Goal: Task Accomplishment & Management: Manage account settings

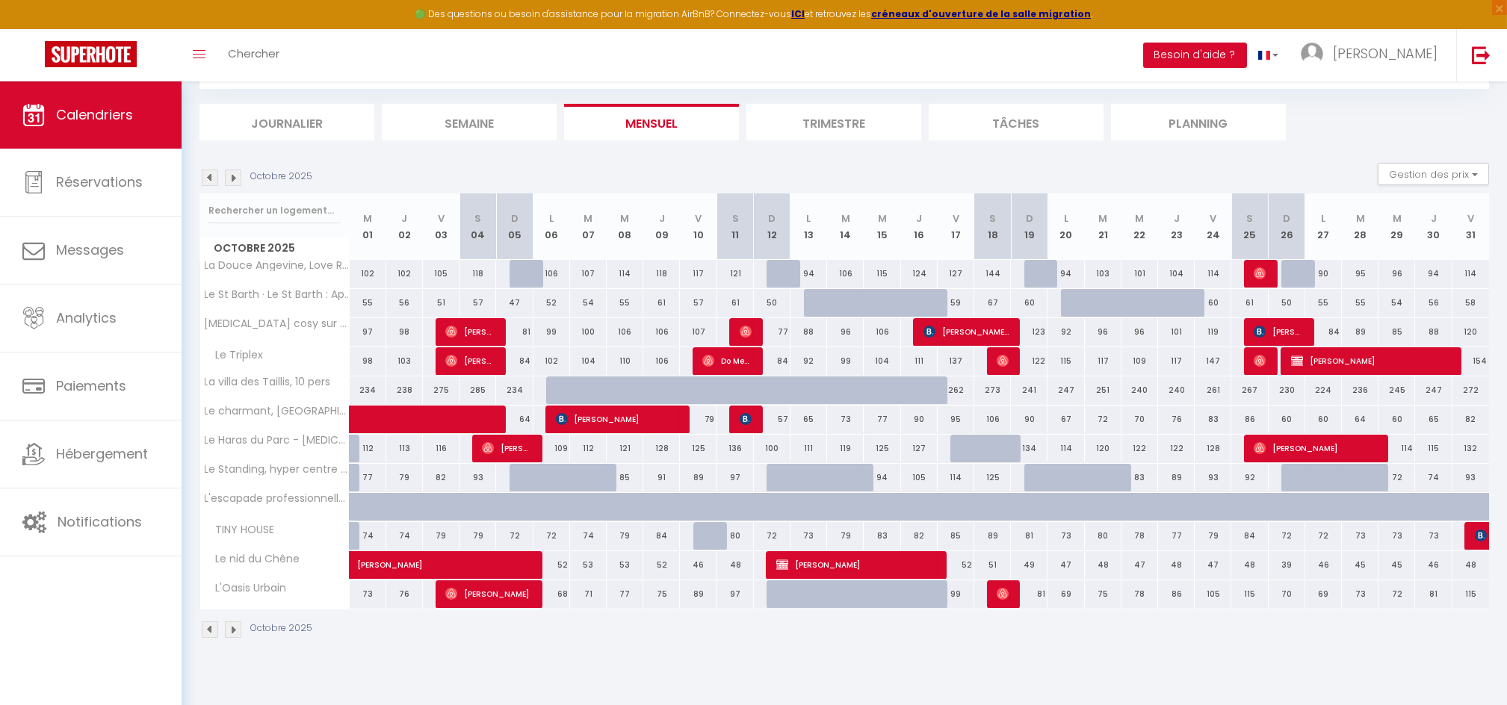
click at [214, 183] on img at bounding box center [210, 178] width 16 height 16
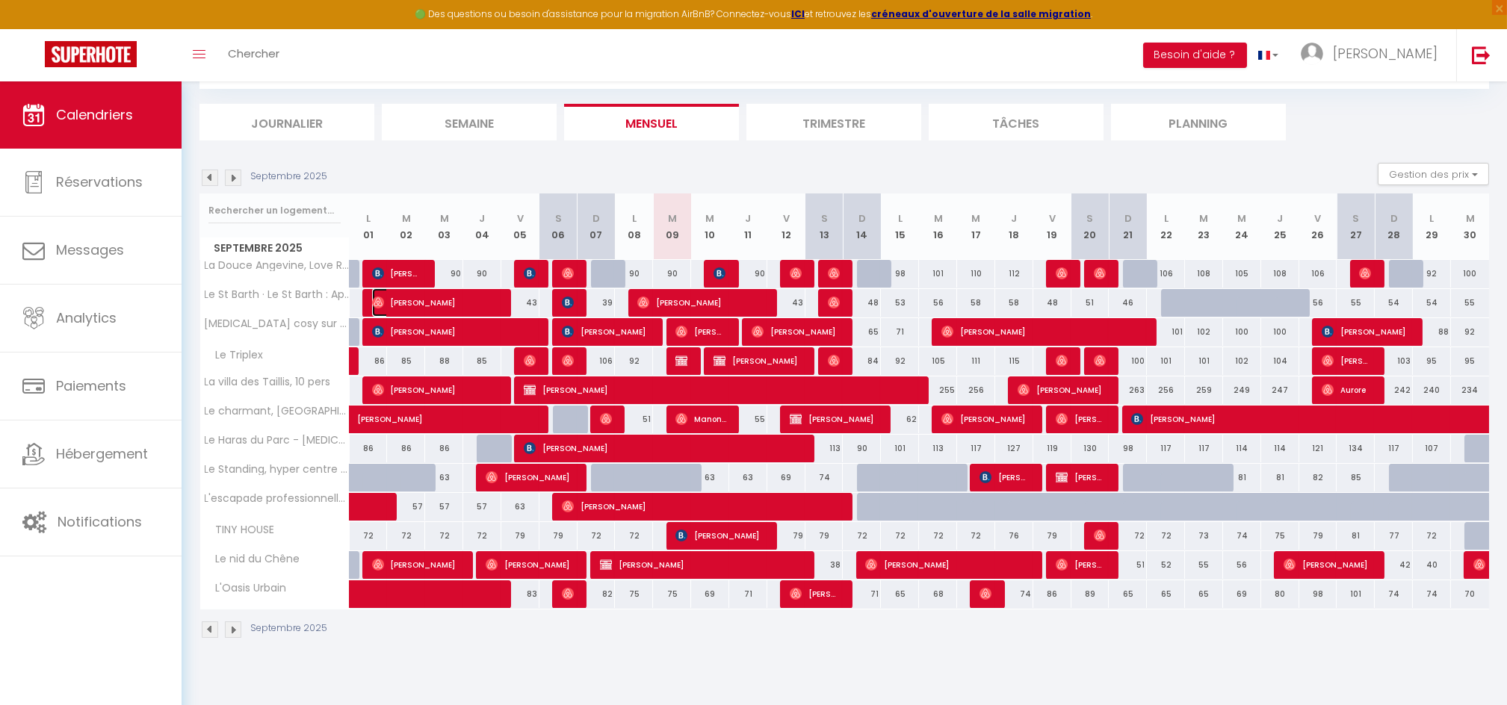
click at [474, 294] on span "[PERSON_NAME]" at bounding box center [435, 302] width 127 height 28
select select "OK"
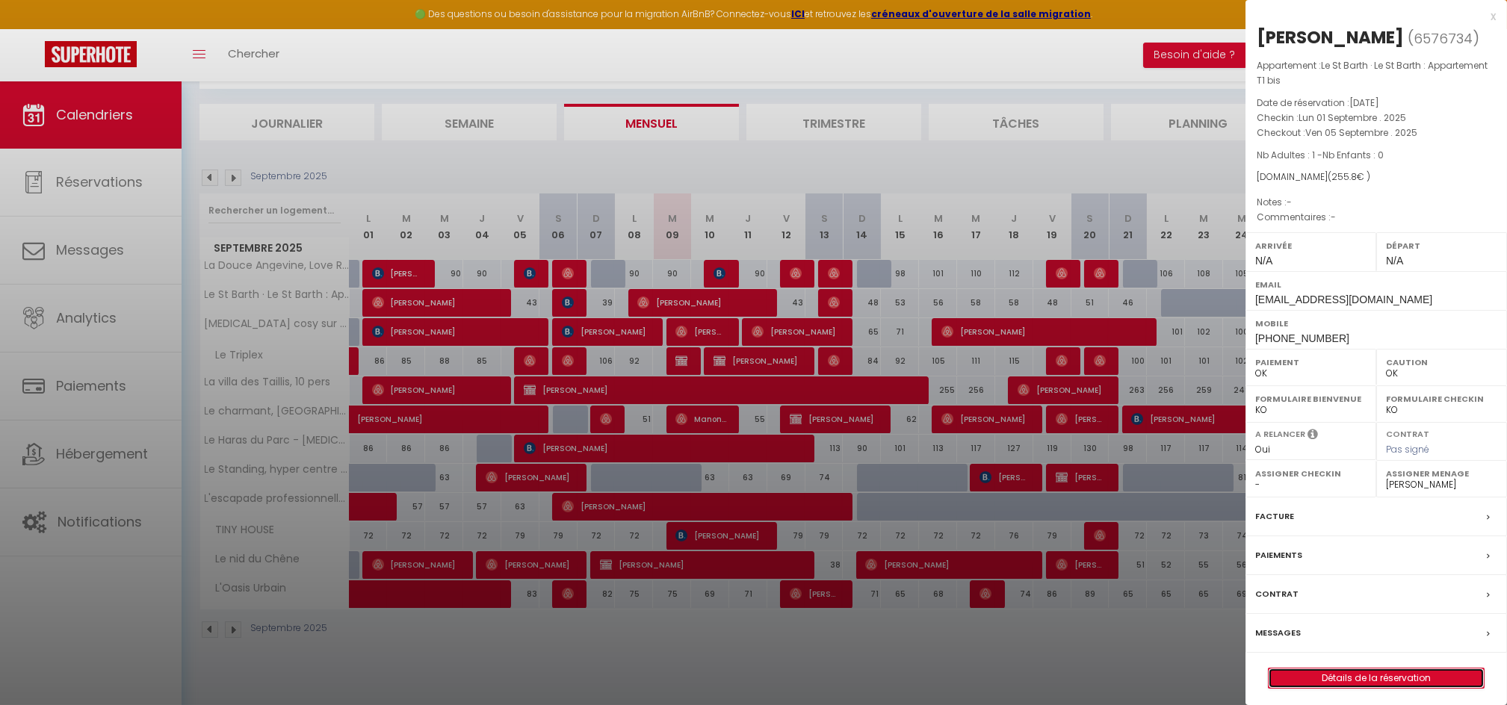
click at [1370, 675] on link "Détails de la réservation" at bounding box center [1375, 678] width 215 height 19
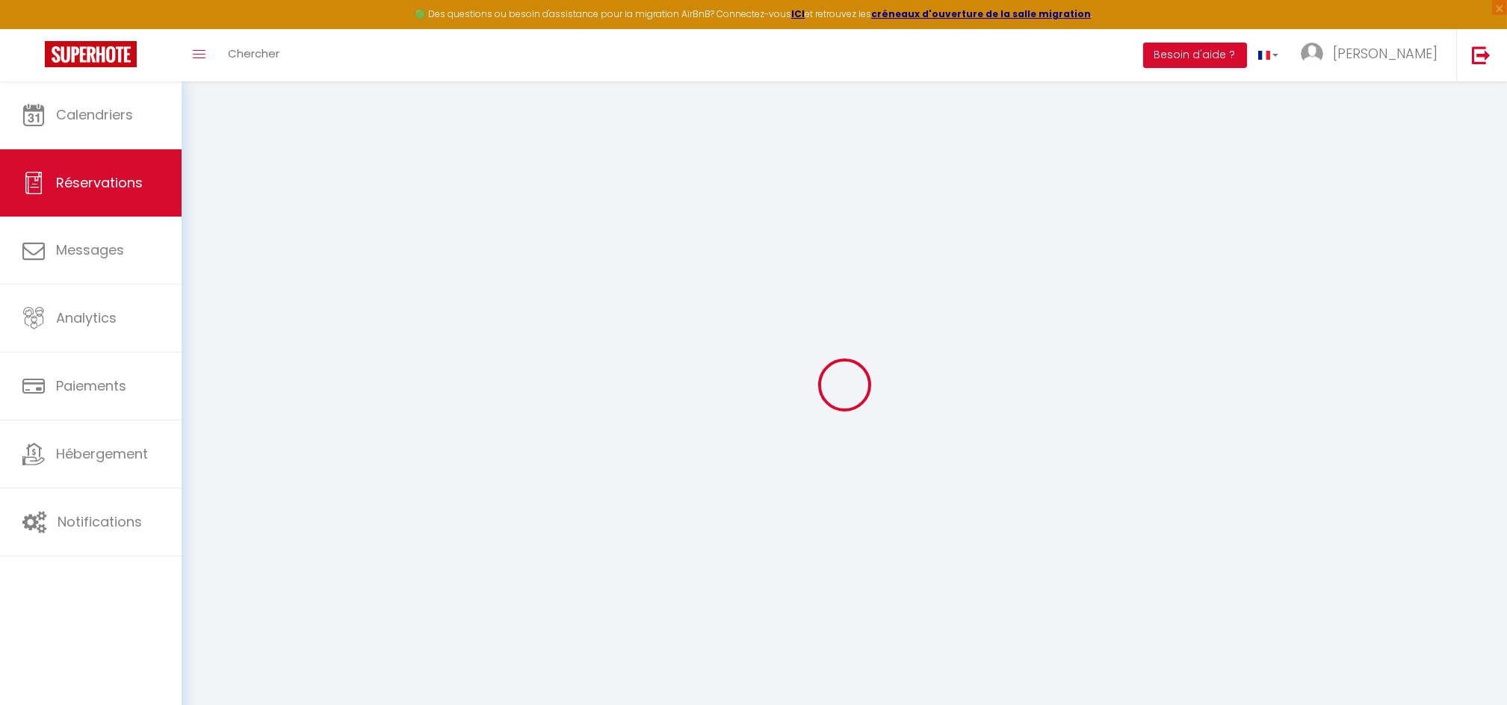
type input "Fanny"
type input "Vallée"
type input "cfqdkemwvwxnnbr7fd9f0rxra5mi@reply.superhote.com"
type input "+33768006482"
select select
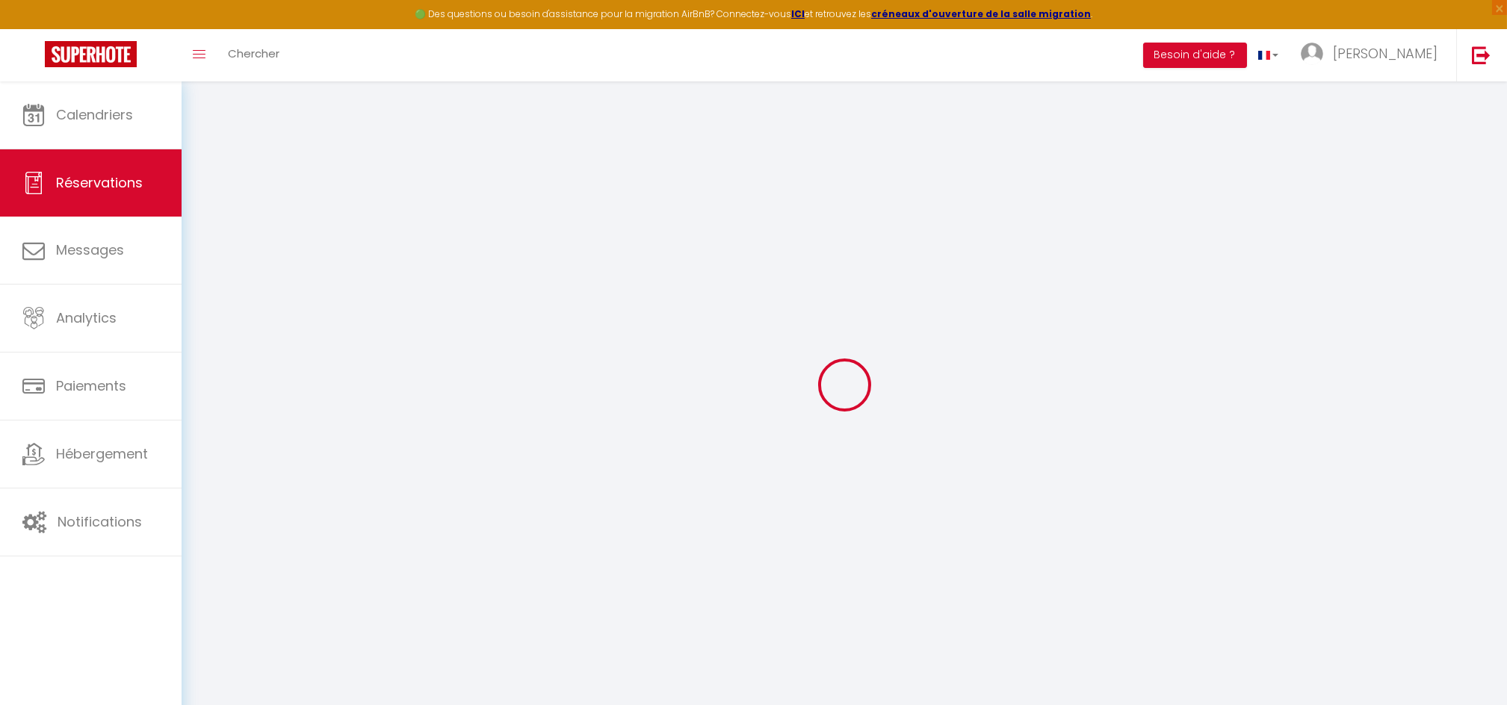
type input "44.459999999999994"
select select "40710"
select select "1"
select select
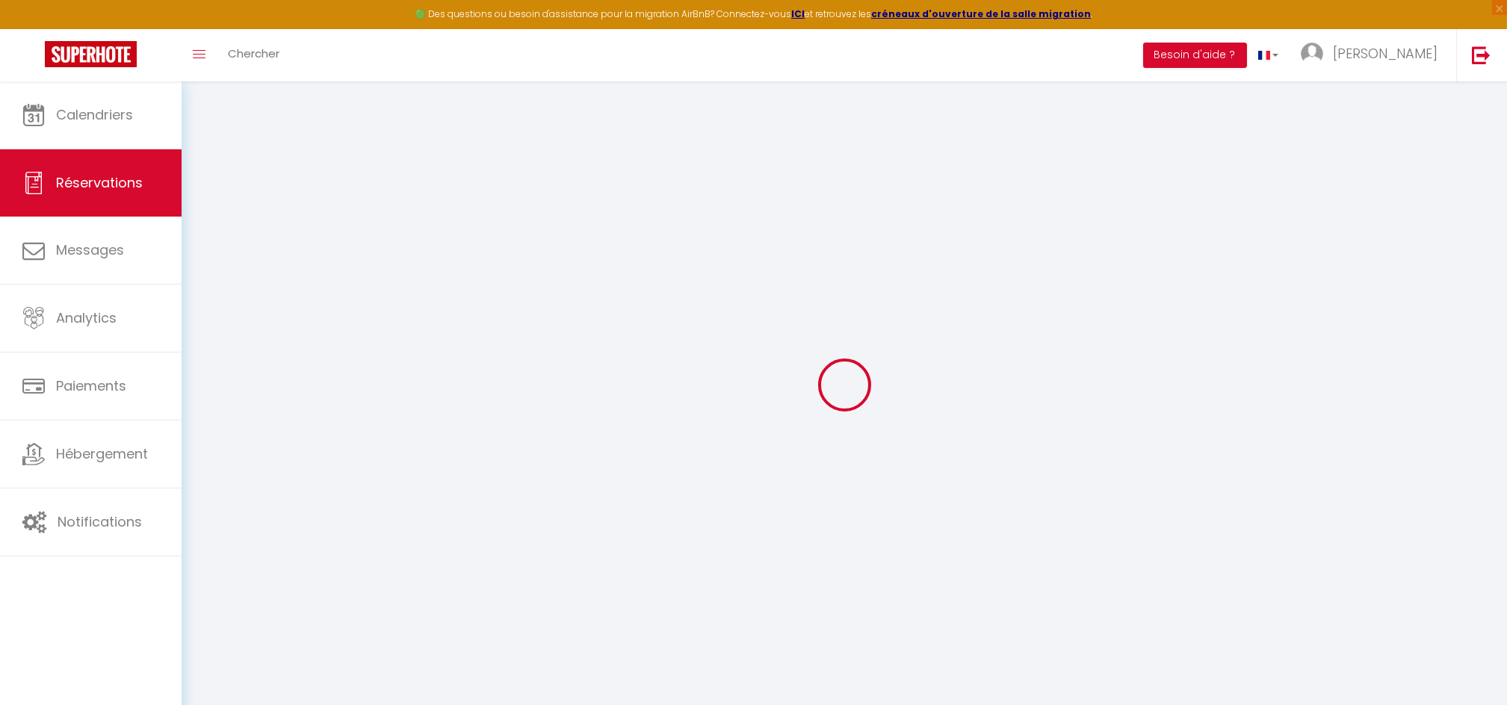
type input "1"
select select "12"
select select
type input "222"
checkbox input "false"
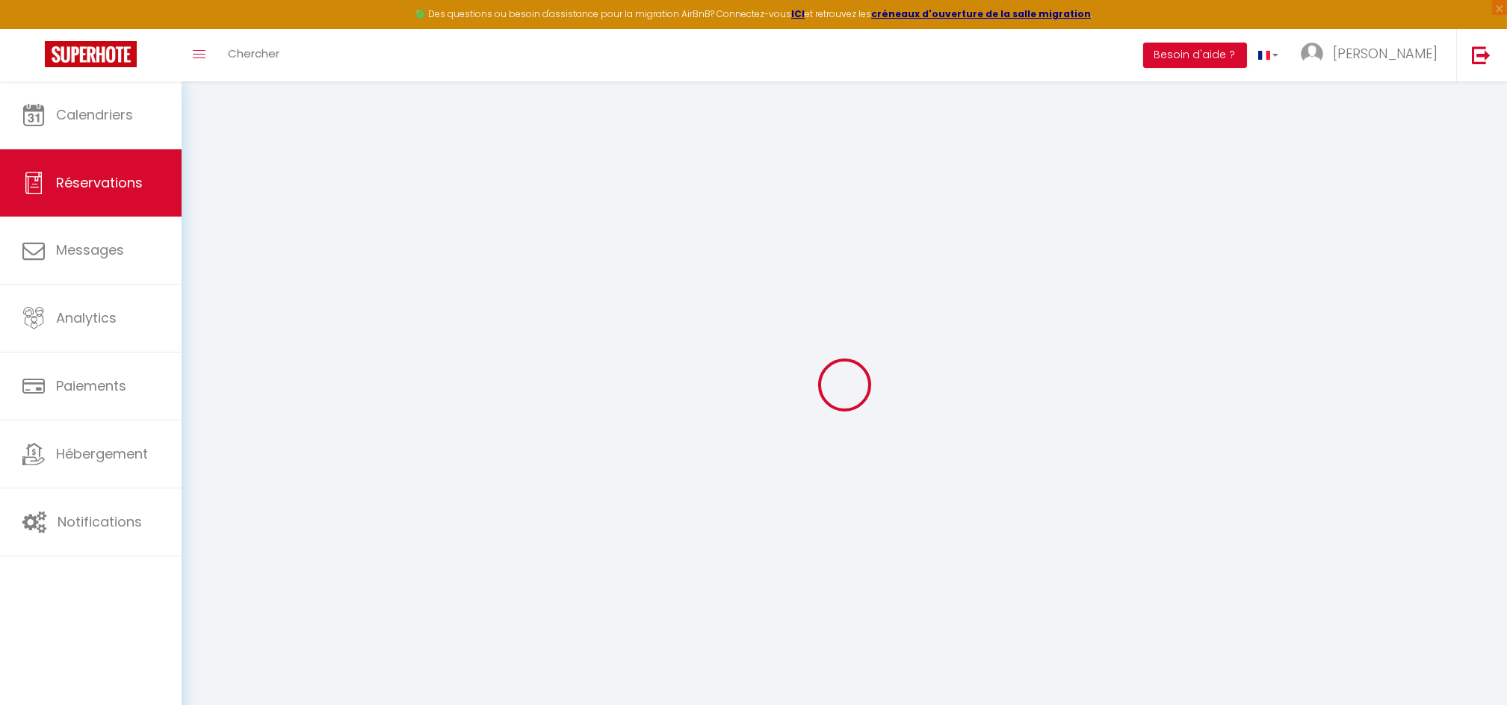
type input "0"
select select "1"
type input "0"
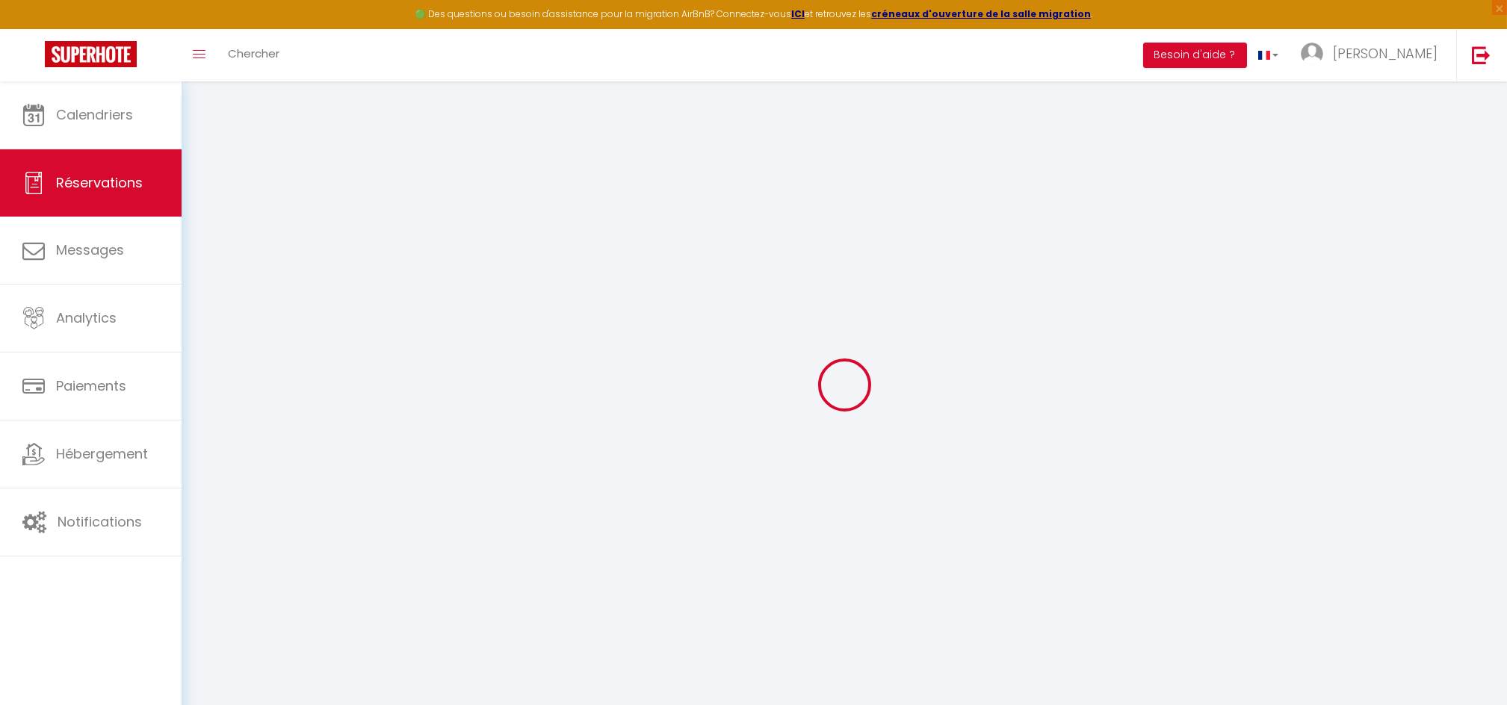
select select
select select "15"
checkbox input "false"
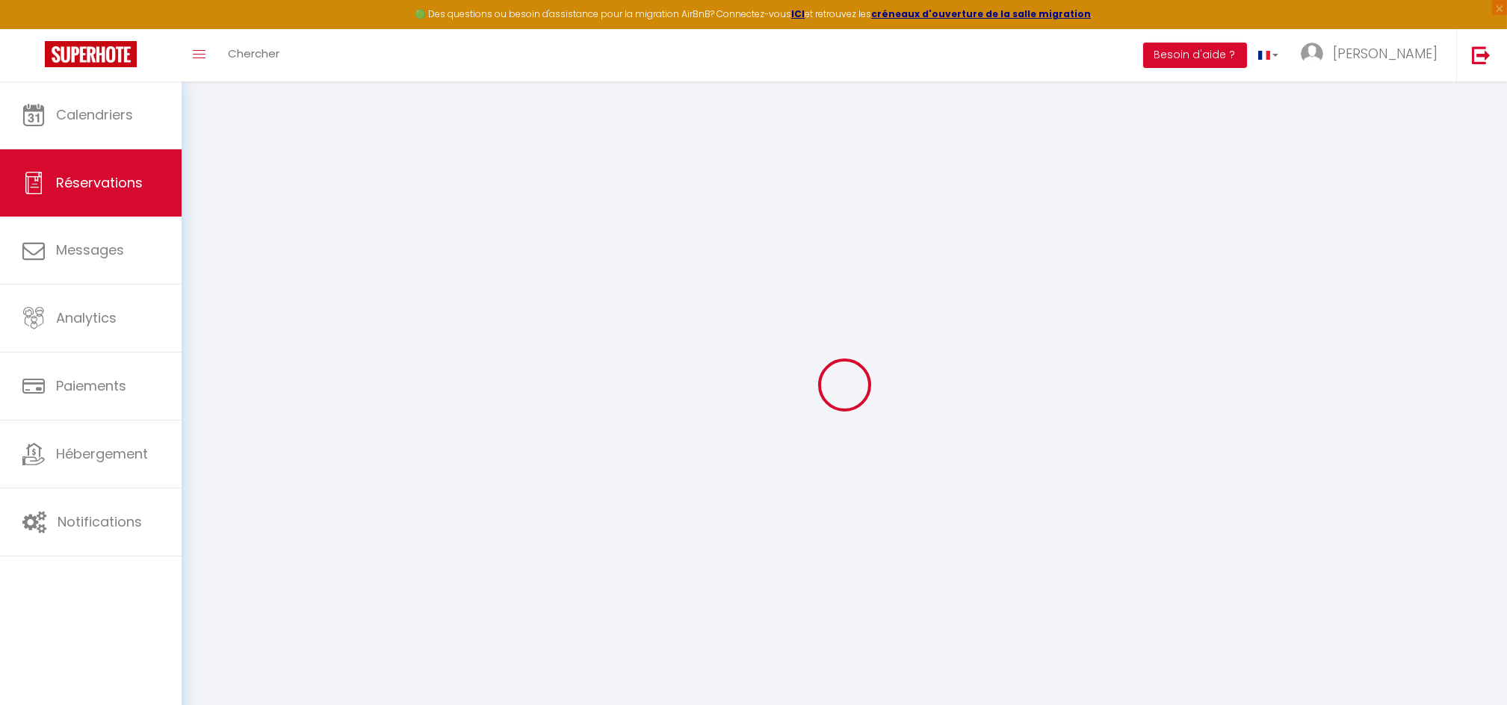
select select
checkbox input "false"
select select
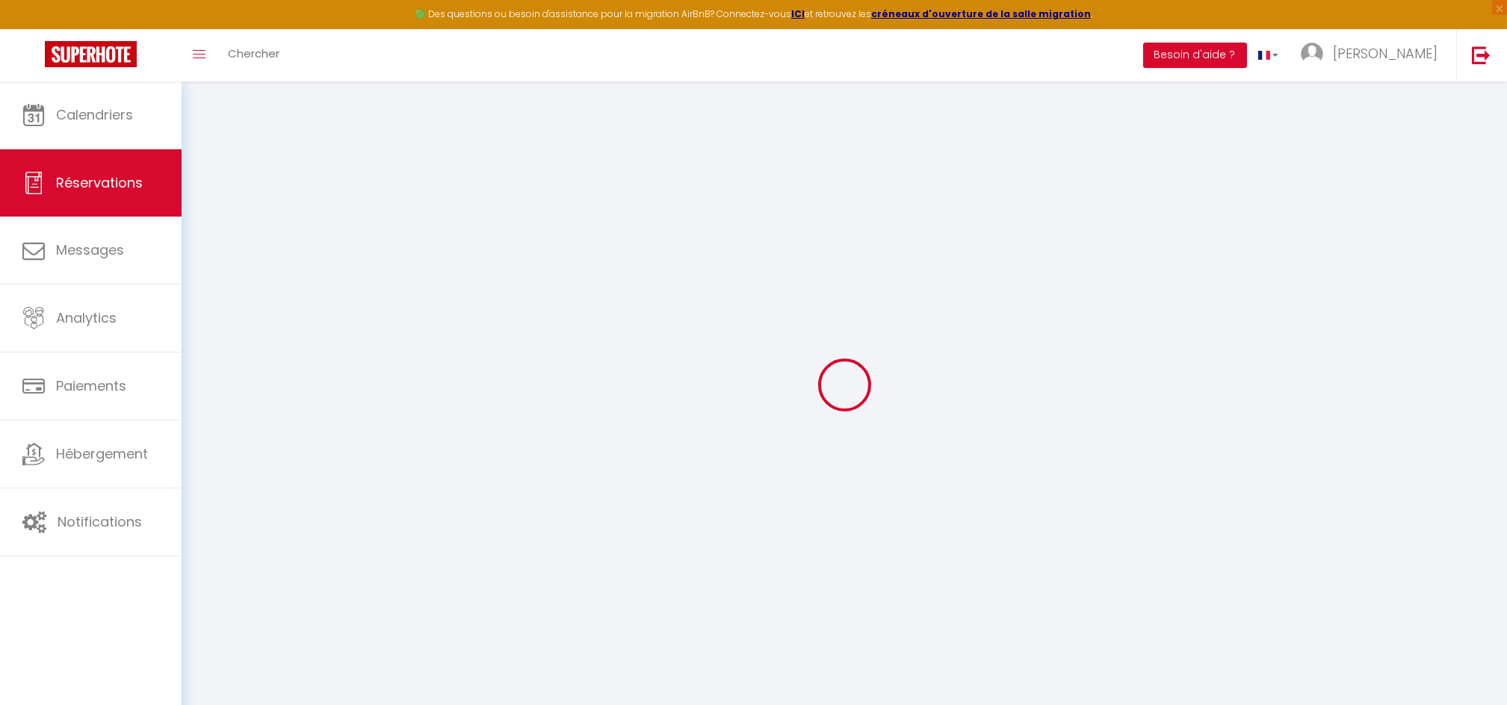
select select
checkbox input "false"
select select
type input "25"
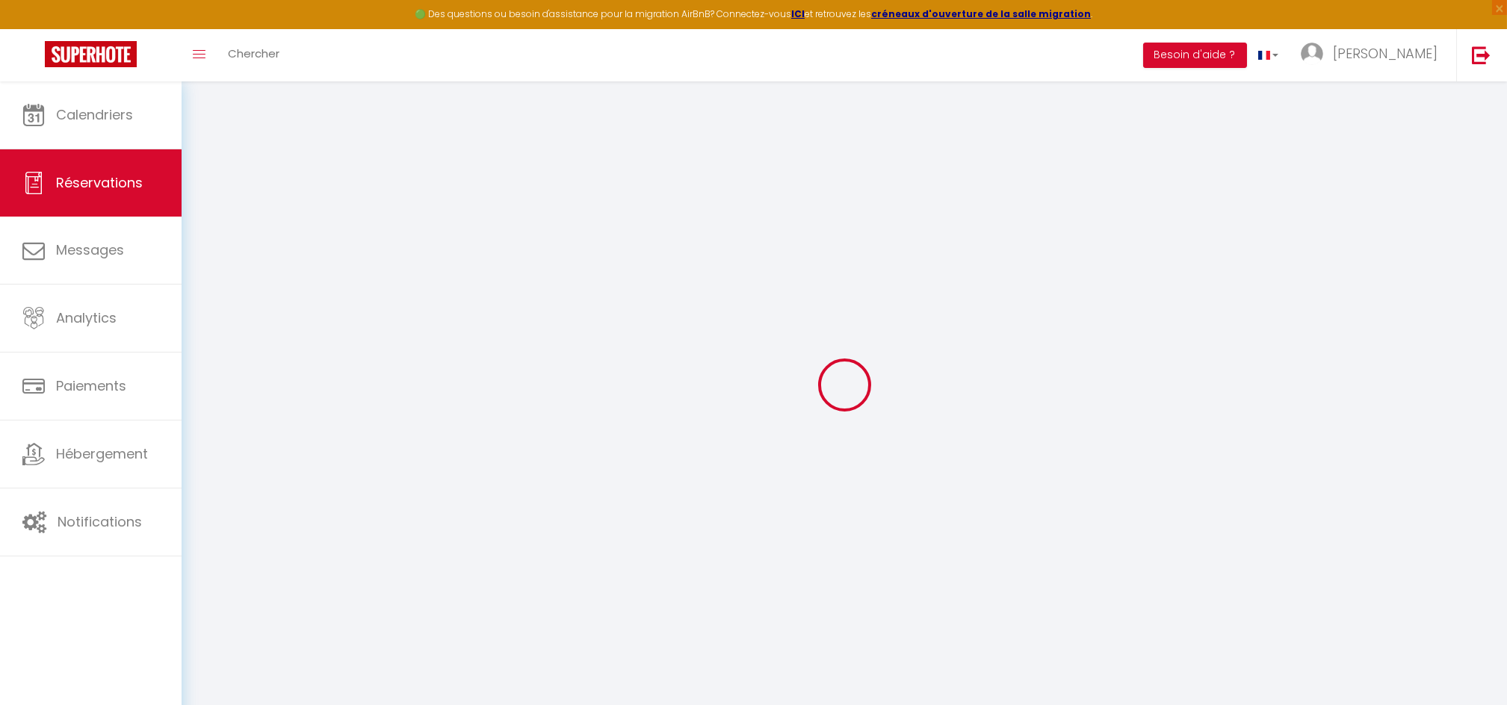
type input "8.8"
select select
checkbox input "false"
select select
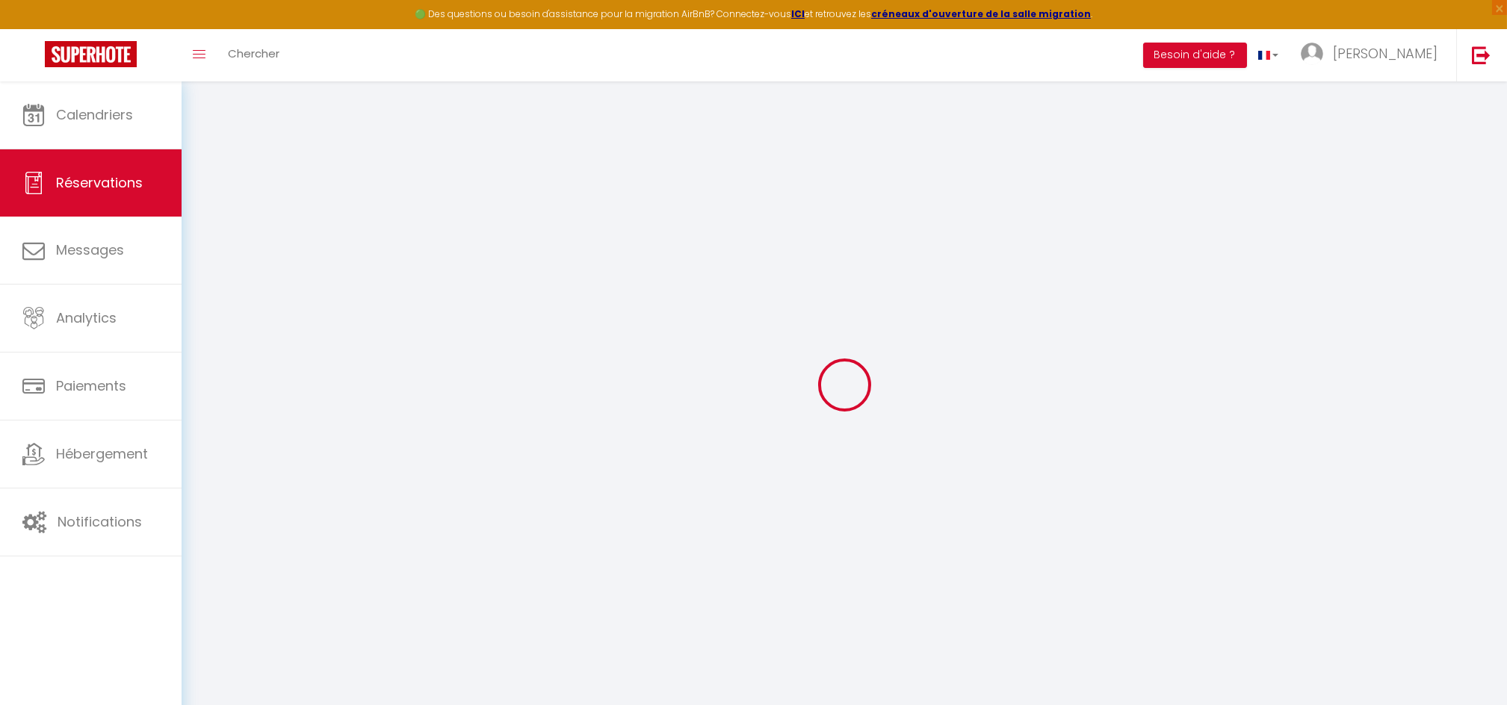
checkbox input "false"
select select
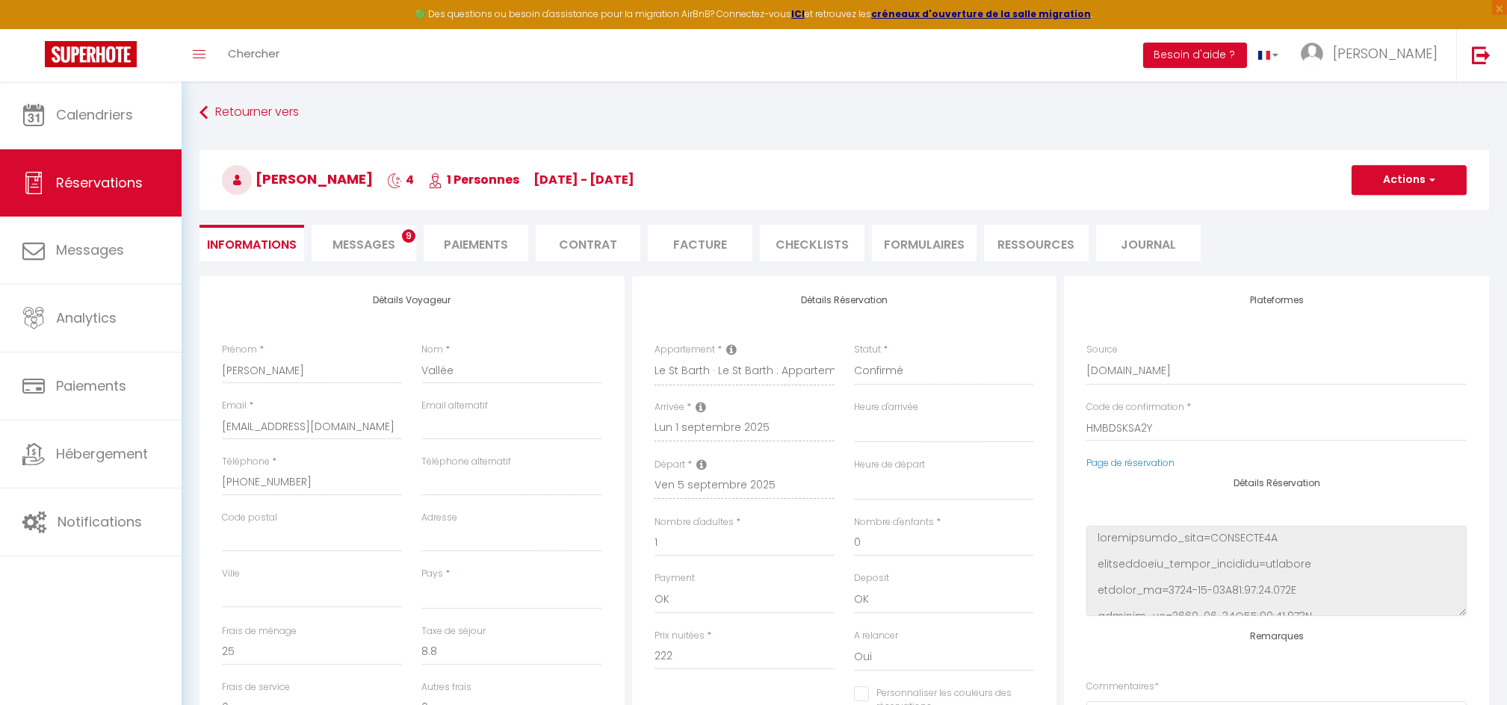
click at [462, 241] on li "Paiements" at bounding box center [476, 243] width 105 height 37
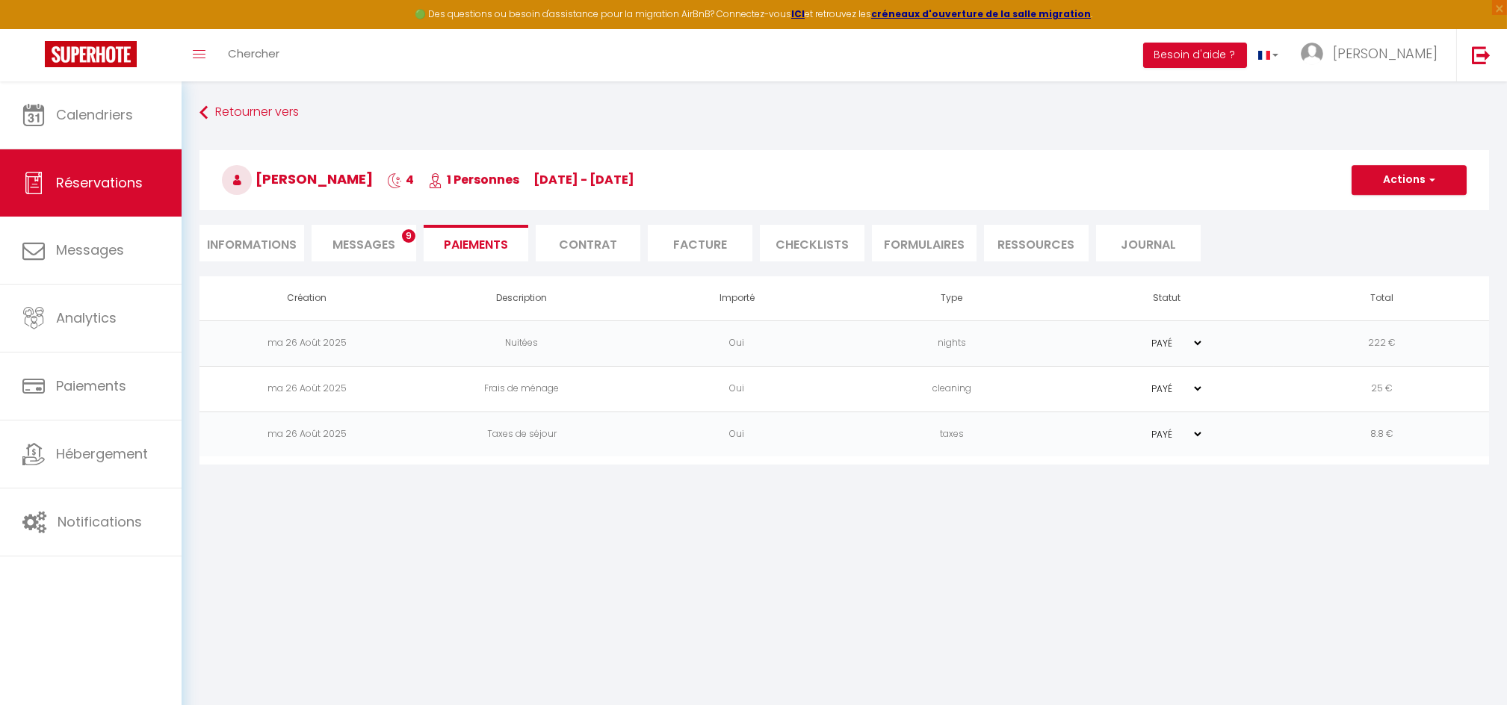
click at [264, 251] on li "Informations" at bounding box center [251, 243] width 105 height 37
select select
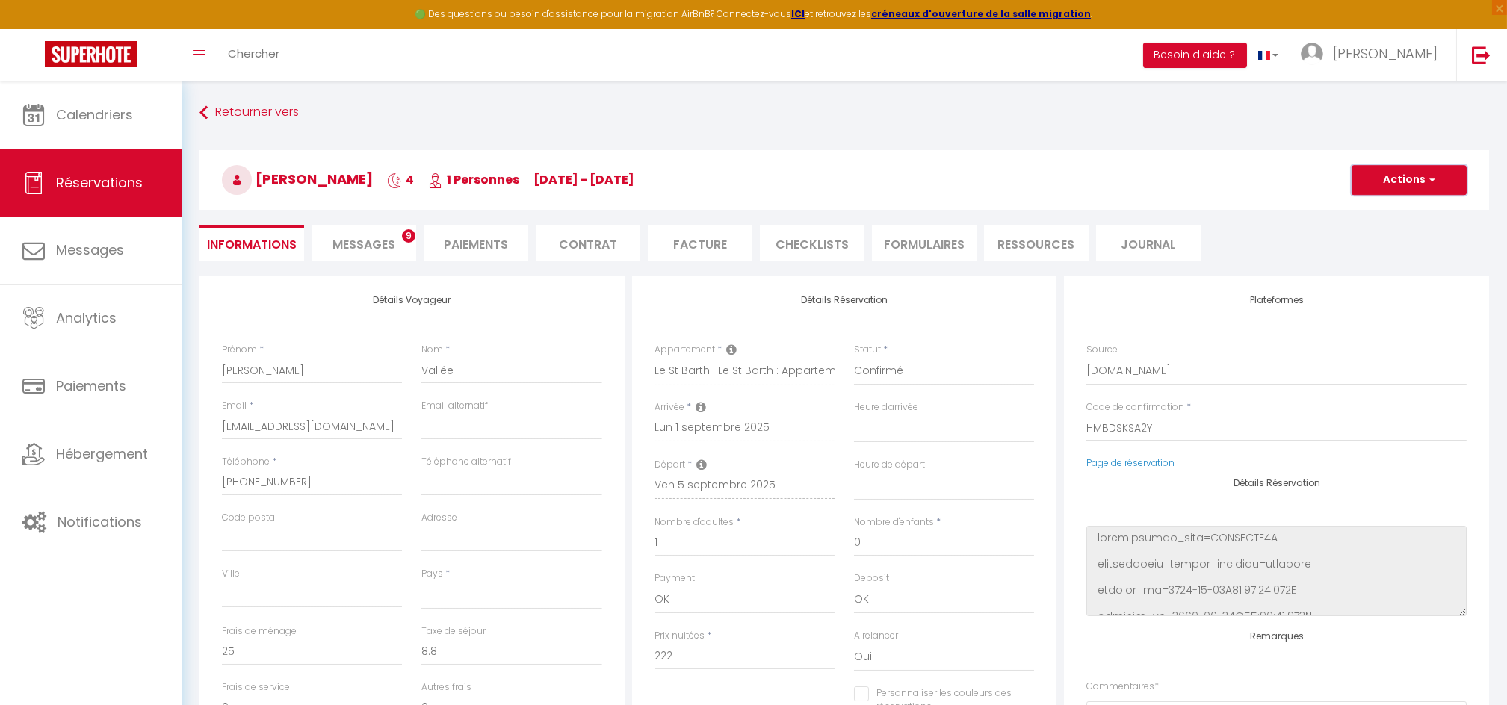
click at [1389, 184] on button "Actions" at bounding box center [1408, 180] width 115 height 30
click at [1371, 227] on link "Dupliquer" at bounding box center [1394, 232] width 118 height 19
select select
type input "0"
select select
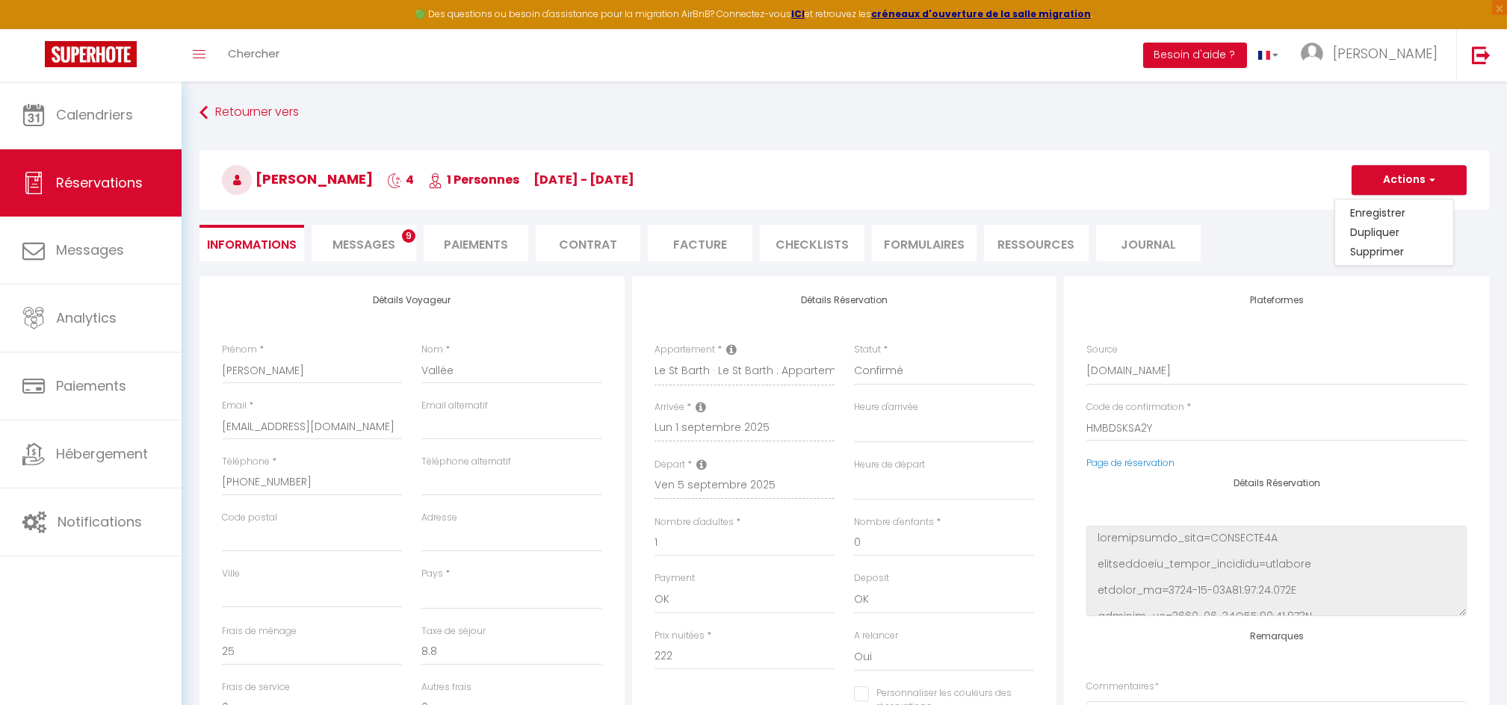
select select
type input "Invalid Dateundefined"
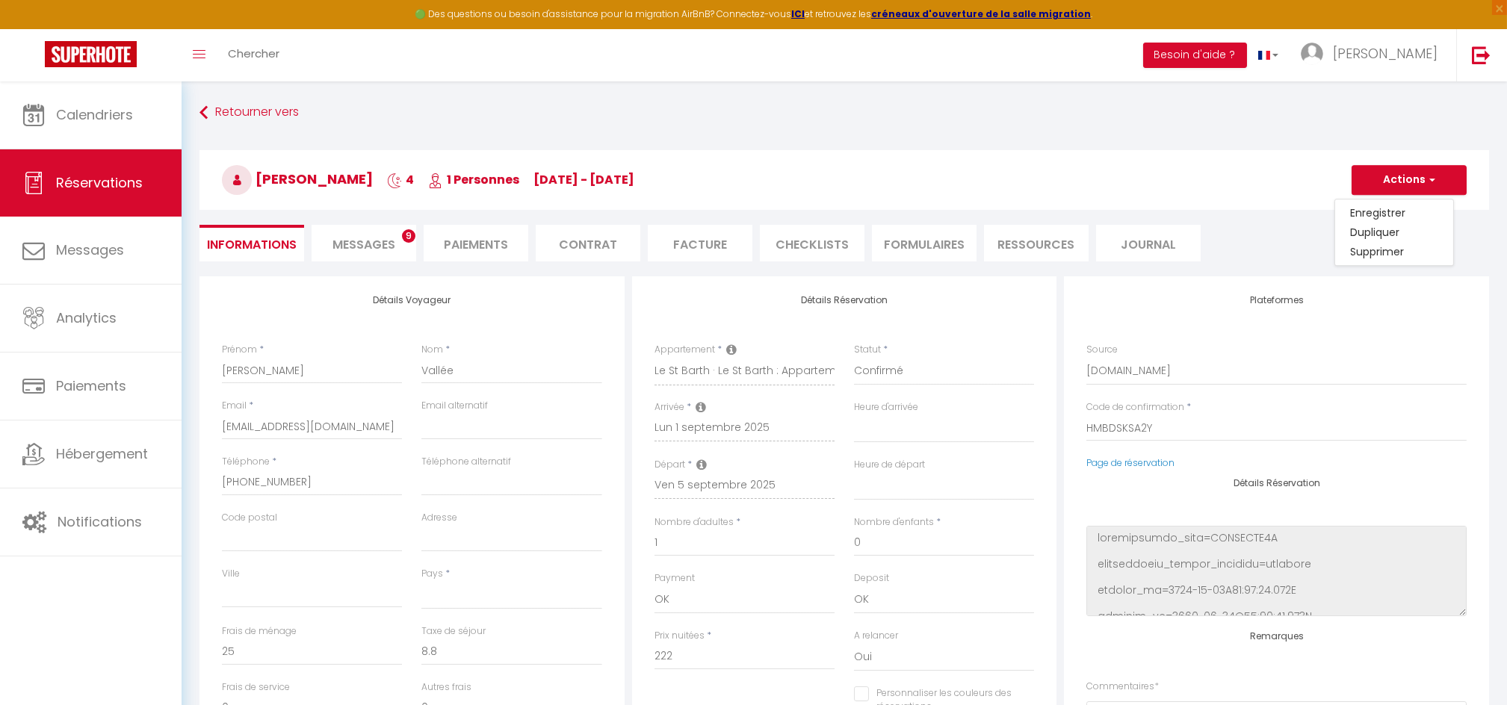
type input "Invalid Dateundefined"
select select
checkbox input "false"
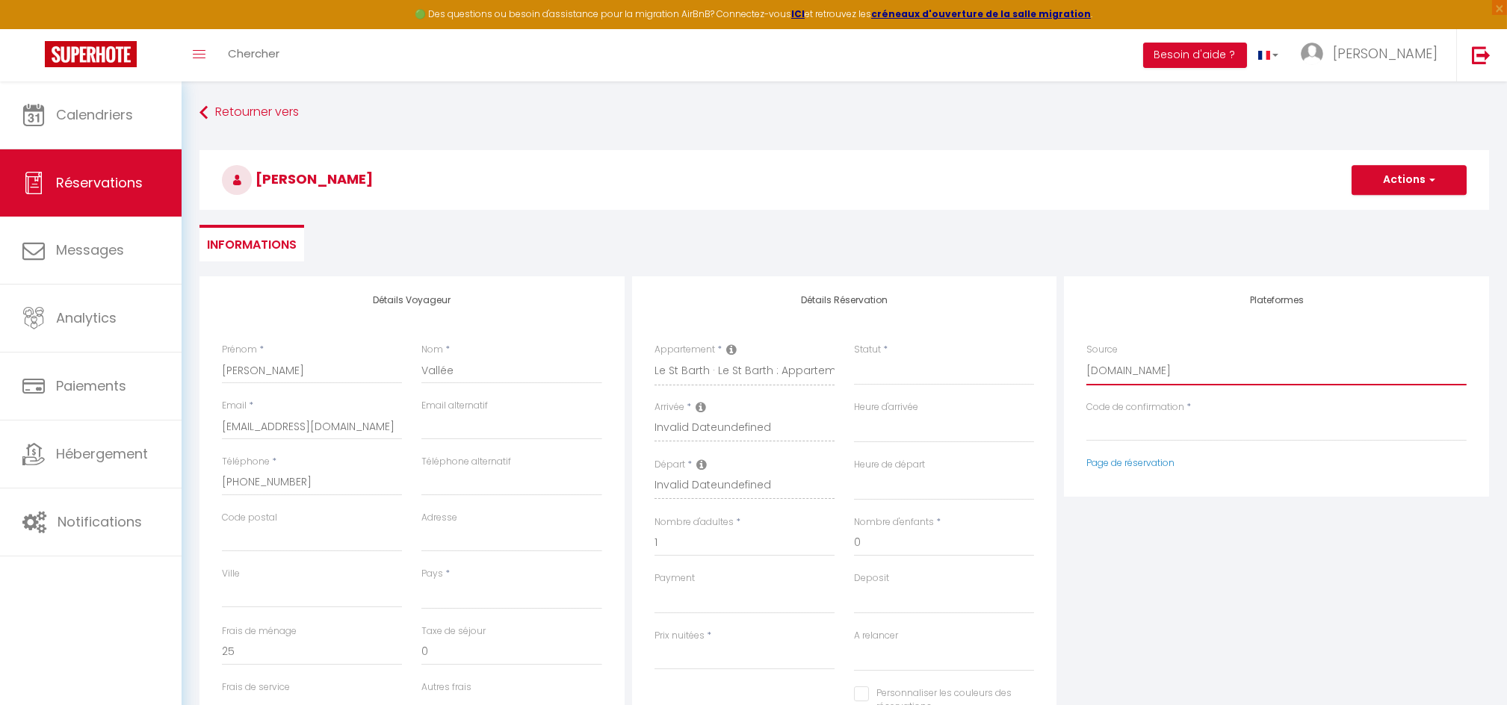
click at [1118, 361] on select "Direct Airbnb.com Booking.com Chalet montagne Expedia Gite de France Homeaway H…" at bounding box center [1276, 371] width 380 height 28
select select "54"
click at [1086, 357] on select "Direct Airbnb.com Booking.com Chalet montagne Expedia Gite de France Homeaway H…" at bounding box center [1276, 371] width 380 height 28
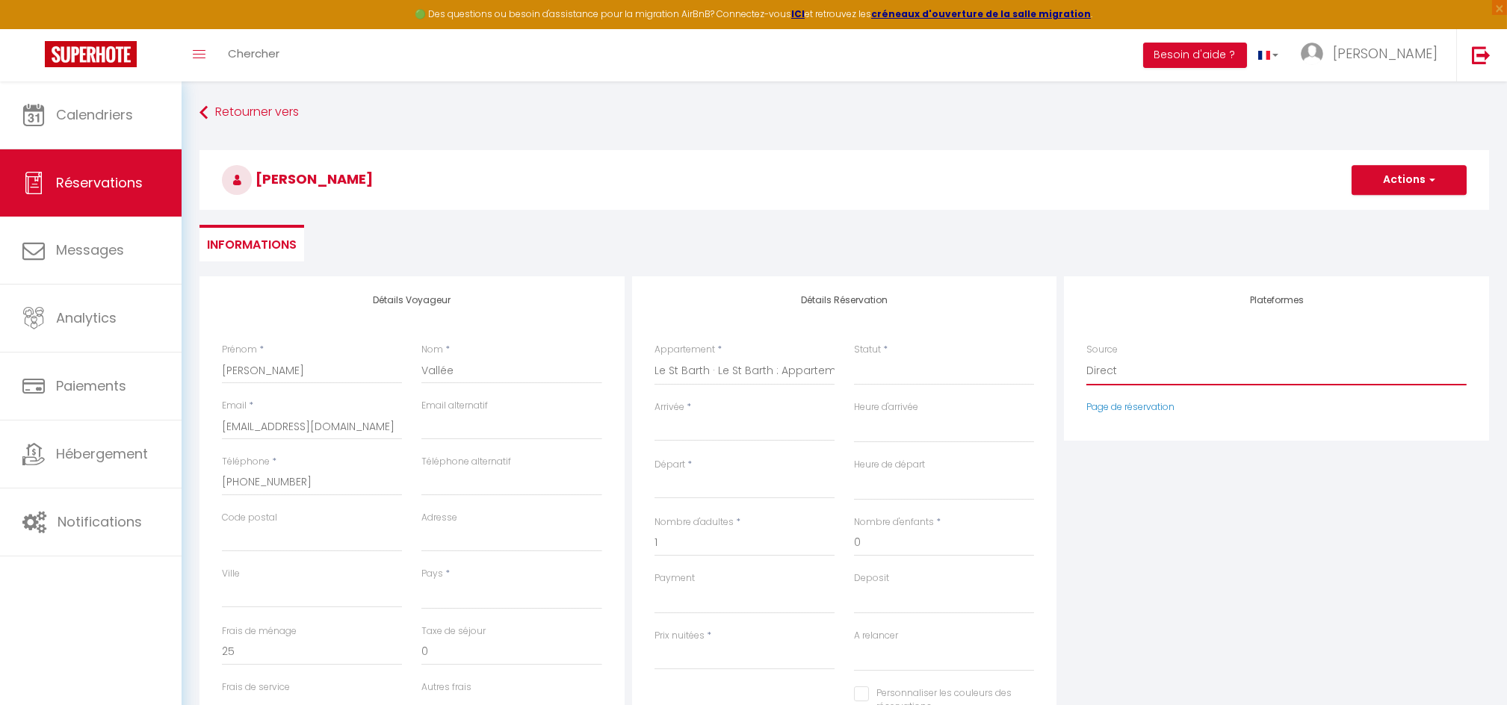
select select
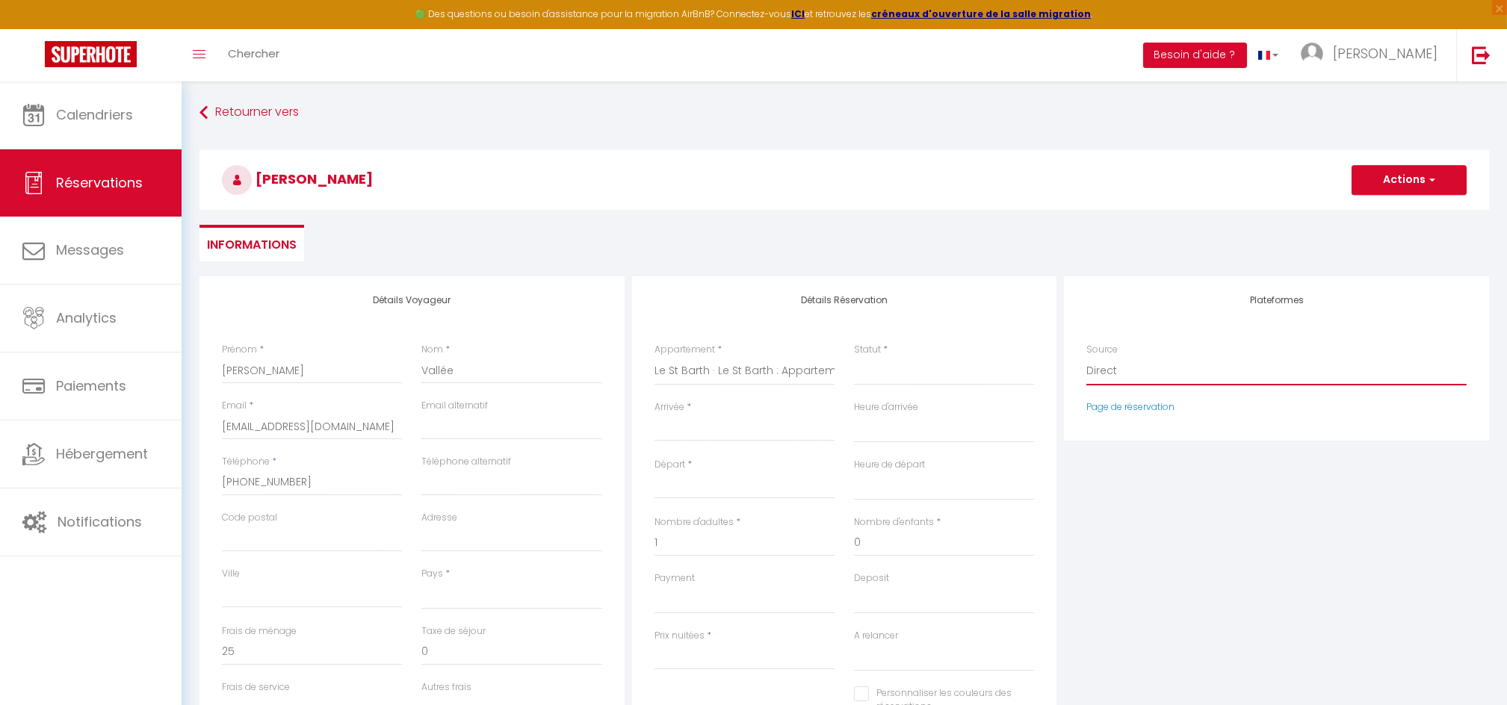
select select
checkbox input "false"
click at [886, 373] on select "Confirmé Non Confirmé Annulé Annulé par le voyageur No Show Request" at bounding box center [944, 371] width 180 height 28
select select "2"
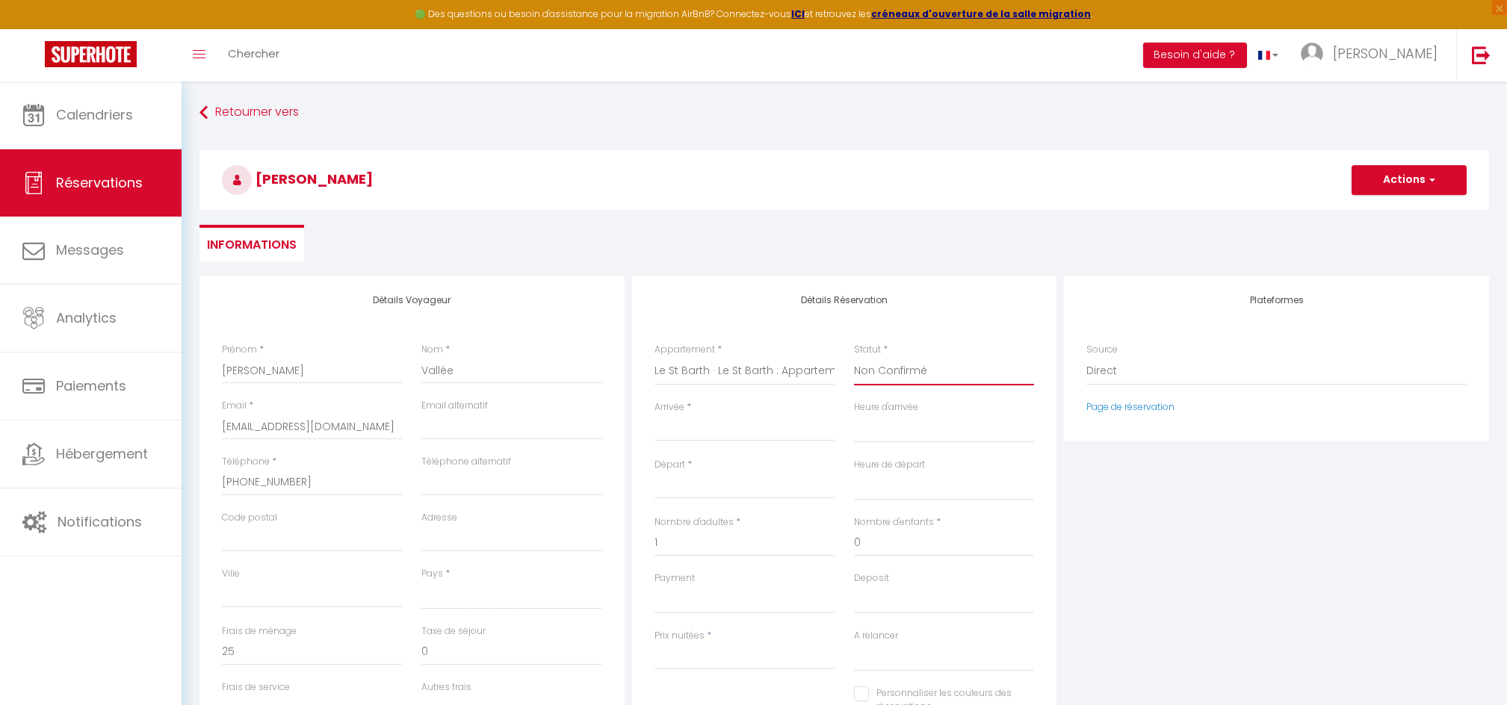
click at [854, 357] on select "Confirmé Non Confirmé Annulé Annulé par le voyageur No Show Request" at bounding box center [944, 371] width 180 height 28
select select
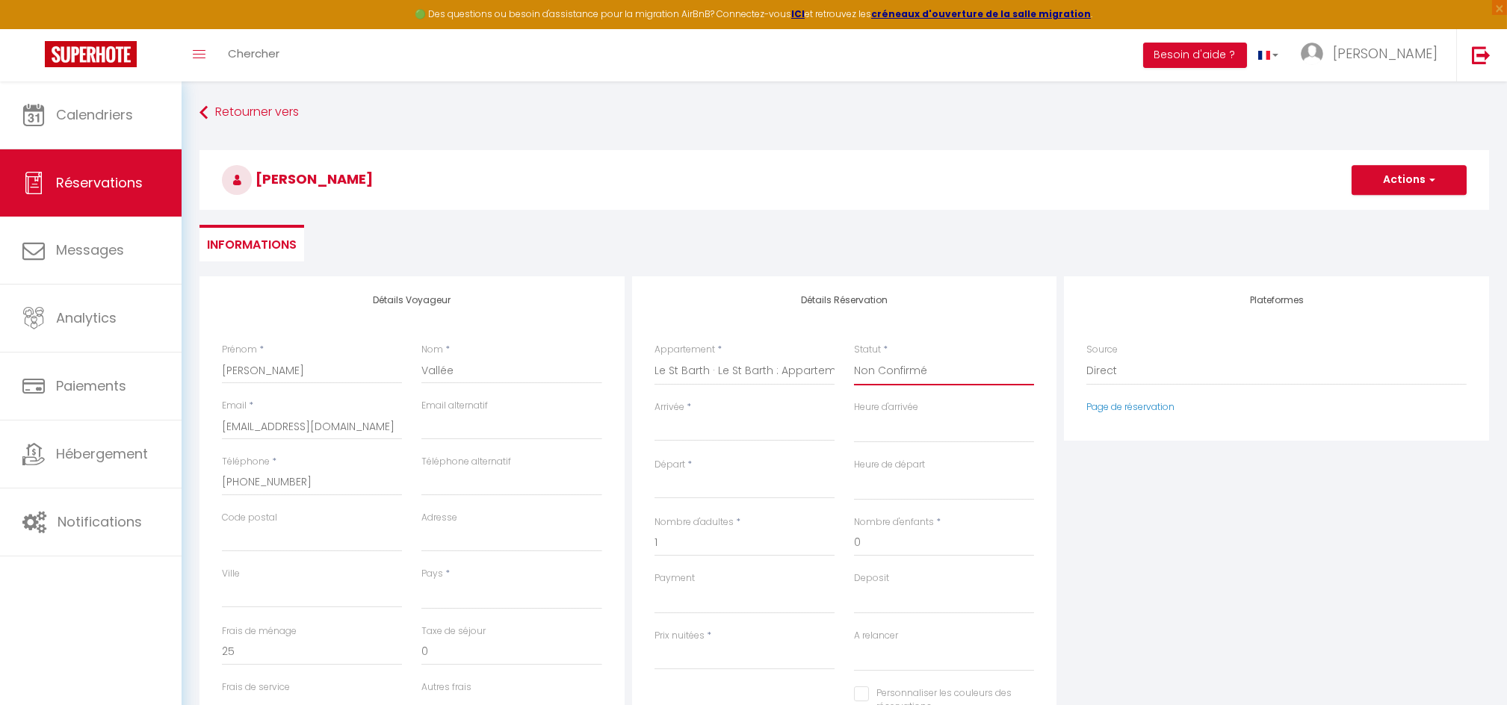
select select
checkbox input "false"
click at [712, 422] on input "Arrivée" at bounding box center [744, 429] width 180 height 19
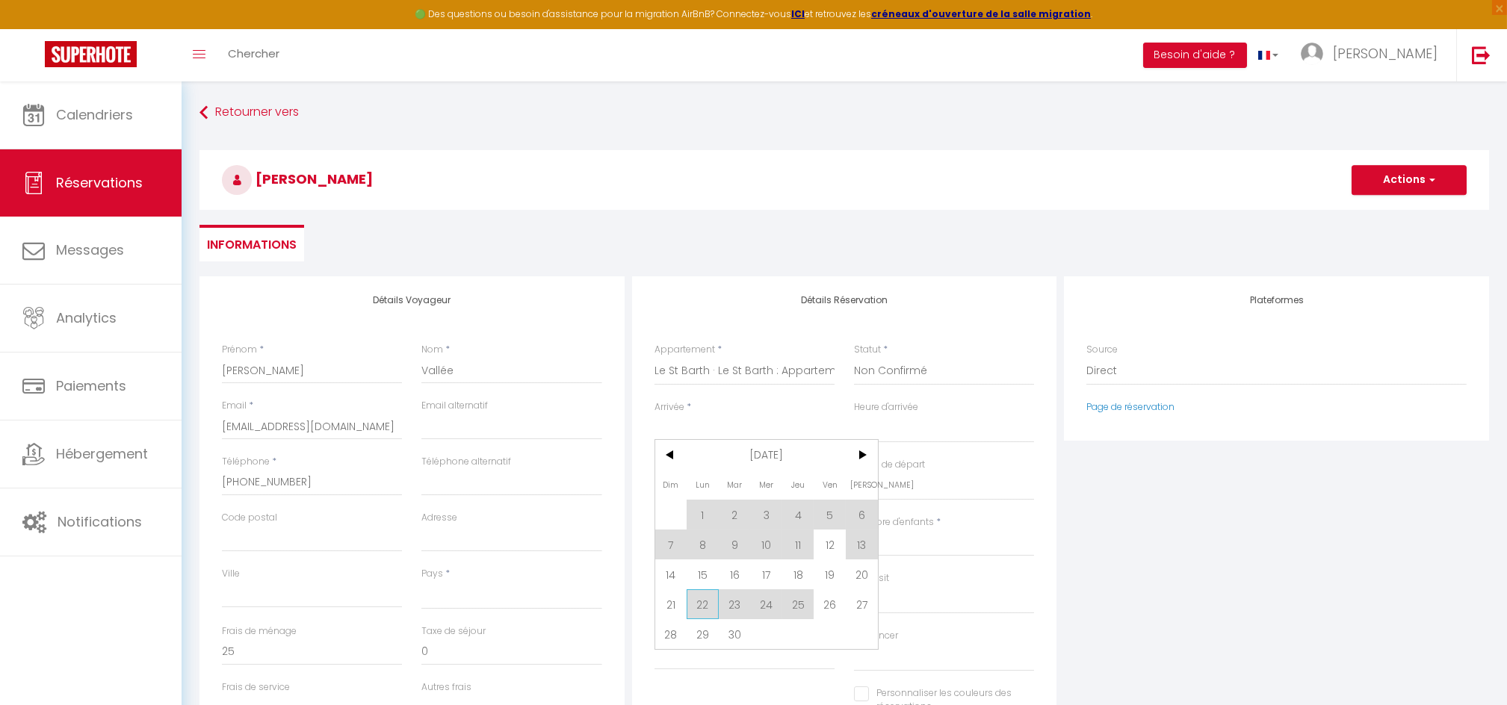
click at [701, 601] on span "22" at bounding box center [702, 604] width 32 height 30
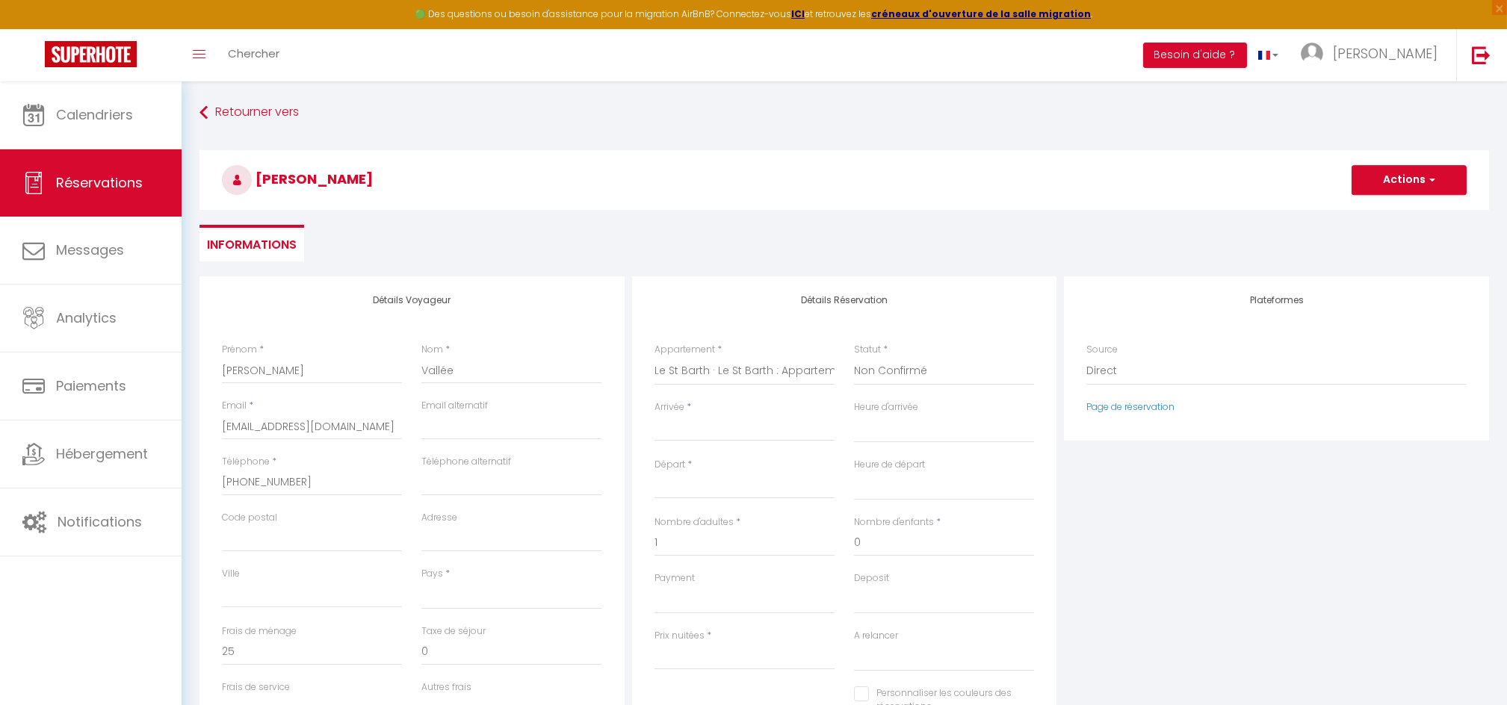
select select
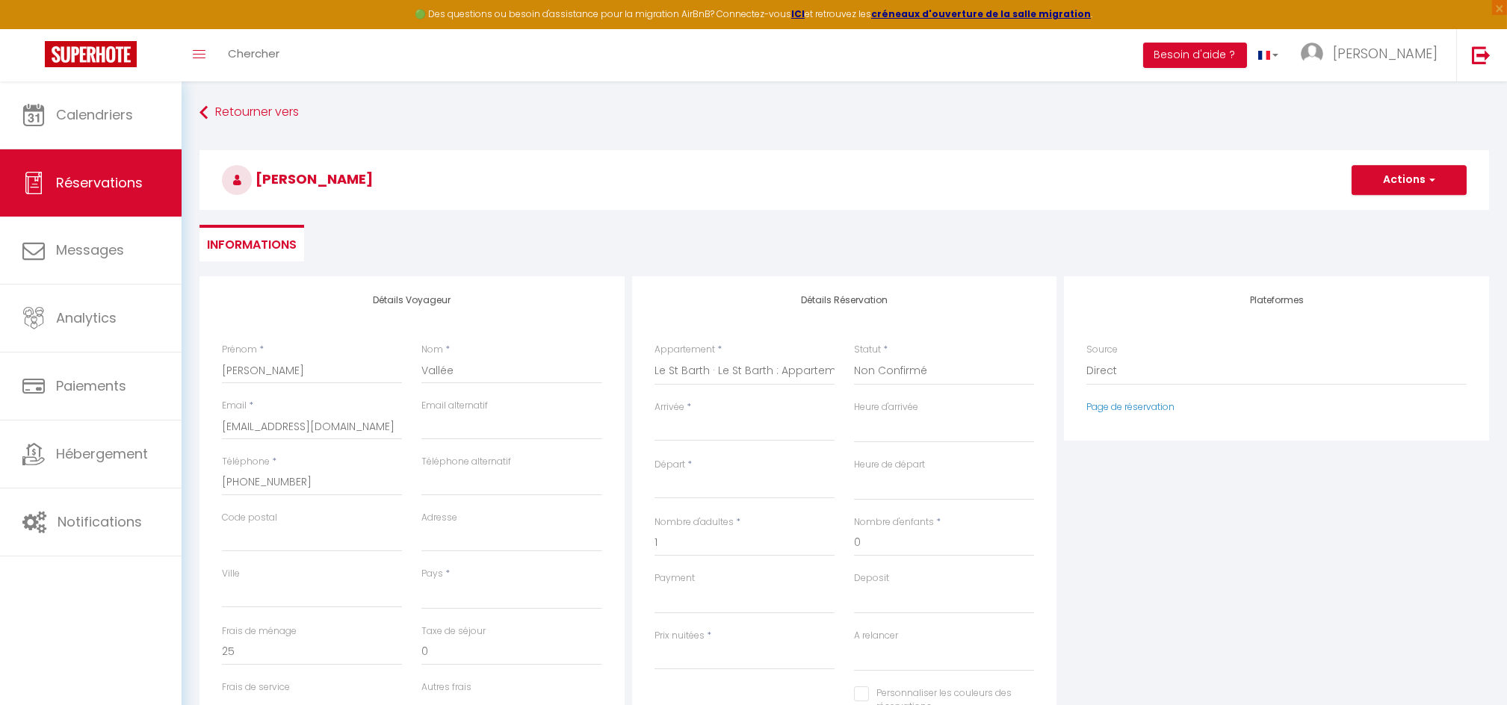
select select
checkbox input "false"
type input "Lun 22 Septembre 2025"
type input "Mar 23 Septembre 2025"
click at [701, 473] on div "Mar 23 Septembre 2025 < Sep 2025 > Dim Lun Mar Mer Jeu Ven Sam 1 2 3 4 5 6 7 8 …" at bounding box center [744, 485] width 180 height 27
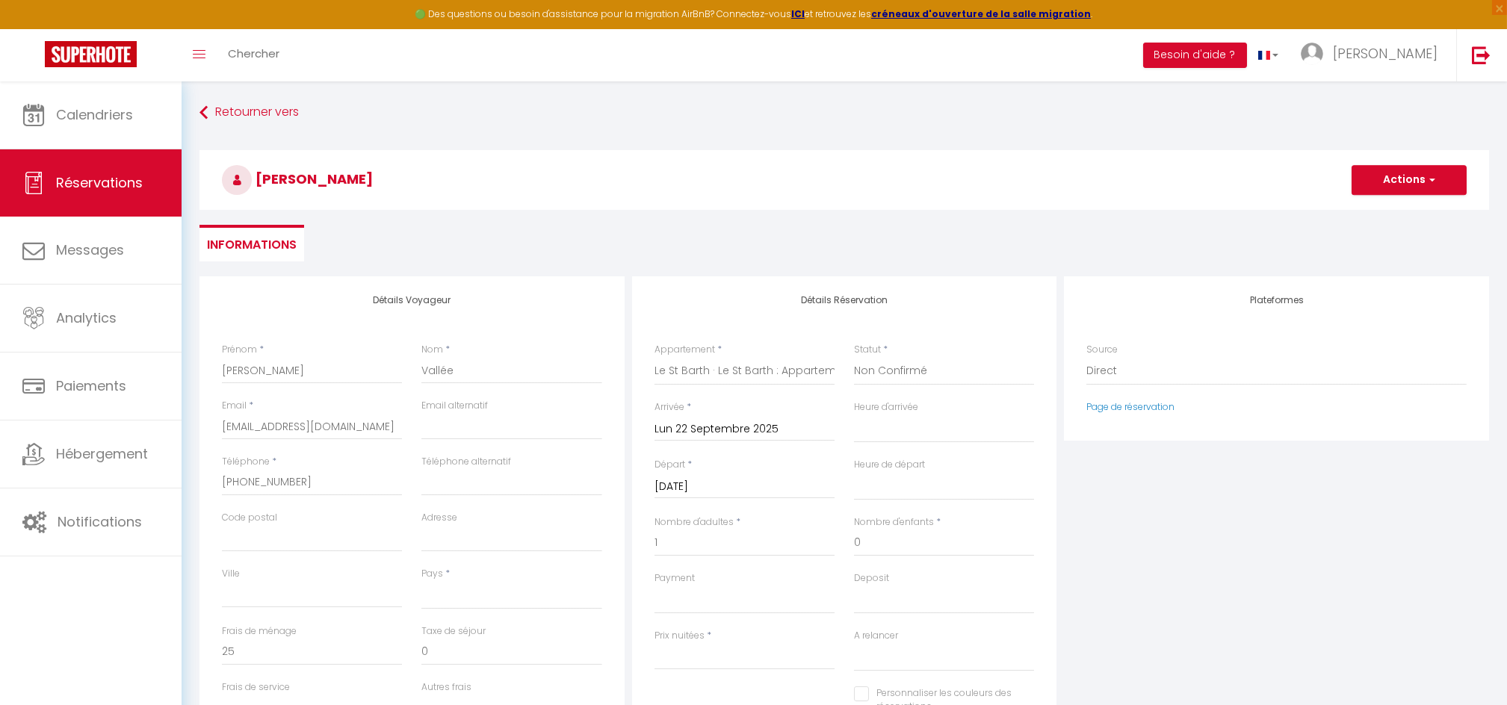
click at [701, 481] on input "Mar 23 Septembre 2025" at bounding box center [744, 486] width 180 height 19
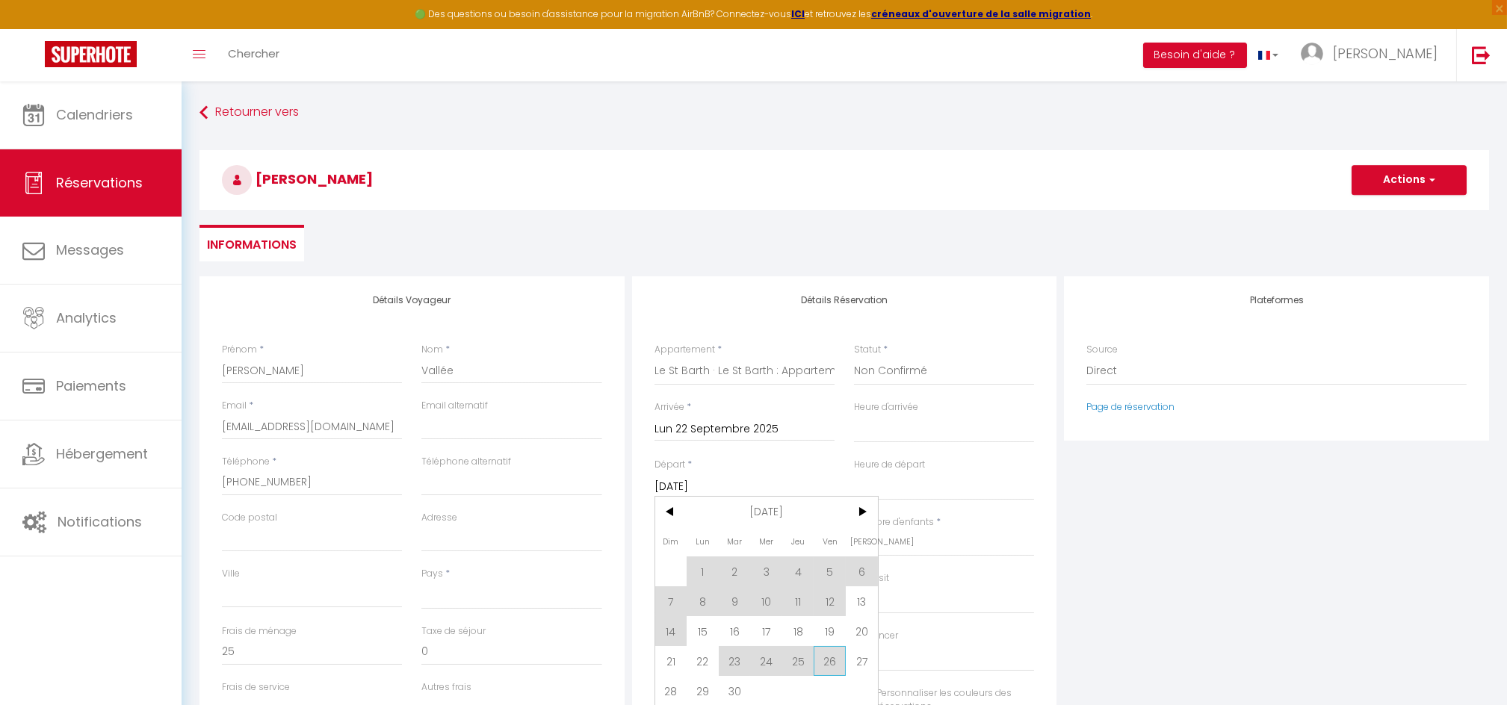
click at [831, 666] on span "26" at bounding box center [829, 661] width 32 height 30
select select
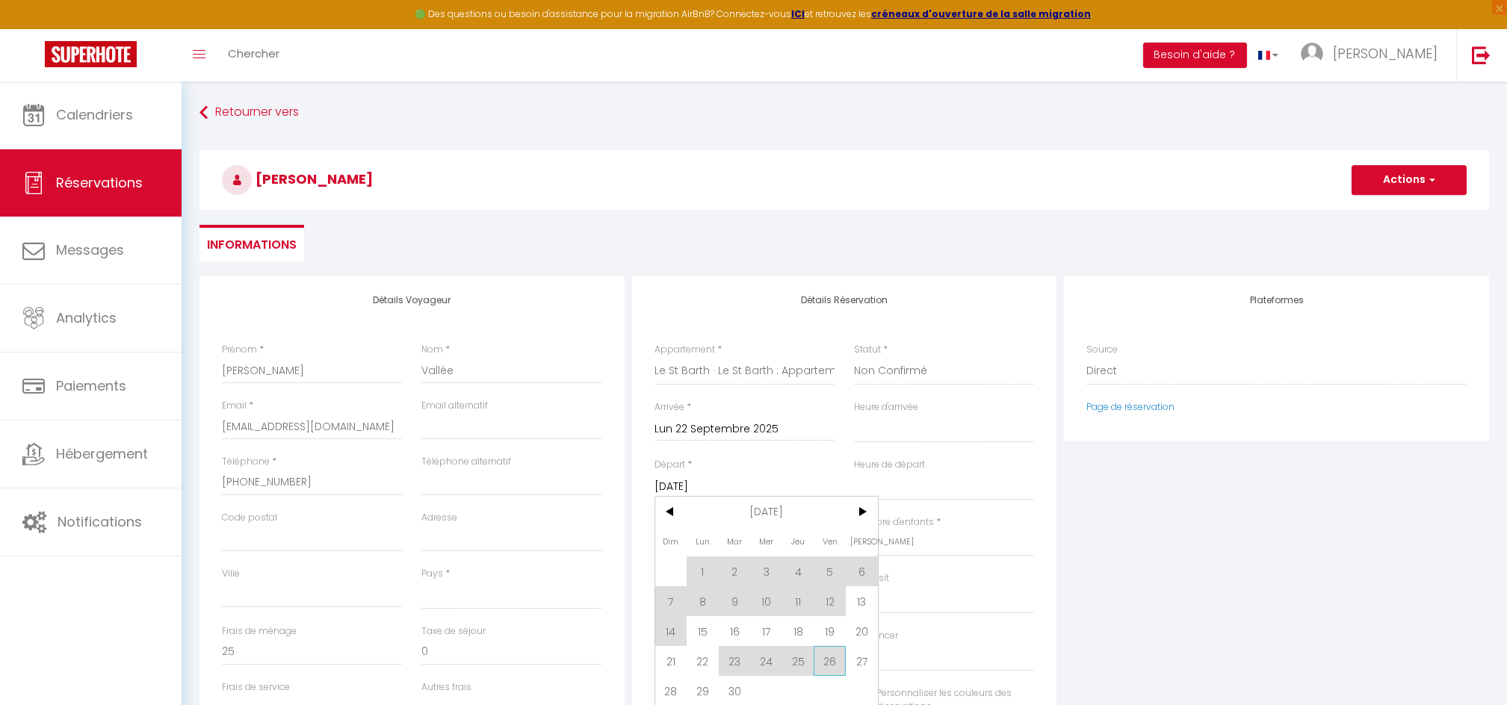
select select
checkbox input "false"
type input "Ven 26 Septembre 2025"
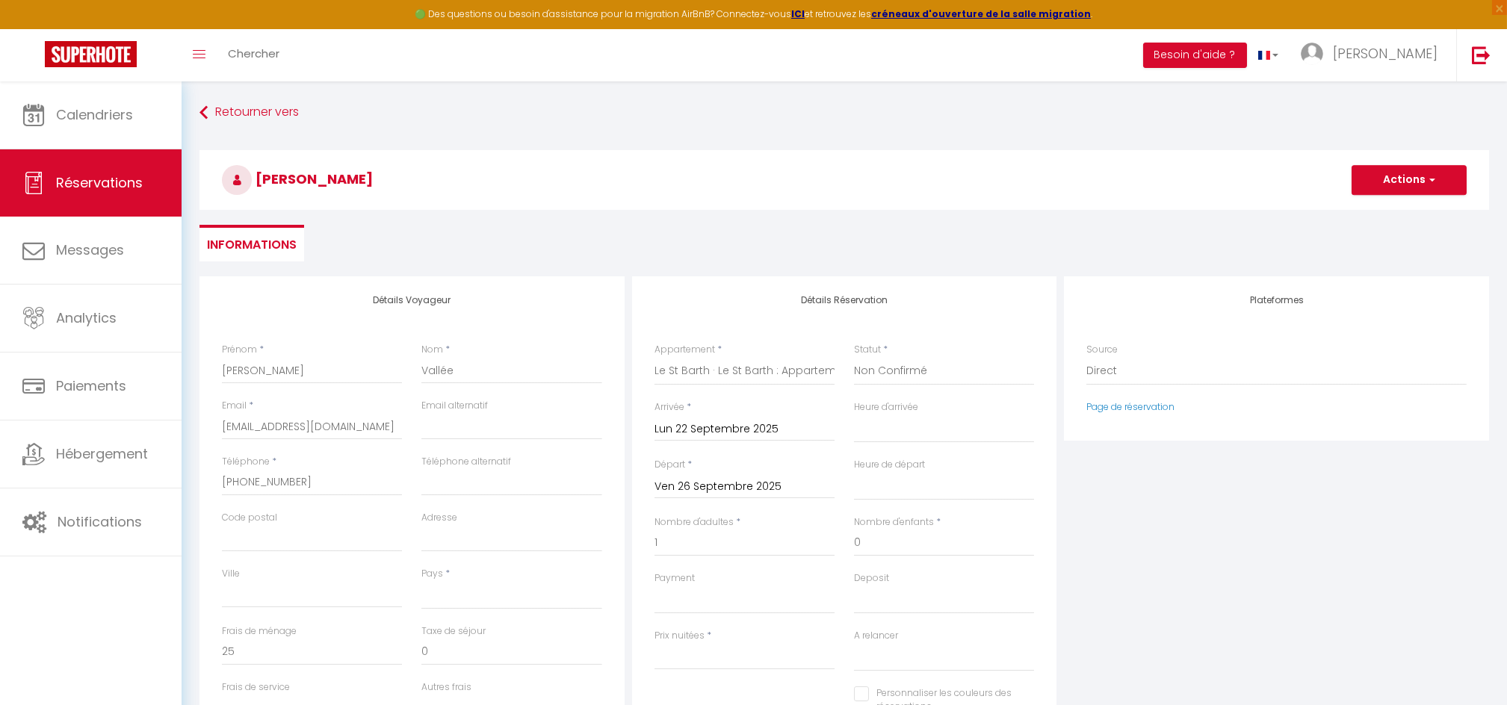
select select
type input "0"
select select
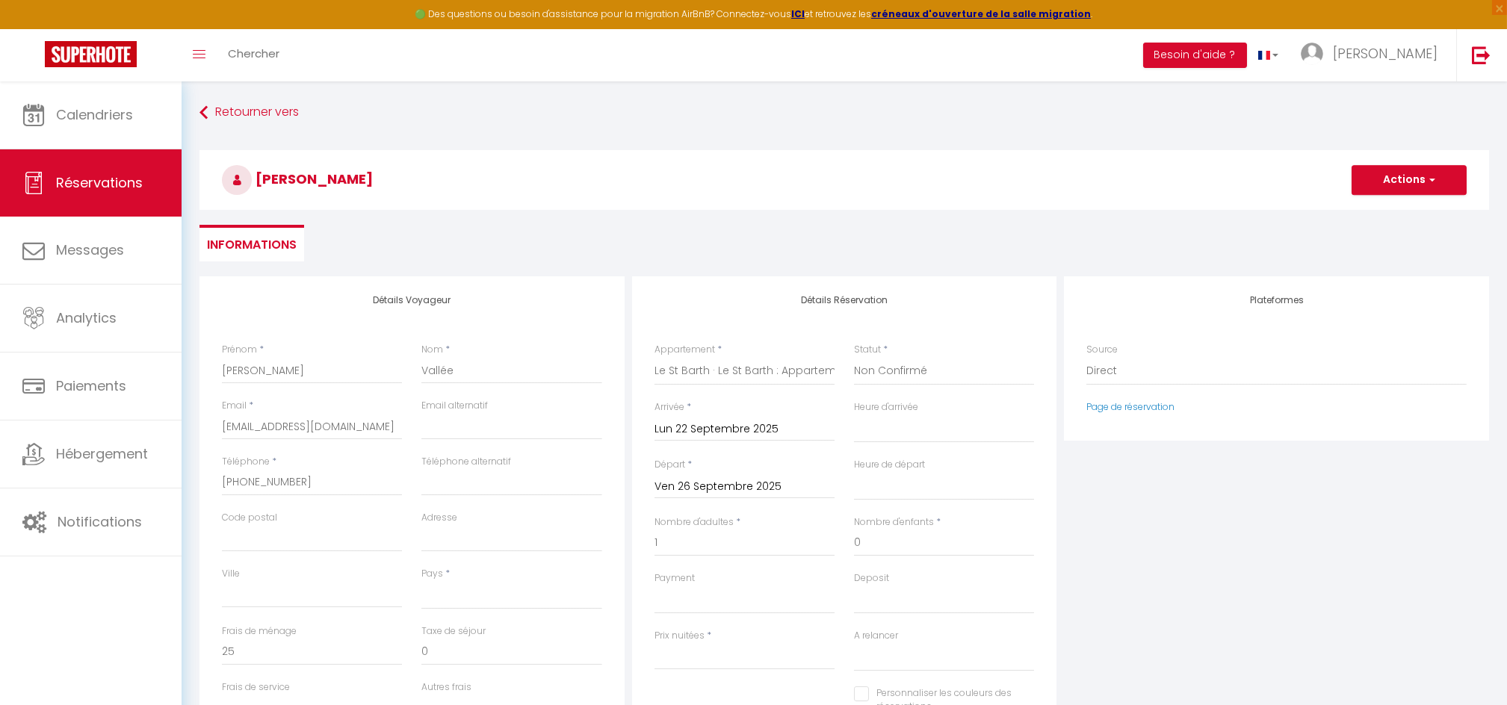
select select
type input "0"
select select
checkbox input "false"
click at [449, 584] on select "France Portugal Afghanistan Albania Algeria American Samoa Andorra Angola Angui…" at bounding box center [511, 595] width 180 height 28
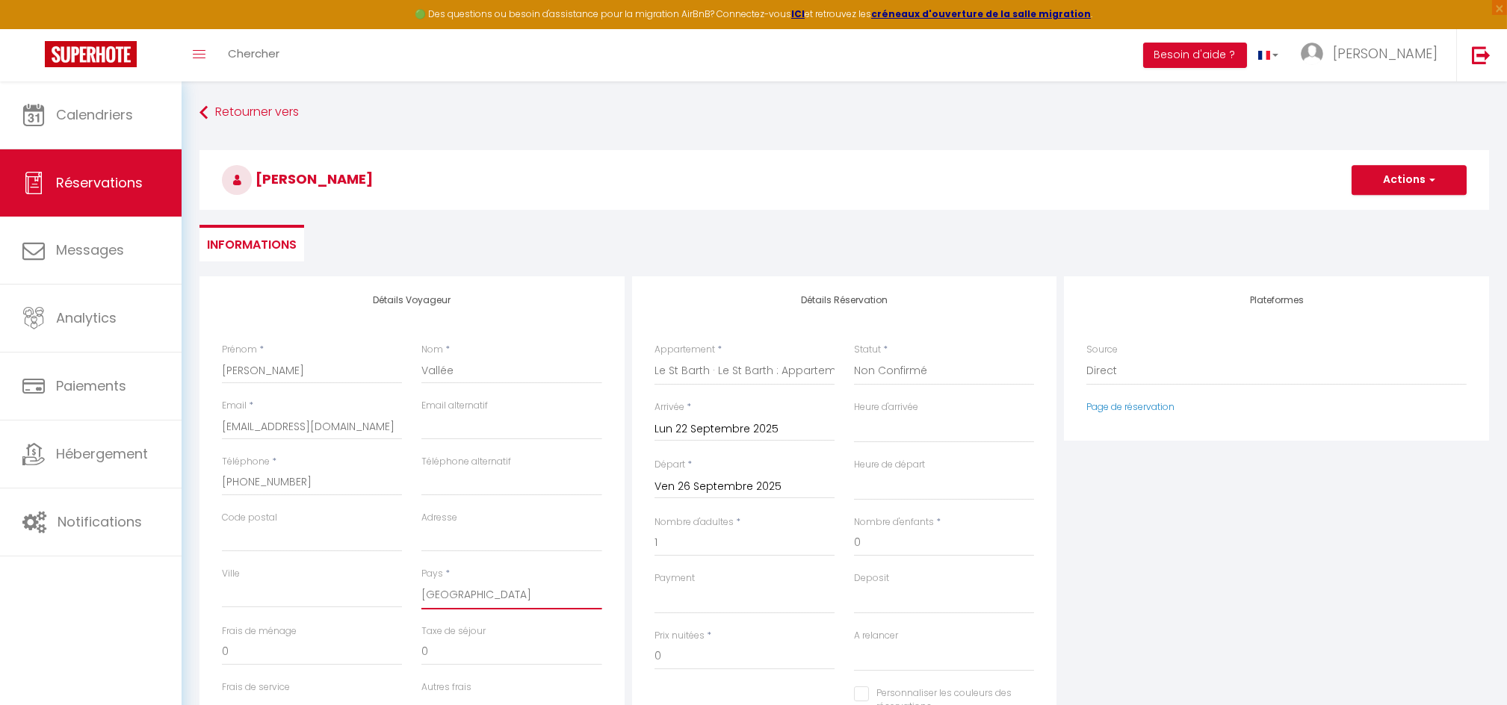
select select "FR"
select select
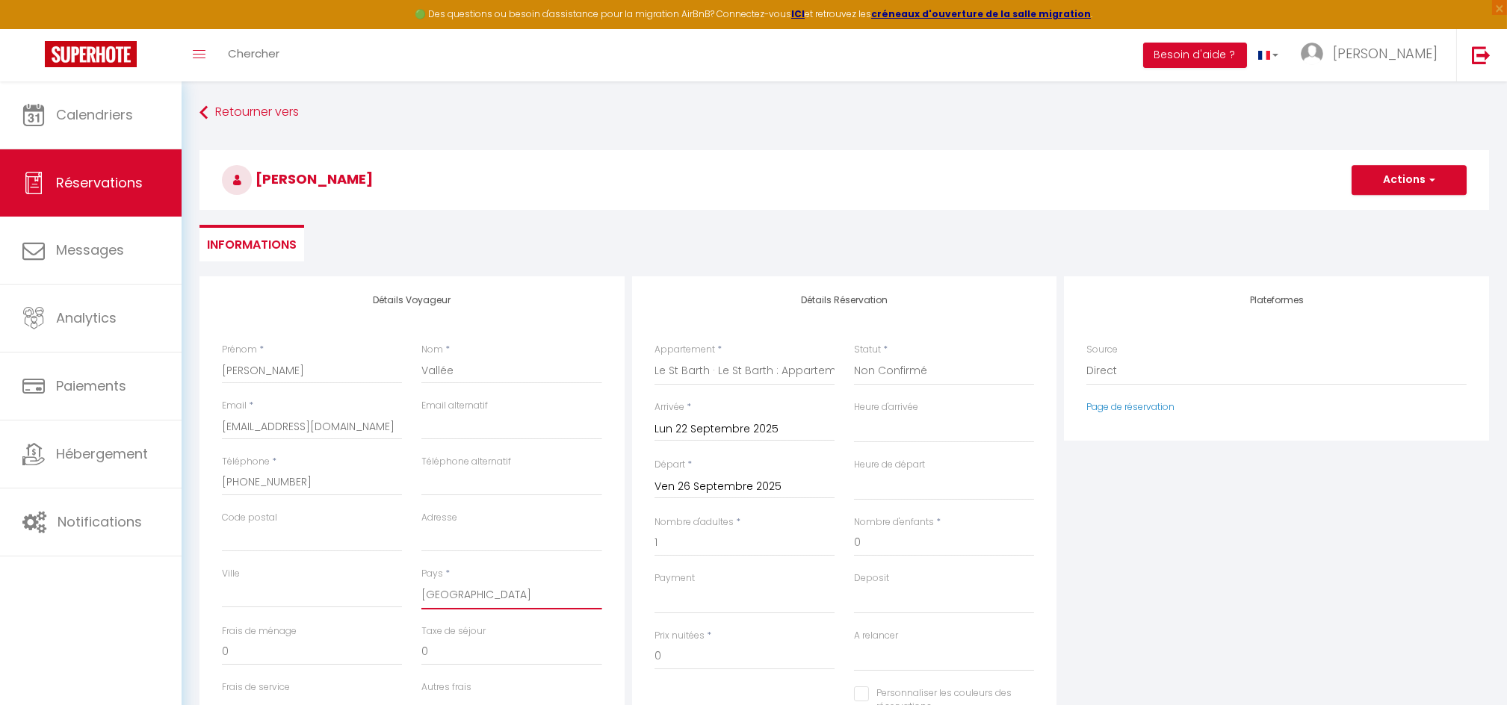
select select
checkbox input "false"
click at [449, 584] on select "France Portugal Afghanistan Albania Algeria American Samoa Andorra Angola Angui…" at bounding box center [511, 595] width 180 height 28
click at [1401, 181] on button "Actions" at bounding box center [1408, 180] width 115 height 30
click at [1371, 215] on link "Enregistrer" at bounding box center [1394, 212] width 118 height 19
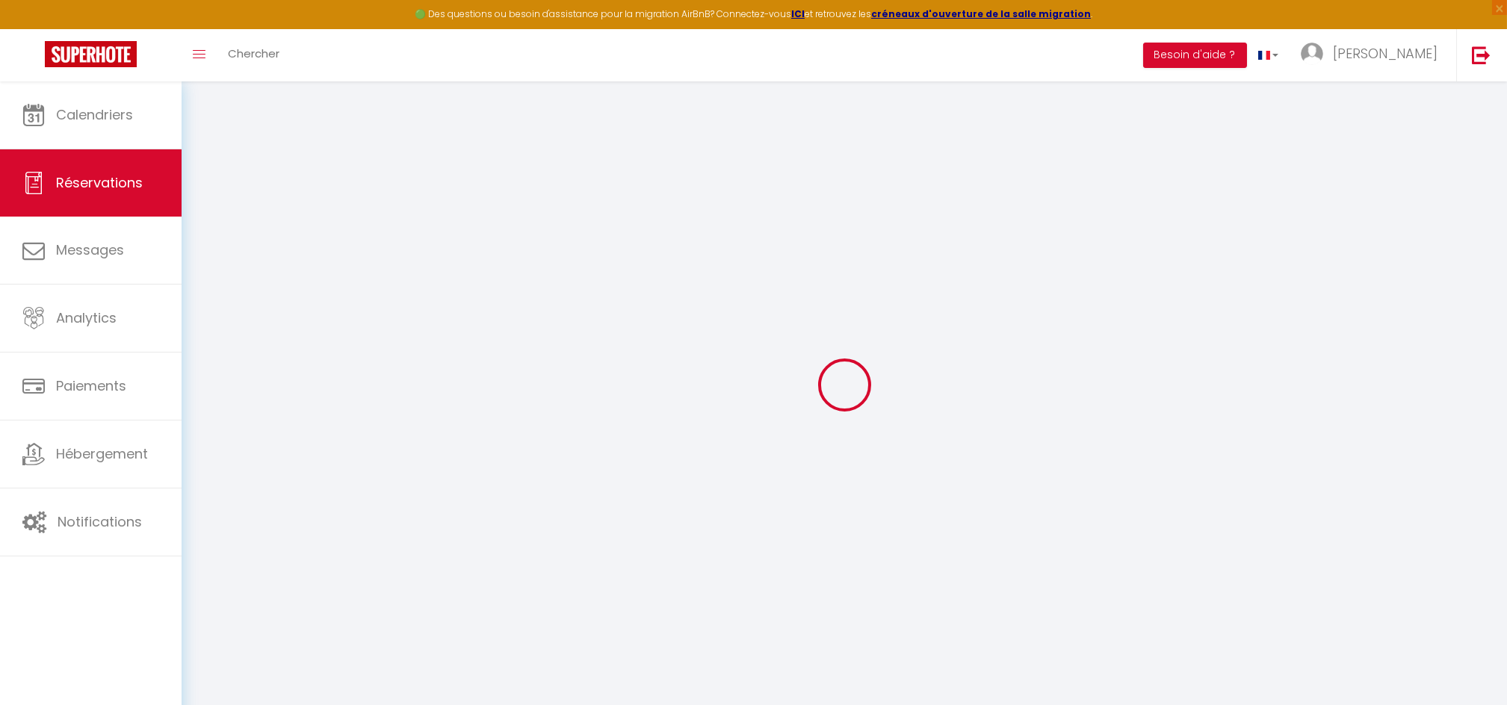
select select "not_cancelled"
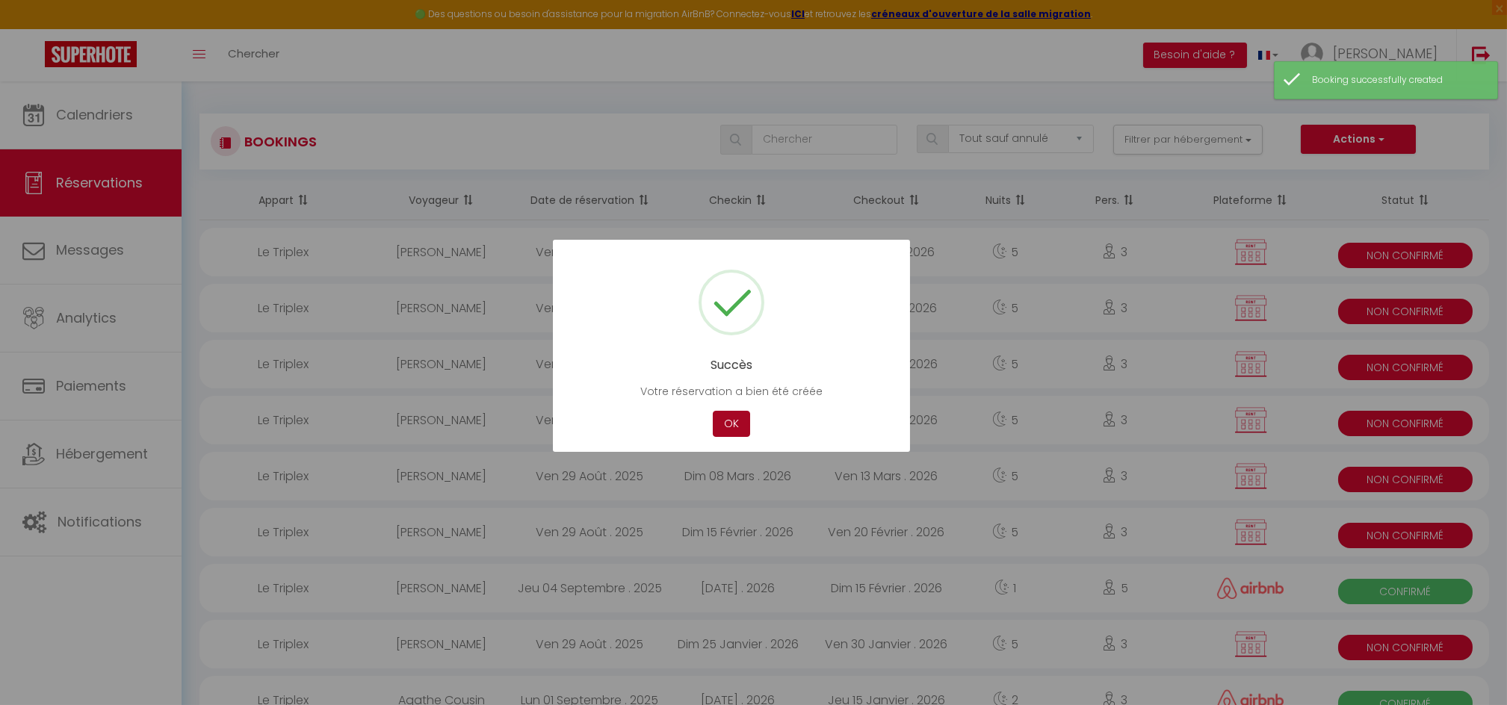
click at [726, 424] on button "OK" at bounding box center [731, 424] width 37 height 26
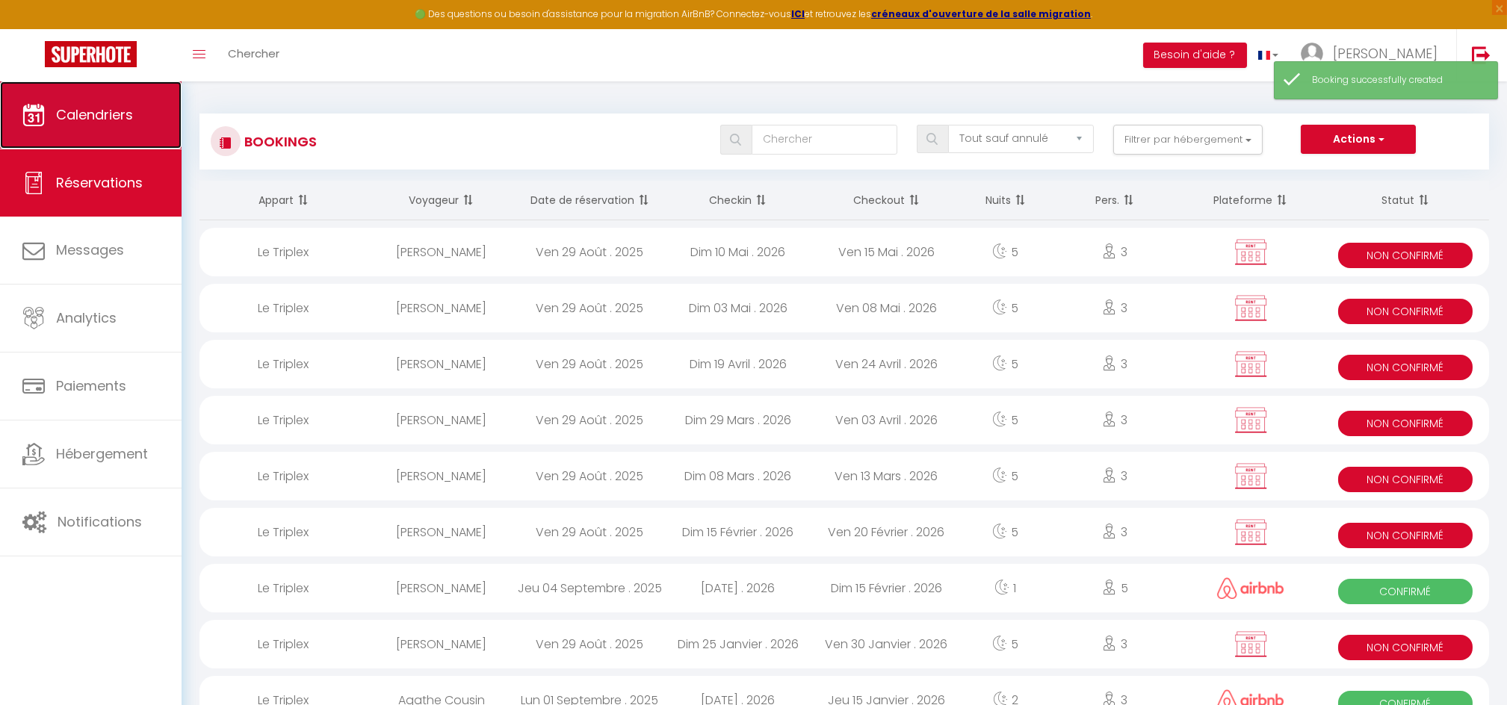
click at [117, 138] on link "Calendriers" at bounding box center [91, 114] width 182 height 67
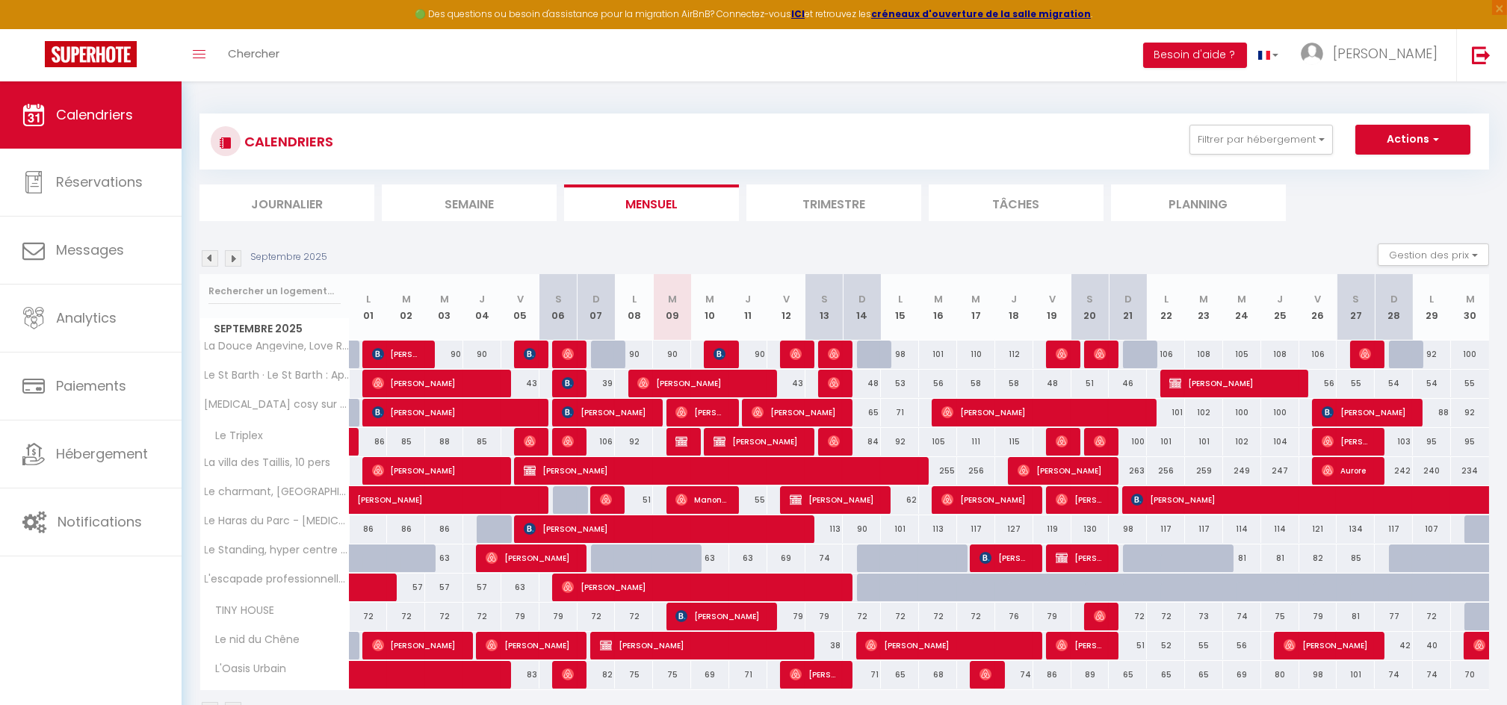
scroll to position [81, 0]
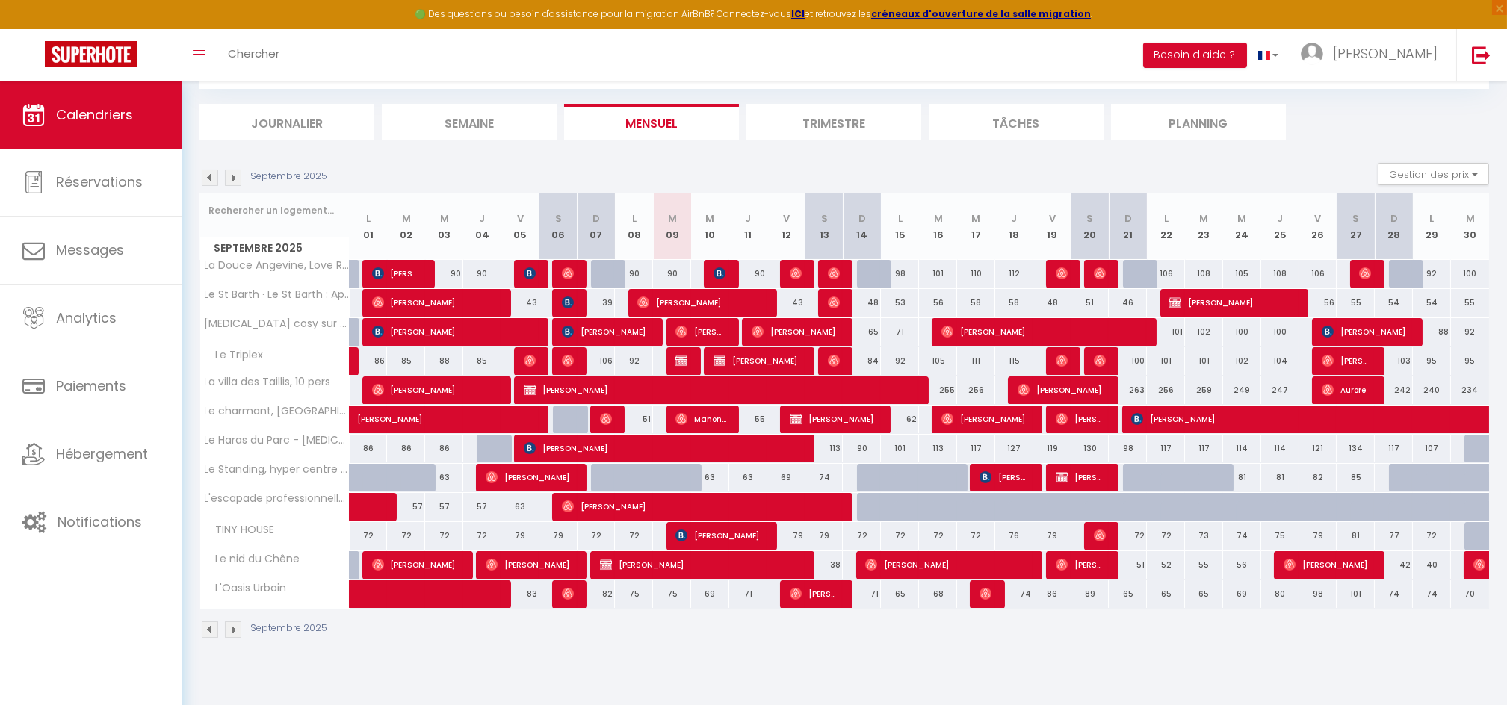
click at [232, 625] on img at bounding box center [233, 629] width 16 height 16
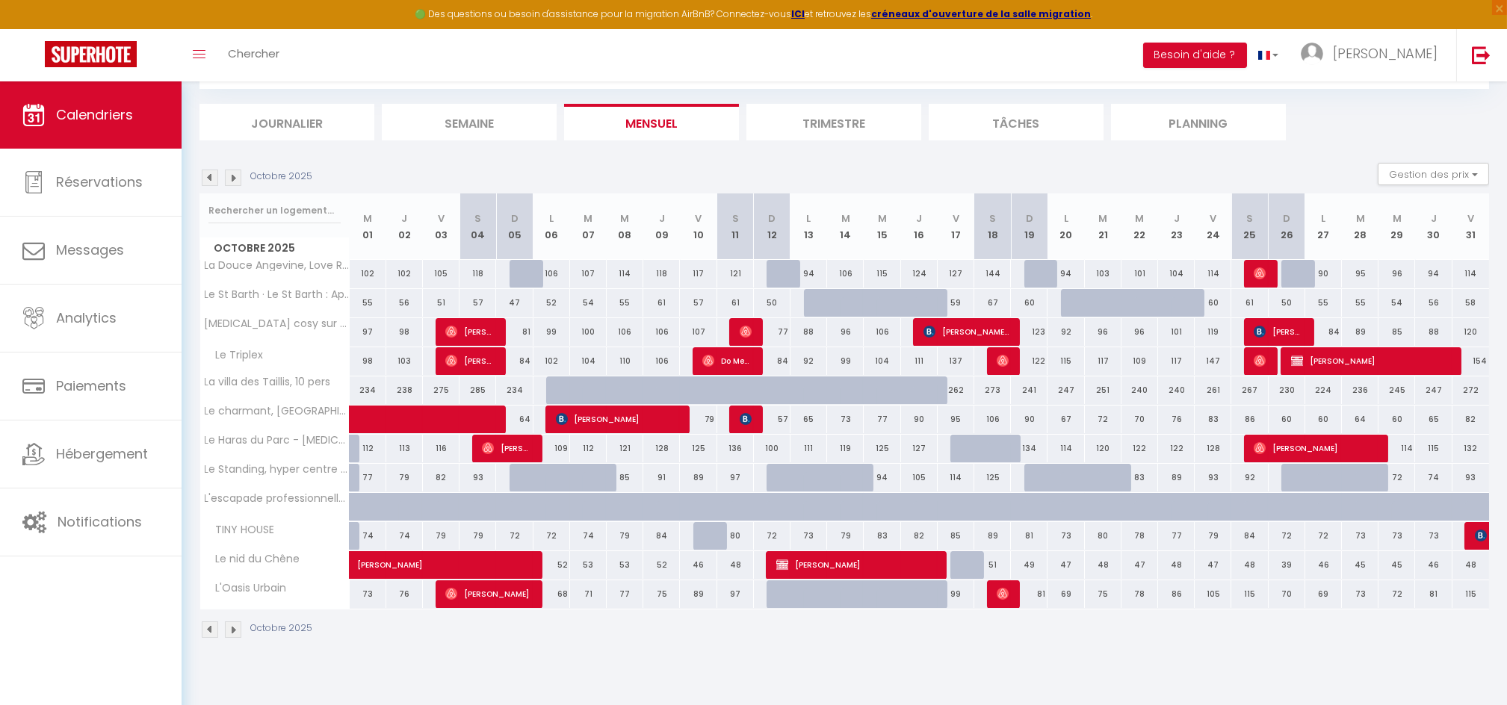
click at [232, 625] on img at bounding box center [233, 629] width 16 height 16
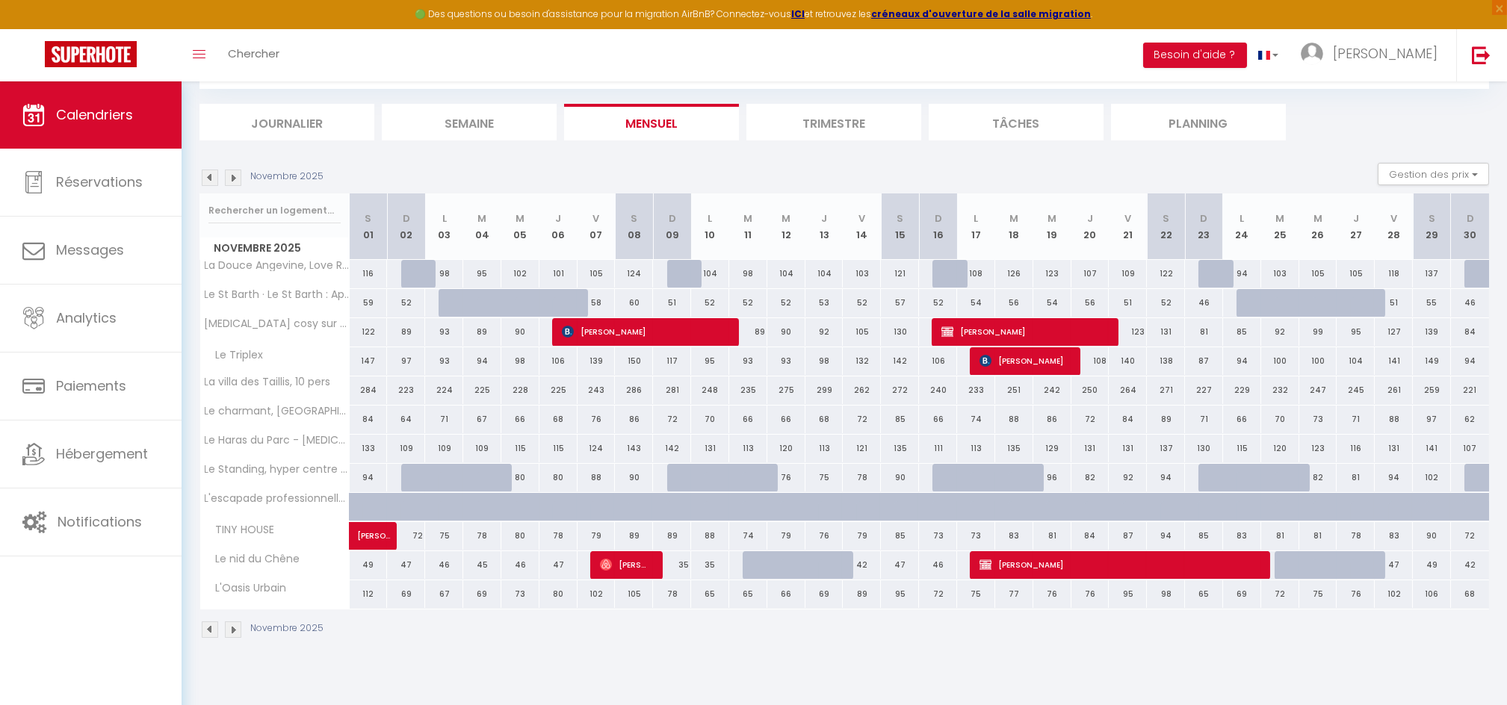
click at [232, 625] on img at bounding box center [233, 629] width 16 height 16
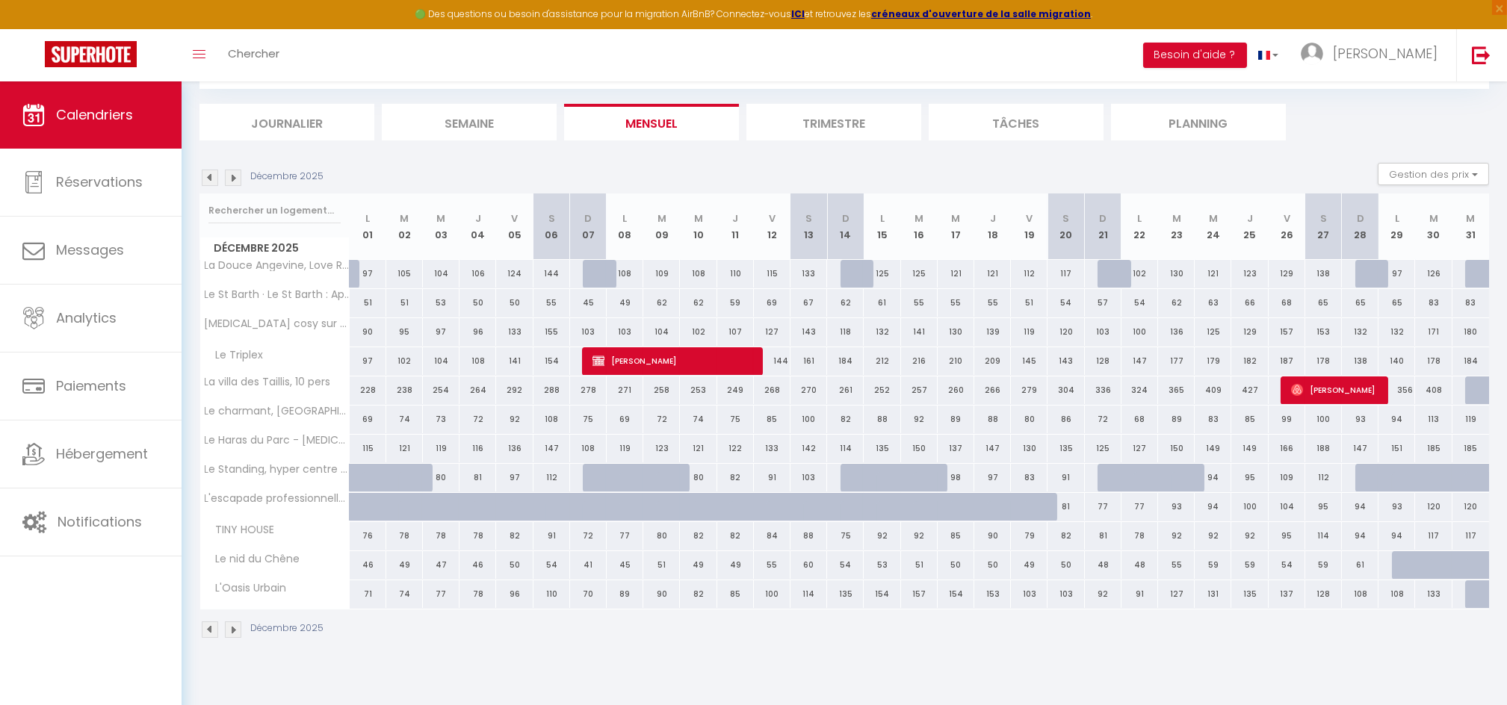
click at [229, 632] on img at bounding box center [233, 629] width 16 height 16
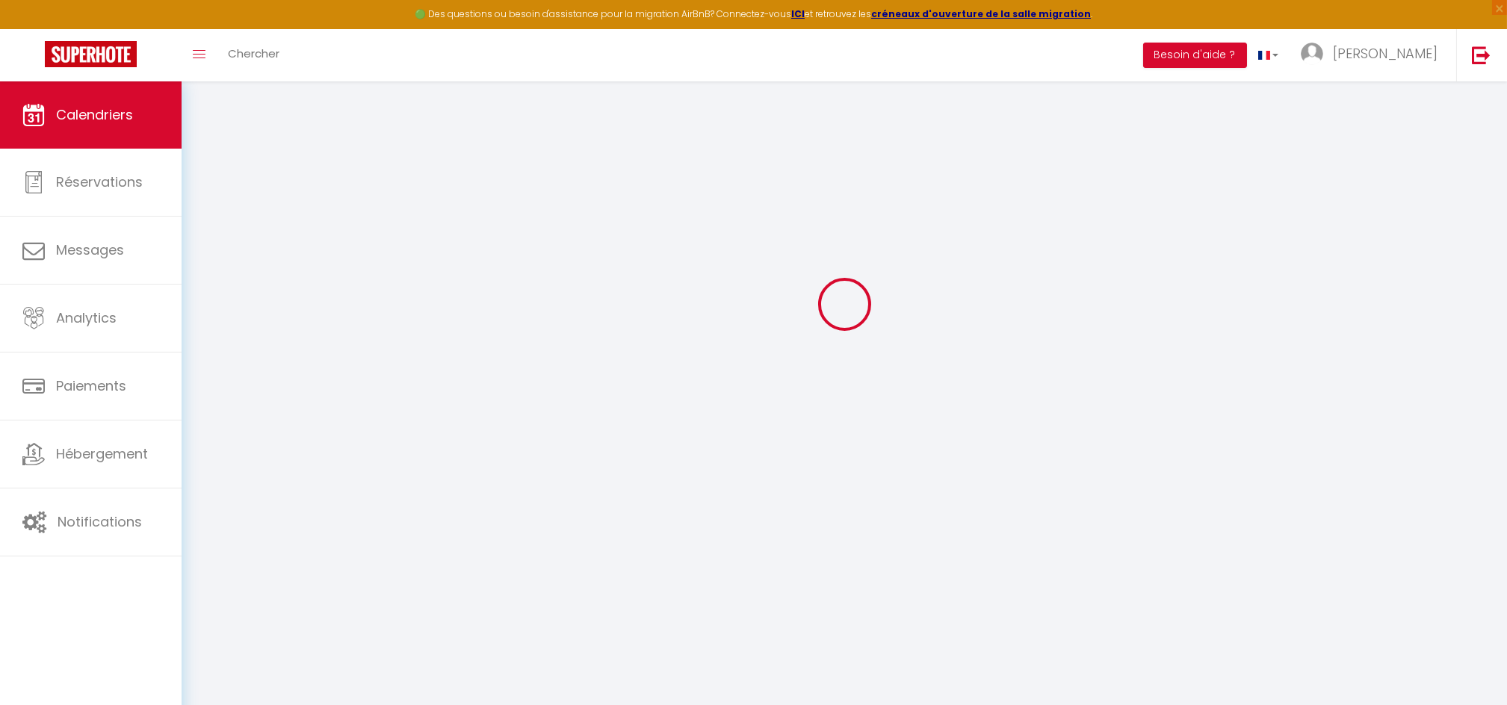
select select
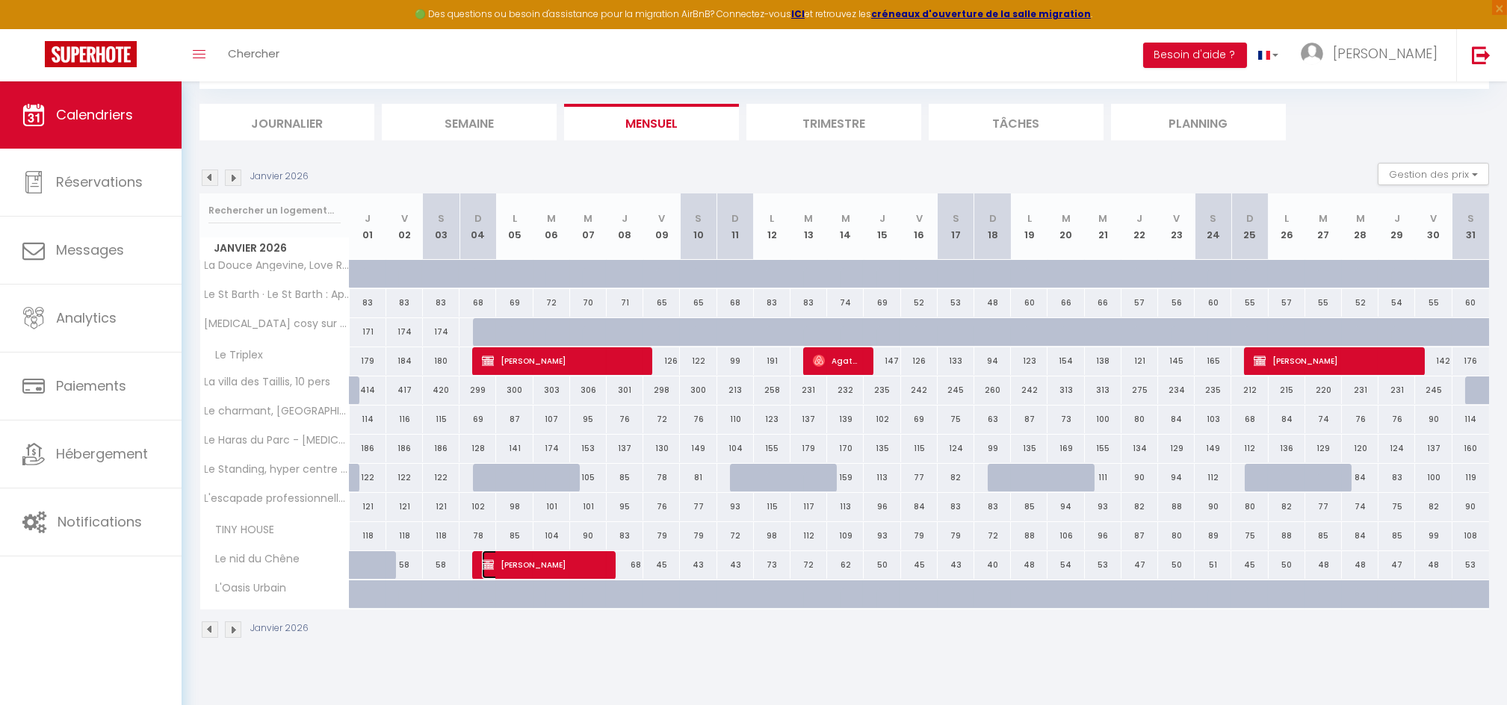
click at [512, 565] on span "Gisele Bossin" at bounding box center [543, 565] width 122 height 28
select select "KO"
select select "0"
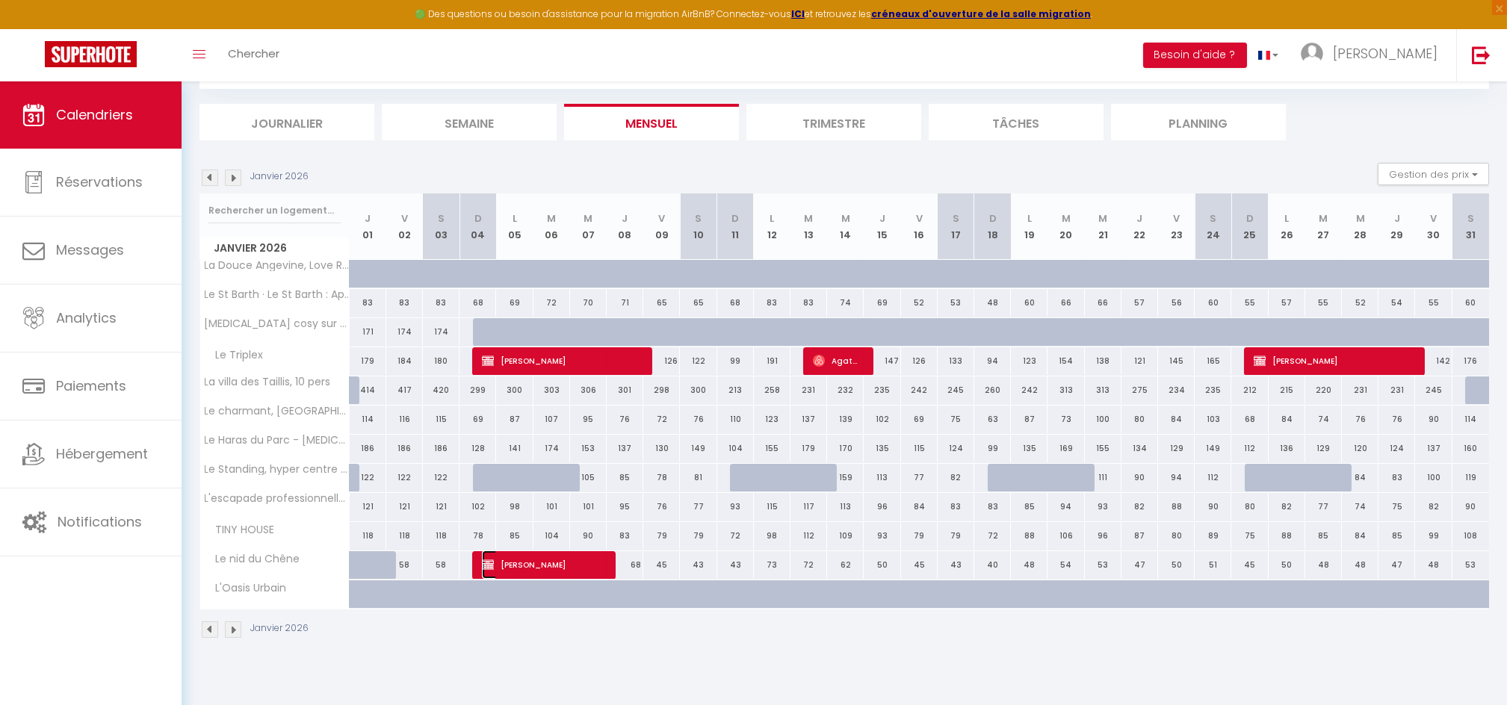
select select "1"
select select
select select "46706"
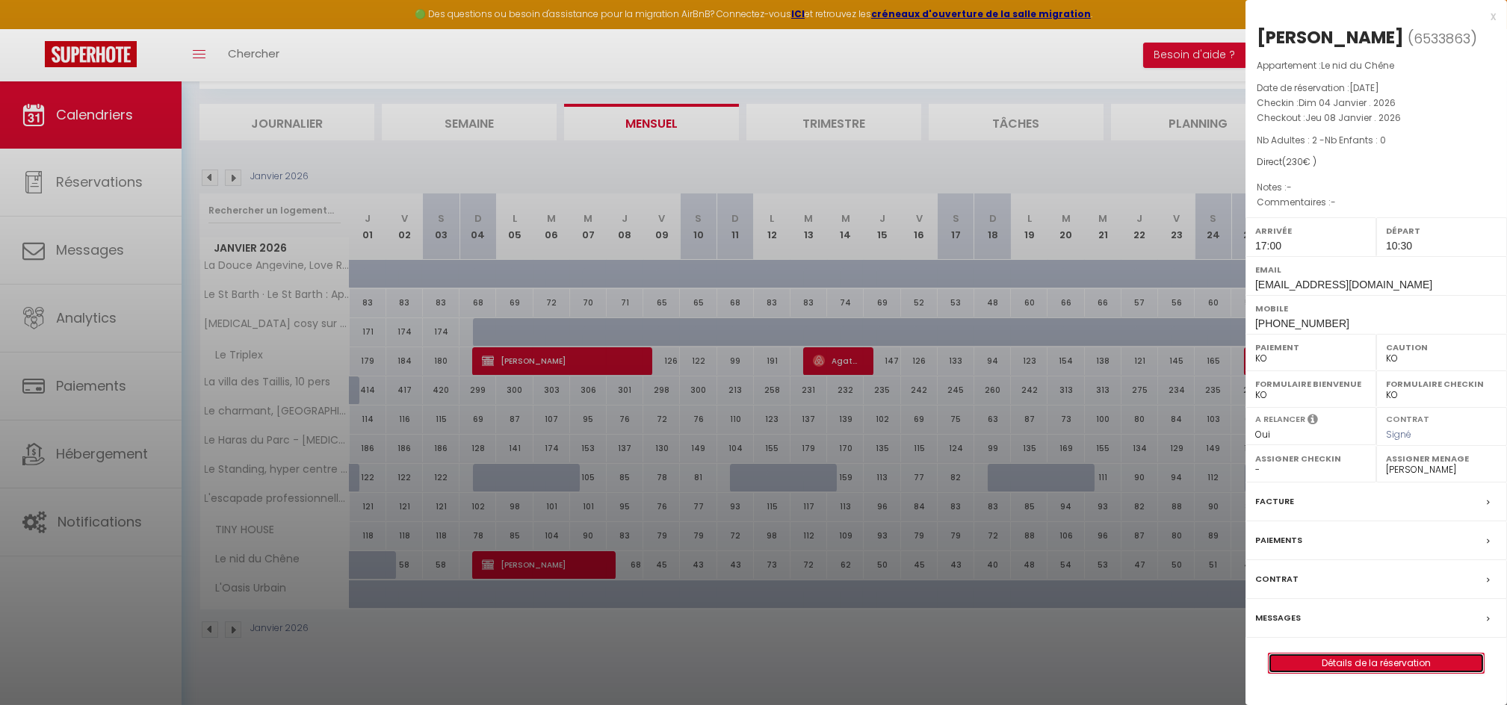
click at [1348, 659] on link "Détails de la réservation" at bounding box center [1375, 663] width 215 height 19
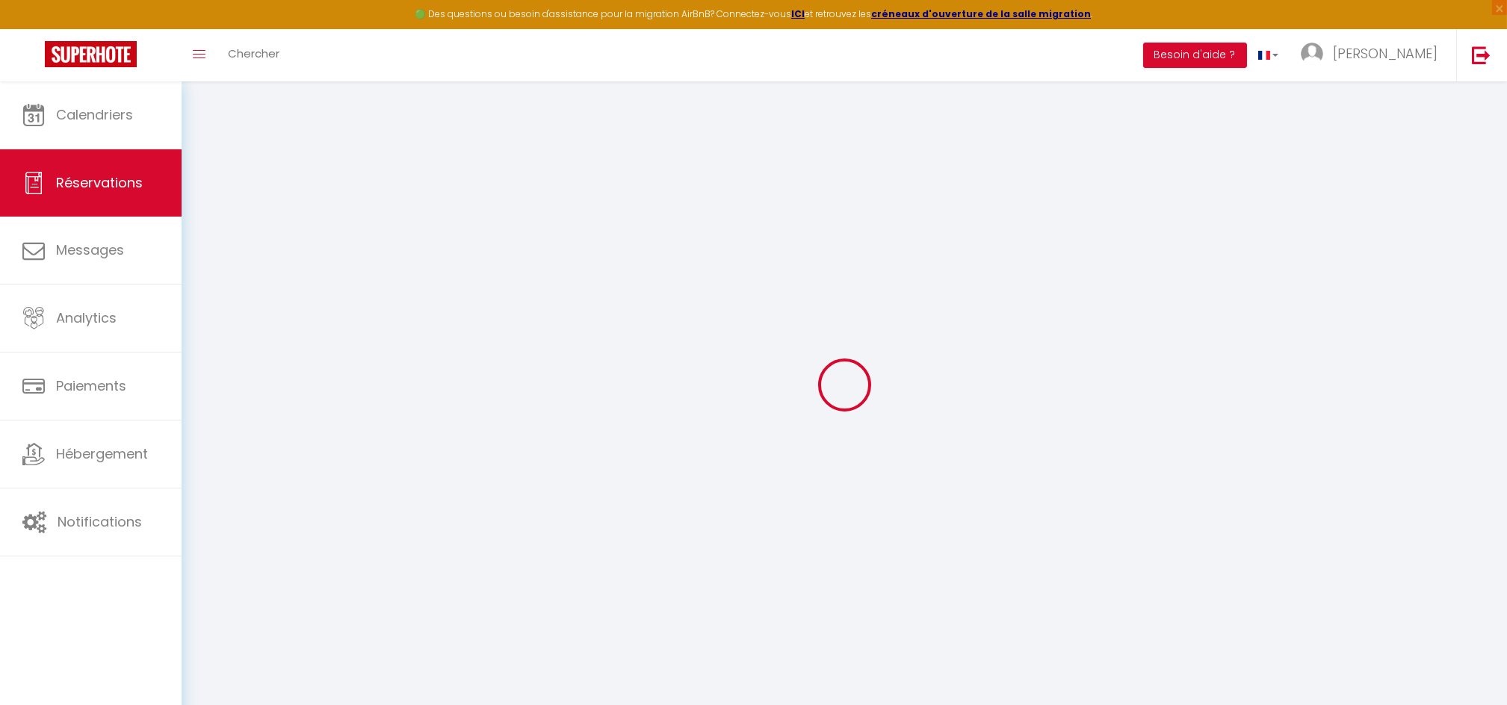
type input "Gisele"
type input "Bossin"
type input "laugis49@gmail.com"
type input "+33616127075"
type input "49100"
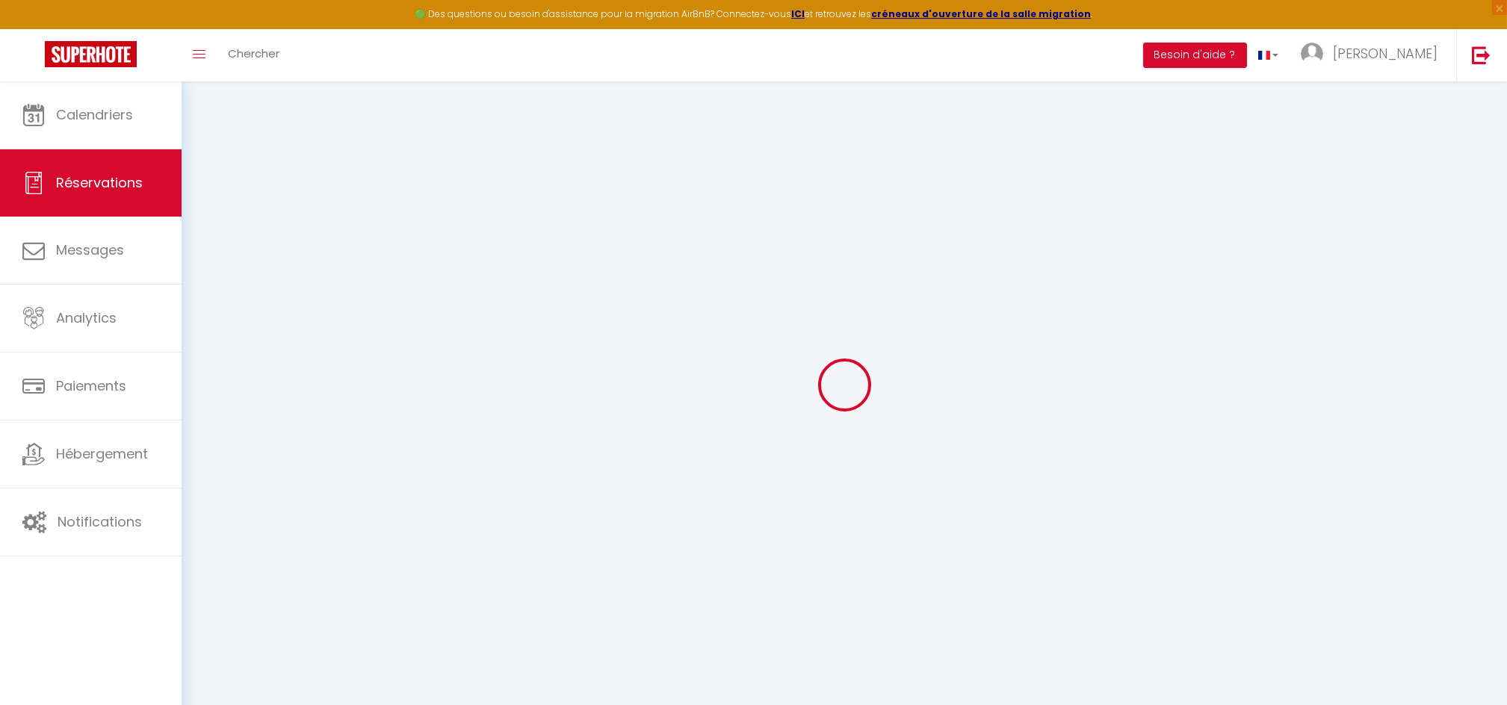
type input "93 rue de Nazareth"
type input "[GEOGRAPHIC_DATA]"
select select "FR"
select select "65062"
select select "2"
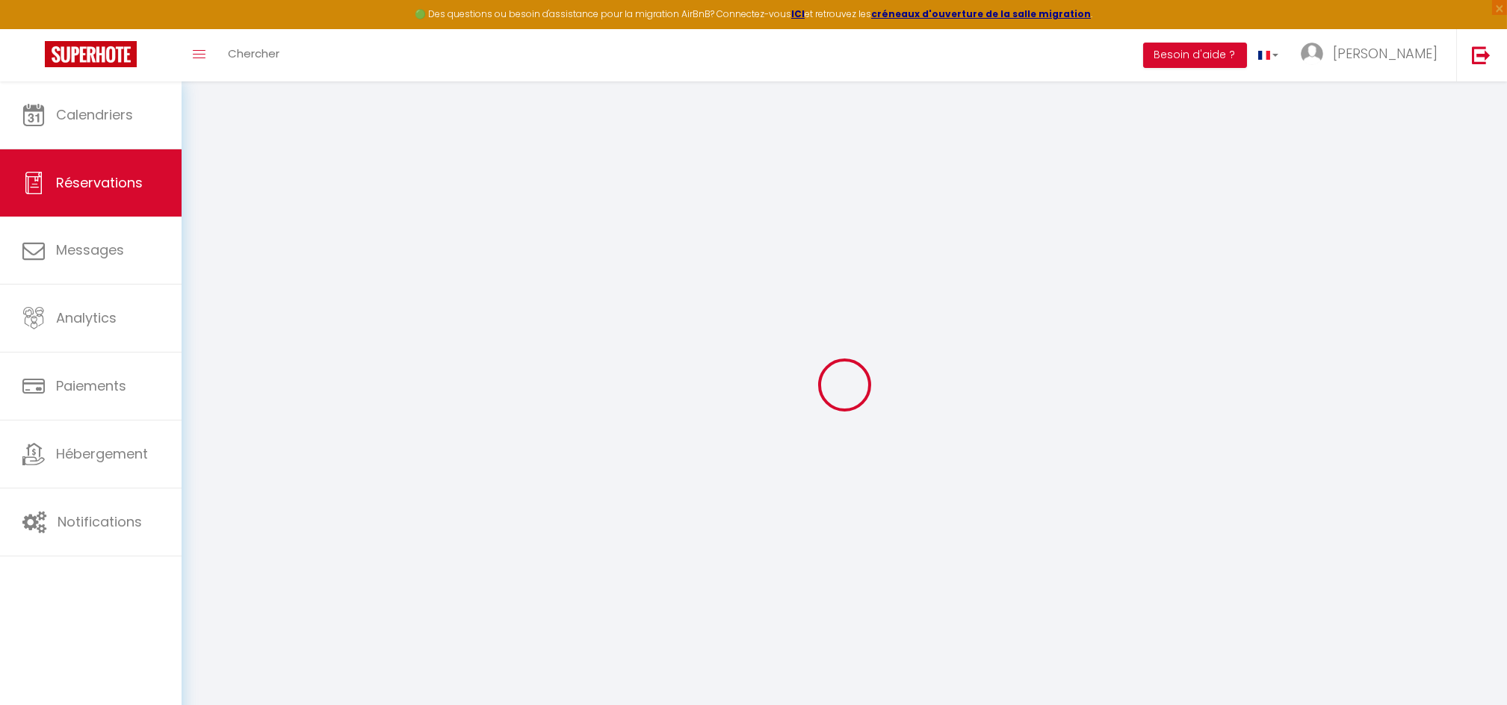
type input "Dim 04 Janvier 2026"
select select
type input "Jeu 08 Janvier 2026"
select select
type input "2"
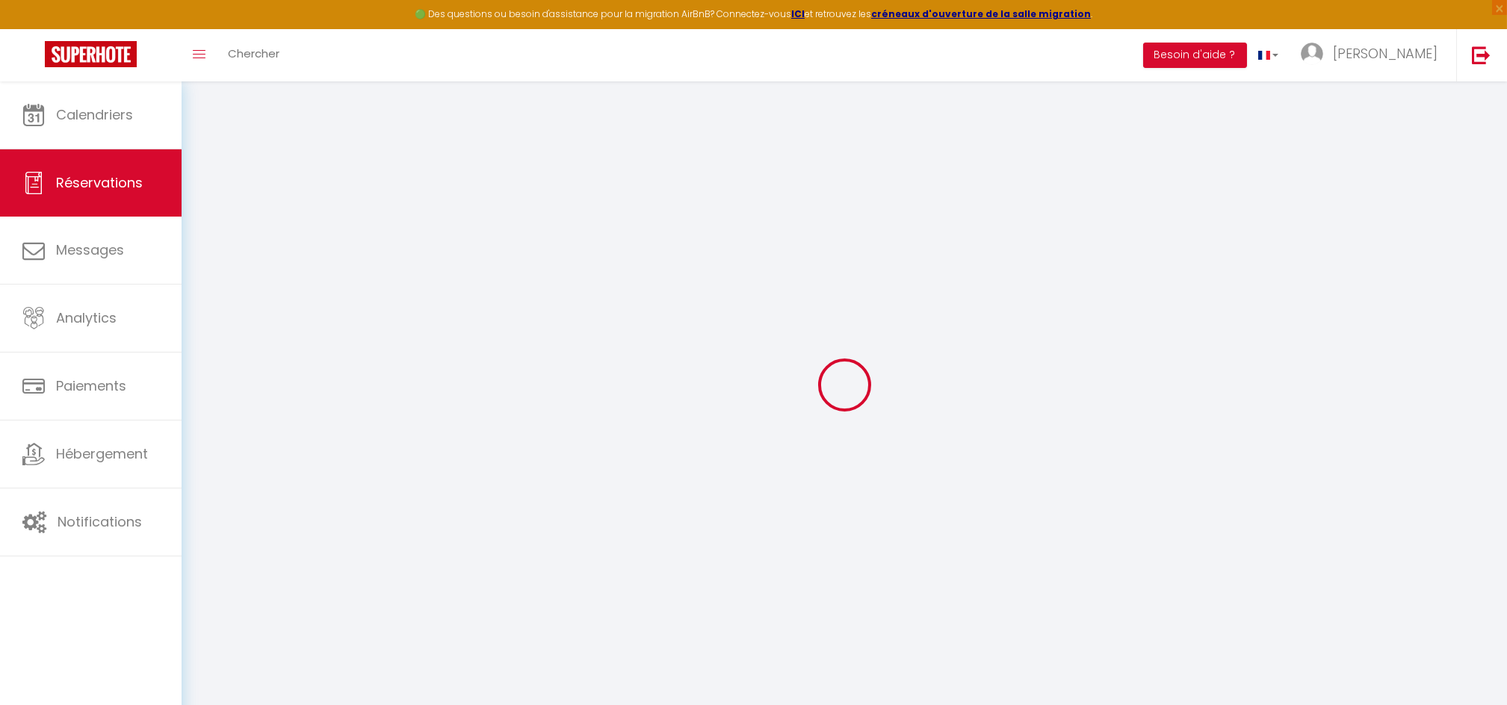
select select "10"
select select
type input "205"
checkbox input "false"
type input "230"
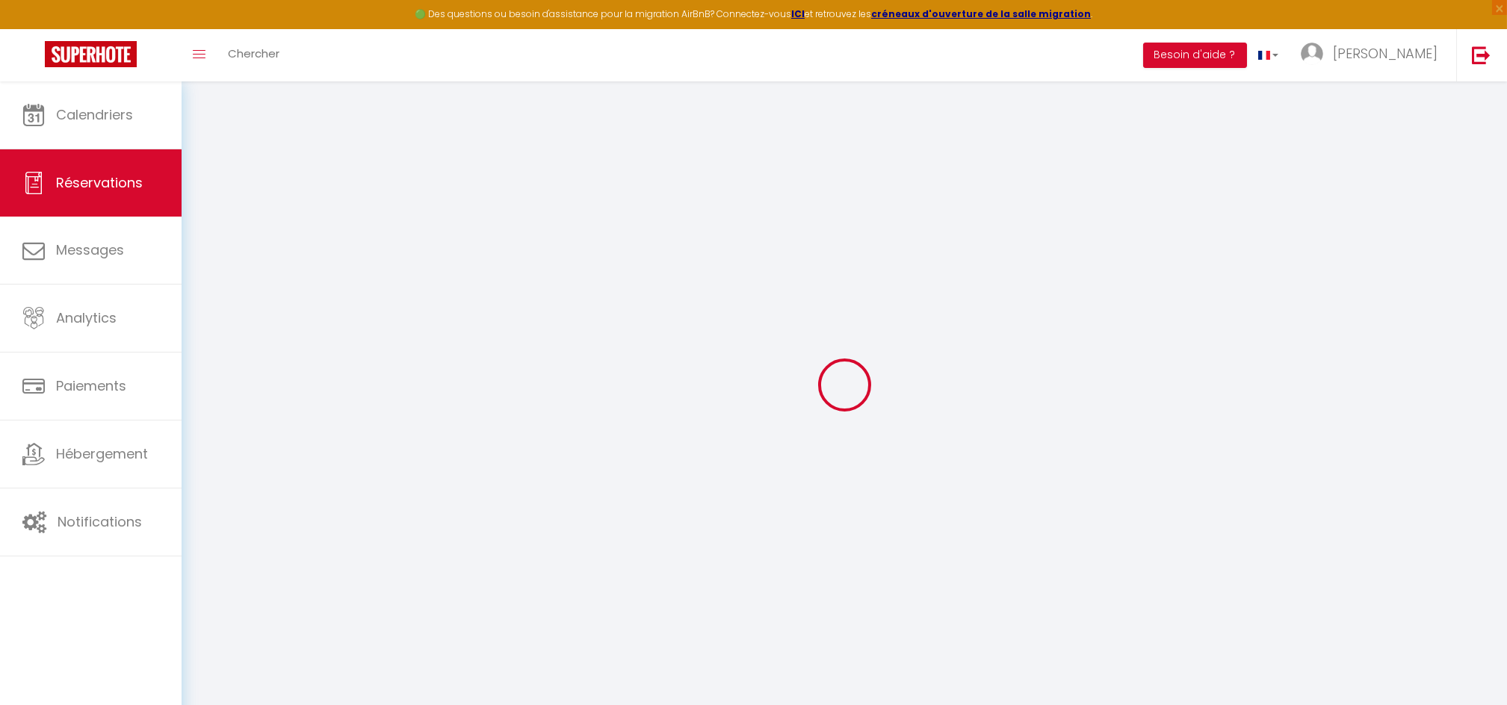
type input "0"
select select
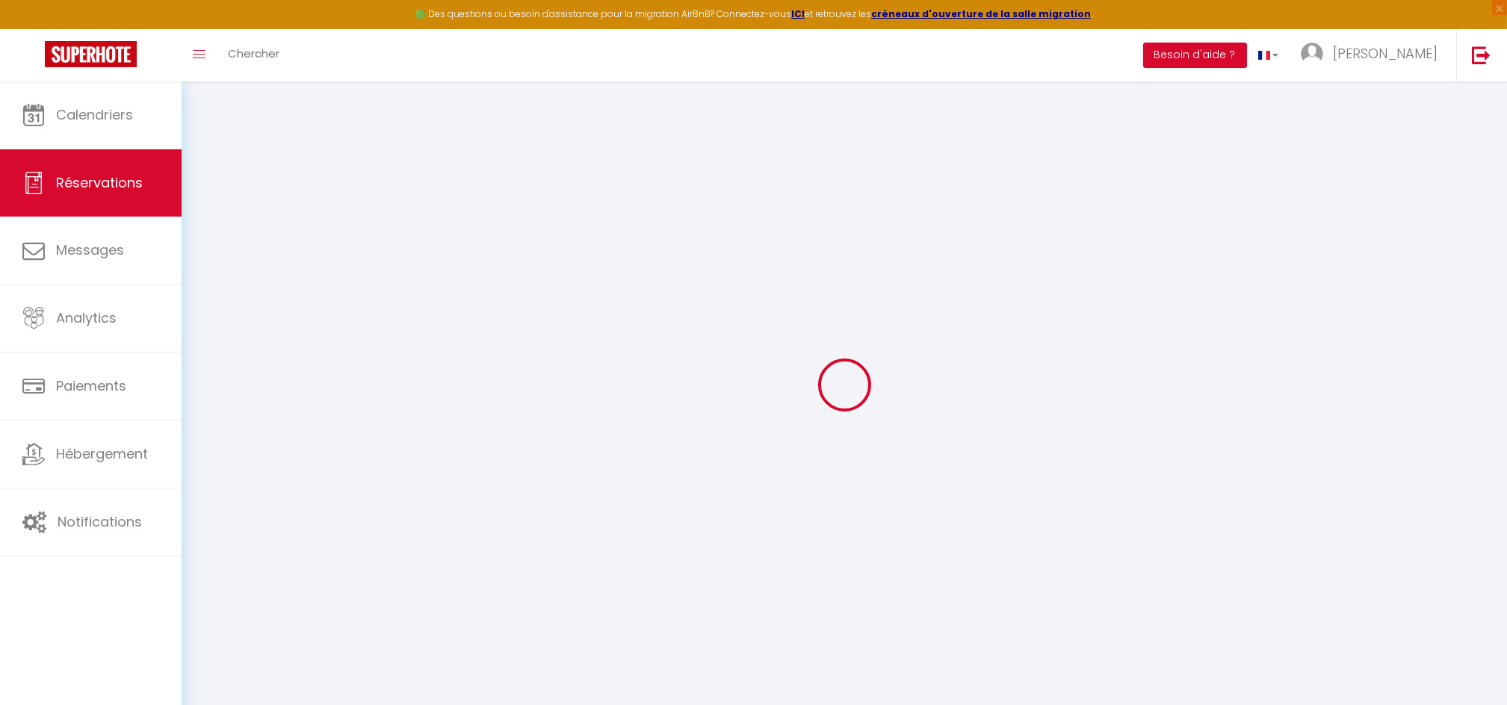
select select "14"
checkbox input "false"
select select
checkbox input "false"
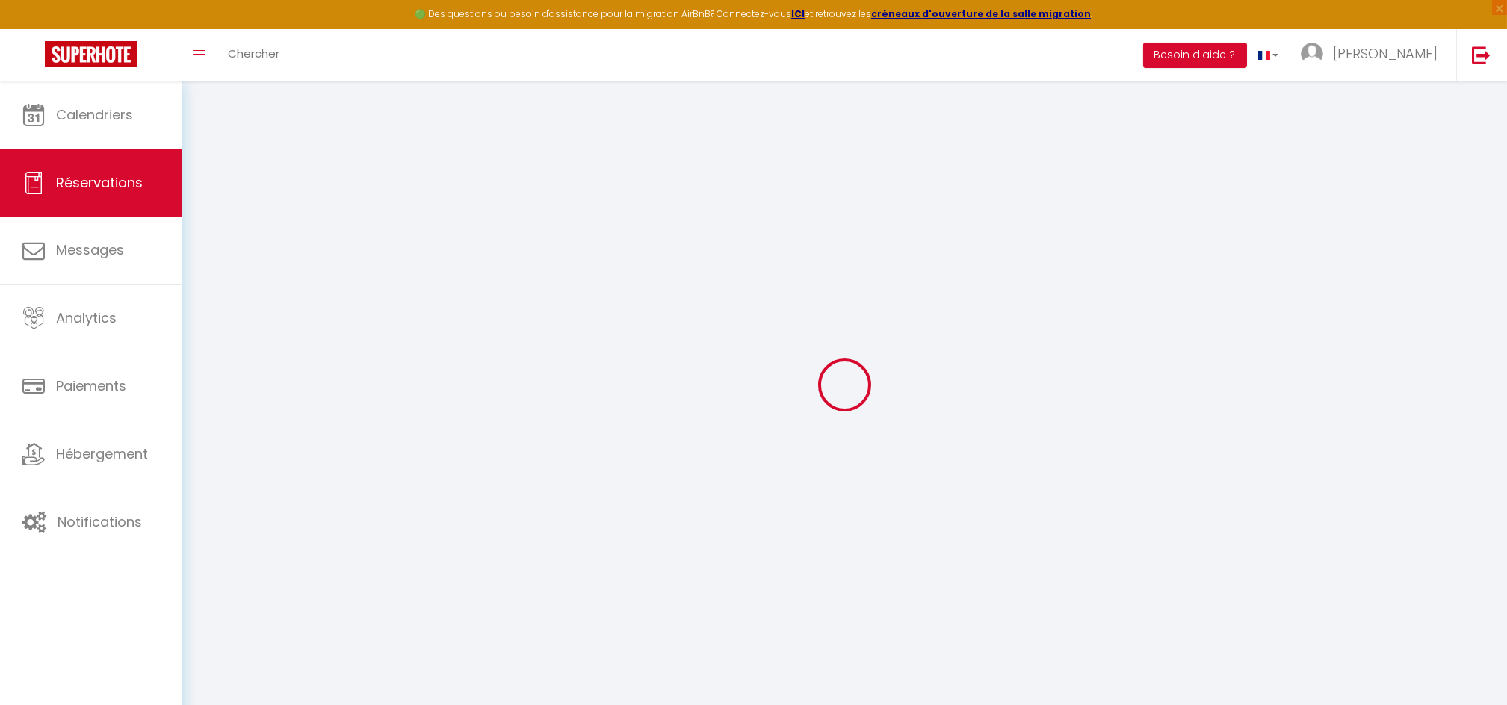
select select
checkbox input "false"
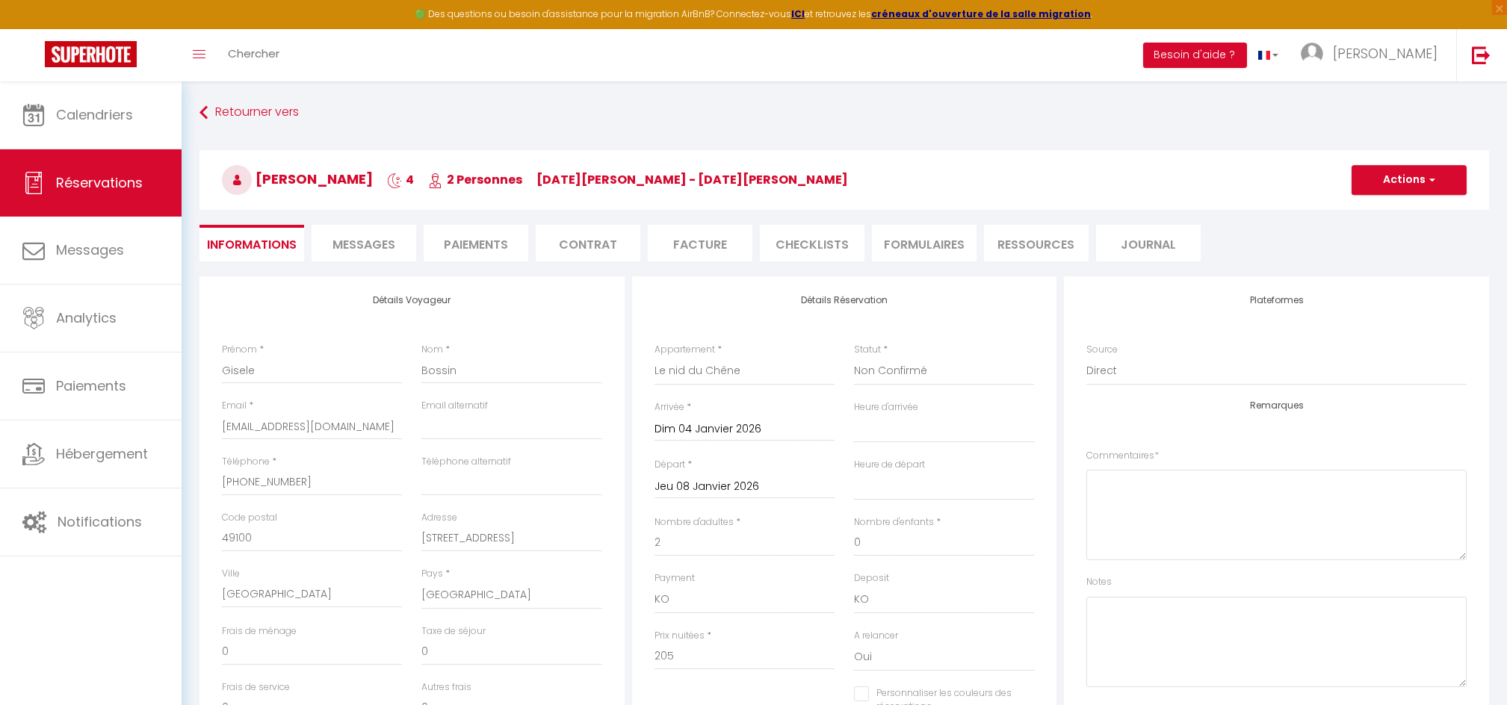
type input "25"
select select
checkbox input "false"
select select "17:00"
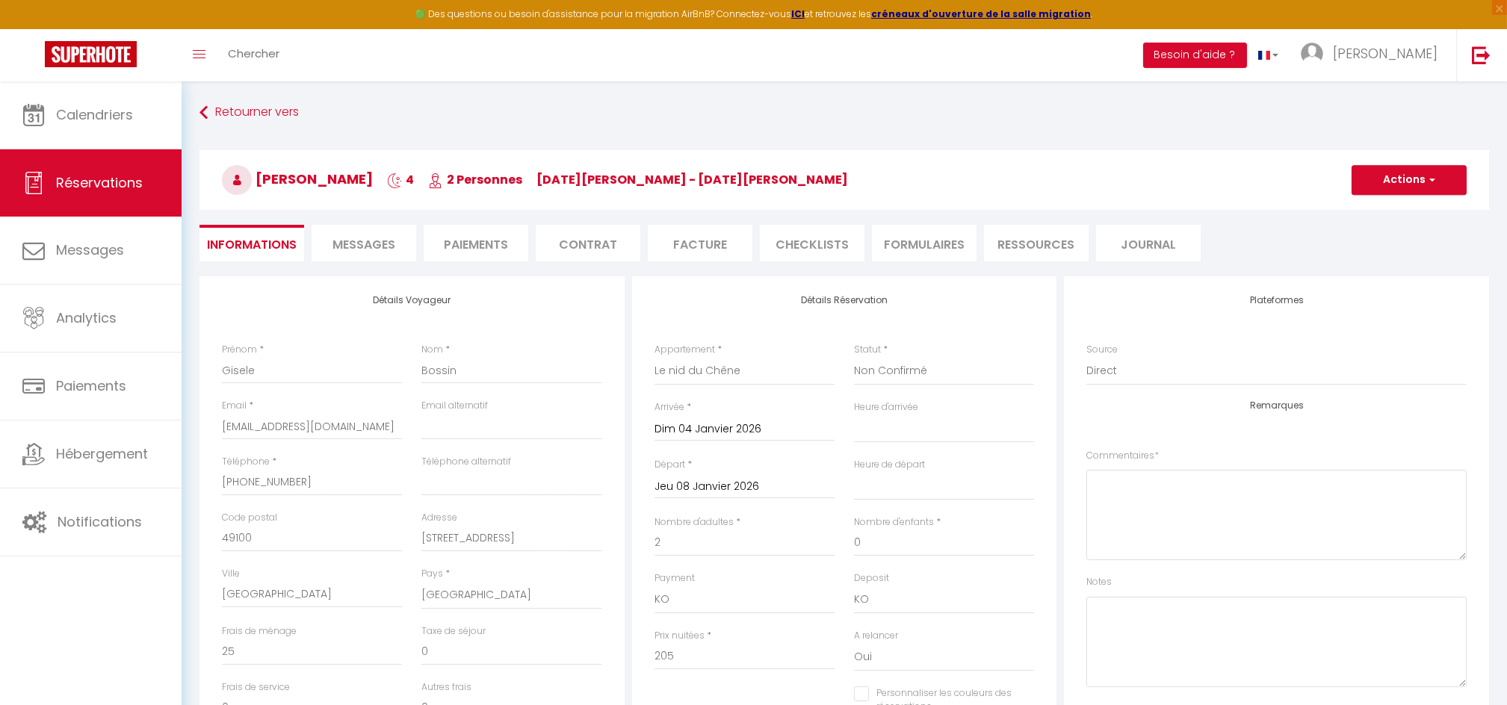
select select "10:30"
click at [472, 252] on li "Paiements" at bounding box center [476, 243] width 105 height 37
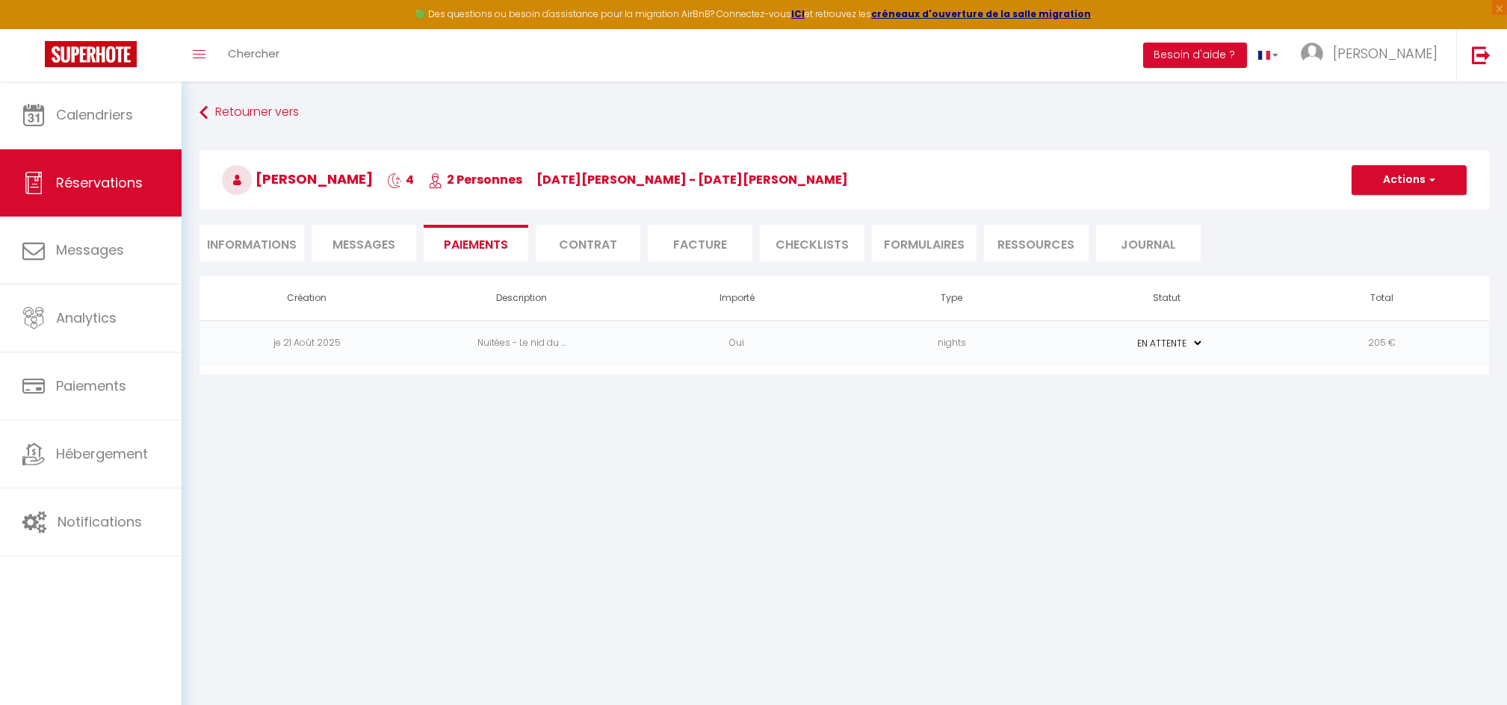
click at [634, 461] on body "🟢 Des questions ou besoin d'assistance pour la migration AirBnB? Connectez-vous…" at bounding box center [753, 433] width 1507 height 705
click at [265, 244] on li "Informations" at bounding box center [251, 243] width 105 height 37
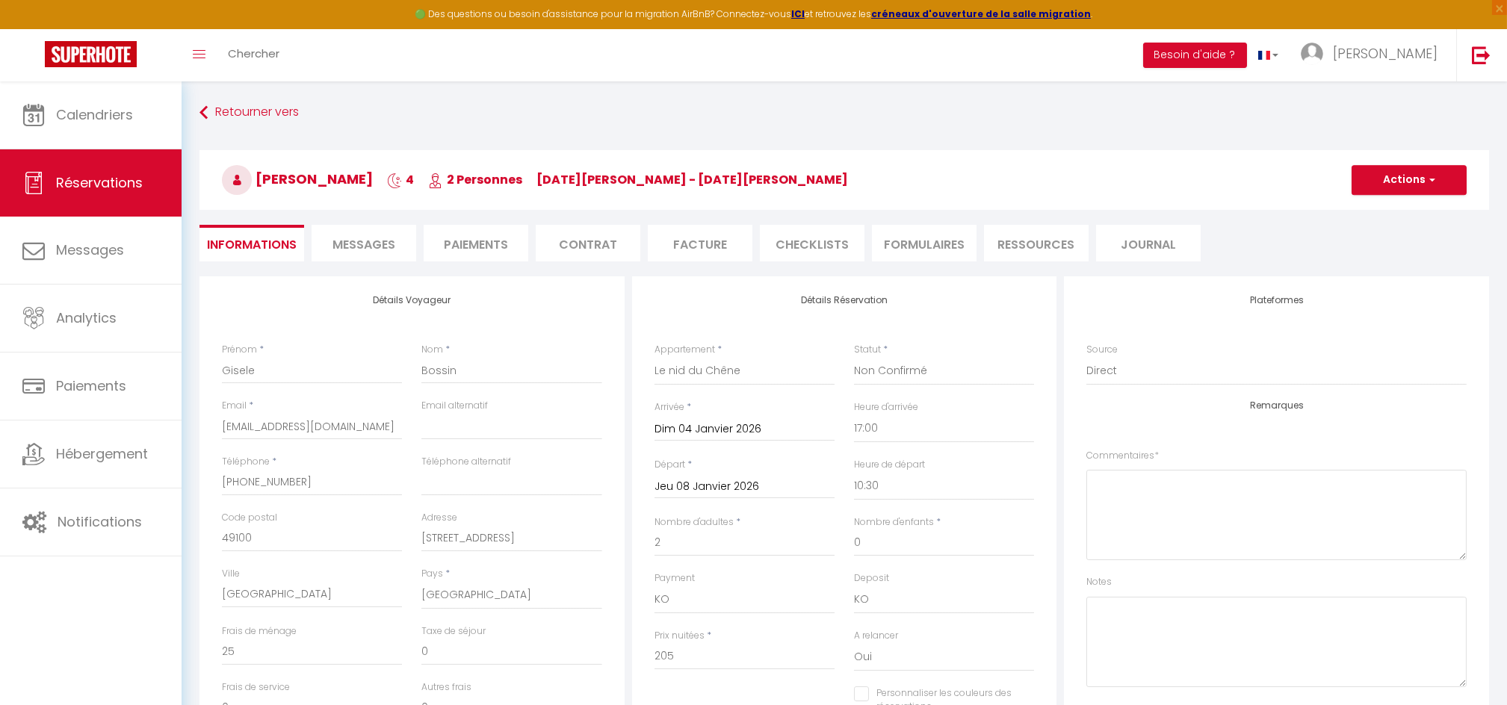
click at [733, 432] on input "Dim 04 Janvier 2026" at bounding box center [744, 429] width 180 height 19
click at [666, 456] on span "<" at bounding box center [671, 455] width 32 height 30
click at [700, 631] on span "29" at bounding box center [702, 634] width 32 height 30
type input "Lun 29 Décembre 2025"
checkbox input "false"
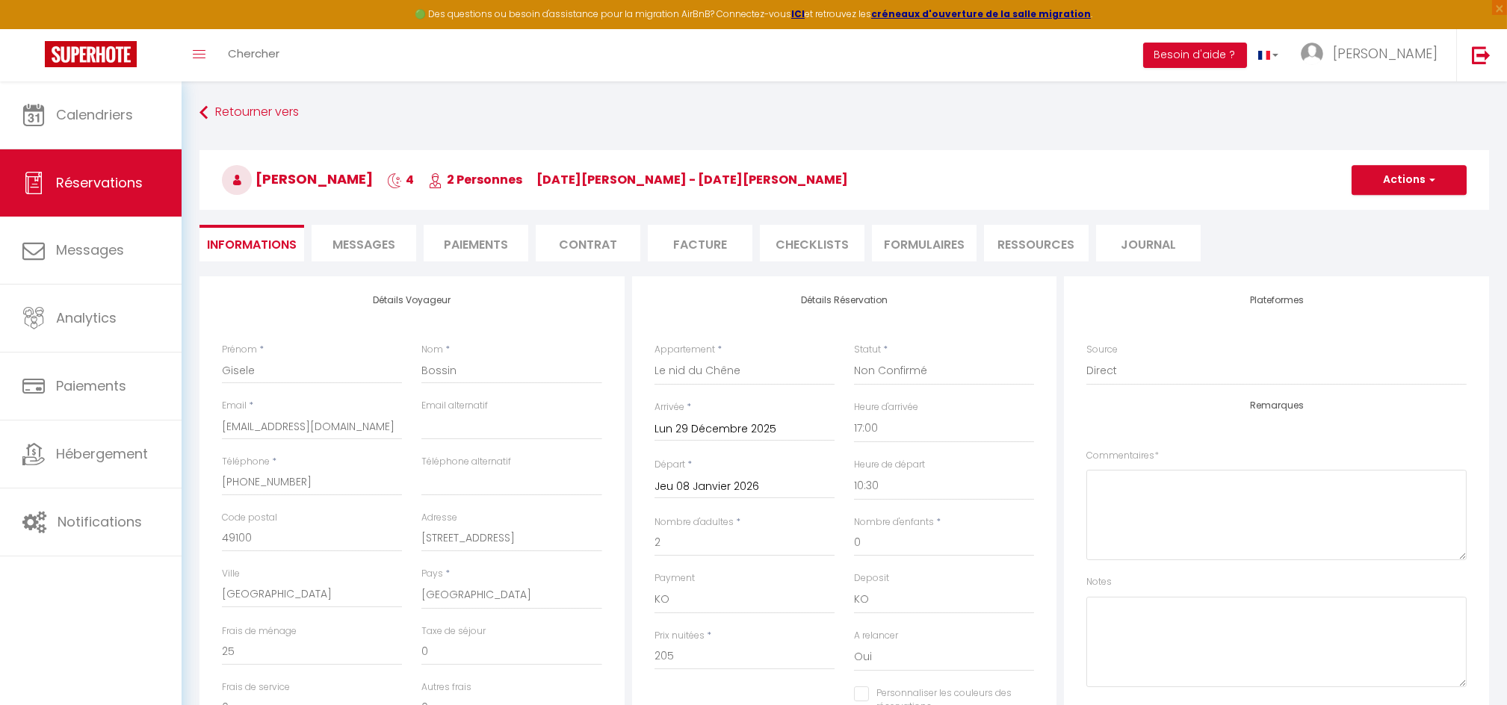
type input "371"
checkbox input "false"
click at [1383, 175] on button "Actions" at bounding box center [1408, 180] width 115 height 30
click at [1370, 208] on link "Enregistrer" at bounding box center [1394, 212] width 118 height 19
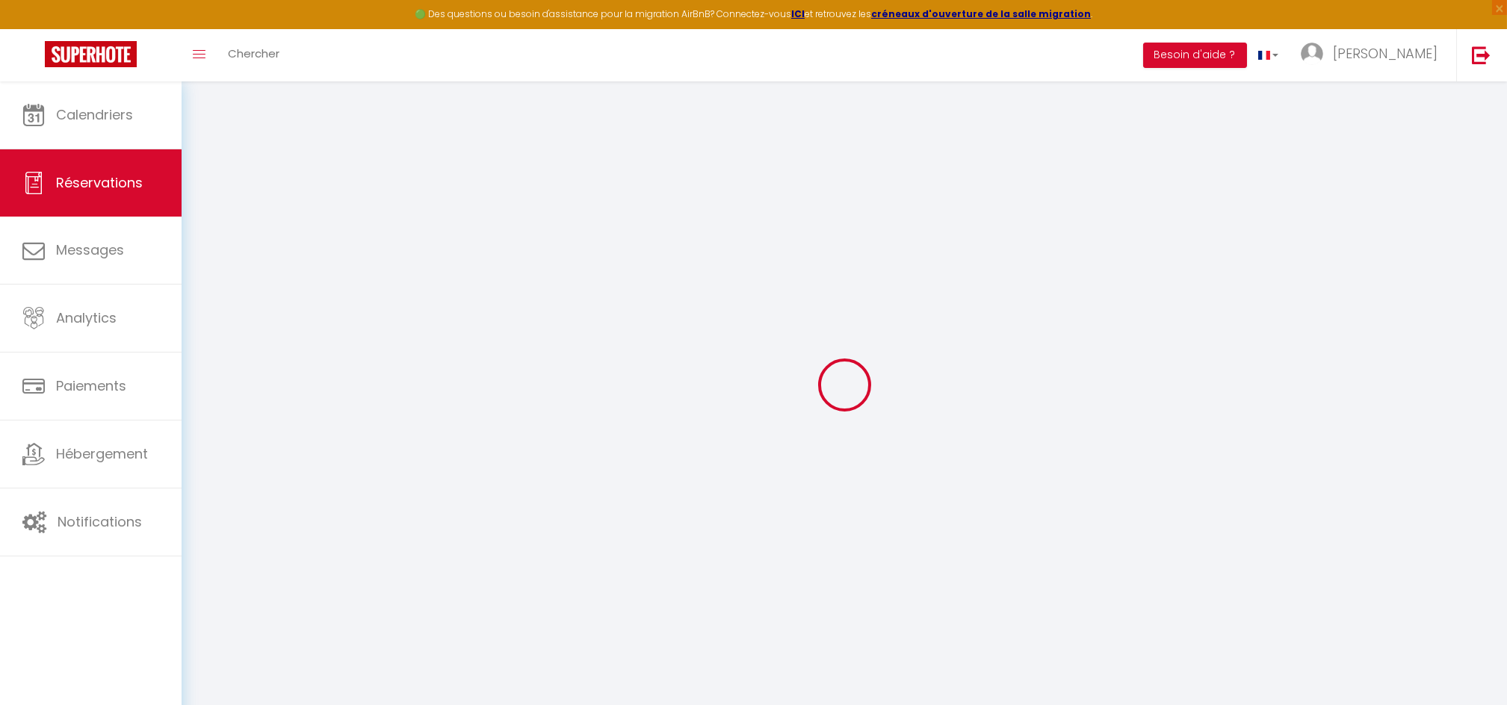
select select "not_cancelled"
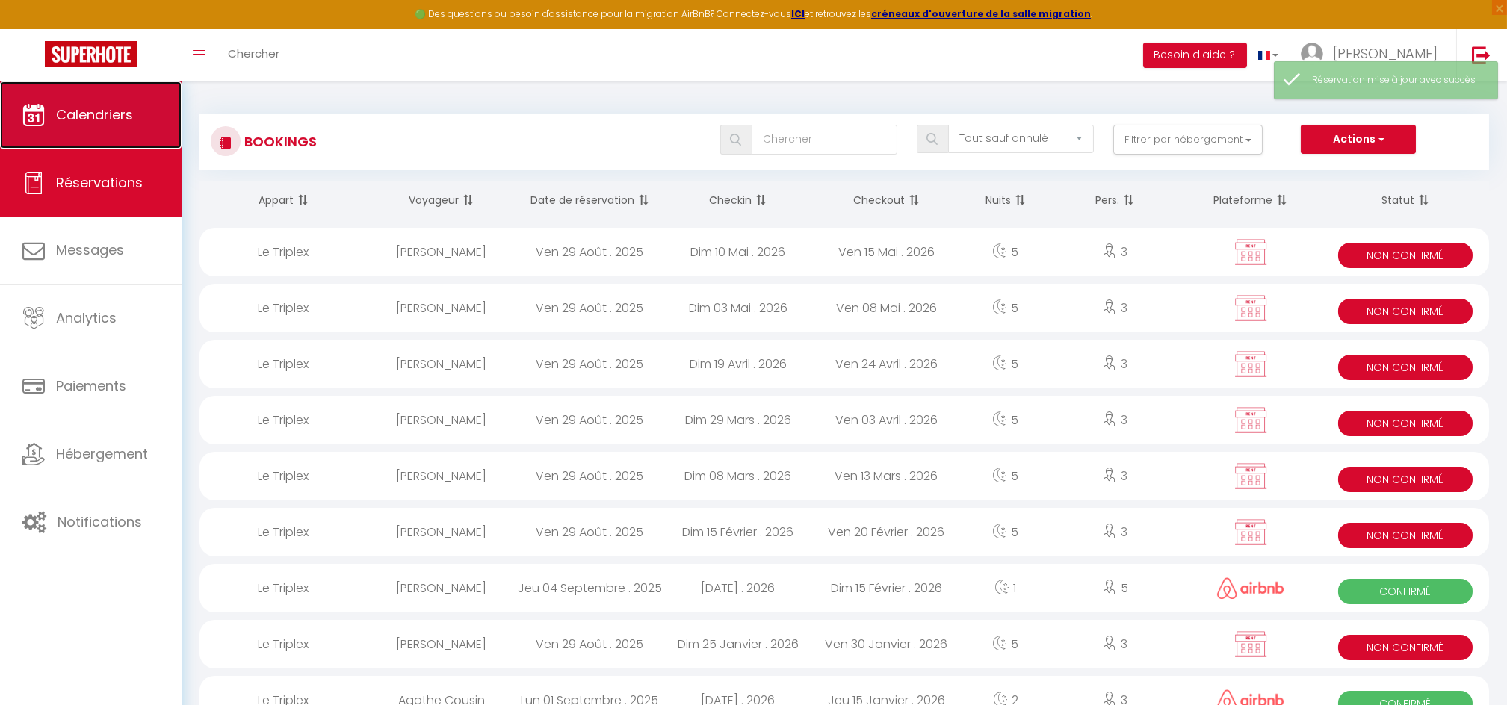
click at [123, 98] on link "Calendriers" at bounding box center [91, 114] width 182 height 67
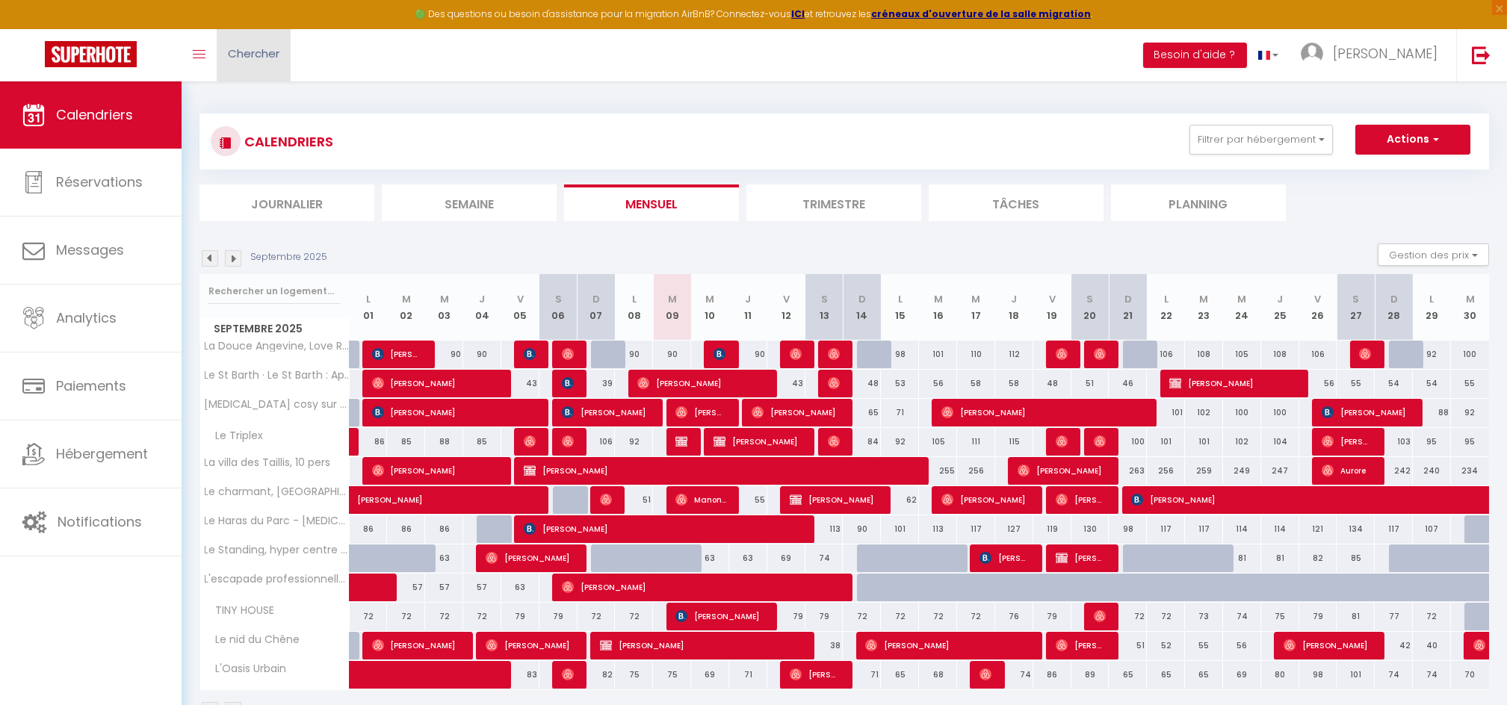
click at [266, 53] on span "Chercher" at bounding box center [254, 54] width 52 height 16
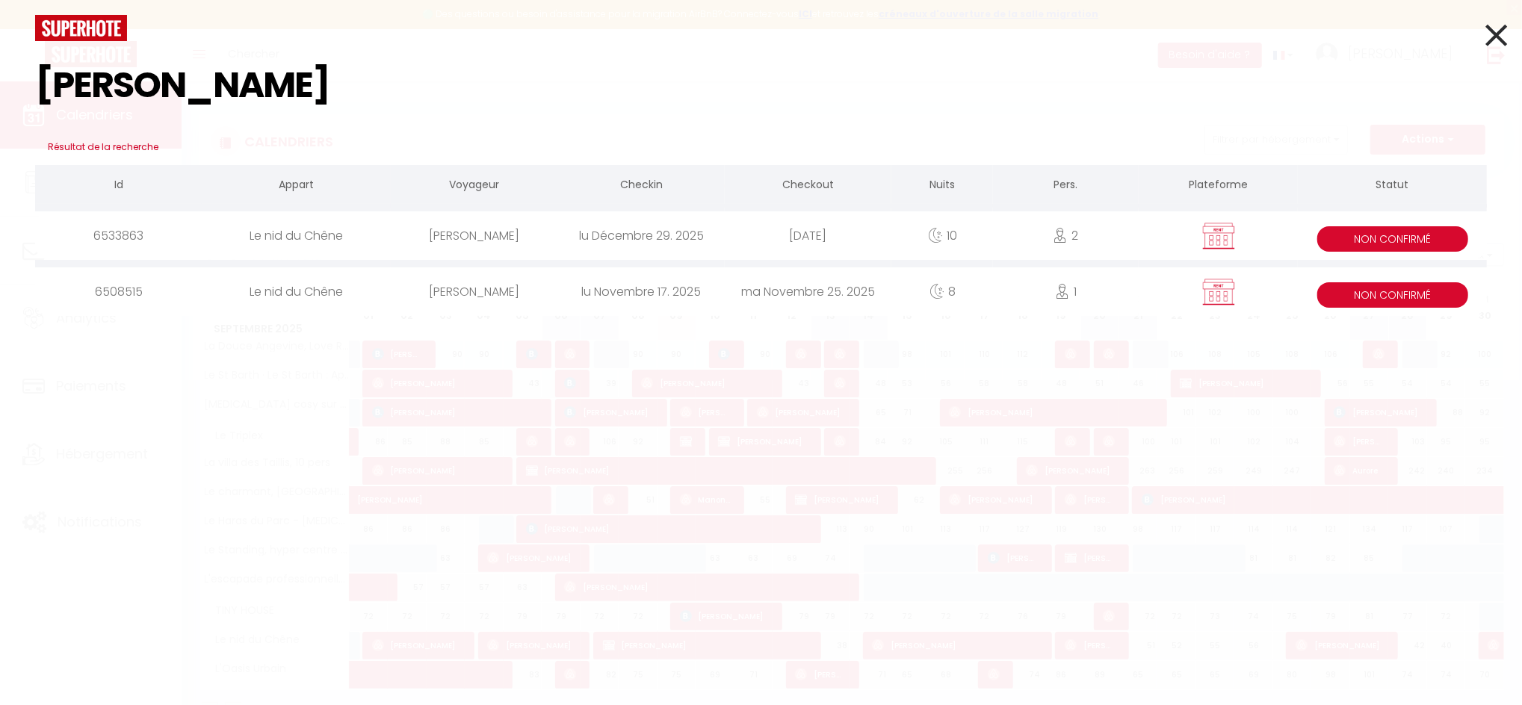
type input "gisele"
click at [314, 232] on div "Le nid du Chêne" at bounding box center [296, 235] width 189 height 49
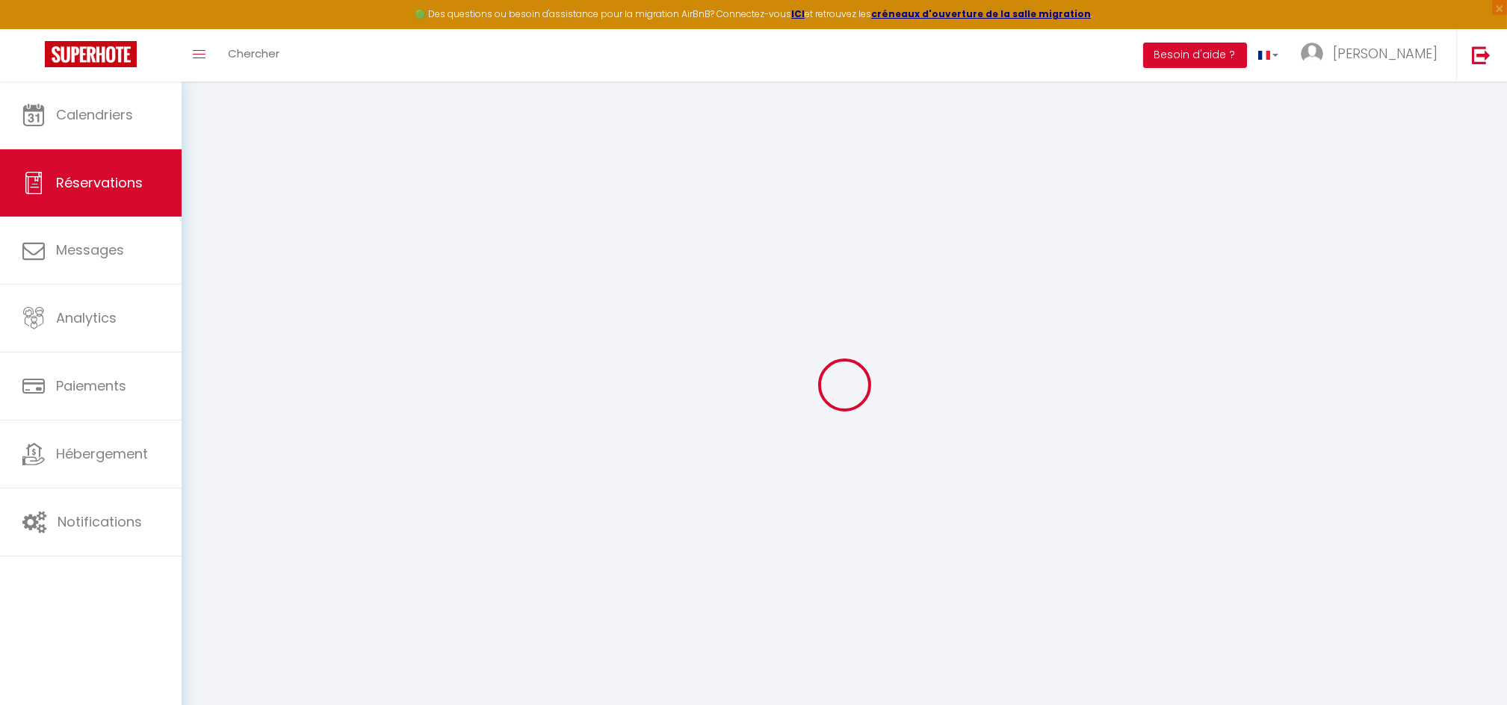
select select
checkbox input "false"
select select
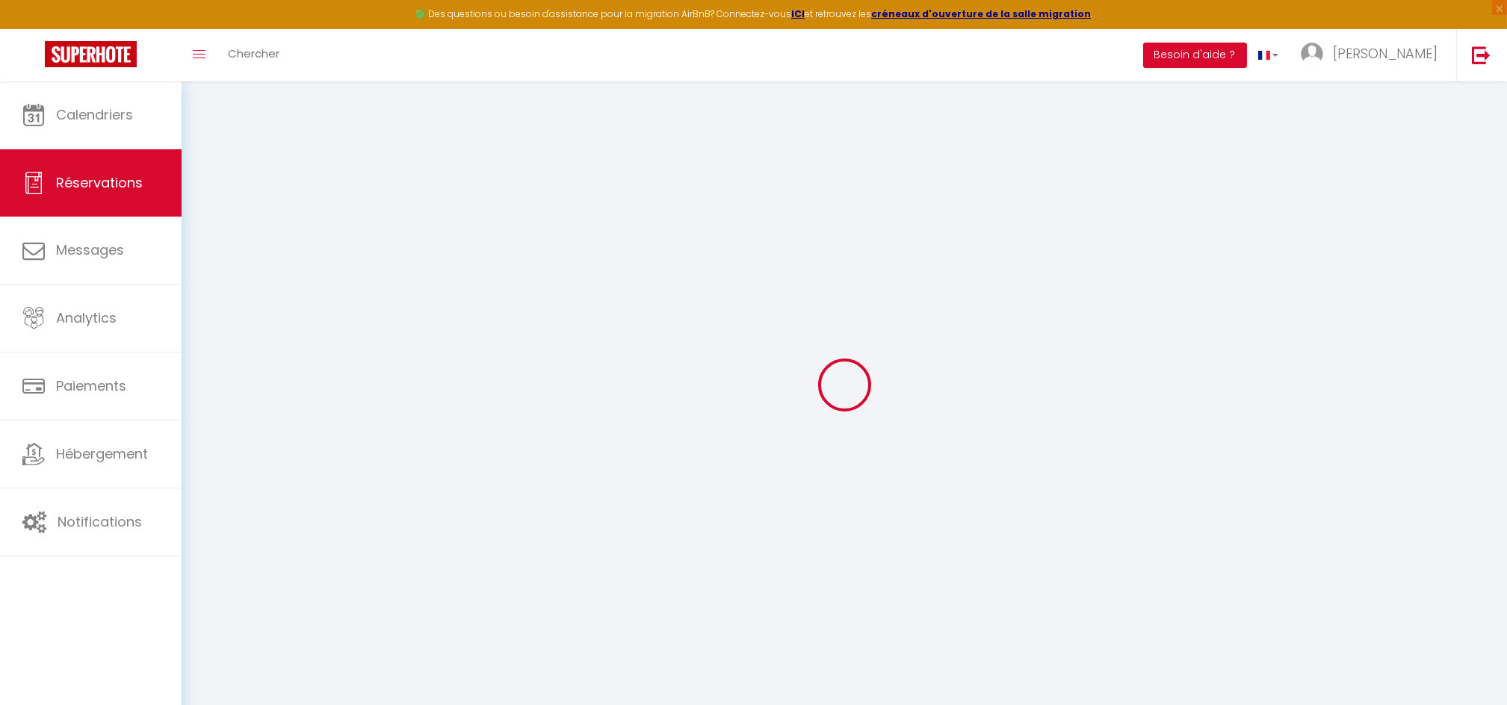
checkbox input "false"
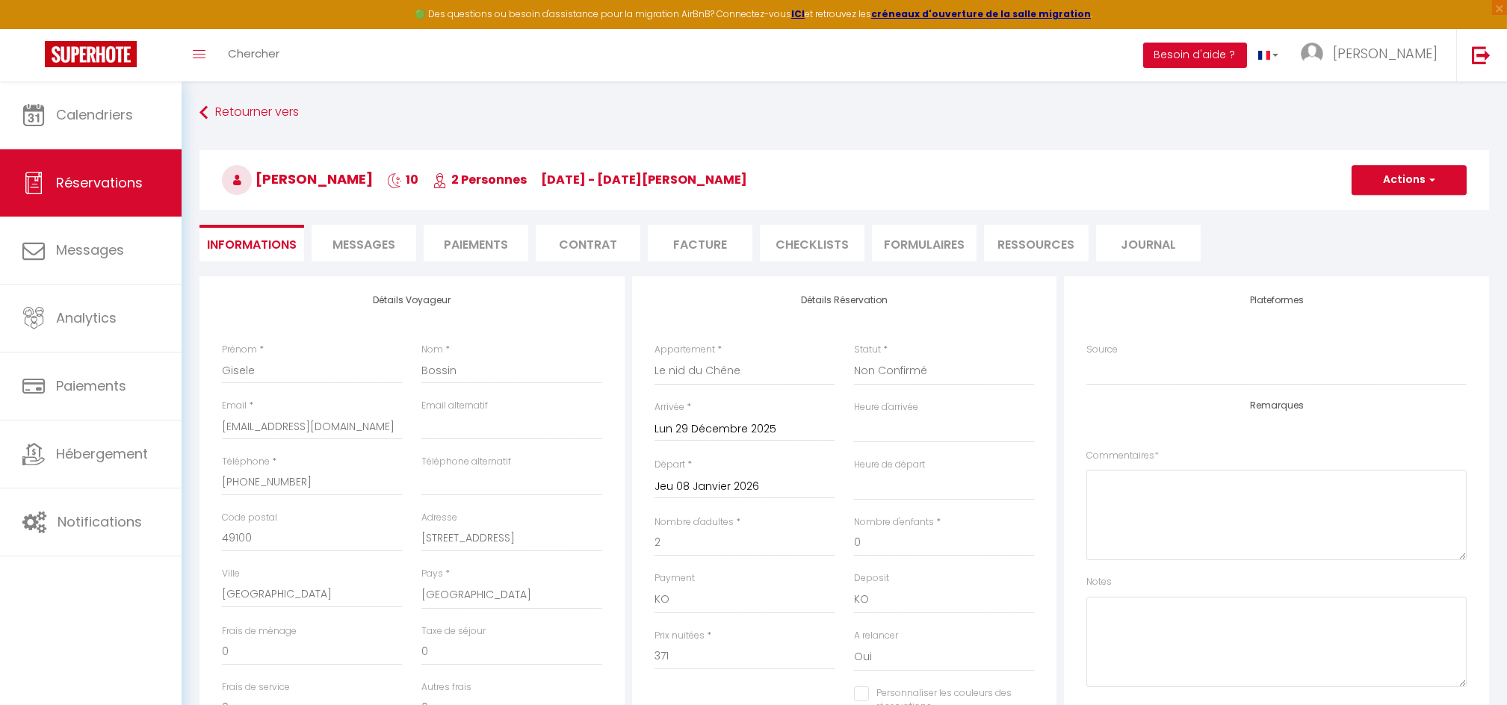
type input "25"
select select
checkbox input "false"
select select "17:00"
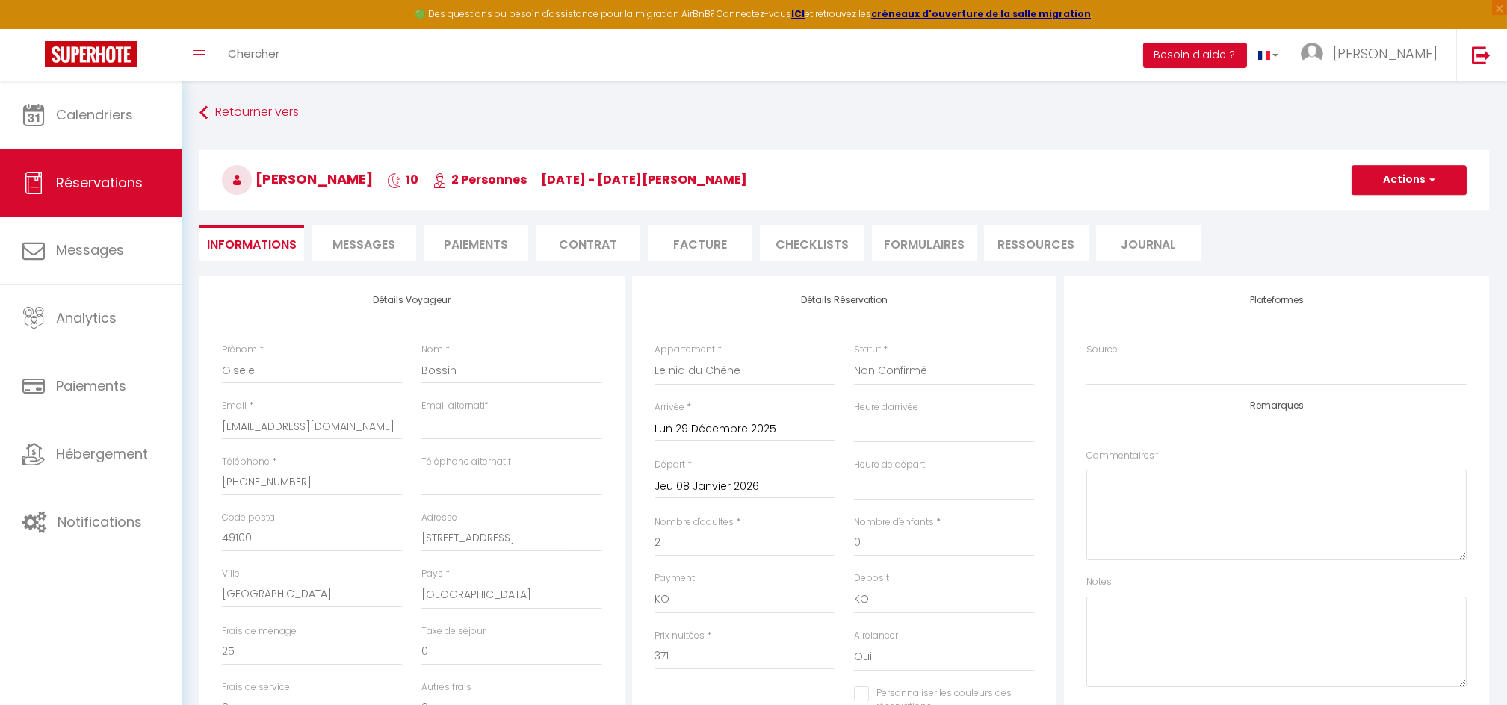
select select "10:30"
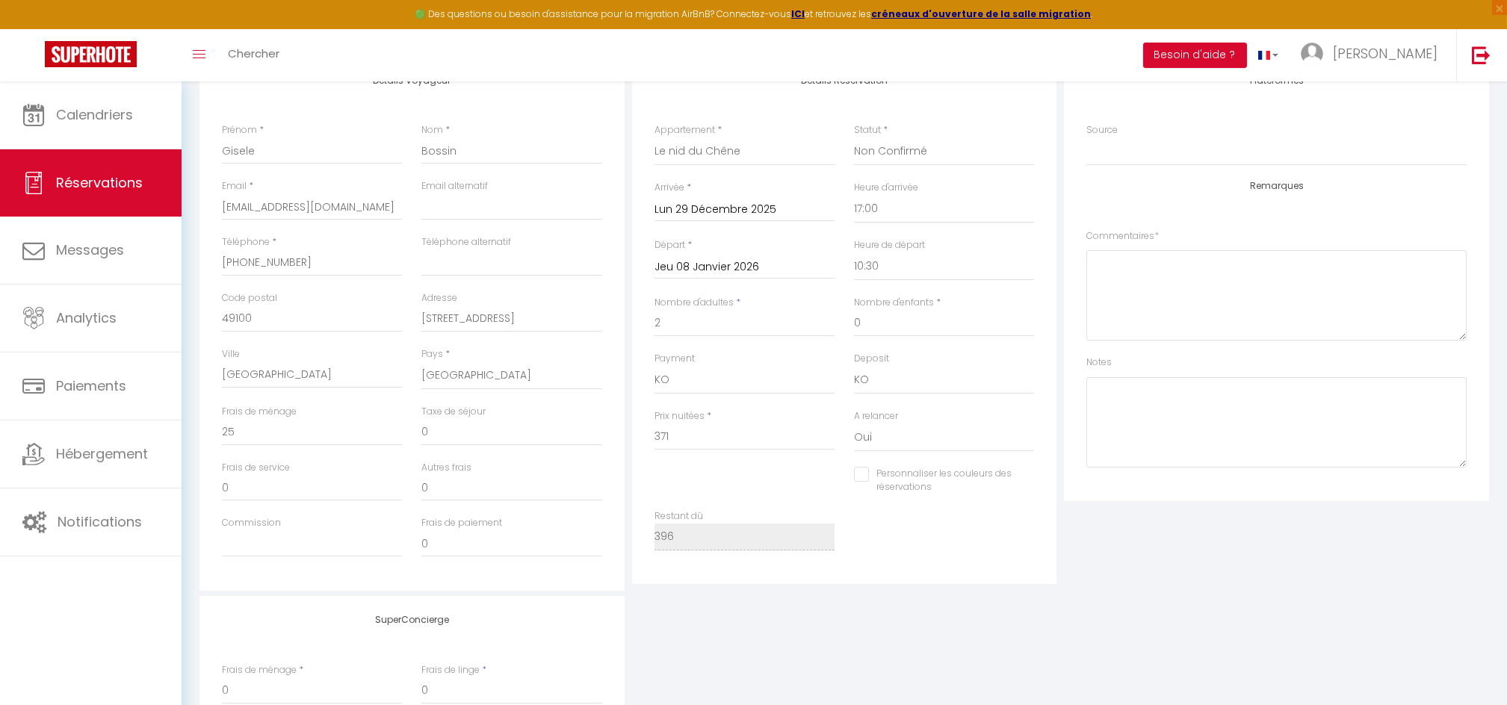
scroll to position [15, 0]
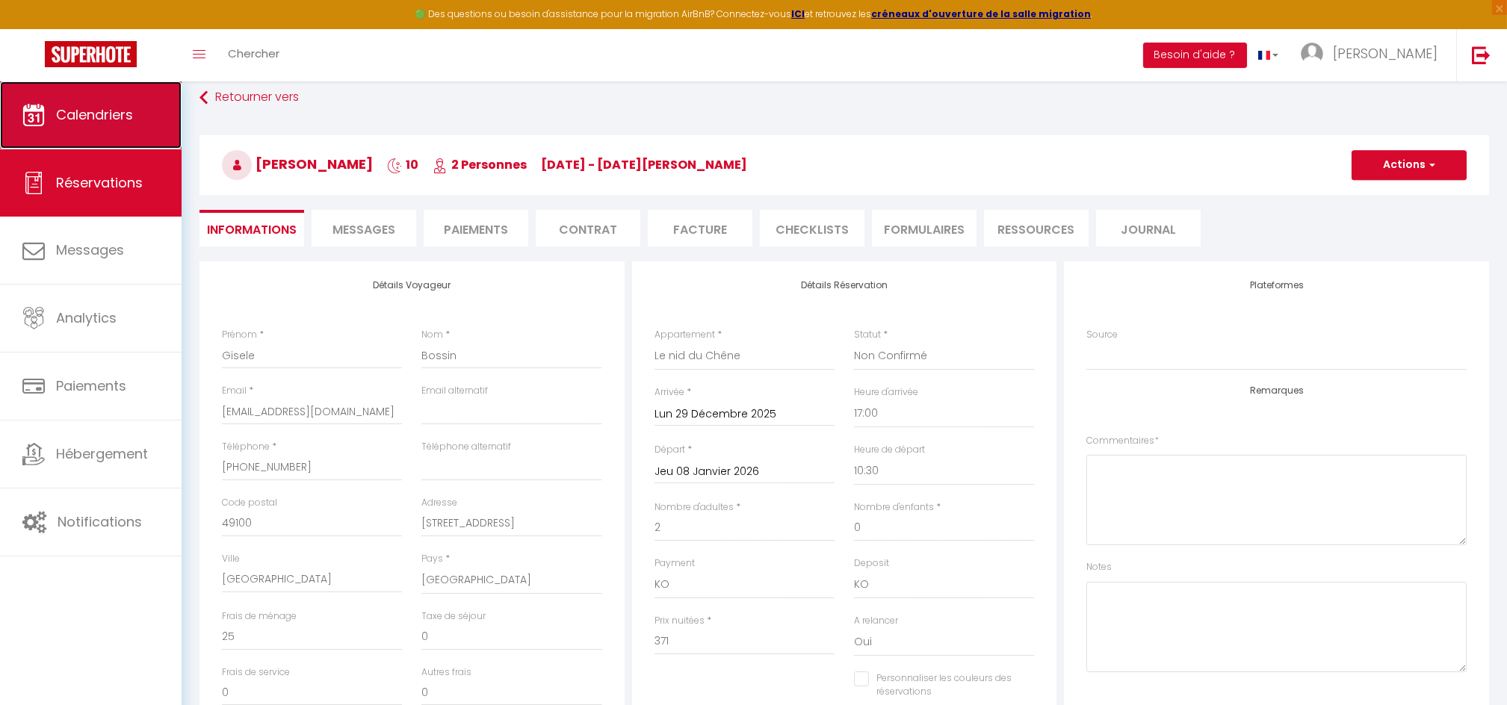
click at [99, 129] on link "Calendriers" at bounding box center [91, 114] width 182 height 67
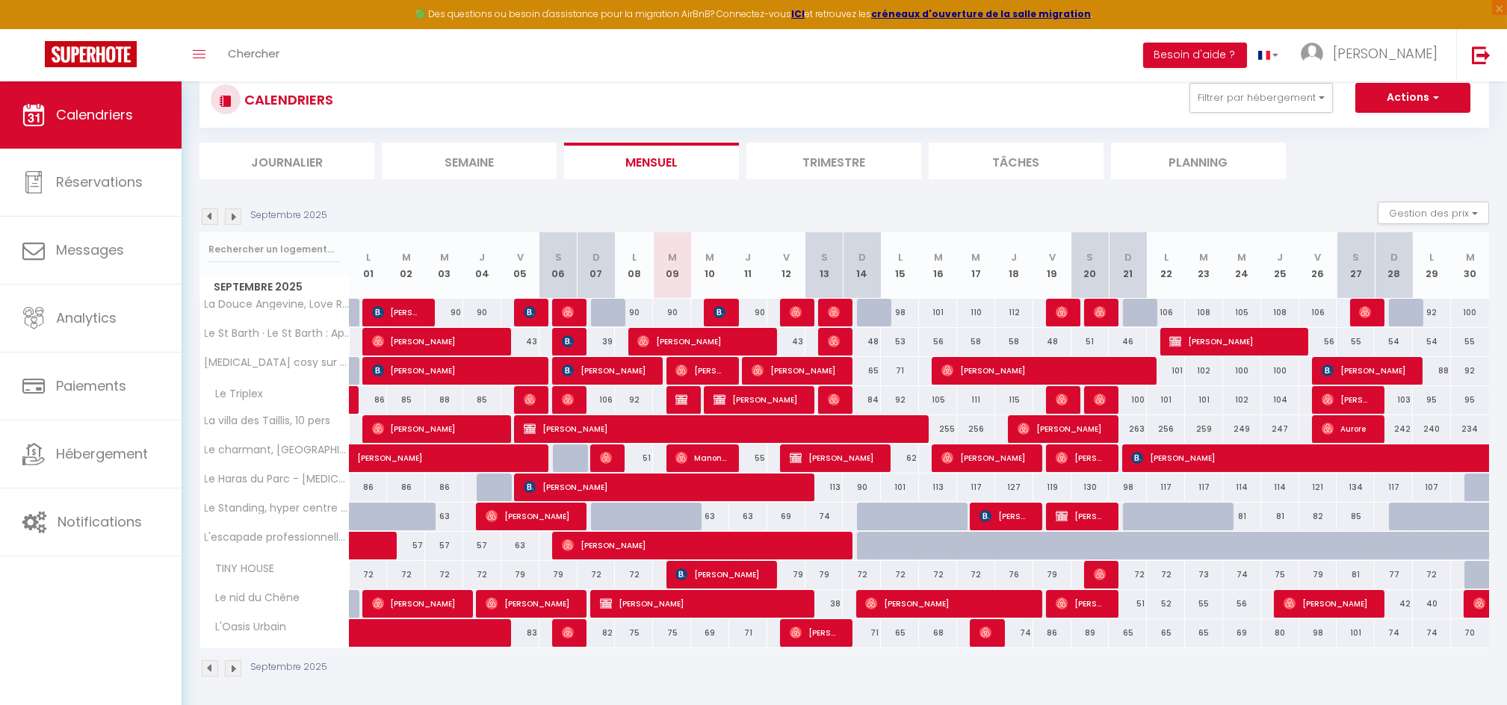
scroll to position [48, 0]
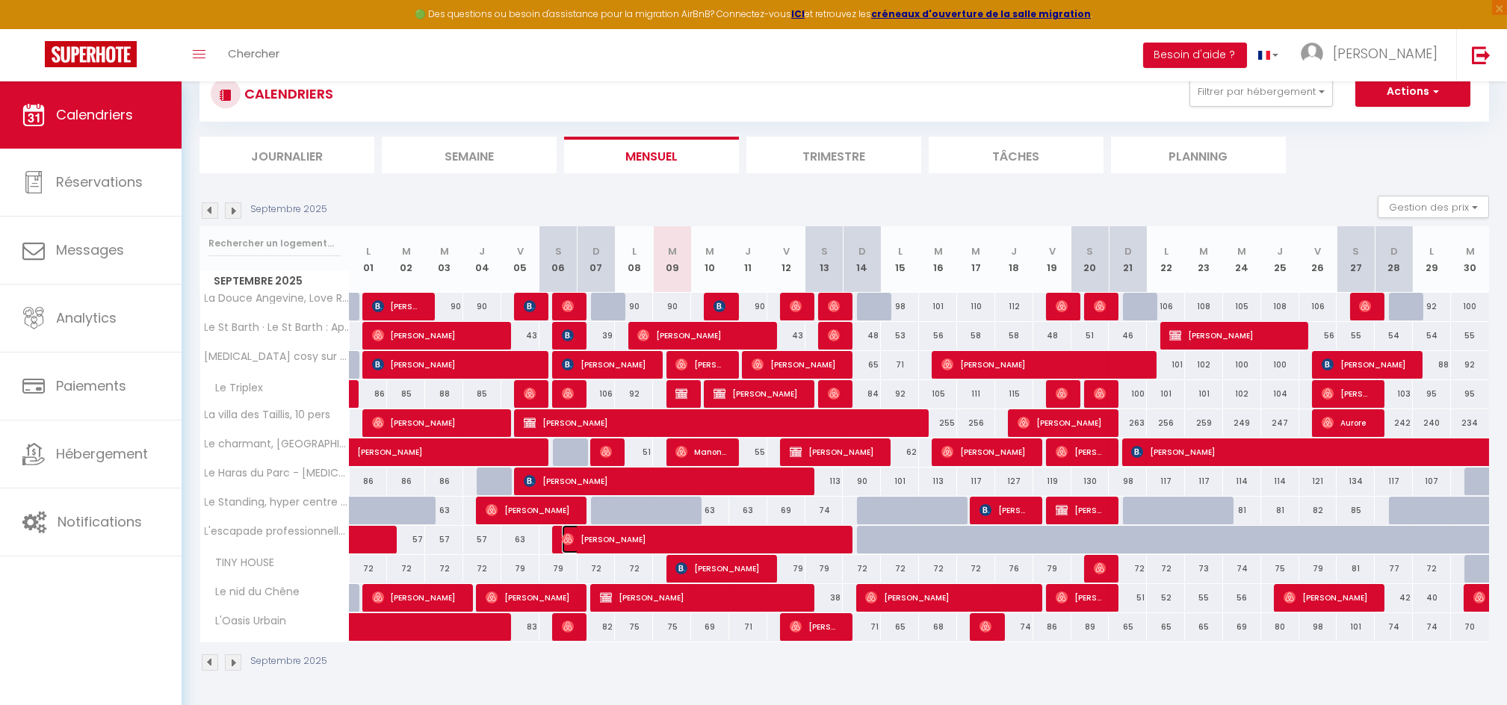
click at [810, 541] on span "Lorena Cebrian" at bounding box center [701, 539] width 279 height 28
select select "OK"
select select "0"
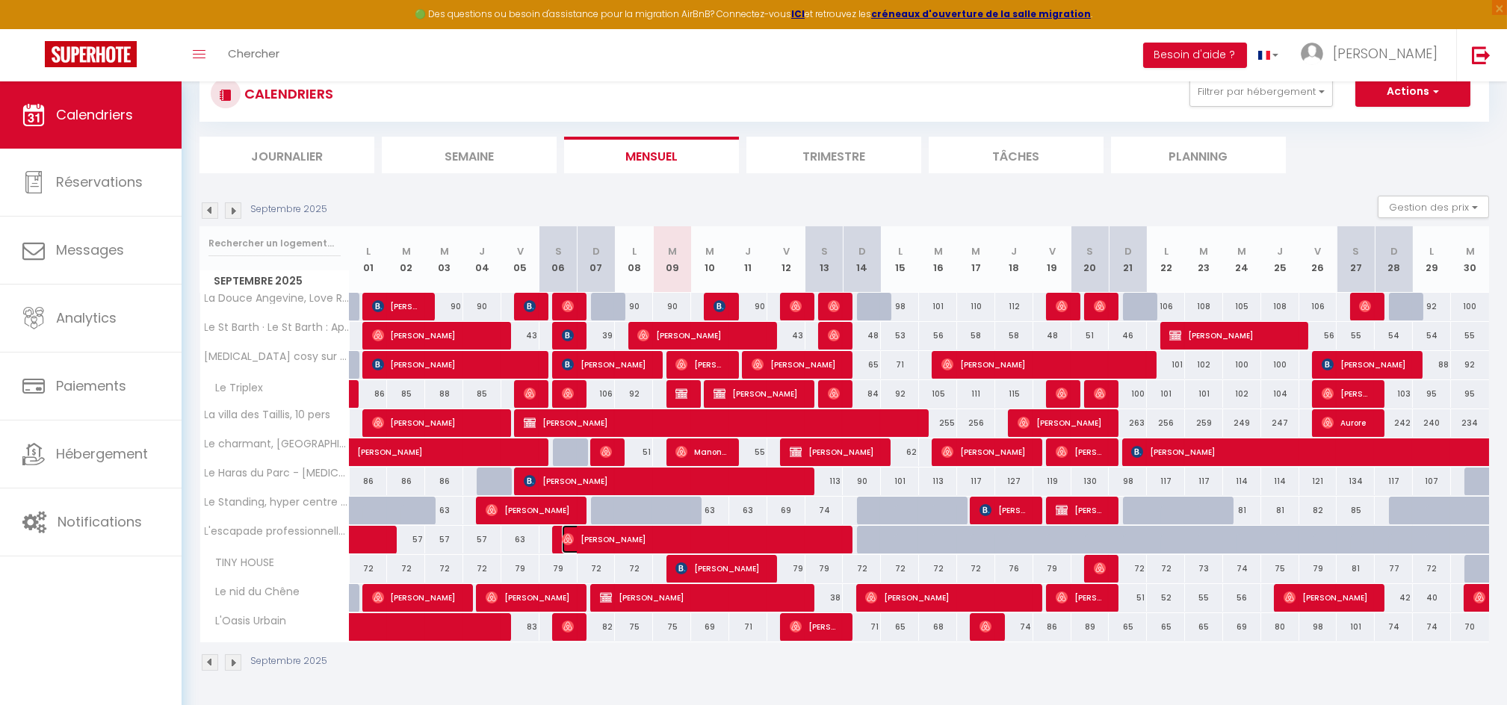
select select "1"
select select
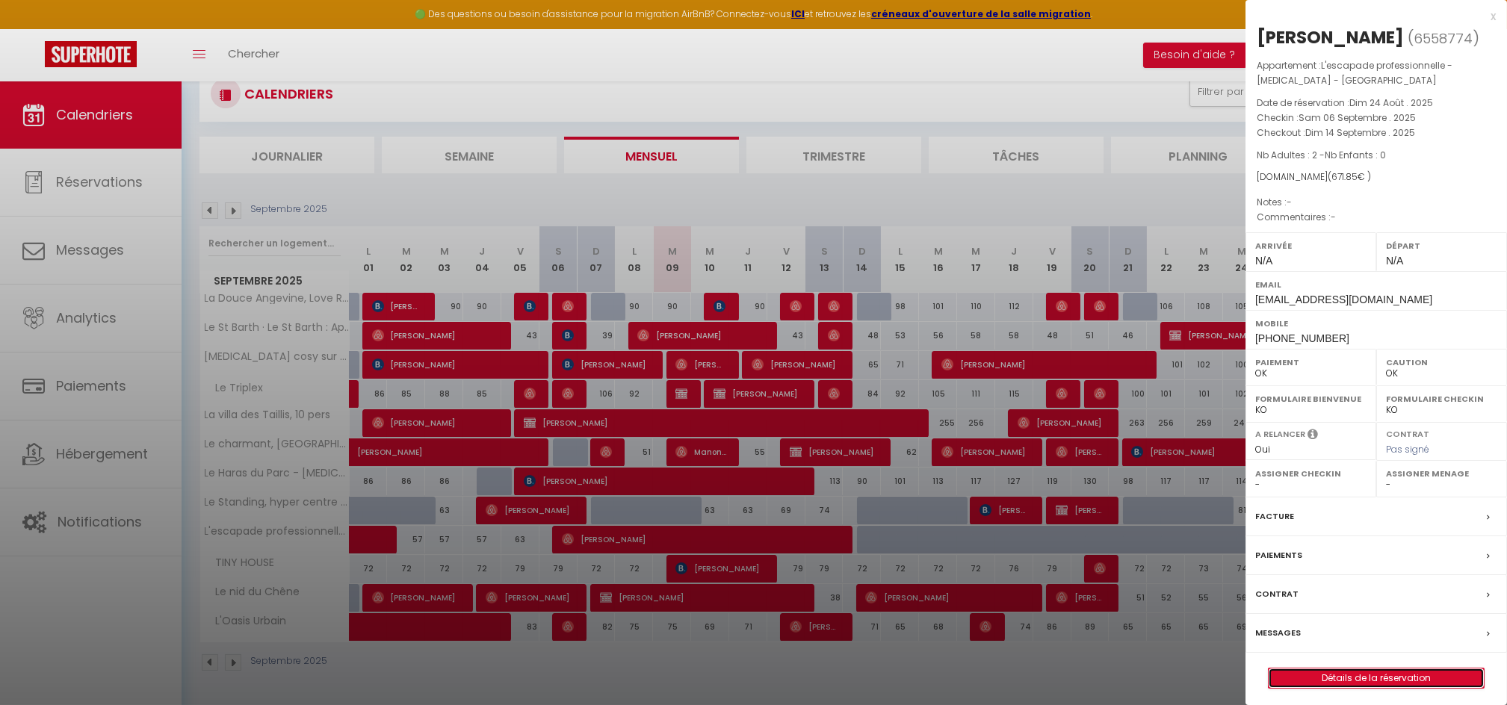
click at [1351, 672] on link "Détails de la réservation" at bounding box center [1375, 678] width 215 height 19
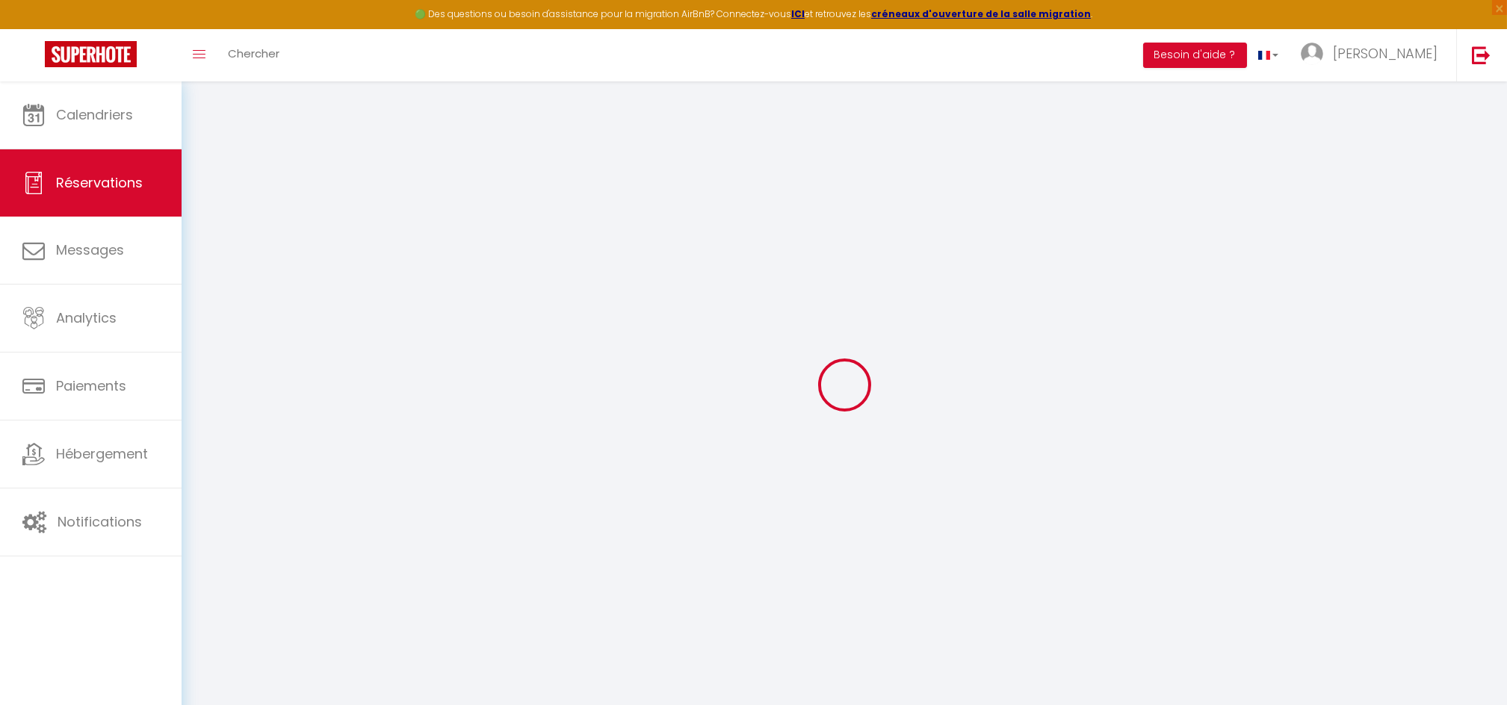
select select
checkbox input "false"
select select
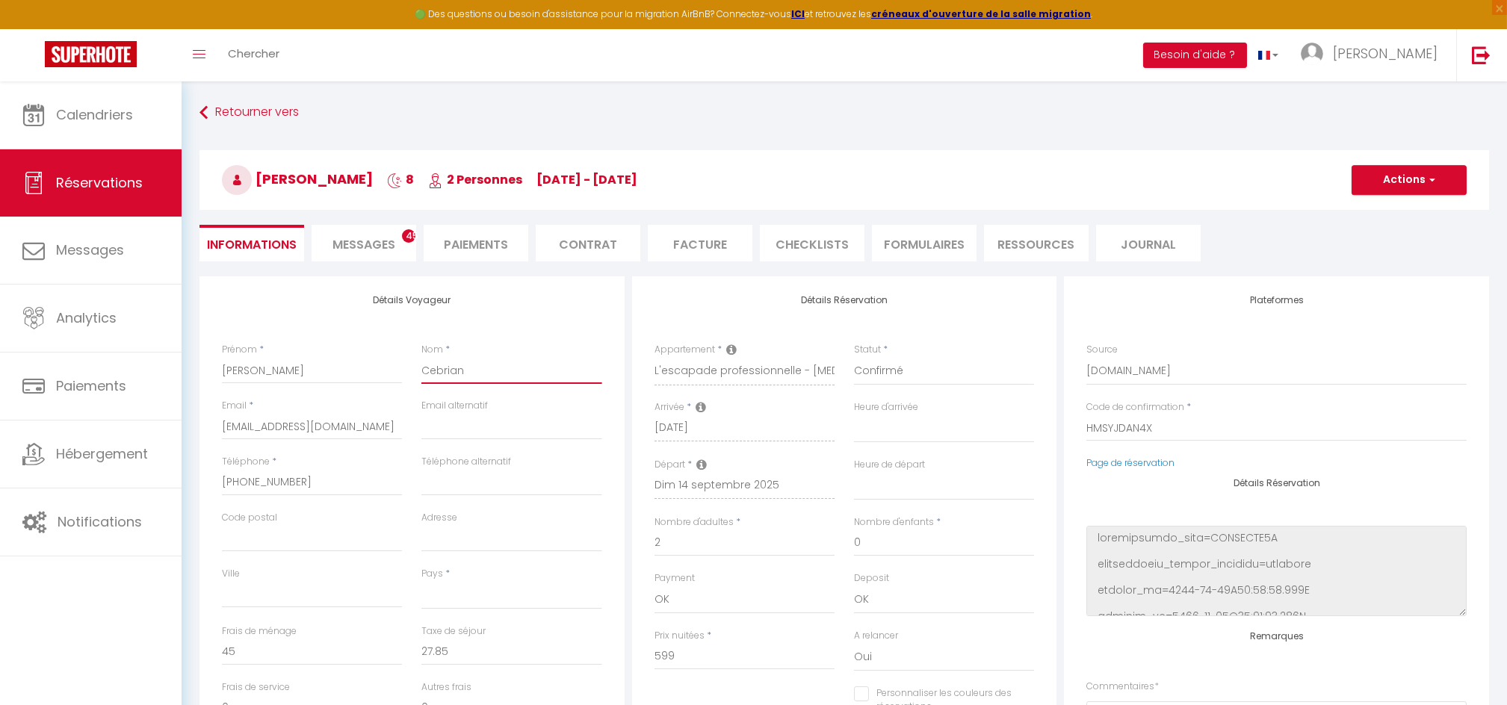
click at [506, 373] on input "Cebrian" at bounding box center [511, 370] width 180 height 27
click at [350, 430] on input "ihznsoch22ssxhuaxkygkemnyabq@reply.superhote.com" at bounding box center [312, 426] width 180 height 27
drag, startPoint x: 223, startPoint y: 423, endPoint x: 462, endPoint y: 450, distance: 241.3
click at [462, 450] on div "Email * ihznsoch22ssxhuaxkygkemnyabq@reply.superhote.com Email alternatif" at bounding box center [412, 427] width 400 height 56
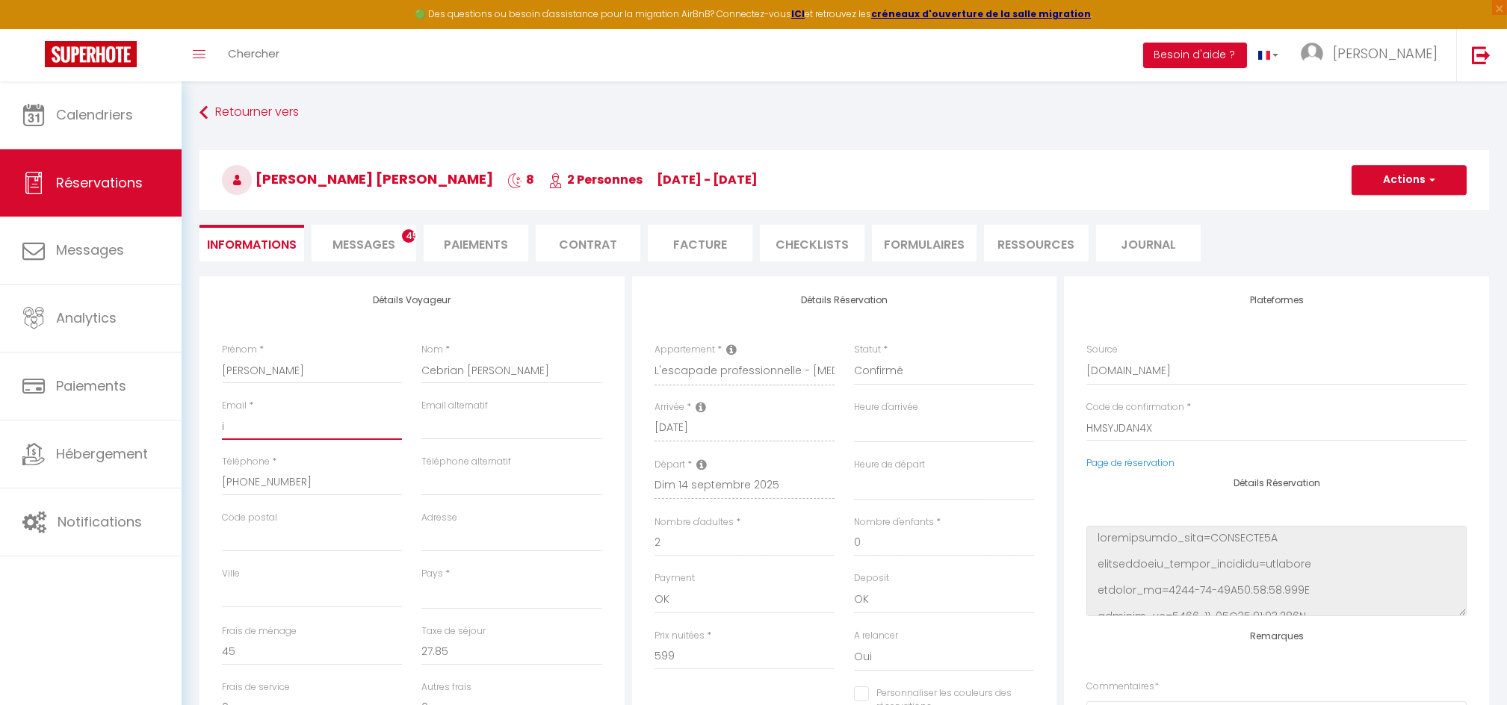
scroll to position [0, 0]
click at [317, 536] on input "Code postal" at bounding box center [312, 538] width 180 height 27
click at [445, 589] on select "France Portugal Afghanistan Albania Algeria American Samoa Andorra Angola Angui…" at bounding box center [511, 595] width 180 height 28
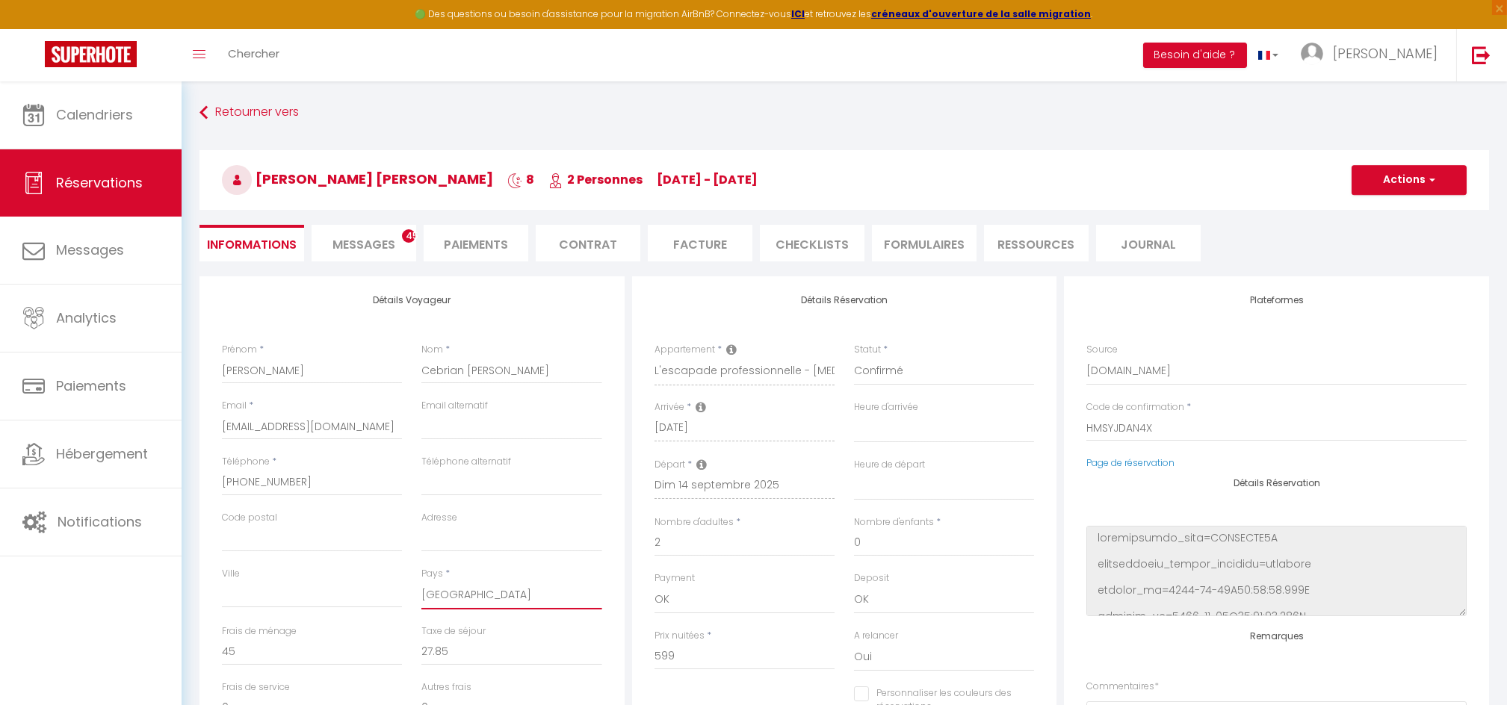
click at [445, 592] on select "France Portugal Afghanistan Albania Algeria American Samoa Andorra Angola Angui…" at bounding box center [511, 595] width 180 height 28
click at [421, 581] on select "France Portugal Afghanistan Albania Algeria American Samoa Andorra Angola Angui…" at bounding box center [511, 595] width 180 height 28
click at [273, 595] on input "Ville" at bounding box center [312, 594] width 180 height 27
click at [435, 536] on input "Adresse" at bounding box center [511, 538] width 180 height 27
click at [421, 538] on input "Avenida de Burgos" at bounding box center [511, 538] width 180 height 27
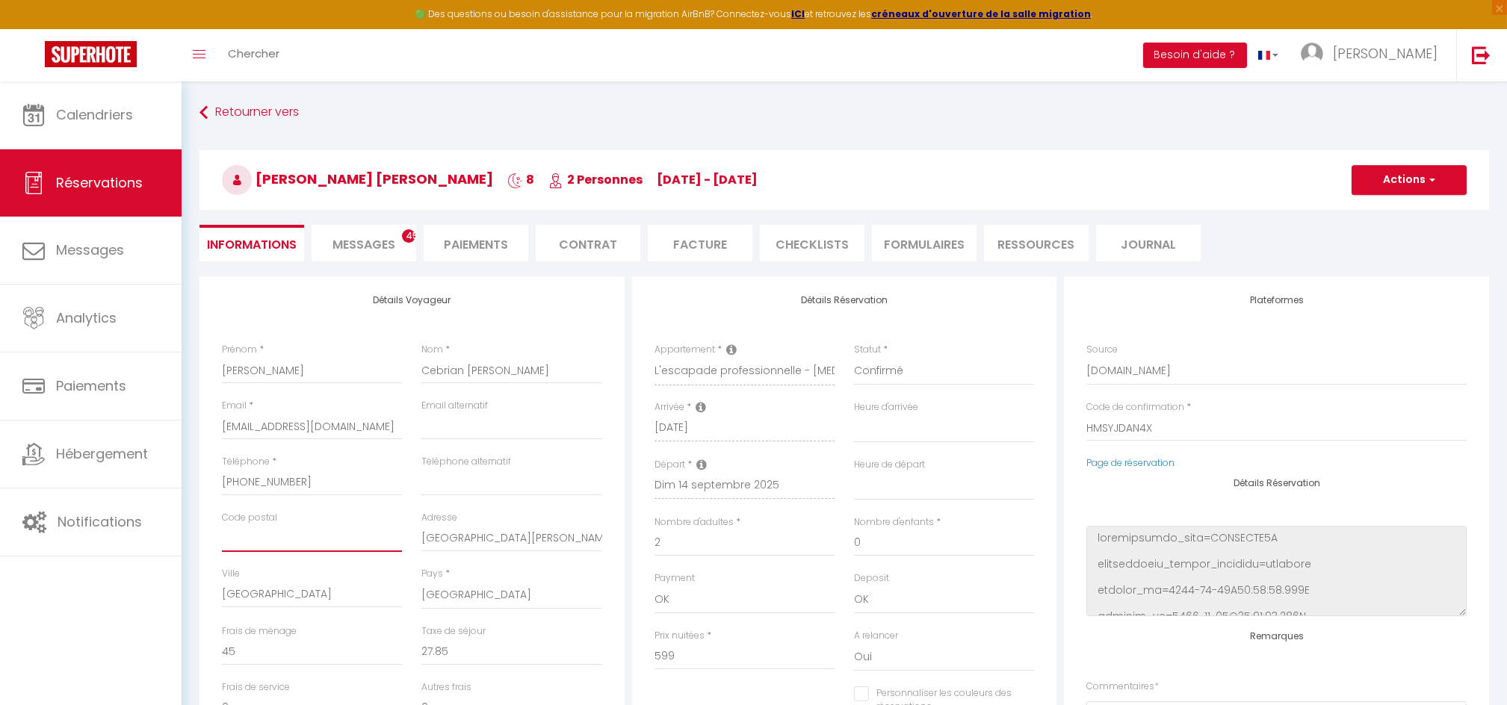
click at [296, 533] on input "Code postal" at bounding box center [312, 538] width 180 height 27
click at [1392, 172] on button "Actions" at bounding box center [1408, 180] width 115 height 30
click at [1364, 208] on link "Enregistrer" at bounding box center [1394, 212] width 118 height 19
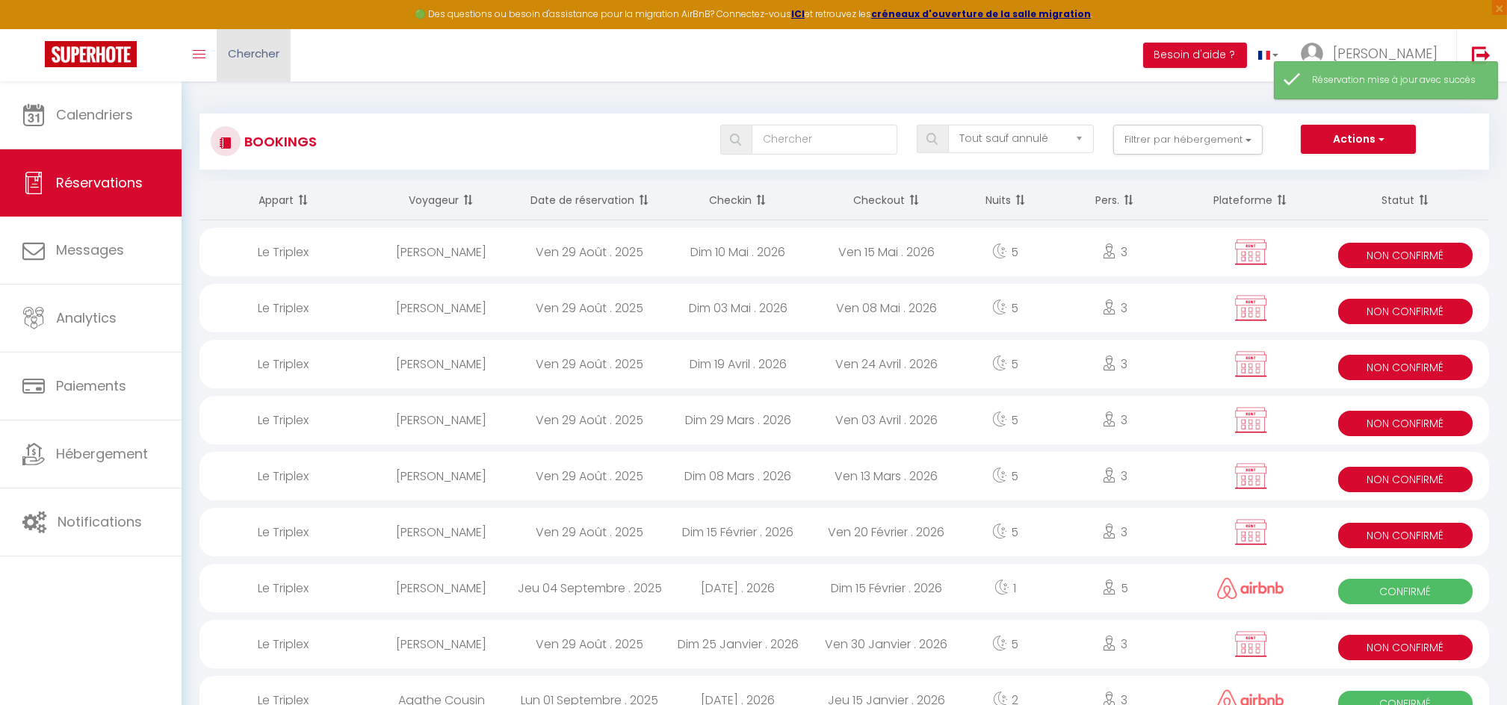
click at [269, 55] on span "Chercher" at bounding box center [254, 54] width 52 height 16
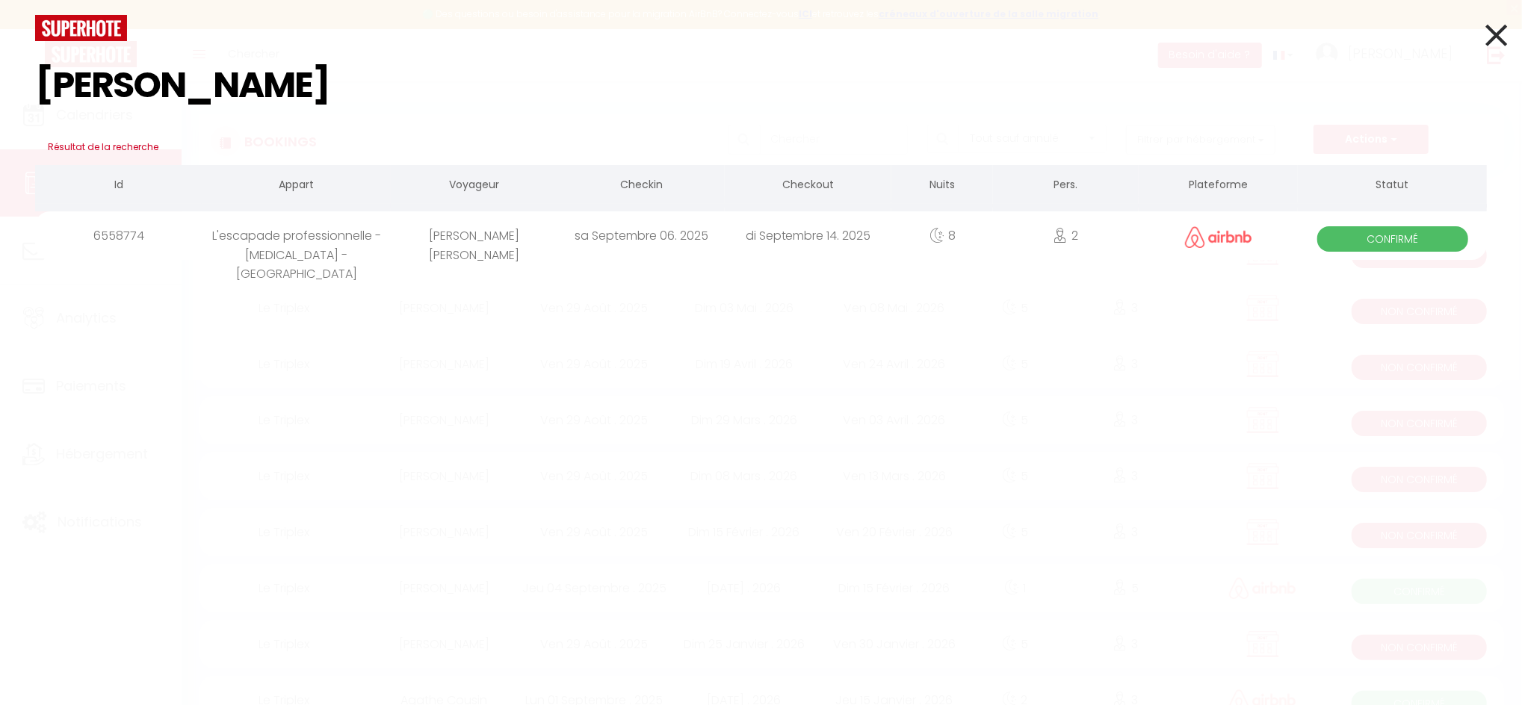
click at [440, 251] on div "Lorena Cebrian Arancibia" at bounding box center [474, 235] width 167 height 49
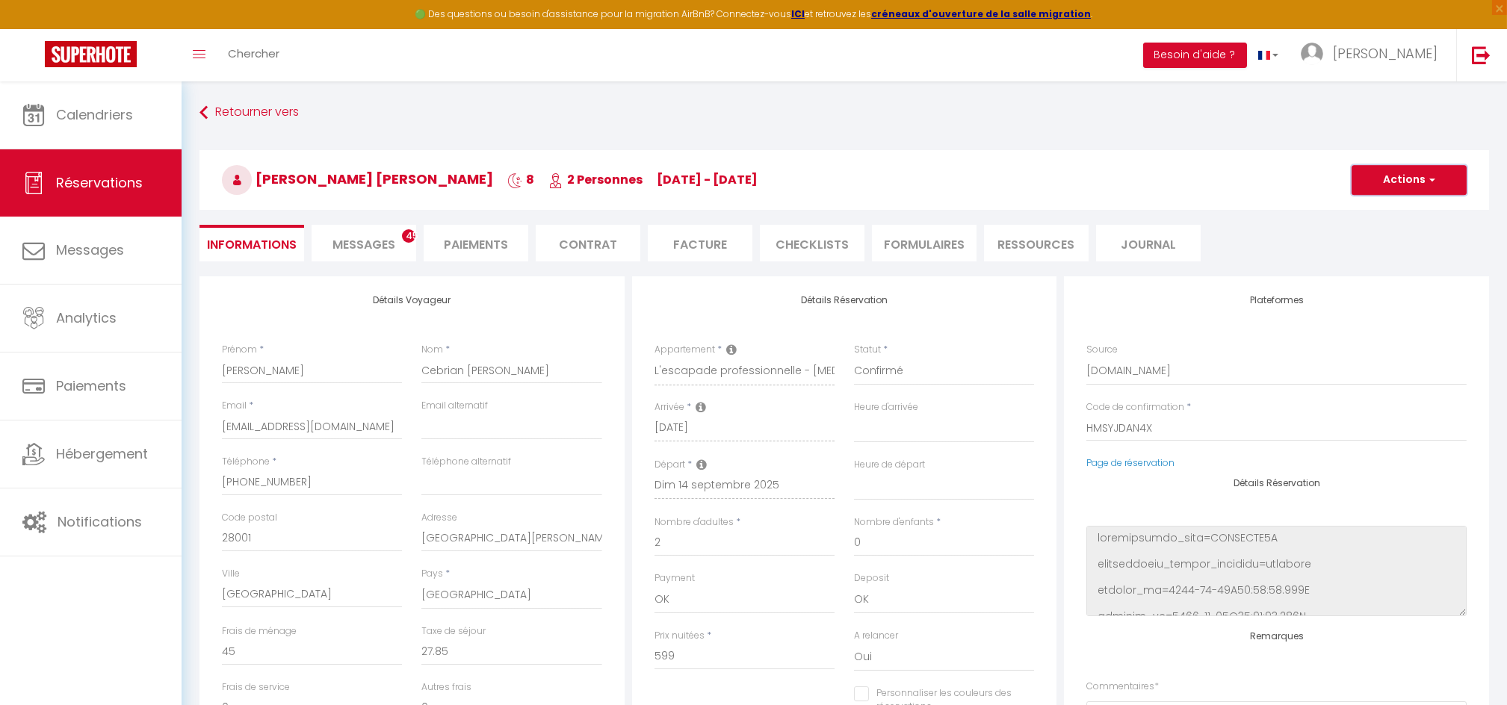
click at [1390, 179] on button "Actions" at bounding box center [1408, 180] width 115 height 30
click at [1374, 226] on link "Dupliquer" at bounding box center [1394, 232] width 118 height 19
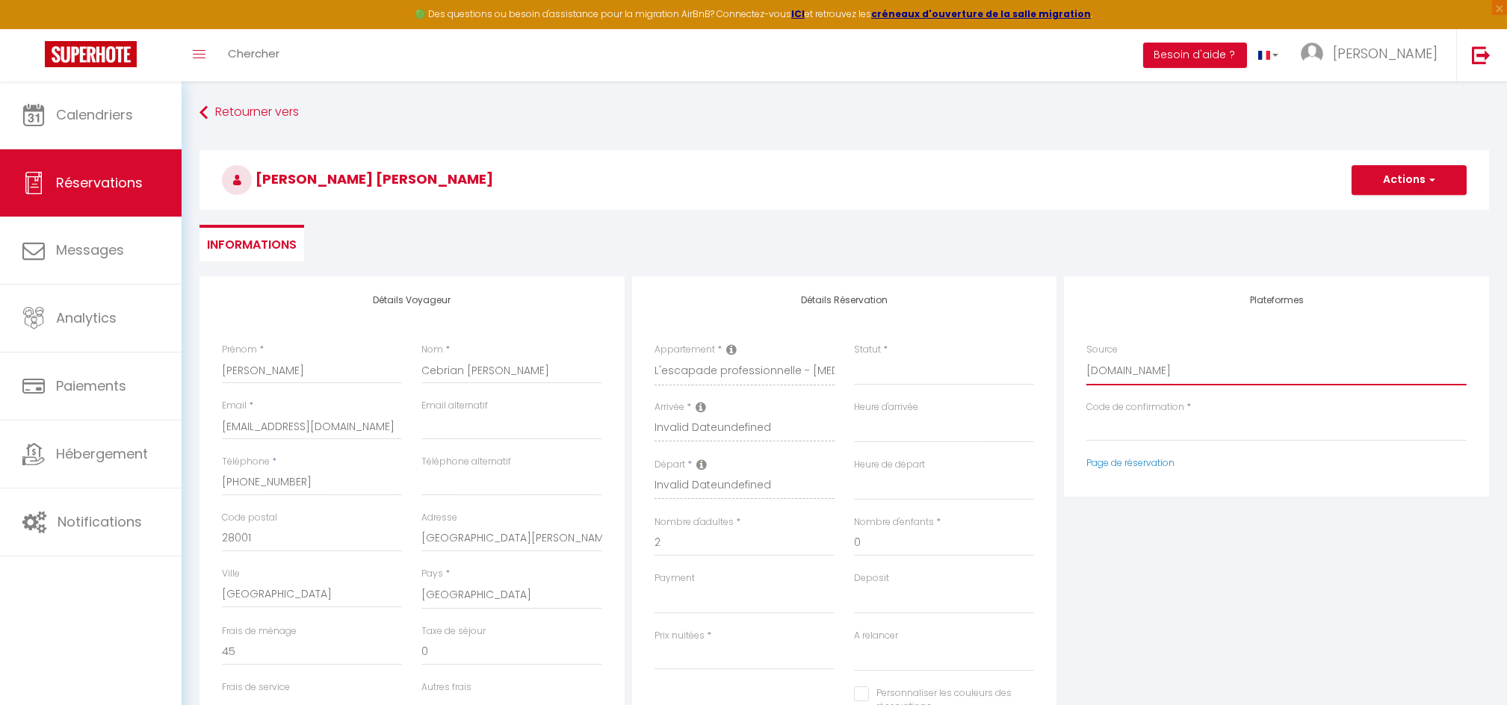
click at [1111, 375] on select "Direct Airbnb.com Booking.com Chalet montagne Expedia Gite de France Homeaway H…" at bounding box center [1276, 371] width 380 height 28
click at [1086, 357] on select "Direct Airbnb.com Booking.com Chalet montagne Expedia Gite de France Homeaway H…" at bounding box center [1276, 371] width 380 height 28
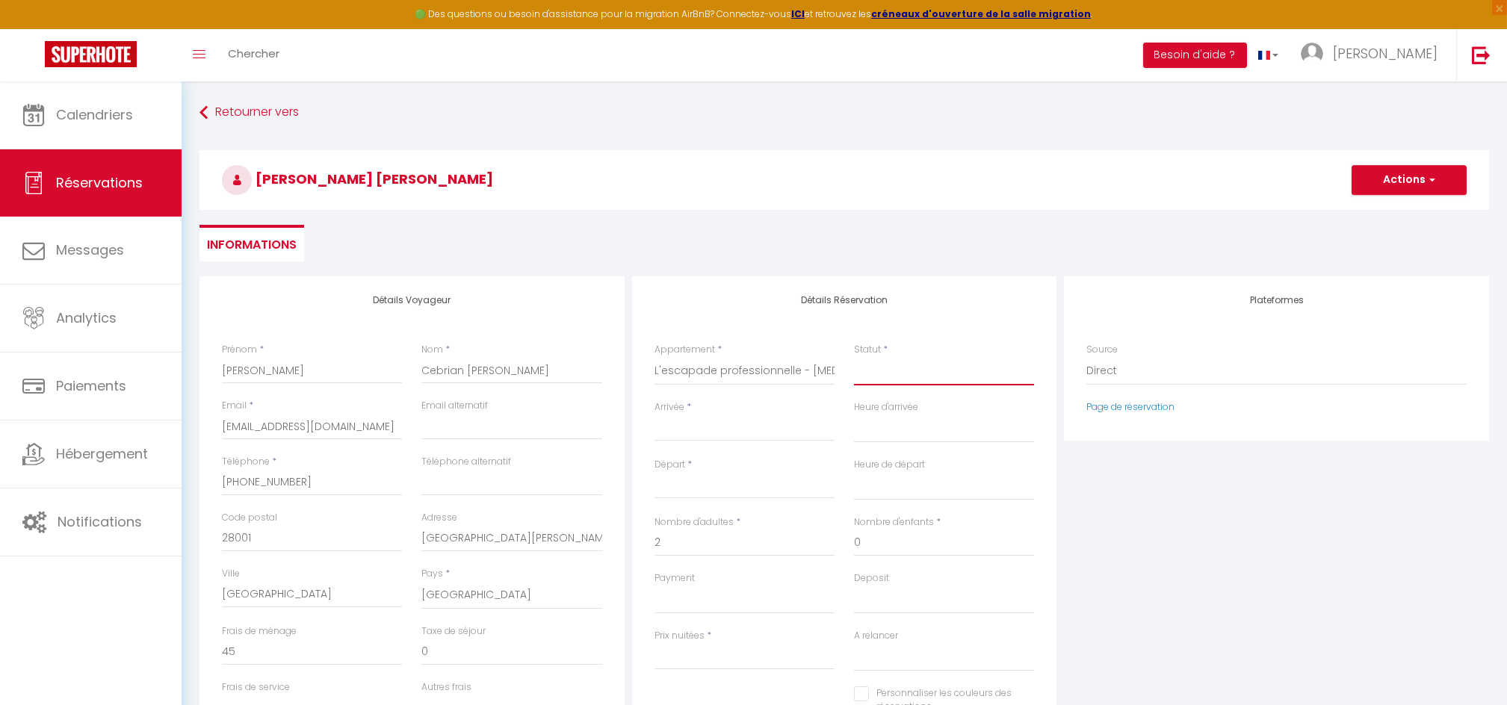
click at [883, 369] on select "Confirmé Non Confirmé Annulé Annulé par le voyageur No Show Request" at bounding box center [944, 371] width 180 height 28
click at [854, 357] on select "Confirmé Non Confirmé Annulé Annulé par le voyageur No Show Request" at bounding box center [944, 371] width 180 height 28
click at [721, 425] on input "Arrivée" at bounding box center [744, 429] width 180 height 19
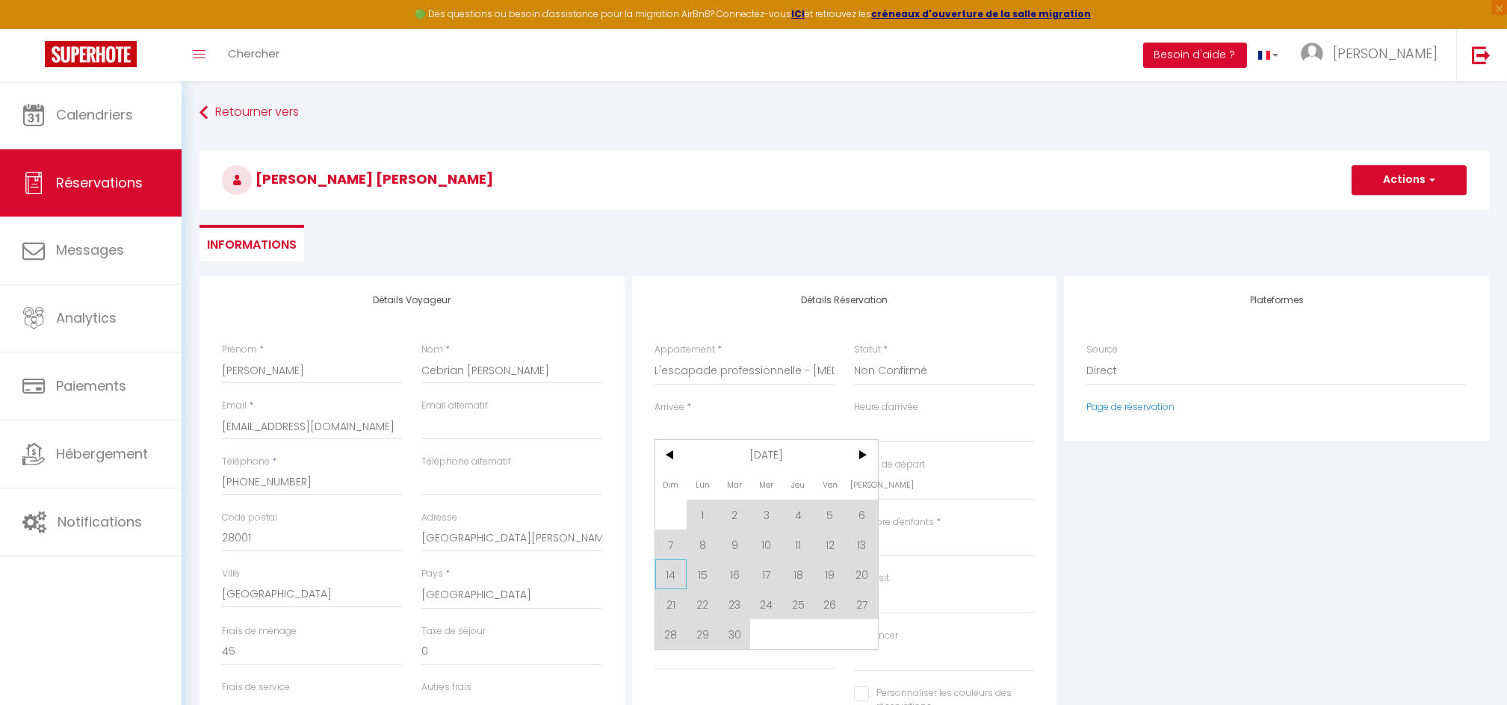
click at [664, 572] on span "14" at bounding box center [671, 574] width 32 height 30
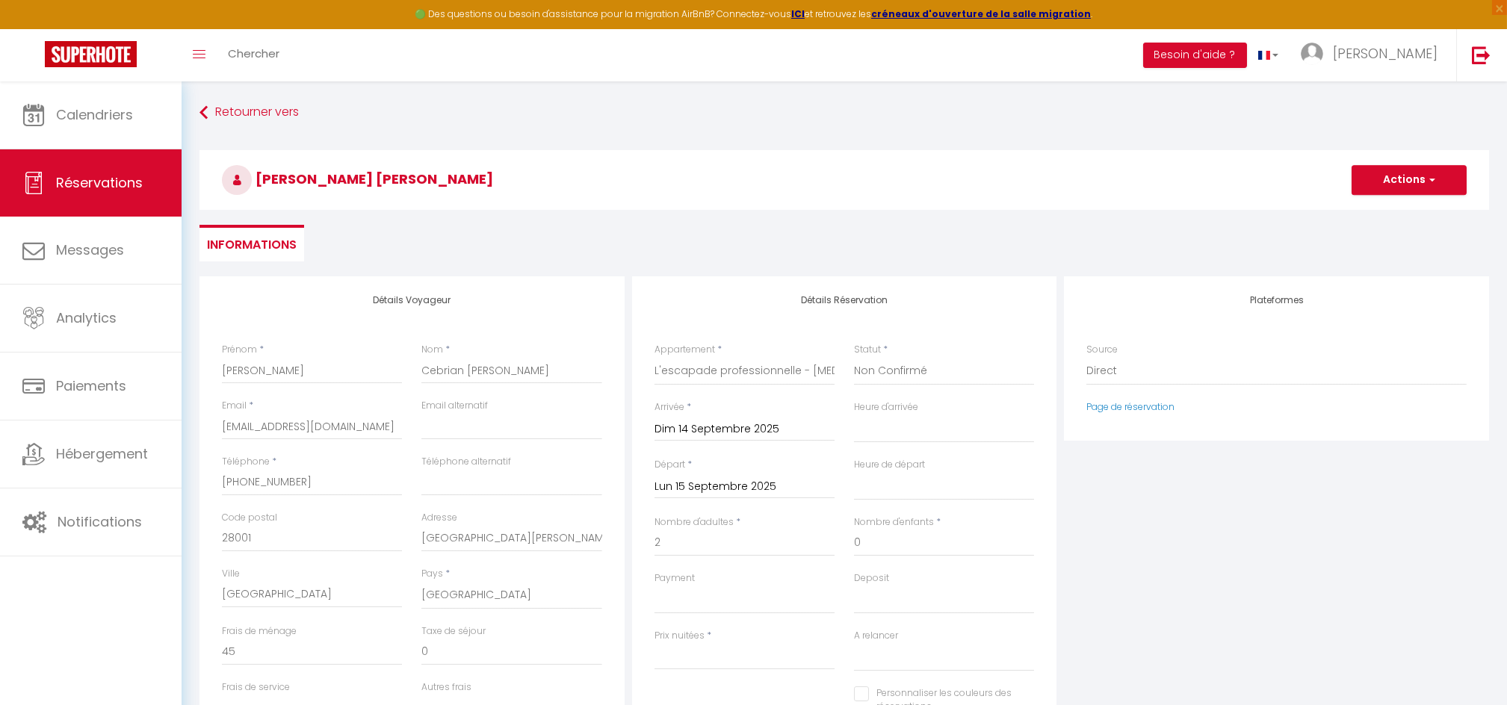
click at [731, 488] on input "Lun 15 Septembre 2025" at bounding box center [744, 486] width 180 height 19
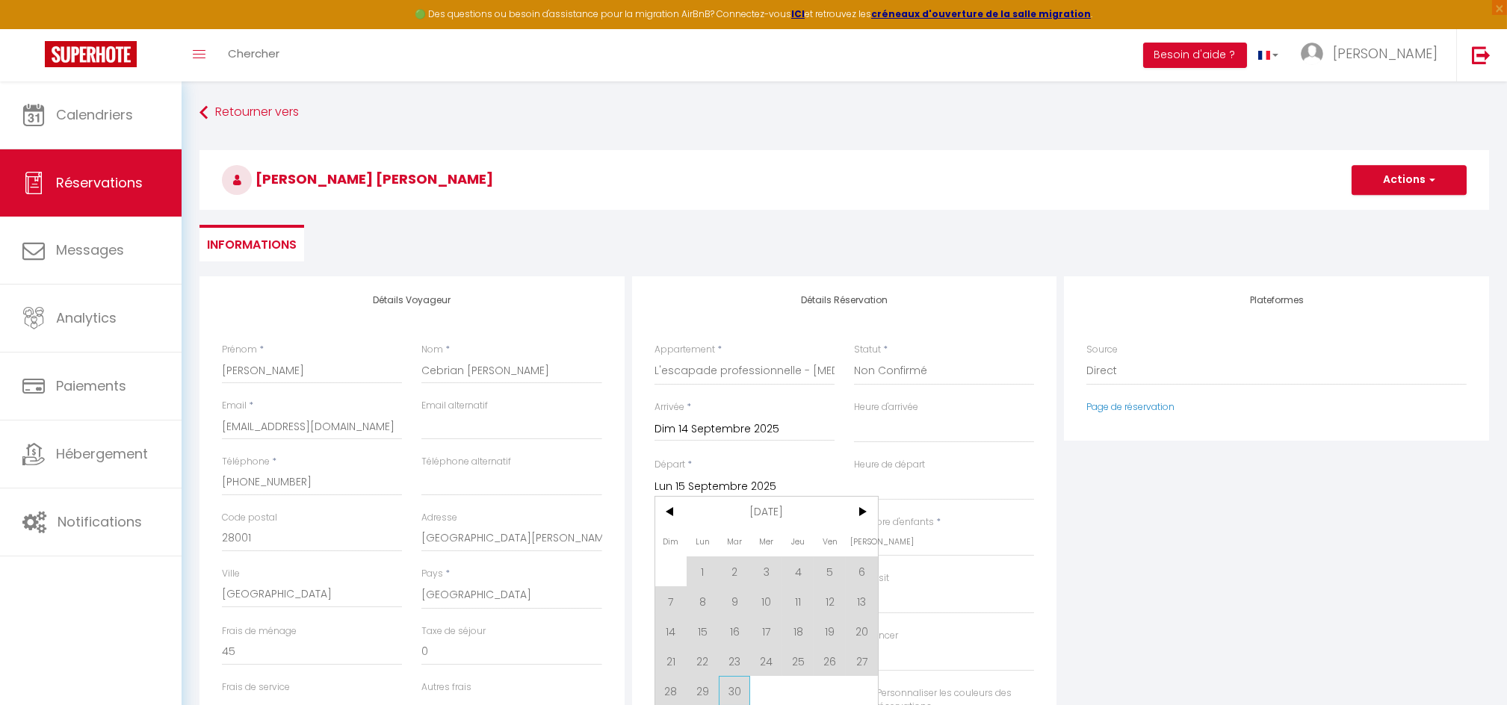
click at [738, 687] on span "30" at bounding box center [735, 691] width 32 height 30
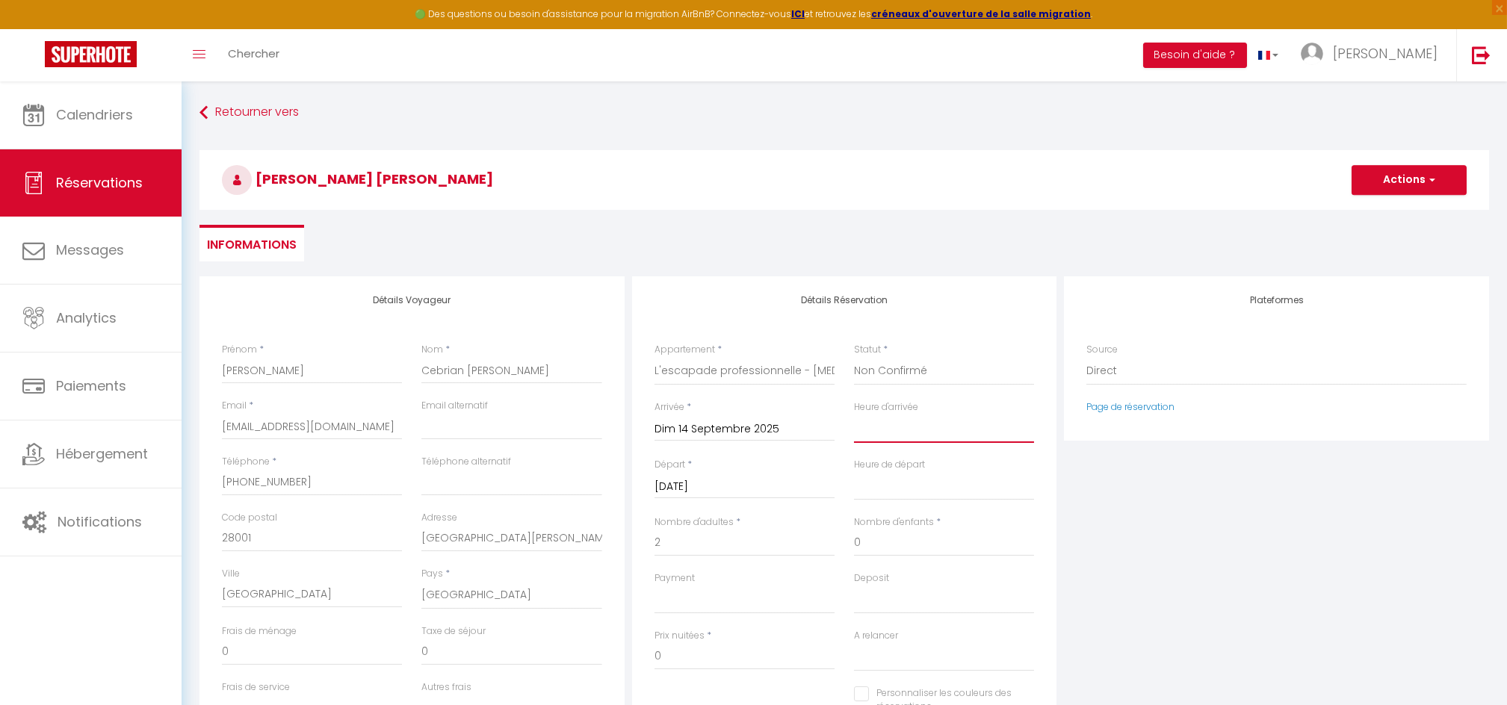
click at [909, 431] on select "00:00 00:30 01:00 01:30 02:00 02:30 03:00 03:30 04:00 04:30 05:00 05:30 06:00 0…" at bounding box center [944, 429] width 180 height 28
click at [854, 415] on select "00:00 00:30 01:00 01:30 02:00 02:30 03:00 03:30 04:00 04:30 05:00 05:30 06:00 0…" at bounding box center [944, 429] width 180 height 28
click at [901, 480] on select "00:00 00:30 01:00 01:30 02:00 02:30 03:00 03:30 04:00 04:30 05:00 05:30 06:00 0…" at bounding box center [944, 486] width 180 height 28
click at [854, 472] on select "00:00 00:30 01:00 01:30 02:00 02:30 03:00 03:30 04:00 04:30 05:00 05:30 06:00 0…" at bounding box center [944, 486] width 180 height 28
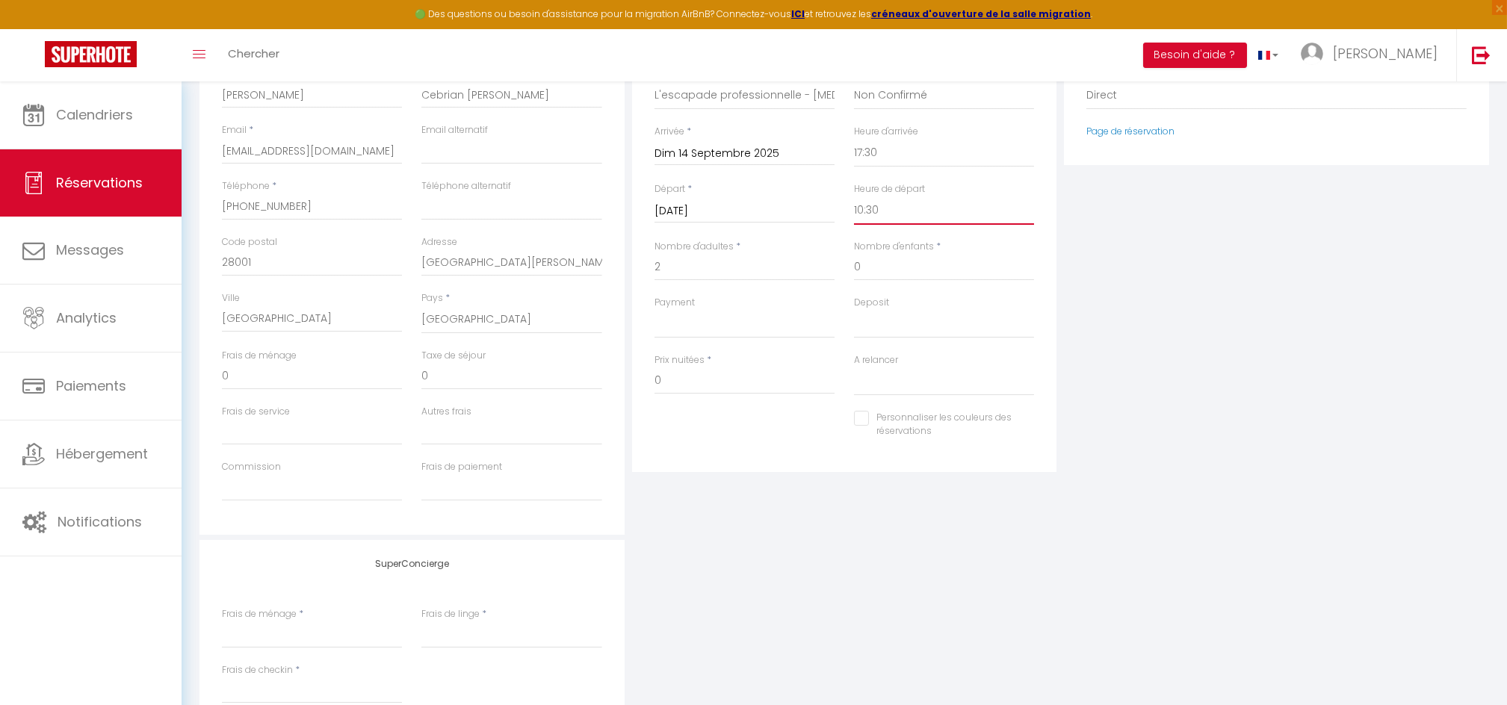
scroll to position [268, 0]
drag, startPoint x: 675, startPoint y: 380, endPoint x: 604, endPoint y: 392, distance: 72.0
click at [604, 392] on div "Détails Voyageur Prénom * Lorena Nom * Cebrian Arancibia Email * lorenacebriian…" at bounding box center [844, 275] width 1297 height 534
click at [258, 387] on input "0" at bounding box center [312, 383] width 180 height 27
drag, startPoint x: 689, startPoint y: 388, endPoint x: 636, endPoint y: 392, distance: 53.2
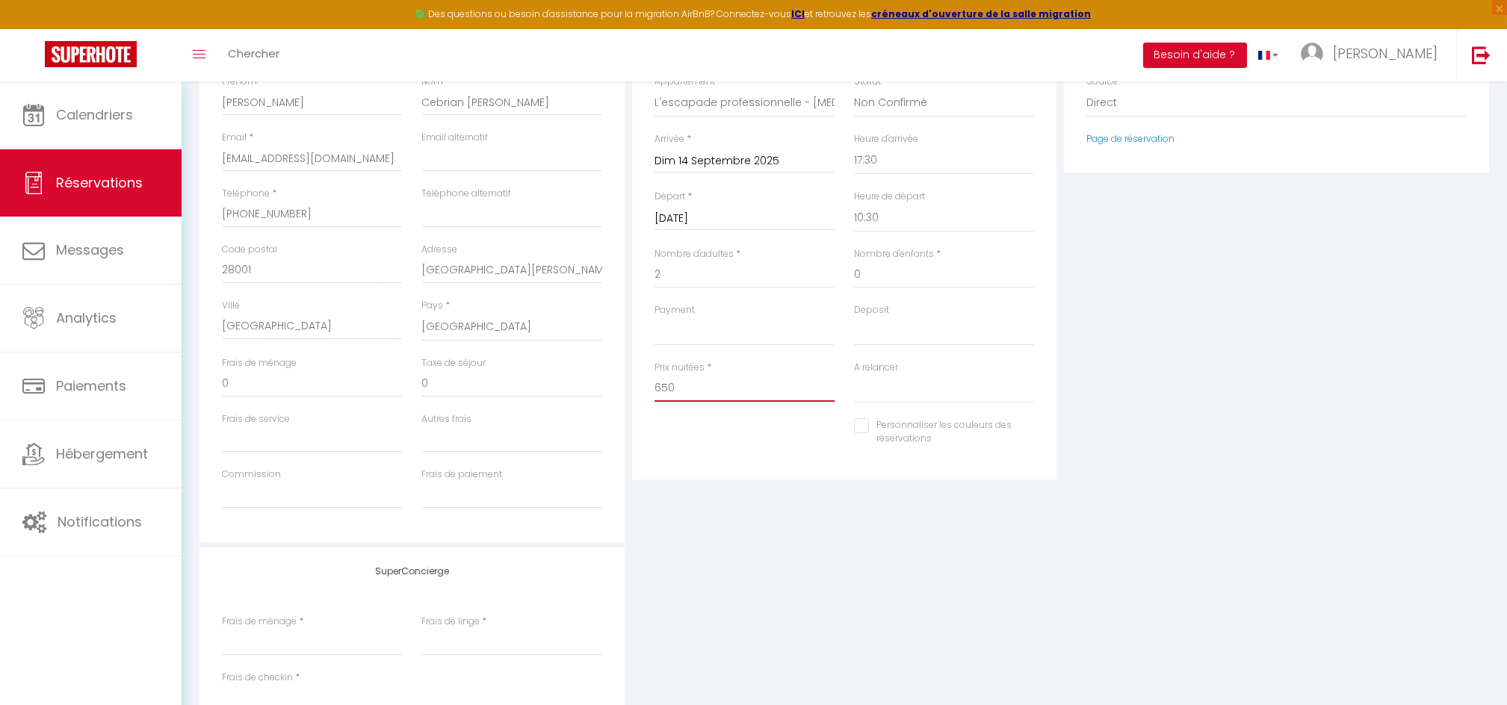
click at [636, 392] on div "Détails Réservation Appartement * Le St Barth · Le St Barth : Appartement T1 bi…" at bounding box center [844, 243] width 425 height 471
click at [256, 378] on input "0" at bounding box center [312, 383] width 180 height 27
click at [772, 512] on div "Détails Réservation Appartement * Le St Barth · Le St Barth : Appartement T1 bi…" at bounding box center [844, 275] width 432 height 534
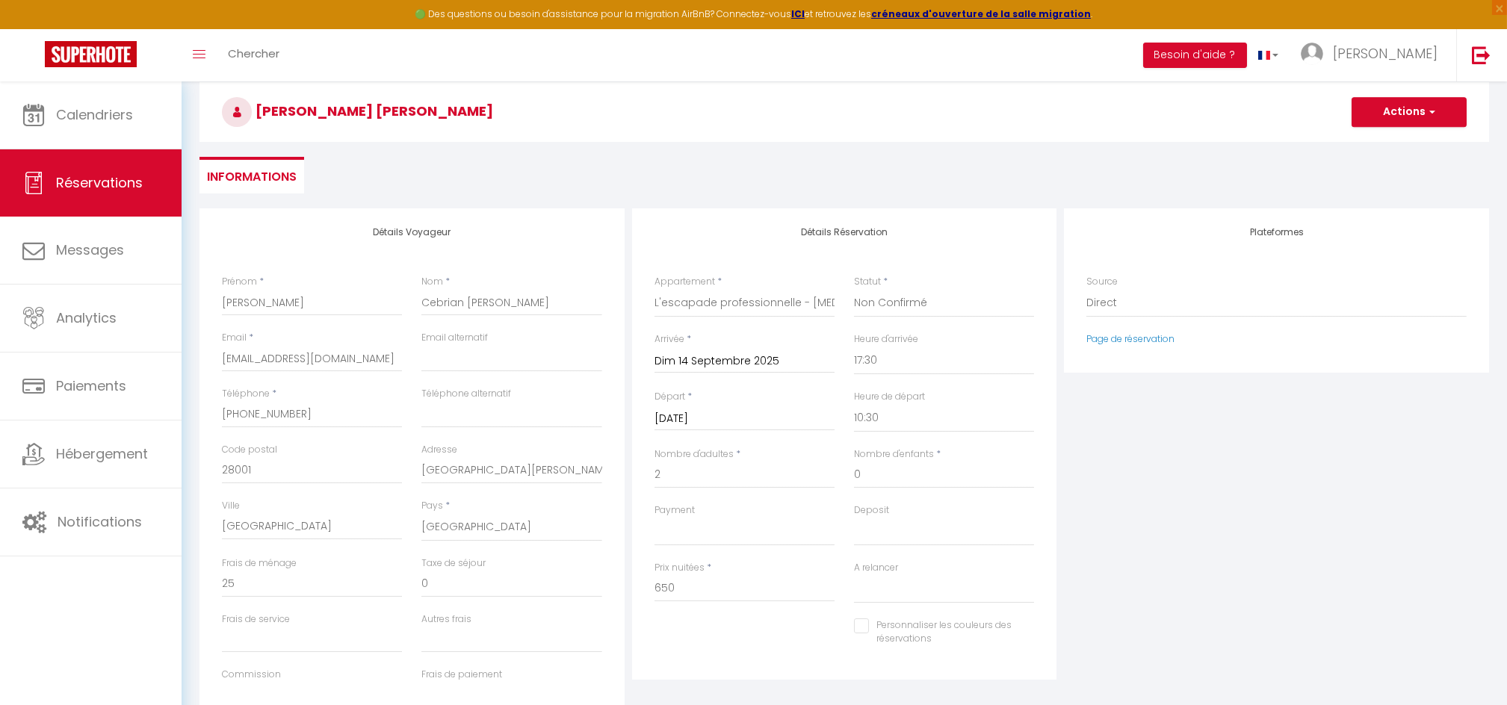
scroll to position [0, 0]
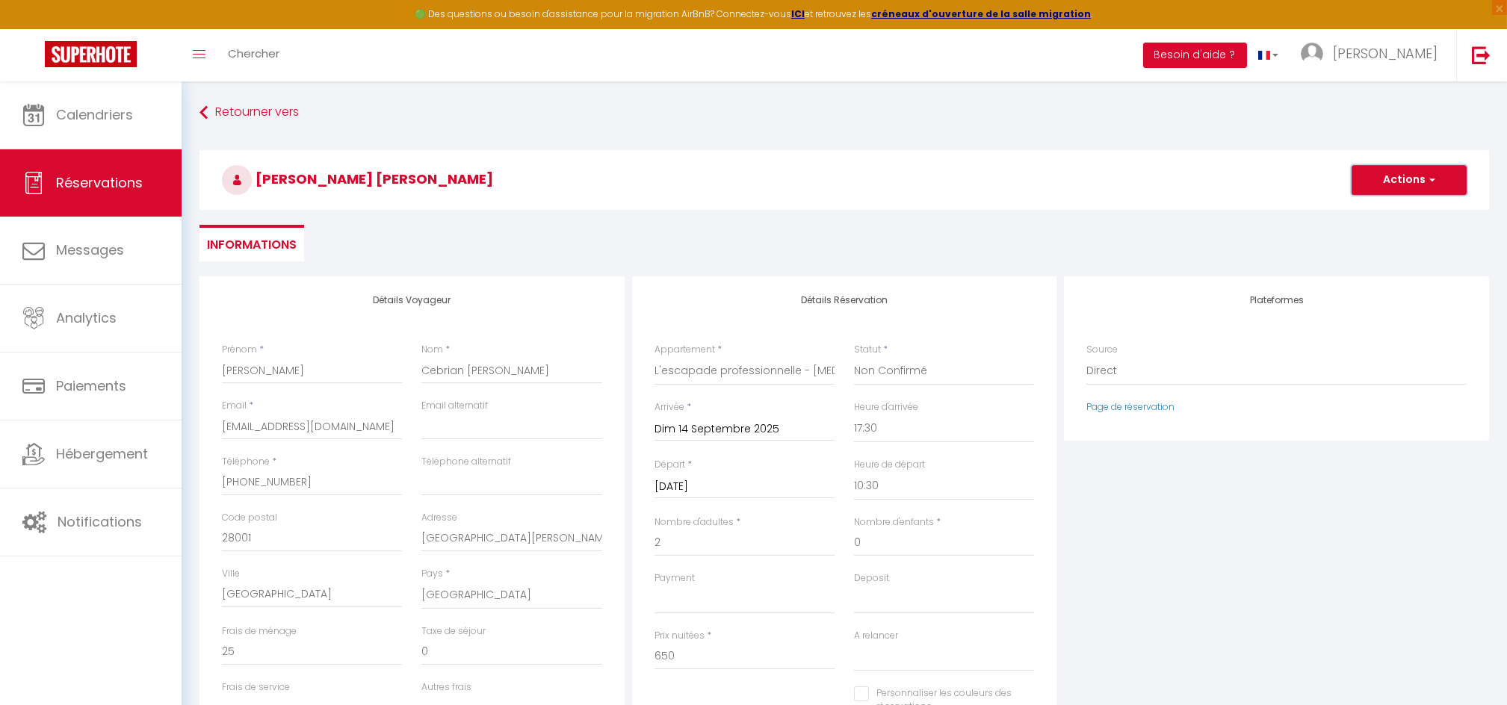
click at [1397, 184] on button "Actions" at bounding box center [1408, 180] width 115 height 30
click at [1379, 211] on link "Enregistrer" at bounding box center [1394, 212] width 118 height 19
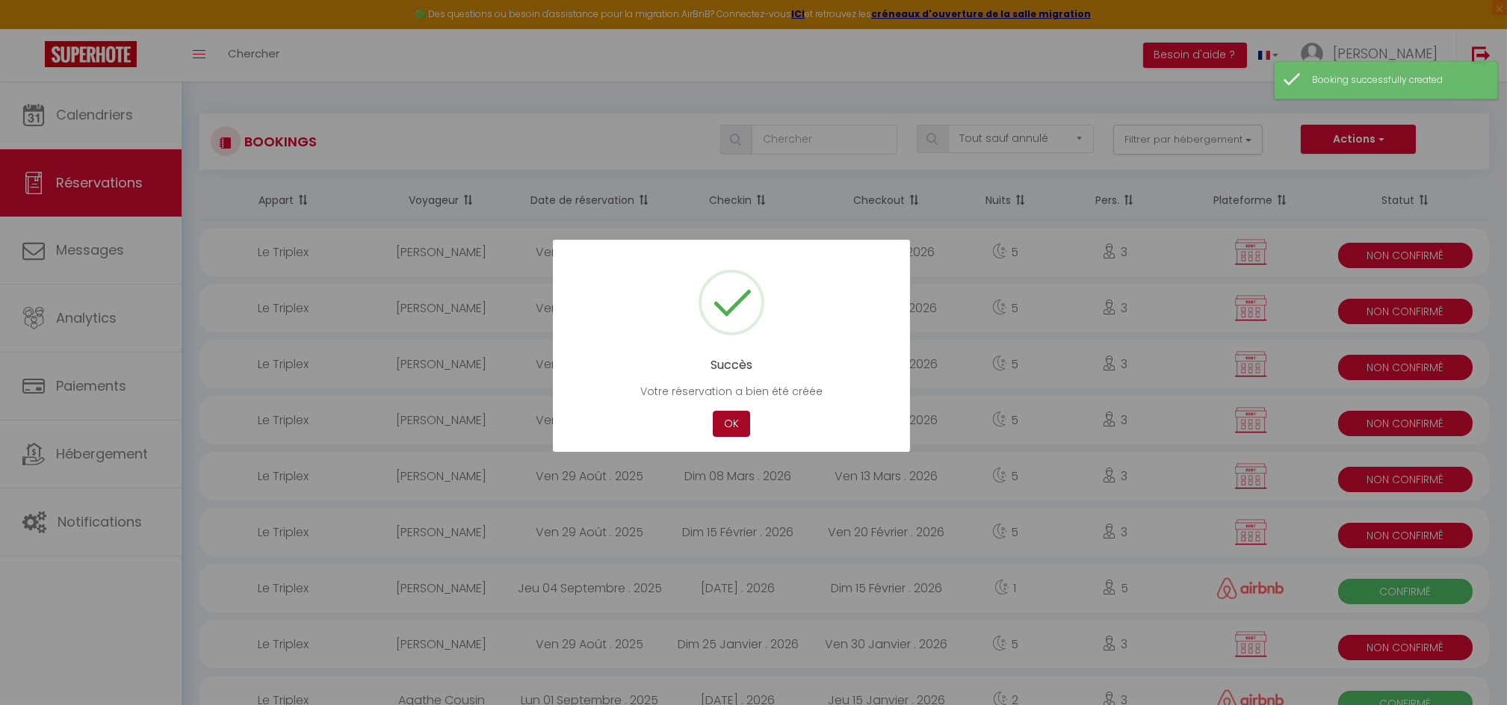
click at [731, 418] on button "OK" at bounding box center [731, 424] width 37 height 26
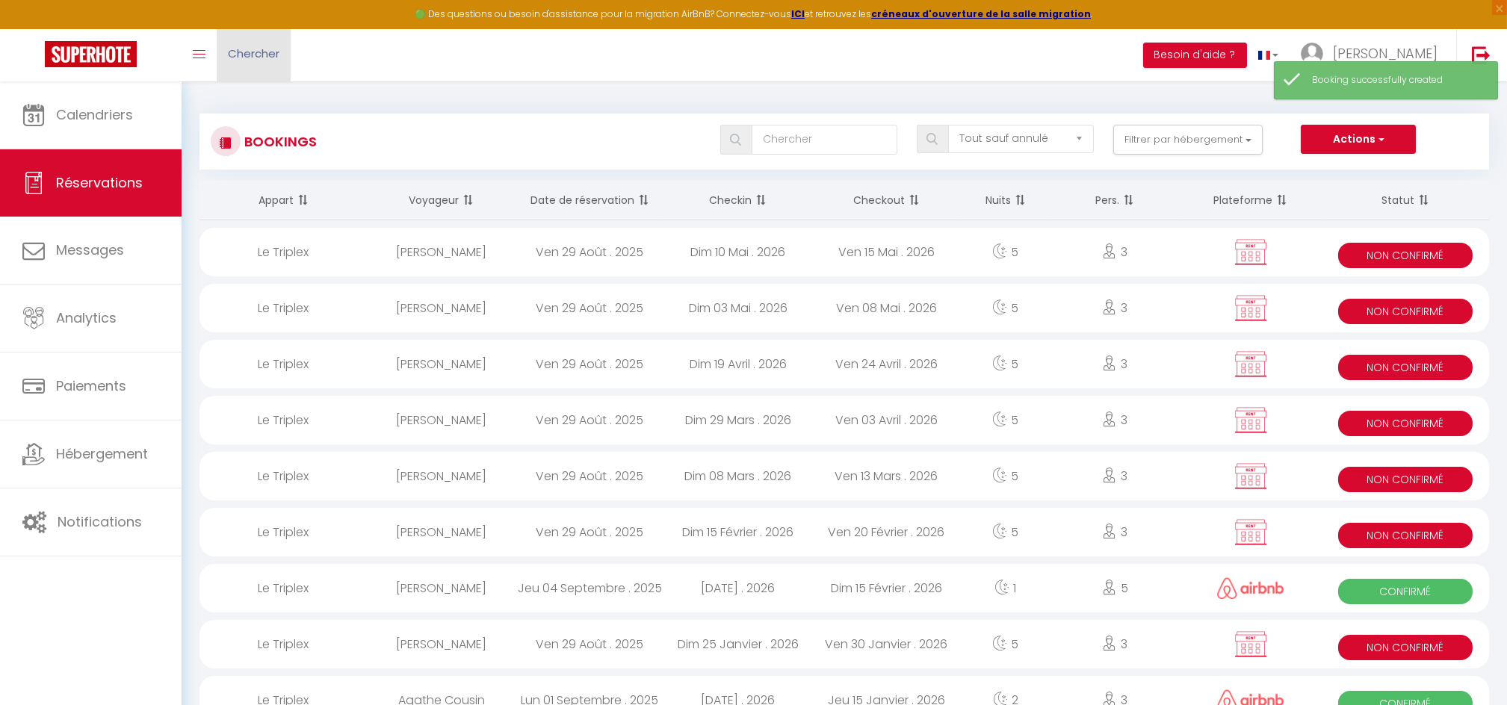
click at [253, 51] on span "Chercher" at bounding box center [254, 54] width 52 height 16
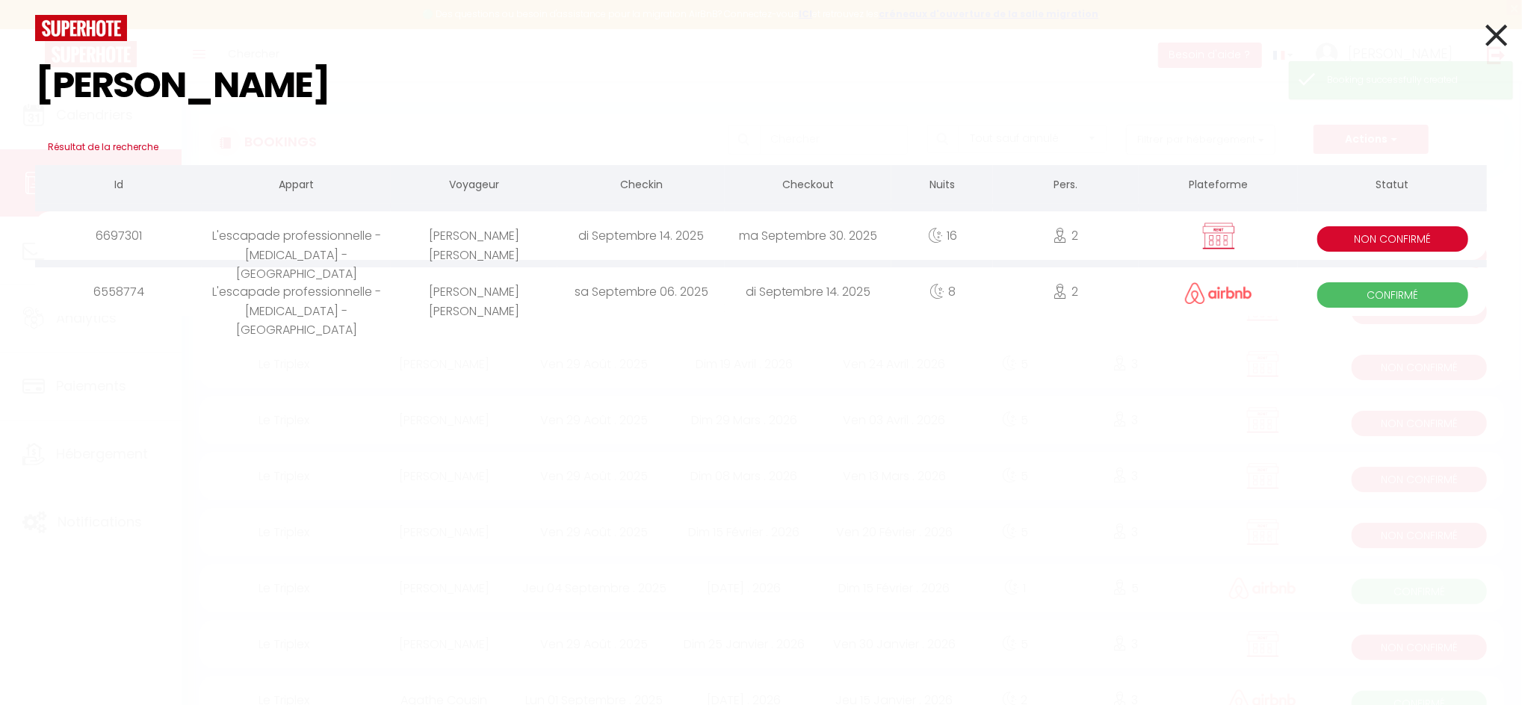
click at [431, 229] on div "Lorena Cebrian Arancibia" at bounding box center [474, 235] width 167 height 49
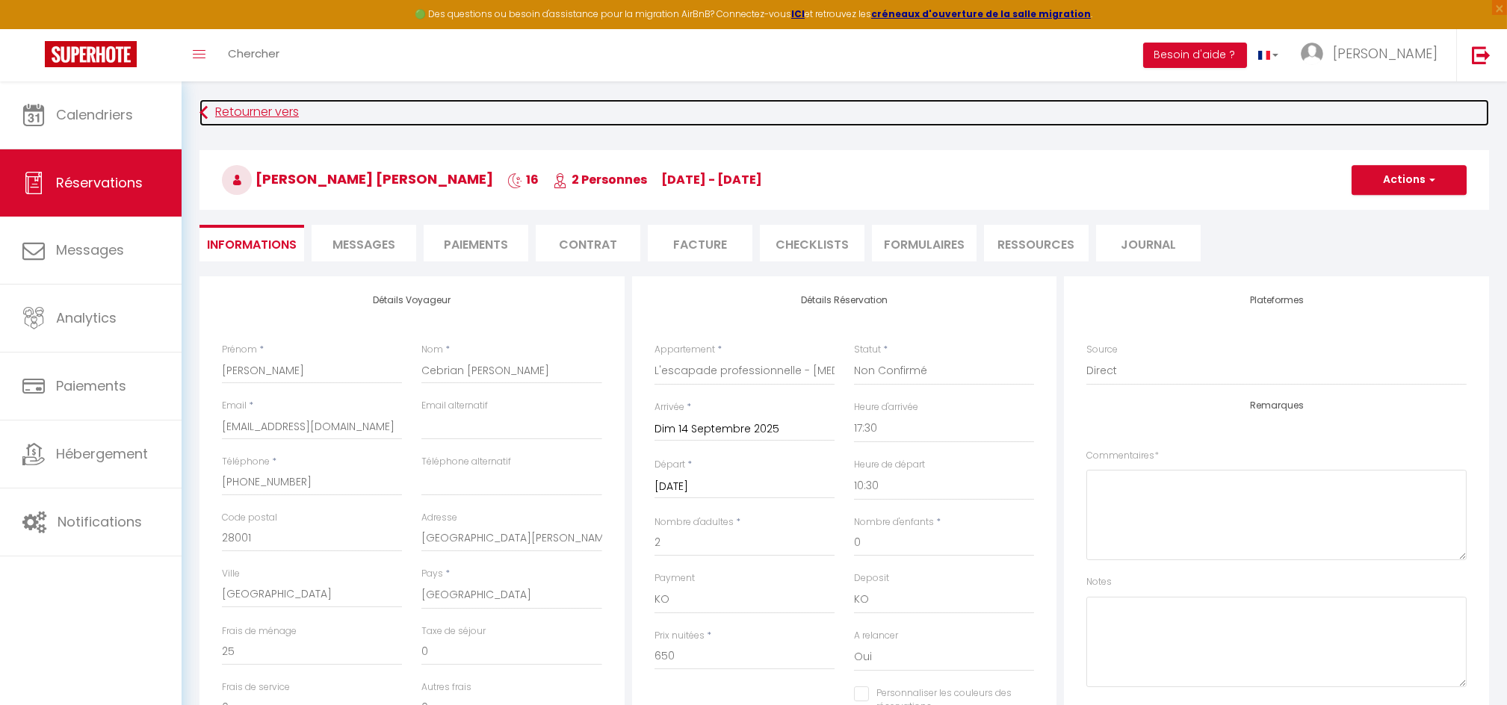
click at [261, 120] on link "Retourner vers" at bounding box center [843, 112] width 1289 height 27
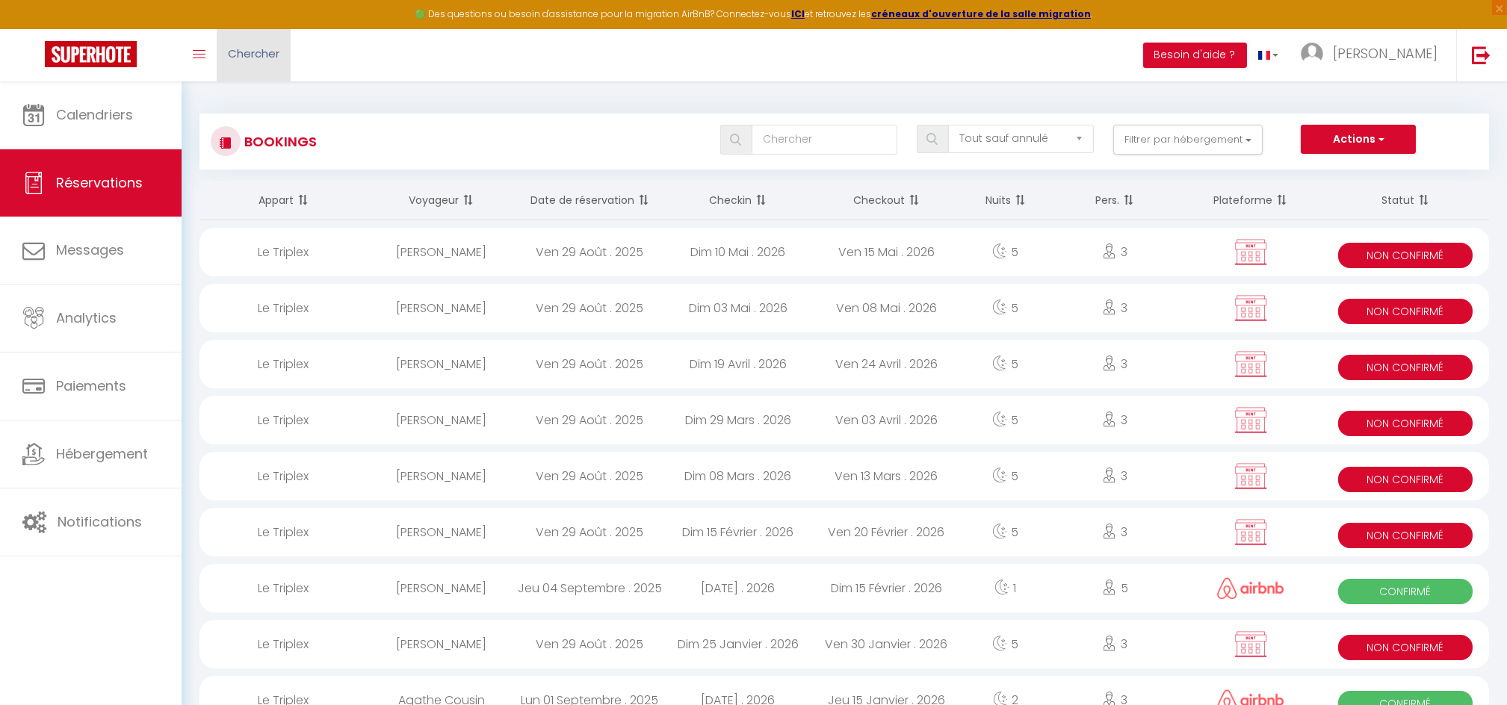
click at [241, 58] on span "Chercher" at bounding box center [254, 54] width 52 height 16
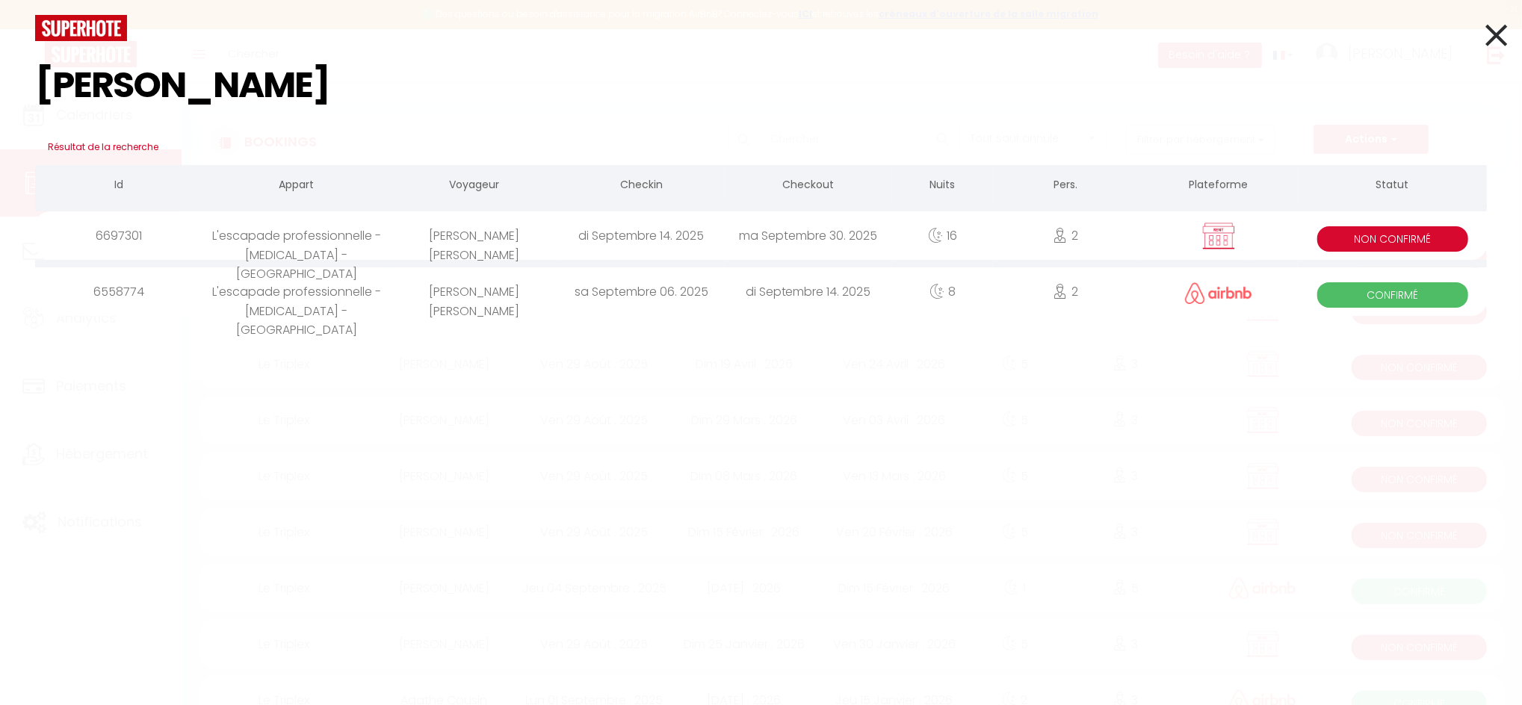
click at [297, 240] on div "L'escapade professionnelle - T3 - St Barth" at bounding box center [296, 235] width 189 height 49
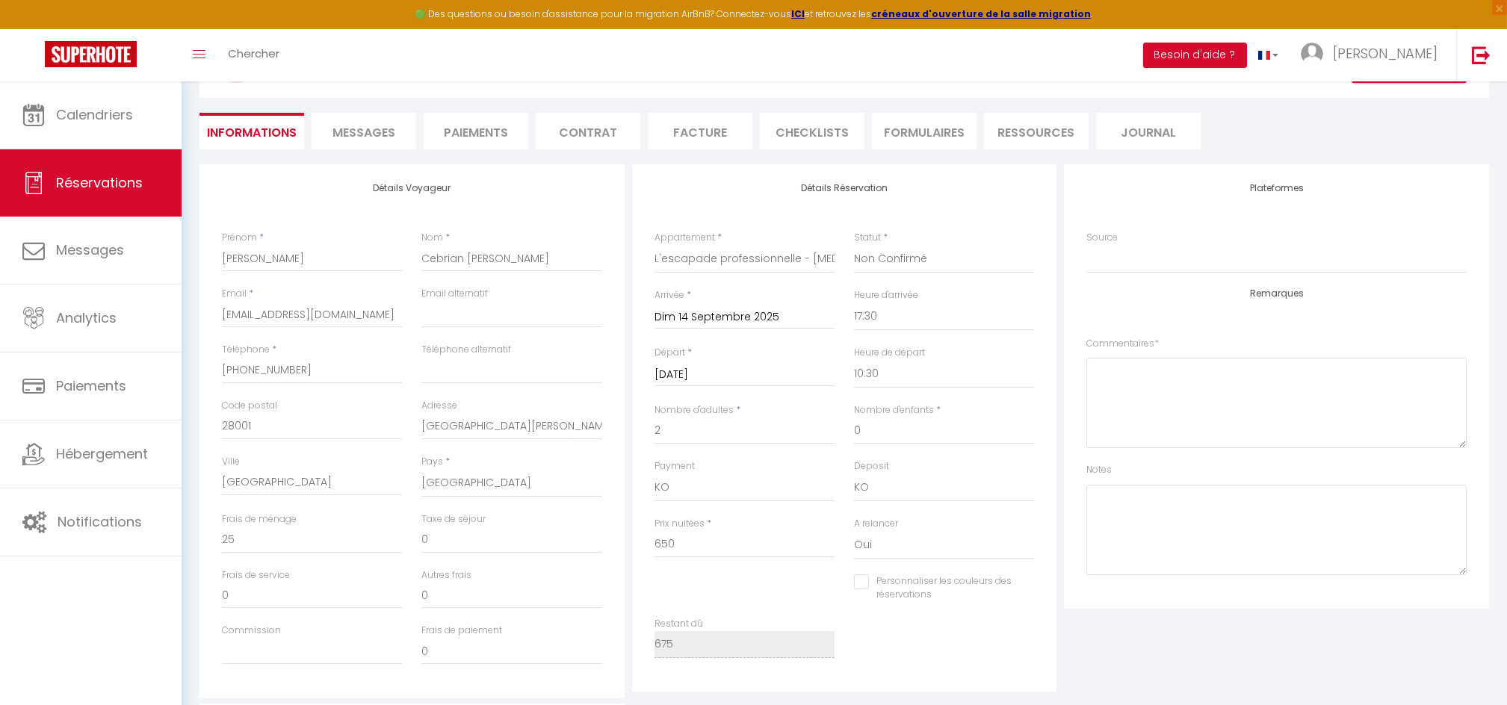
scroll to position [114, 0]
click at [575, 140] on li "Contrat" at bounding box center [588, 129] width 105 height 37
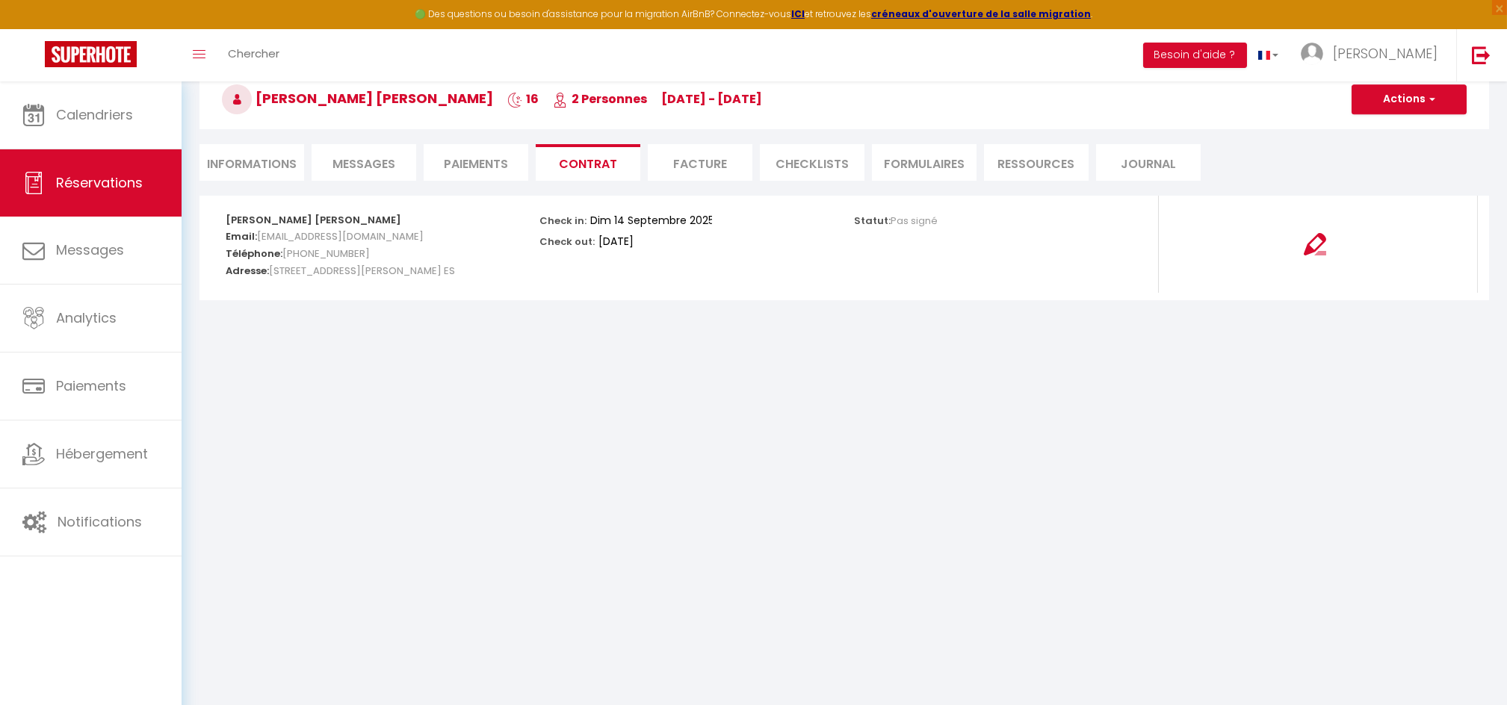
click at [459, 160] on li "Paiements" at bounding box center [476, 162] width 105 height 37
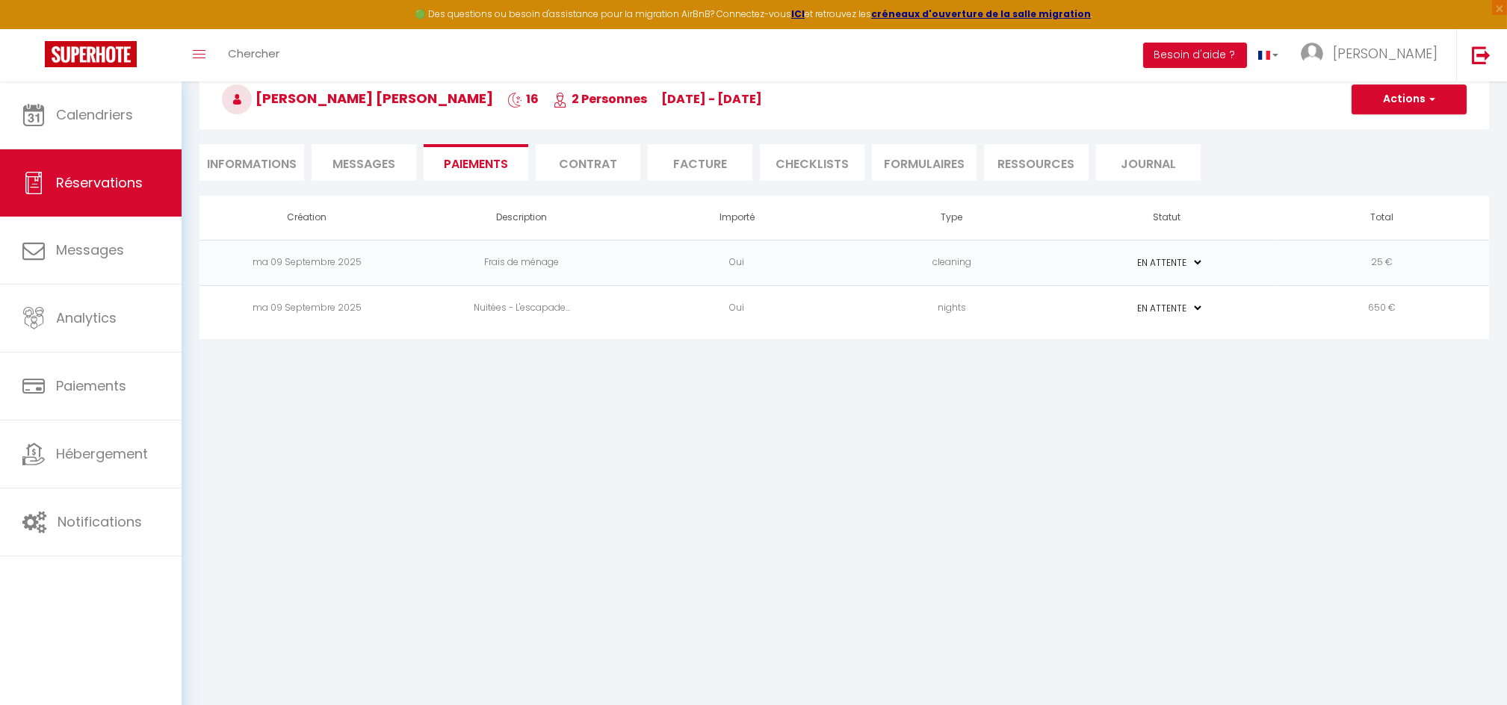
click at [564, 166] on li "Contrat" at bounding box center [588, 162] width 105 height 37
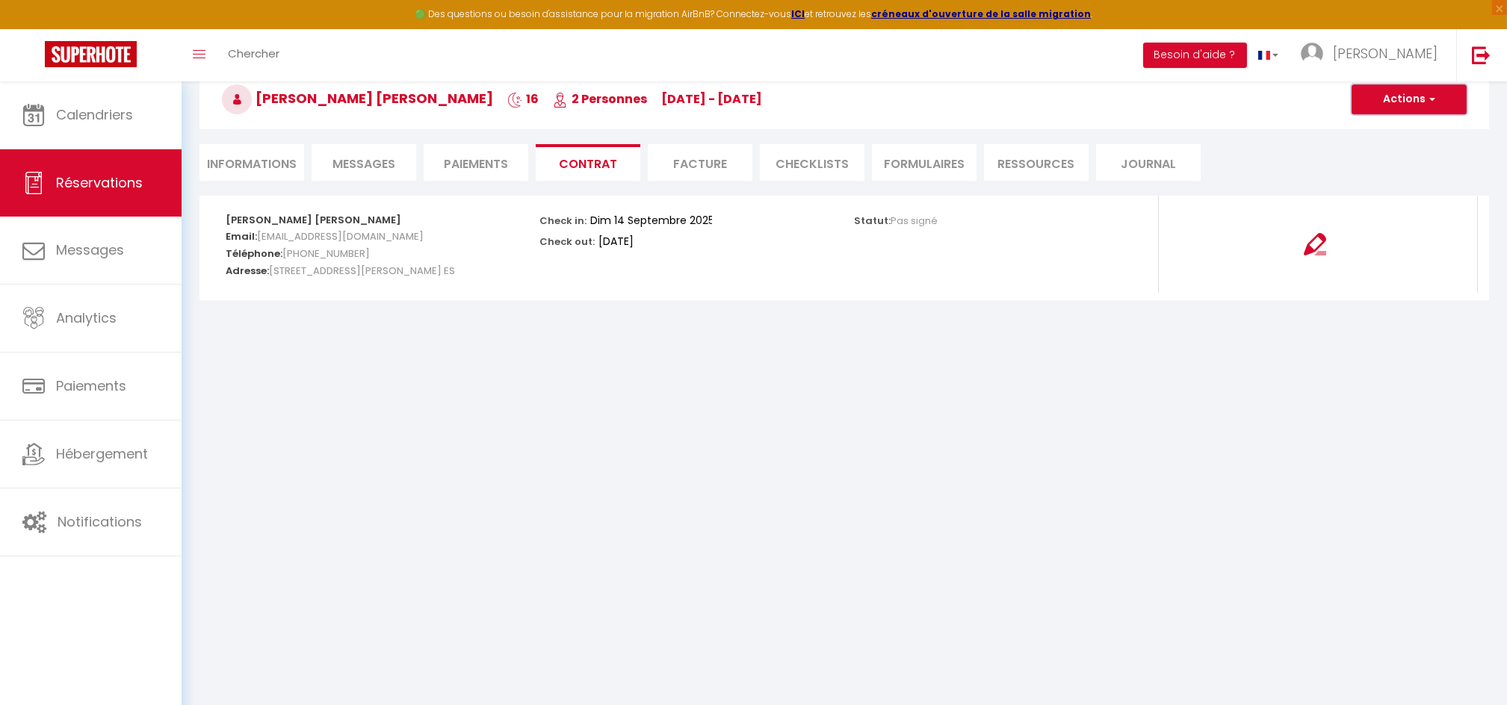
click at [1396, 108] on button "Actions" at bounding box center [1408, 99] width 115 height 30
click at [1382, 152] on link "Envoyer le contrat" at bounding box center [1397, 151] width 125 height 19
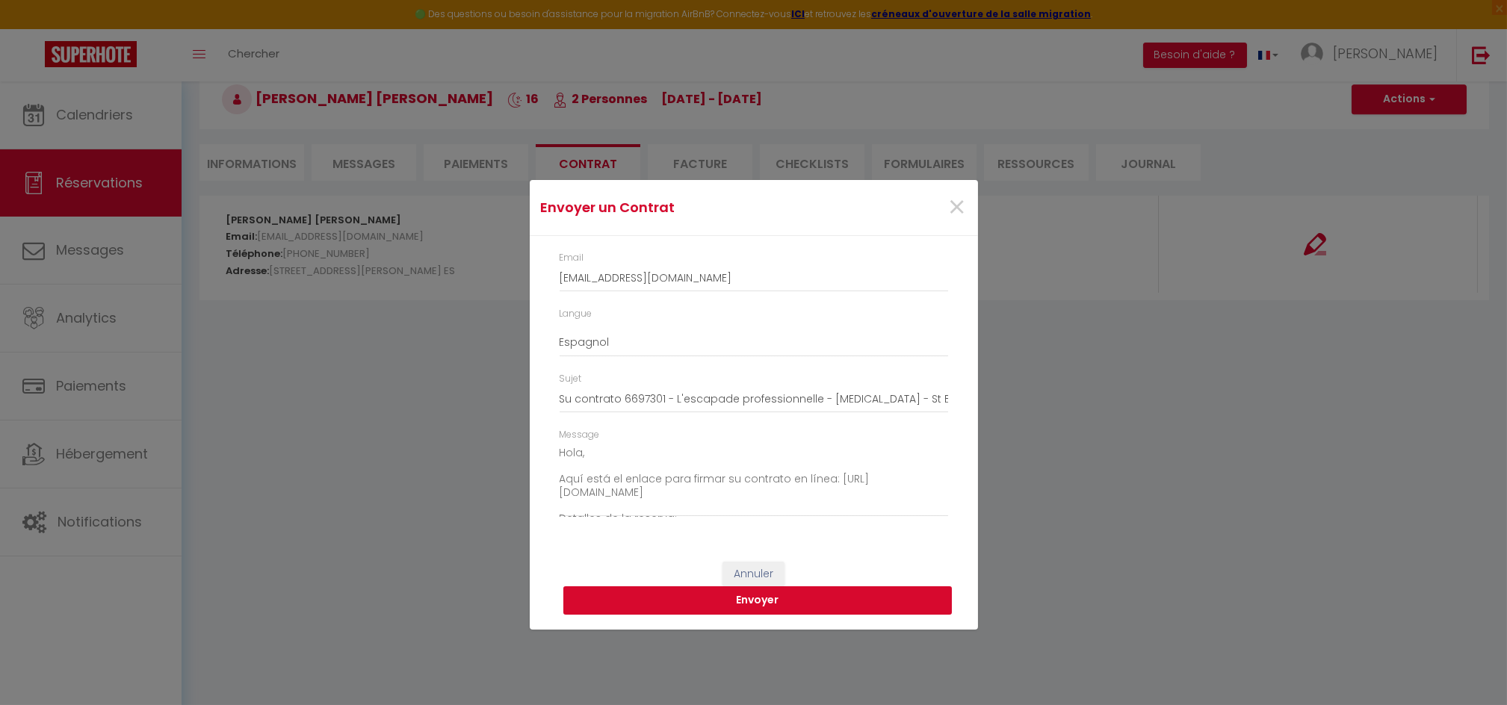
click at [768, 602] on button "Envoyer" at bounding box center [757, 600] width 388 height 28
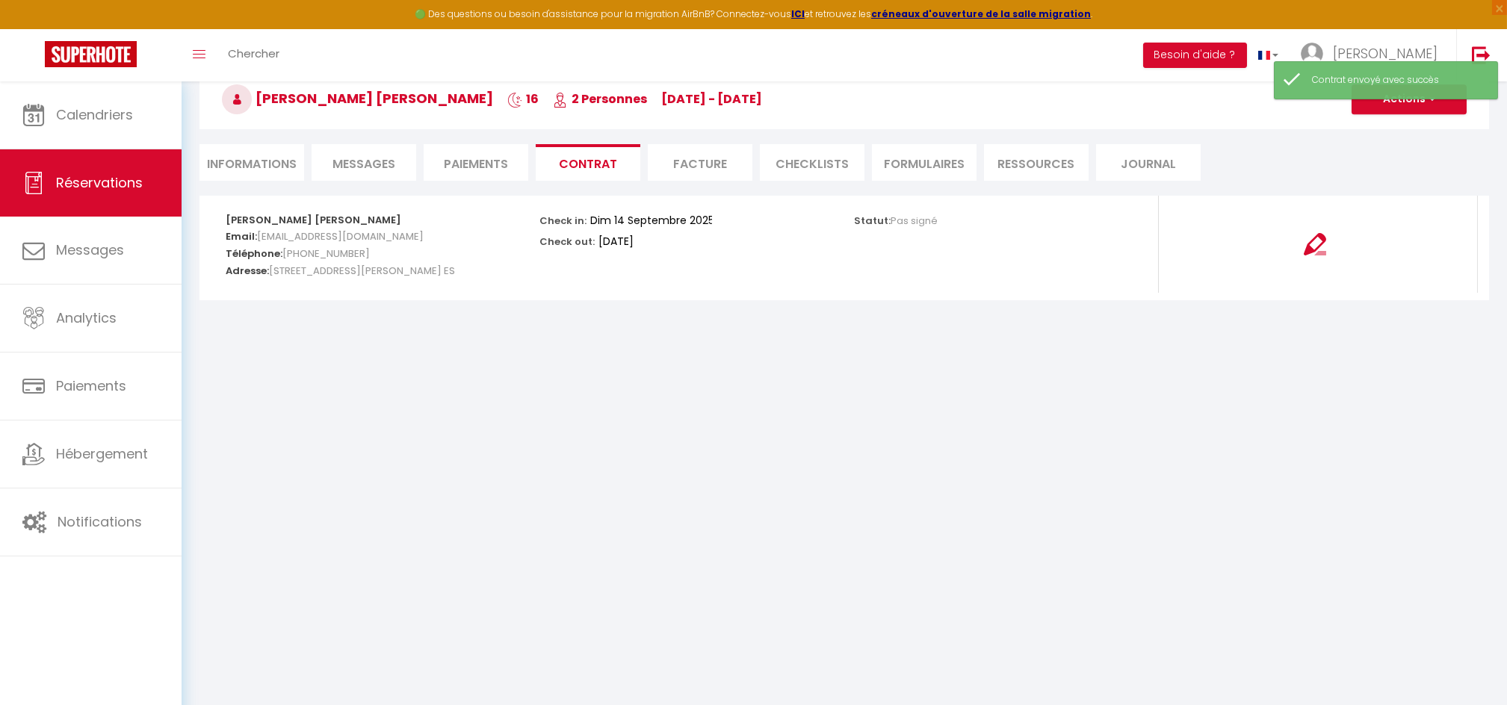
click at [251, 169] on li "Informations" at bounding box center [251, 162] width 105 height 37
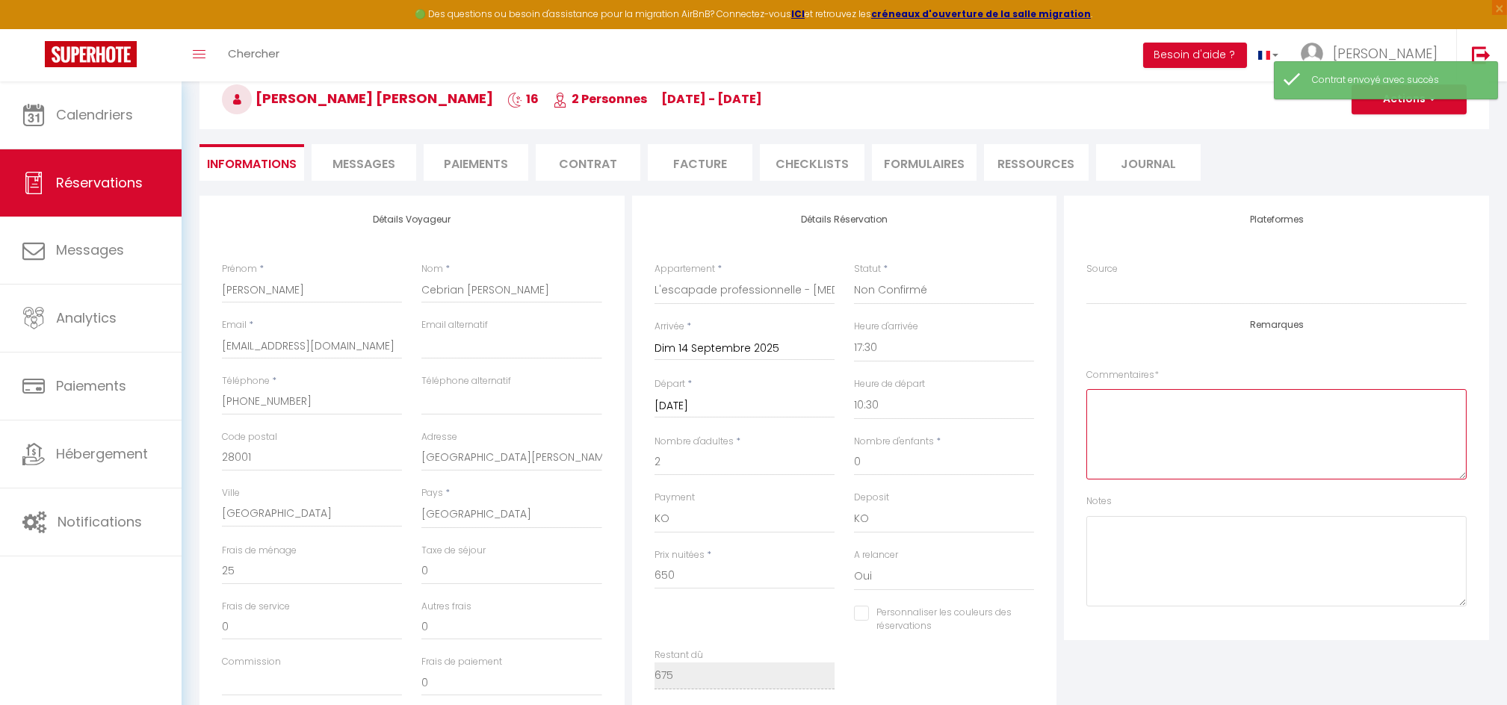
click at [1167, 414] on textarea at bounding box center [1276, 434] width 380 height 90
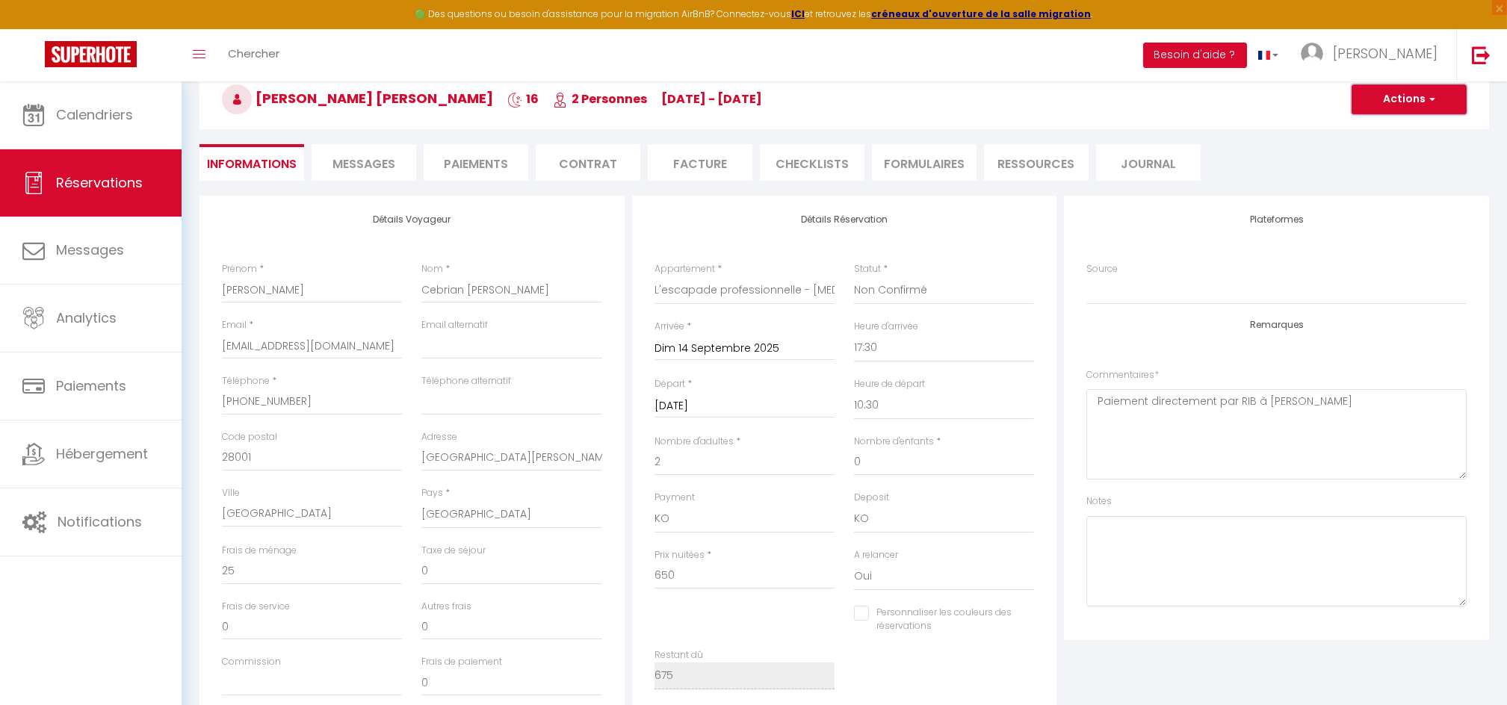
click at [1398, 102] on button "Actions" at bounding box center [1408, 99] width 115 height 30
click at [1224, 554] on textarea at bounding box center [1276, 561] width 380 height 90
click at [1386, 101] on button "Actions" at bounding box center [1408, 99] width 115 height 30
click at [1371, 128] on link "Enregistrer" at bounding box center [1394, 132] width 118 height 19
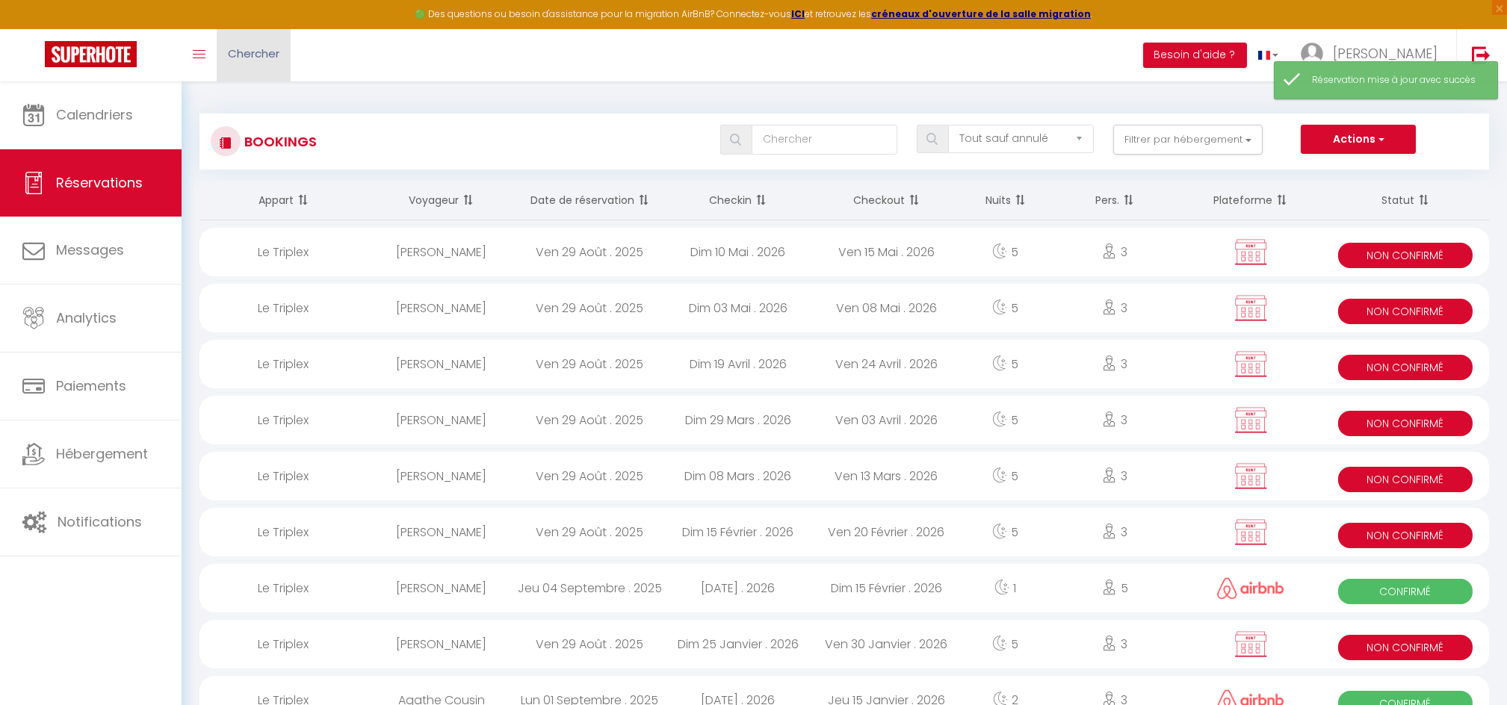
click at [255, 61] on span "Chercher" at bounding box center [254, 54] width 52 height 16
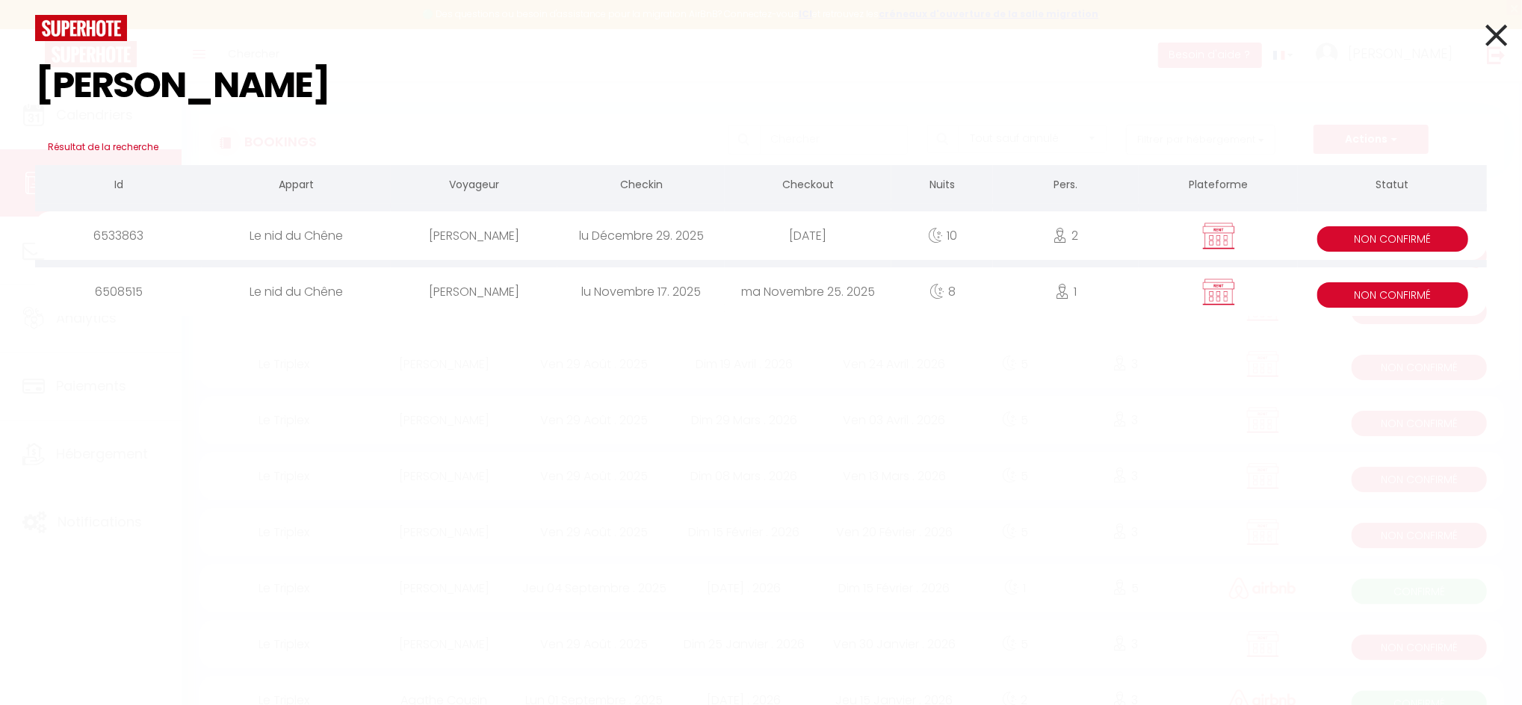
click at [320, 236] on div "Le nid du Chêne" at bounding box center [296, 235] width 189 height 49
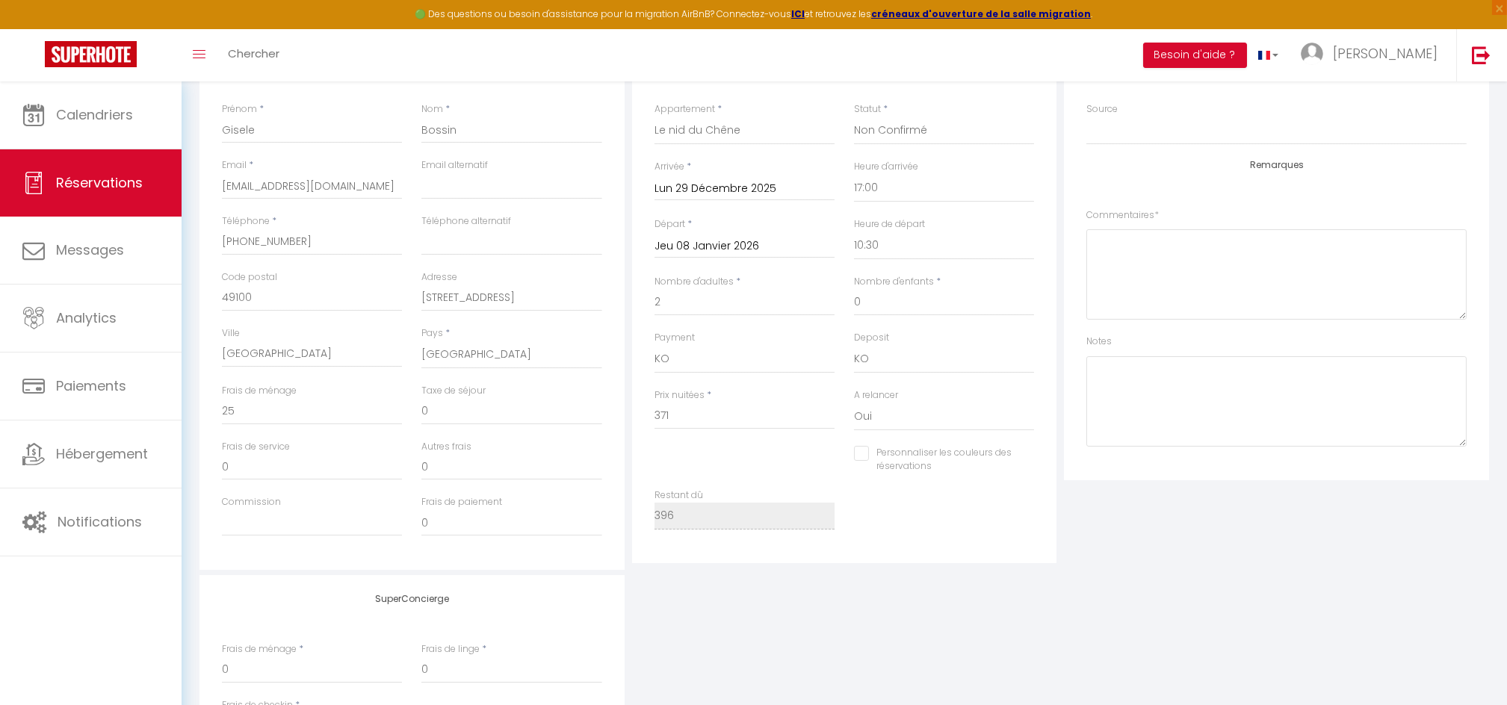
scroll to position [251, 0]
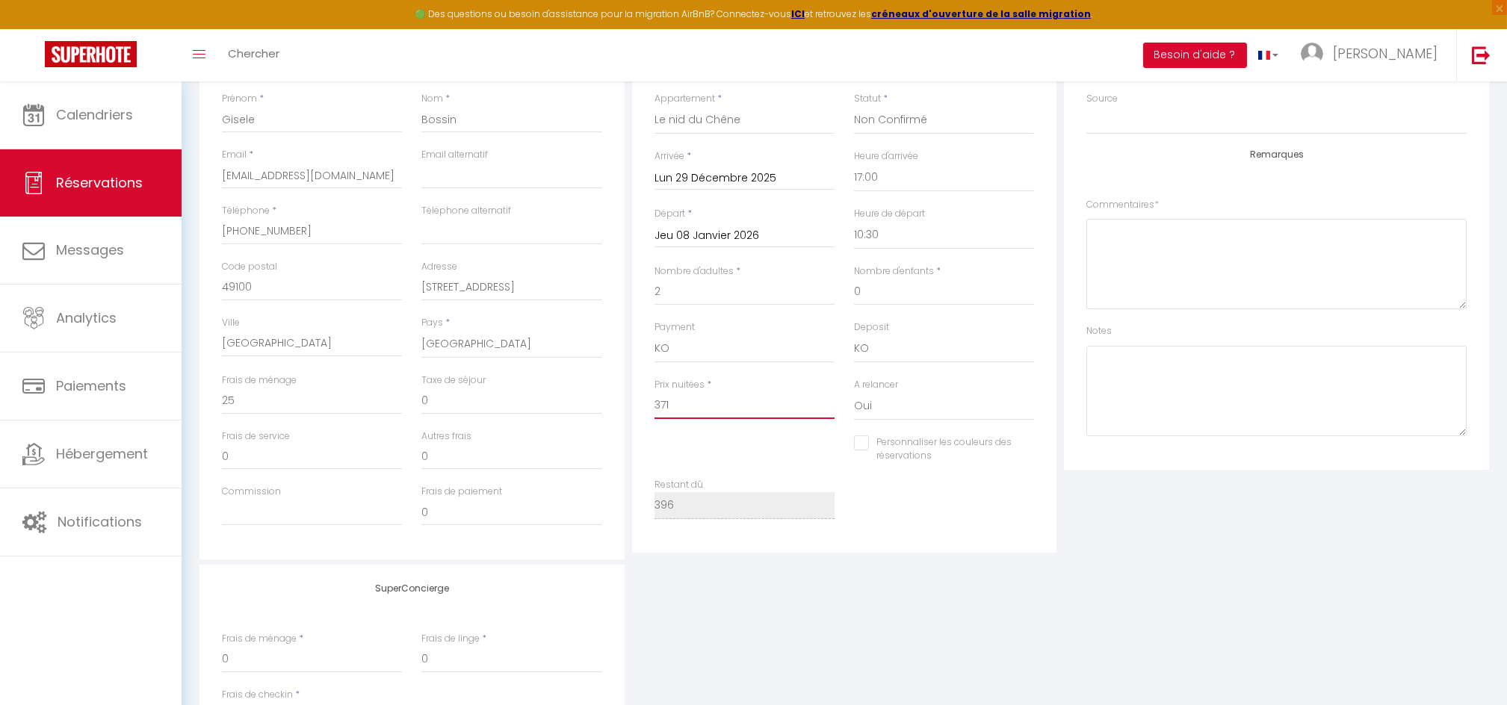
drag, startPoint x: 677, startPoint y: 405, endPoint x: 622, endPoint y: 409, distance: 54.7
click at [622, 409] on div "Détails Voyageur Prénom * Gisele Nom * Bossin Email * laugis49@gmail.com Email …" at bounding box center [844, 292] width 1297 height 534
click at [705, 436] on div "Personnaliser les couleurs des réservations #D7092E" at bounding box center [845, 456] width 400 height 43
drag, startPoint x: 243, startPoint y: 401, endPoint x: 190, endPoint y: 386, distance: 55.1
click at [190, 386] on div "Détails Voyageur Prénom * Gisele Nom * Bossin Email * laugis49@gmail.com Email …" at bounding box center [844, 436] width 1309 height 823
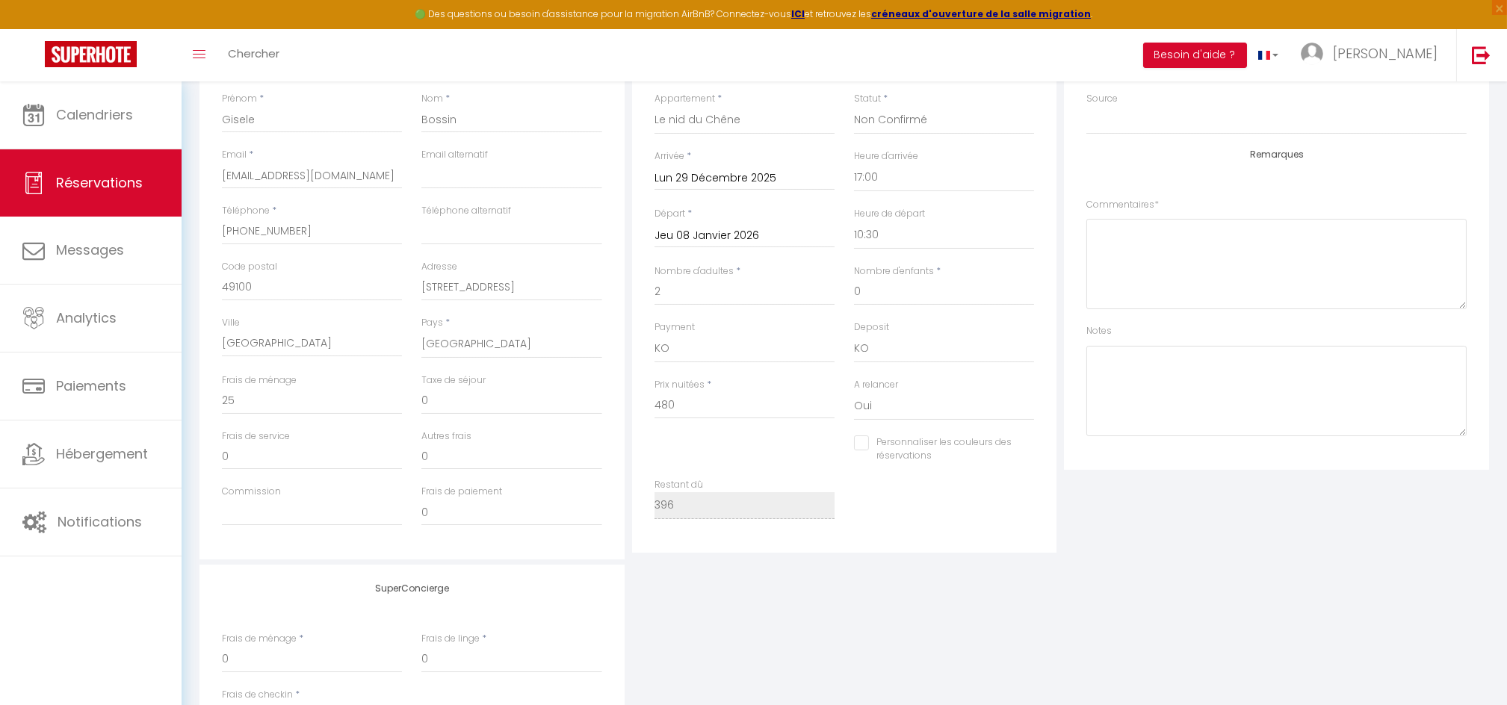
click at [712, 451] on div at bounding box center [744, 451] width 199 height 1
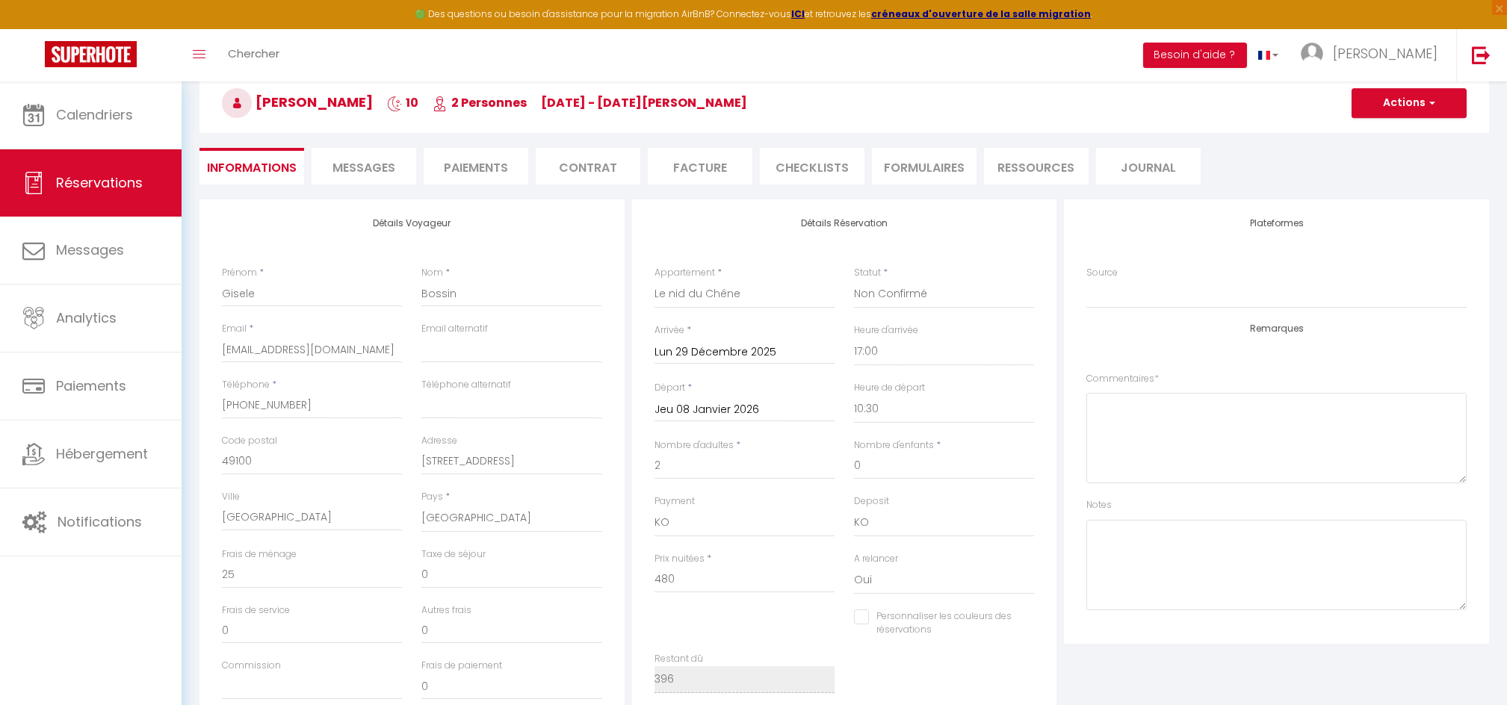
scroll to position [69, 0]
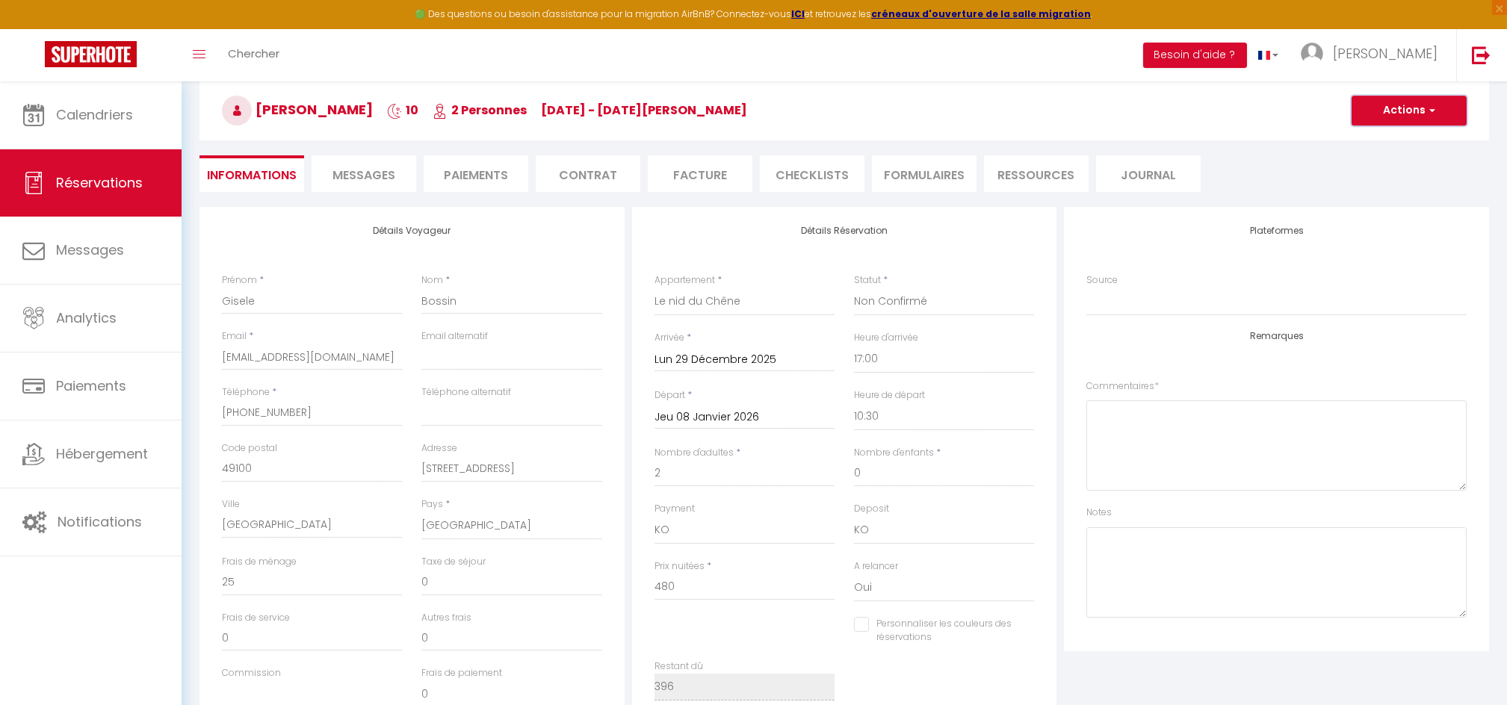
click at [1395, 108] on button "Actions" at bounding box center [1408, 111] width 115 height 30
click at [1370, 139] on link "Enregistrer" at bounding box center [1394, 143] width 118 height 19
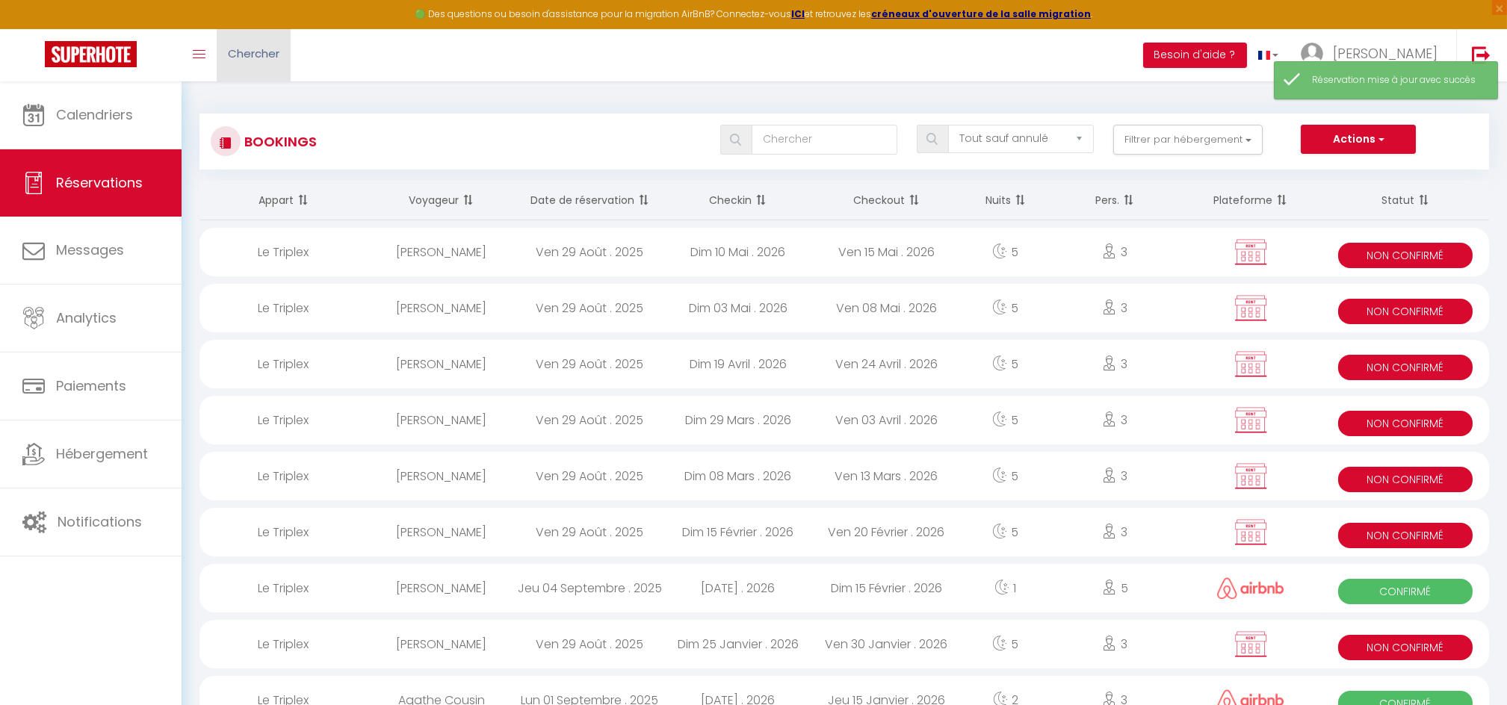
click at [271, 48] on span "Chercher" at bounding box center [254, 54] width 52 height 16
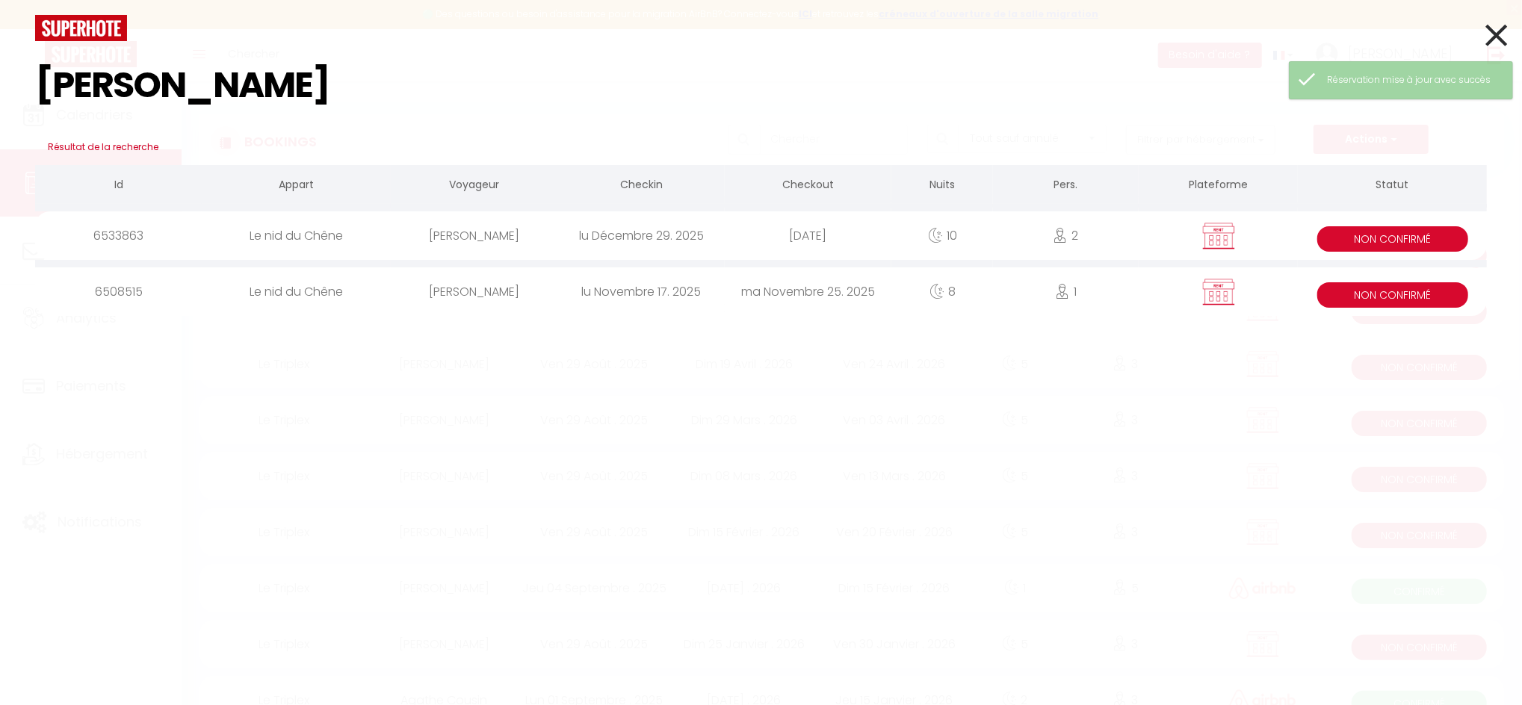
click at [463, 232] on div "Gisele Bossin" at bounding box center [474, 235] width 167 height 49
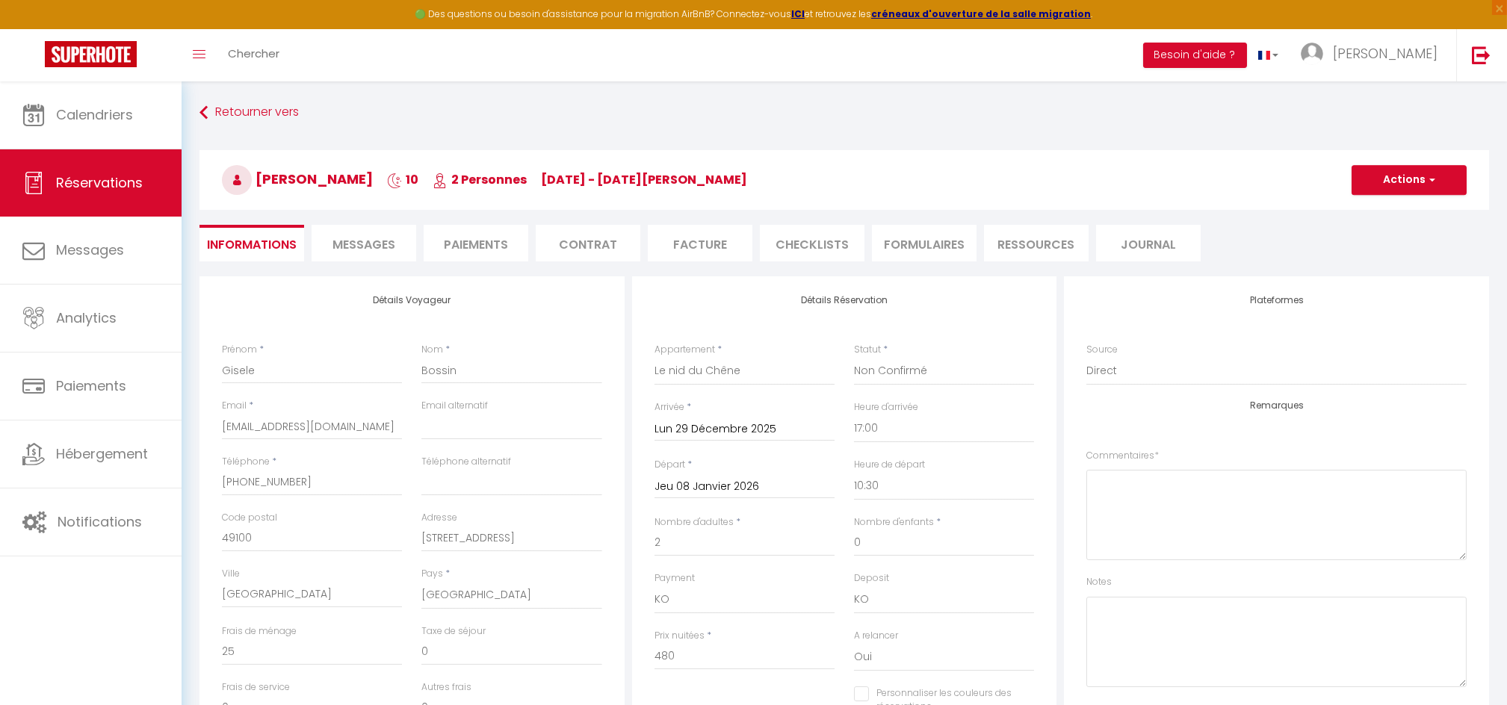
click at [570, 256] on li "Contrat" at bounding box center [588, 243] width 105 height 37
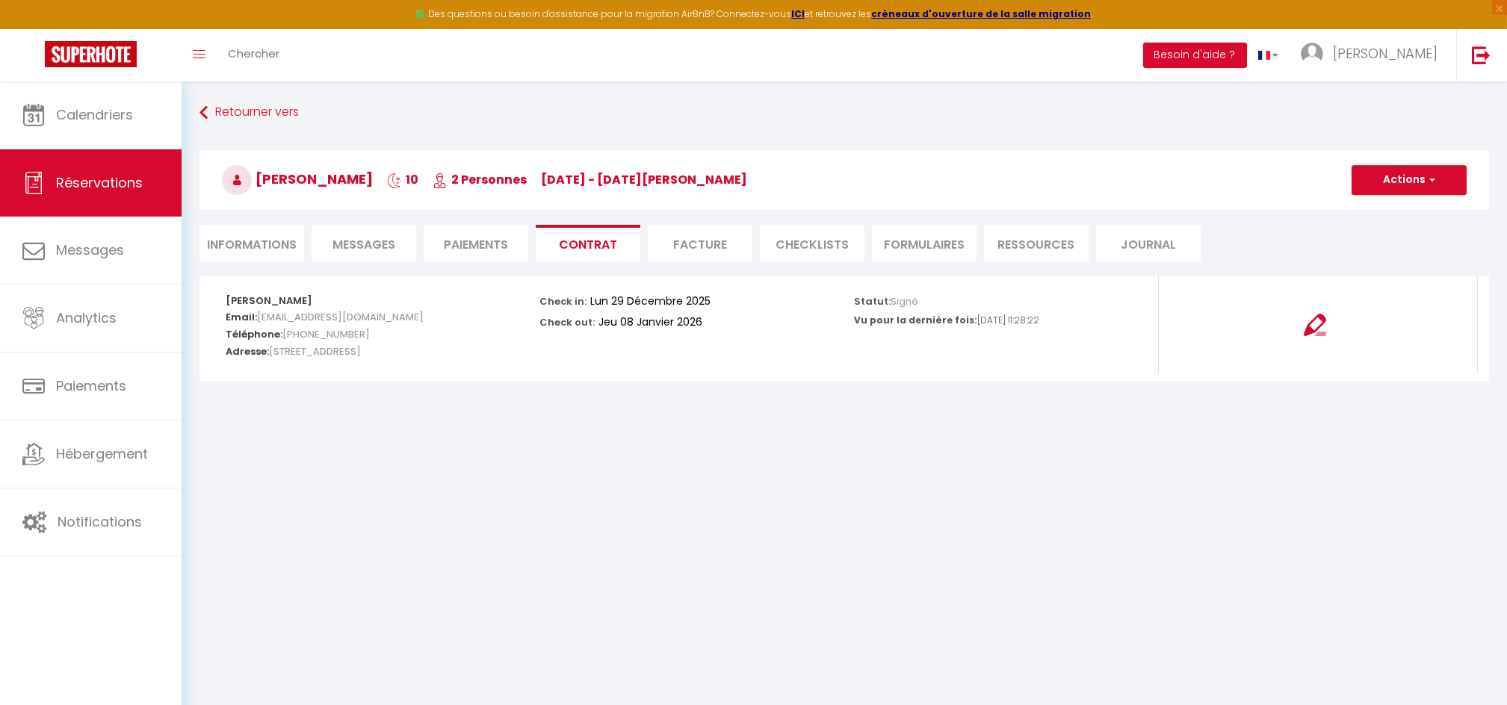
click at [483, 249] on li "Paiements" at bounding box center [476, 243] width 105 height 37
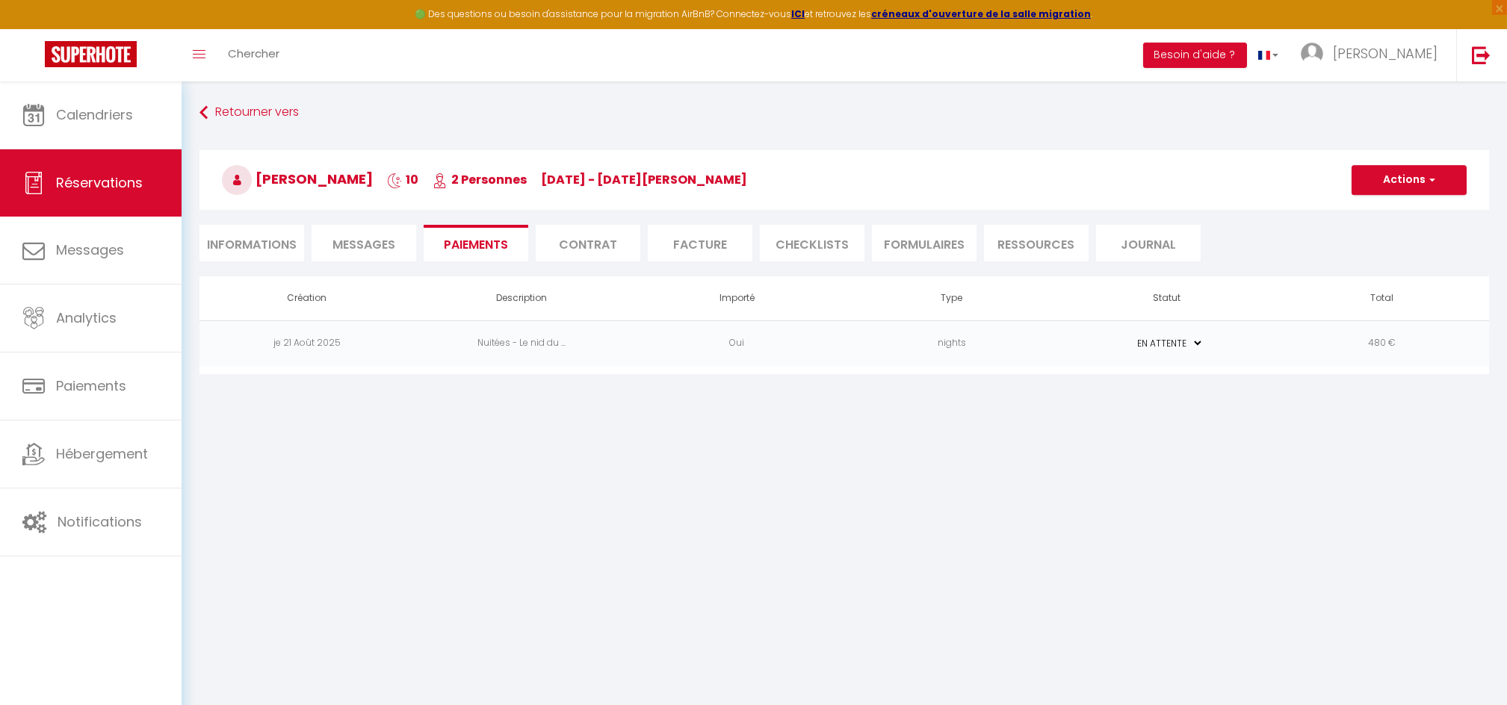
click at [591, 230] on li "Contrat" at bounding box center [588, 243] width 105 height 37
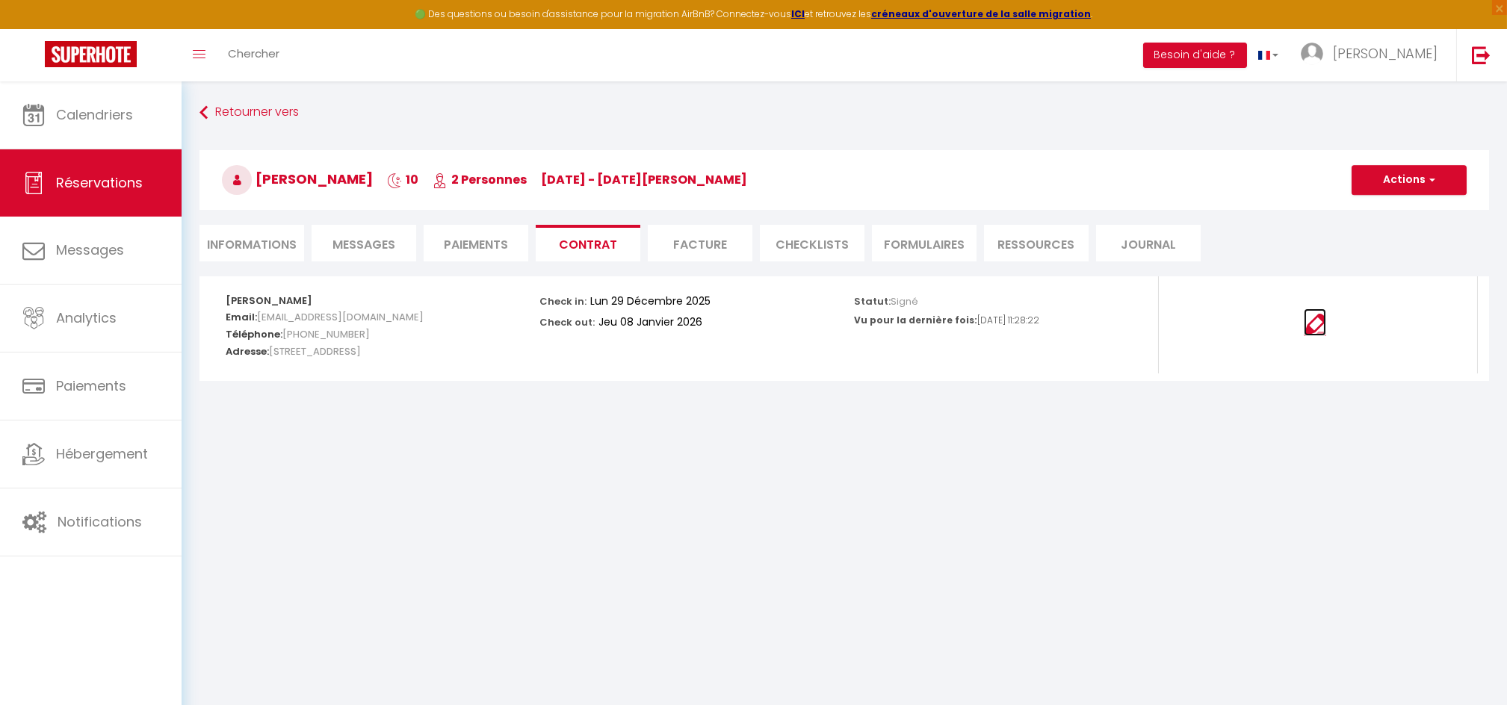
click at [1313, 325] on img at bounding box center [1314, 325] width 22 height 22
click at [276, 240] on li "Informations" at bounding box center [251, 243] width 105 height 37
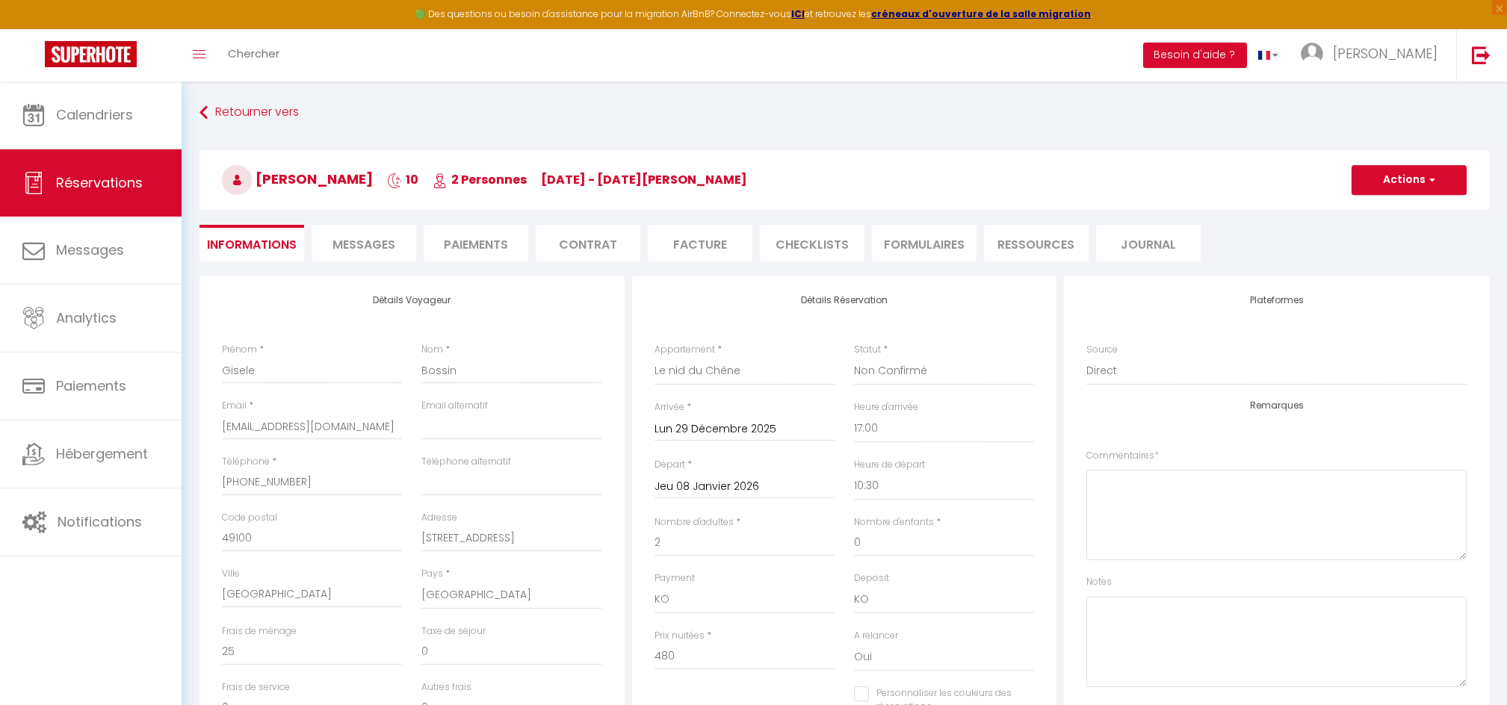
click at [601, 251] on li "Contrat" at bounding box center [588, 243] width 105 height 37
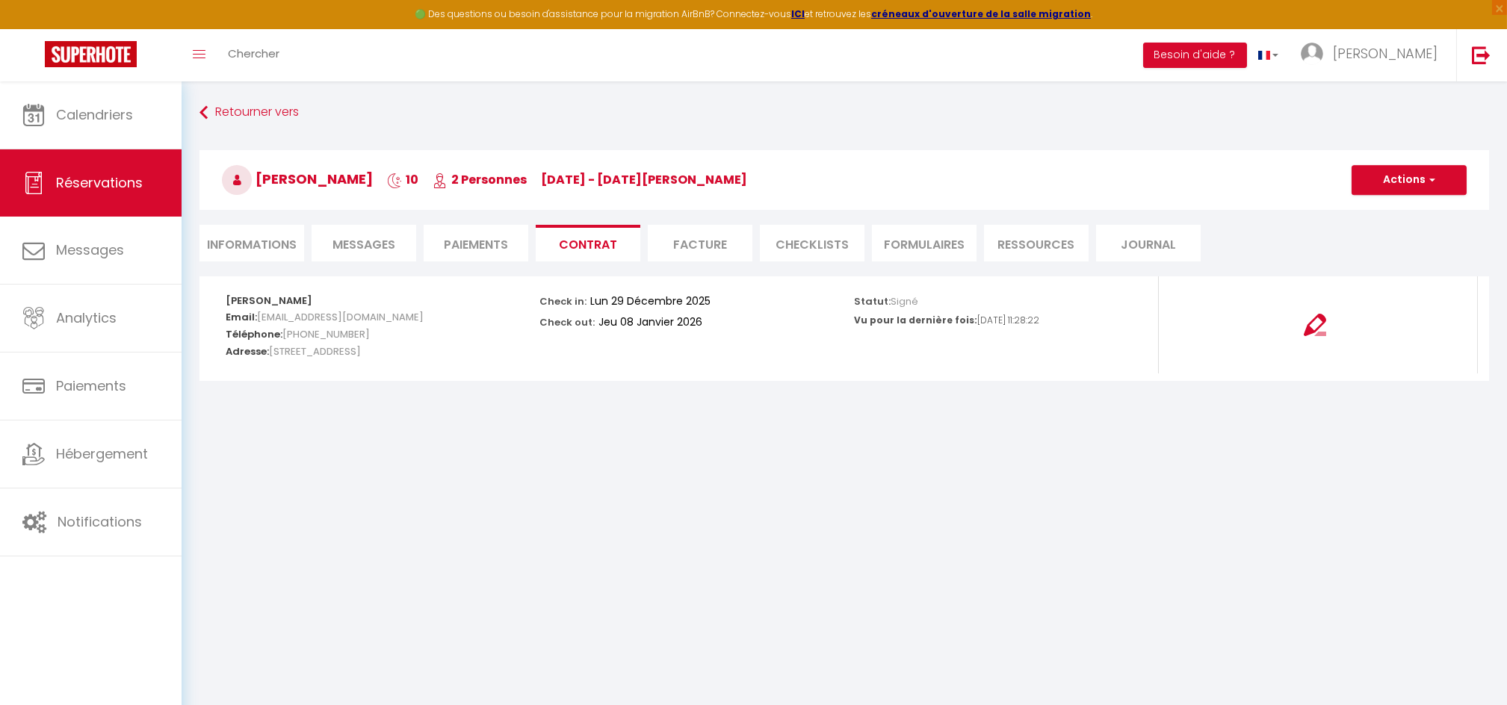
click at [474, 253] on li "Paiements" at bounding box center [476, 243] width 105 height 37
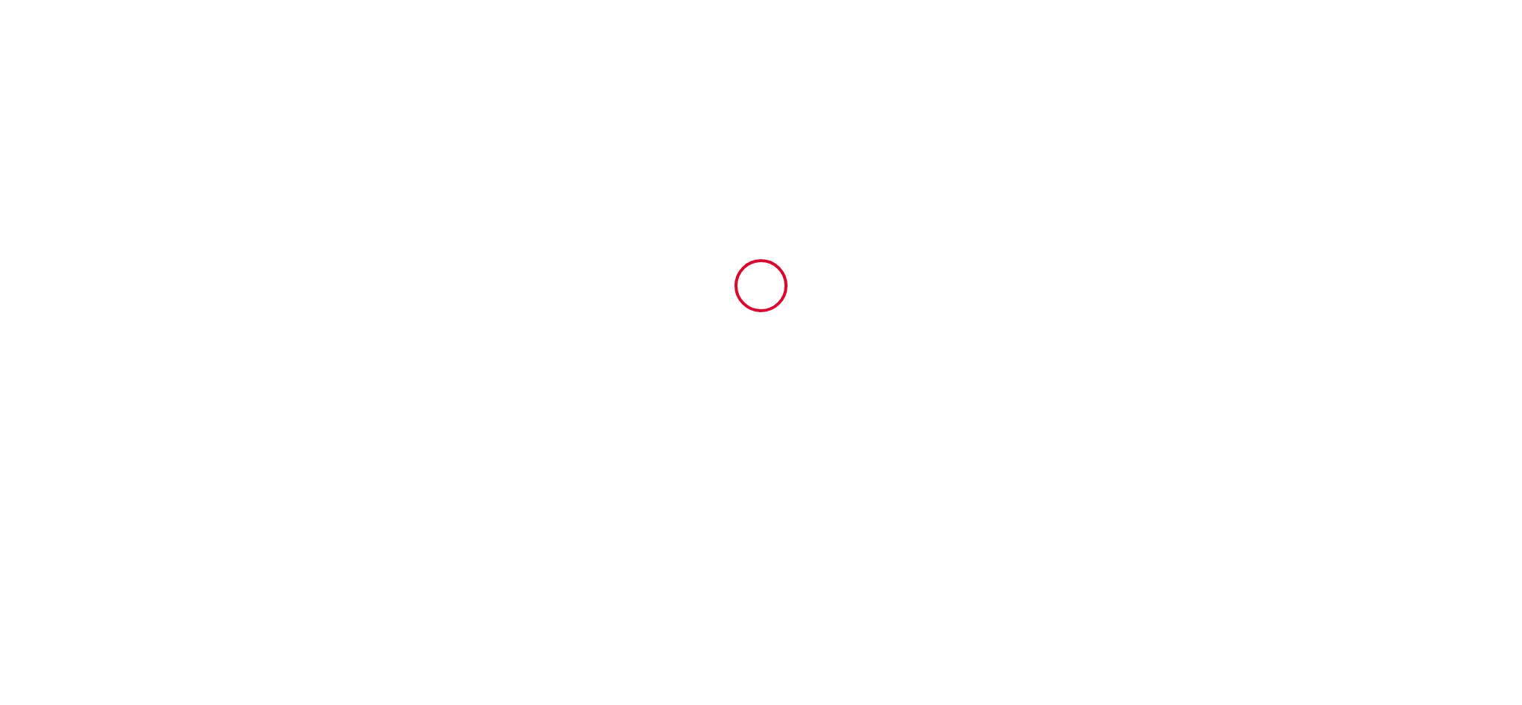
type input "6533863"
type input "Le nid du Chêne"
type input "[STREET_ADDRESS]"
type input "49130"
type input "[GEOGRAPHIC_DATA]"
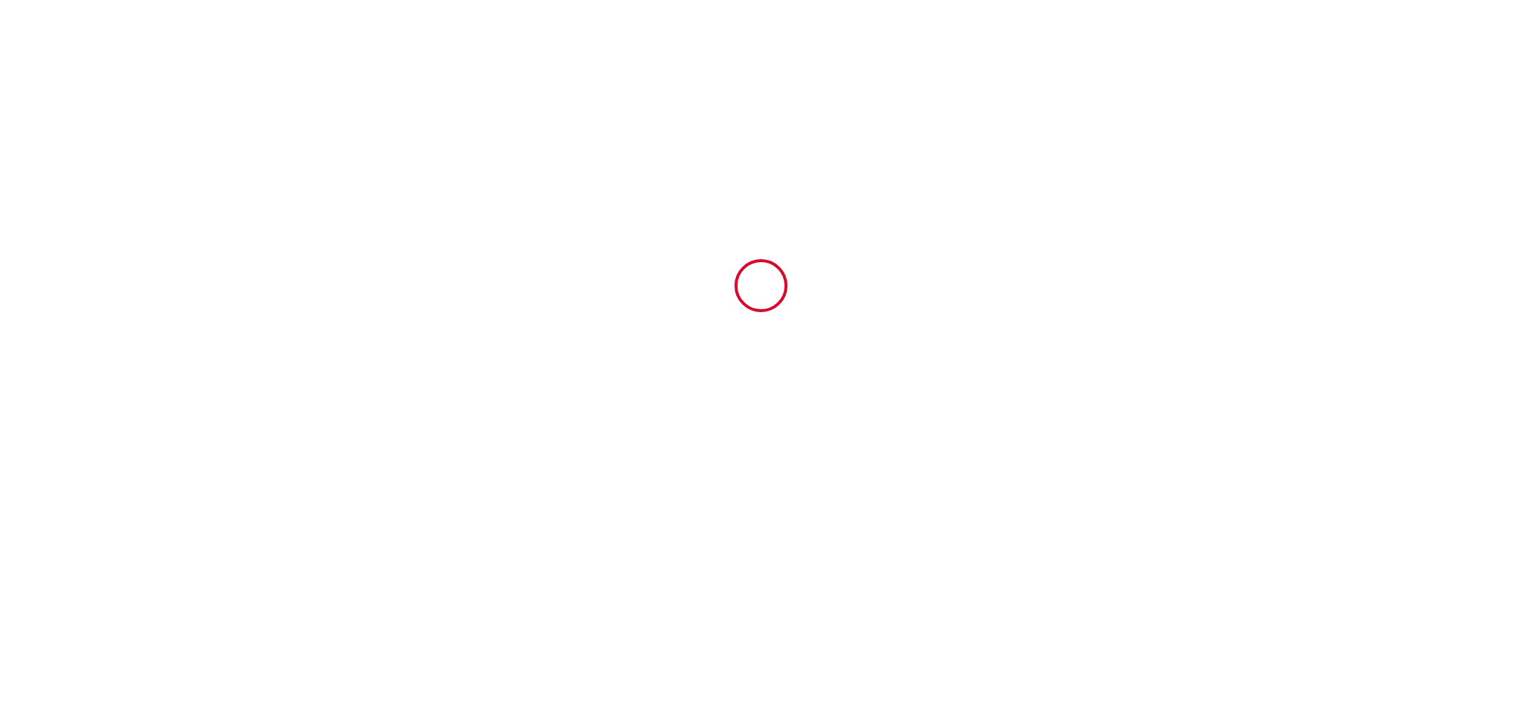
type input "[GEOGRAPHIC_DATA]"
type input "29 Mon December 2025"
type input "[DATE]"
type input "2"
type input "0"
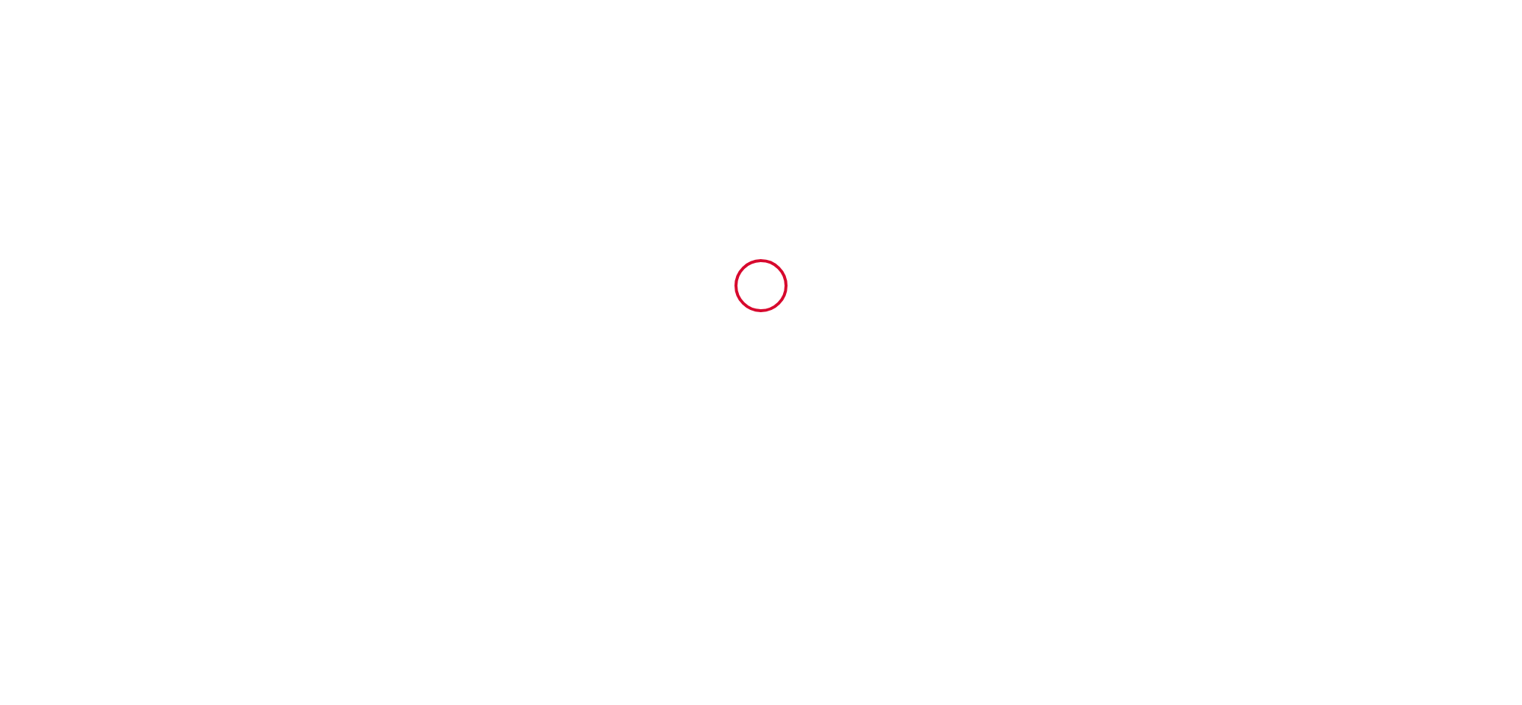
type input "200"
type input "230"
type input "Marina"
type input "BOUCHER"
type input "19 chemin du chêne"
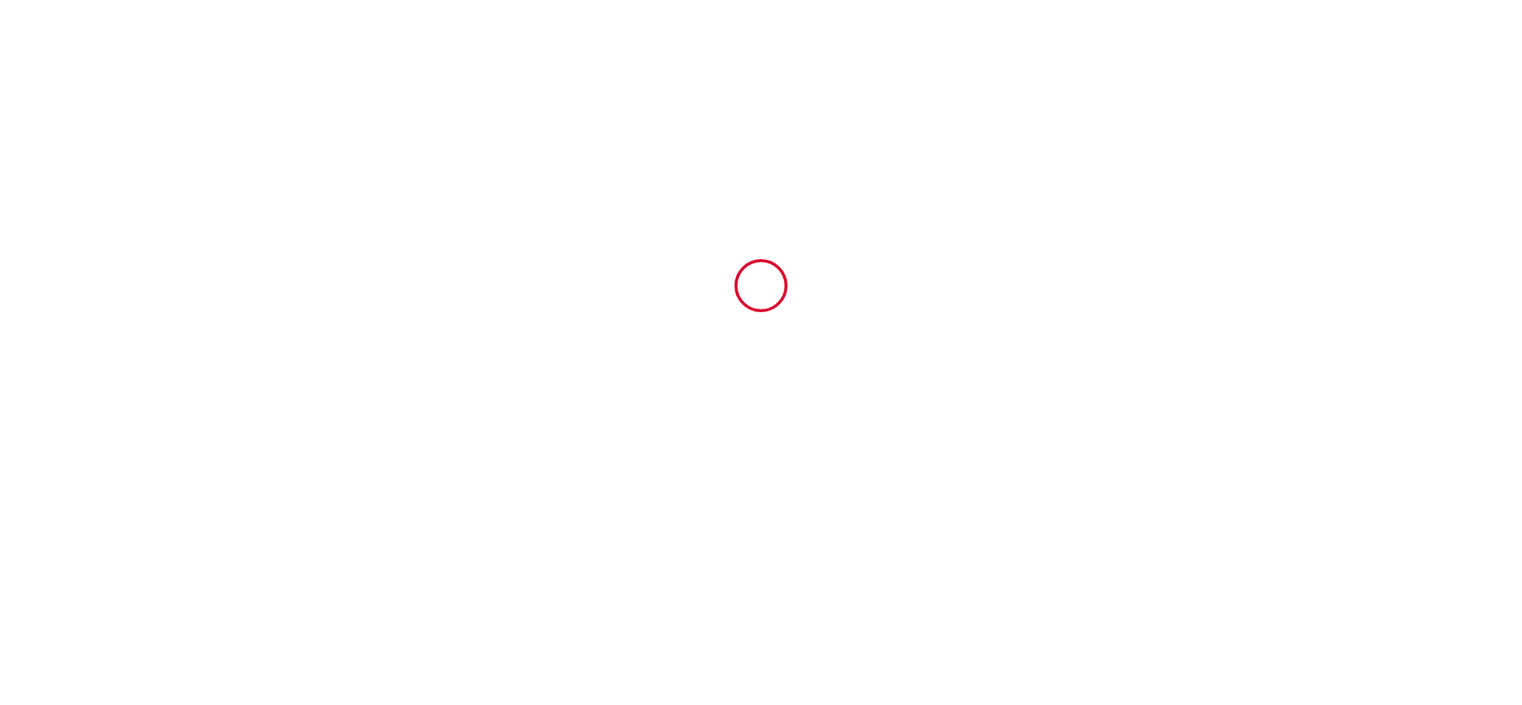
type input "49130"
type input "st gemmes sur loire"
type input "[GEOGRAPHIC_DATA]"
type input "[EMAIL_ADDRESS][DOMAIN_NAME]"
type input "Gisele"
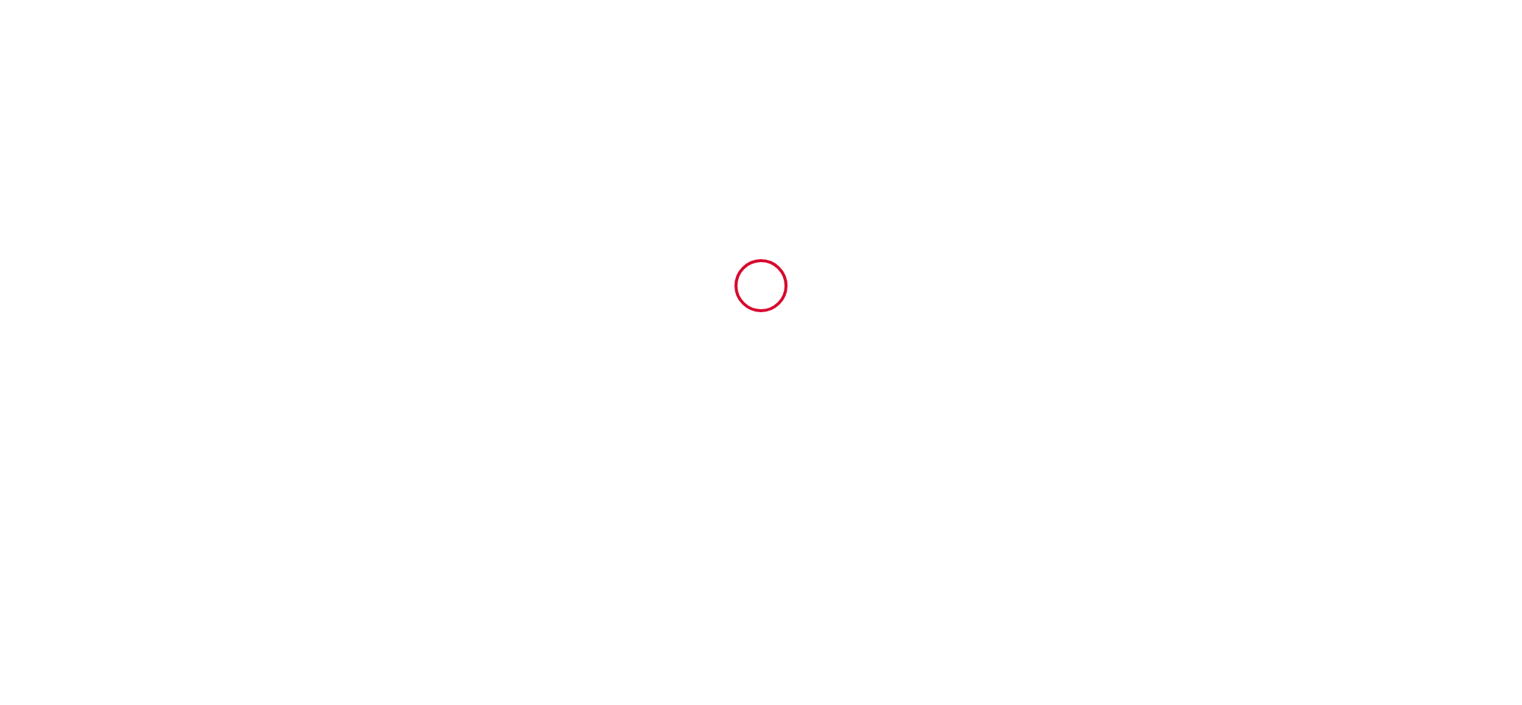
type input "Bossin"
type input "93 rue de Nazareth"
type input "49100"
type input "[GEOGRAPHIC_DATA]"
type input "laugis49@gmail.com"
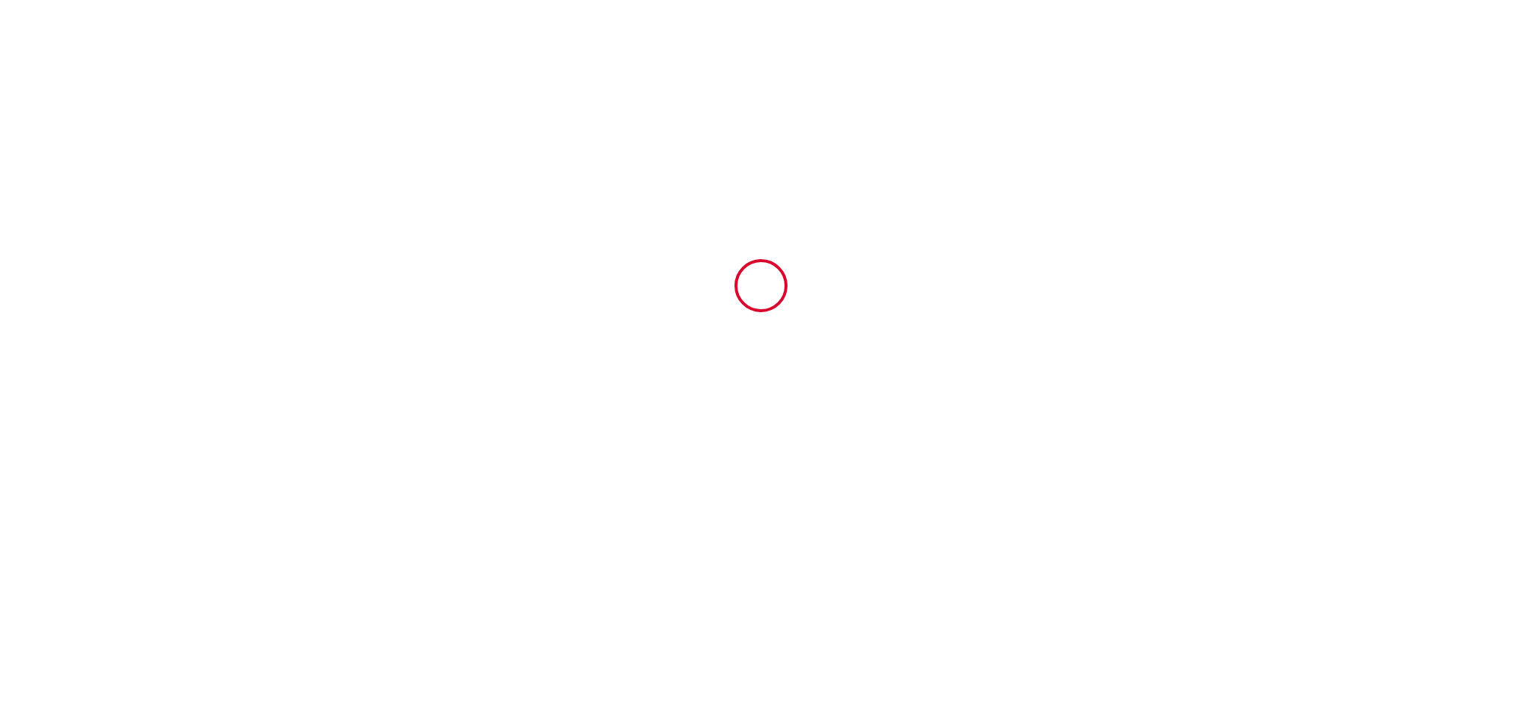
type input "+33 6 16 12 70 75"
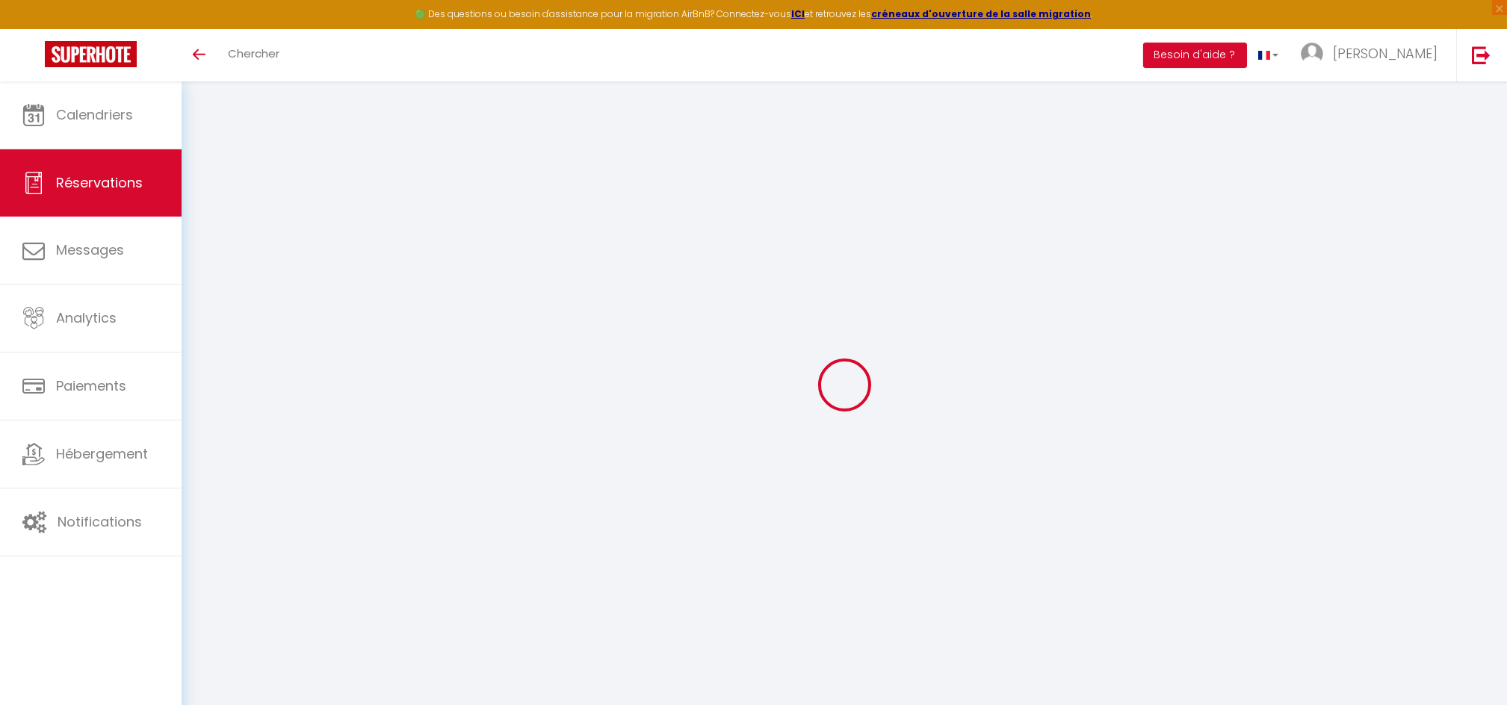
select select
checkbox input "false"
select select
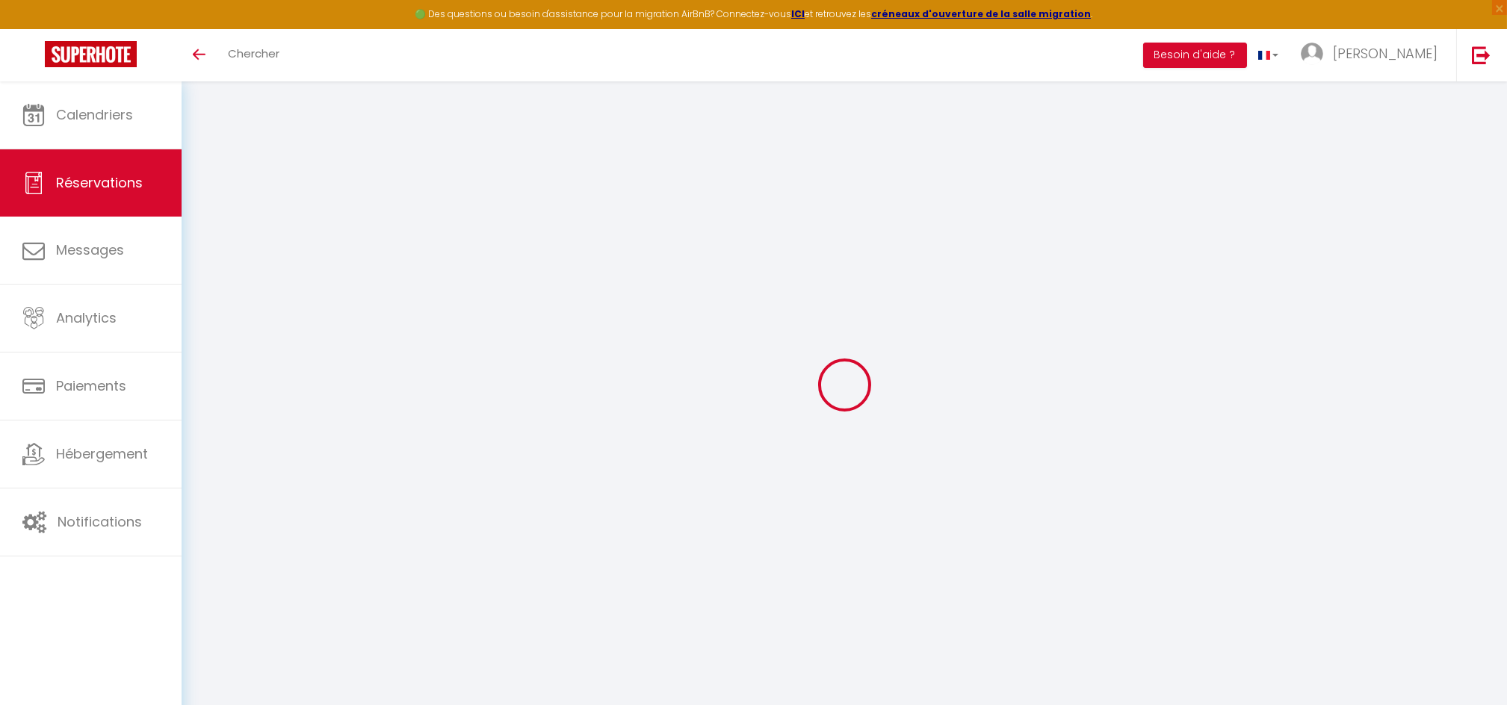
checkbox input "false"
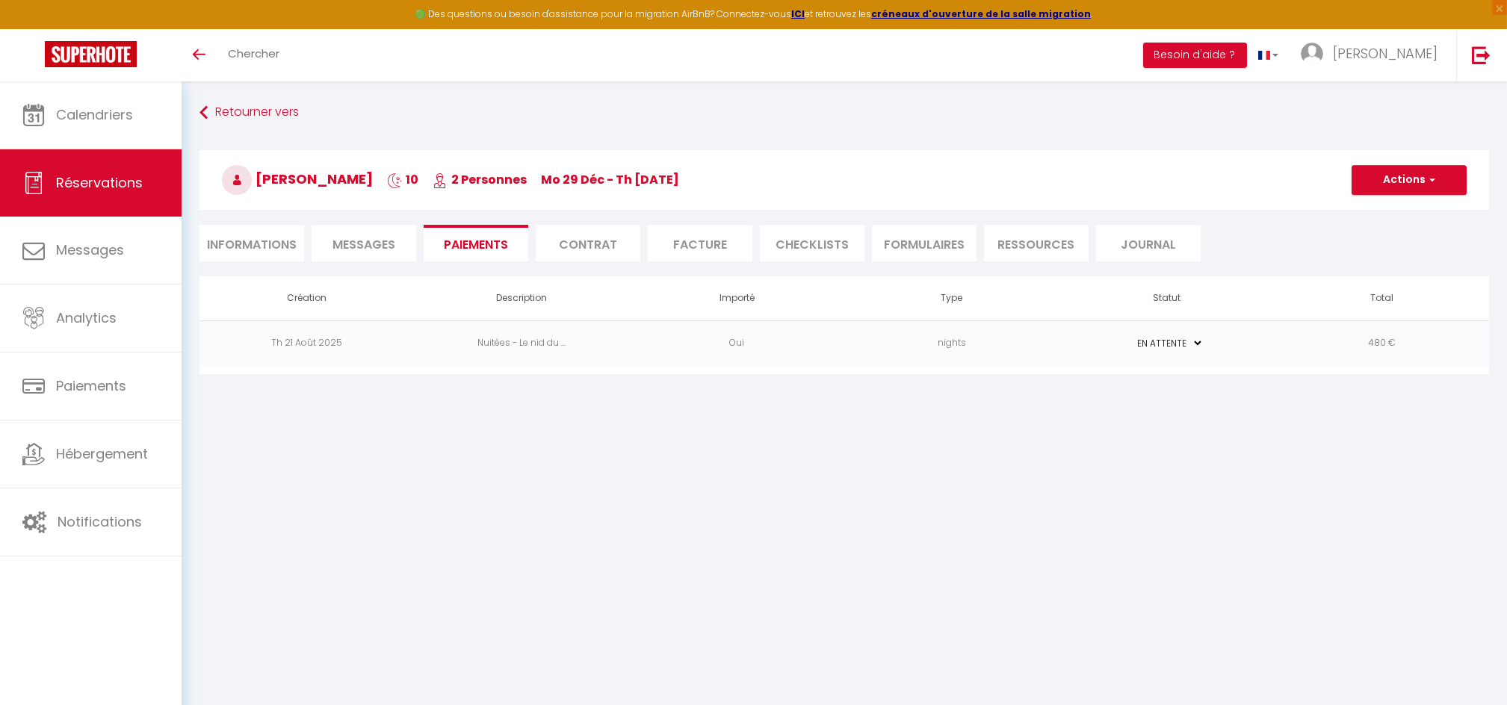
click at [572, 235] on li "Contrat" at bounding box center [588, 243] width 105 height 37
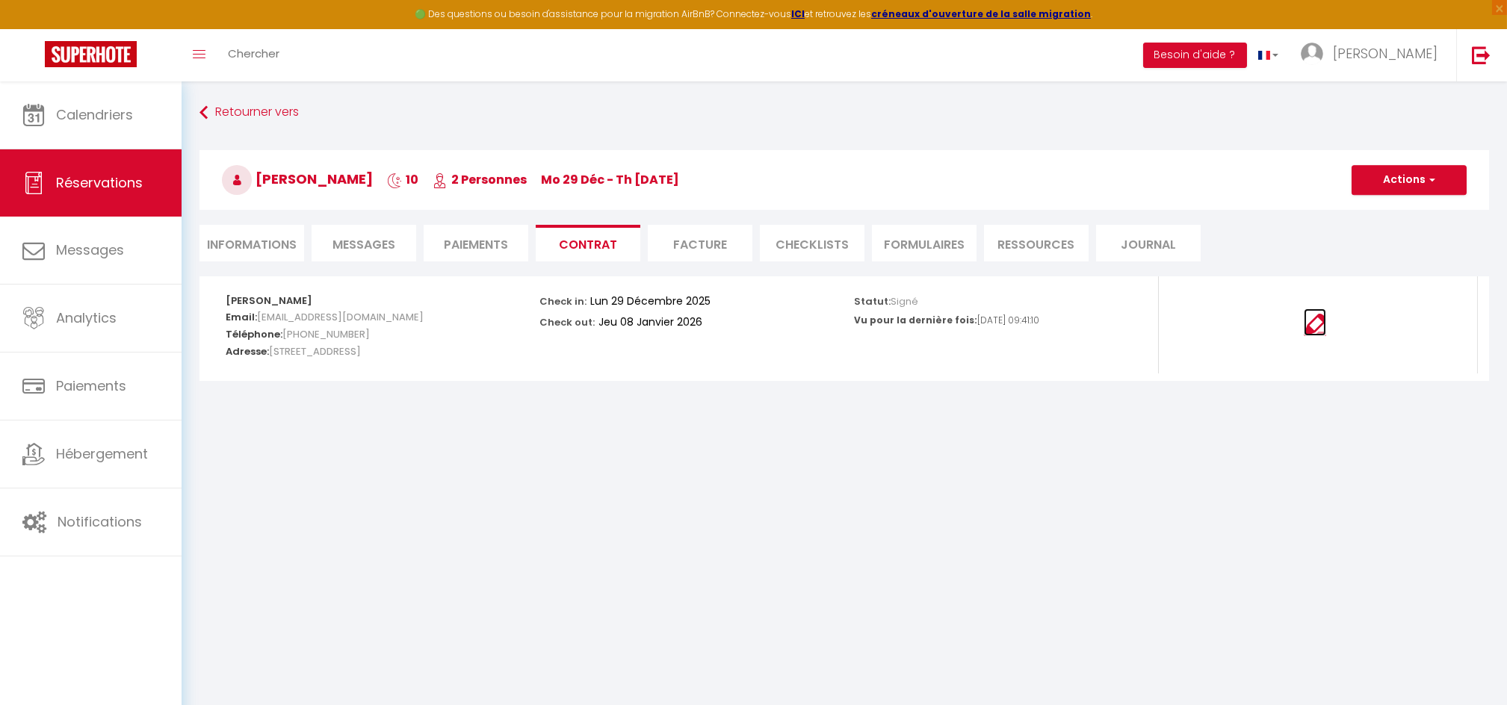
click at [1312, 326] on img at bounding box center [1314, 325] width 22 height 22
click at [460, 246] on li "Paiements" at bounding box center [476, 243] width 105 height 37
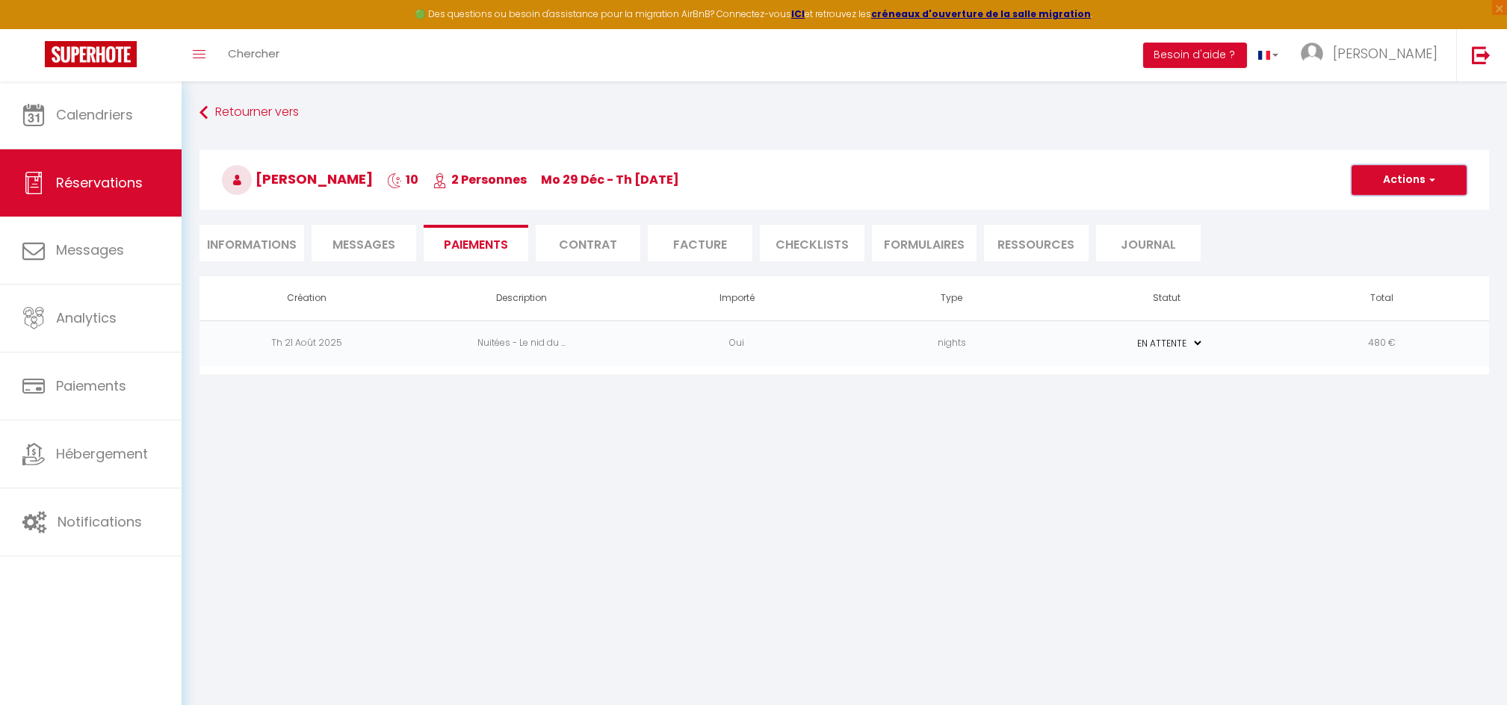
click at [1386, 179] on button "Actions" at bounding box center [1408, 180] width 115 height 30
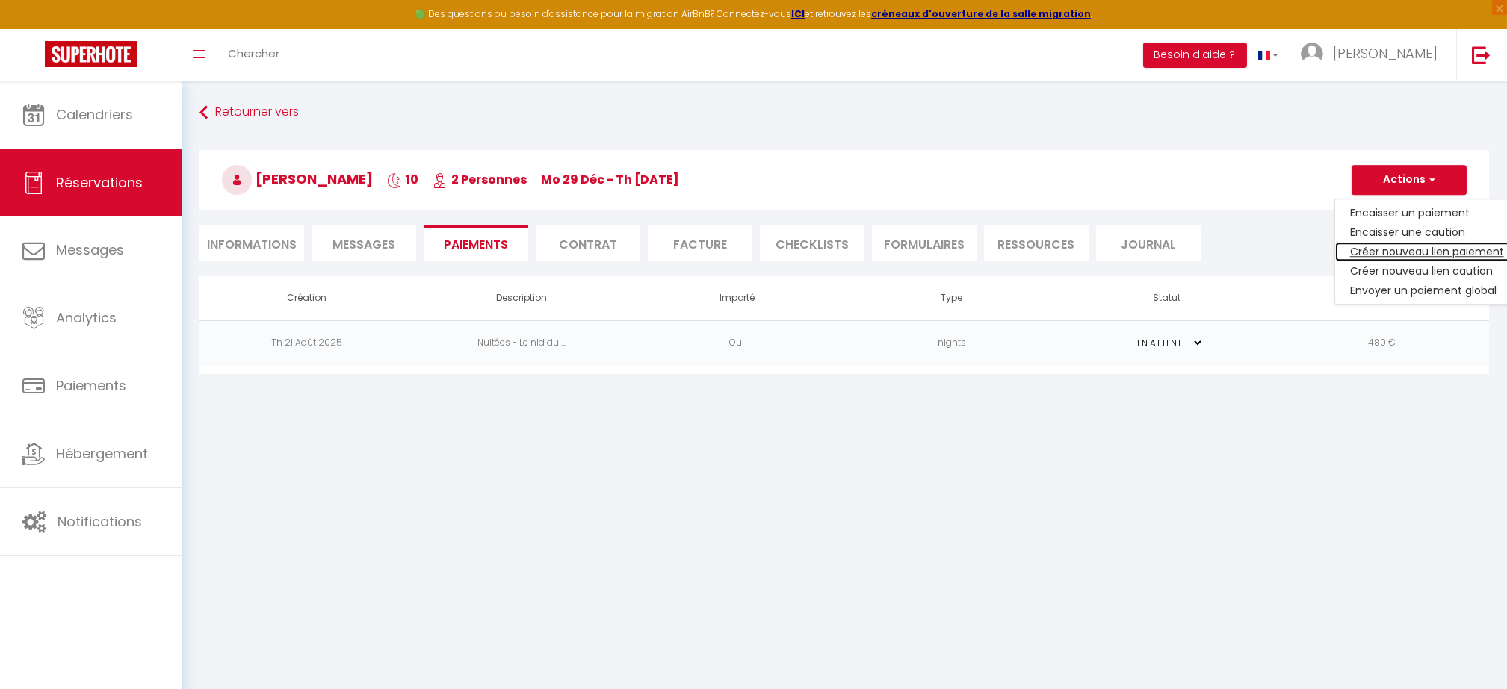
click at [1373, 249] on link "Créer nouveau lien paiement" at bounding box center [1427, 251] width 184 height 19
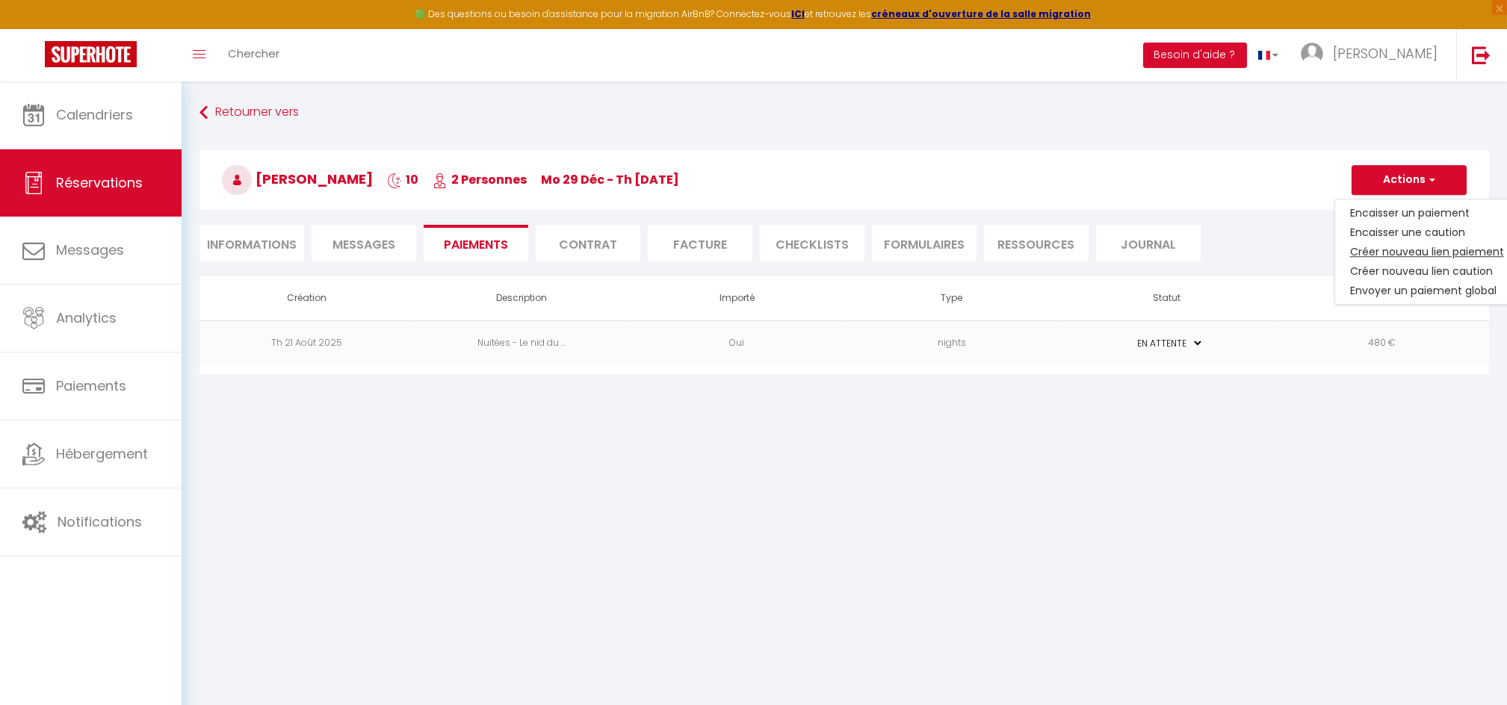
select select "nights"
type input "[EMAIL_ADDRESS][DOMAIN_NAME]"
select select "13659"
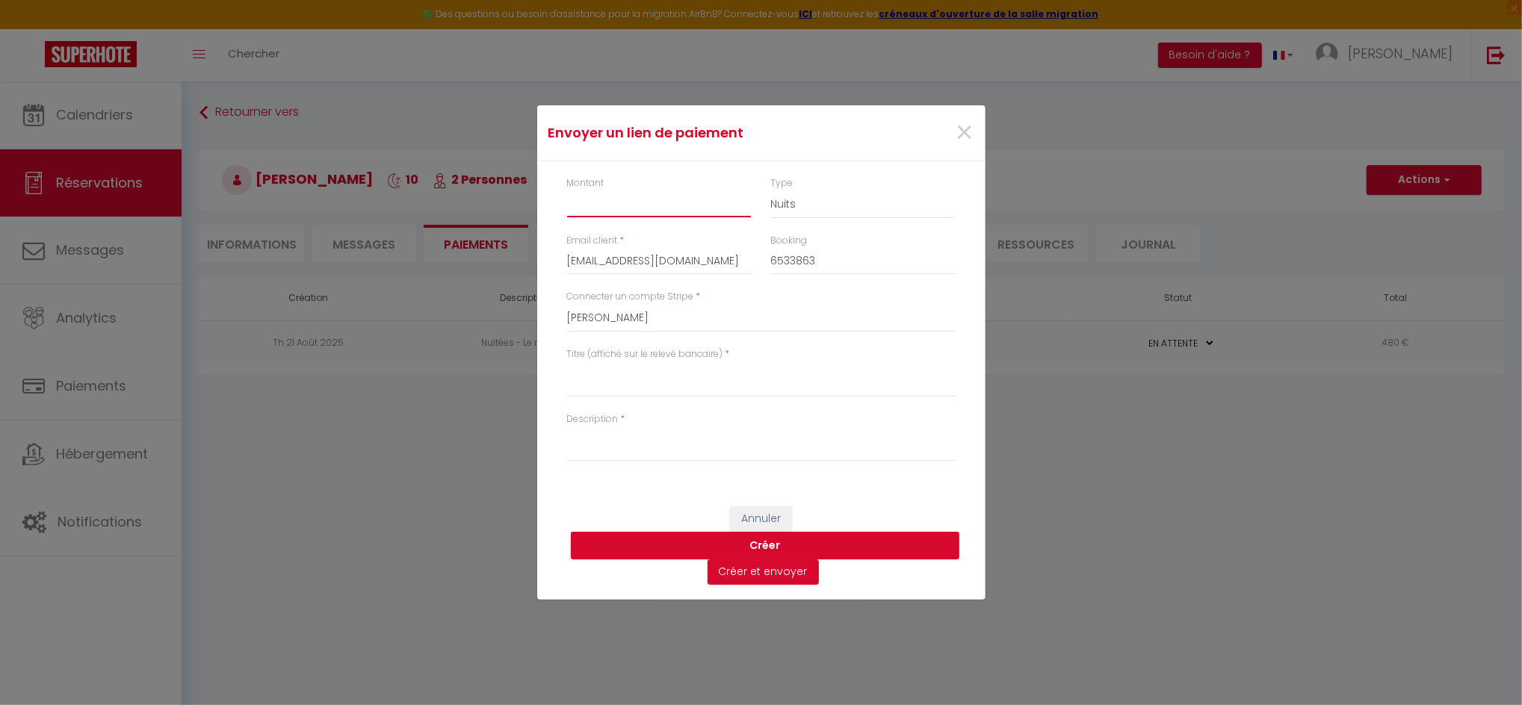
click at [616, 211] on input "Montant" at bounding box center [659, 203] width 185 height 27
type input "25"
click at [802, 210] on select "Nuits Frais de ménage Taxe de séjour Autre" at bounding box center [863, 204] width 185 height 28
select select "cleaning"
click at [771, 190] on select "Nuits Frais de ménage Taxe de séjour Autre" at bounding box center [863, 204] width 185 height 28
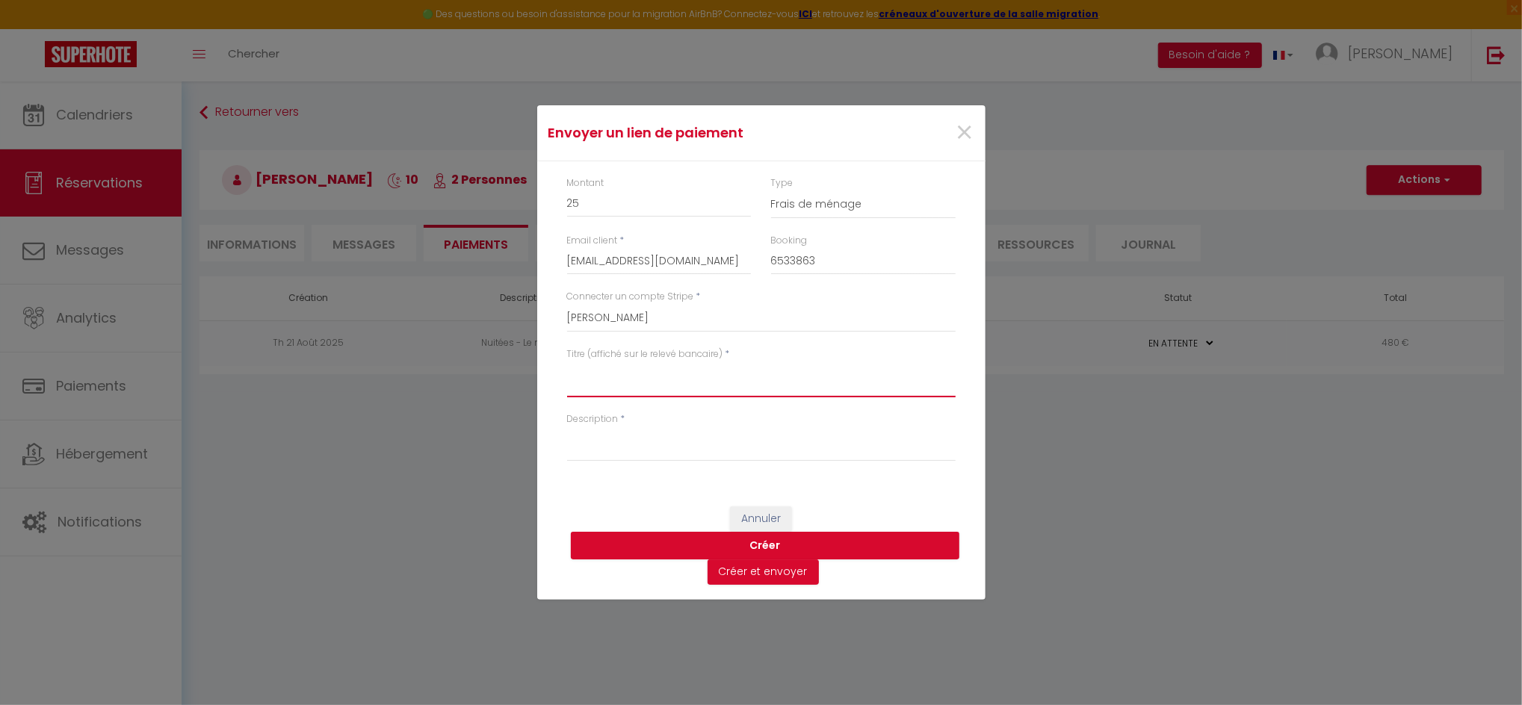
click at [621, 380] on textarea "Titre (affiché sur le relevé bancaire)" at bounding box center [761, 380] width 388 height 36
type textarea "Frais de menage"
click at [607, 463] on div "Description *" at bounding box center [760, 444] width 408 height 65
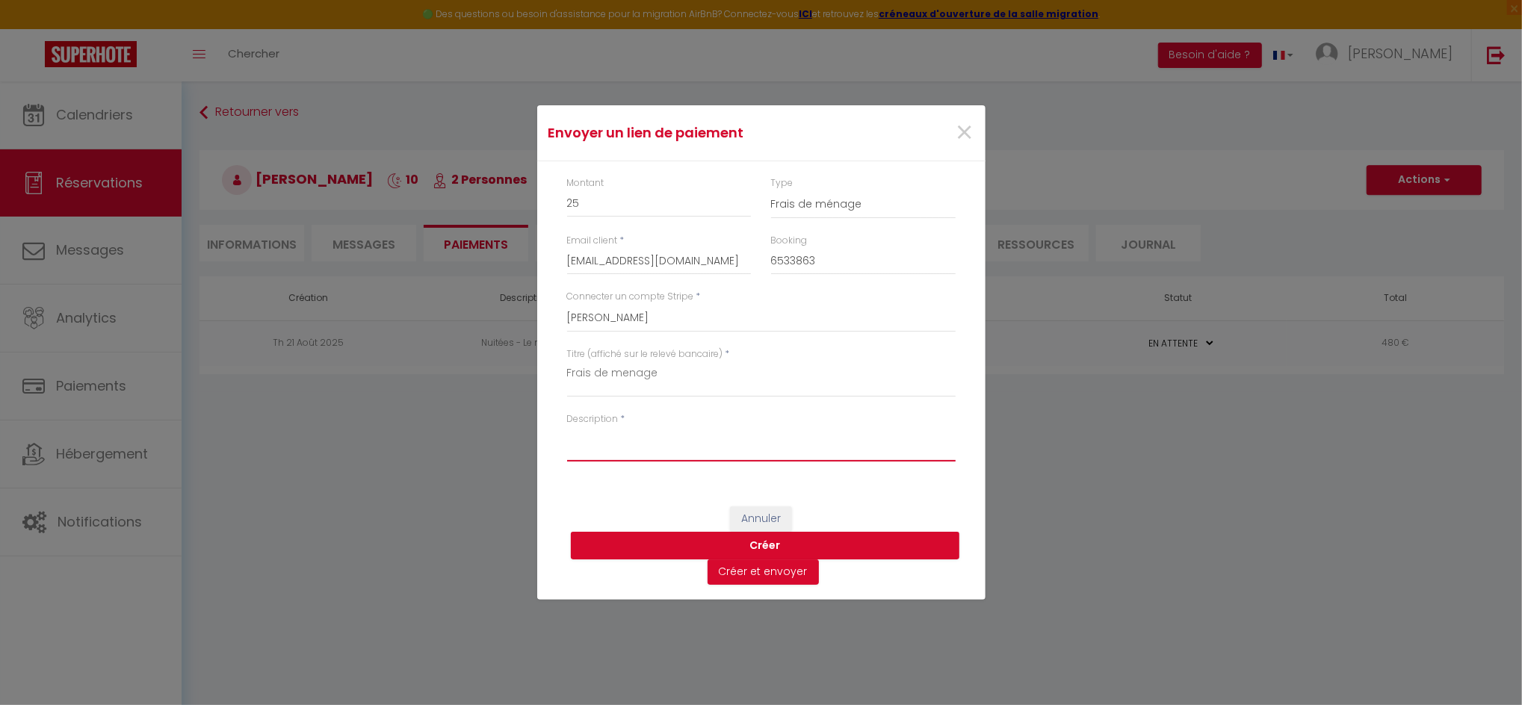
click at [618, 438] on textarea "Description" at bounding box center [761, 444] width 388 height 36
type textarea "Frais de ménage"
click at [774, 542] on button "Créer" at bounding box center [765, 546] width 388 height 28
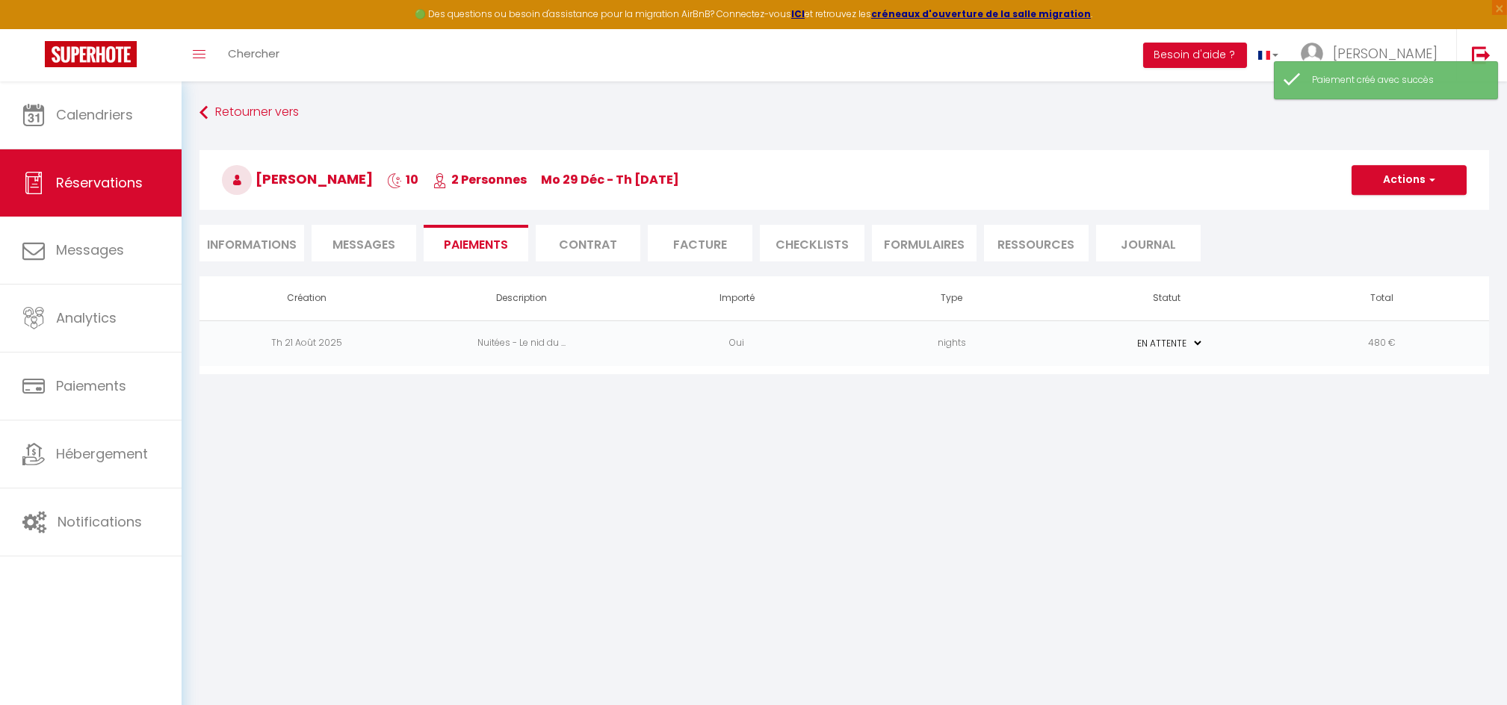
click at [355, 251] on span "Messages" at bounding box center [363, 244] width 63 height 17
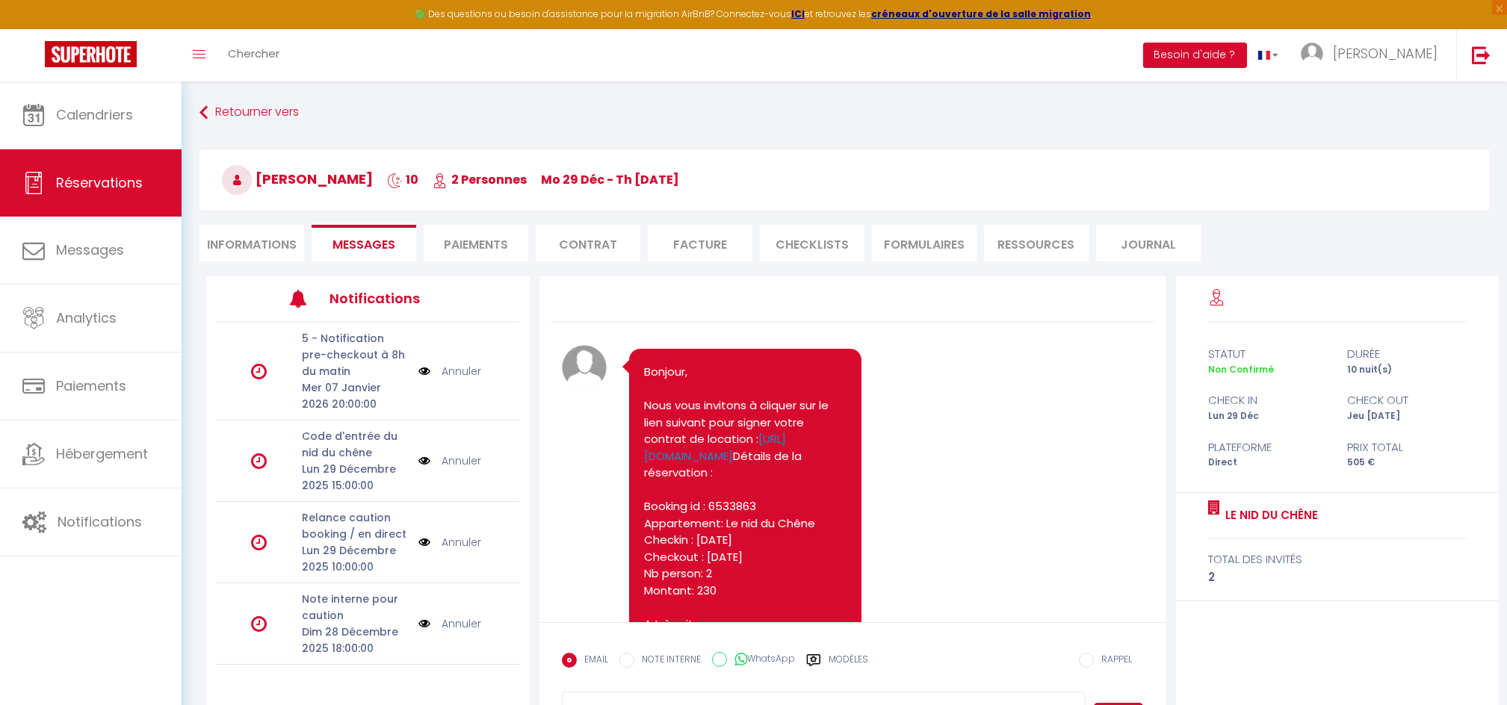
click at [587, 247] on li "Contrat" at bounding box center [588, 243] width 105 height 37
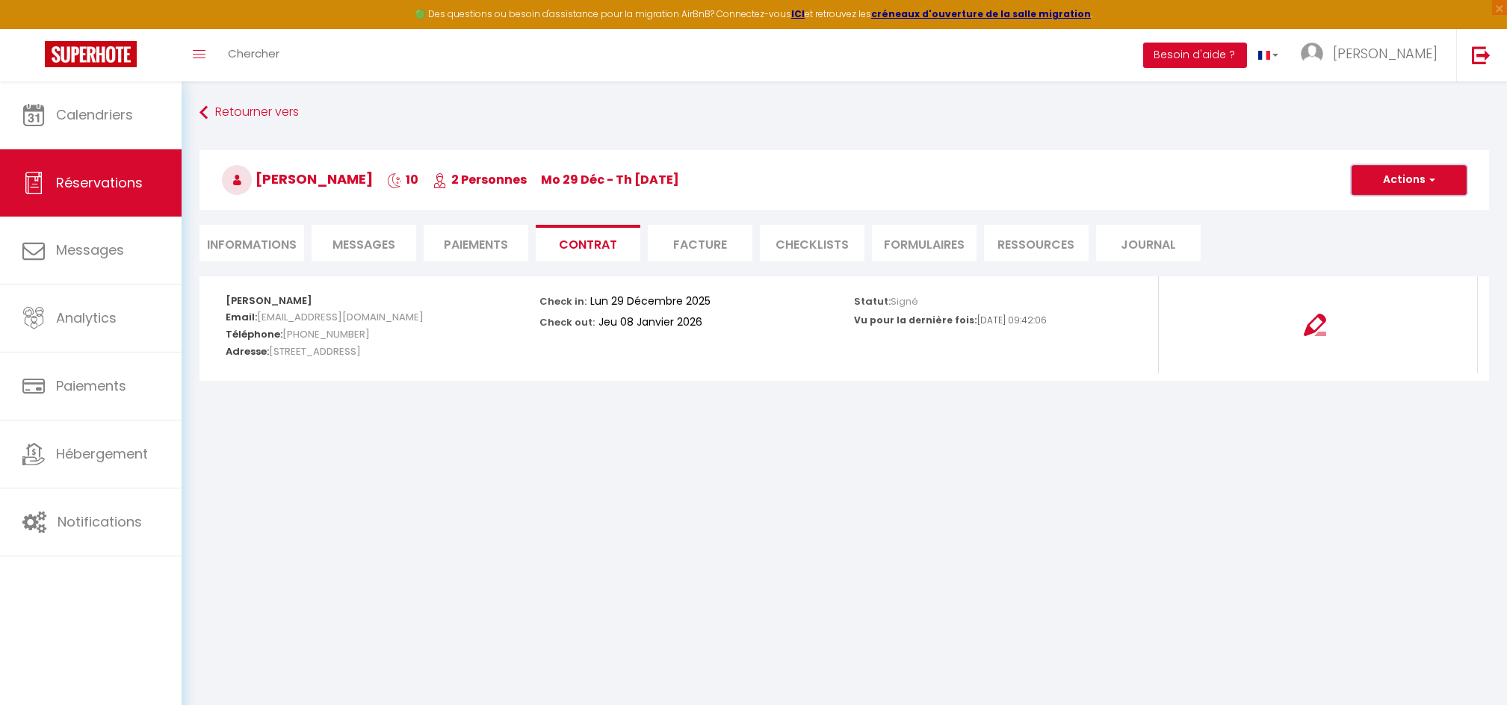
click at [1385, 178] on button "Actions" at bounding box center [1408, 180] width 115 height 30
click at [1320, 317] on img at bounding box center [1314, 325] width 22 height 22
click at [263, 234] on li "Informations" at bounding box center [251, 243] width 105 height 37
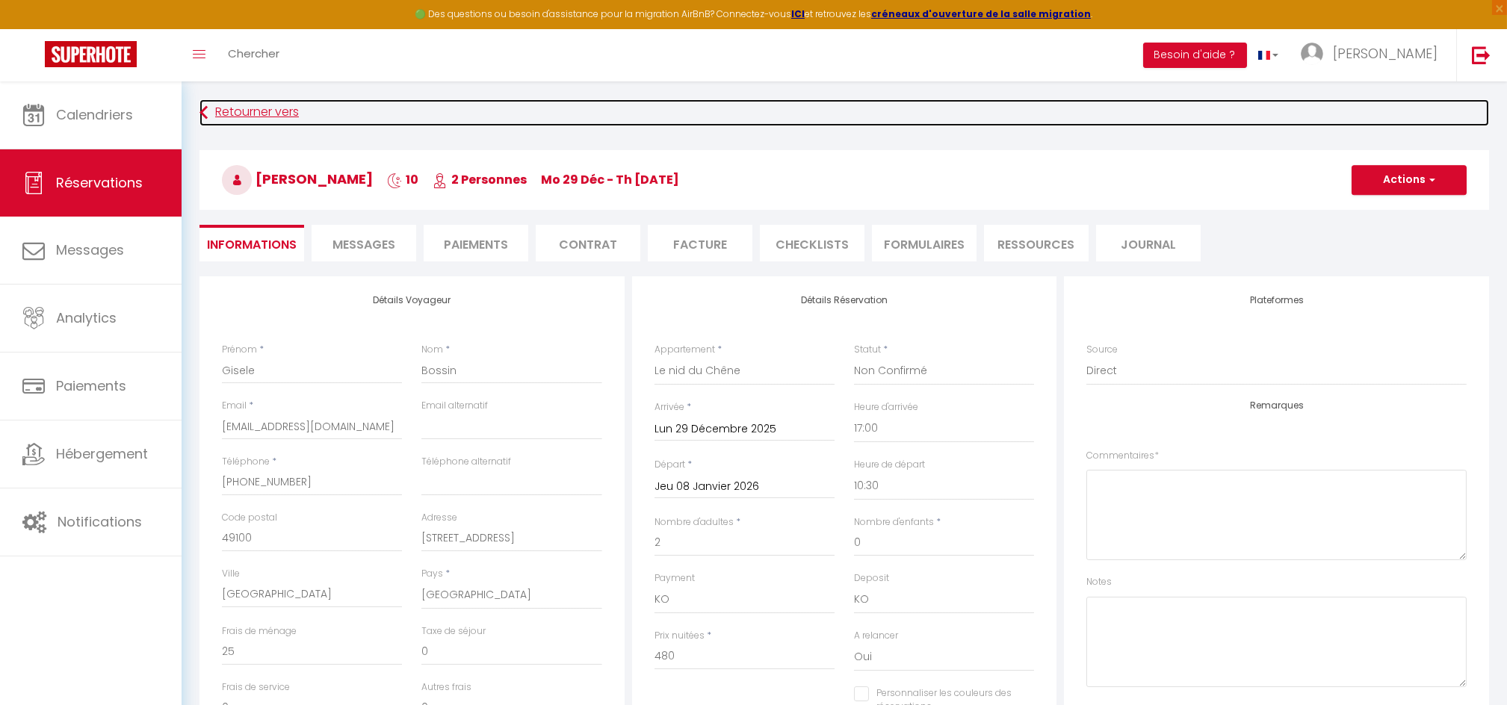
click at [221, 112] on link "Retourner vers" at bounding box center [843, 112] width 1289 height 27
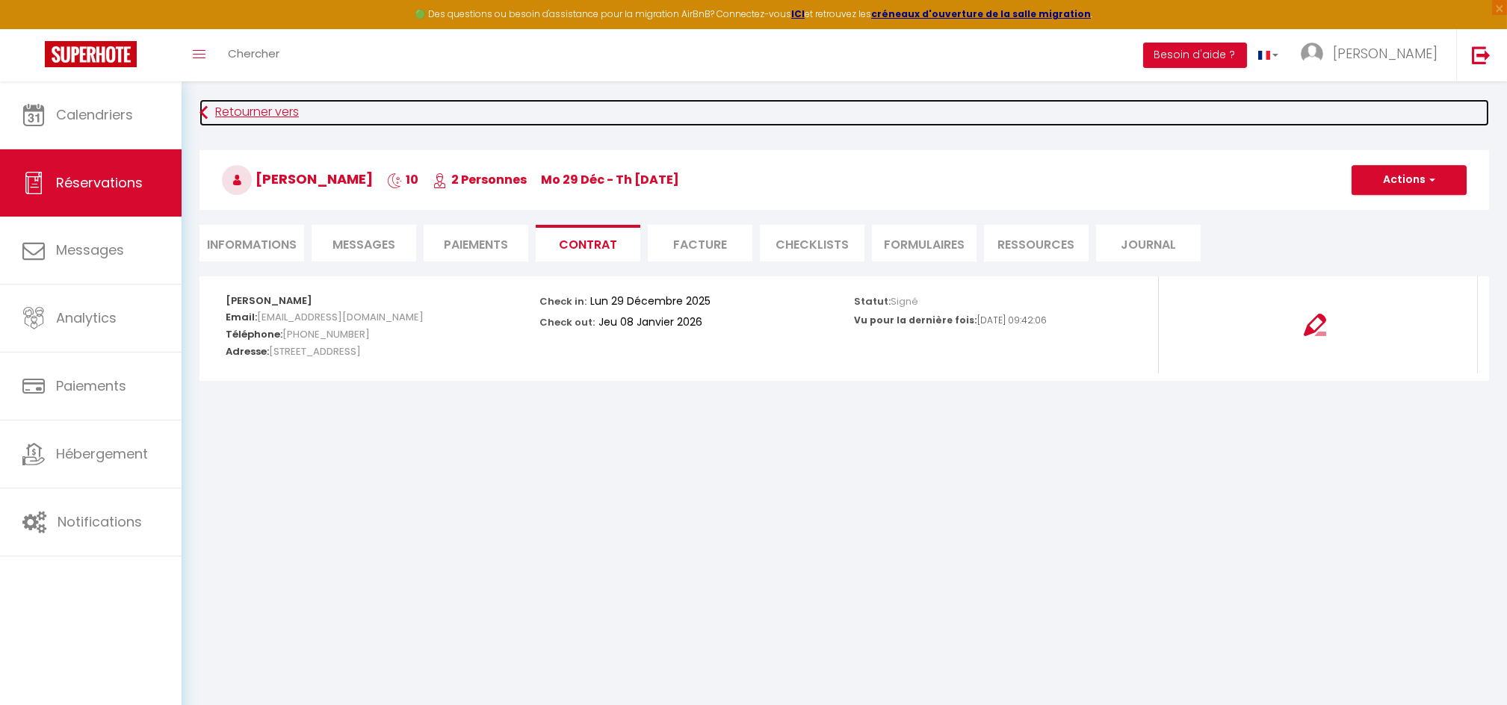
click at [221, 112] on link "Retourner vers" at bounding box center [843, 112] width 1289 height 27
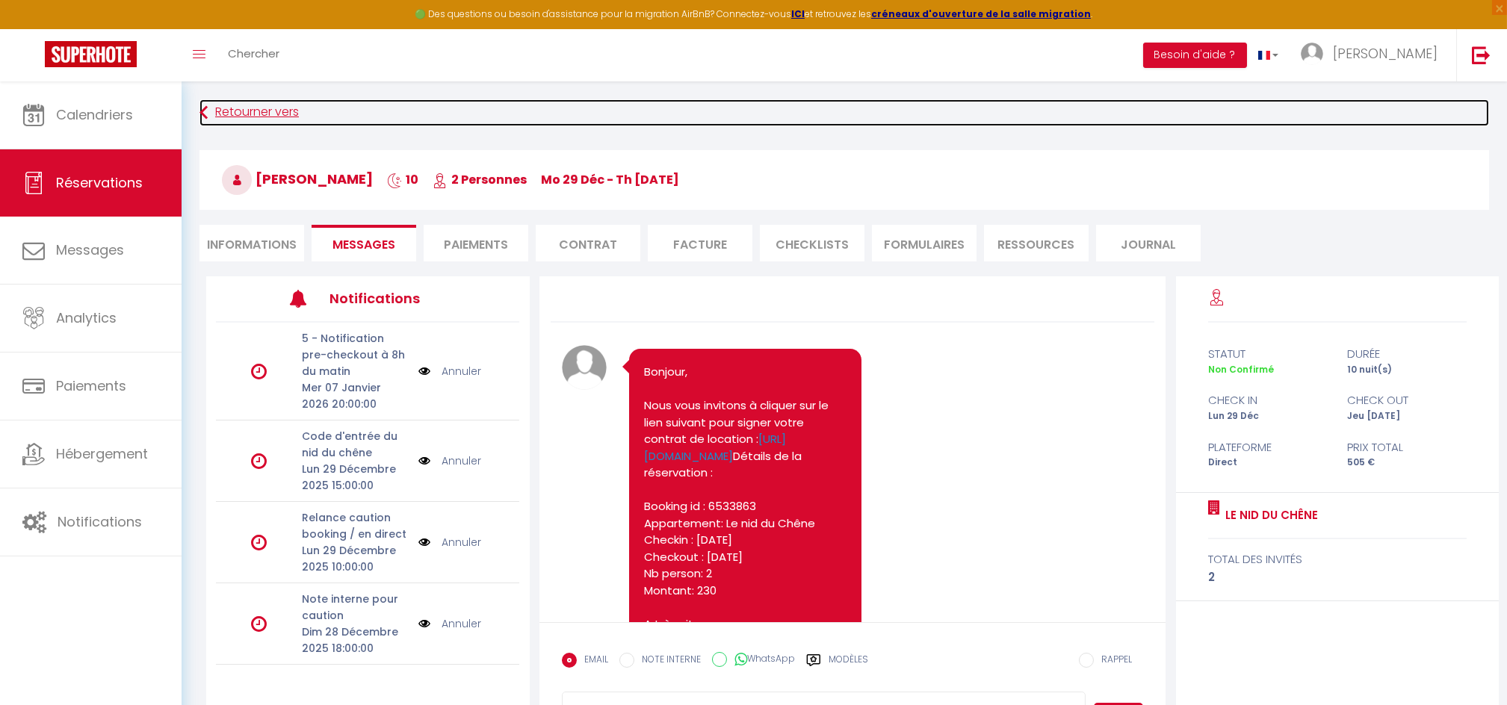
click at [221, 112] on link "Retourner vers" at bounding box center [843, 112] width 1289 height 27
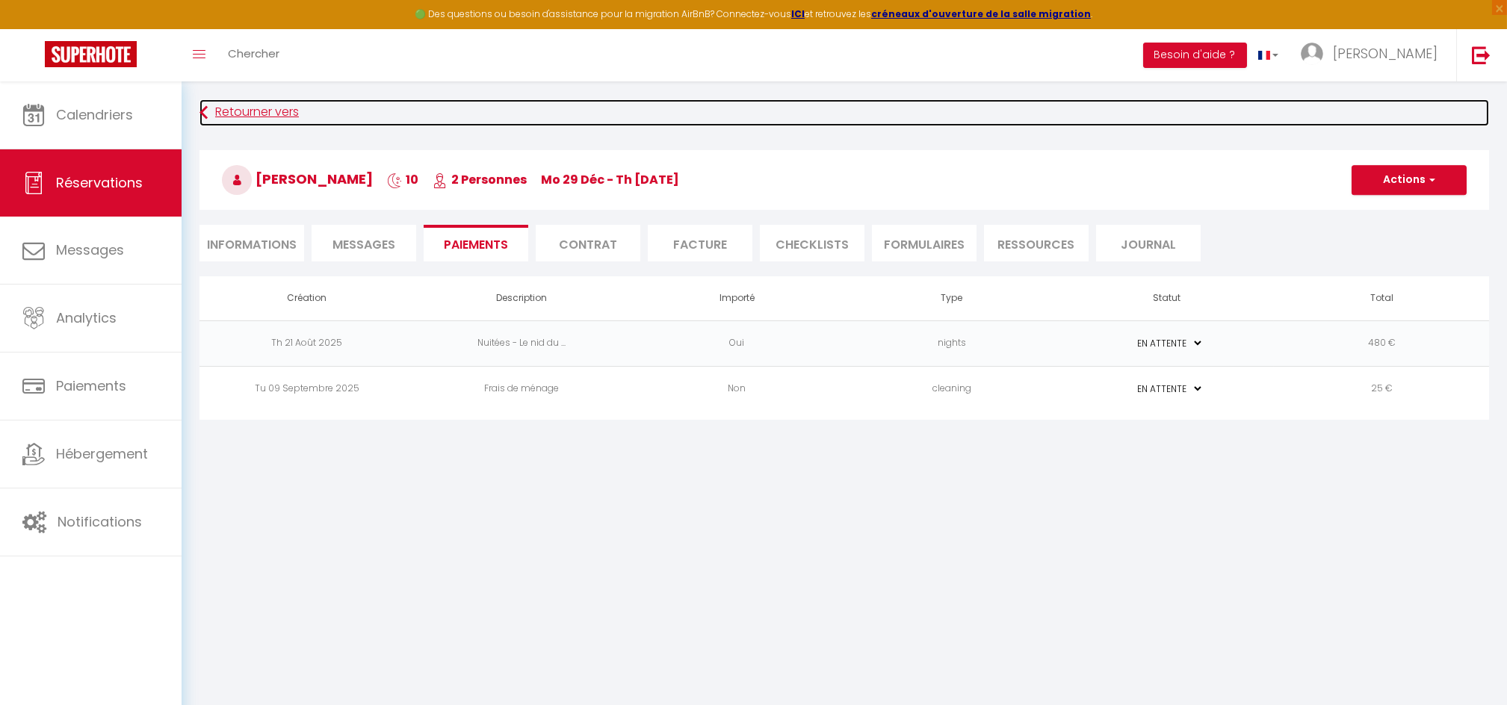
click at [205, 112] on icon at bounding box center [203, 112] width 8 height 27
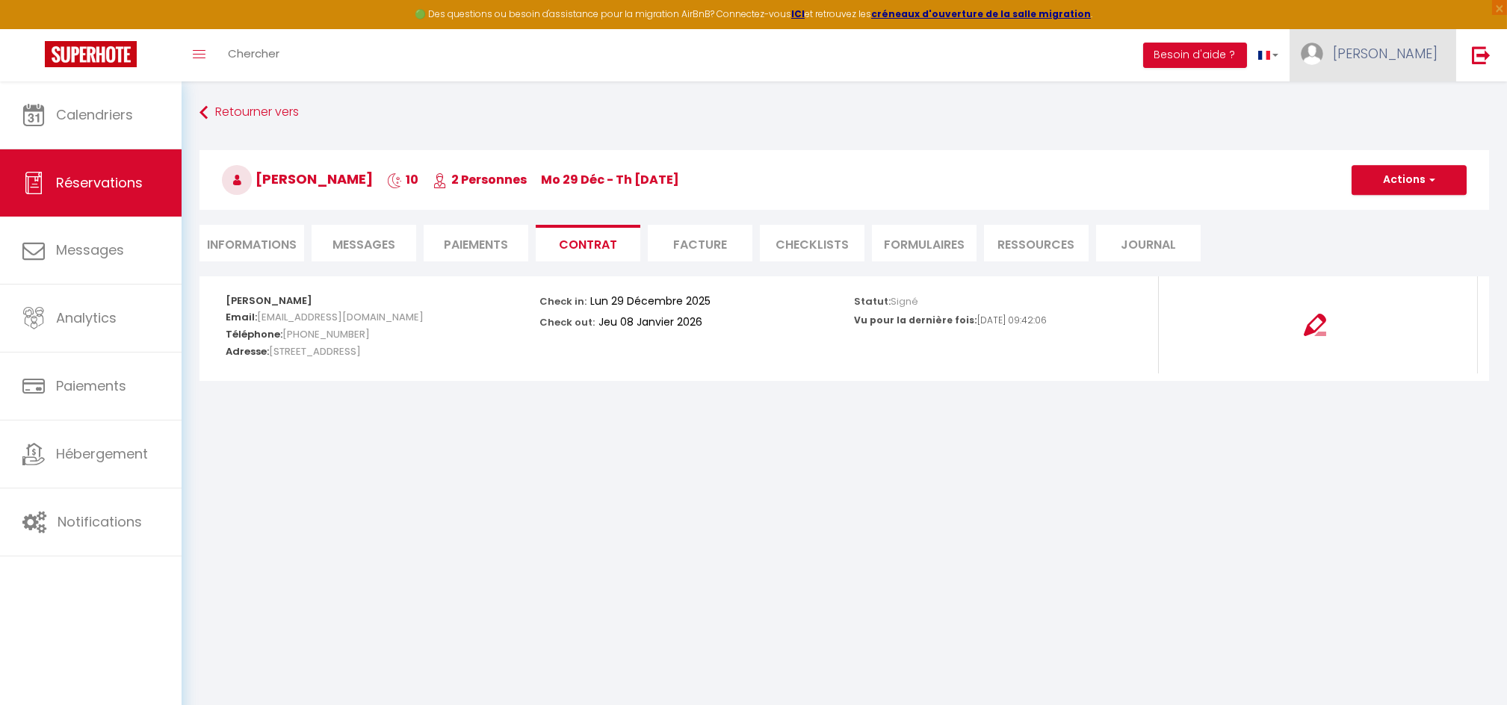
click at [1411, 58] on span "Cécilia" at bounding box center [1385, 53] width 105 height 19
click at [1380, 105] on link "Paramètres" at bounding box center [1396, 103] width 111 height 25
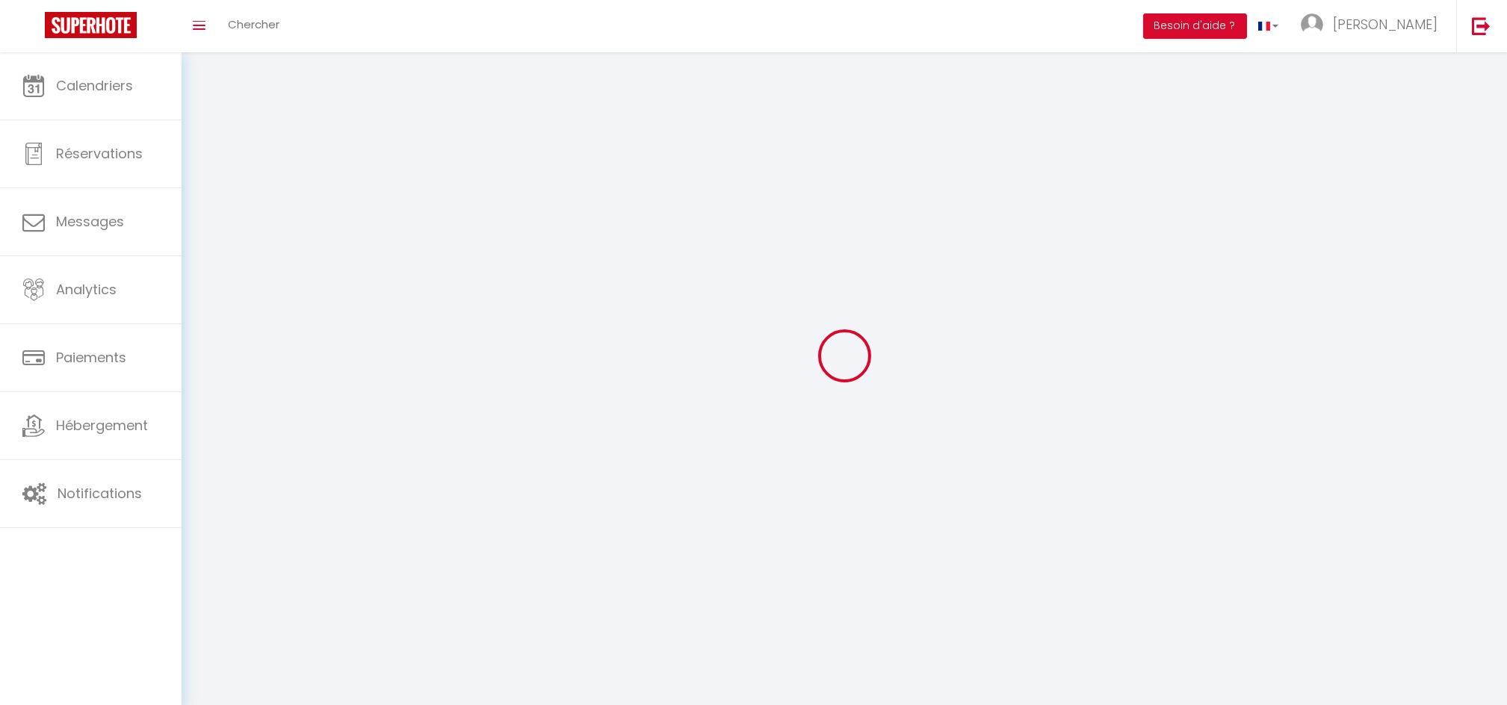
type input "Cécilia"
type input "ROUX"
type input "0658438677"
type input "1 rue de la fontaine"
type input "49080"
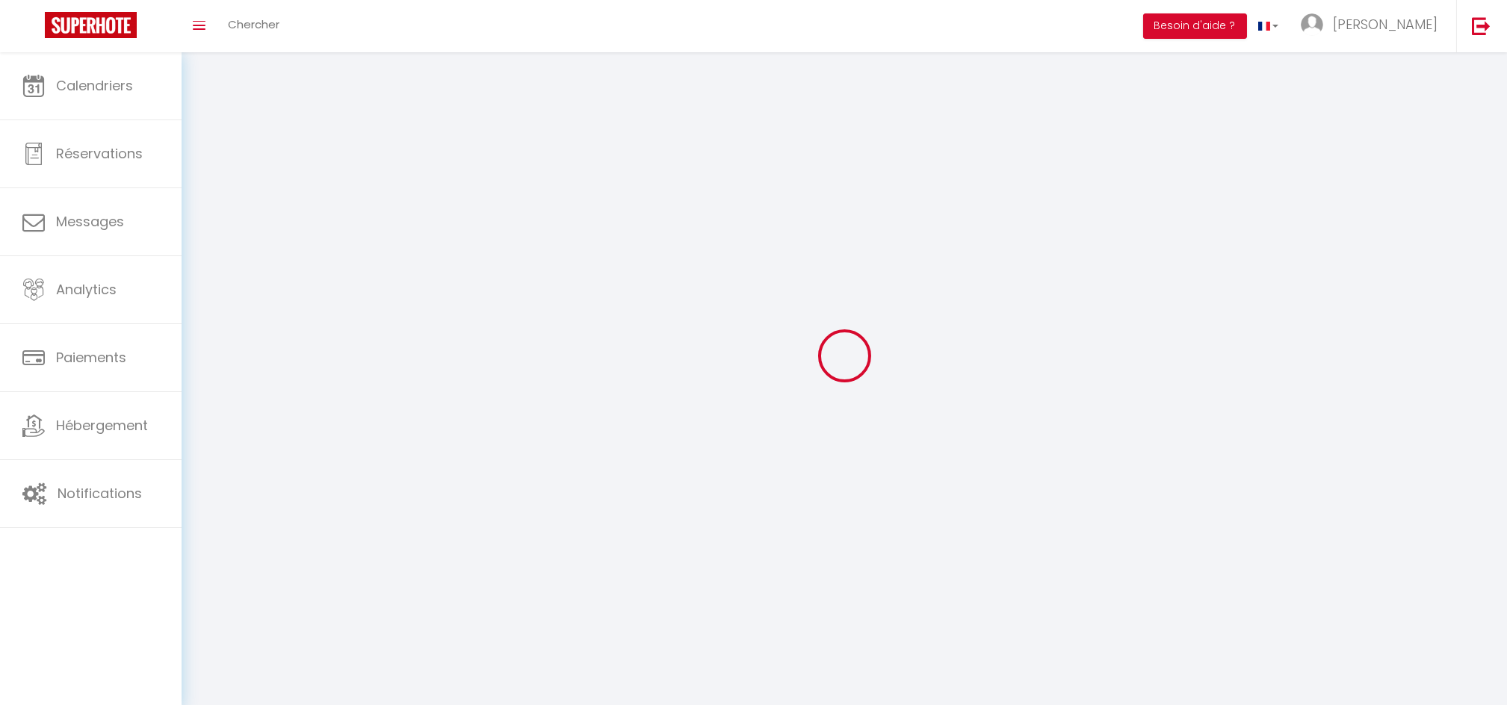
type input "Bouchemaine"
type input "c8DOsZkuvcsKA2vtBhuLO4pNK"
type input "wqPuLRY58WF3tHFaOADIwBHam"
select select "28"
select select "fr"
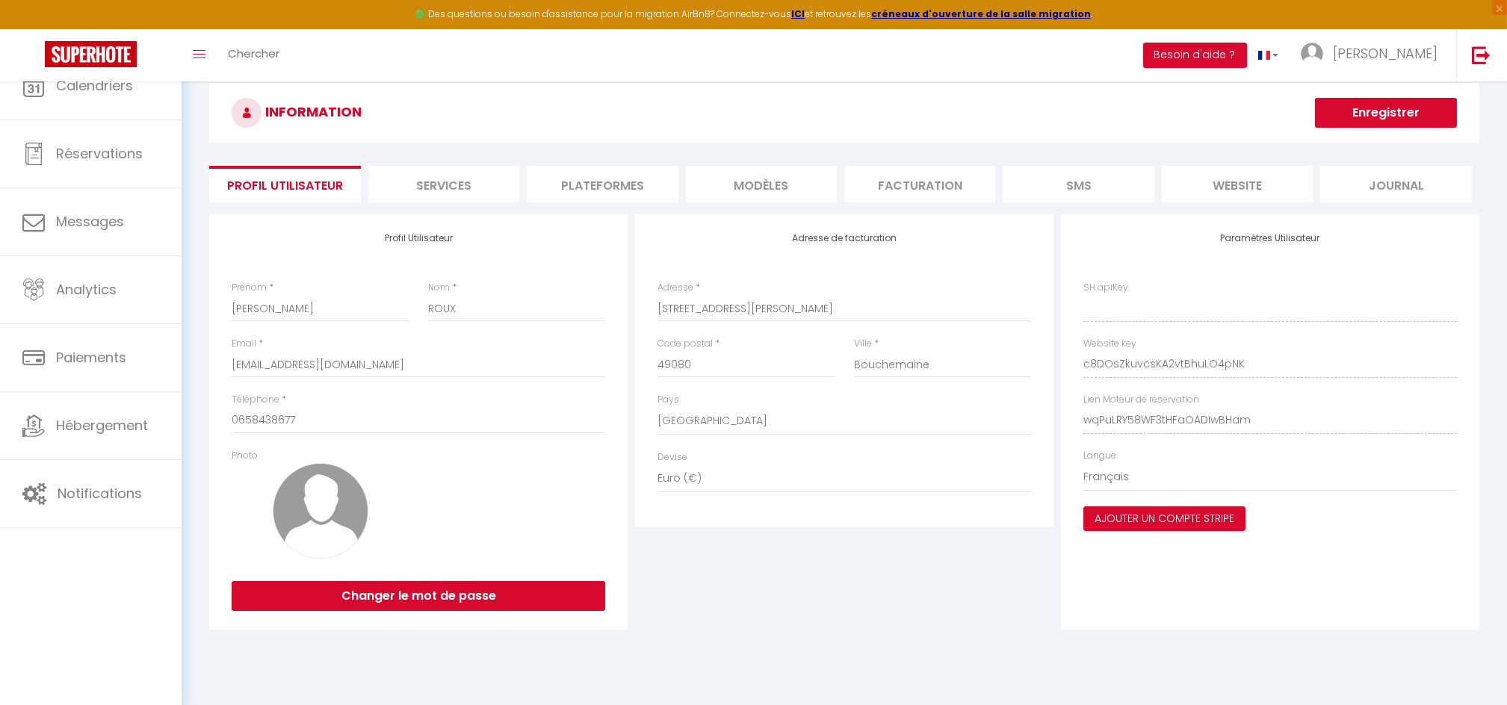
type input "c8DOsZkuvcsKA2vtBhuLO4pNK"
type input "wqPuLRY58WF3tHFaOADIwBHam"
type input "https://app.superhote.com/#/get-available-rentals/wqPuLRY58WF3tHFaOADIwBHam"
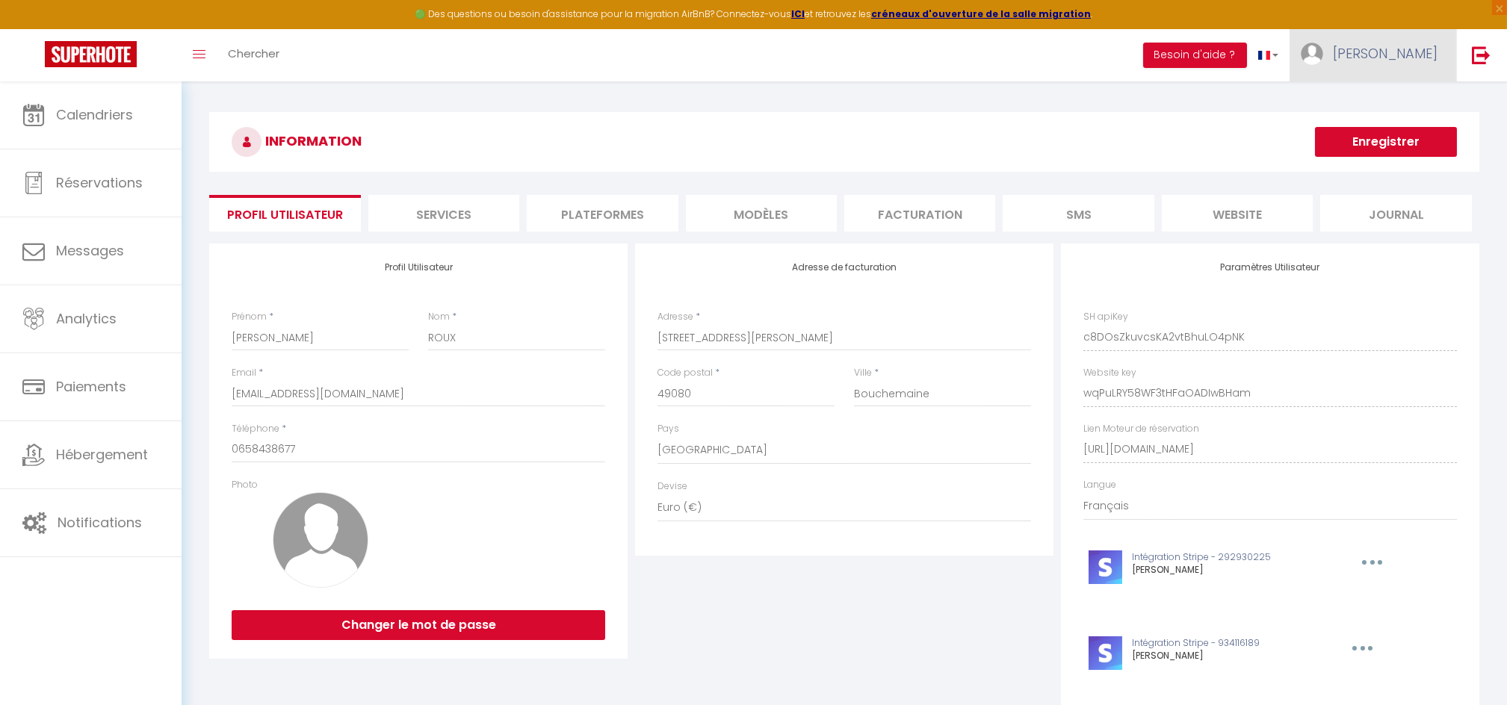
click at [1417, 38] on link "Cécilia" at bounding box center [1372, 55] width 167 height 52
click at [1383, 120] on link "Équipe" at bounding box center [1396, 130] width 111 height 25
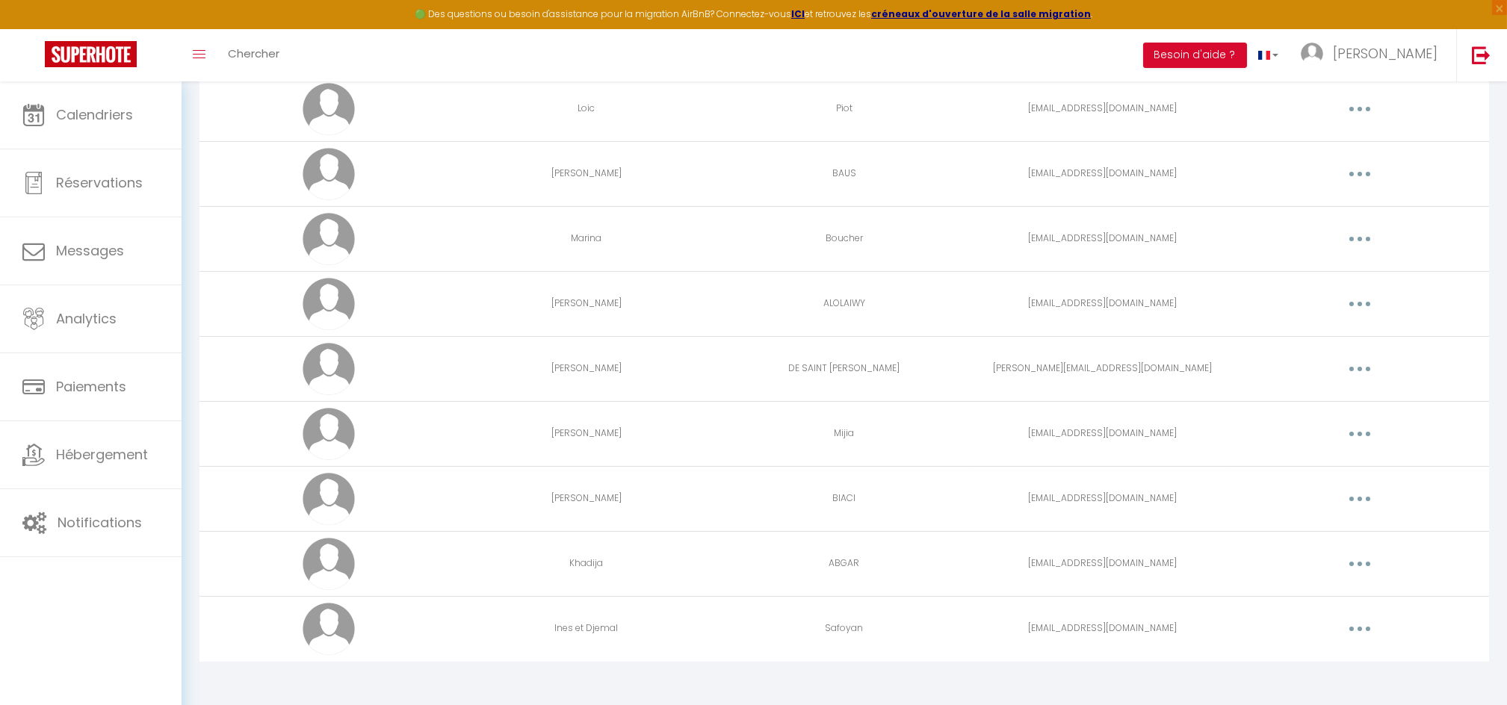
scroll to position [914, 0]
click at [1355, 235] on button "button" at bounding box center [1360, 235] width 42 height 24
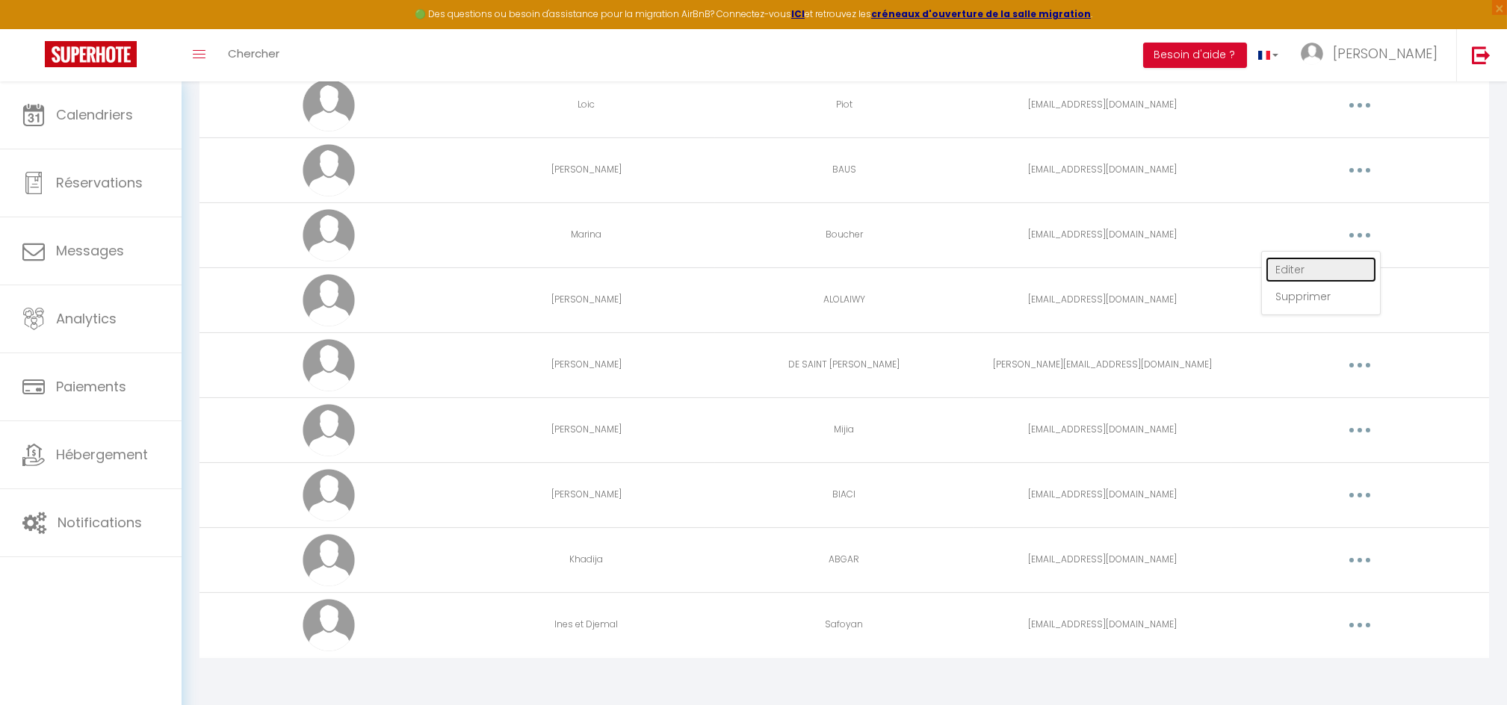
click at [1292, 265] on link "Editer" at bounding box center [1320, 269] width 111 height 25
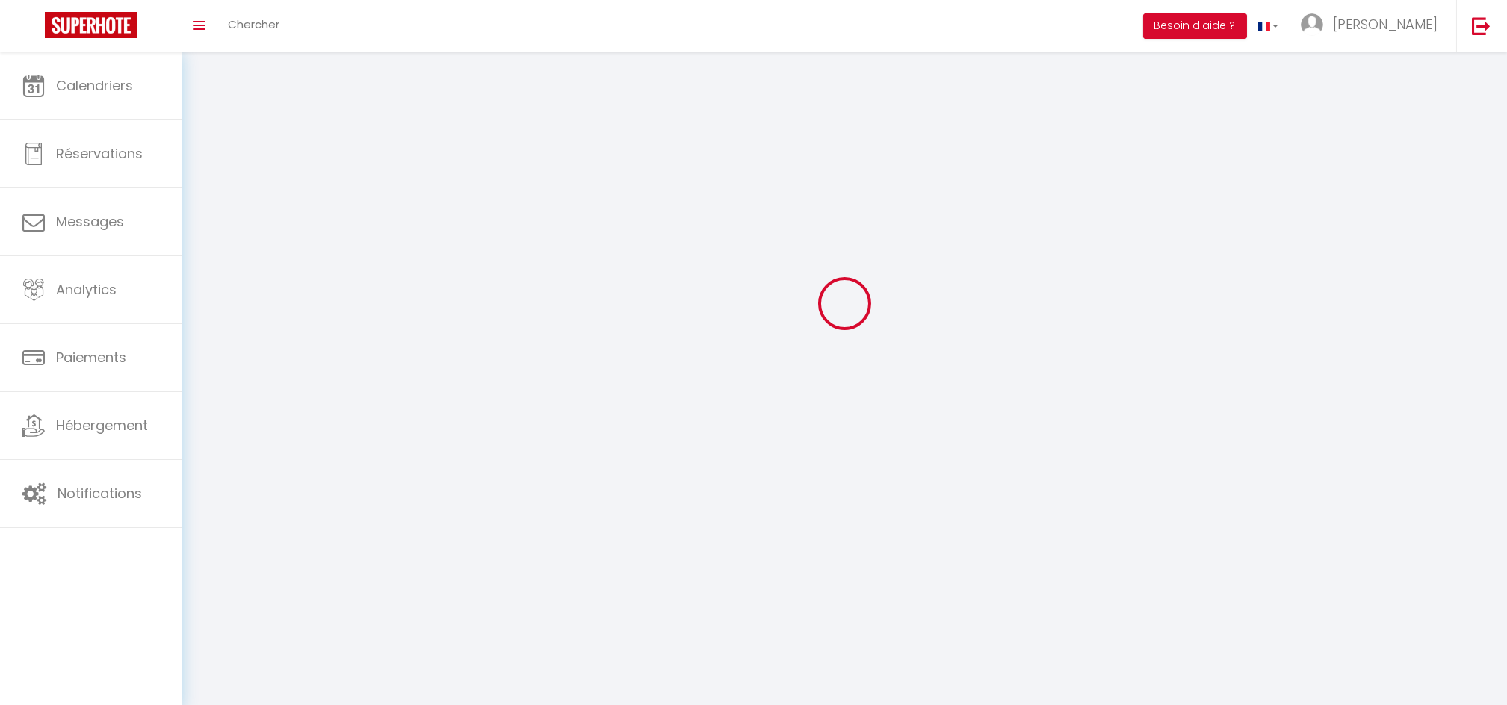
type input "Marina"
type input "Boucher"
type input "marinaetanthony.b@gmail.com"
type textarea "https://app.superhote.com/#/connect/Y6zkfuX11u"
checkbox input "false"
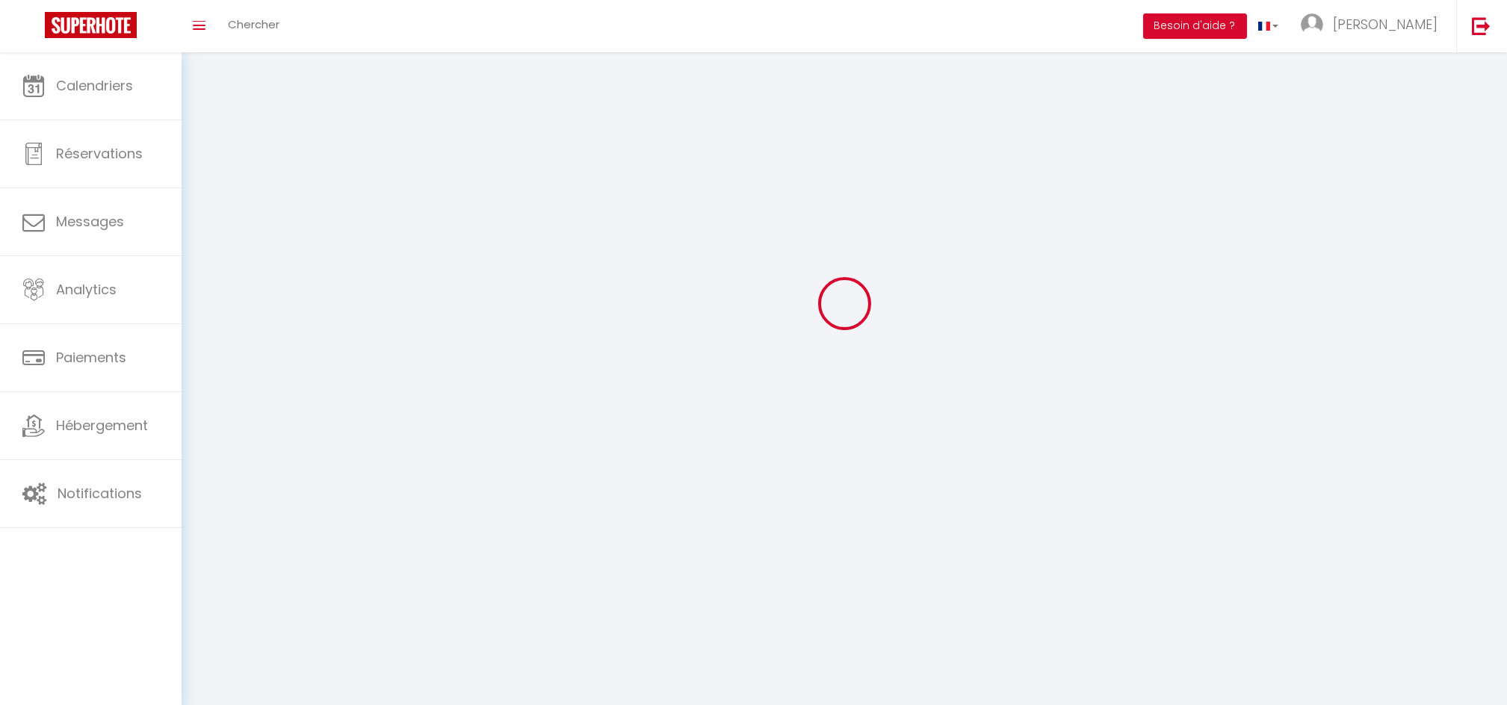
checkbox input "true"
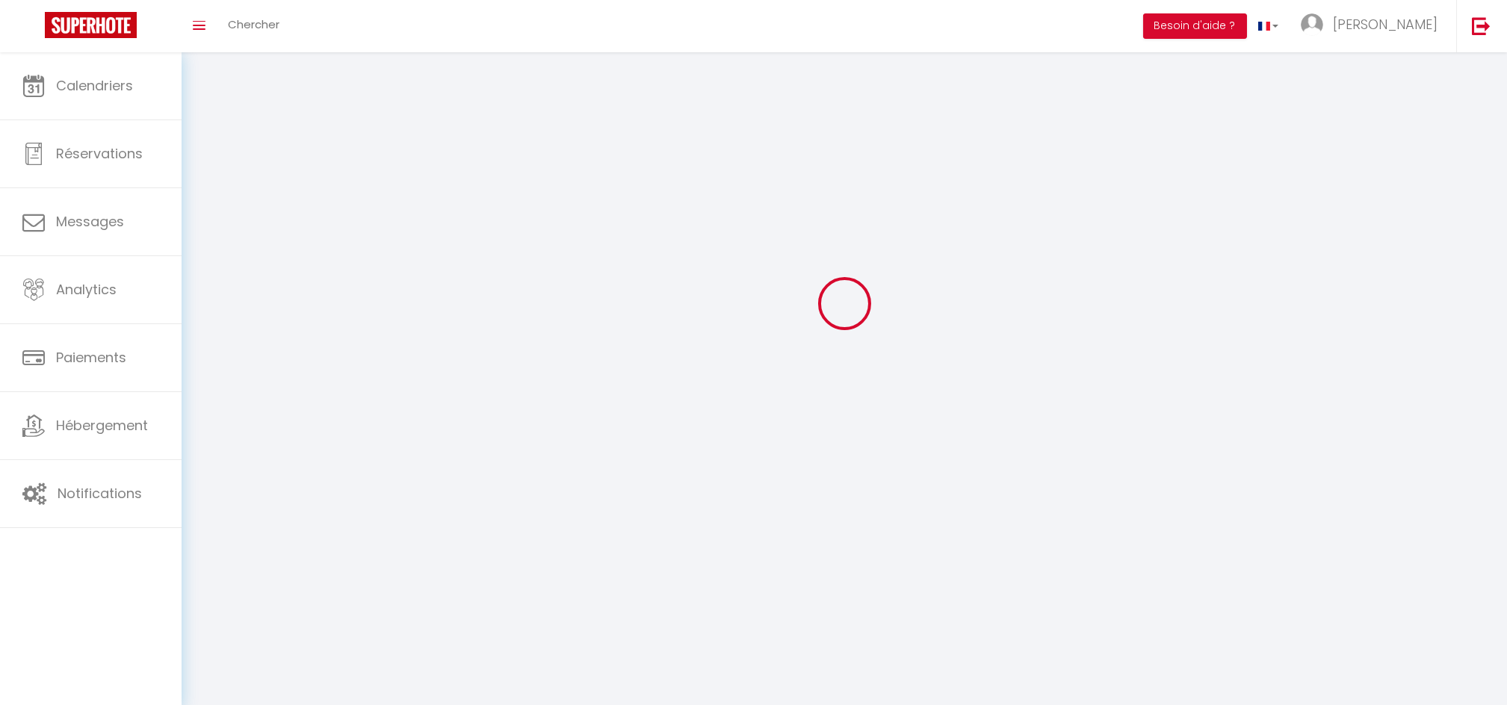
checkbox input "true"
checkbox input "false"
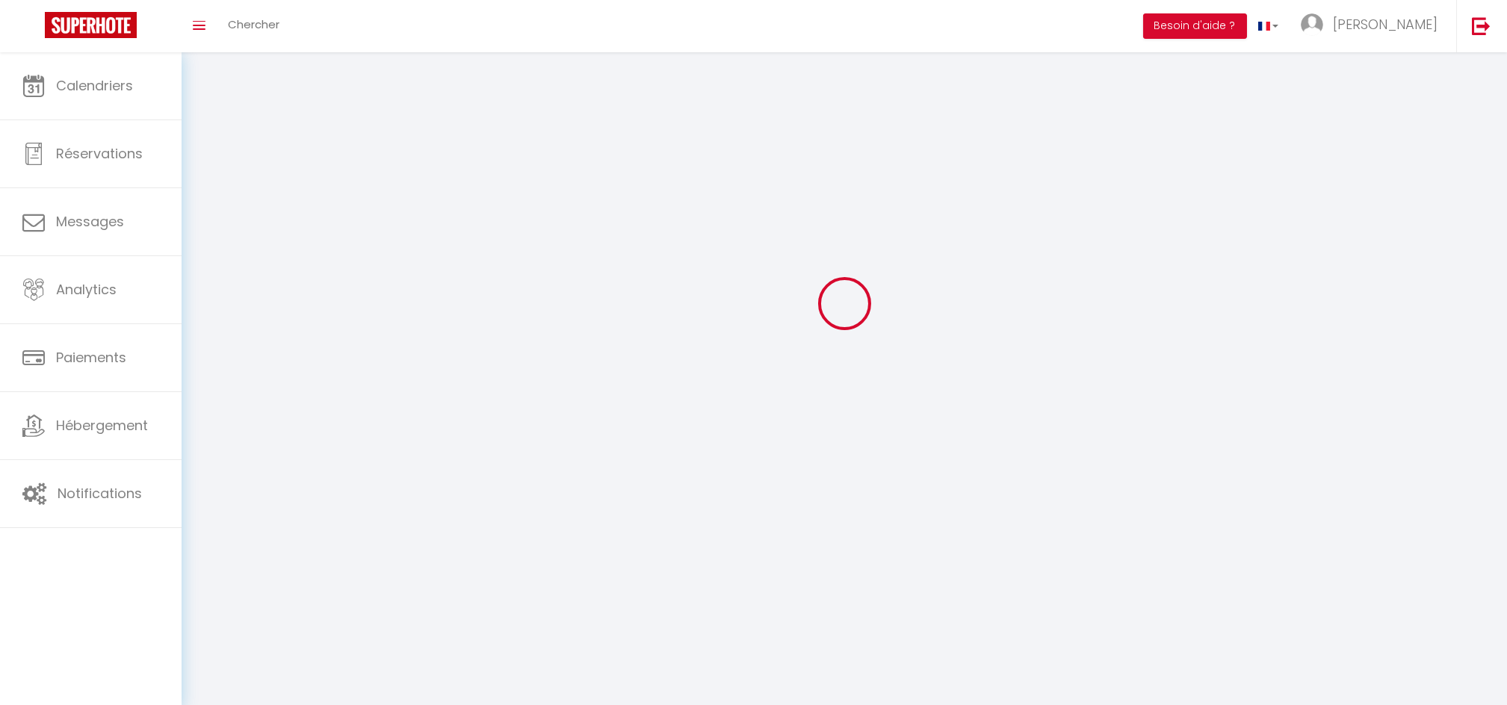
checkbox input "false"
select select
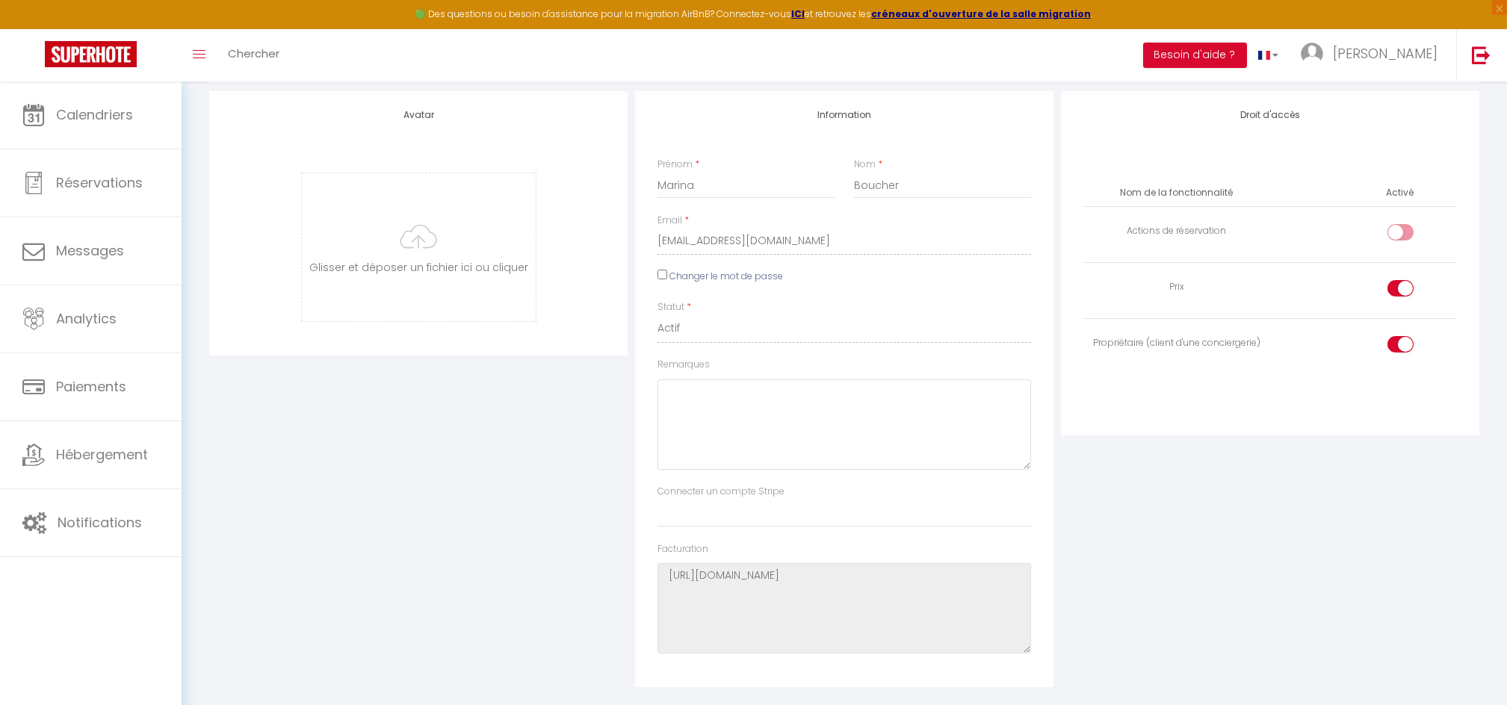
scroll to position [114, 0]
click at [1393, 285] on div at bounding box center [1400, 290] width 26 height 16
click at [1400, 285] on input "checkbox" at bounding box center [1413, 293] width 26 height 22
checkbox input "false"
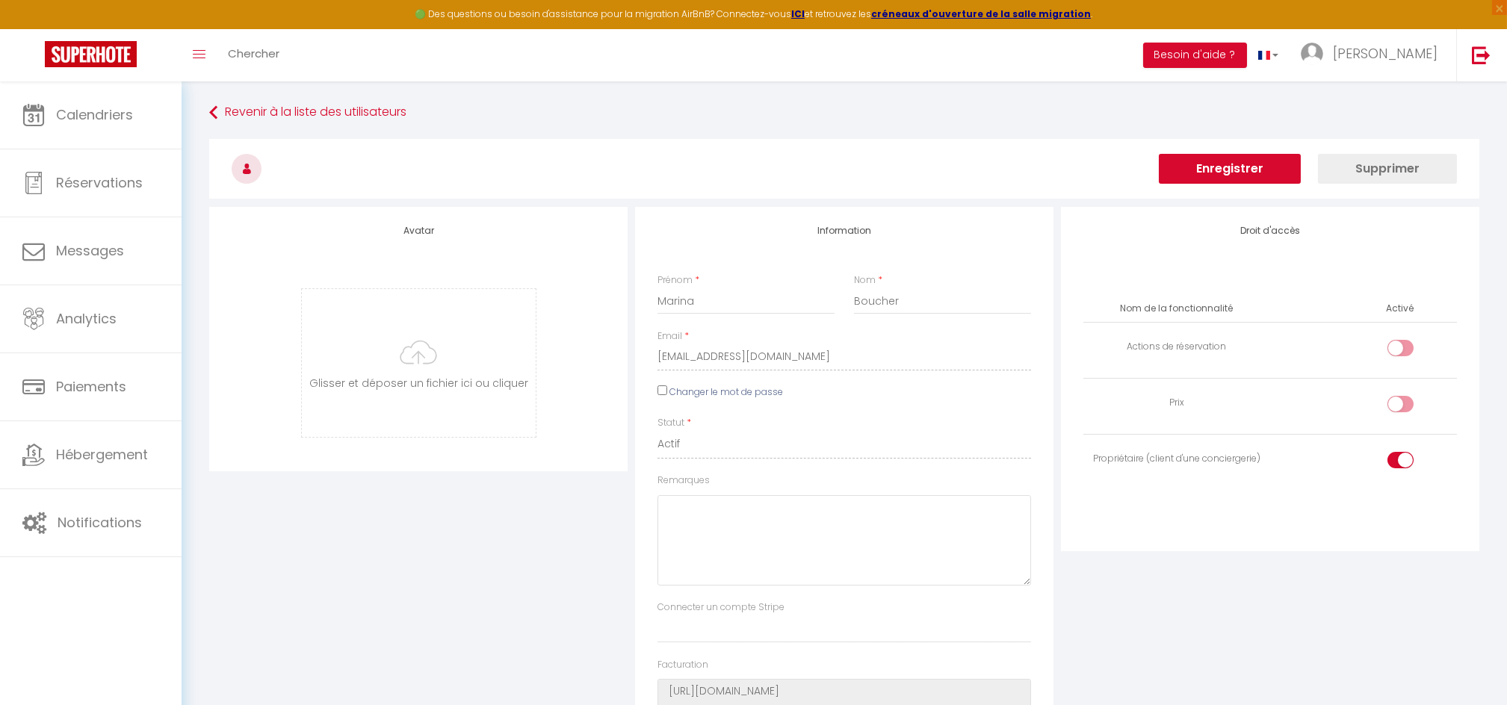
click at [1255, 169] on button "Enregistrer" at bounding box center [1230, 169] width 142 height 30
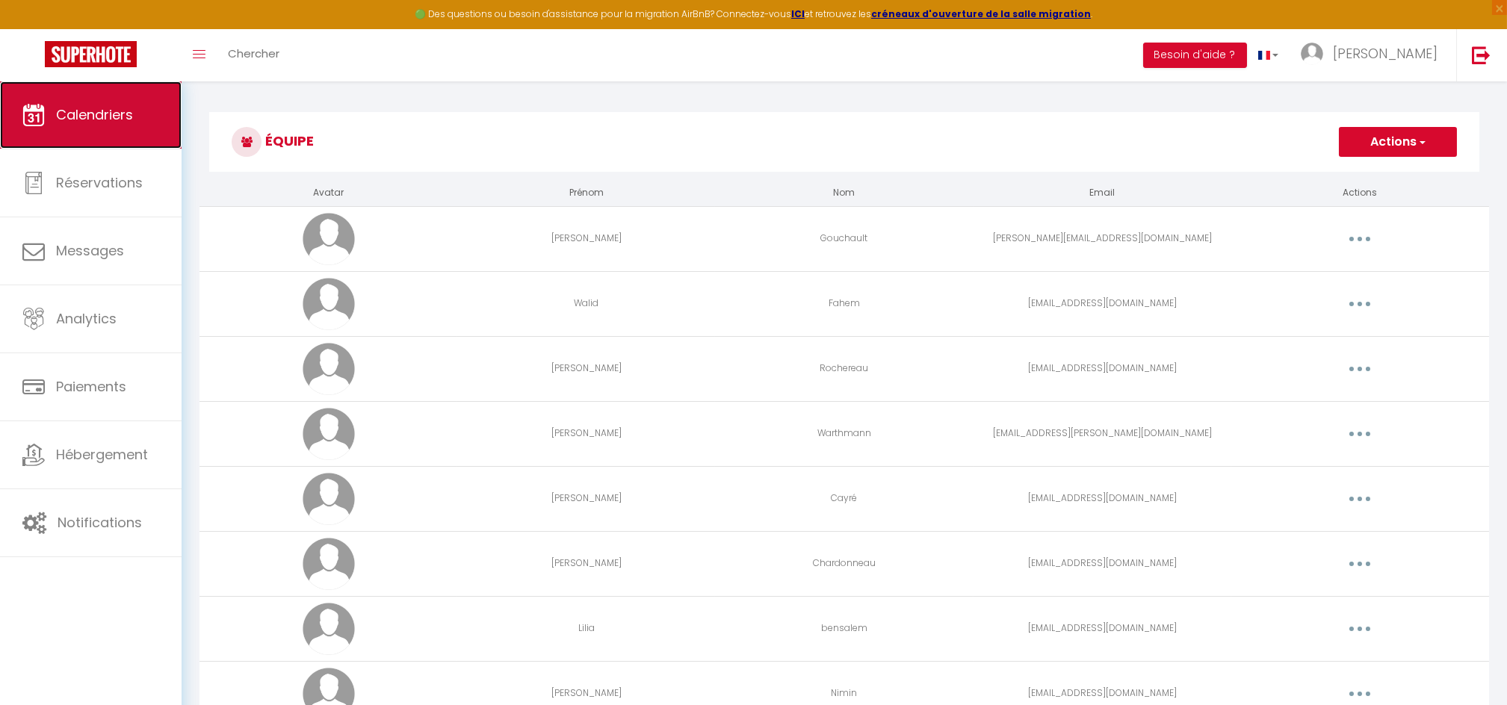
click at [113, 115] on span "Calendriers" at bounding box center [94, 114] width 77 height 19
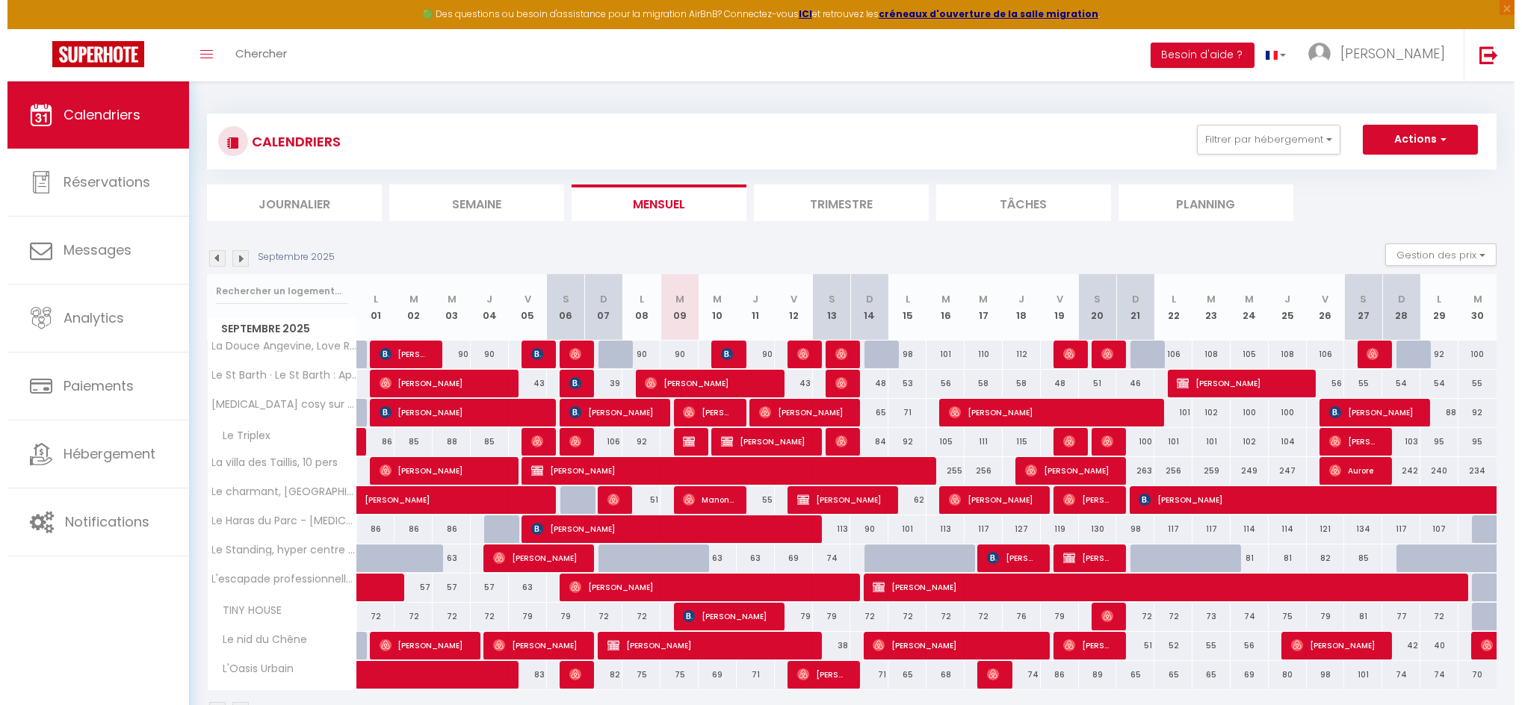
scroll to position [81, 0]
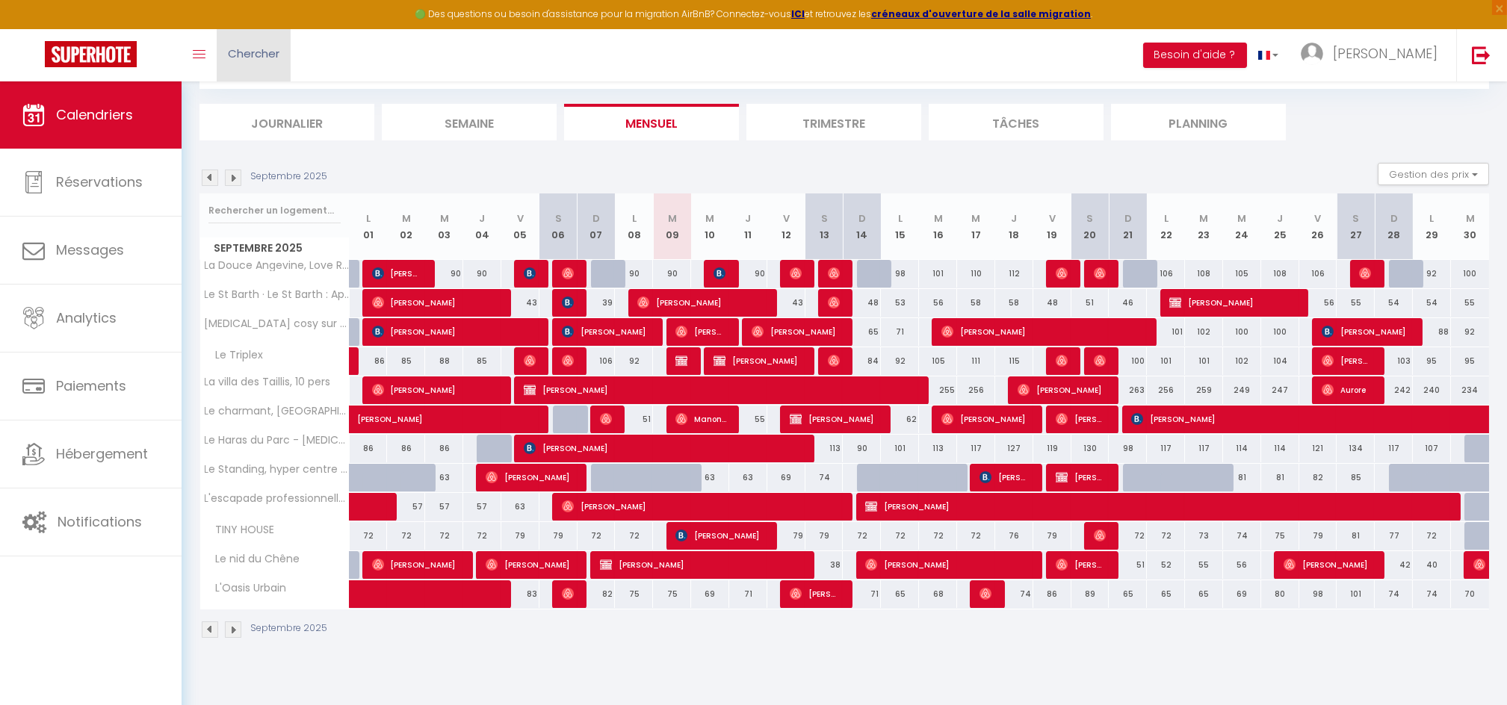
click at [266, 56] on span "Chercher" at bounding box center [254, 54] width 52 height 16
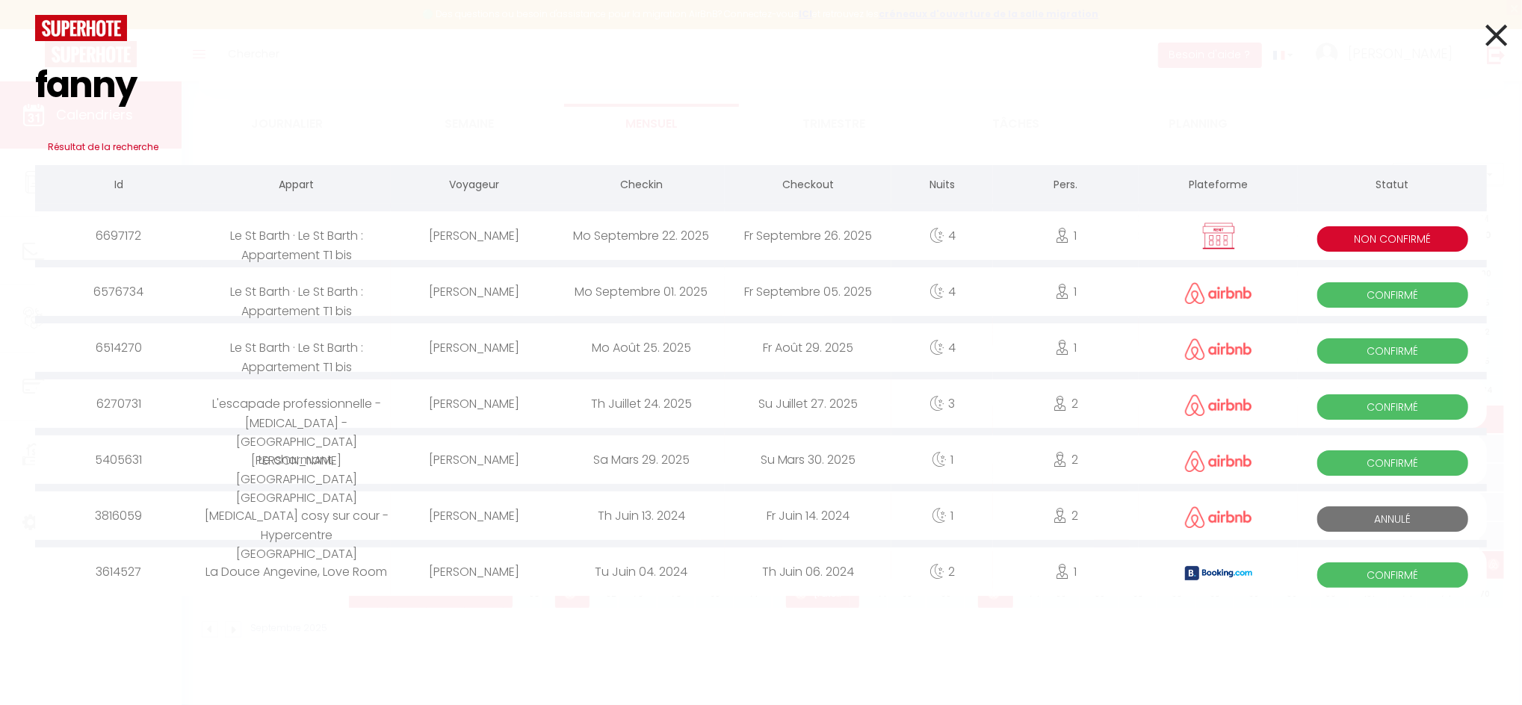
type input "fanny"
click at [480, 243] on div "Fanny Vallée" at bounding box center [474, 235] width 167 height 49
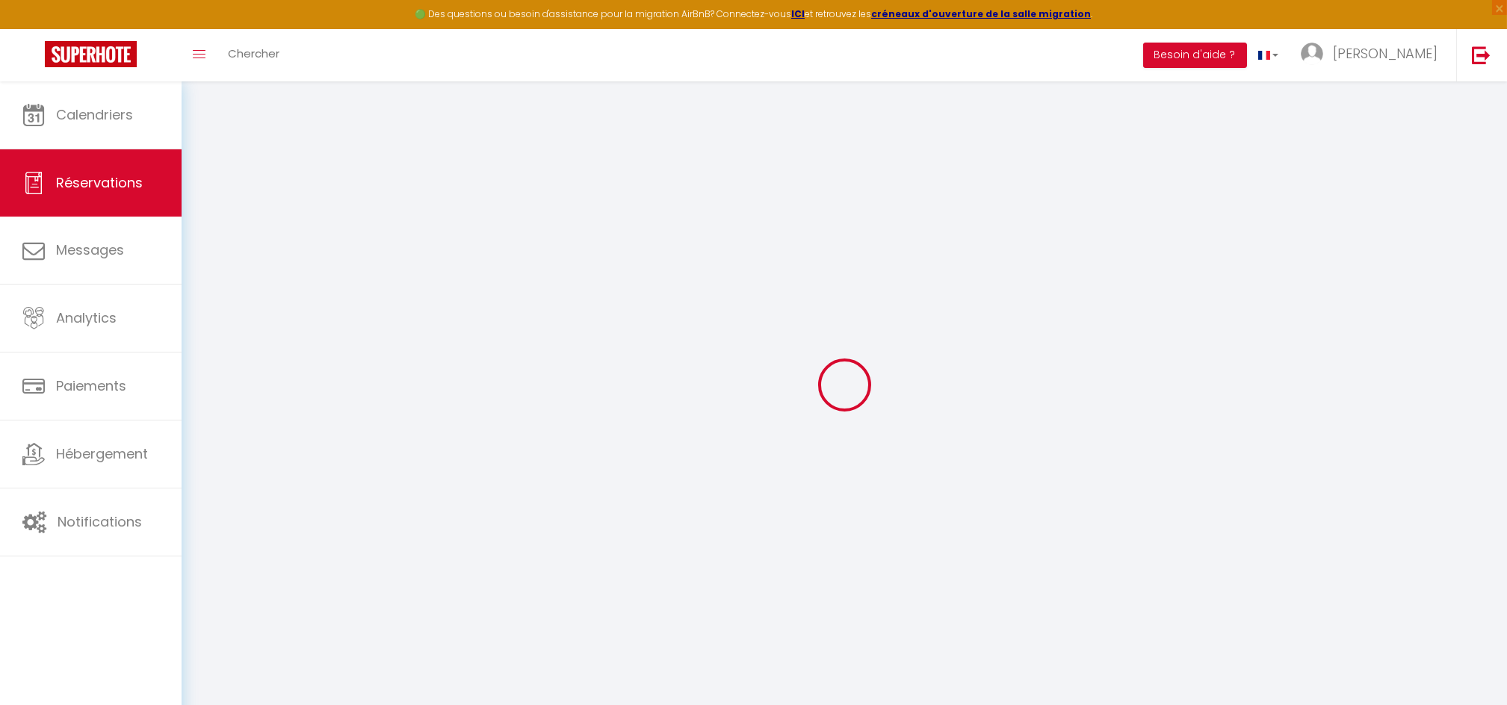
select select
checkbox input "false"
select select
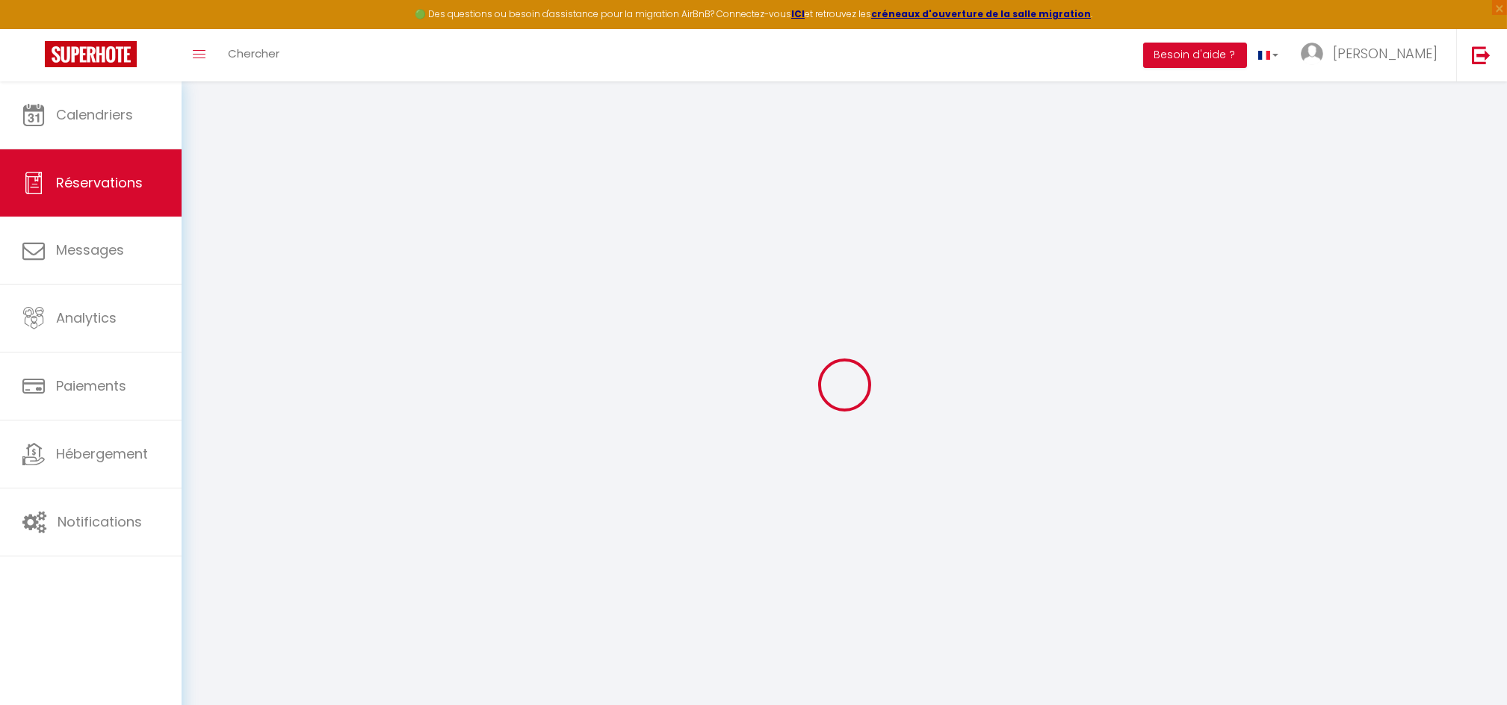
checkbox input "false"
select select
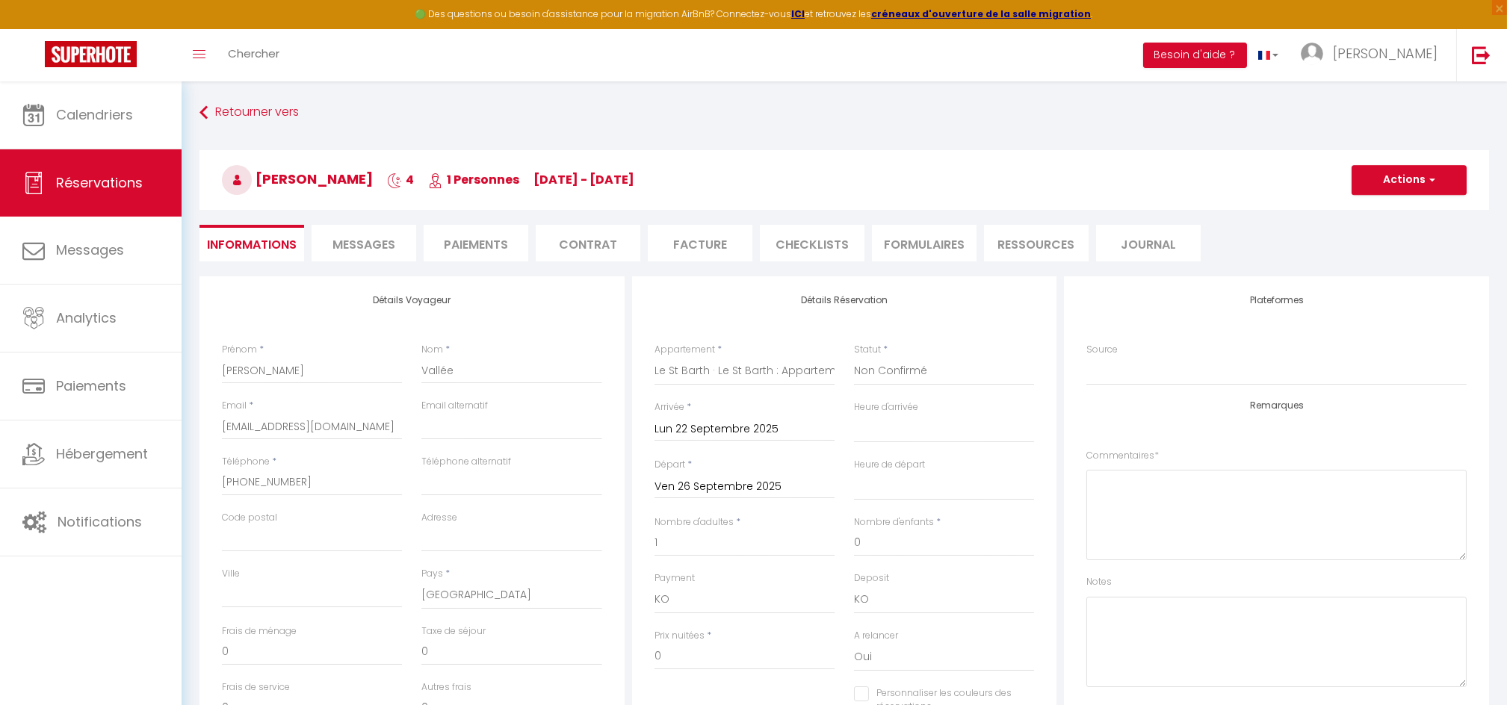
checkbox input "false"
select select
drag, startPoint x: 379, startPoint y: 430, endPoint x: 201, endPoint y: 402, distance: 180.8
click at [201, 402] on div "Détails Voyageur Prénom * Fanny Nom * Vallée Email * cfqdkemwvwxnnbr7fd9f0rxra5…" at bounding box center [411, 543] width 425 height 534
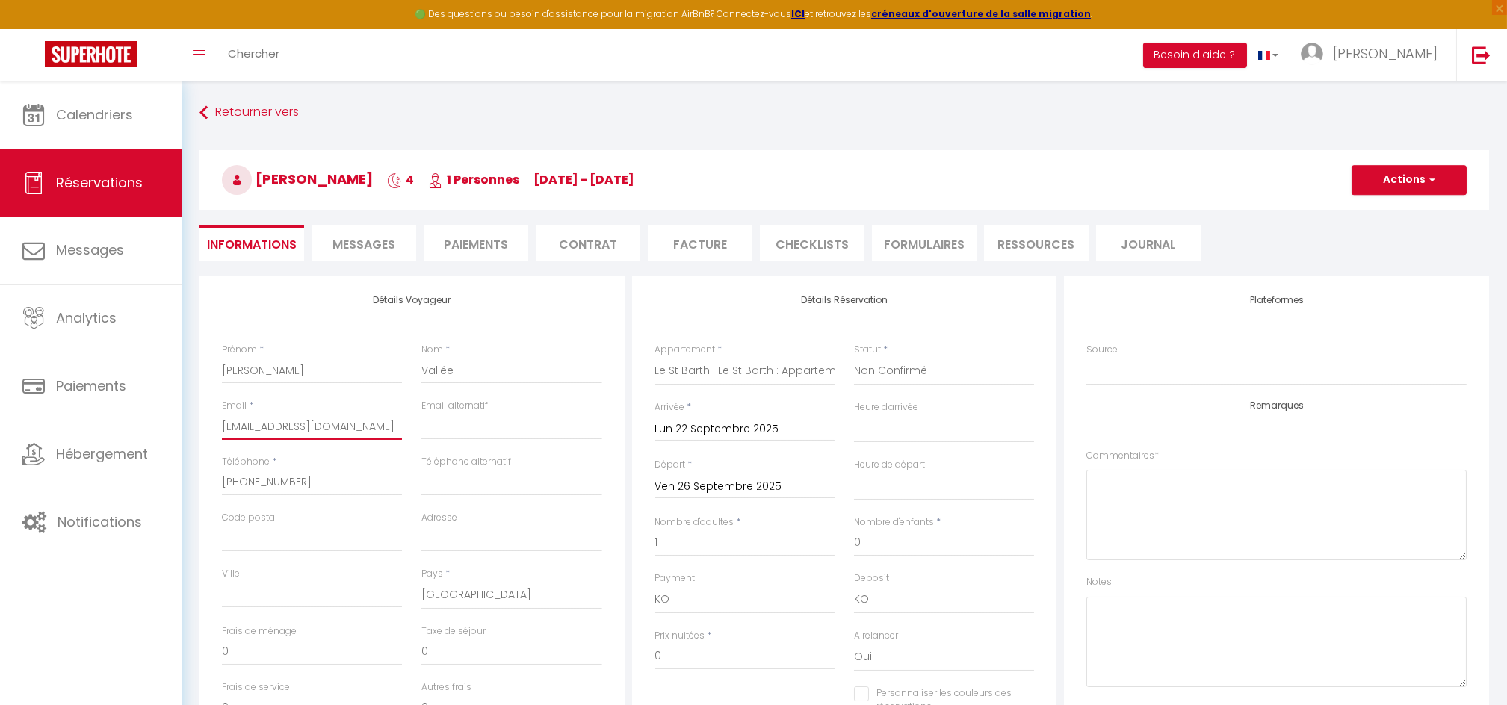
type input "mi@reply.superhote.com"
select select
checkbox input "false"
type input "i@reply.superhote.com"
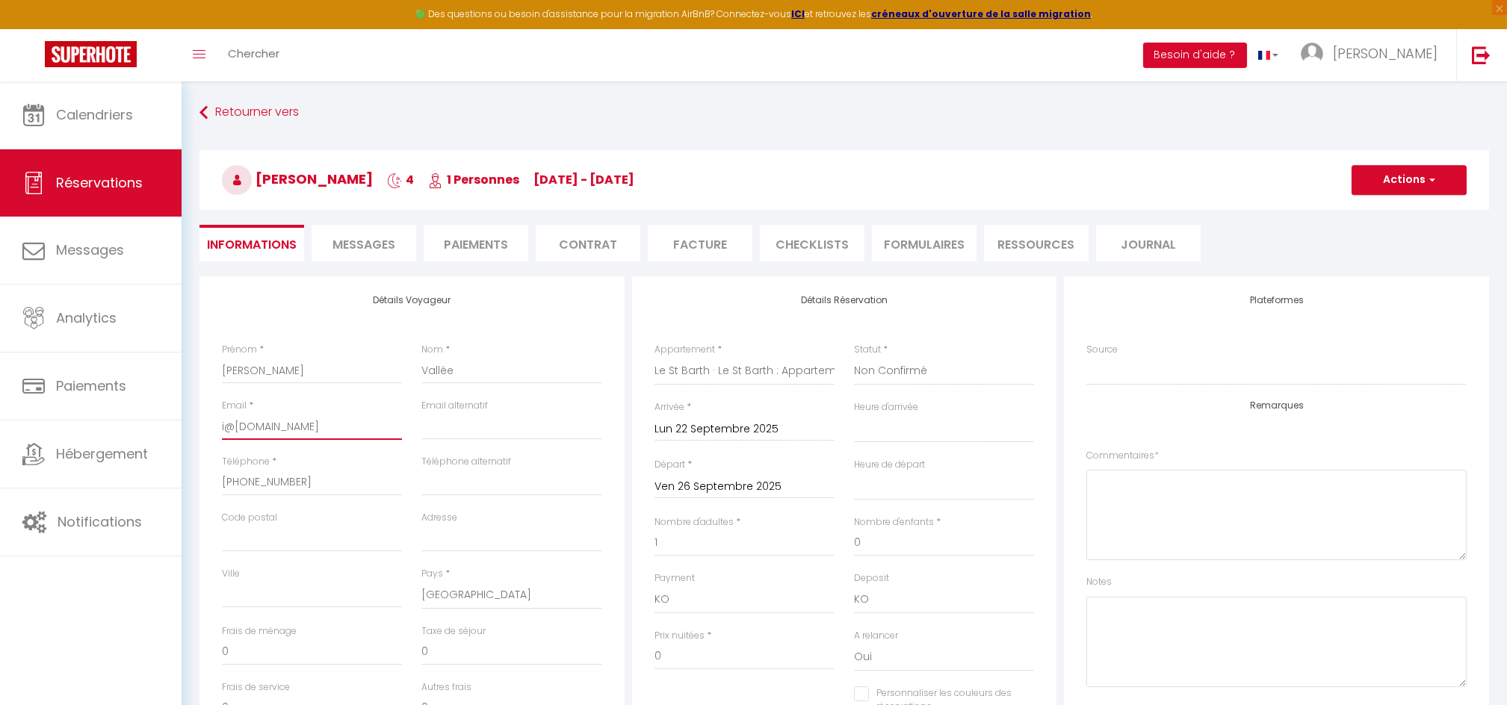
select select
checkbox input "false"
type input "@reply.superhote.com"
select select
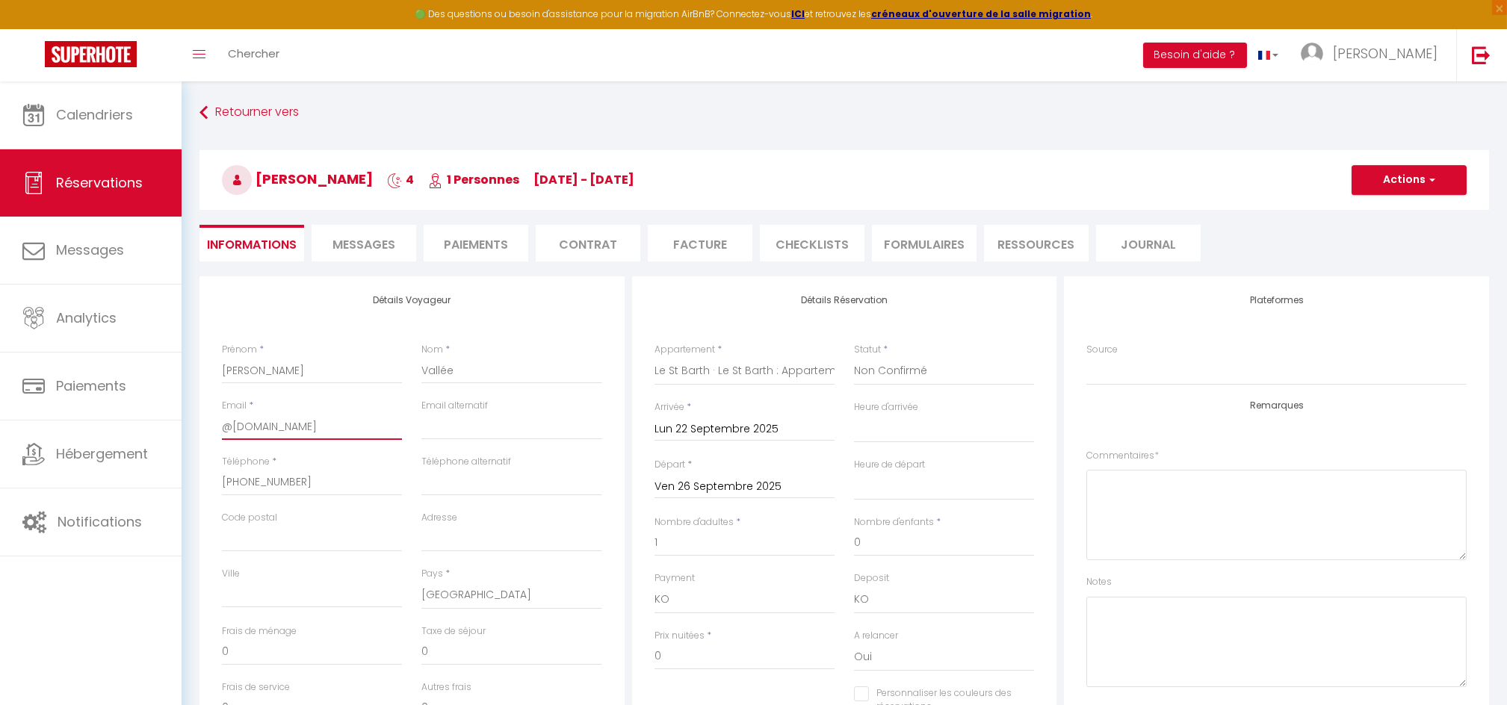
select select
checkbox input "false"
type input "reply.superhote.com"
select select
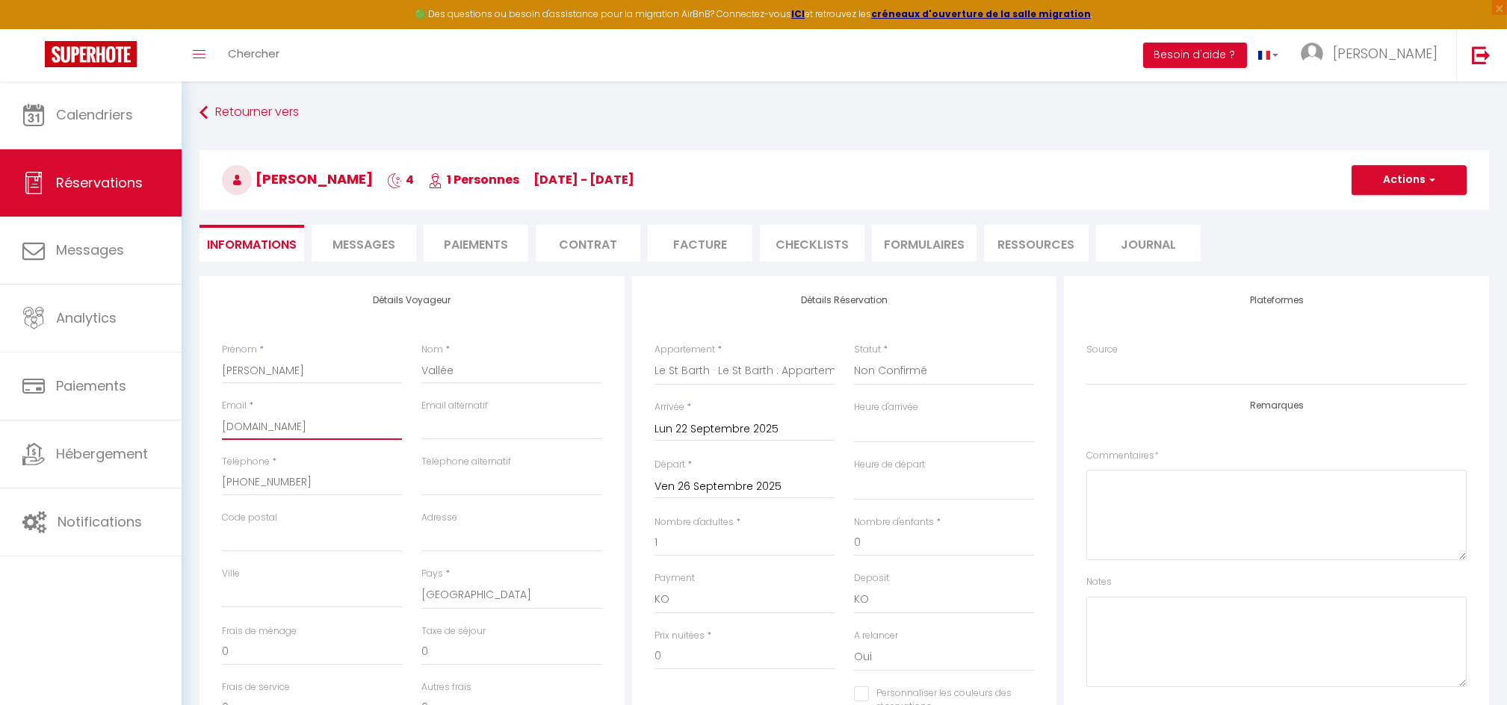
checkbox input "false"
type input "eply.superhote.com"
select select
checkbox input "false"
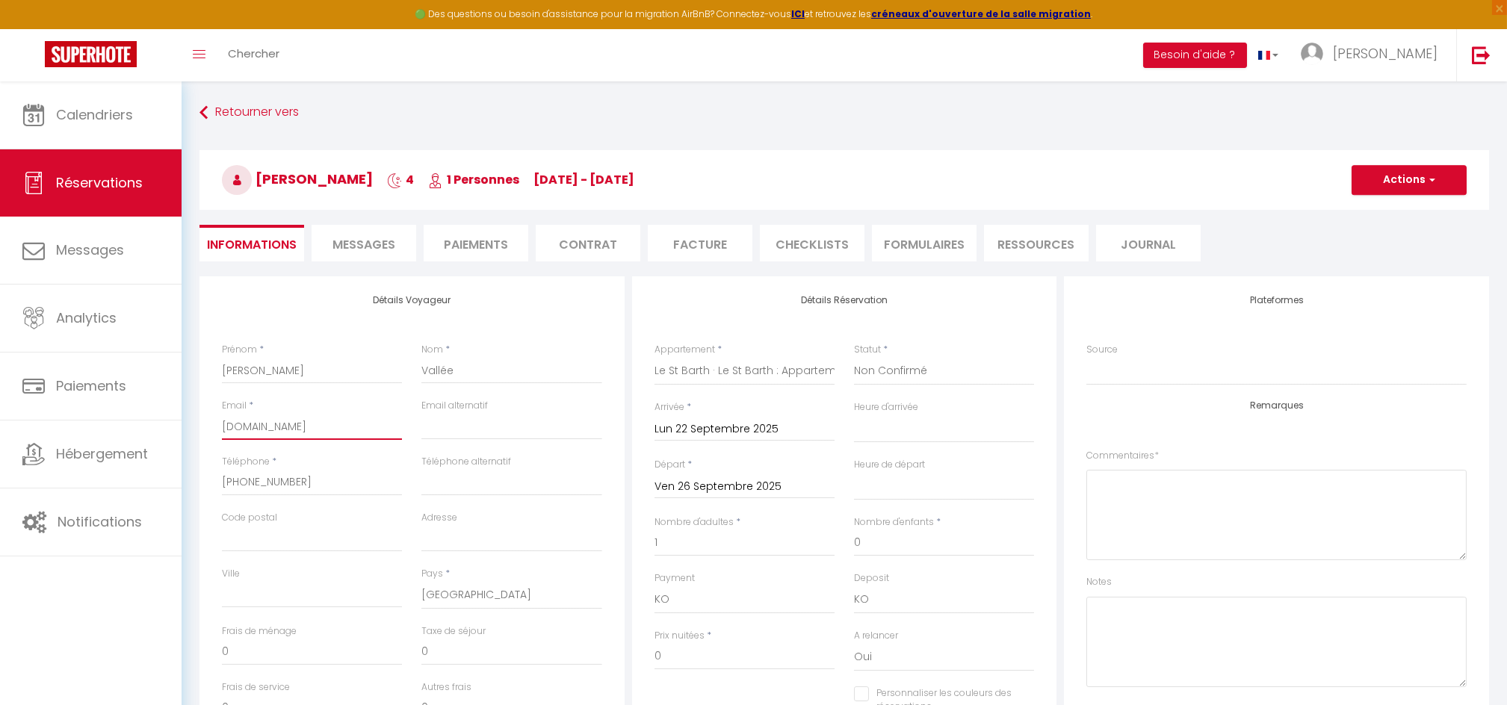
type input "ply.superhote.com"
select select
checkbox input "false"
type input "ly.superhote.com"
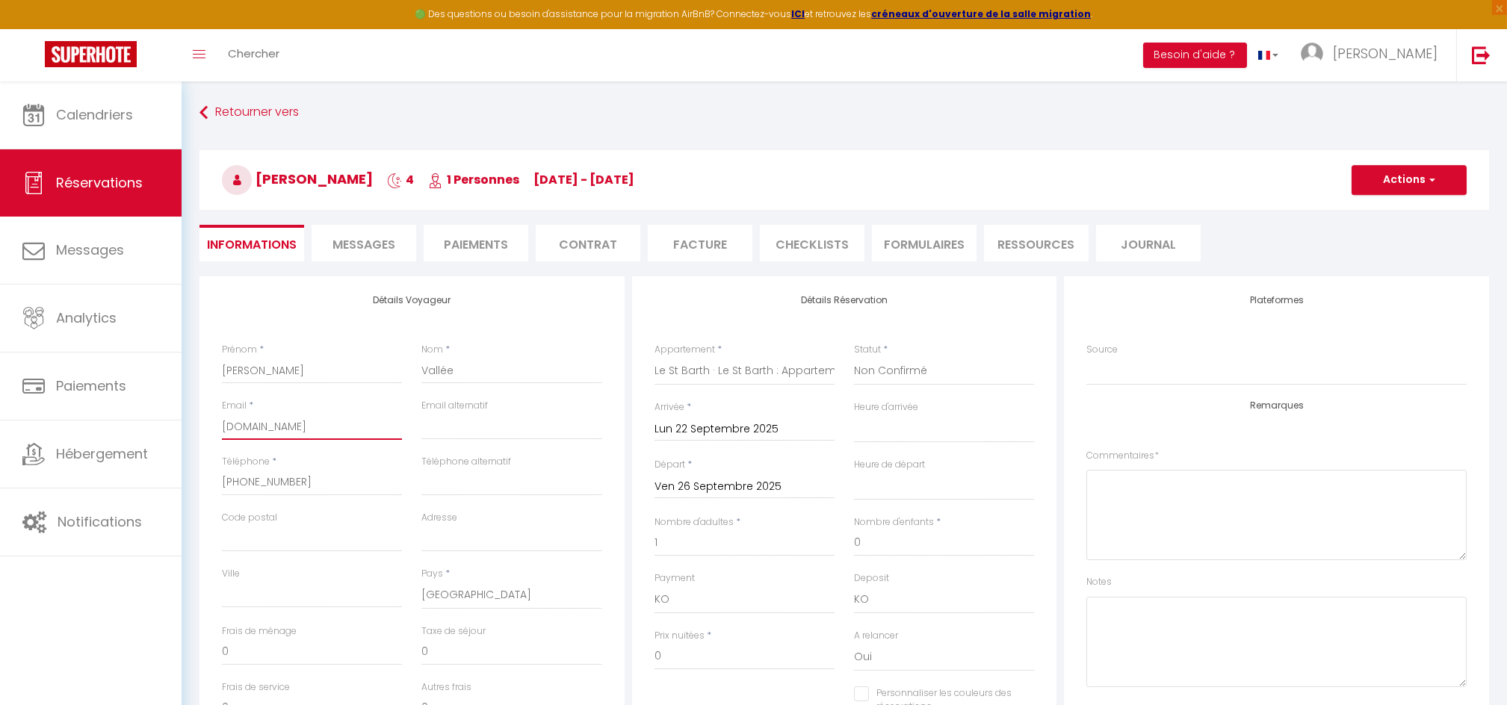
select select
checkbox input "false"
type input ".superhote.com"
select select
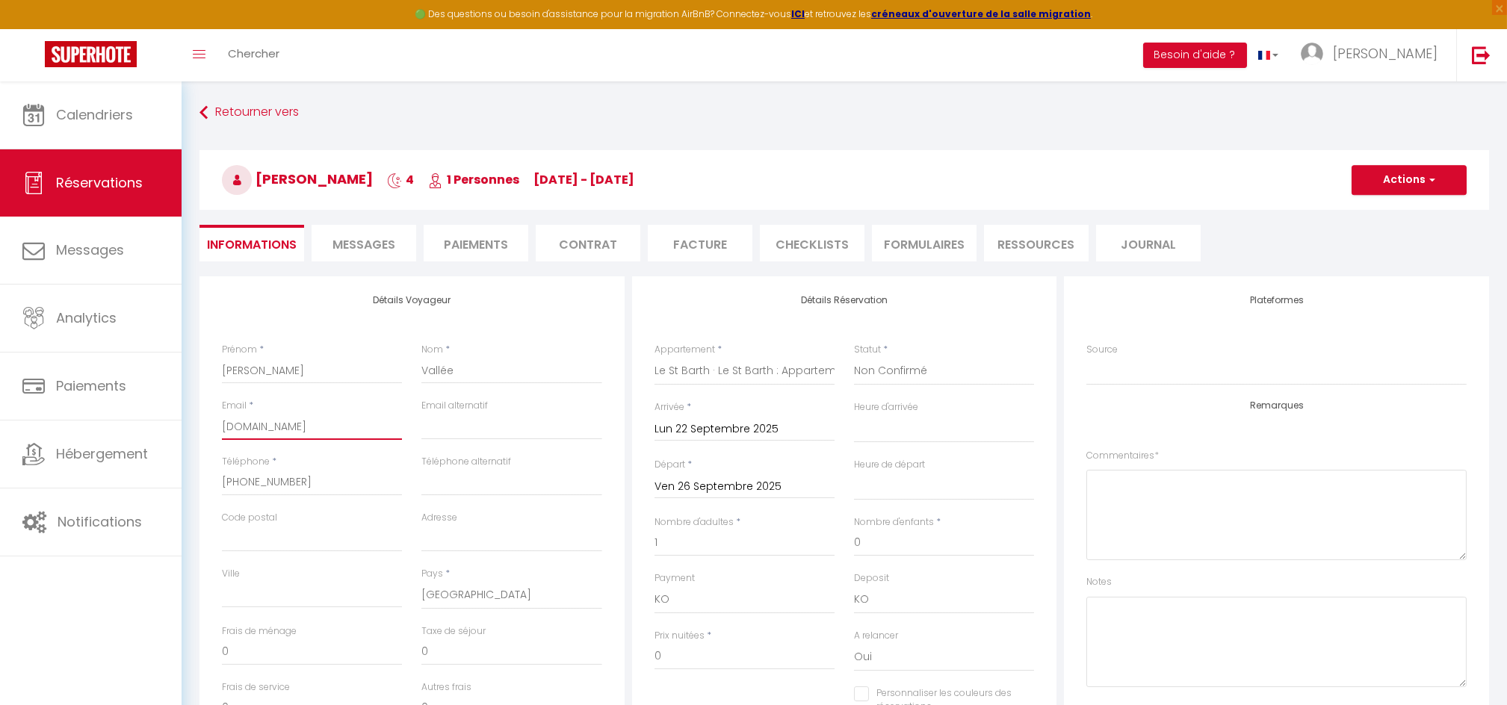
select select
checkbox input "false"
select select
checkbox input "false"
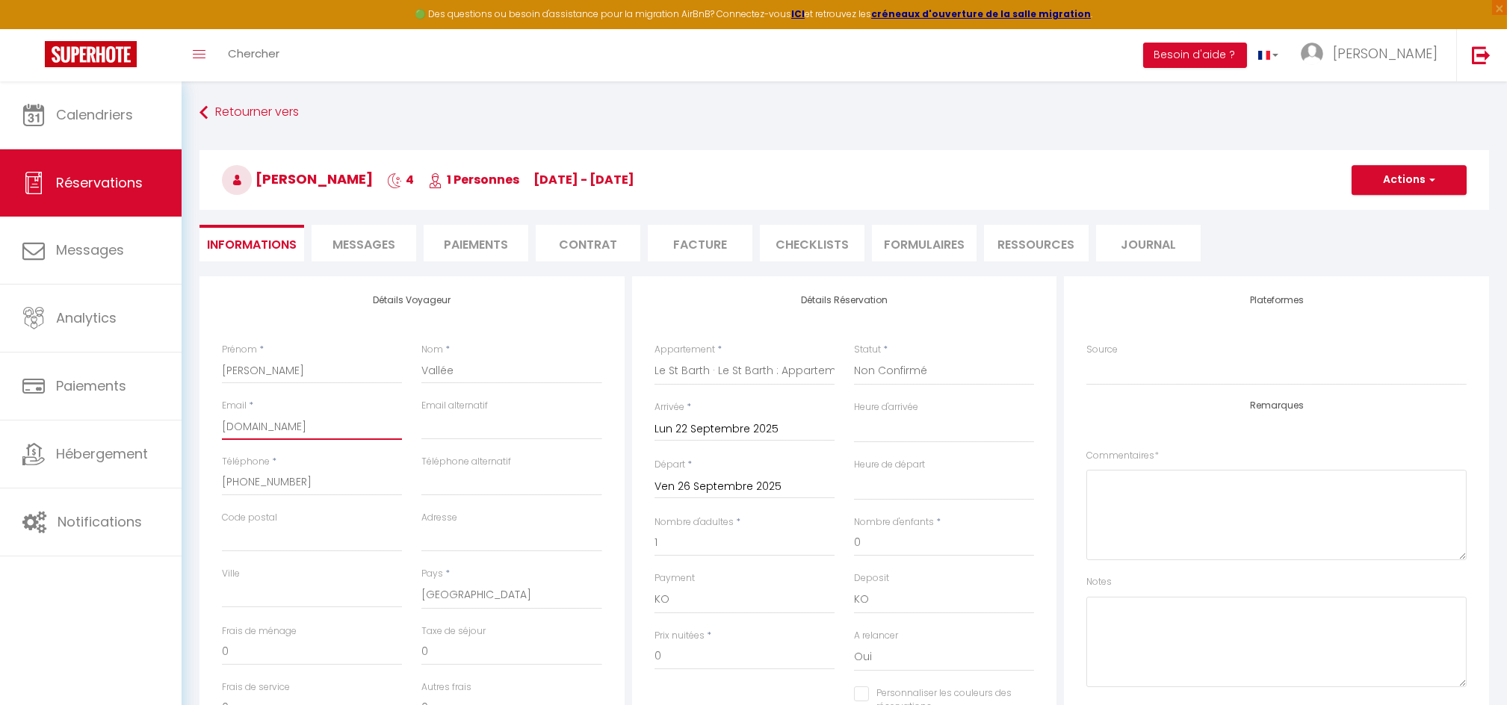
type input "uperhote.com"
select select
checkbox input "false"
type input "perhote.com"
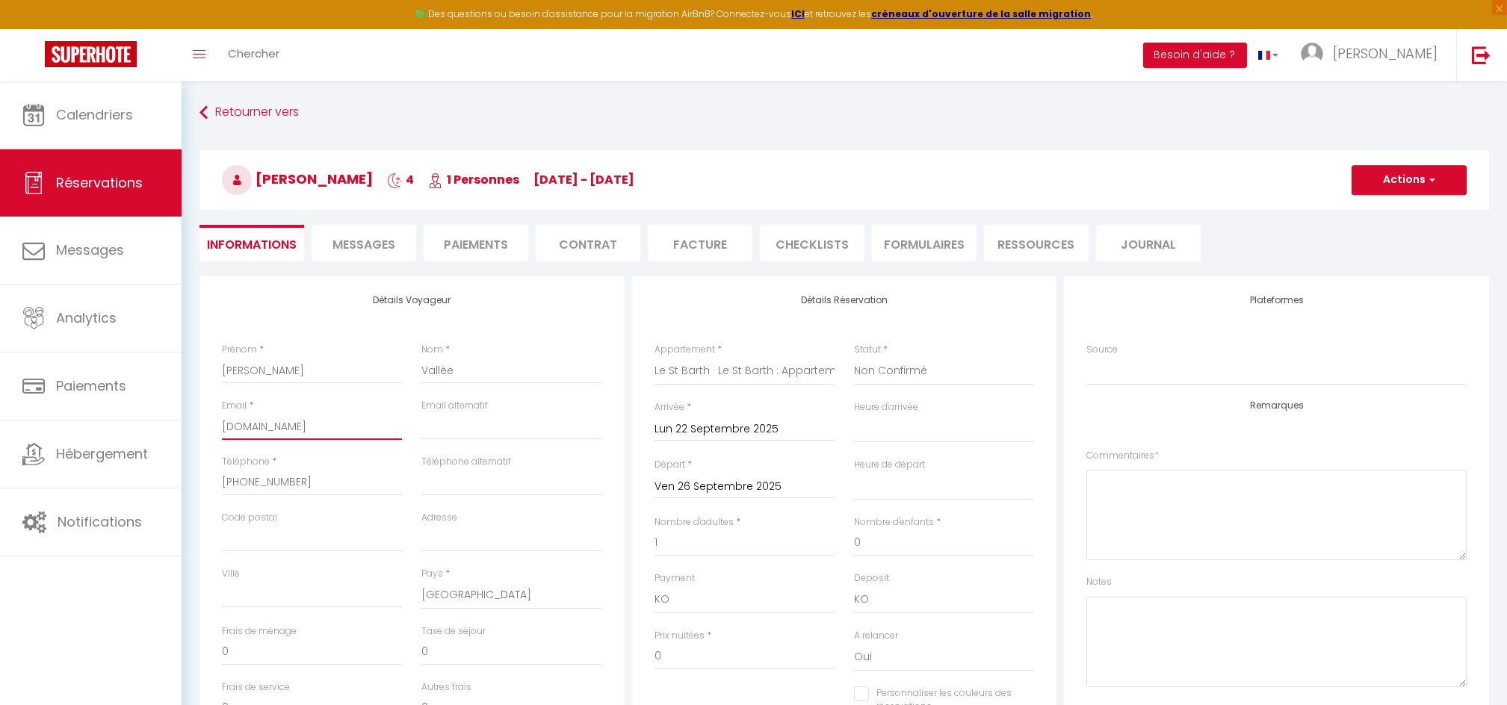
select select
checkbox input "false"
select select
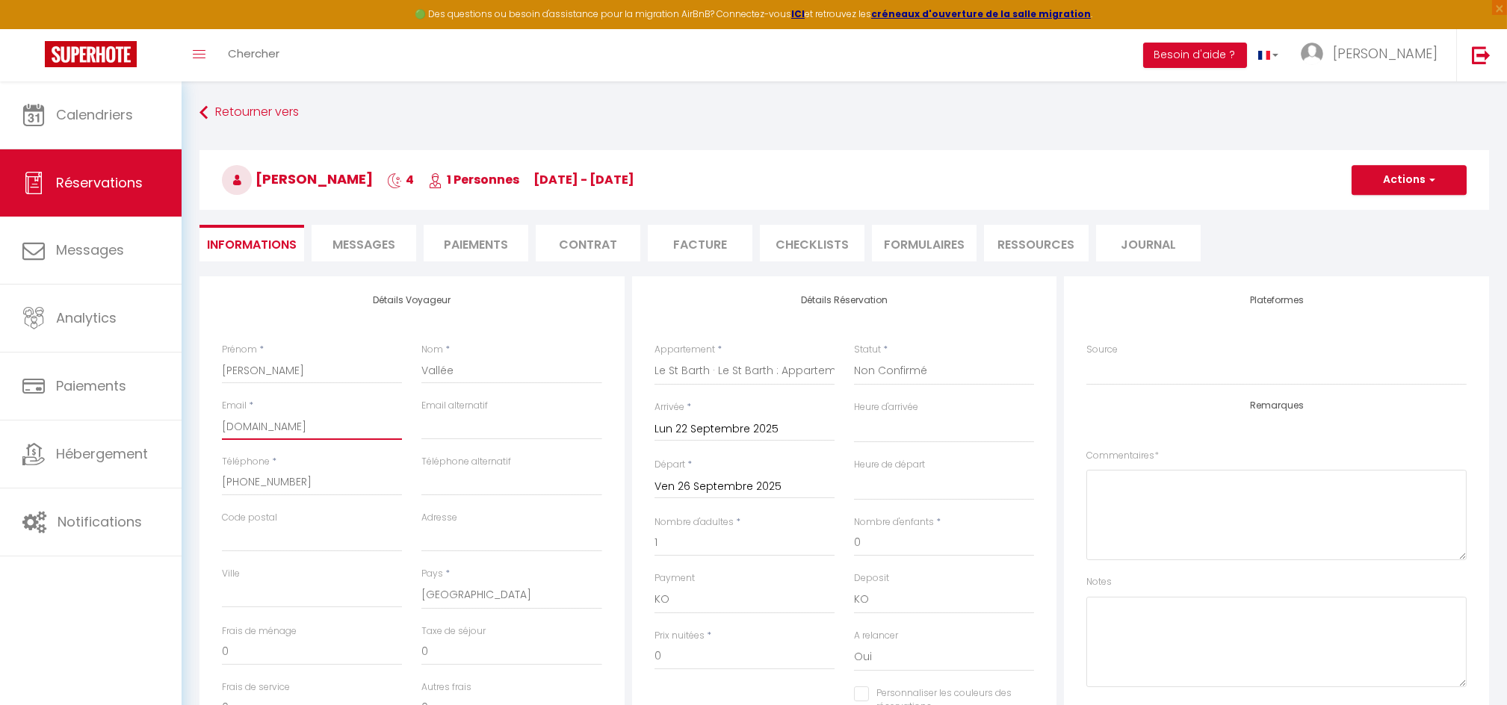
checkbox input "false"
type input "rhote.com"
select select
checkbox input "false"
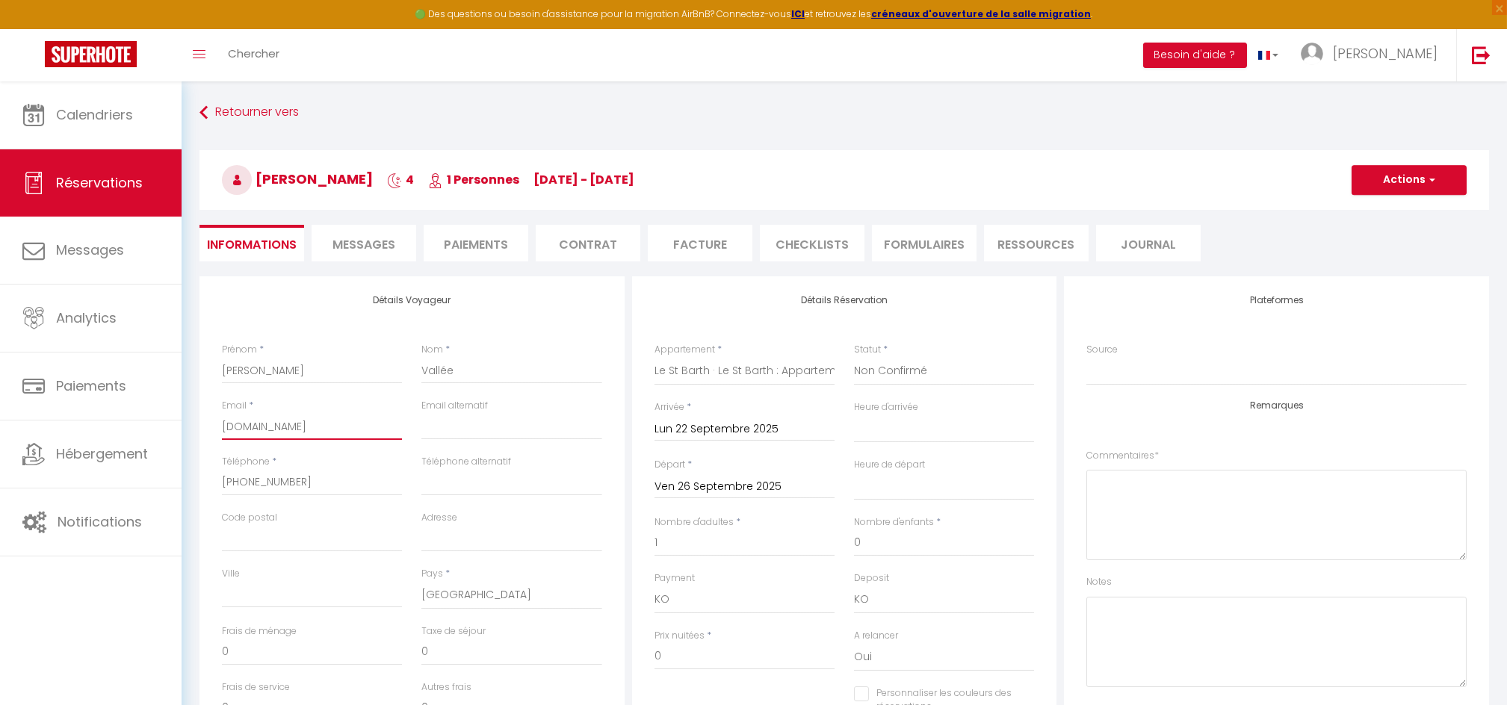
type input "hote.com"
select select
checkbox input "false"
type input "ote.com"
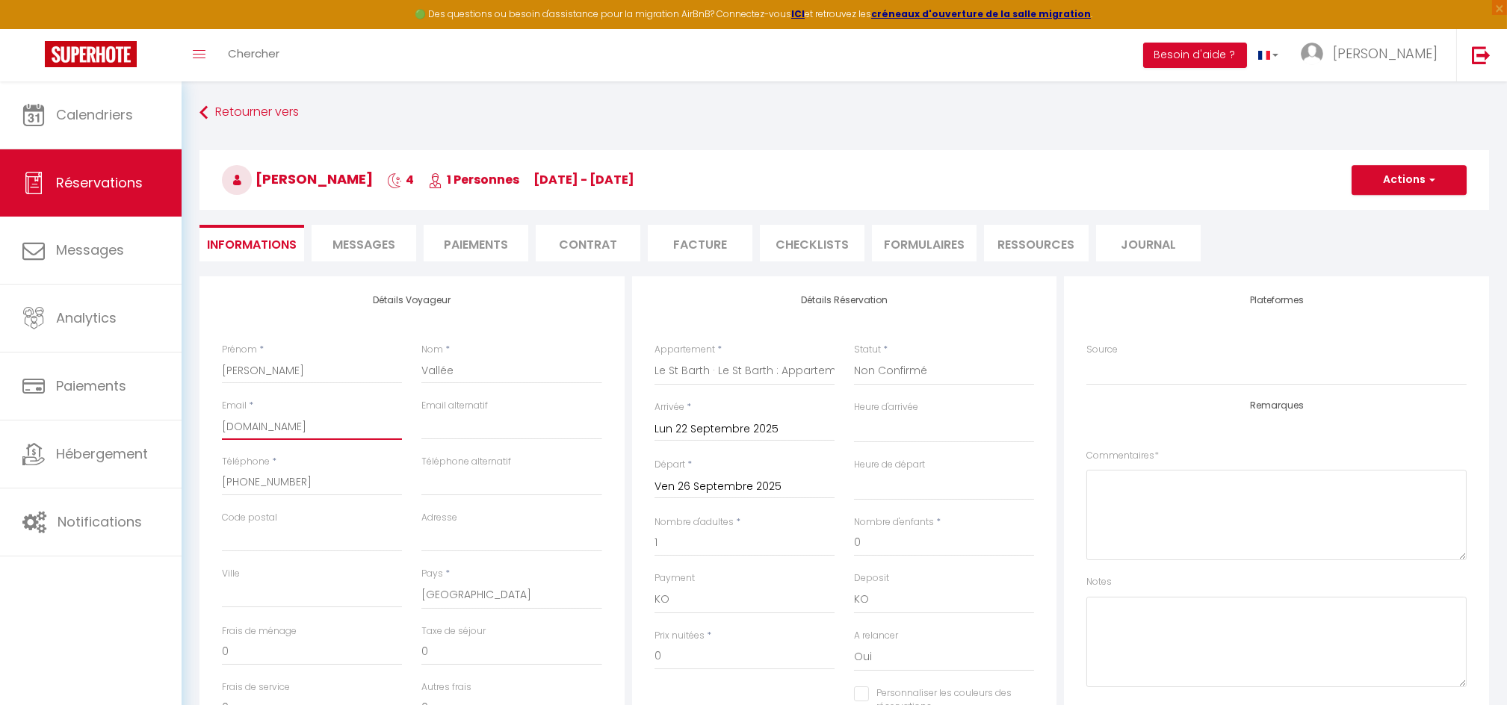
select select
checkbox input "false"
select select
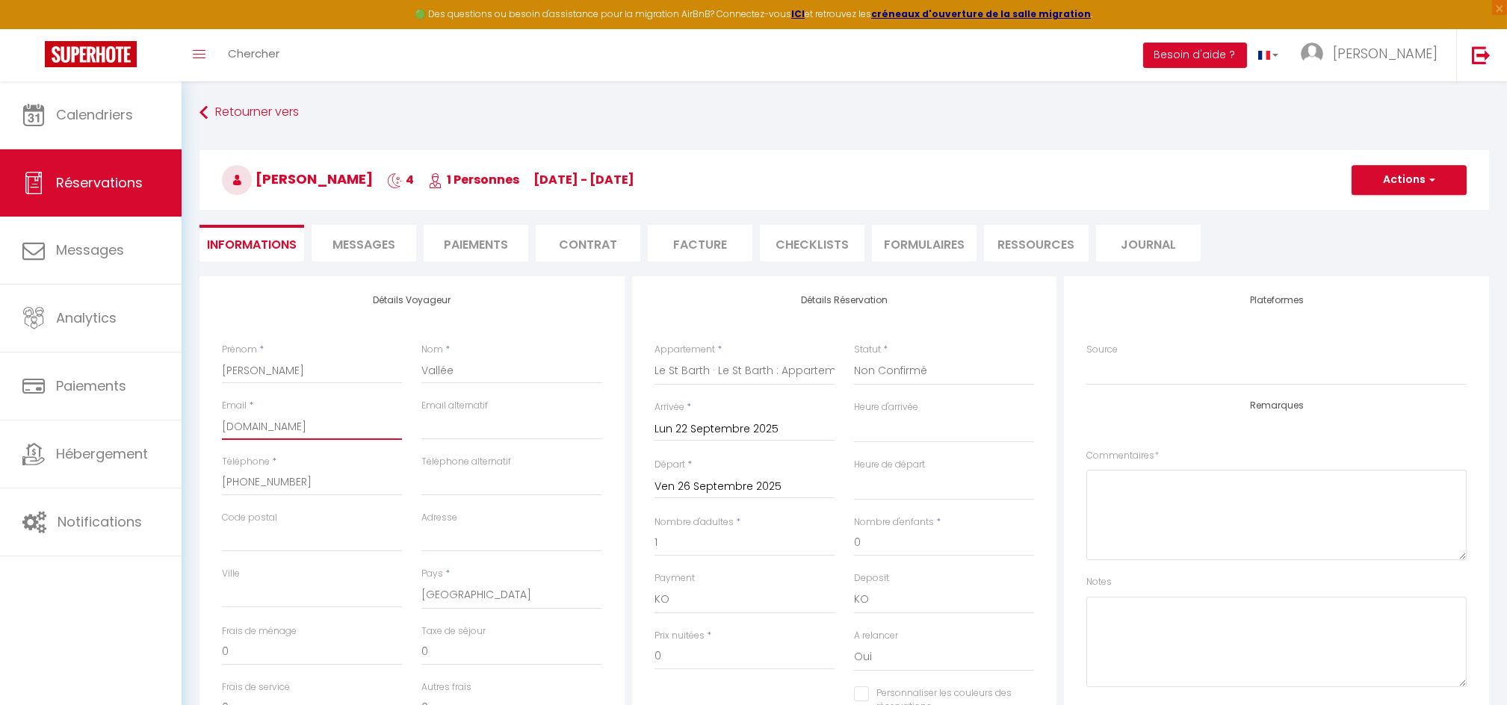
checkbox input "false"
type input "te.com"
select select
checkbox input "false"
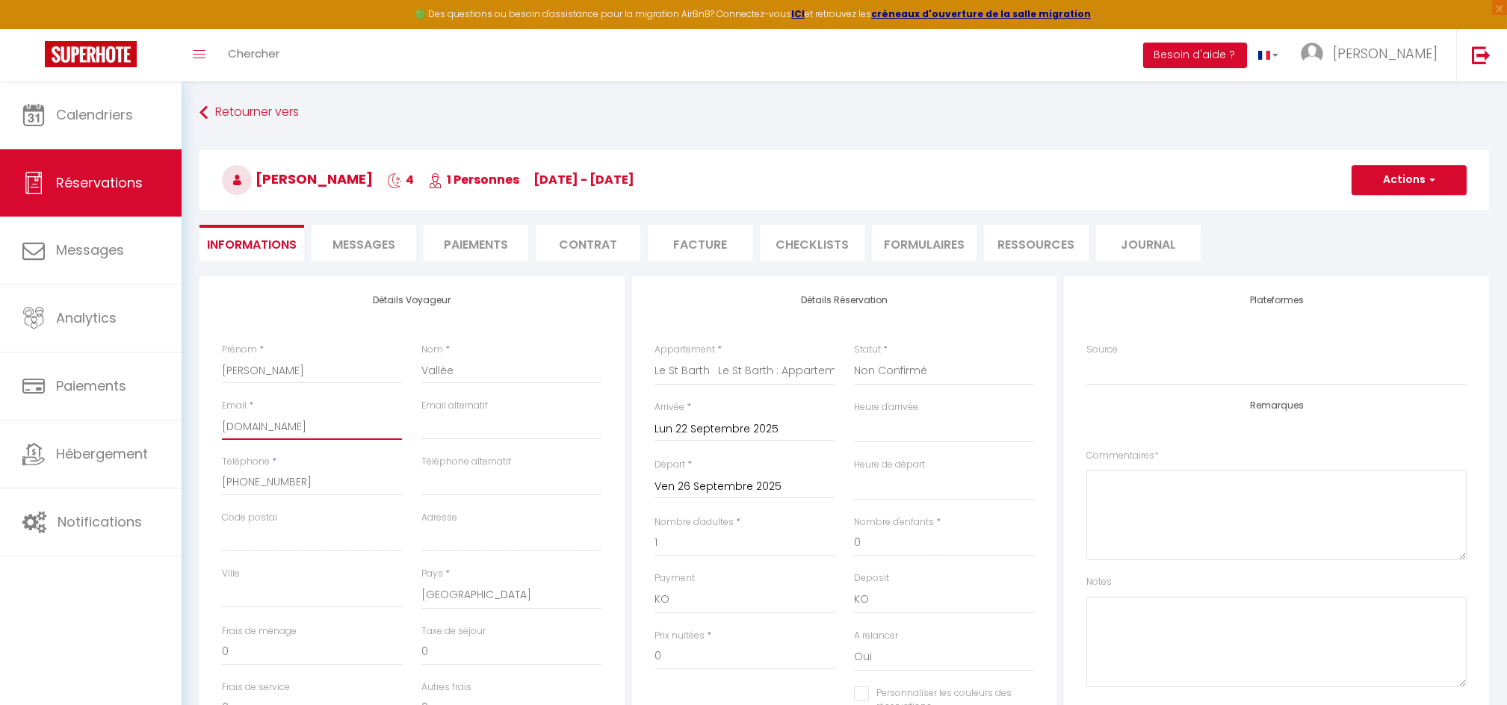
type input "e.com"
select select
checkbox input "false"
type input ".com"
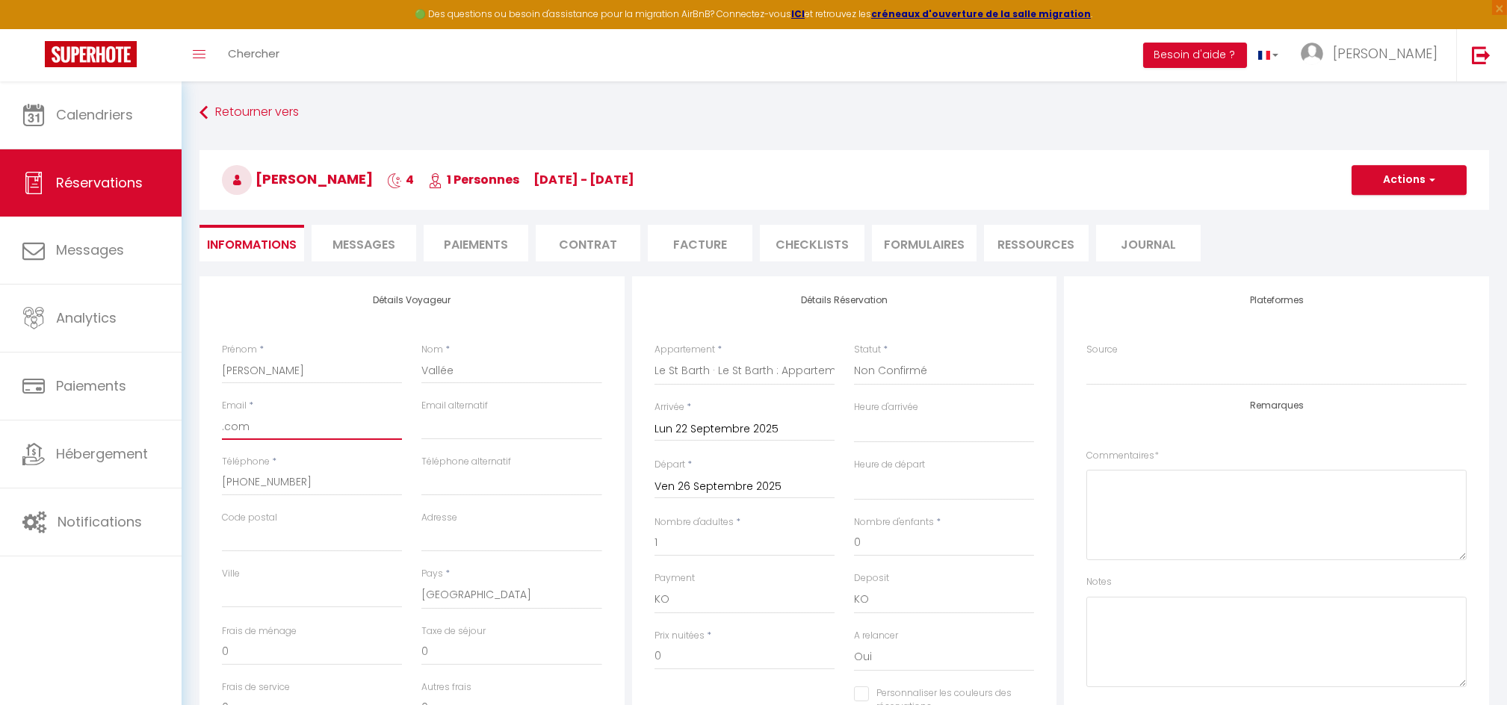
select select
checkbox input "false"
type input "om"
select select
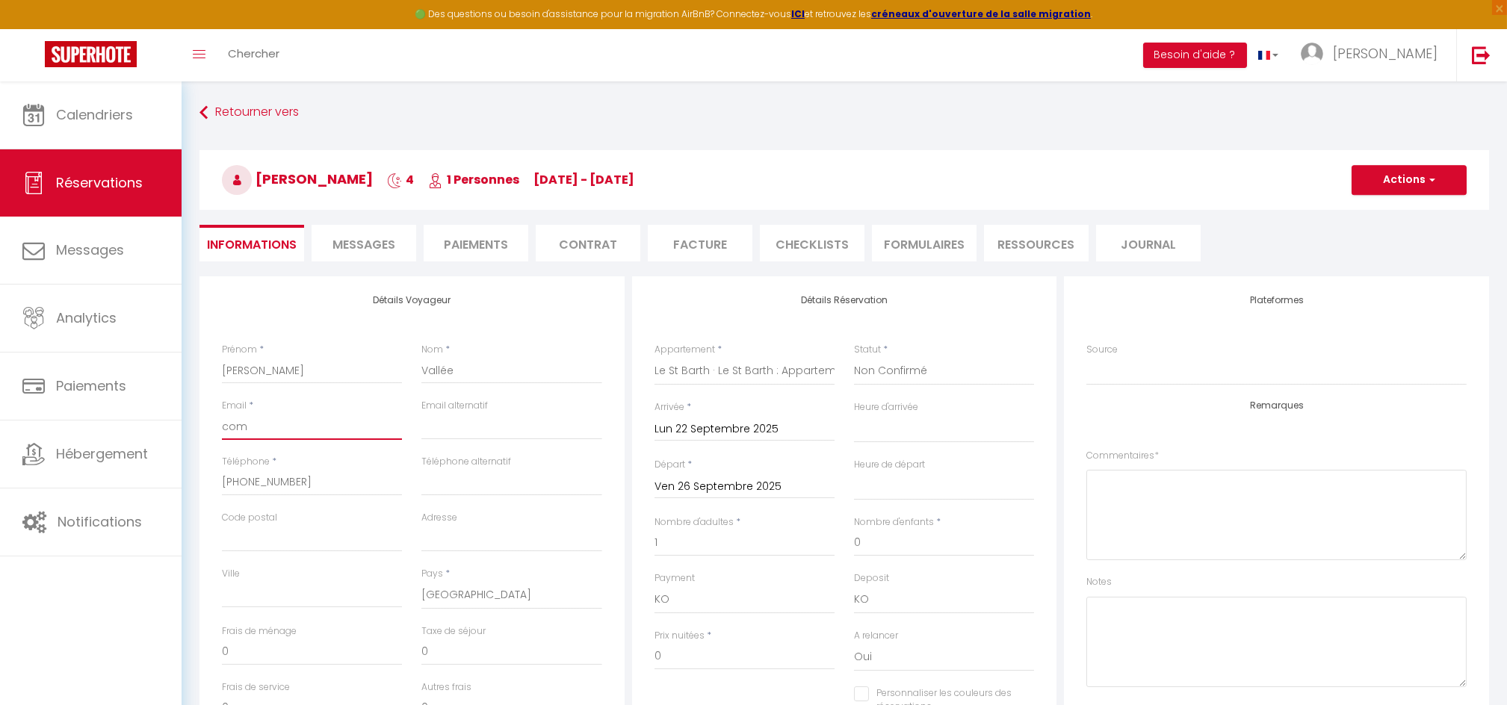
select select
checkbox input "false"
type input "m"
select select
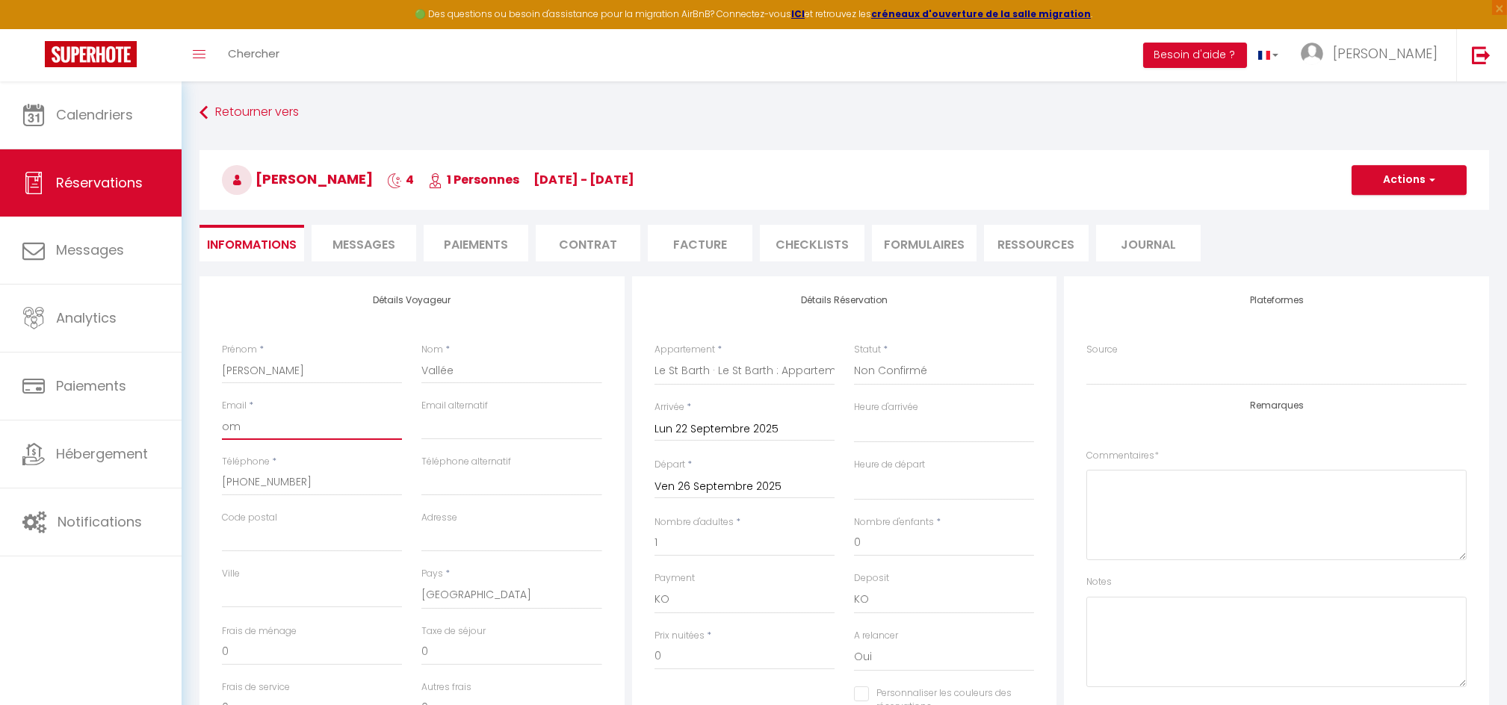
checkbox input "false"
select select
checkbox input "false"
select select
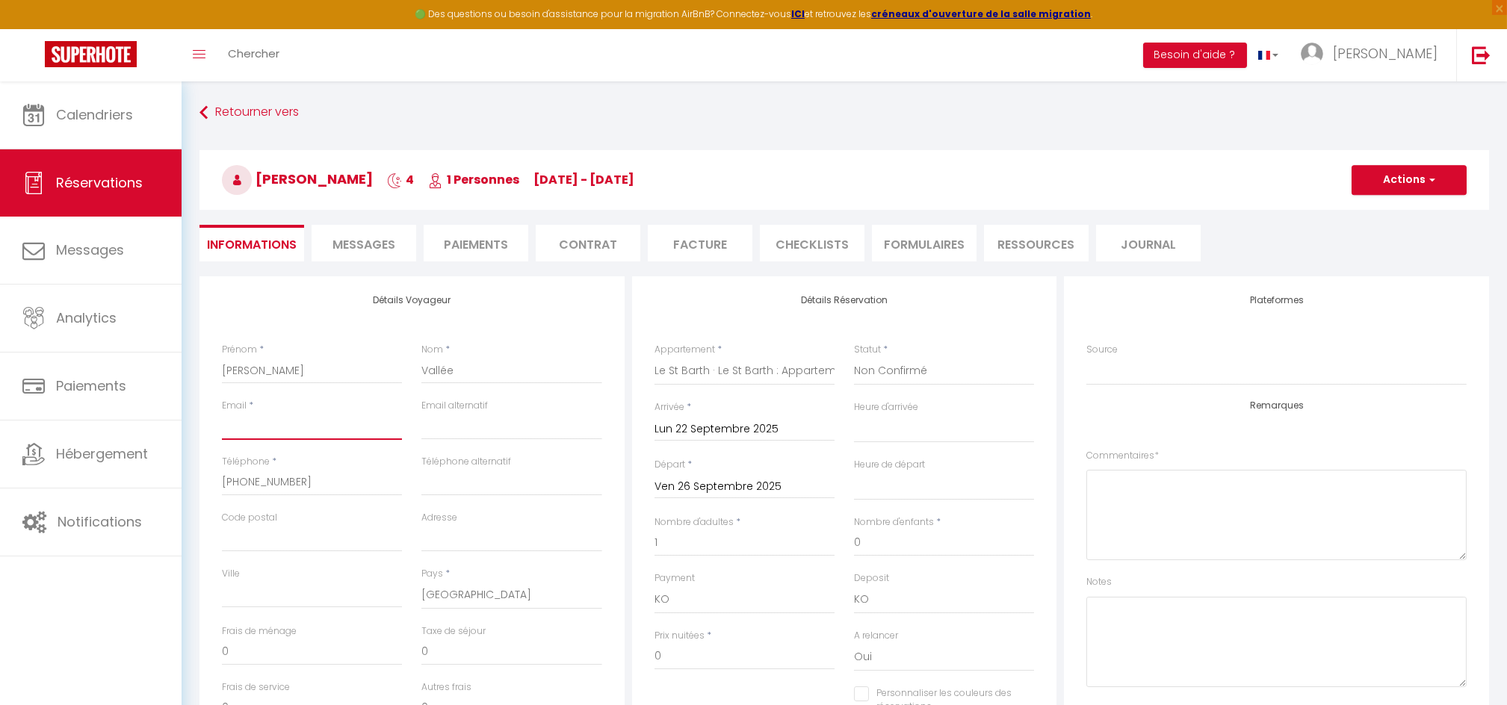
select select
checkbox input "false"
type input "f"
select select
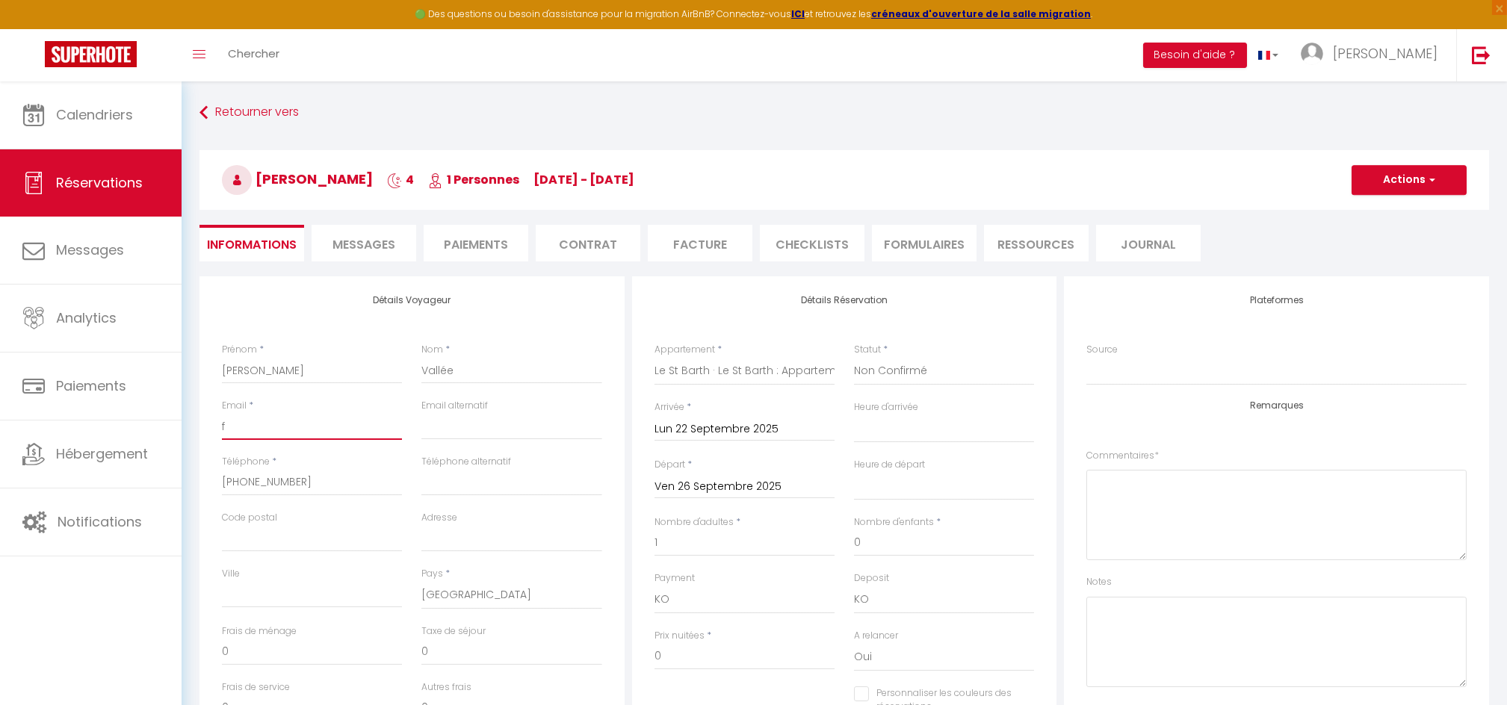
checkbox input "false"
type input "fa"
select select
checkbox input "false"
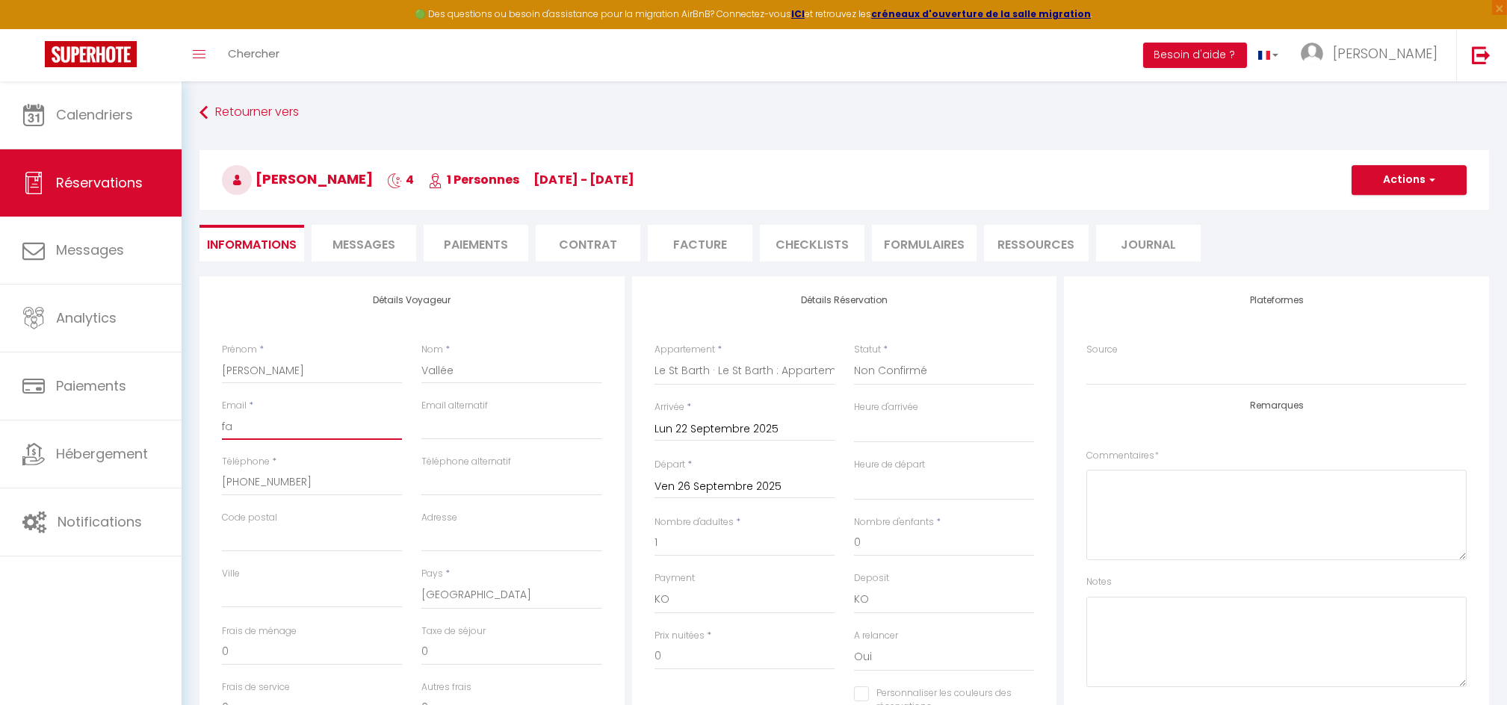
type input "fan"
select select
checkbox input "false"
type input "fann"
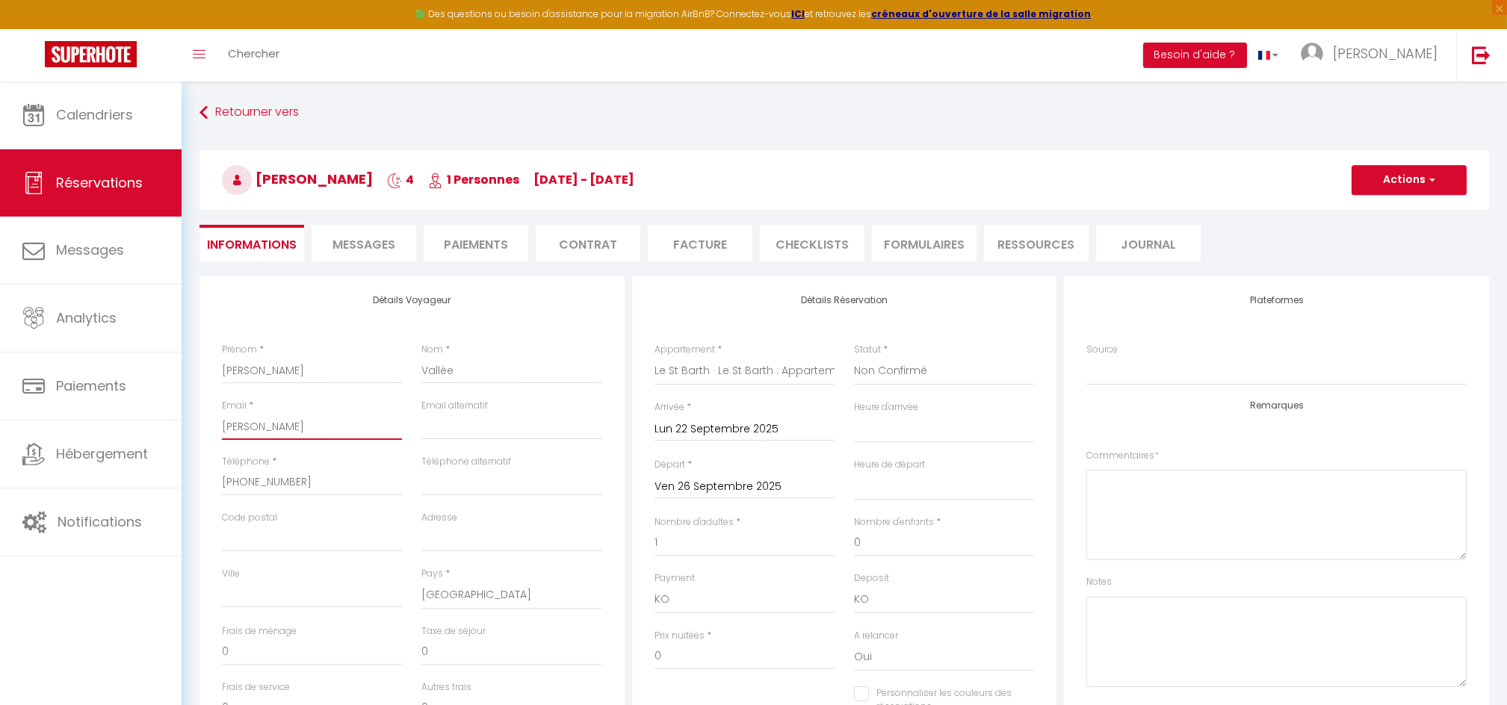
select select
checkbox input "false"
type input "fanny"
select select
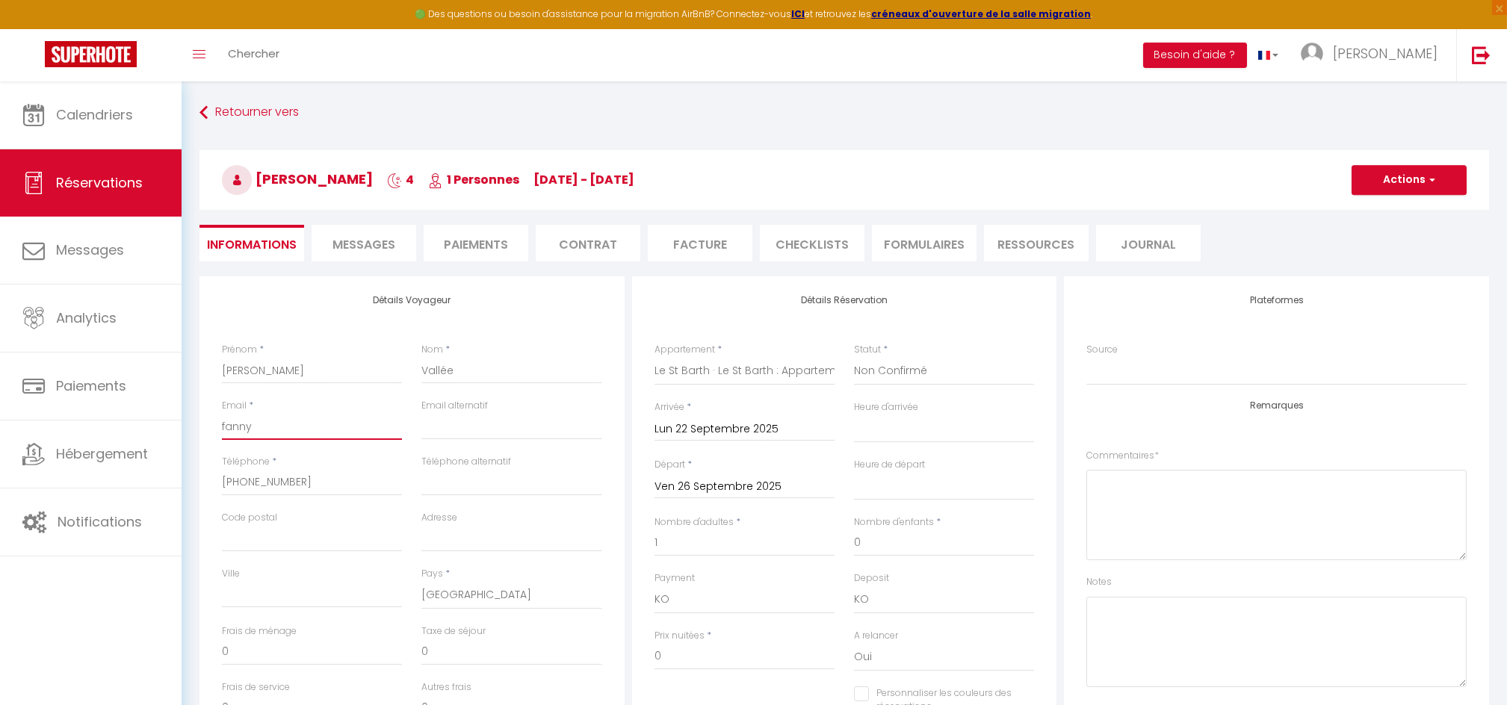
select select
checkbox input "false"
type input "fannyv"
select select
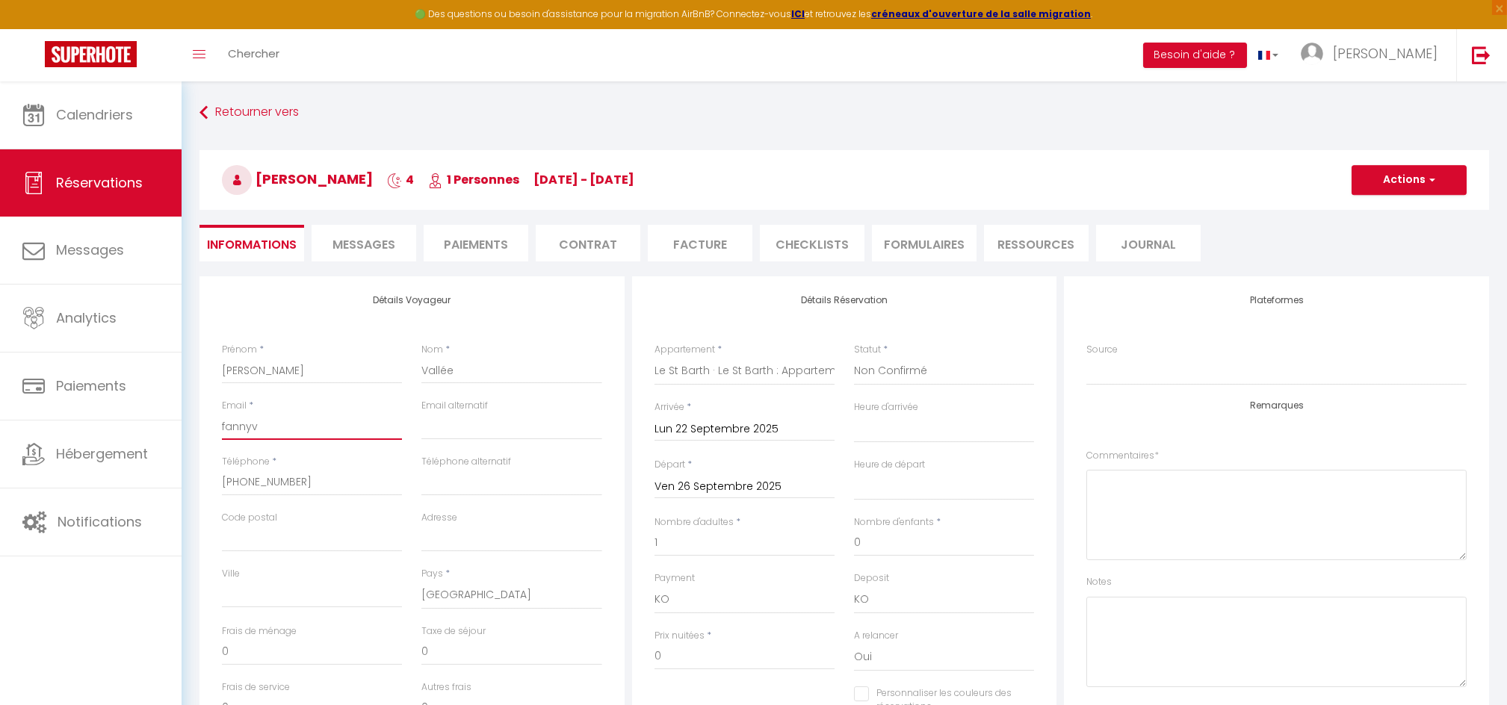
checkbox input "false"
type input "fannyva"
select select
checkbox input "false"
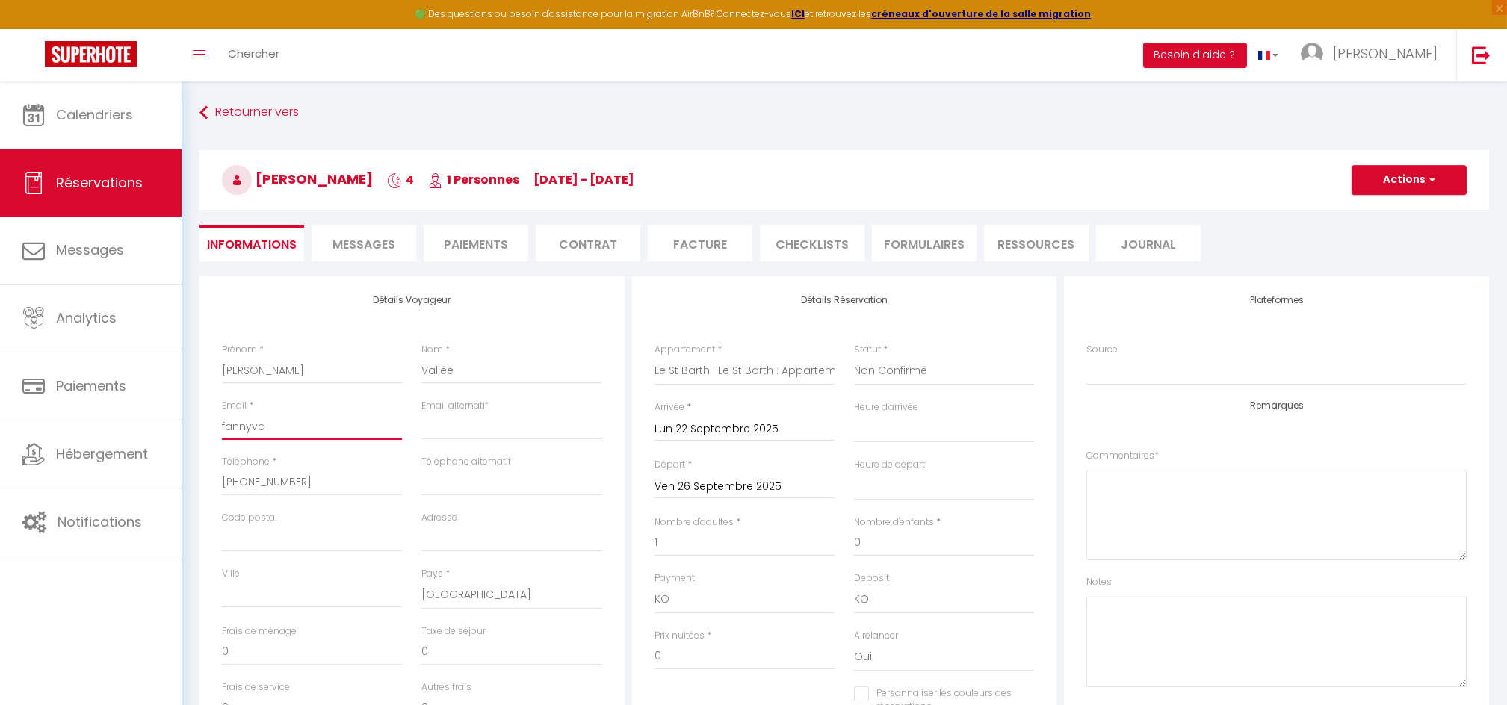
type input "fannyval"
select select
checkbox input "false"
type input "fannyvall"
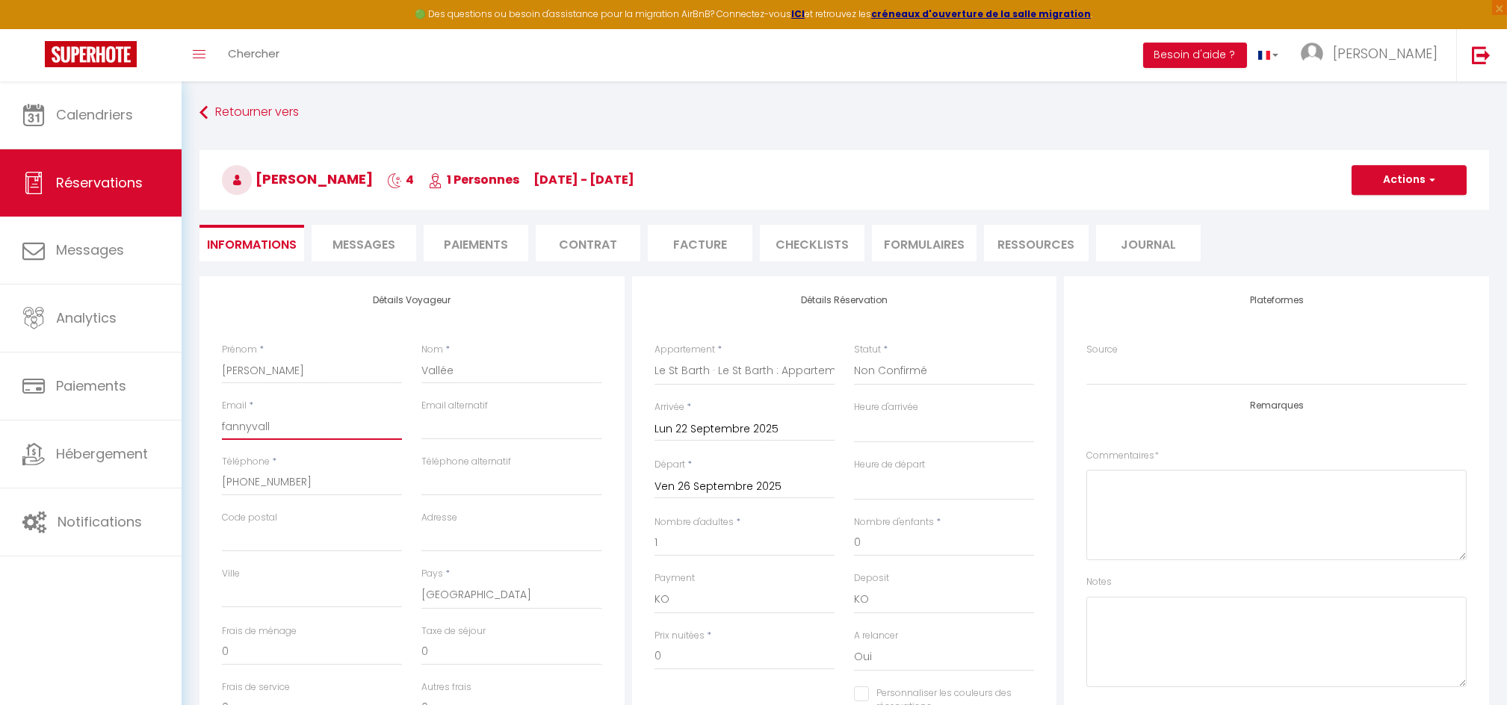
select select
checkbox input "false"
type input "fannyvalle"
select select
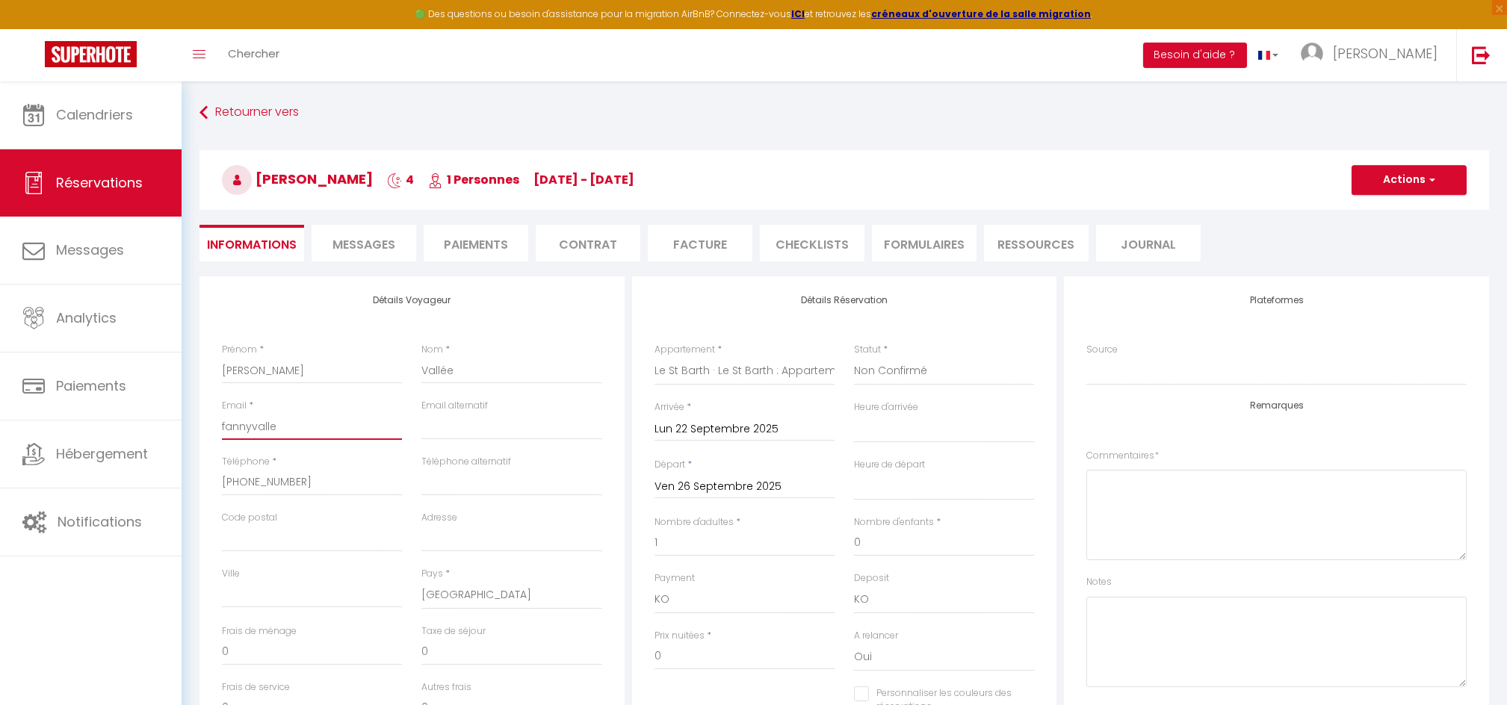
select select
checkbox input "false"
type input "fannyvallee"
select select
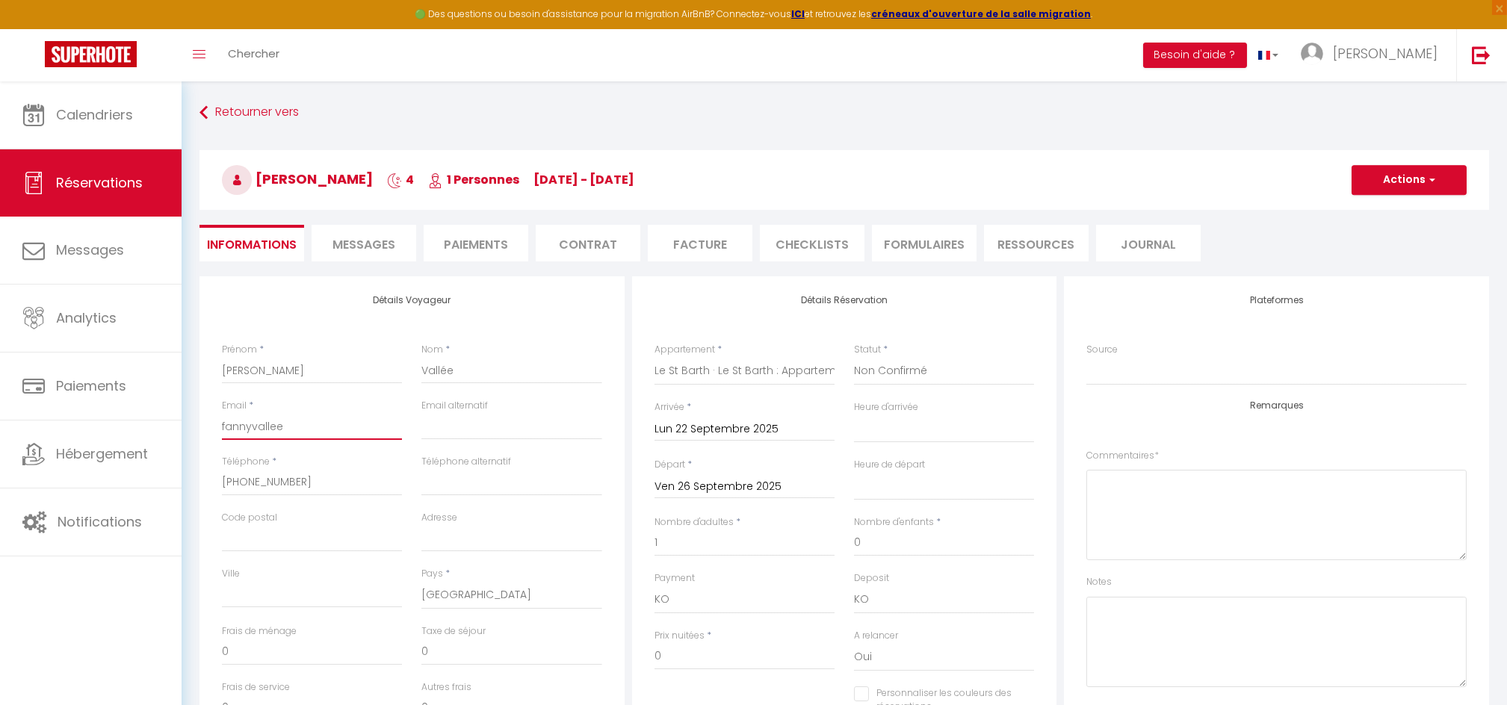
checkbox input "false"
type input "fannyvallee2"
select select
checkbox input "false"
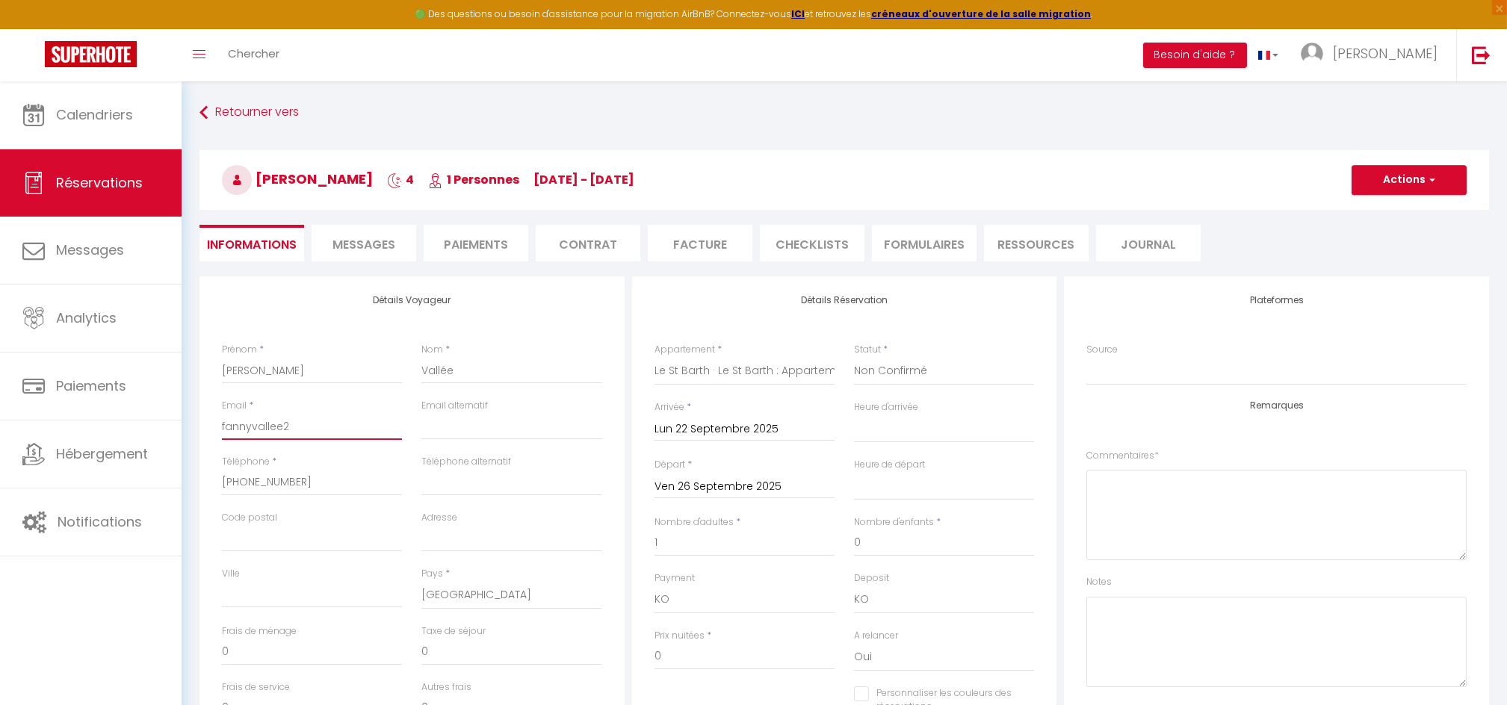
type input "fannyvallee20"
select select
checkbox input "false"
type input "fannyvallee200"
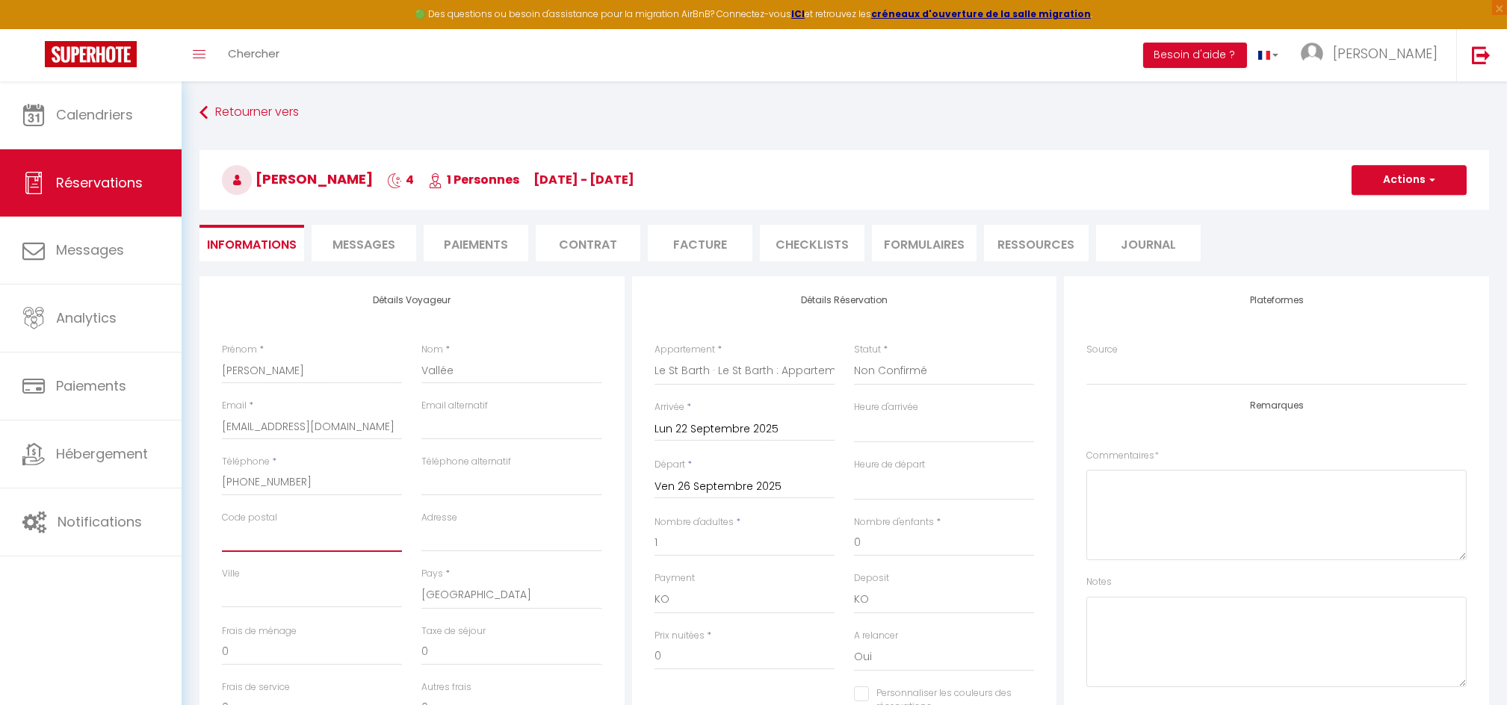
click at [317, 542] on input "Code postal" at bounding box center [312, 538] width 180 height 27
click at [762, 594] on select "OK KO" at bounding box center [744, 600] width 180 height 28
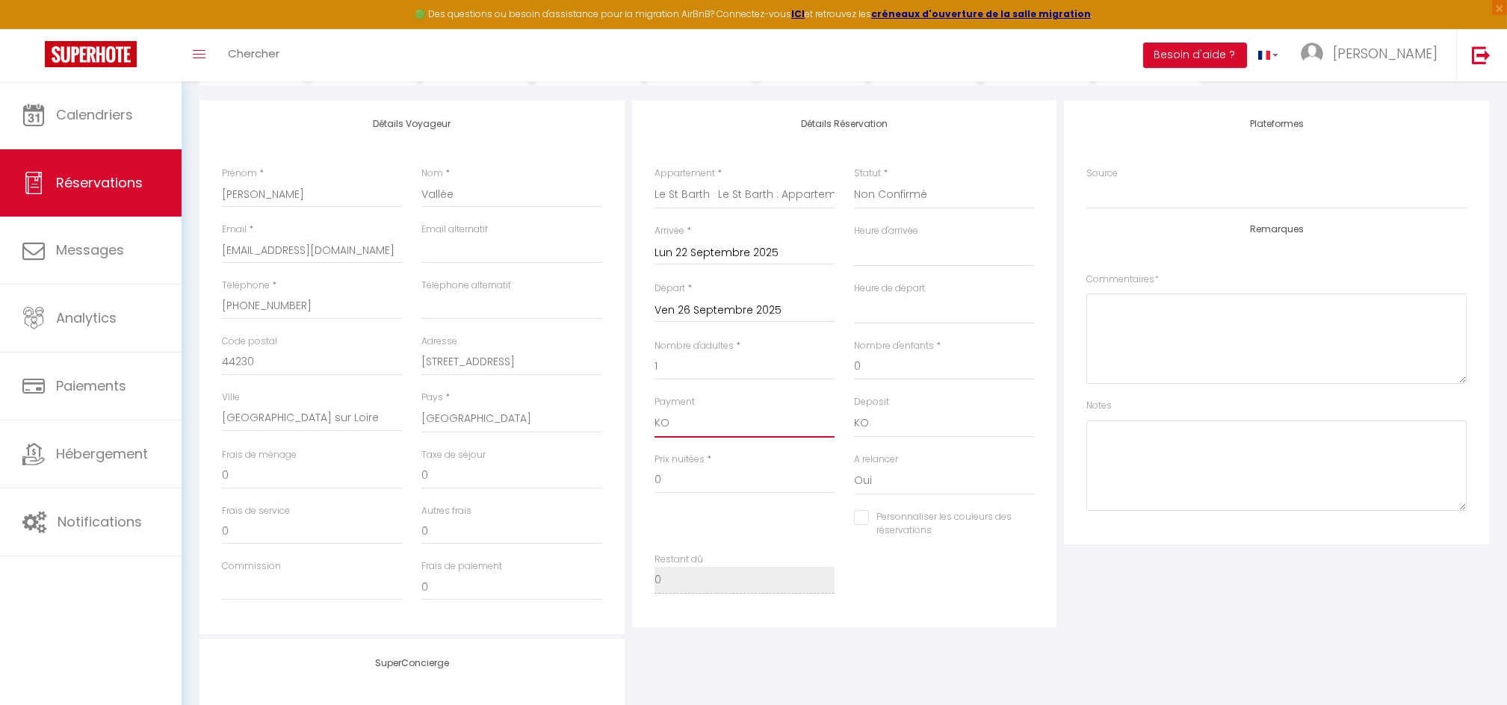
scroll to position [181, 0]
click at [734, 470] on input "0" at bounding box center [744, 475] width 180 height 27
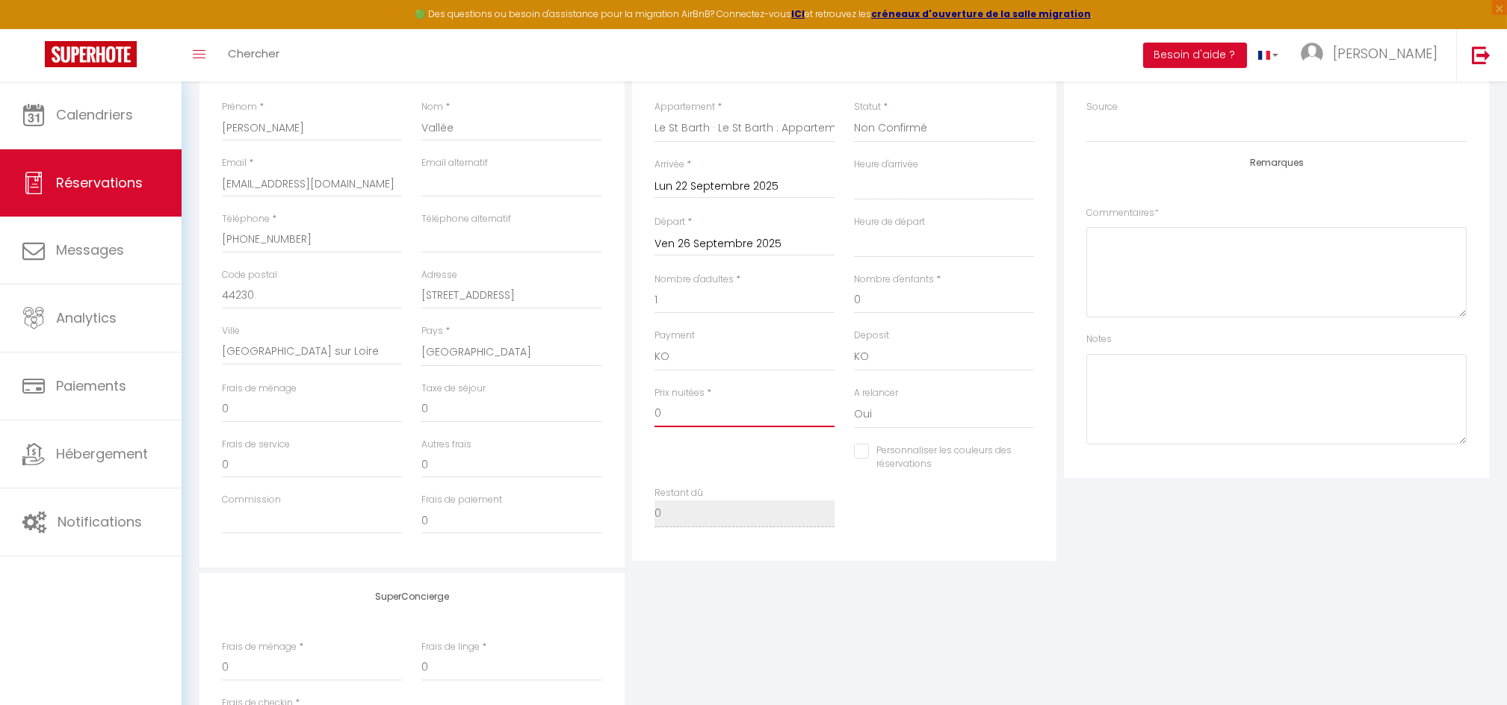
scroll to position [244, 0]
click at [675, 415] on input "0" at bounding box center [744, 412] width 180 height 27
drag, startPoint x: 675, startPoint y: 415, endPoint x: 618, endPoint y: 416, distance: 56.0
click at [618, 416] on div "Détails Voyageur Prénom * Fanny Nom * Vallée Email * fannyvallee2005@gmail.com …" at bounding box center [844, 299] width 1297 height 534
click at [285, 397] on input "0" at bounding box center [312, 407] width 180 height 27
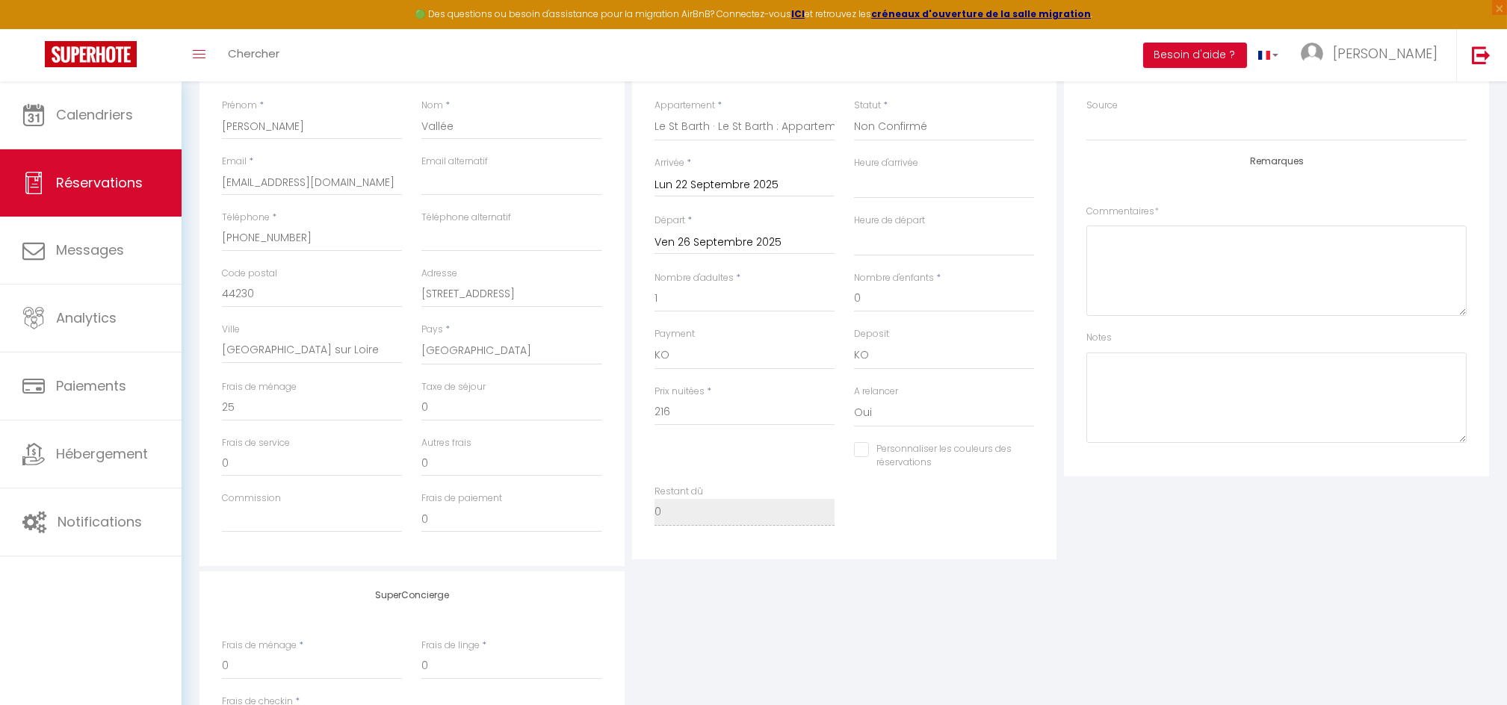
click at [340, 447] on div "Frais de service 0" at bounding box center [312, 456] width 180 height 41
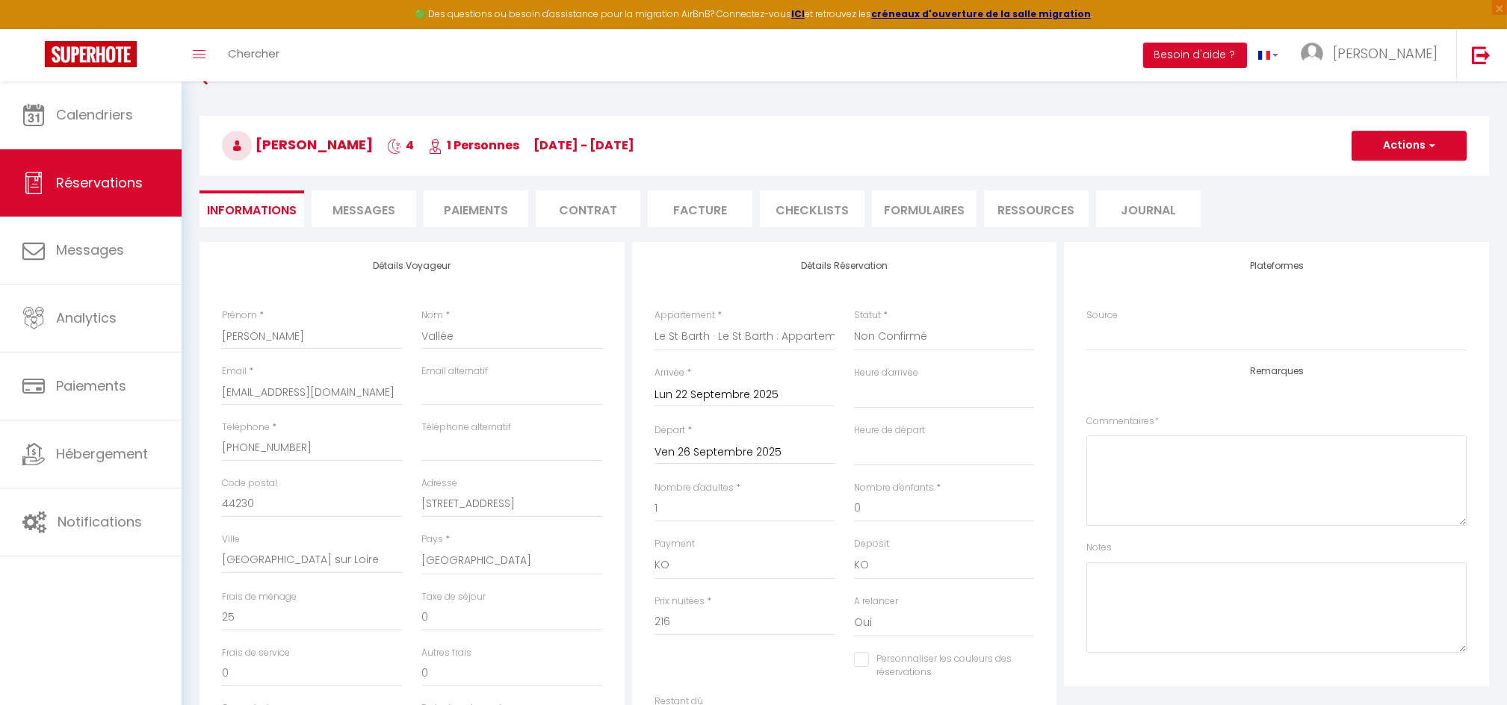
scroll to position [25, 0]
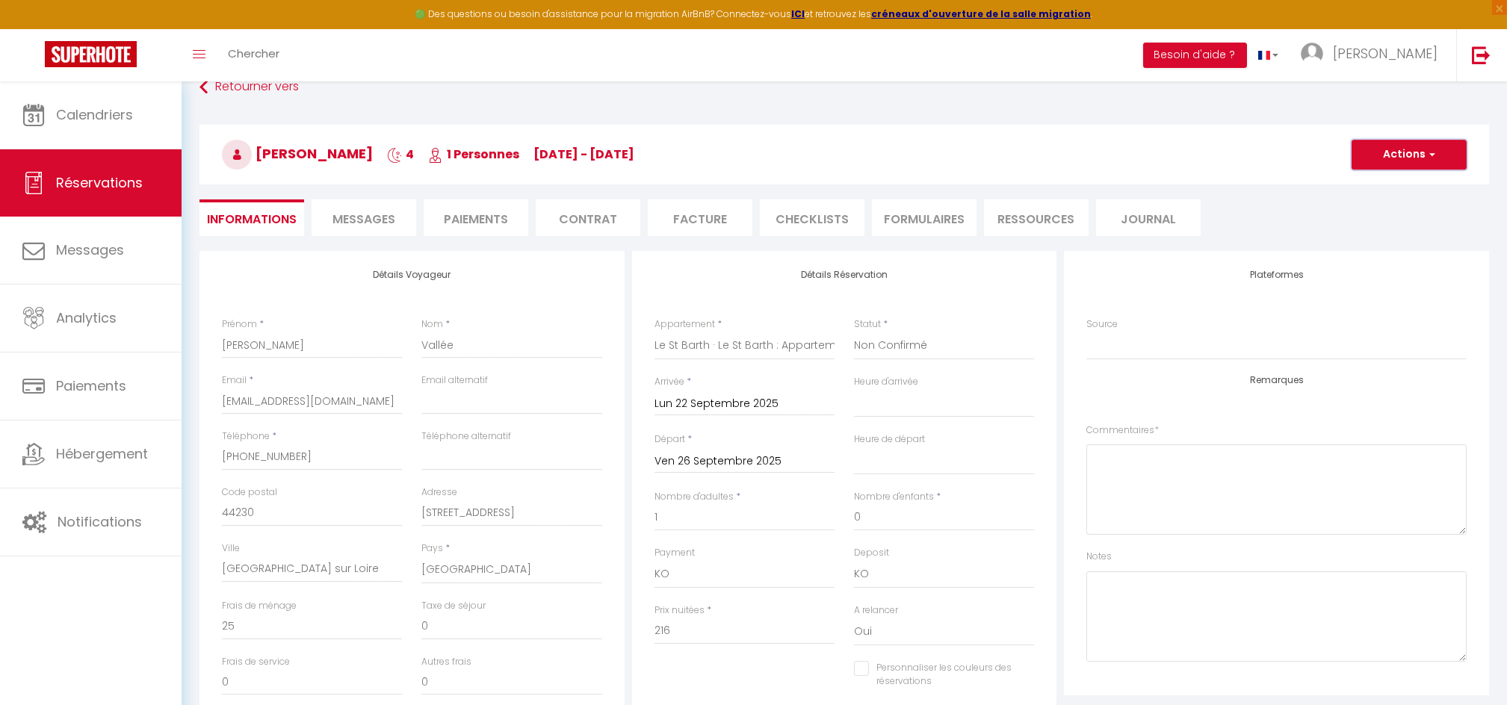
click at [1402, 155] on button "Actions" at bounding box center [1408, 155] width 115 height 30
click at [1368, 185] on link "Enregistrer" at bounding box center [1394, 187] width 118 height 19
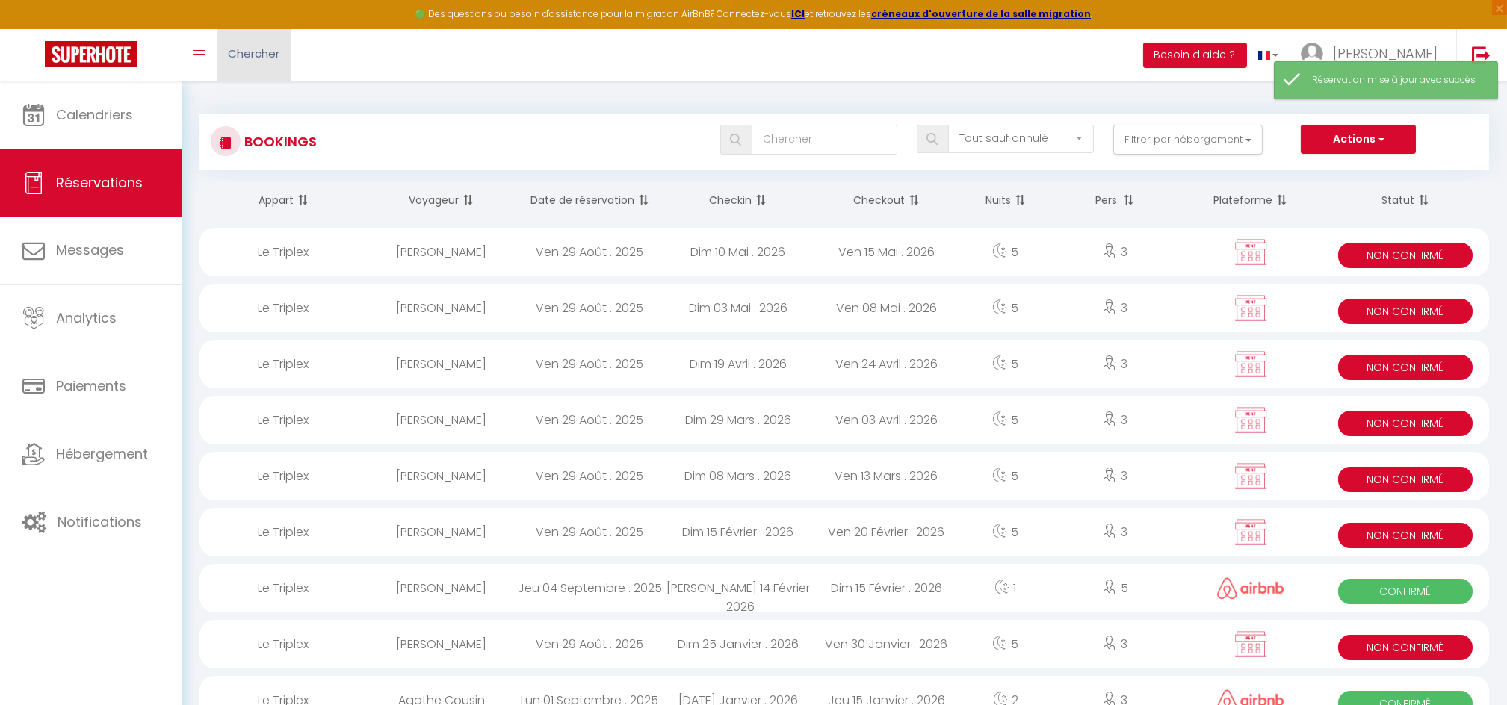
click at [221, 68] on link "Chercher" at bounding box center [254, 55] width 74 height 52
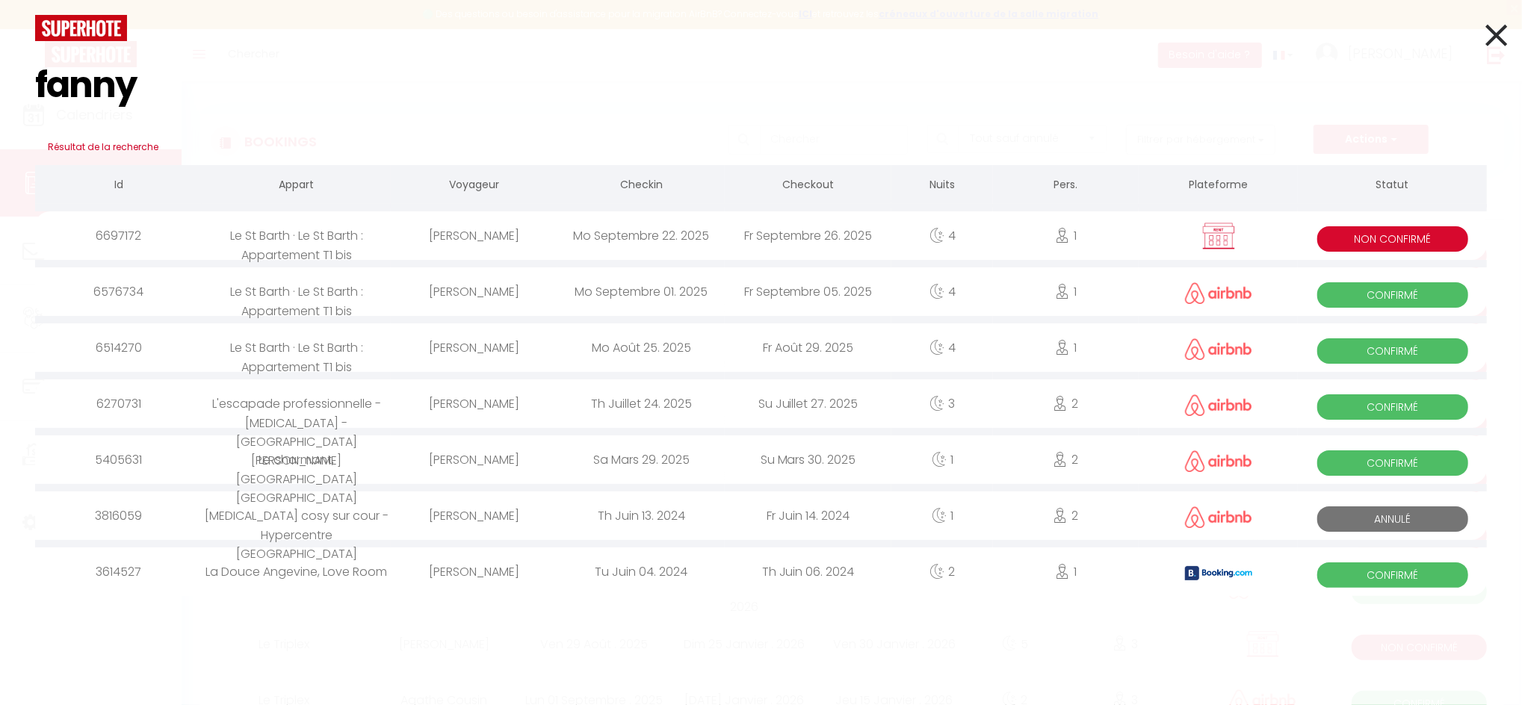
click at [336, 238] on div "Le St Barth · Le St Barth : Appartement T1 bis" at bounding box center [296, 235] width 189 height 49
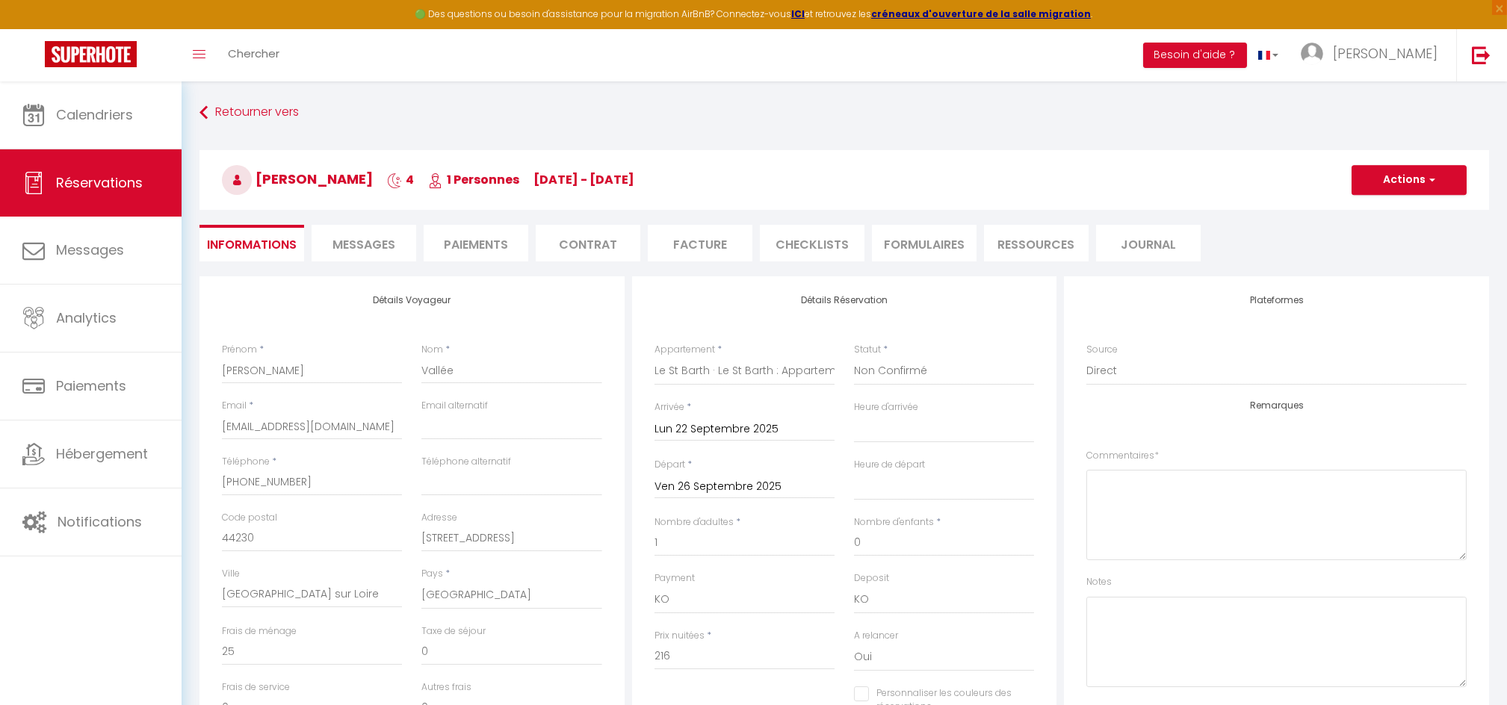
click at [486, 241] on li "Paiements" at bounding box center [476, 243] width 105 height 37
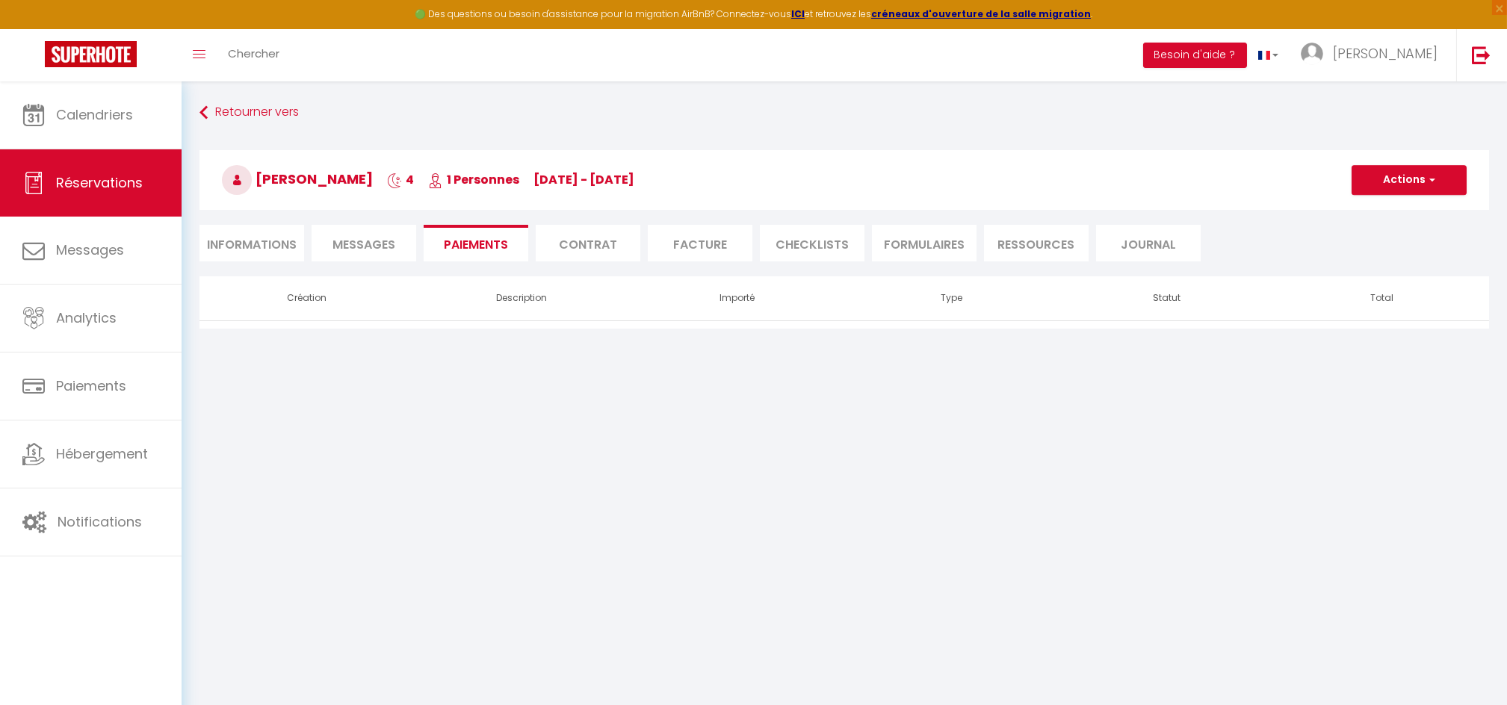
click at [570, 241] on li "Contrat" at bounding box center [588, 243] width 105 height 37
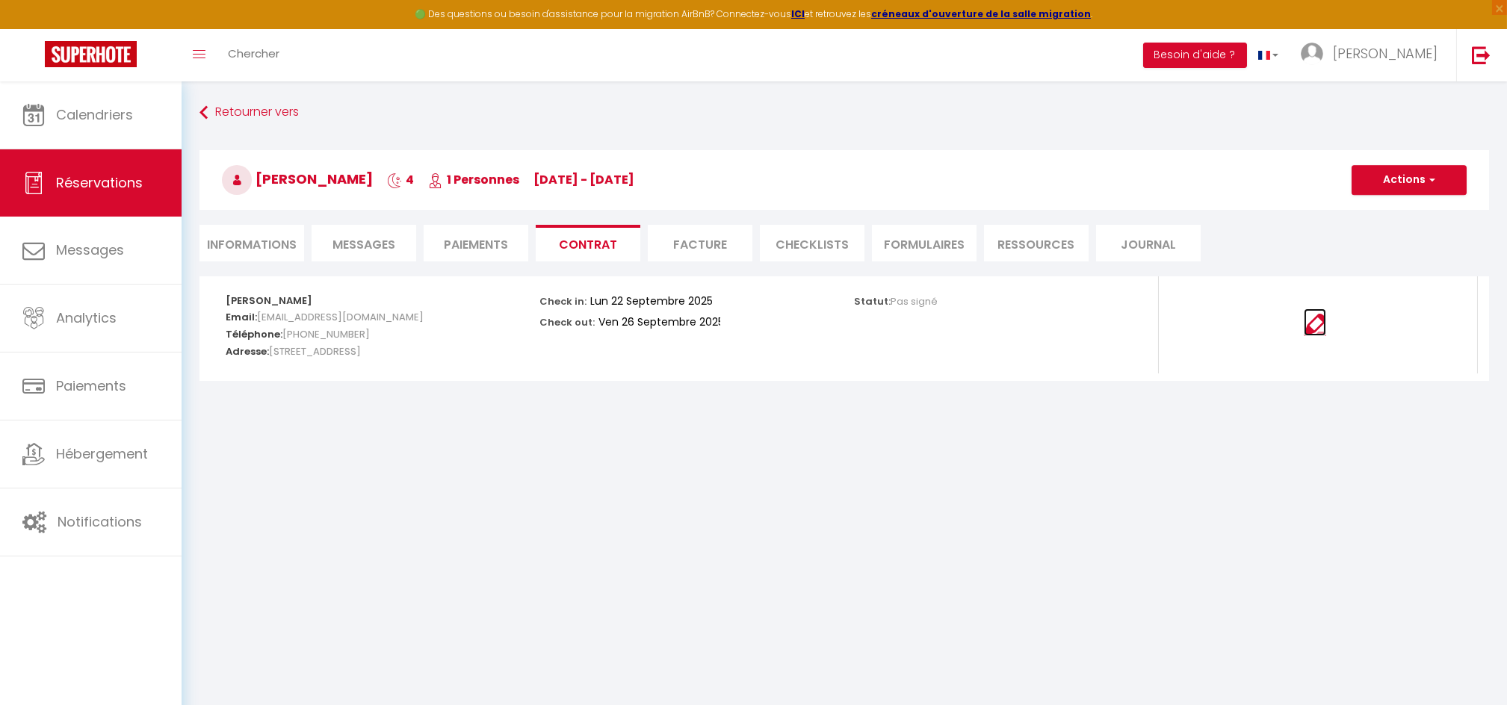
click at [1320, 328] on img at bounding box center [1314, 325] width 22 height 22
click at [1389, 182] on button "Actions" at bounding box center [1408, 180] width 115 height 30
click at [1374, 232] on link "Envoyer le contrat" at bounding box center [1397, 232] width 125 height 19
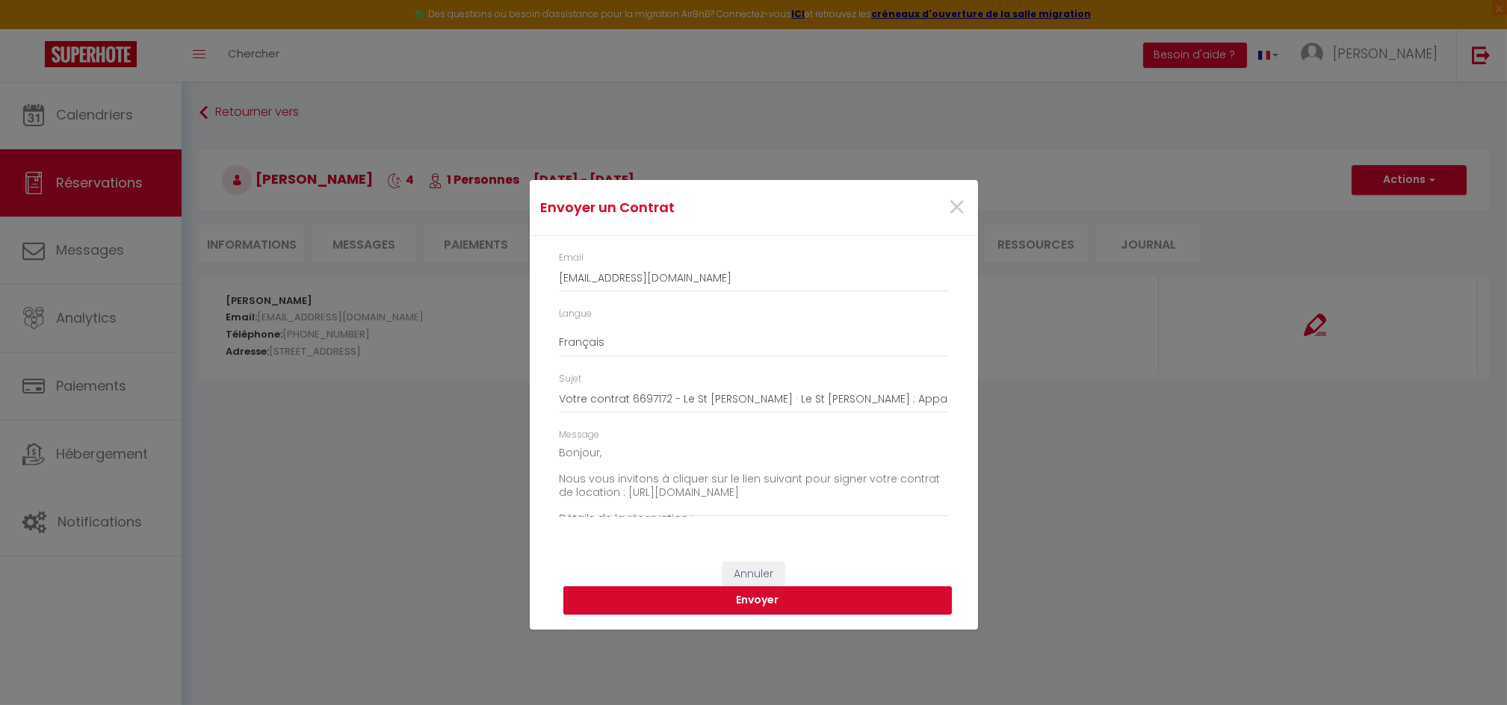
click at [819, 598] on button "Envoyer" at bounding box center [757, 600] width 388 height 28
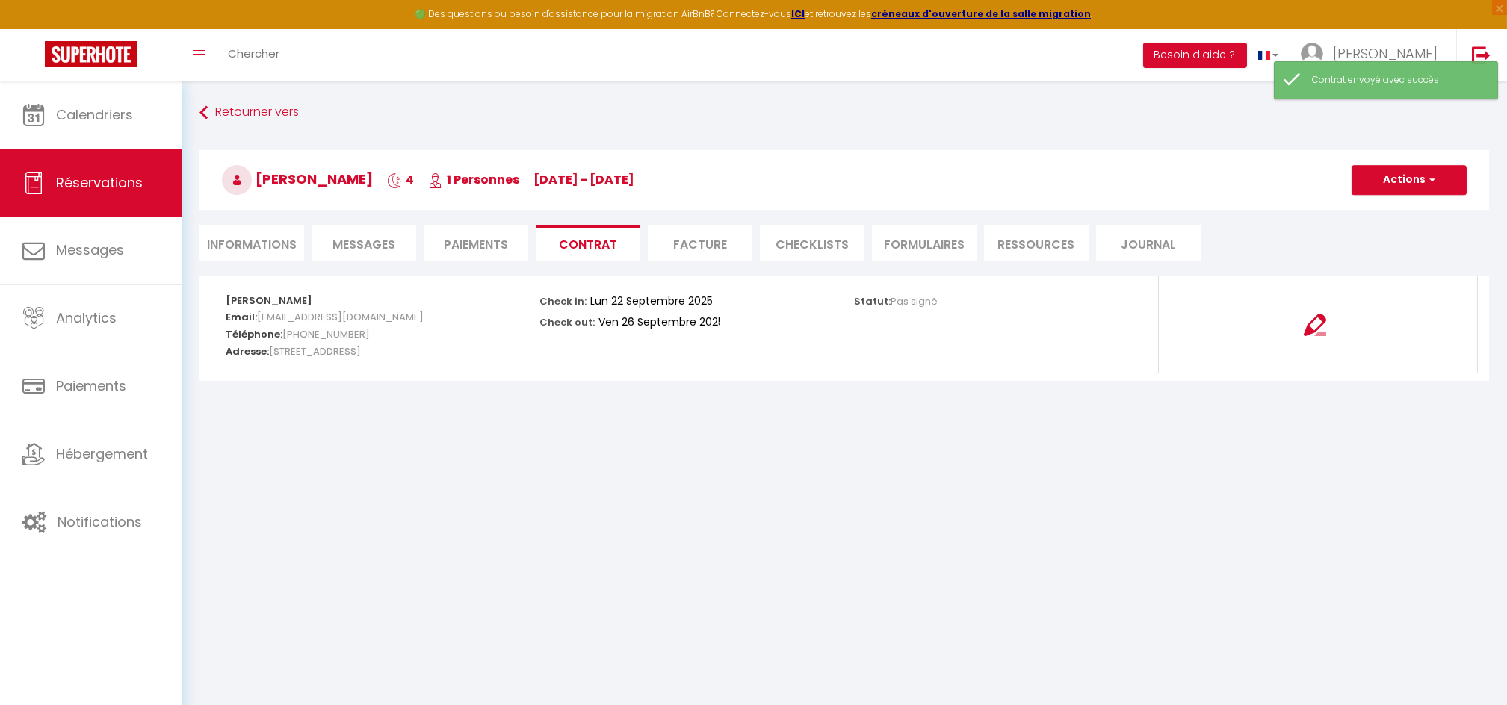
click at [442, 240] on li "Paiements" at bounding box center [476, 243] width 105 height 37
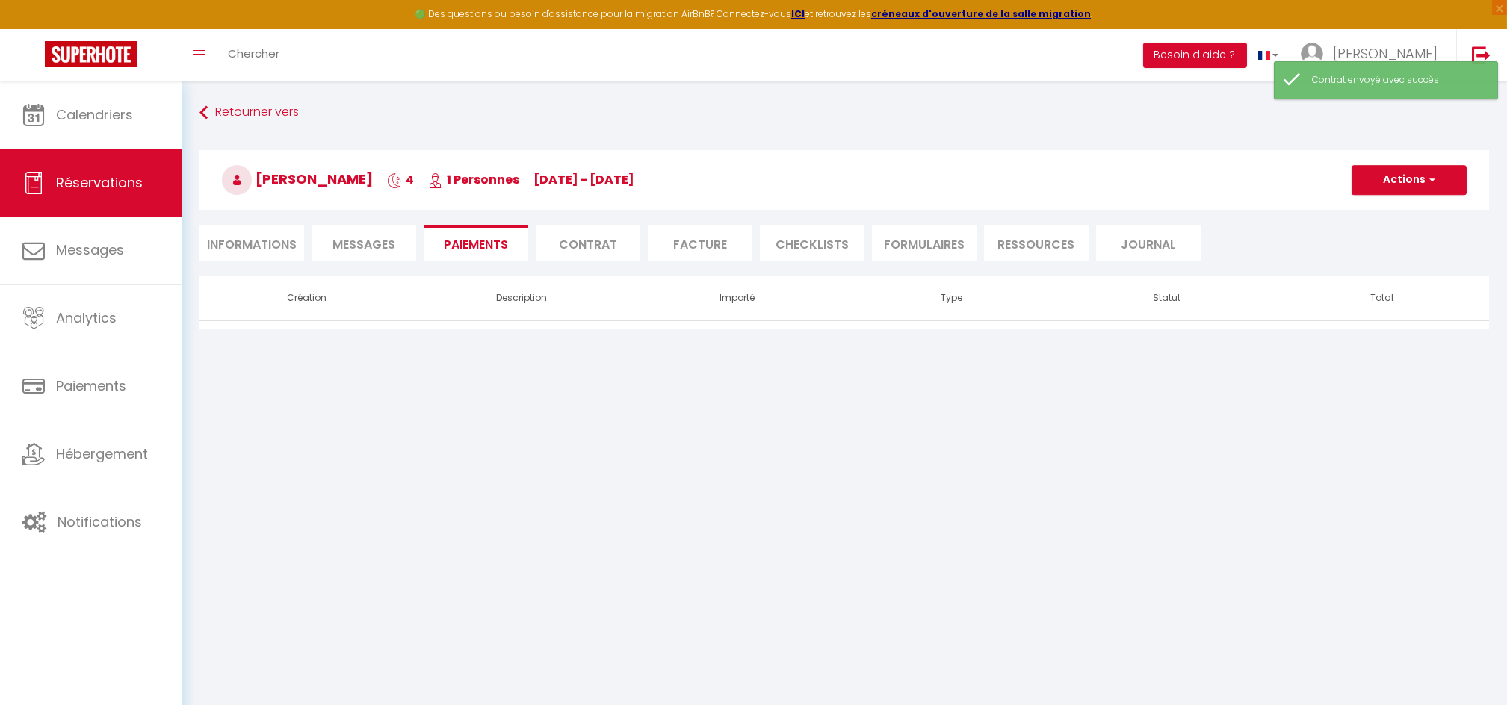
click at [251, 234] on li "Informations" at bounding box center [251, 243] width 105 height 37
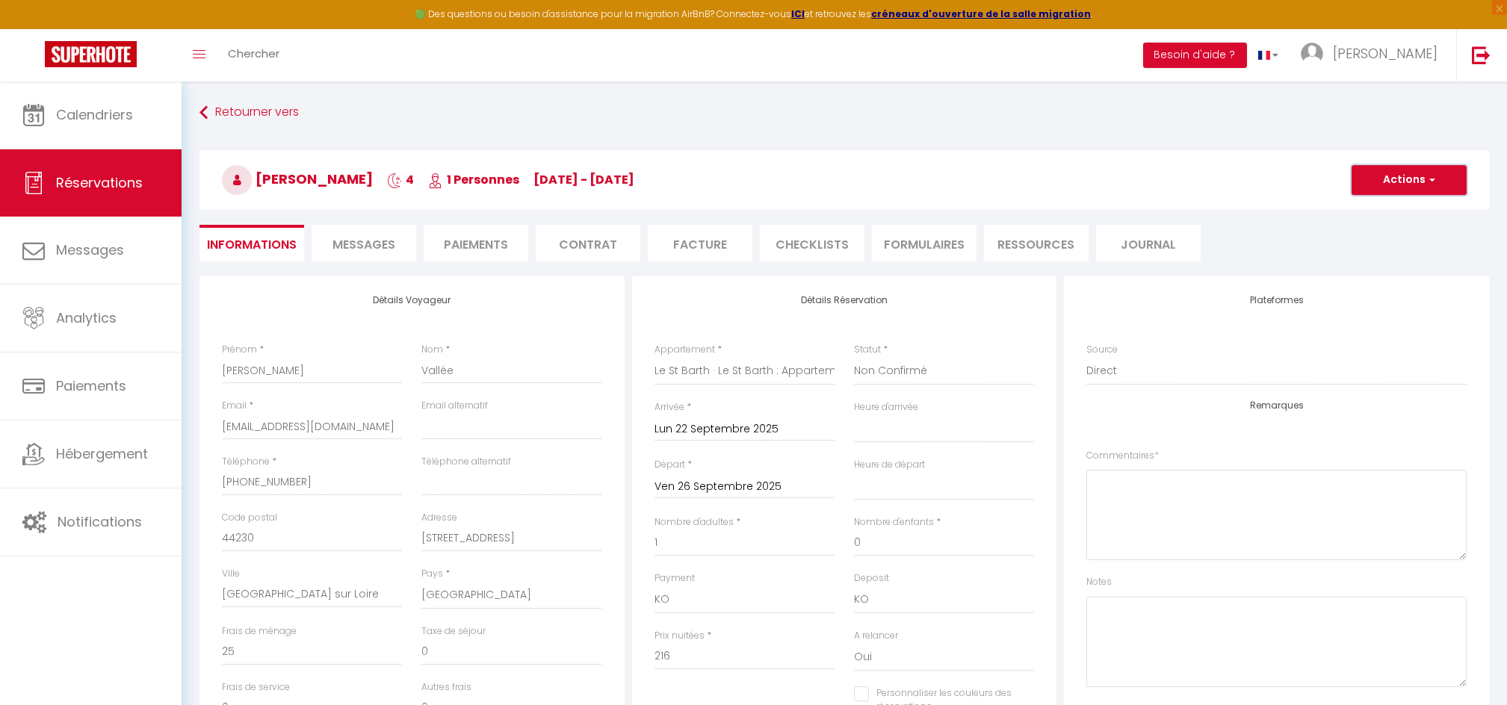
click at [1395, 176] on button "Actions" at bounding box center [1408, 180] width 115 height 30
click at [1365, 229] on link "Dupliquer" at bounding box center [1394, 232] width 118 height 19
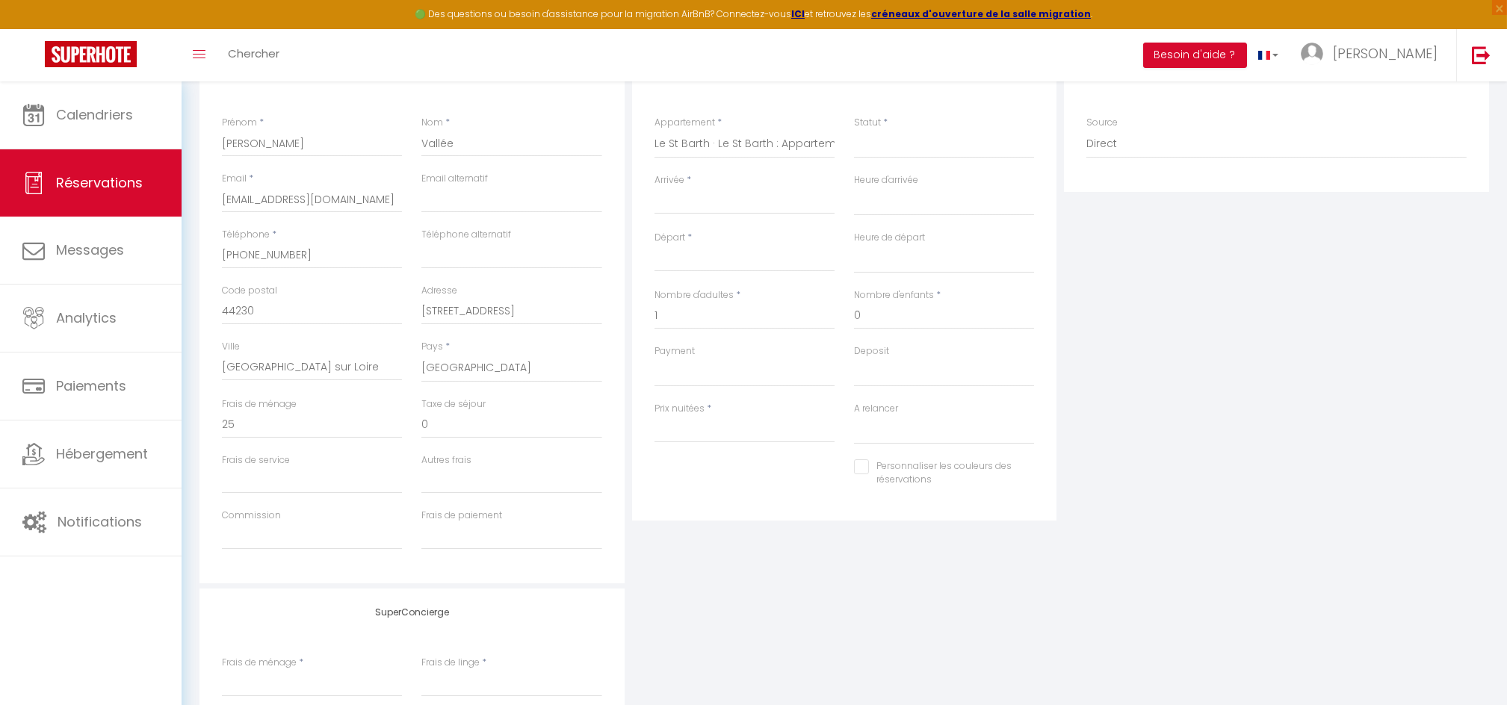
scroll to position [165, 0]
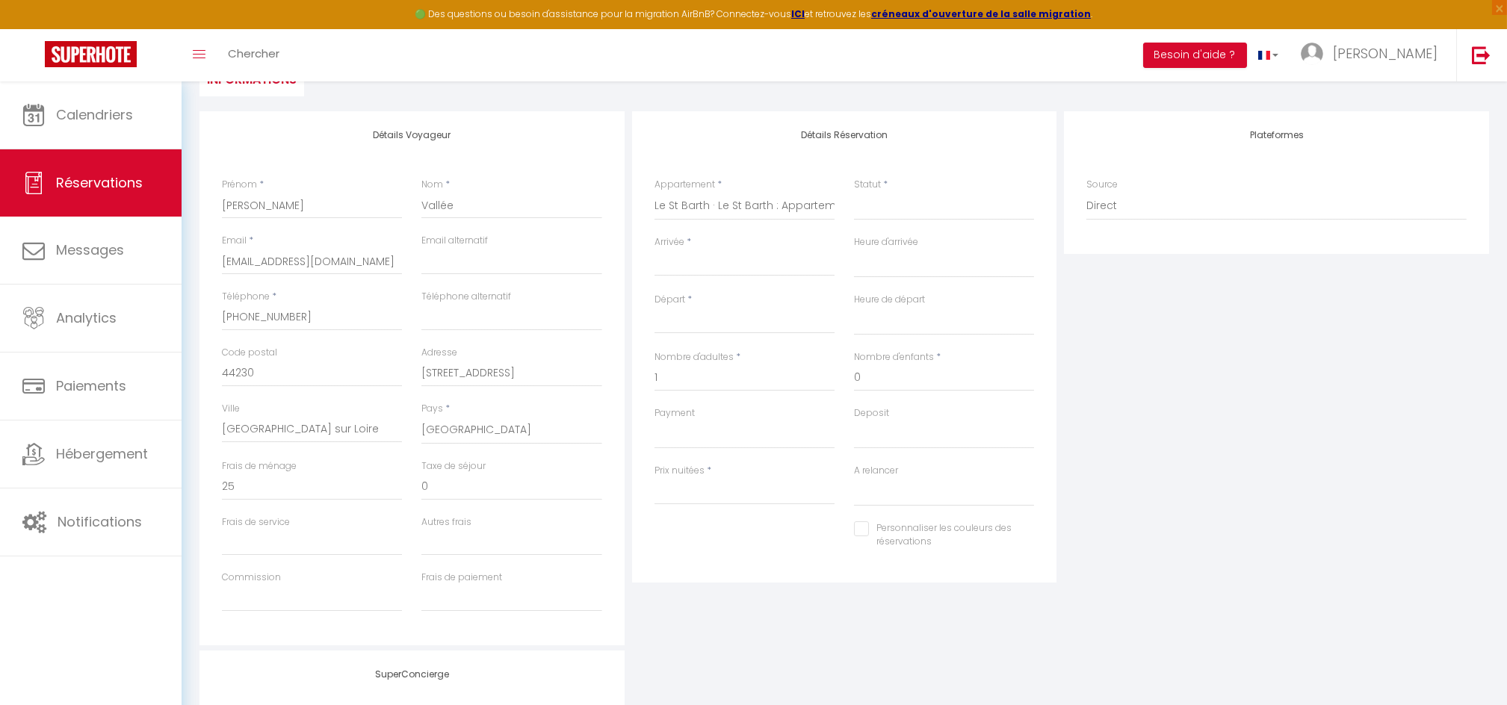
click at [731, 267] on input "Arrivée" at bounding box center [744, 264] width 180 height 19
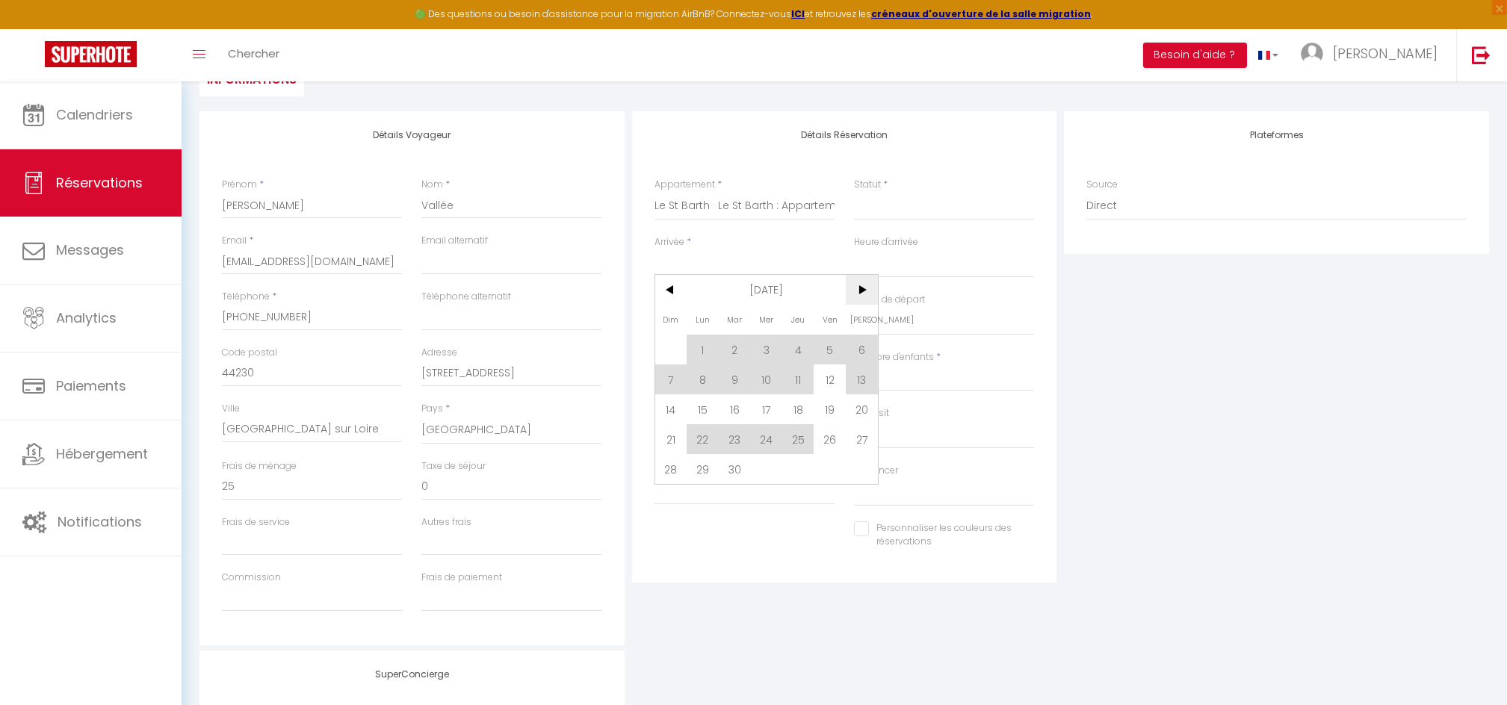
click at [864, 294] on span ">" at bounding box center [862, 290] width 32 height 30
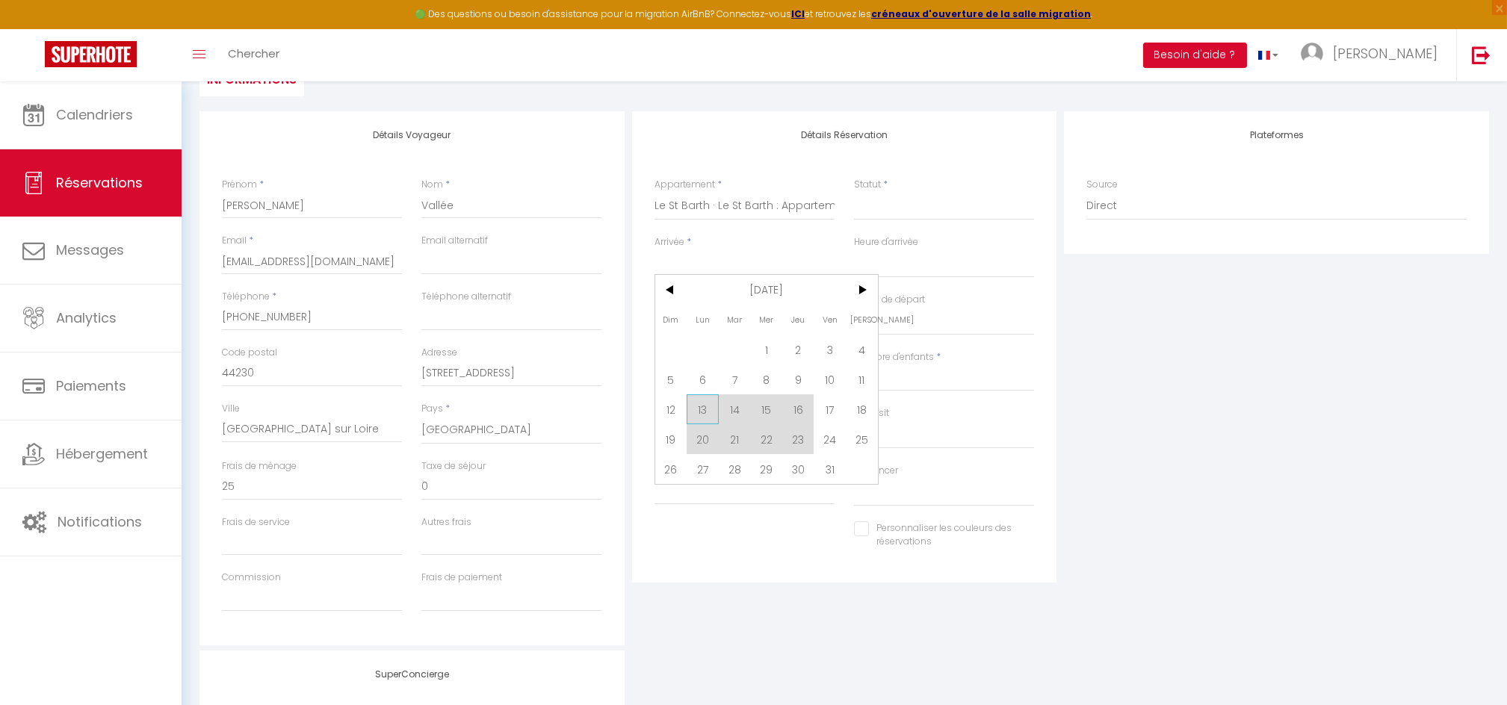
click at [699, 402] on span "13" at bounding box center [702, 409] width 32 height 30
click at [730, 309] on div "Mar 14 Octobre 2025 < Oct 2025 > Dim Lun Mar Mer Jeu Ven Sam 1 2 3 4 5 6 7 8 9 …" at bounding box center [744, 320] width 180 height 27
click at [730, 315] on input "Mar 14 Octobre 2025" at bounding box center [744, 321] width 180 height 19
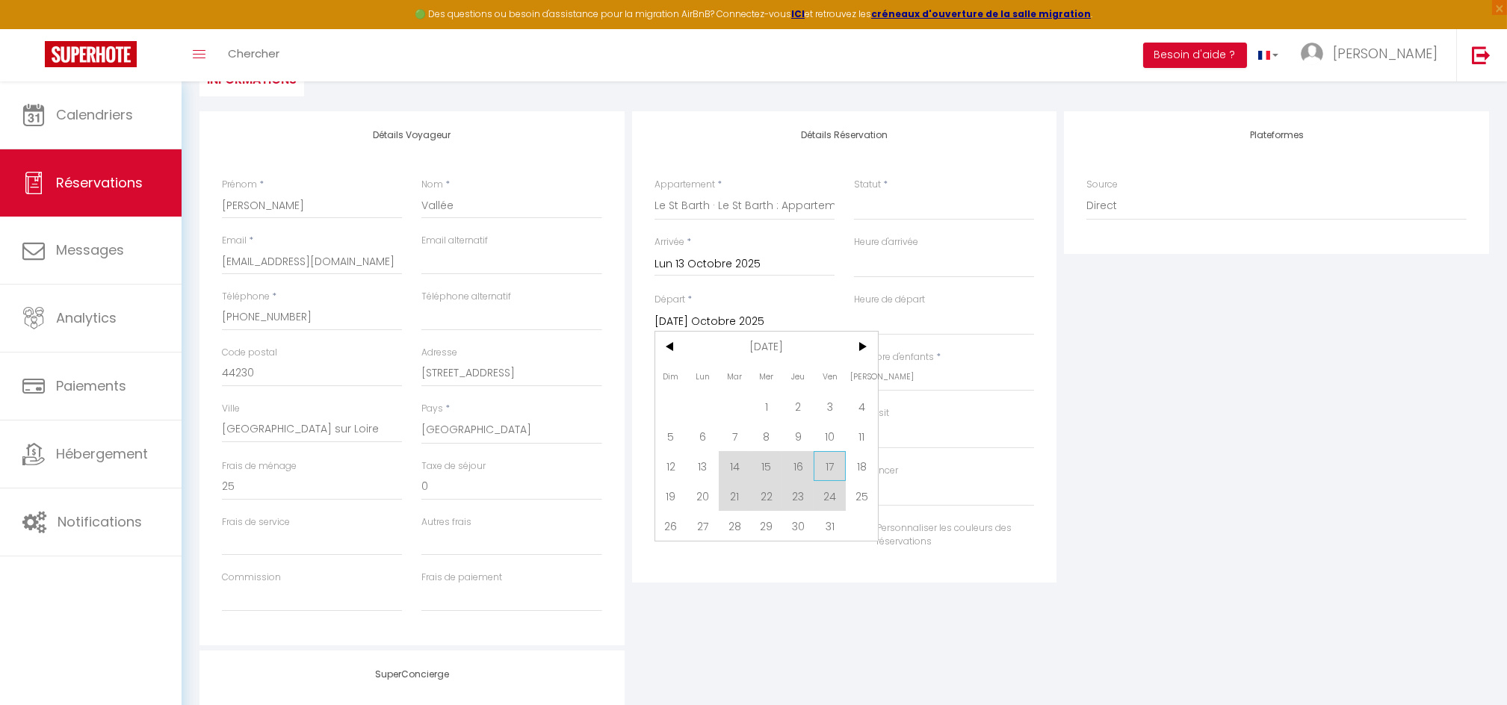
click at [825, 461] on span "17" at bounding box center [829, 466] width 32 height 30
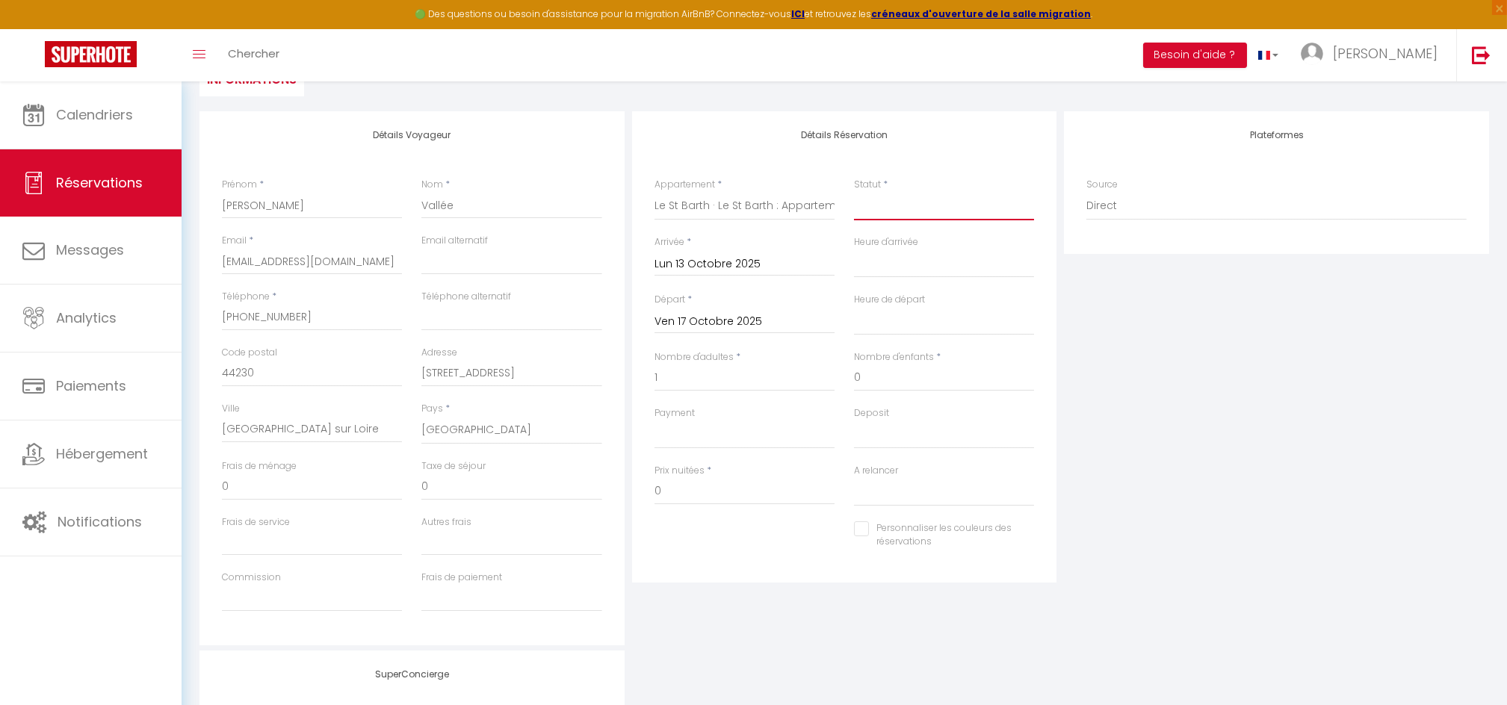
click at [934, 196] on select "Confirmé Non Confirmé Annulé Annulé par le voyageur No Show Request" at bounding box center [944, 206] width 180 height 28
click at [854, 192] on select "Confirmé Non Confirmé Annulé Annulé par le voyageur No Show Request" at bounding box center [944, 206] width 180 height 28
click at [887, 263] on select "00:00 00:30 01:00 01:30 02:00 02:30 03:00 03:30 04:00 04:30 05:00 05:30 06:00 0…" at bounding box center [944, 263] width 180 height 28
click at [854, 249] on select "00:00 00:30 01:00 01:30 02:00 02:30 03:00 03:30 04:00 04:30 05:00 05:30 06:00 0…" at bounding box center [944, 263] width 180 height 28
click at [925, 320] on select "00:00 00:30 01:00 01:30 02:00 02:30 03:00 03:30 04:00 04:30 05:00 05:30 06:00 0…" at bounding box center [944, 321] width 180 height 28
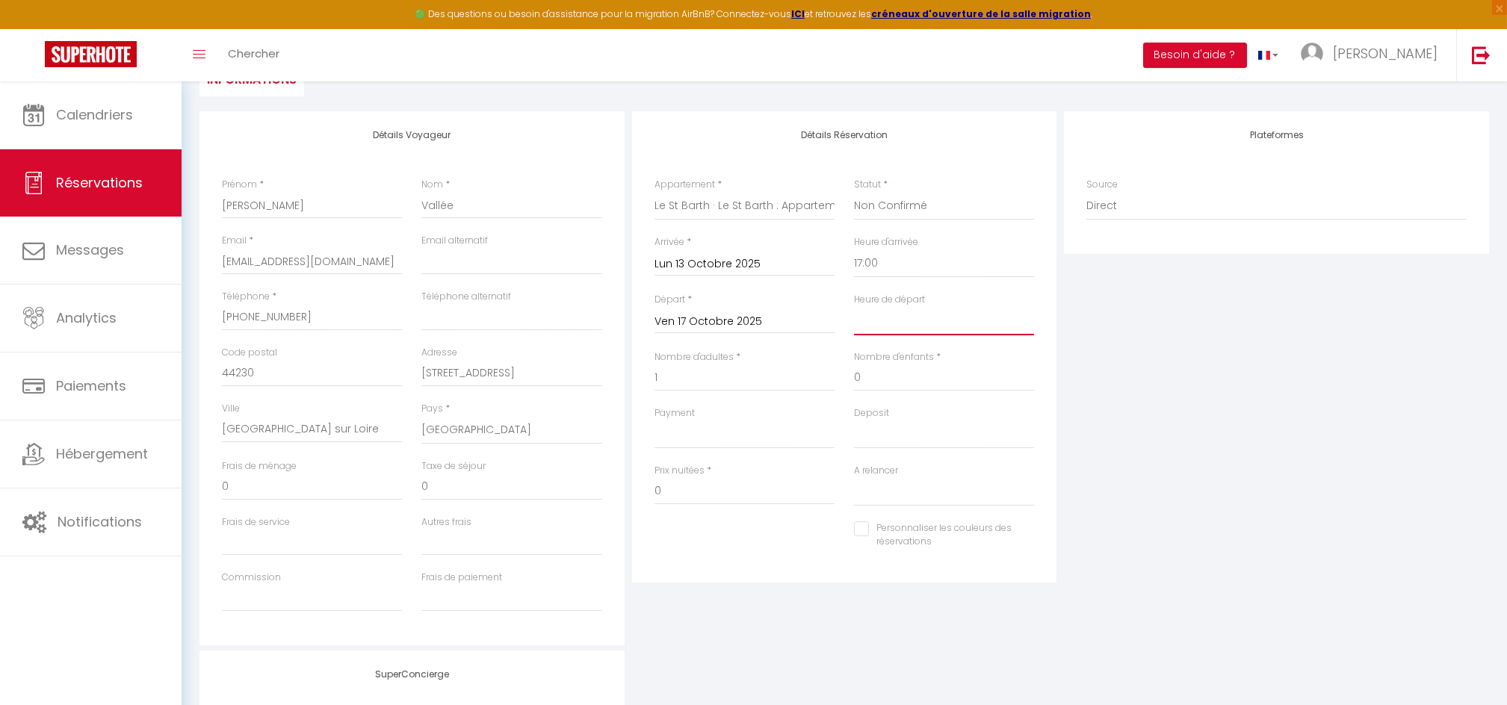
click at [854, 307] on select "00:00 00:30 01:00 01:30 02:00 02:30 03:00 03:30 04:00 04:30 05:00 05:30 06:00 0…" at bounding box center [944, 321] width 180 height 28
drag, startPoint x: 689, startPoint y: 492, endPoint x: 627, endPoint y: 488, distance: 62.1
click at [627, 488] on div "Détails Voyageur Prénom * Fanny Nom * Vallée Email * fannyvallee2005@gmail.com …" at bounding box center [844, 378] width 1297 height 534
drag, startPoint x: 242, startPoint y: 488, endPoint x: 196, endPoint y: 484, distance: 46.5
click at [196, 484] on div "Détails Voyageur Prénom * Fanny Nom * Vallée Email * fannyvallee2005@gmail.com …" at bounding box center [412, 378] width 432 height 534
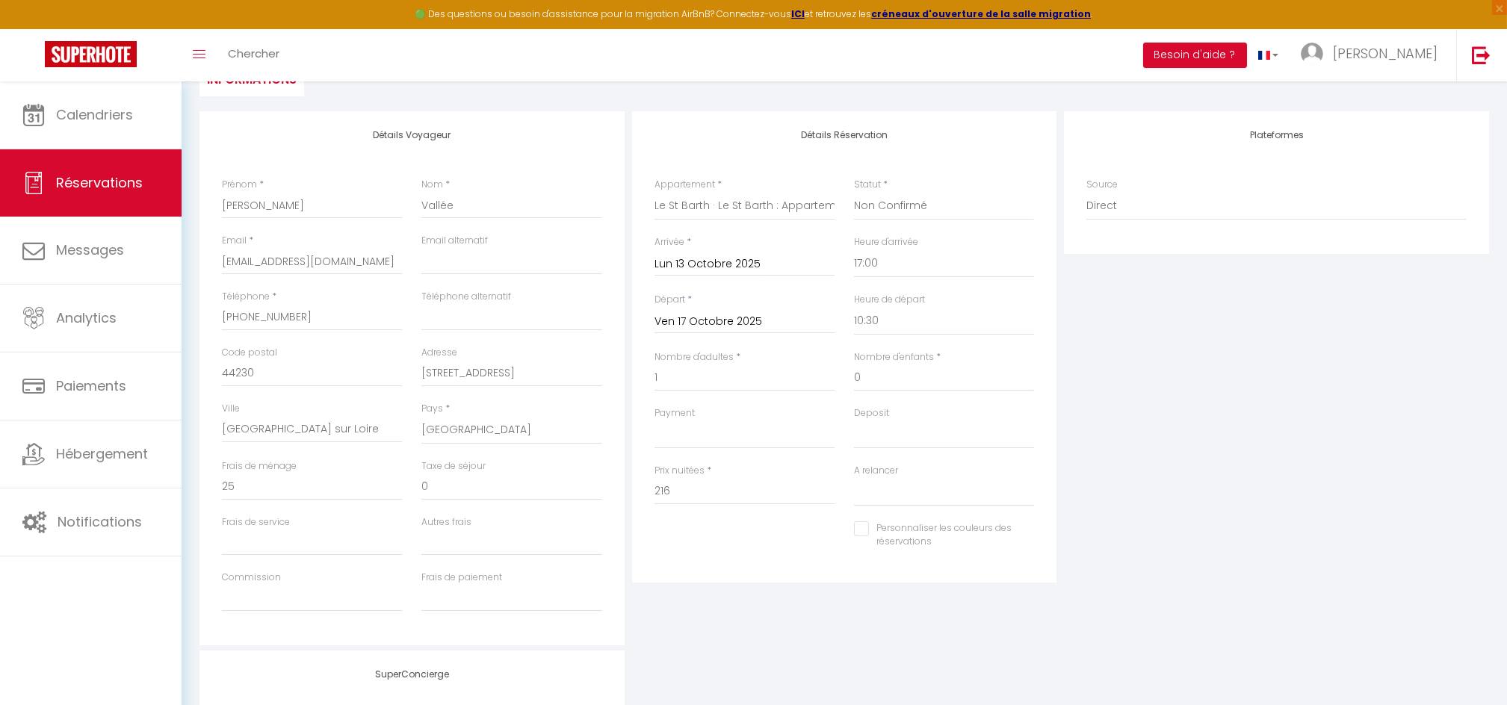
click at [1201, 434] on div "Plateformes Source Direct Airbnb.com Booking.com Chalet montagne Expedia Gite d…" at bounding box center [1276, 378] width 432 height 534
click at [1077, 423] on div "Plateformes Source Direct Airbnb.com Booking.com Chalet montagne Expedia Gite d…" at bounding box center [1276, 378] width 432 height 534
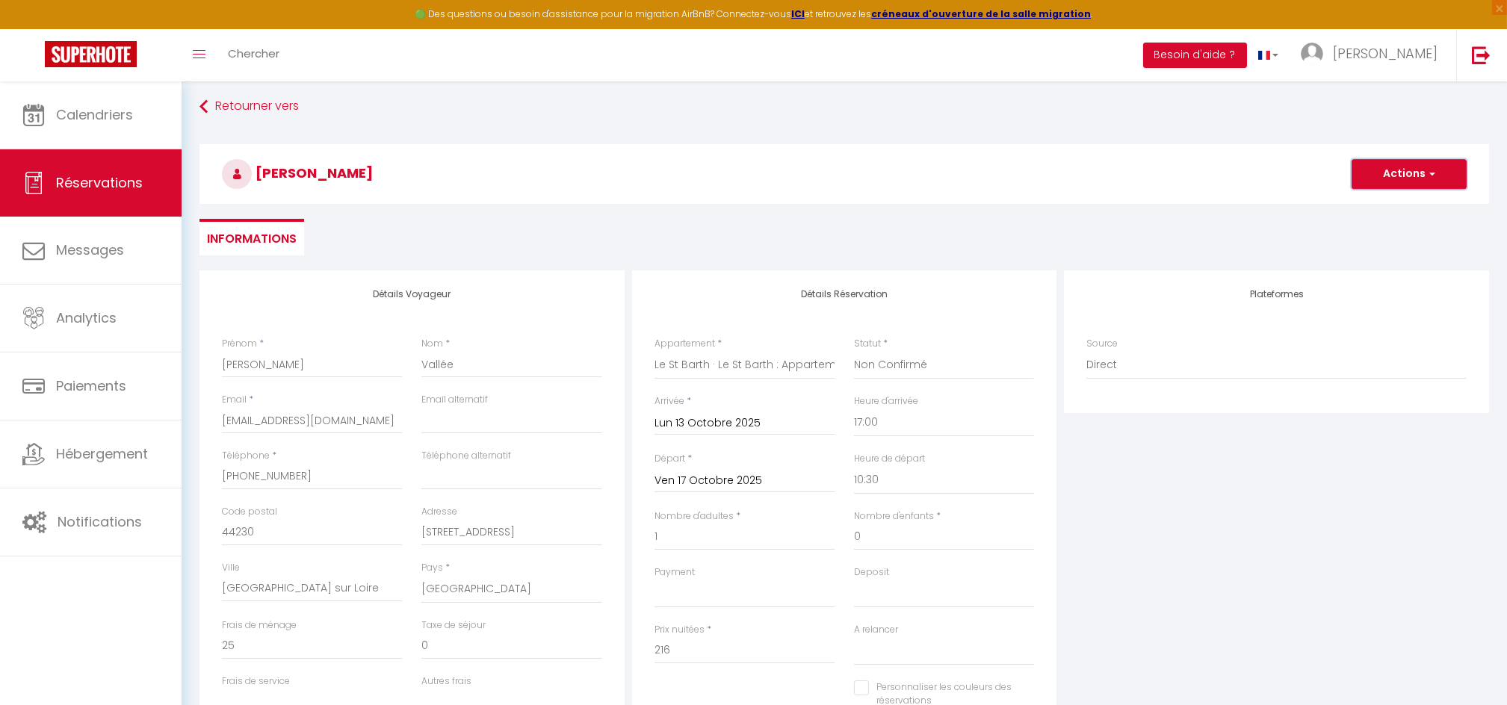
click at [1404, 168] on button "Actions" at bounding box center [1408, 174] width 115 height 30
click at [1374, 202] on link "Enregistrer" at bounding box center [1394, 206] width 118 height 19
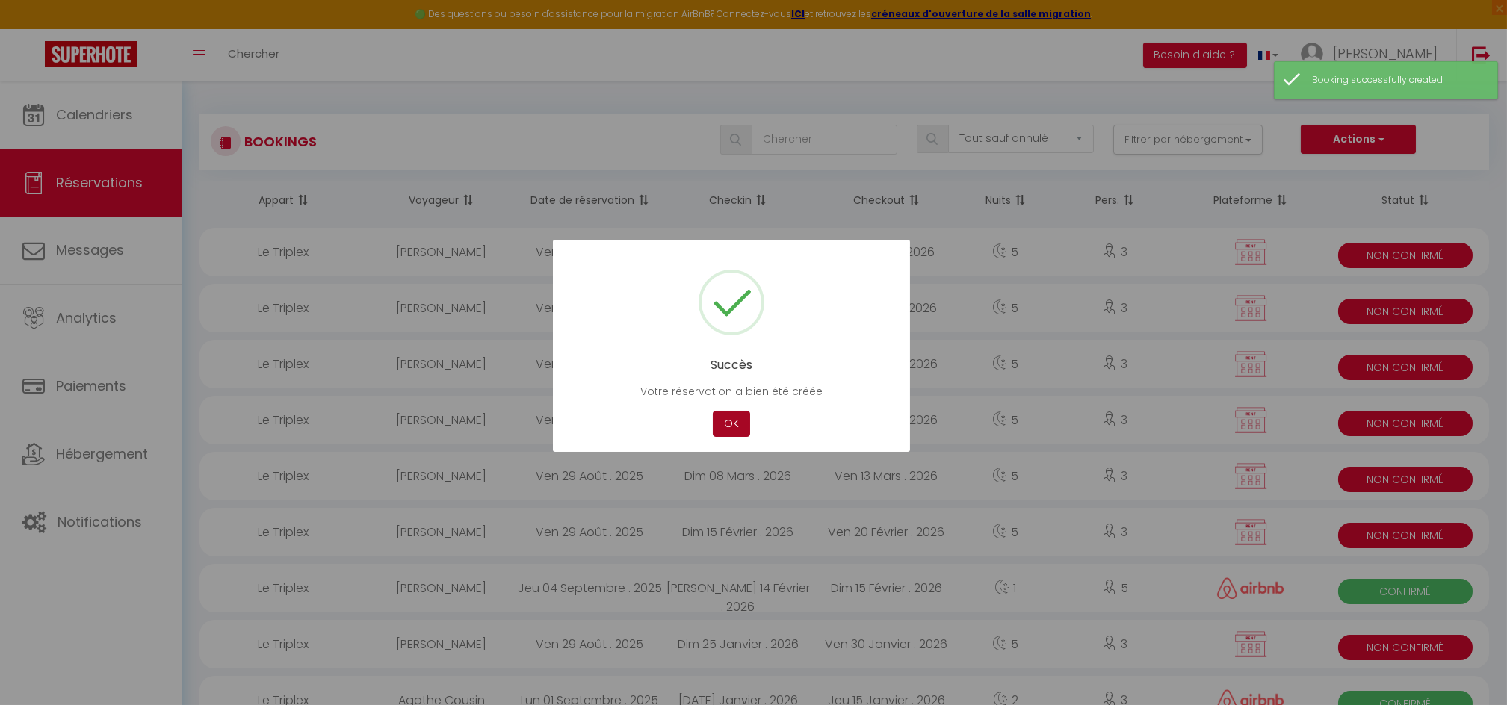
click at [718, 425] on button "OK" at bounding box center [731, 424] width 37 height 26
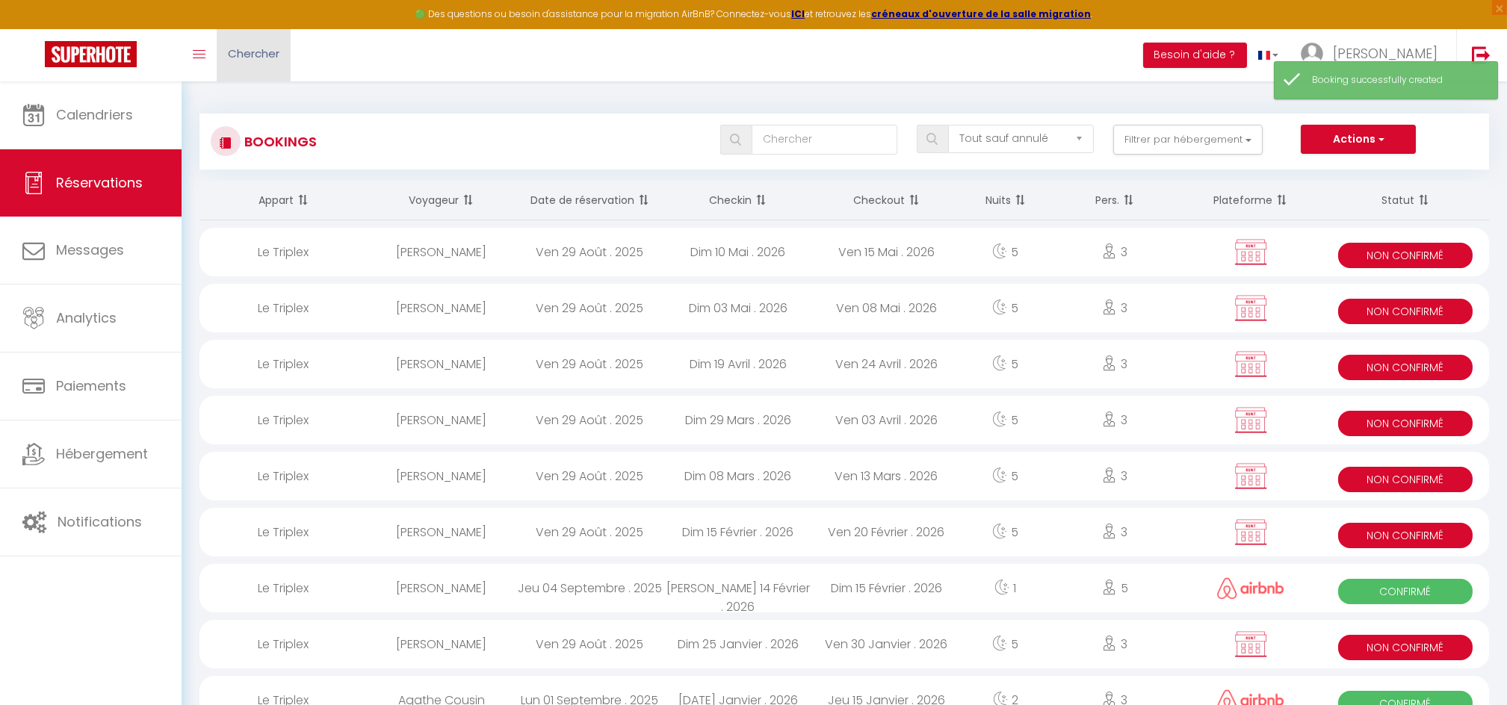
click at [276, 54] on span "Chercher" at bounding box center [254, 54] width 52 height 16
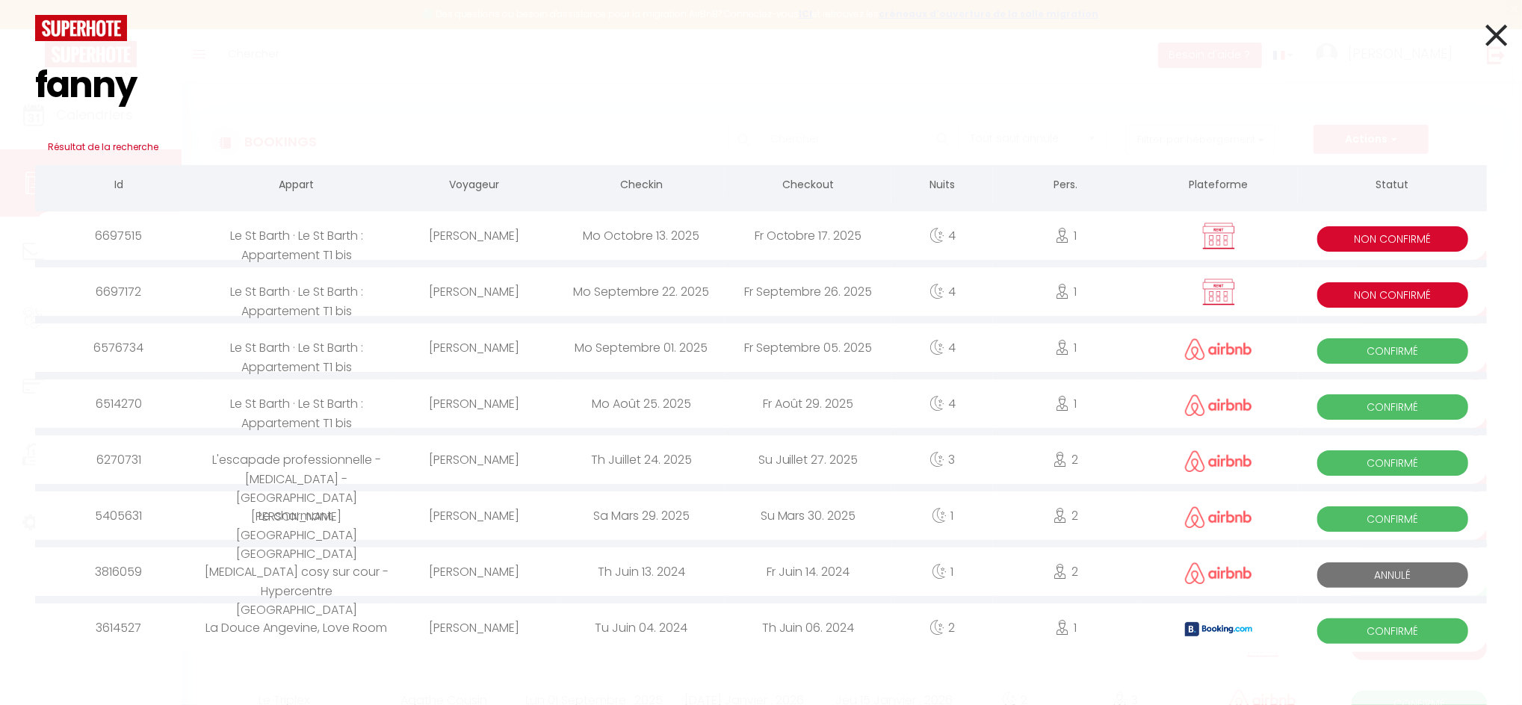
click at [318, 244] on div "Le St Barth · Le St Barth : Appartement T1 bis" at bounding box center [296, 235] width 189 height 49
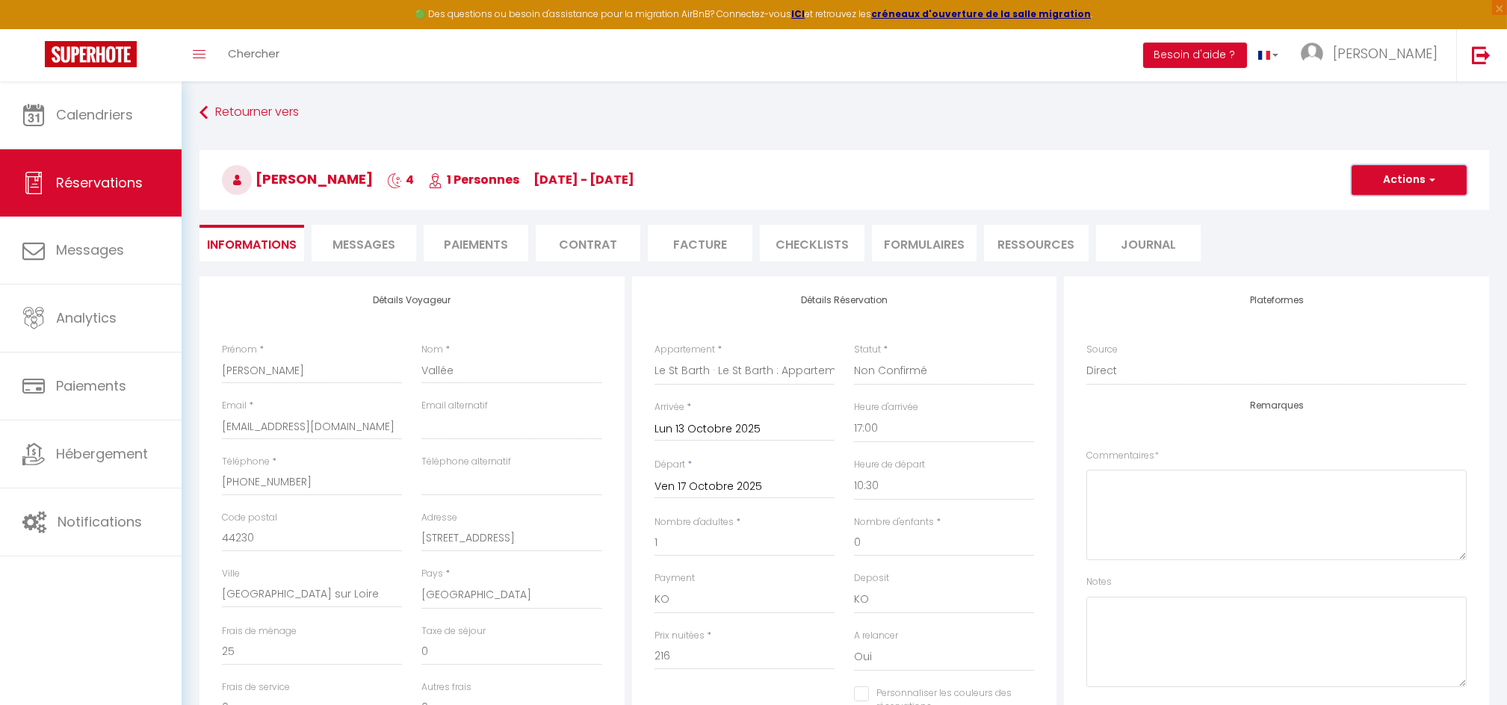
click at [1389, 183] on button "Actions" at bounding box center [1408, 180] width 115 height 30
click at [1371, 229] on link "Dupliquer" at bounding box center [1394, 232] width 118 height 19
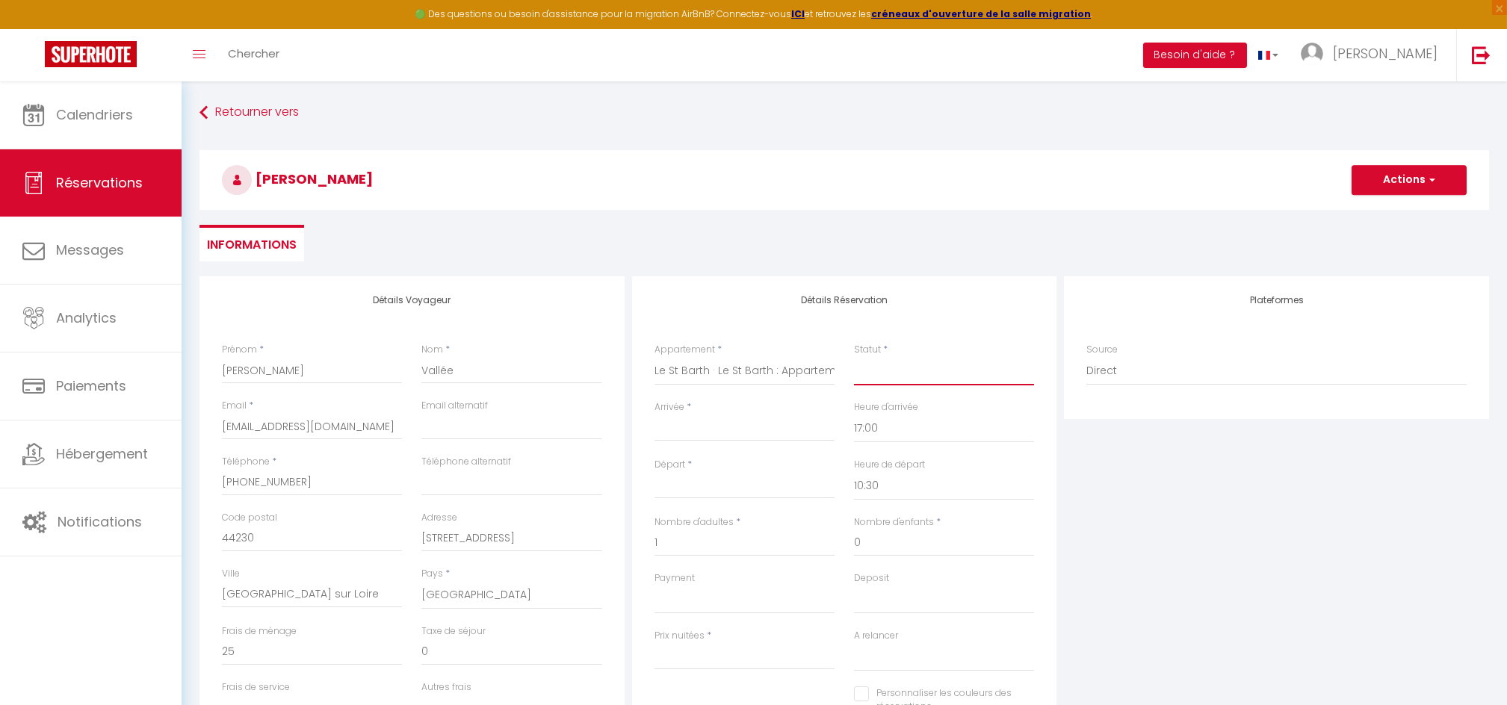
click at [874, 383] on select "Confirmé Non Confirmé Annulé Annulé par le voyageur No Show Request" at bounding box center [944, 371] width 180 height 28
click at [854, 357] on select "Confirmé Non Confirmé Annulé Annulé par le voyageur No Show Request" at bounding box center [944, 371] width 180 height 28
click at [710, 431] on input "Arrivée" at bounding box center [744, 429] width 180 height 19
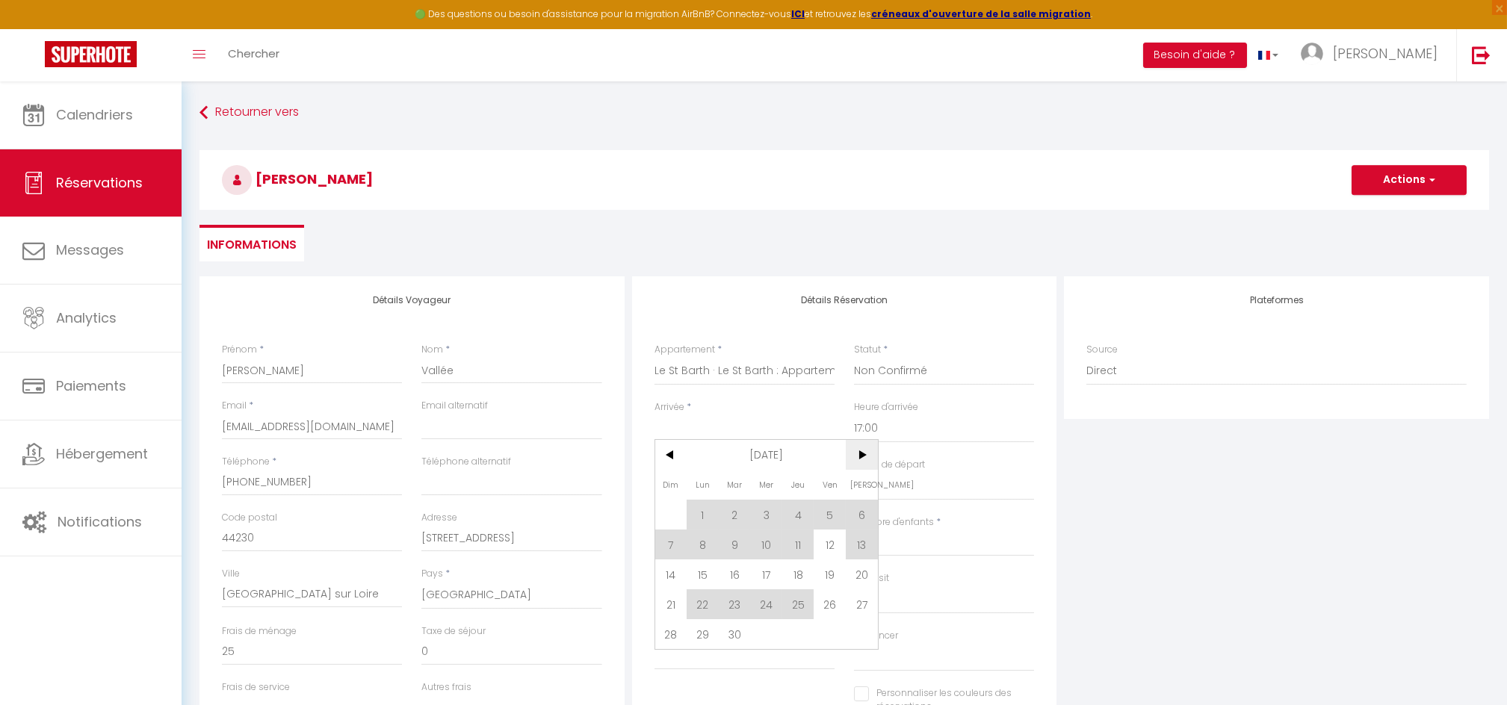
click at [865, 453] on span ">" at bounding box center [862, 455] width 32 height 30
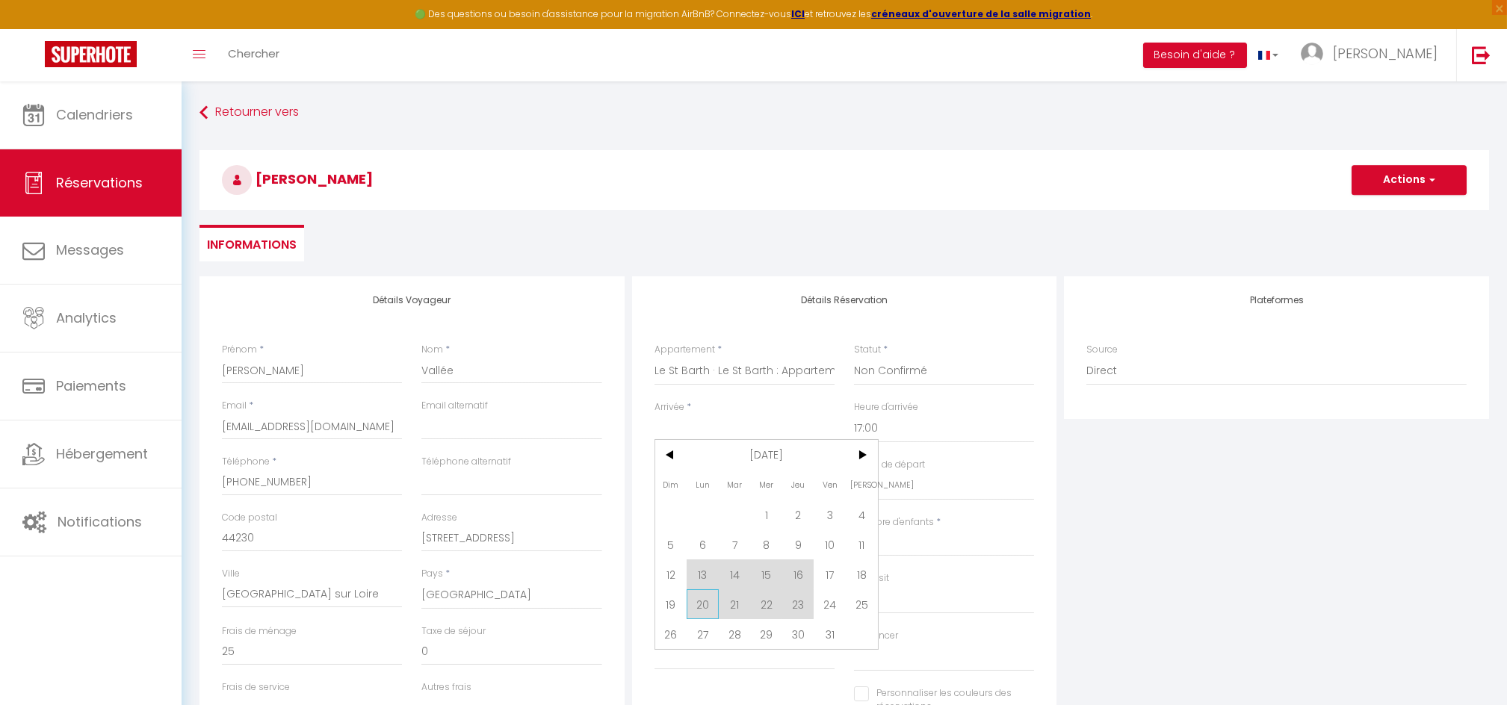
click at [699, 601] on span "20" at bounding box center [702, 604] width 32 height 30
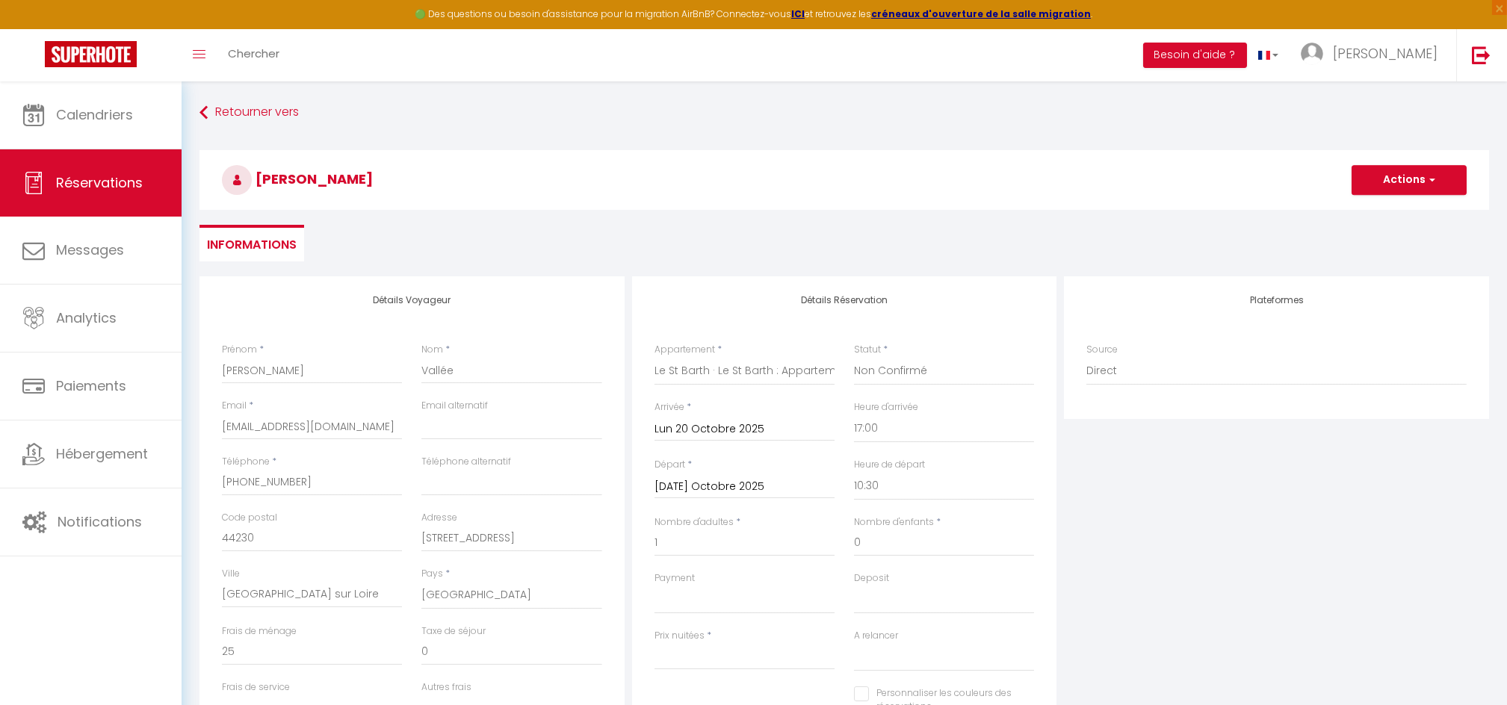
click at [725, 494] on input "Mar 21 Octobre 2025" at bounding box center [744, 486] width 180 height 19
click at [830, 666] on span "24" at bounding box center [829, 661] width 32 height 30
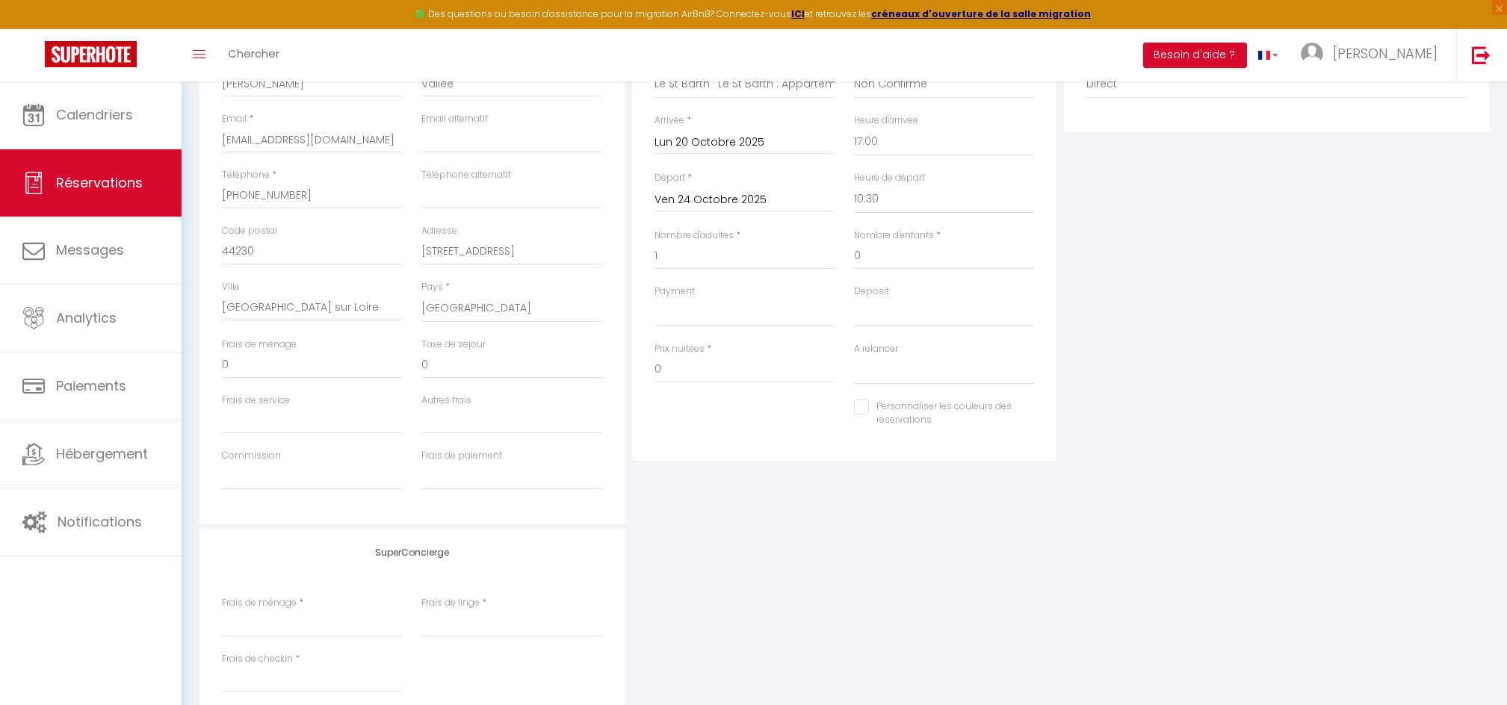
scroll to position [291, 0]
drag, startPoint x: 672, startPoint y: 363, endPoint x: 643, endPoint y: 356, distance: 30.1
click at [645, 356] on div "Prix nuitées * 0" at bounding box center [744, 367] width 199 height 58
drag, startPoint x: 236, startPoint y: 361, endPoint x: 184, endPoint y: 338, distance: 56.9
click at [184, 338] on div "Retourner vers Fanny Vallée Actions Enregistrer Actions Enregistrer Aperçu et é…" at bounding box center [844, 309] width 1325 height 1036
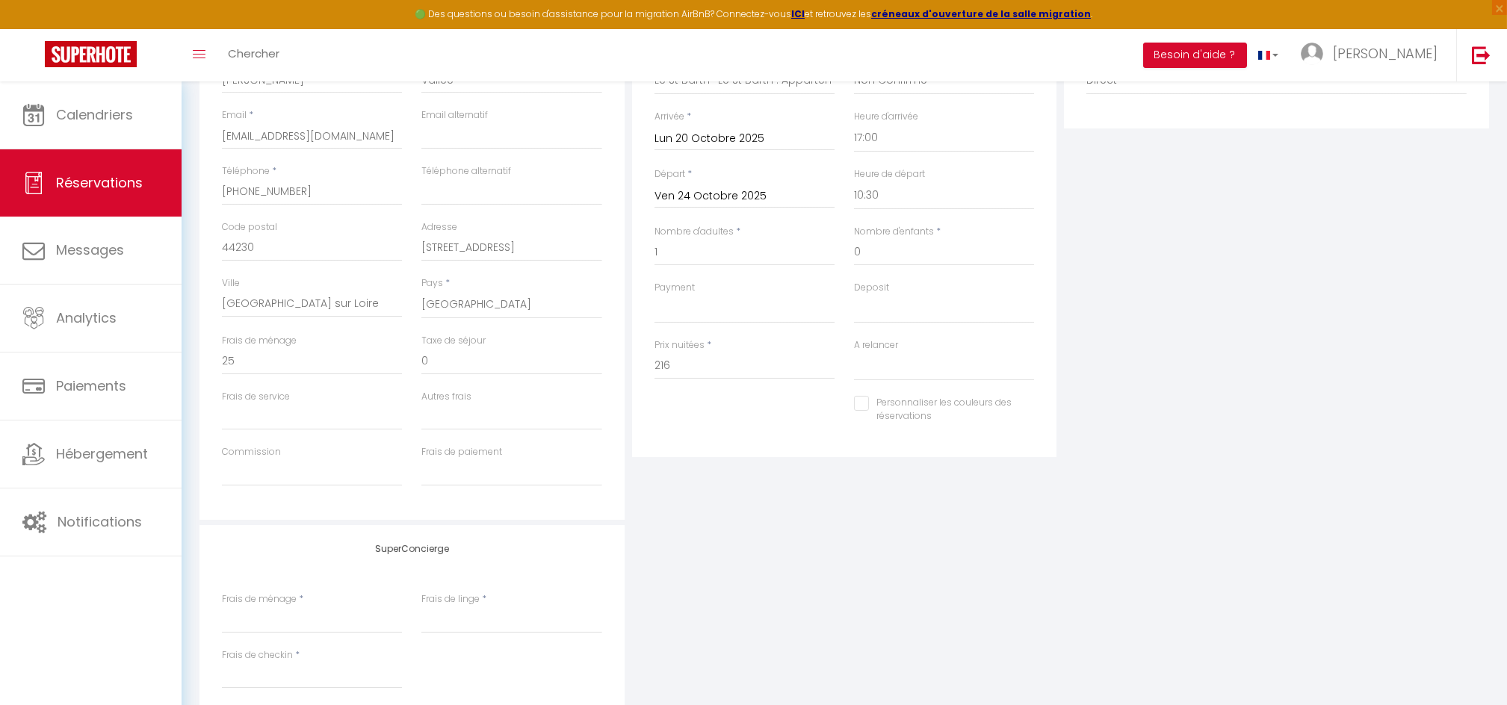
click at [757, 619] on div "SuperConcierge Frais de ménage * Frais de linge * Frais de checkin *" at bounding box center [844, 623] width 1297 height 197
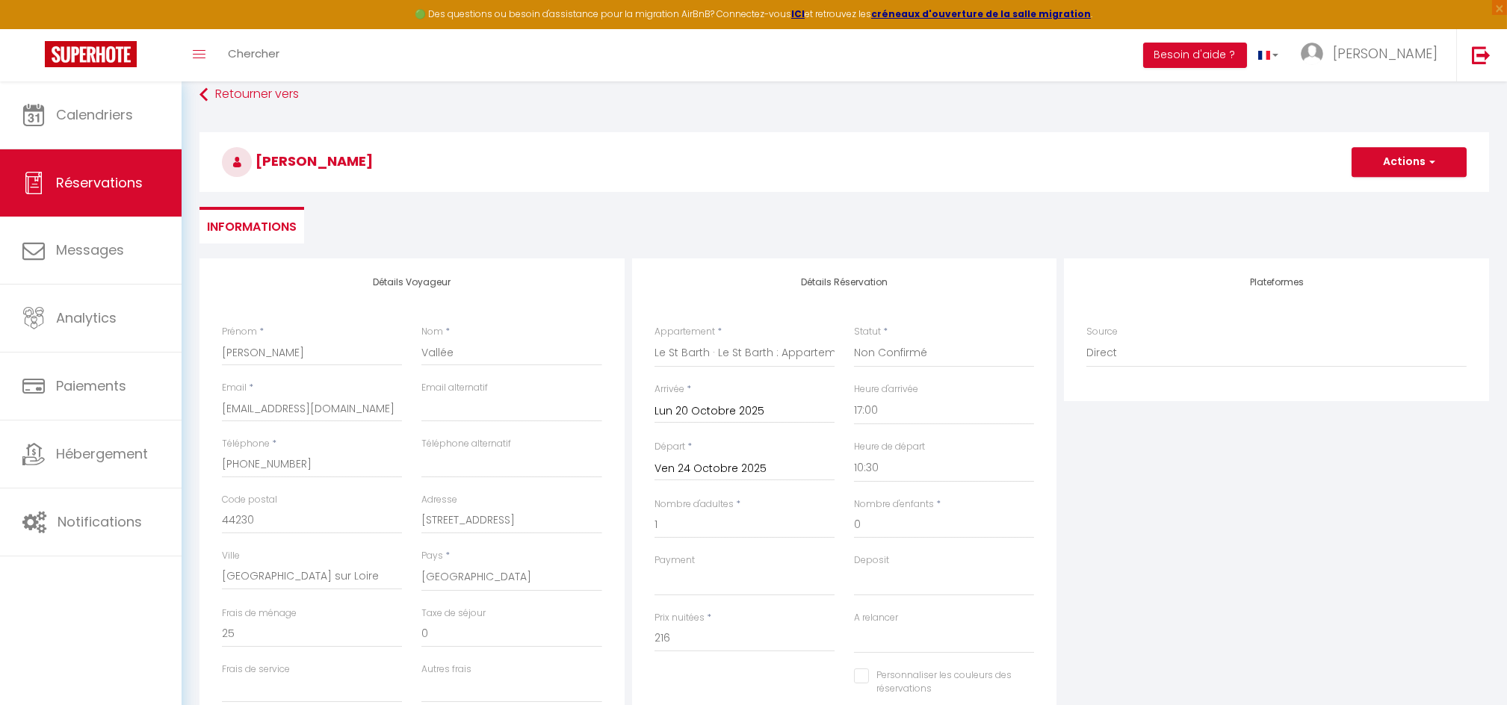
scroll to position [0, 0]
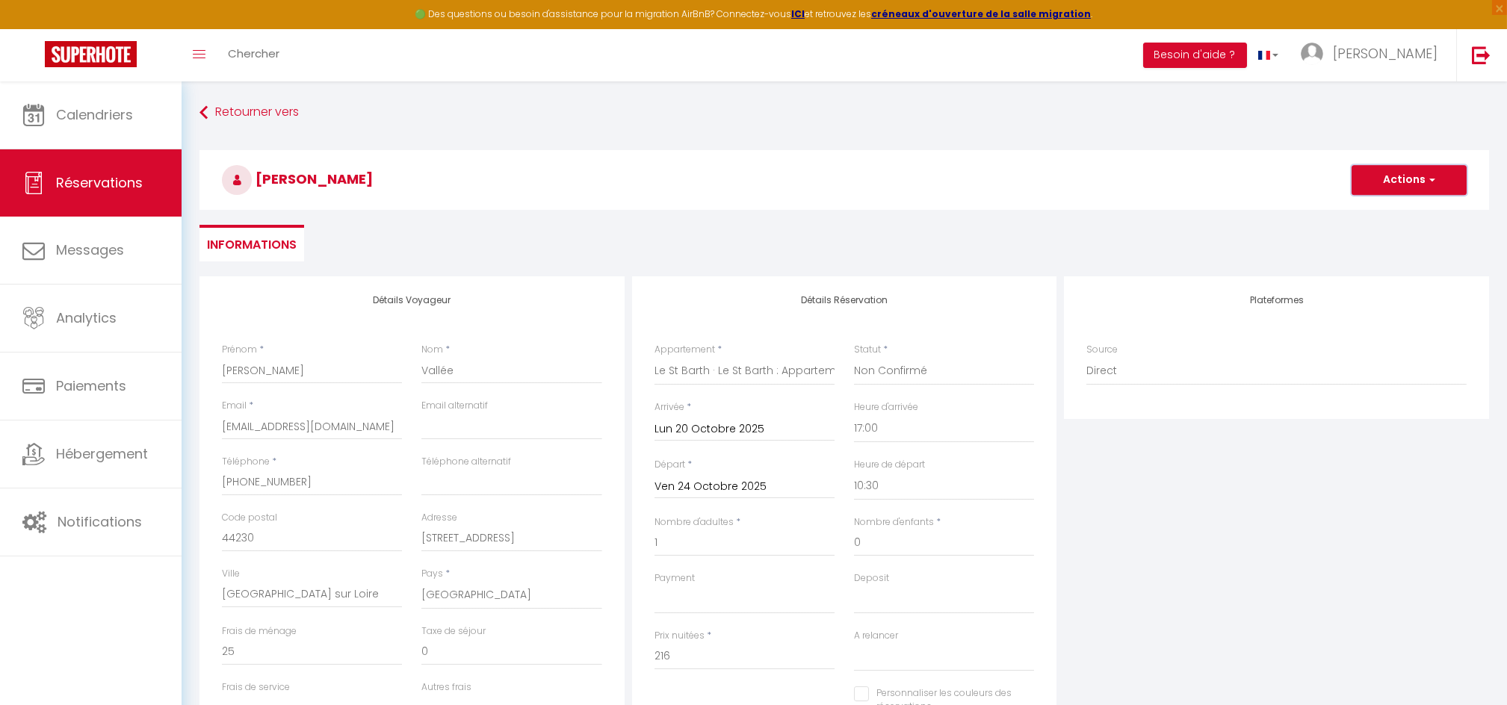
click at [1407, 173] on button "Actions" at bounding box center [1408, 180] width 115 height 30
click at [1380, 206] on link "Enregistrer" at bounding box center [1394, 212] width 118 height 19
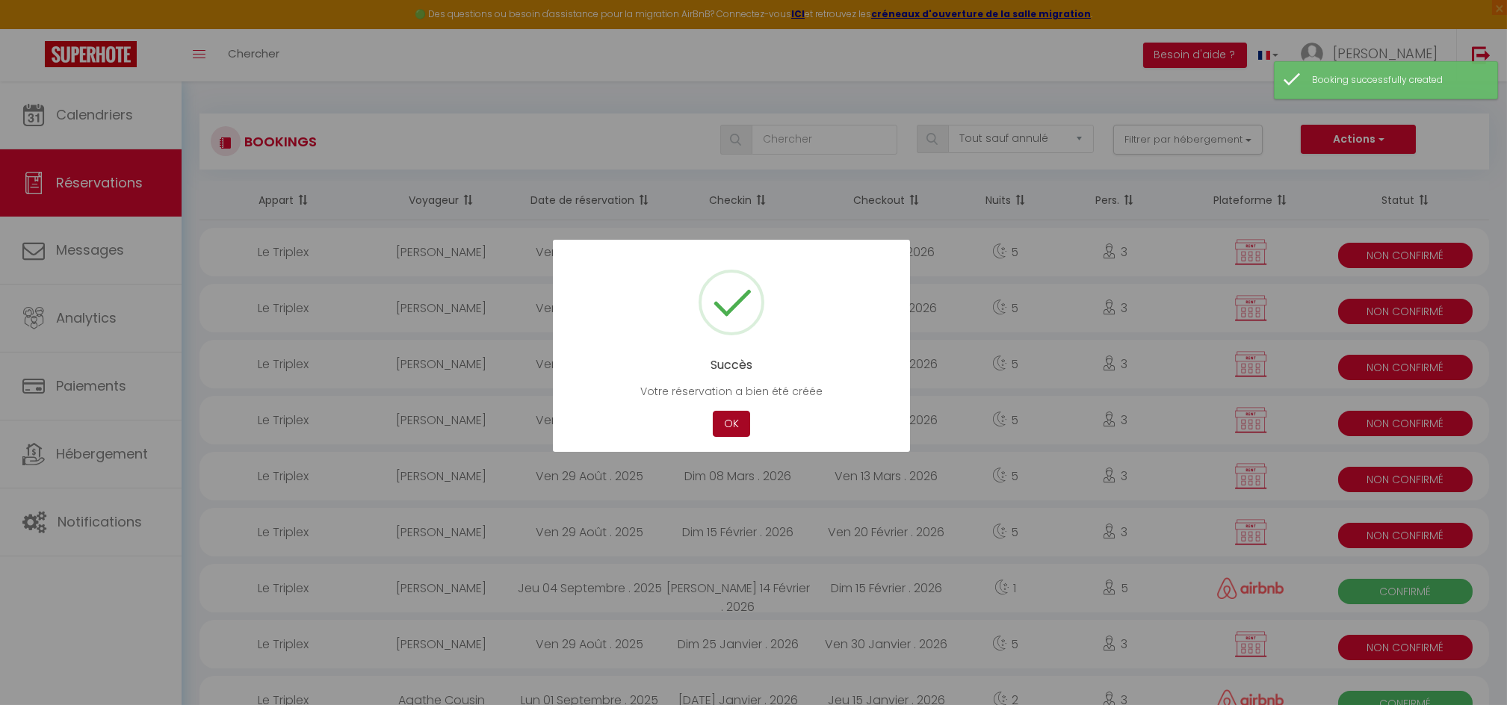
click at [735, 421] on button "OK" at bounding box center [731, 424] width 37 height 26
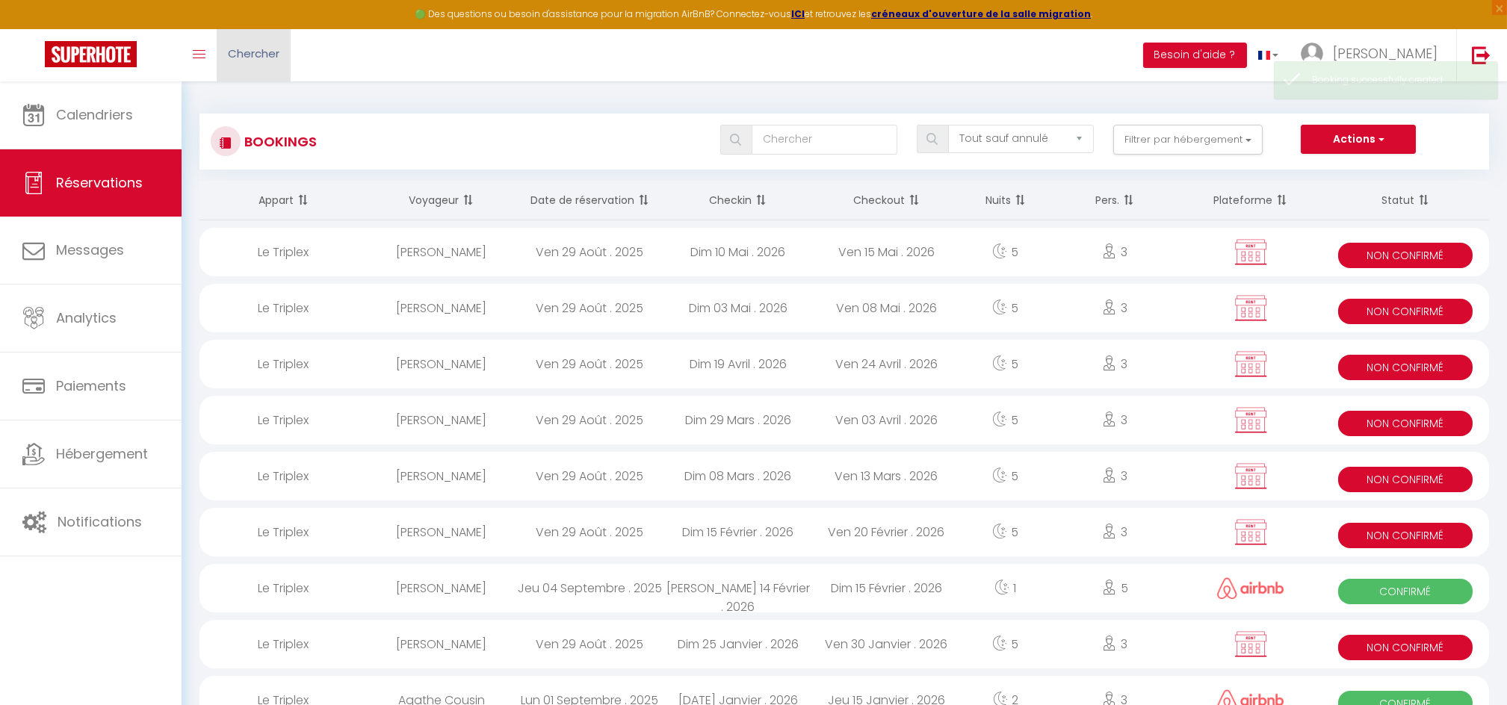
click at [260, 63] on link "Chercher" at bounding box center [254, 55] width 74 height 52
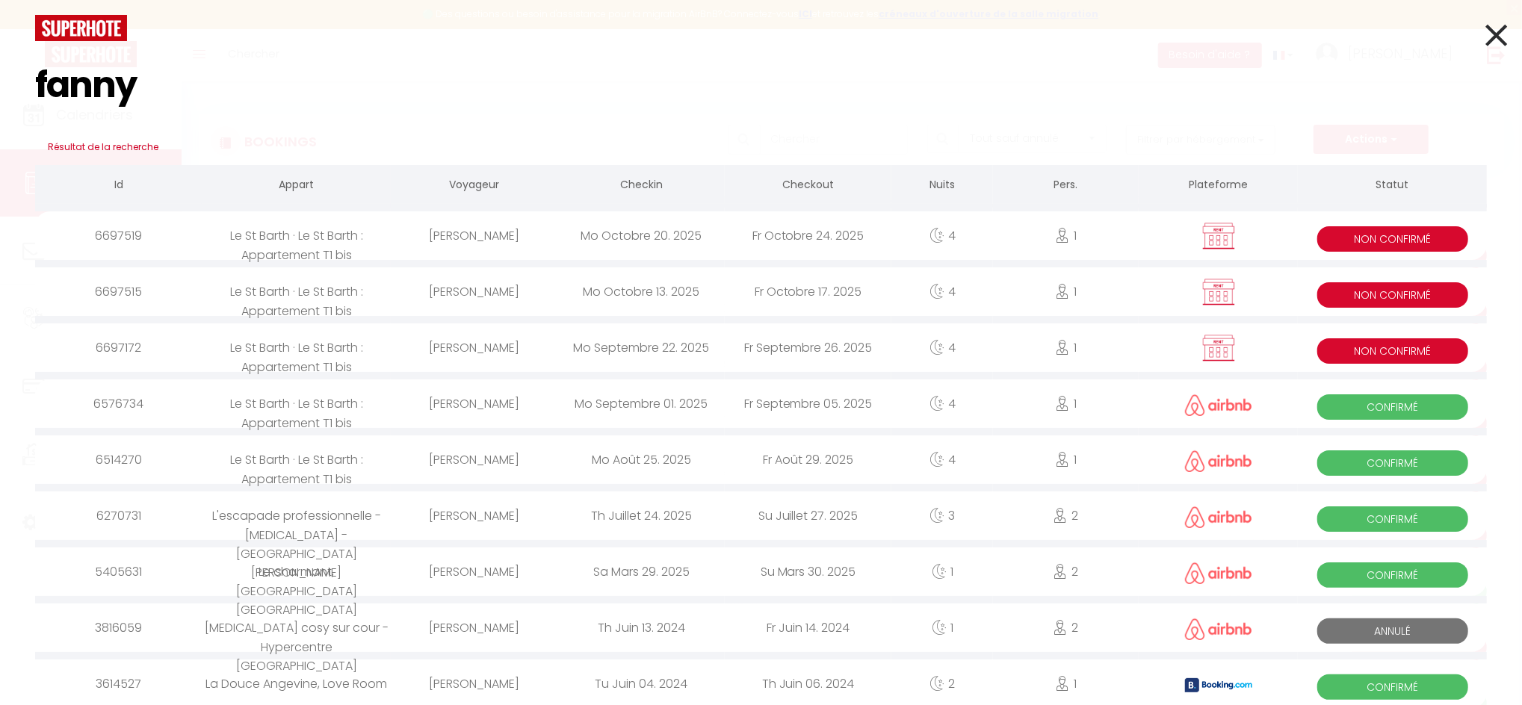
click at [447, 247] on div "Fanny Vallée" at bounding box center [474, 235] width 167 height 49
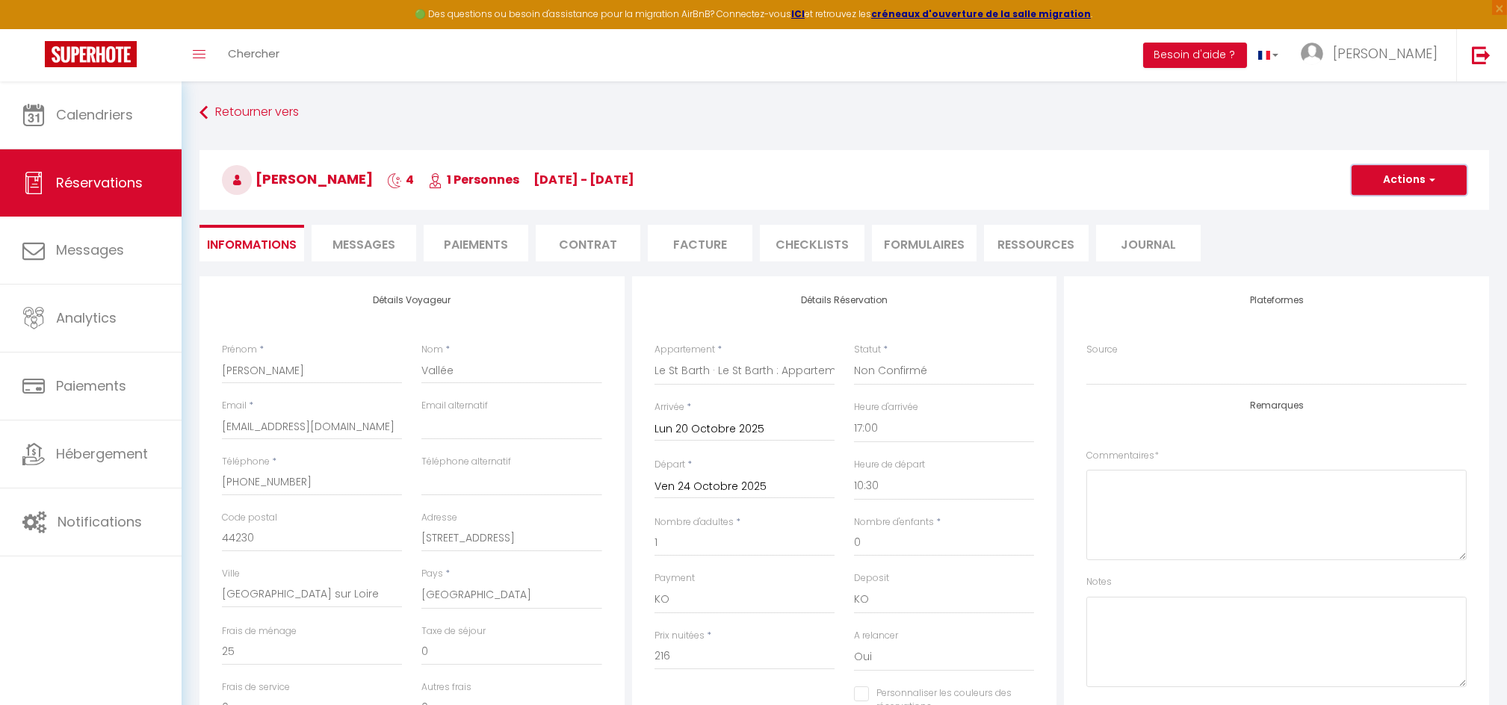
click at [1404, 182] on button "Actions" at bounding box center [1408, 180] width 115 height 30
drag, startPoint x: 1375, startPoint y: 225, endPoint x: 708, endPoint y: 432, distance: 698.4
click at [1374, 225] on link "Dupliquer" at bounding box center [1394, 232] width 118 height 19
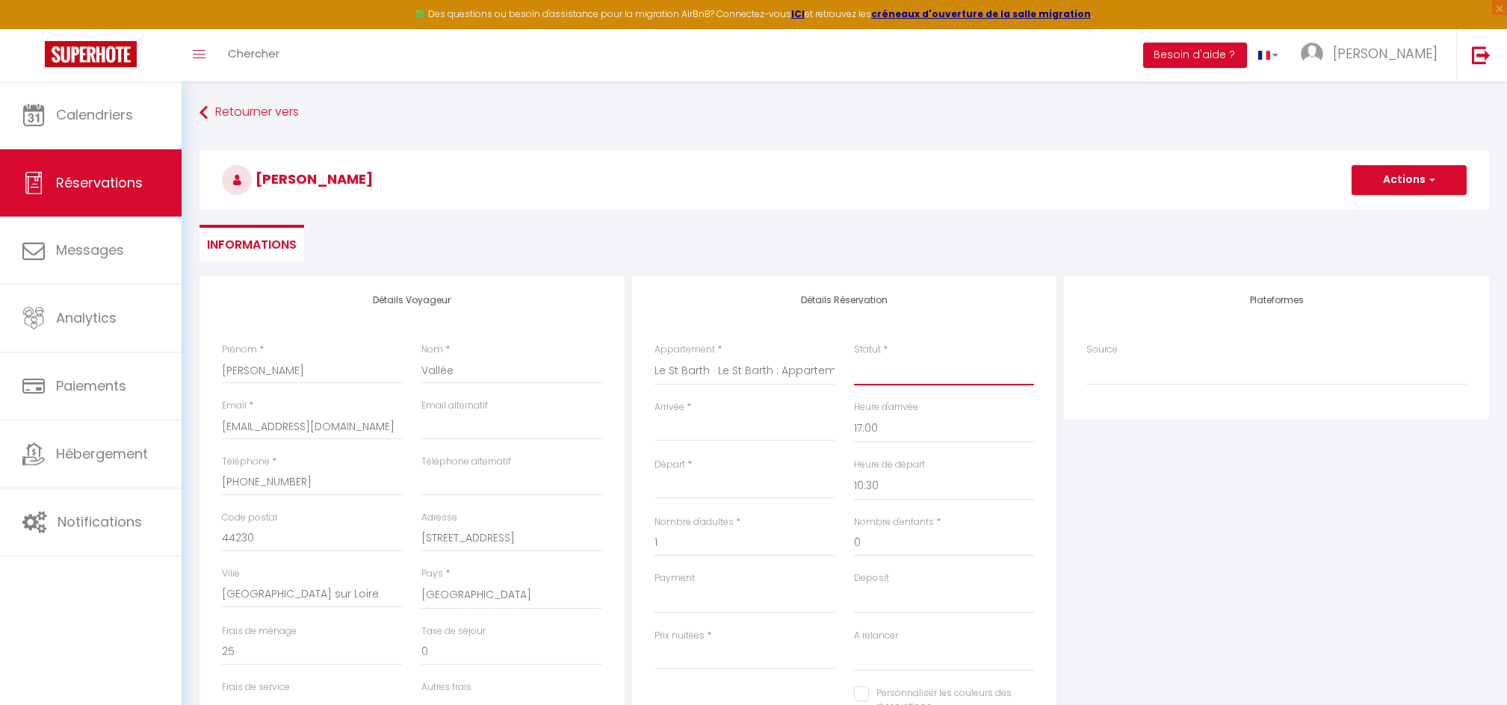
click at [890, 365] on select "Confirmé Non Confirmé Annulé Annulé par le voyageur No Show Request" at bounding box center [944, 371] width 180 height 28
click at [854, 357] on select "Confirmé Non Confirmé Annulé Annulé par le voyageur No Show Request" at bounding box center [944, 371] width 180 height 28
click at [751, 432] on input "Arrivée" at bounding box center [744, 429] width 180 height 19
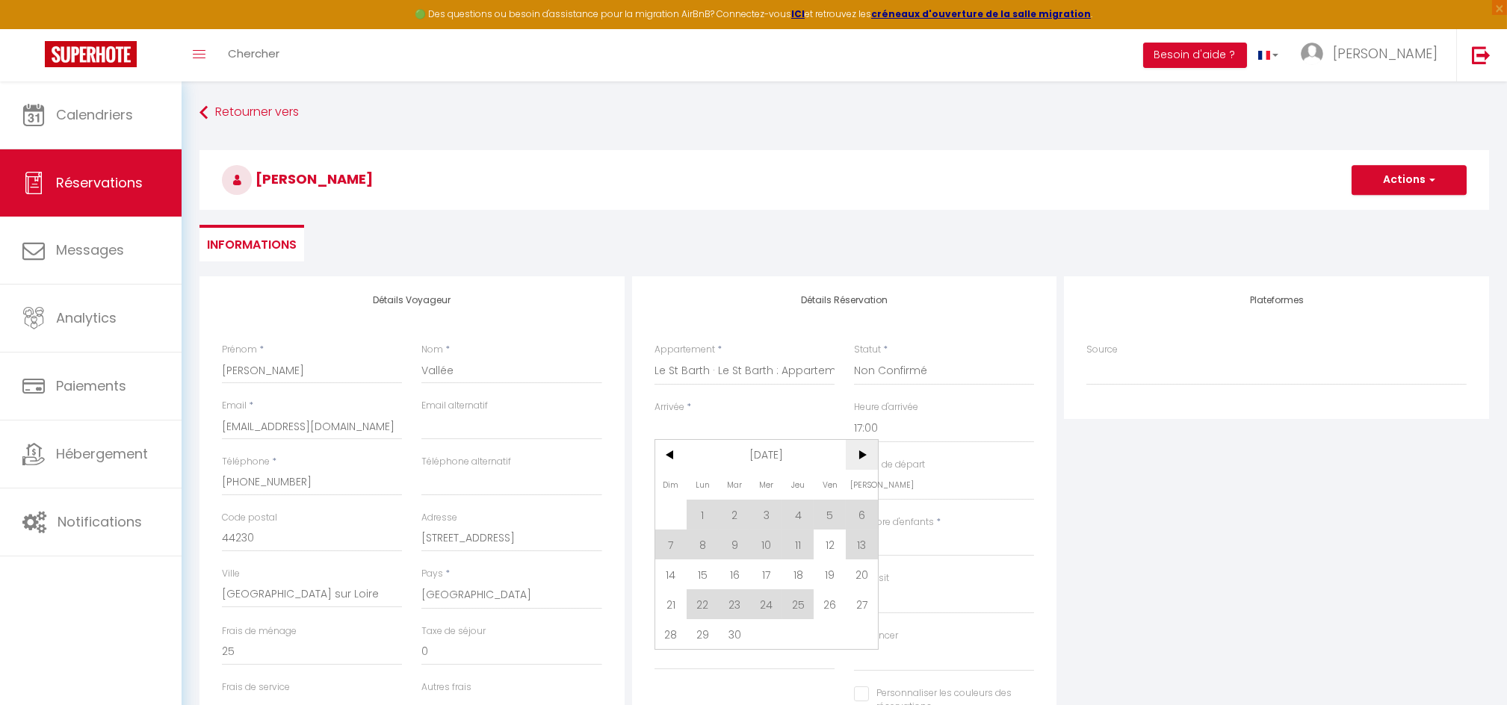
click at [862, 454] on span ">" at bounding box center [862, 455] width 32 height 30
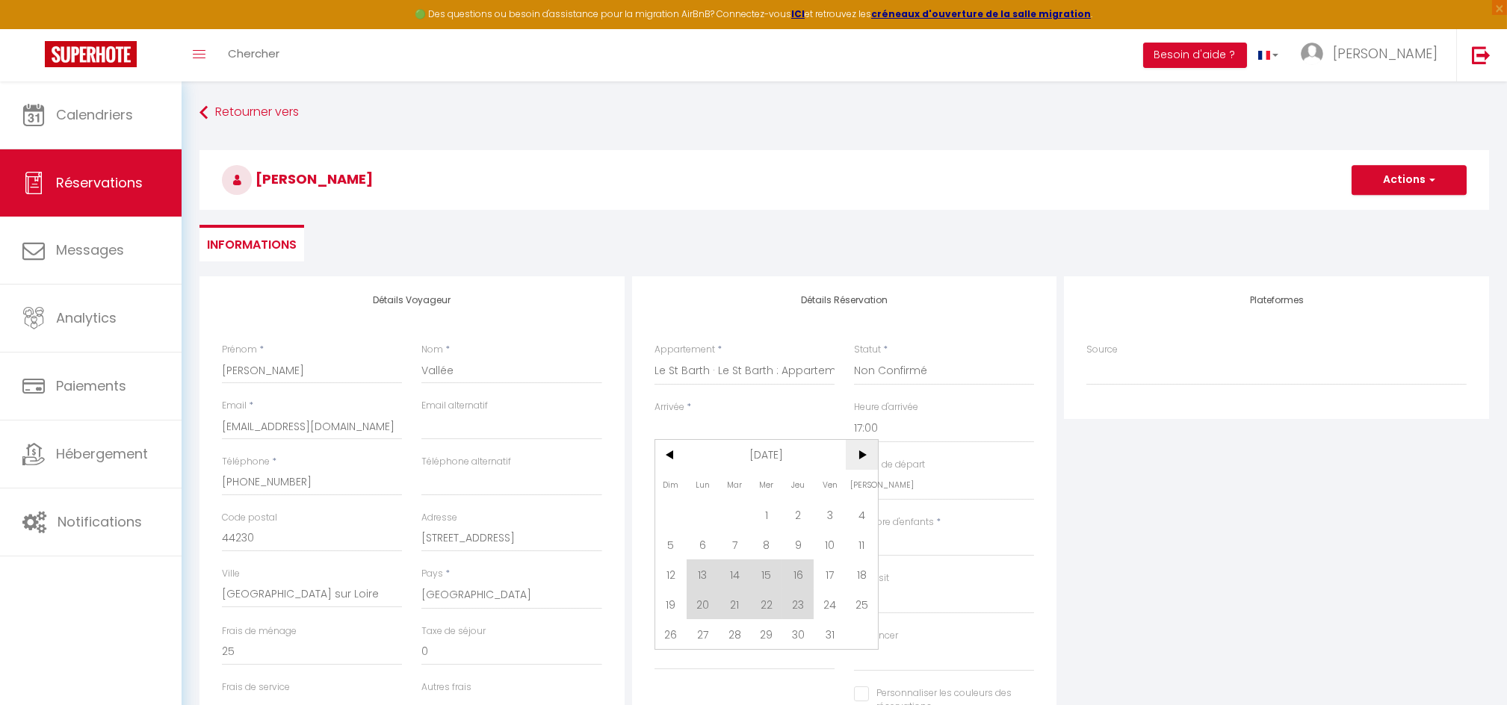
click at [862, 454] on span ">" at bounding box center [862, 455] width 32 height 30
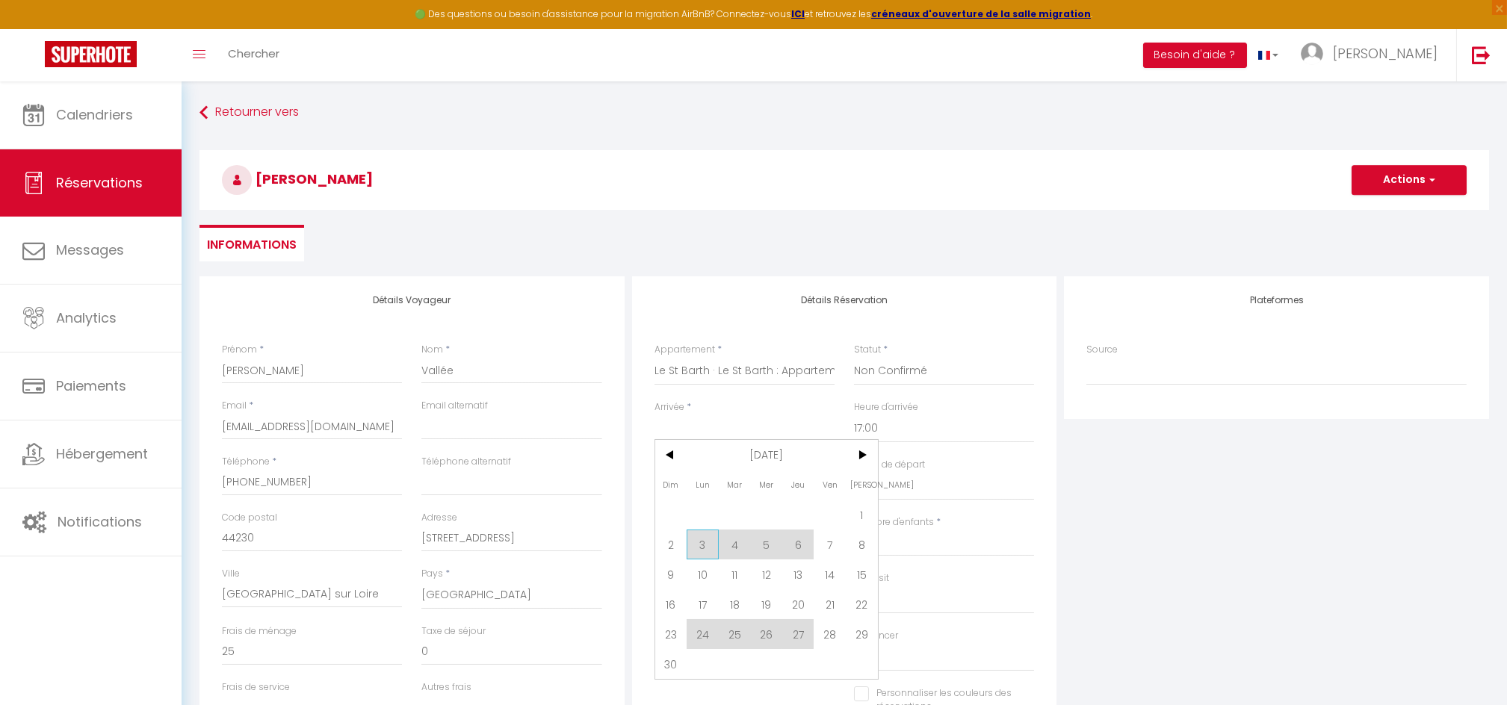
click at [697, 538] on span "3" at bounding box center [702, 545] width 32 height 30
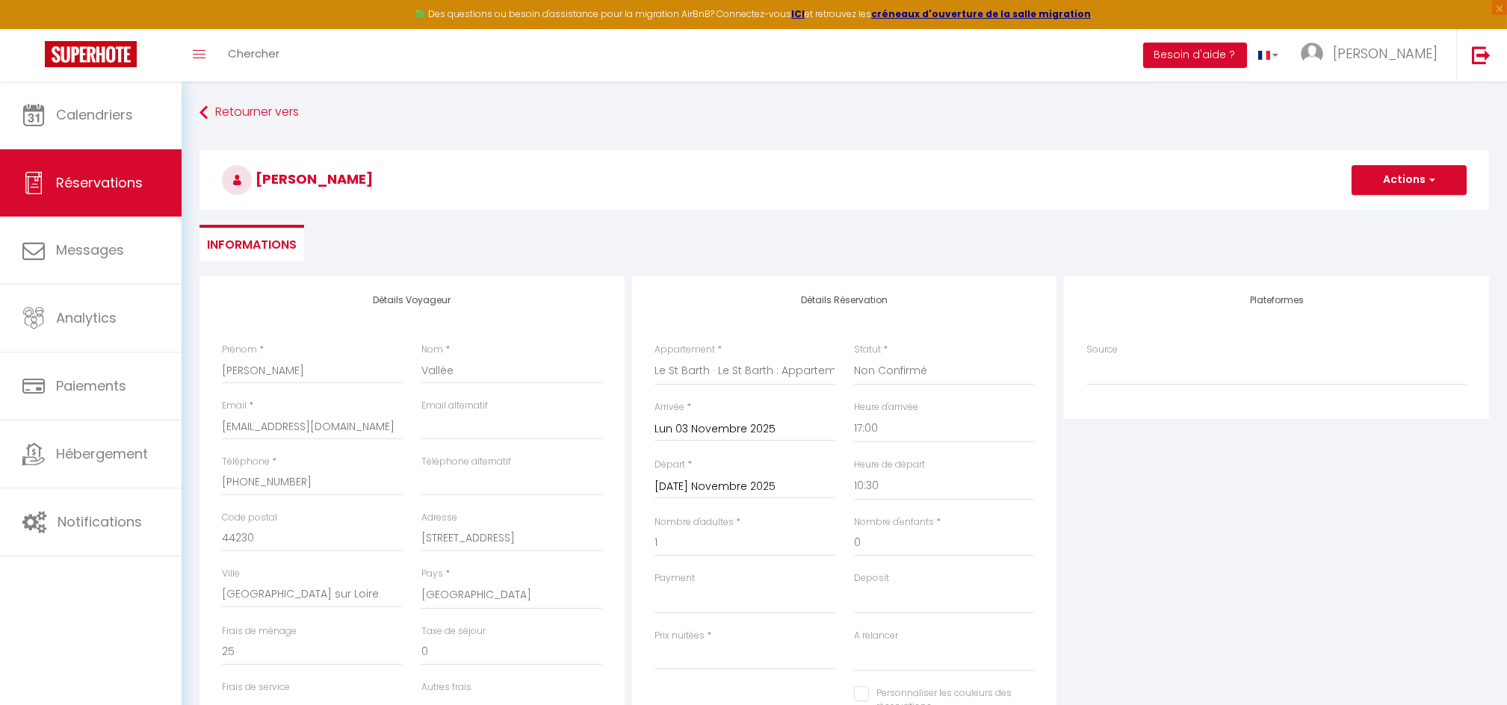
click at [727, 485] on input "Mar 04 Novembre 2025" at bounding box center [744, 486] width 180 height 19
click at [826, 598] on span "7" at bounding box center [829, 601] width 32 height 30
drag, startPoint x: 662, startPoint y: 649, endPoint x: 613, endPoint y: 645, distance: 48.7
click at [613, 645] on div "Détails Voyageur Prénom * Fanny Nom * Vallée Email * fannyvallee2005@gmail.com …" at bounding box center [844, 543] width 1297 height 534
drag, startPoint x: 293, startPoint y: 651, endPoint x: 186, endPoint y: 639, distance: 107.4
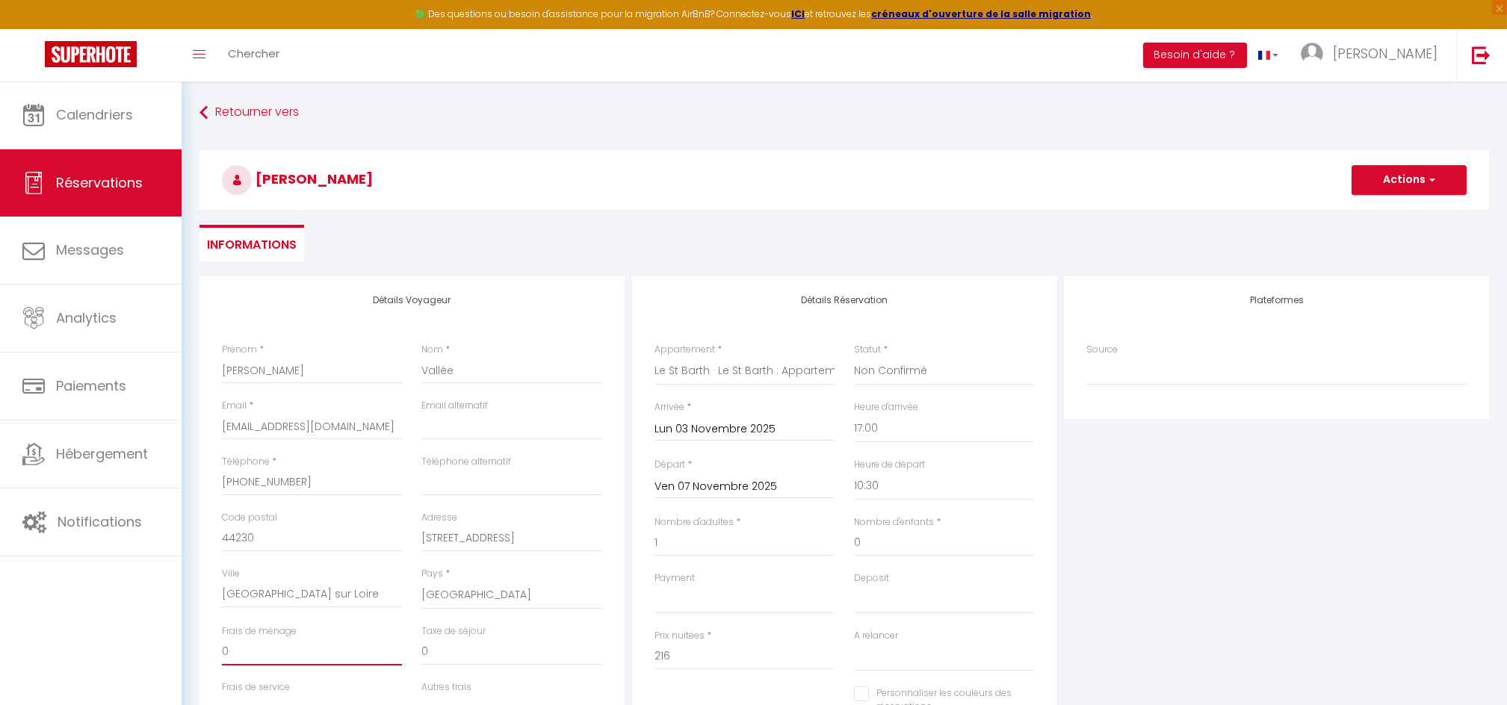
click at [186, 639] on div "Retourner vers Fanny Vallée Actions Enregistrer Actions Enregistrer Aperçu et é…" at bounding box center [844, 599] width 1325 height 1036
click at [1380, 190] on button "Actions" at bounding box center [1408, 180] width 115 height 30
click at [1382, 208] on link "Enregistrer" at bounding box center [1394, 212] width 118 height 19
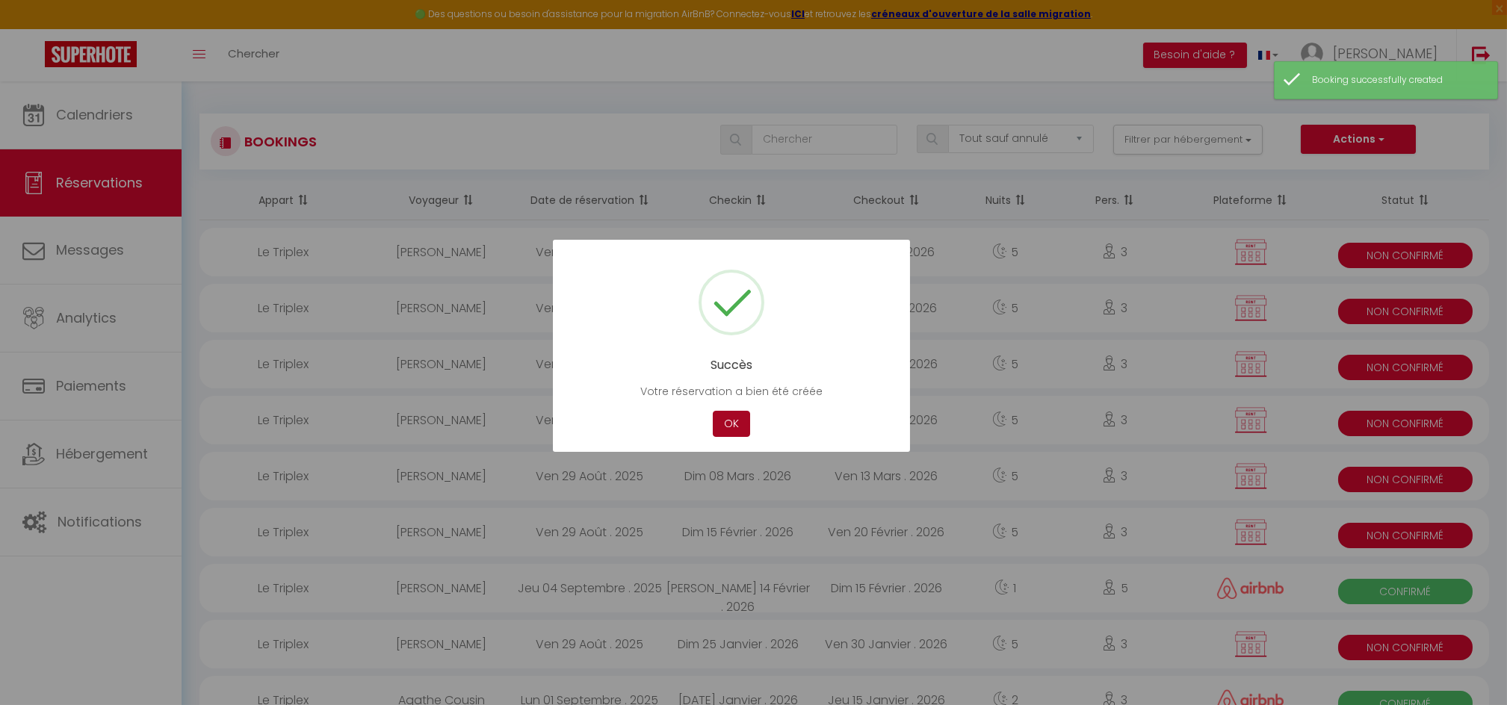
click at [734, 422] on button "OK" at bounding box center [731, 424] width 37 height 26
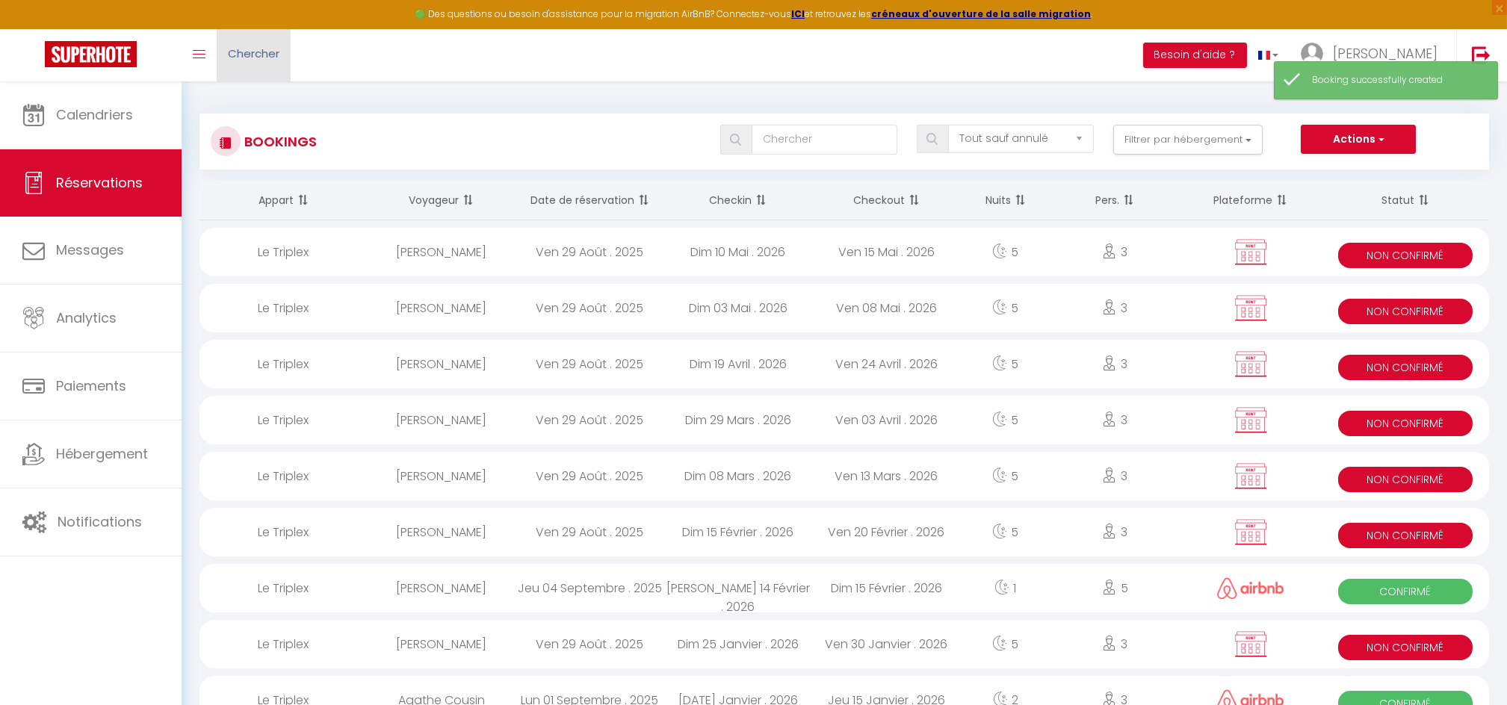
click at [260, 52] on span "Chercher" at bounding box center [254, 54] width 52 height 16
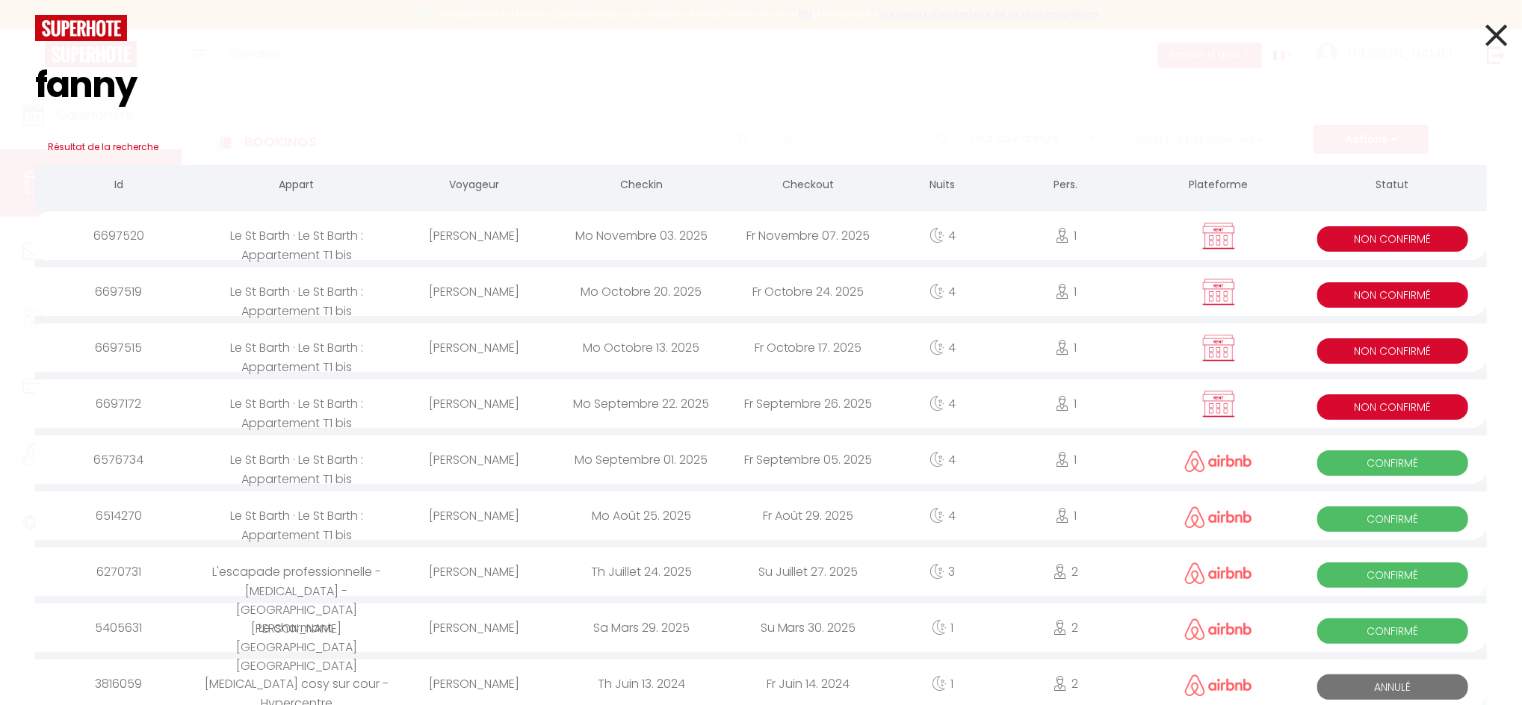
click at [619, 248] on div "Mo Novembre 03. 2025" at bounding box center [640, 235] width 167 height 49
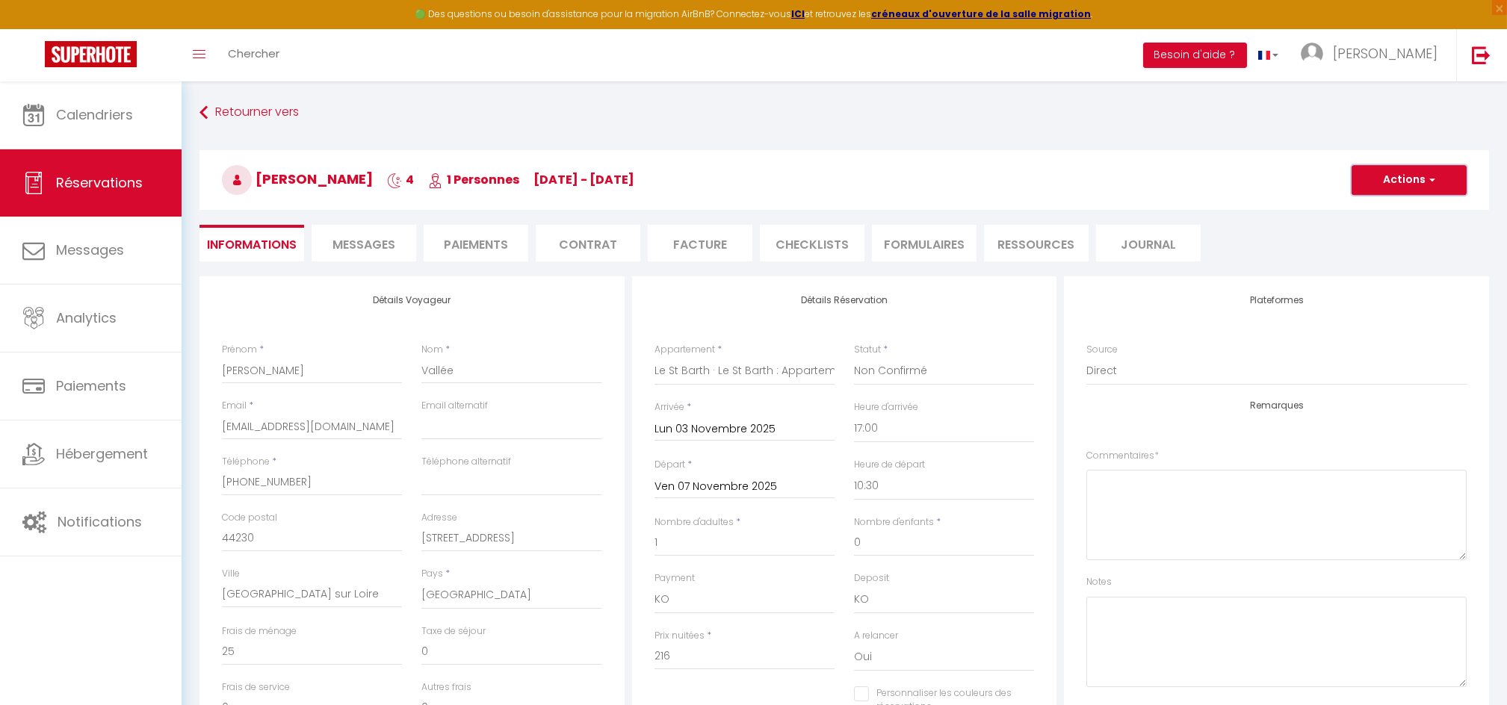
click at [1386, 182] on button "Actions" at bounding box center [1408, 180] width 115 height 30
click at [1369, 232] on link "Dupliquer" at bounding box center [1394, 232] width 118 height 19
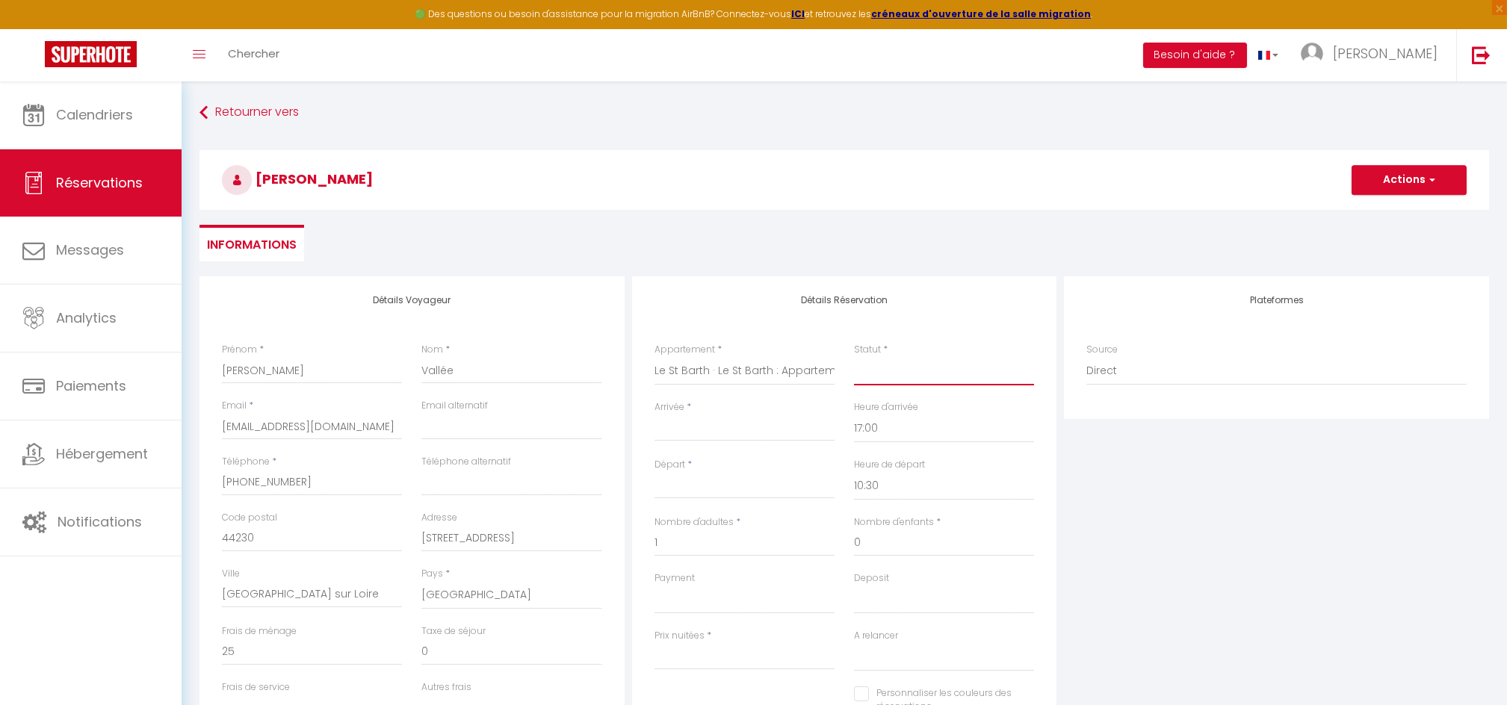
click at [919, 371] on select "Confirmé Non Confirmé Annulé Annulé par le voyageur No Show Request" at bounding box center [944, 371] width 180 height 28
click at [854, 357] on select "Confirmé Non Confirmé Annulé Annulé par le voyageur No Show Request" at bounding box center [944, 371] width 180 height 28
click at [751, 425] on input "Arrivée" at bounding box center [744, 429] width 180 height 19
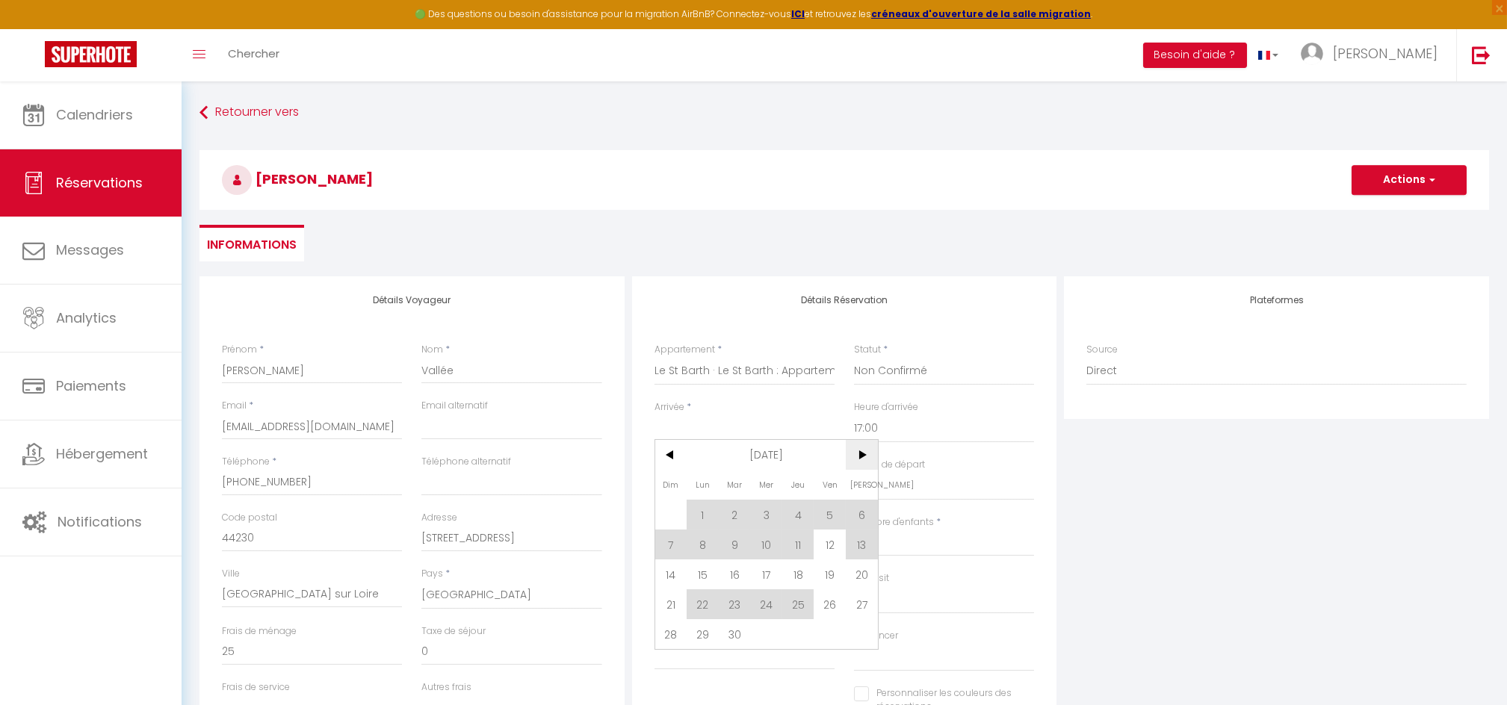
click at [857, 453] on span ">" at bounding box center [862, 455] width 32 height 30
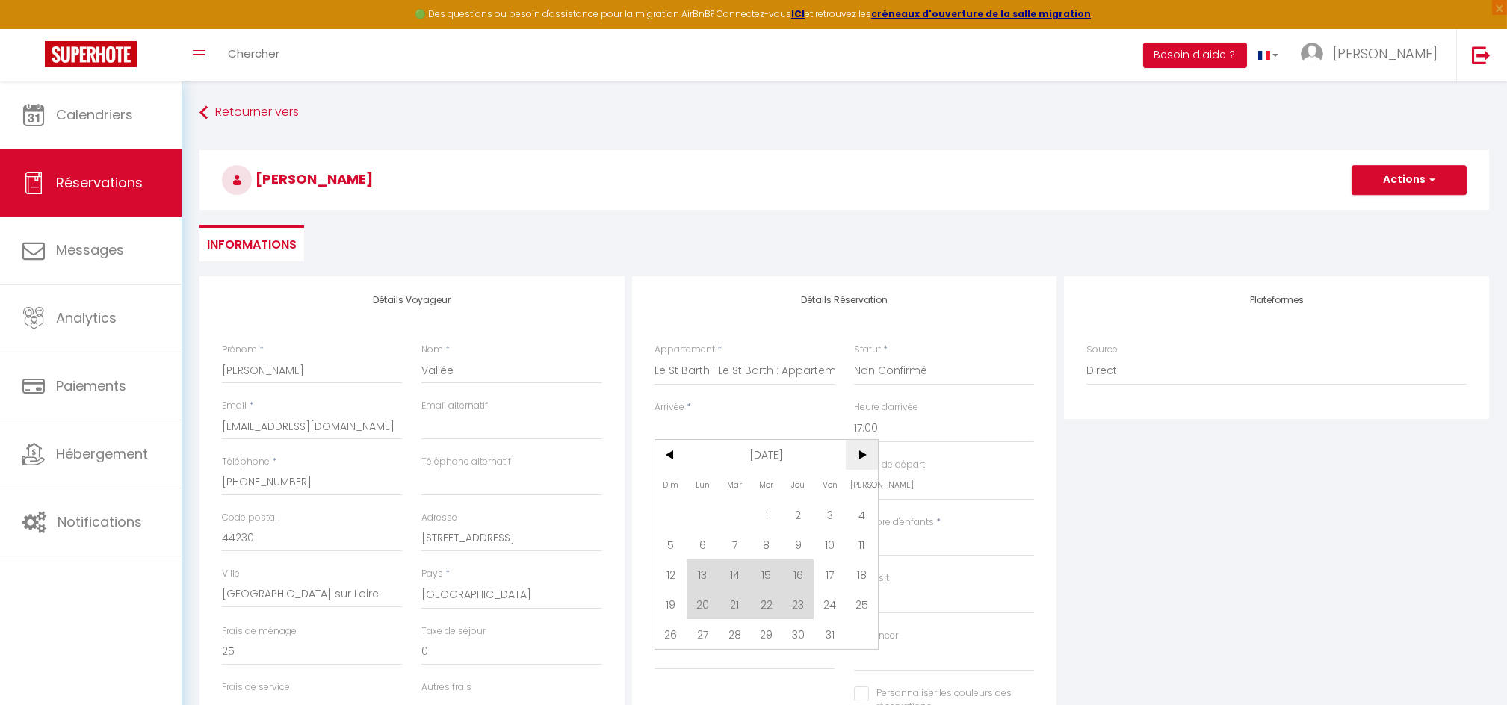
click at [857, 453] on span ">" at bounding box center [862, 455] width 32 height 30
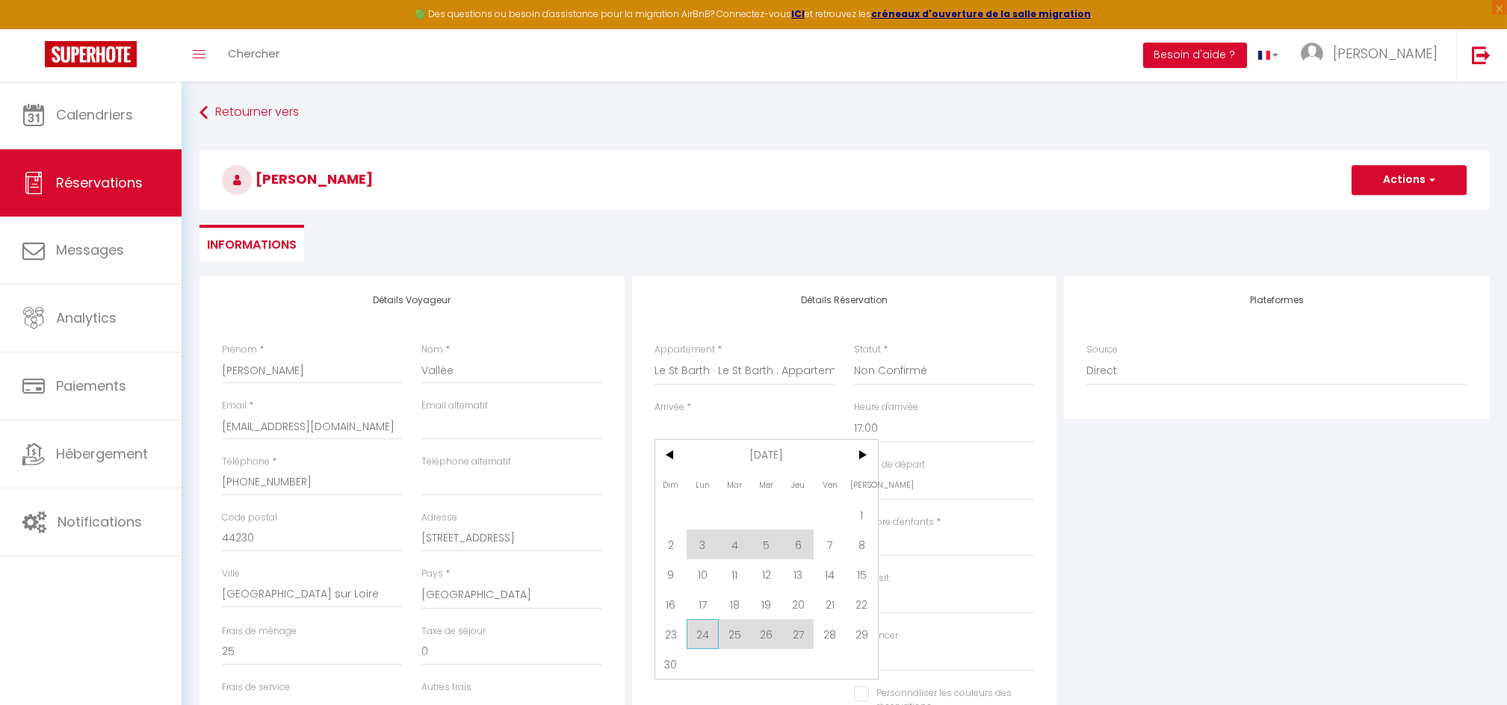
click at [695, 629] on span "24" at bounding box center [702, 634] width 32 height 30
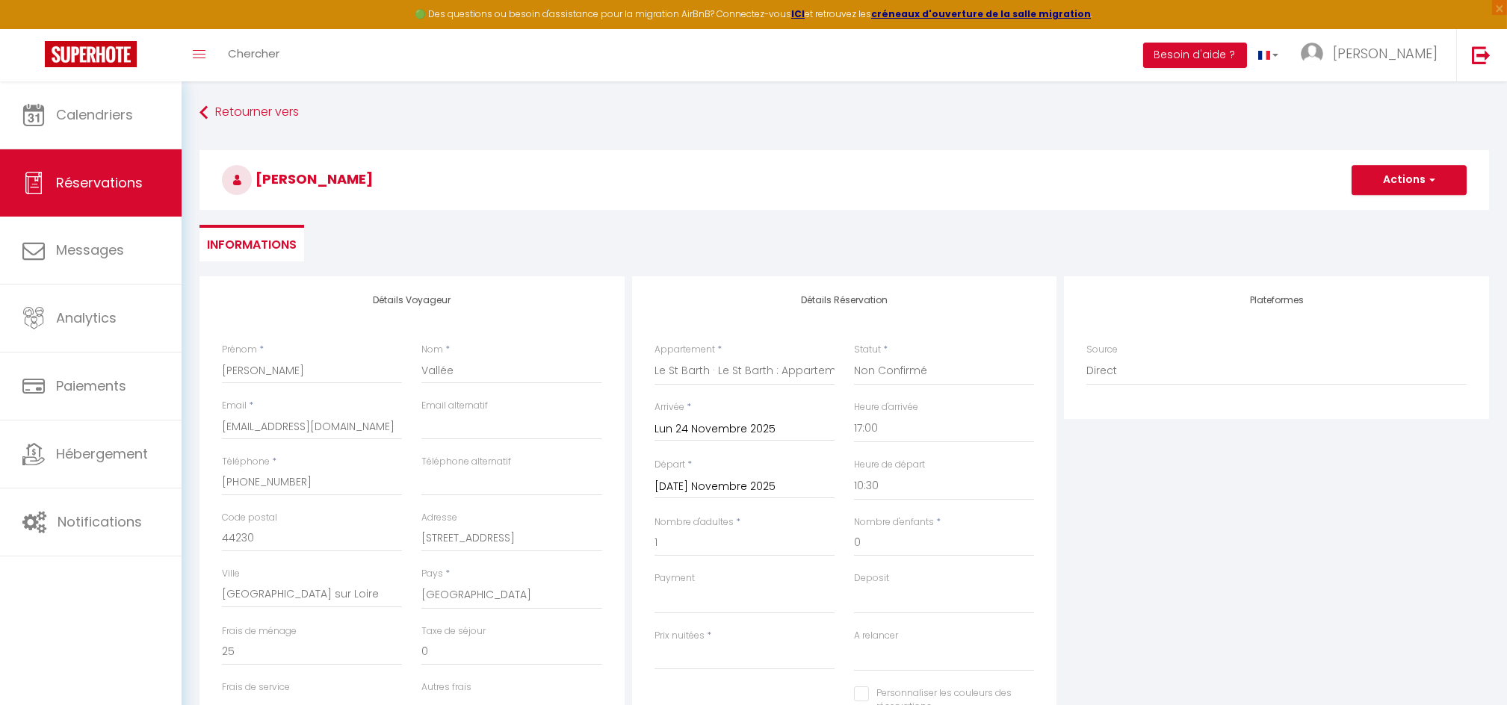
click at [693, 490] on input "Mar 25 Novembre 2025" at bounding box center [744, 486] width 180 height 19
click at [828, 688] on span "28" at bounding box center [829, 691] width 32 height 30
drag, startPoint x: 663, startPoint y: 654, endPoint x: 642, endPoint y: 650, distance: 20.7
click at [642, 650] on div "Détails Réservation Appartement * Le St Barth · Le St Barth : Appartement T1 bi…" at bounding box center [844, 511] width 425 height 471
drag, startPoint x: 247, startPoint y: 651, endPoint x: 199, endPoint y: 637, distance: 49.7
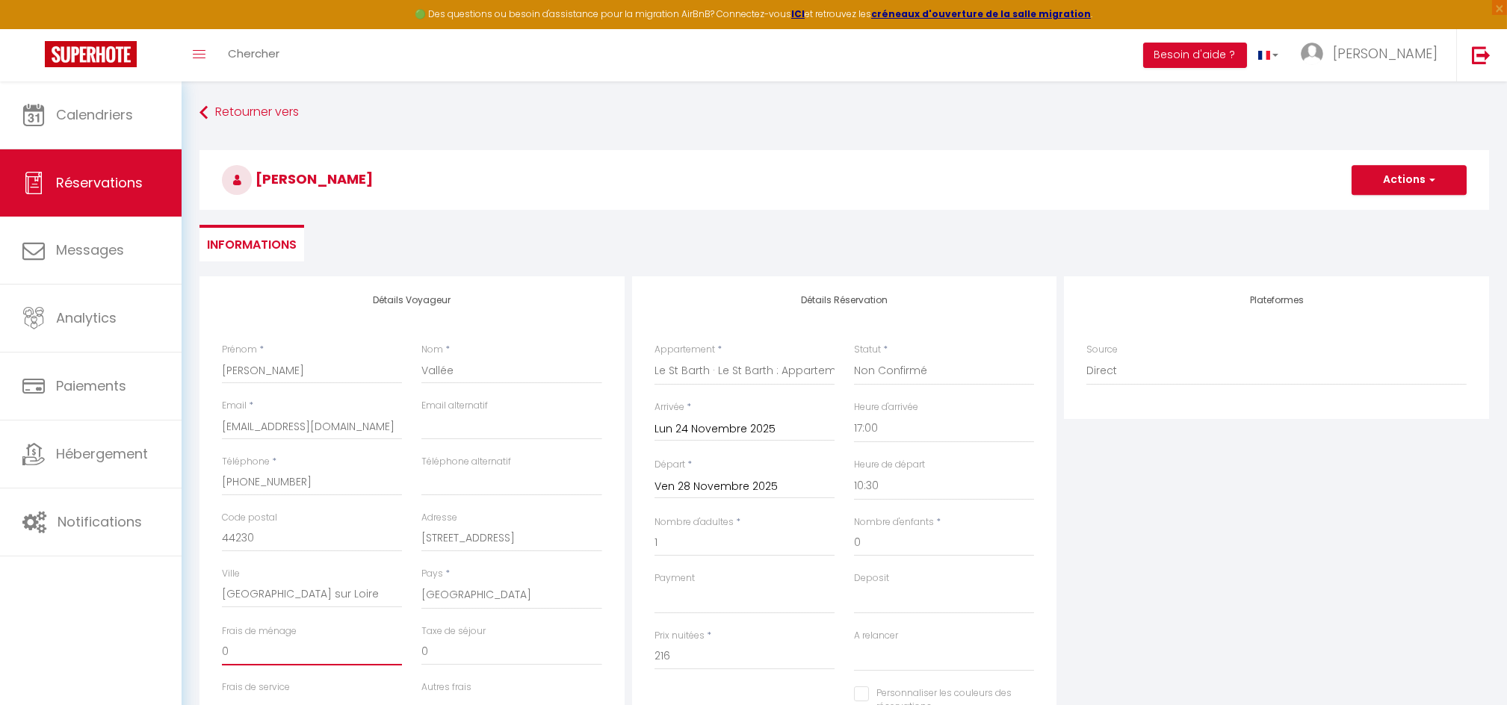
click at [199, 637] on div "Détails Voyageur Prénom * Fanny Nom * Vallée Email * fannyvallee2005@gmail.com …" at bounding box center [411, 543] width 425 height 534
click at [1387, 190] on button "Actions" at bounding box center [1408, 180] width 115 height 30
click at [1378, 212] on link "Enregistrer" at bounding box center [1394, 212] width 118 height 19
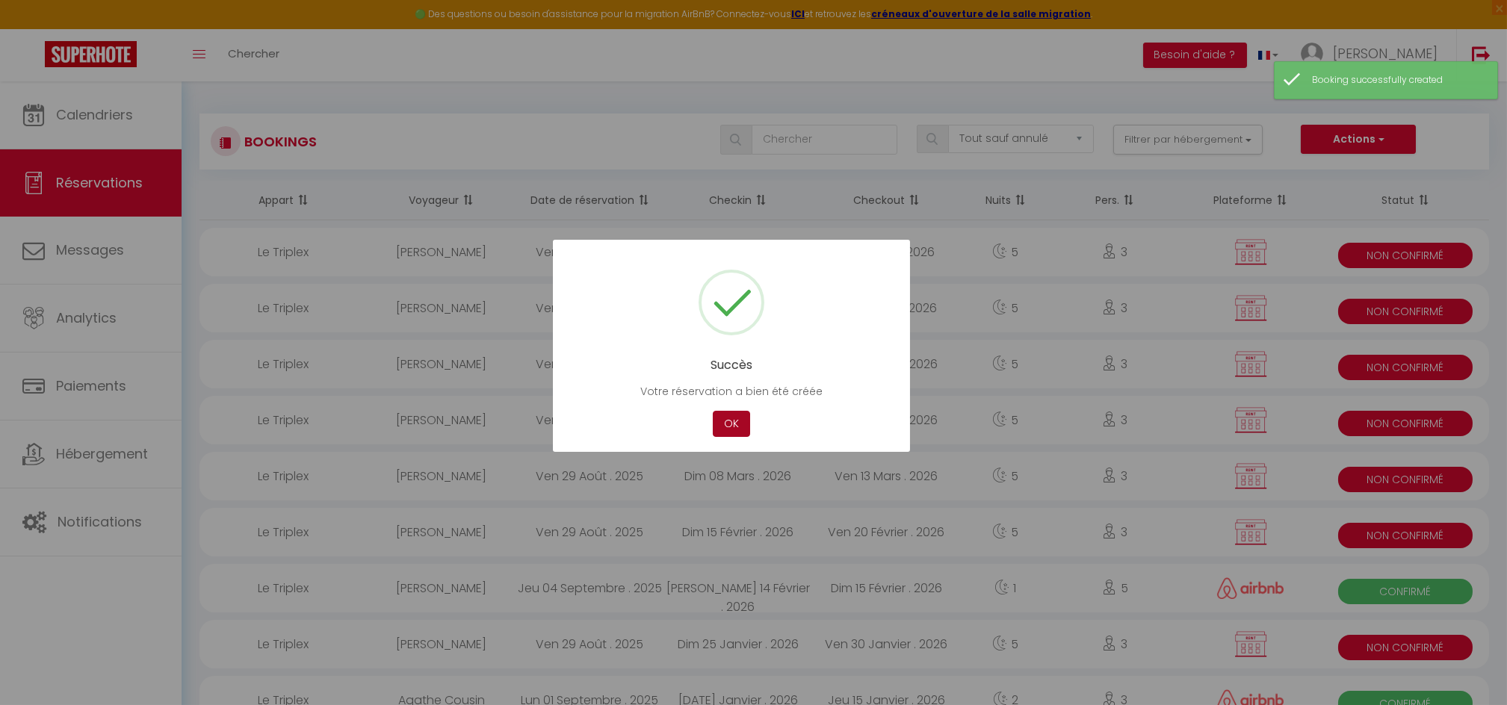
click at [725, 426] on button "OK" at bounding box center [731, 424] width 37 height 26
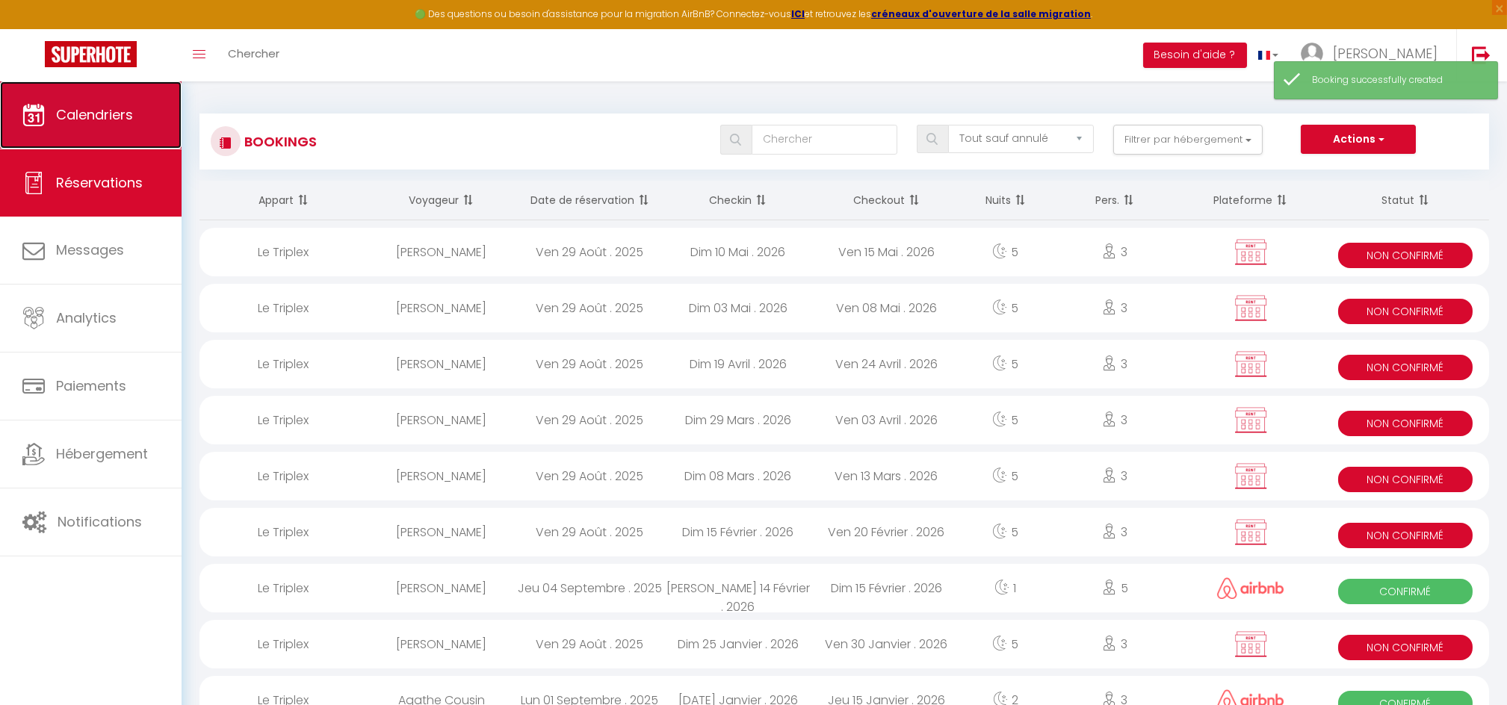
click at [128, 117] on span "Calendriers" at bounding box center [94, 114] width 77 height 19
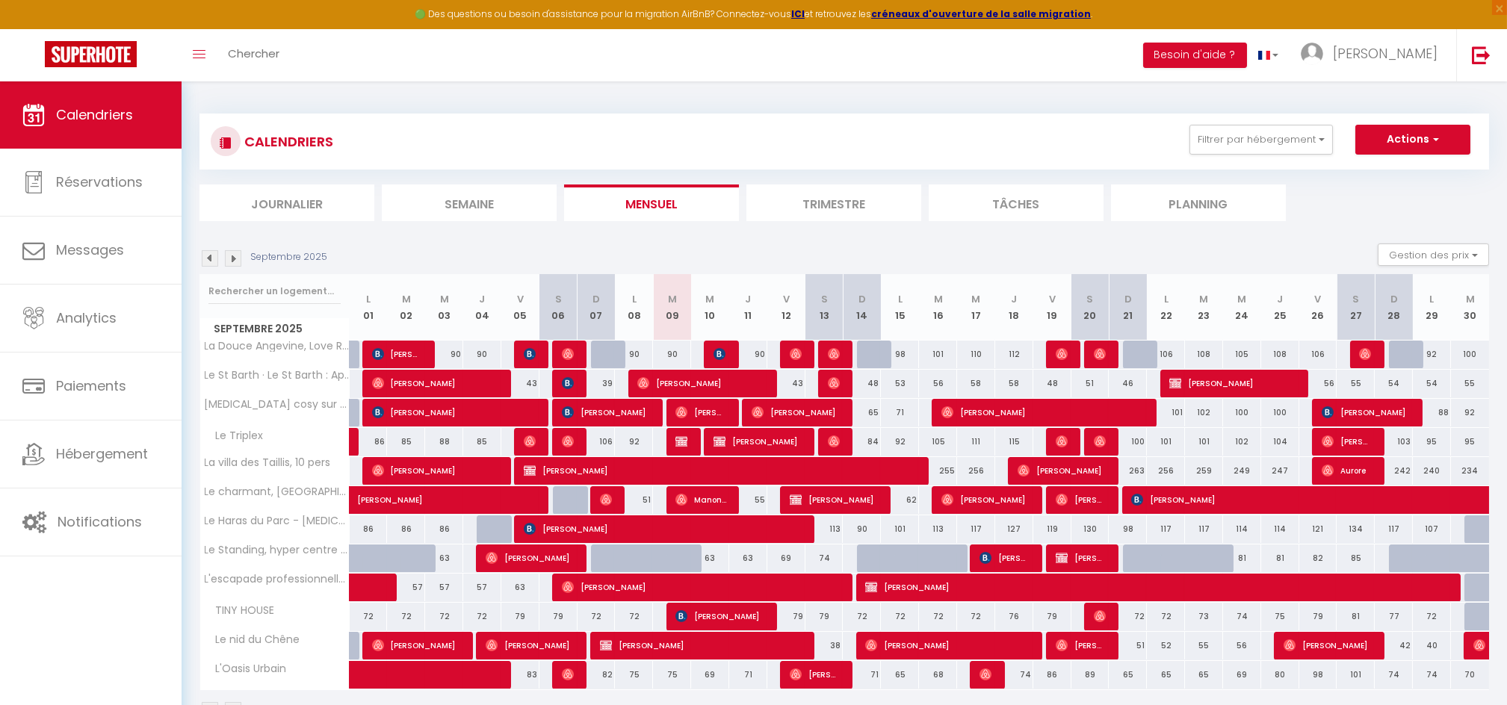
scroll to position [81, 0]
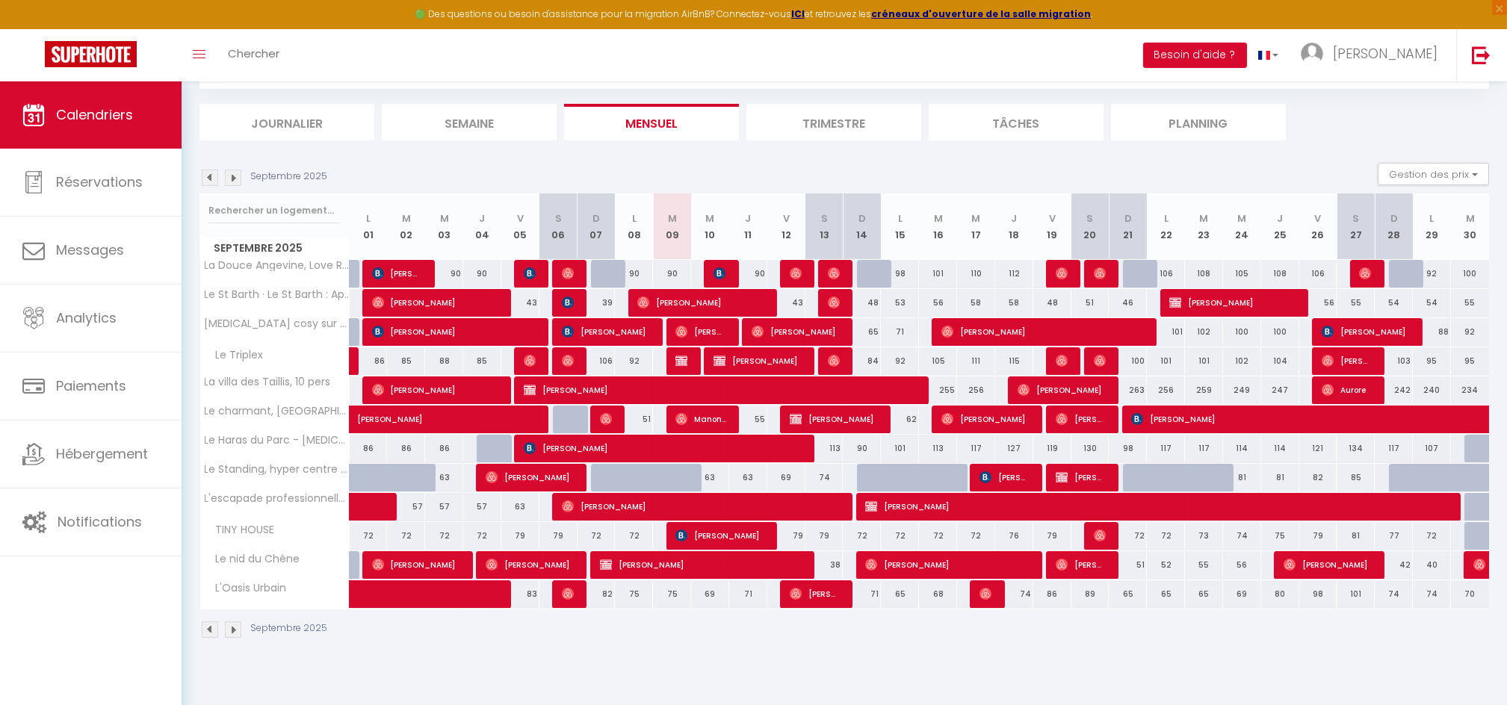
click at [234, 176] on img at bounding box center [233, 178] width 16 height 16
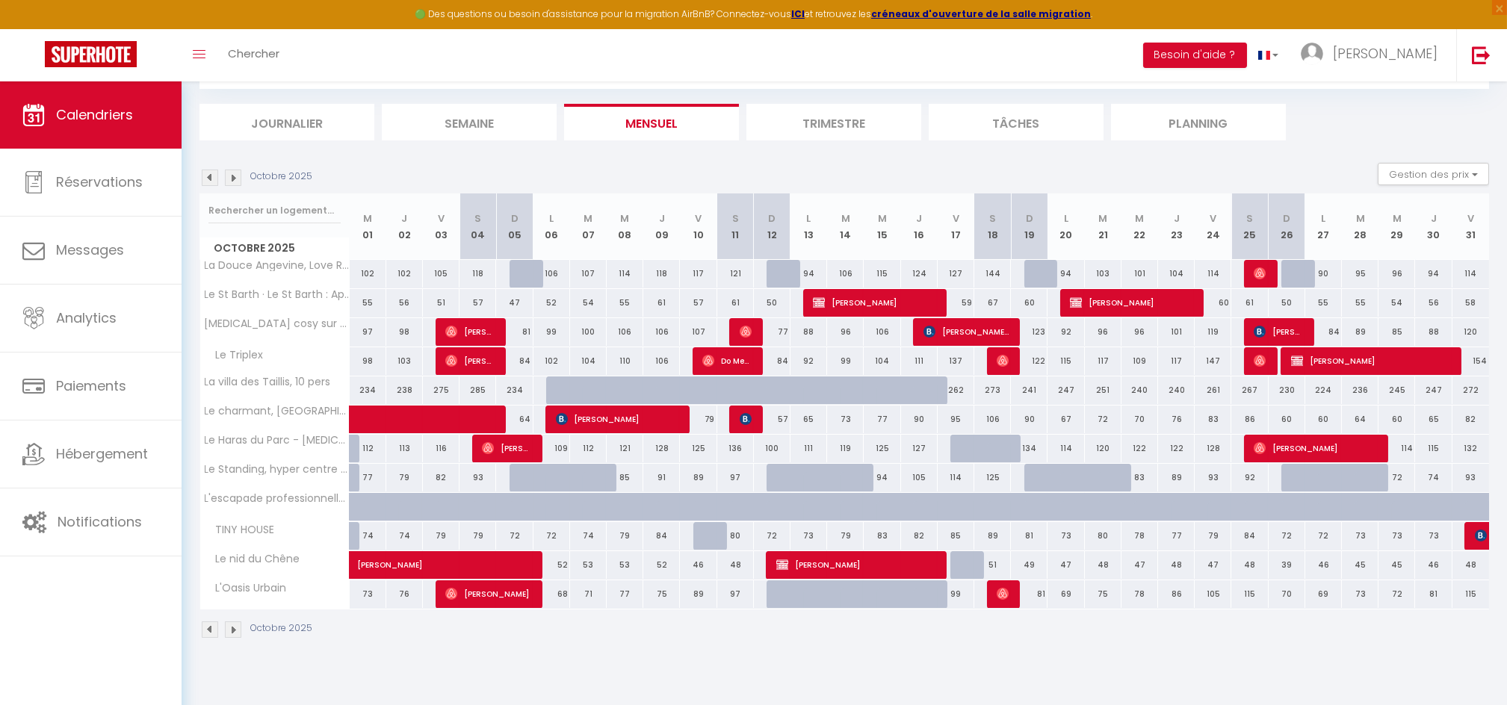
click at [234, 176] on img at bounding box center [233, 178] width 16 height 16
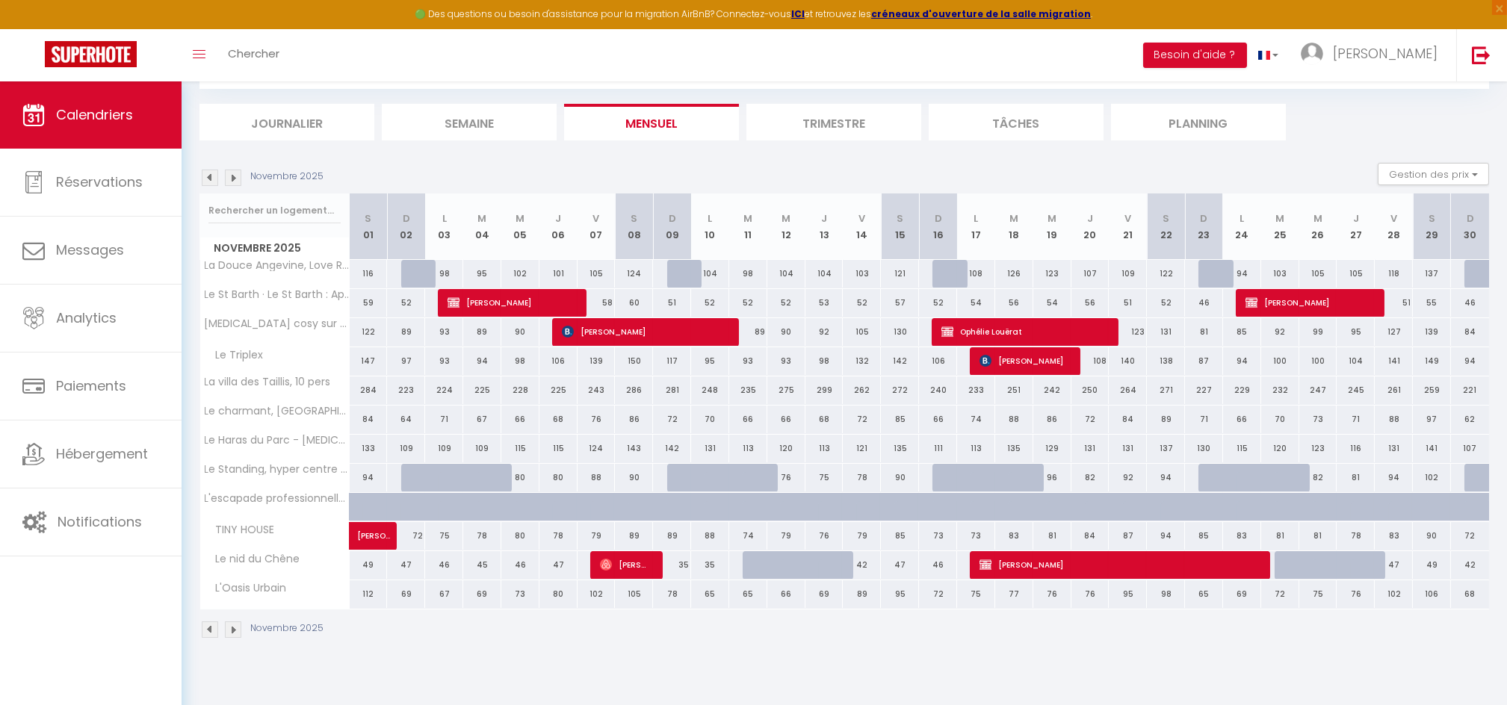
click at [208, 173] on img at bounding box center [210, 178] width 16 height 16
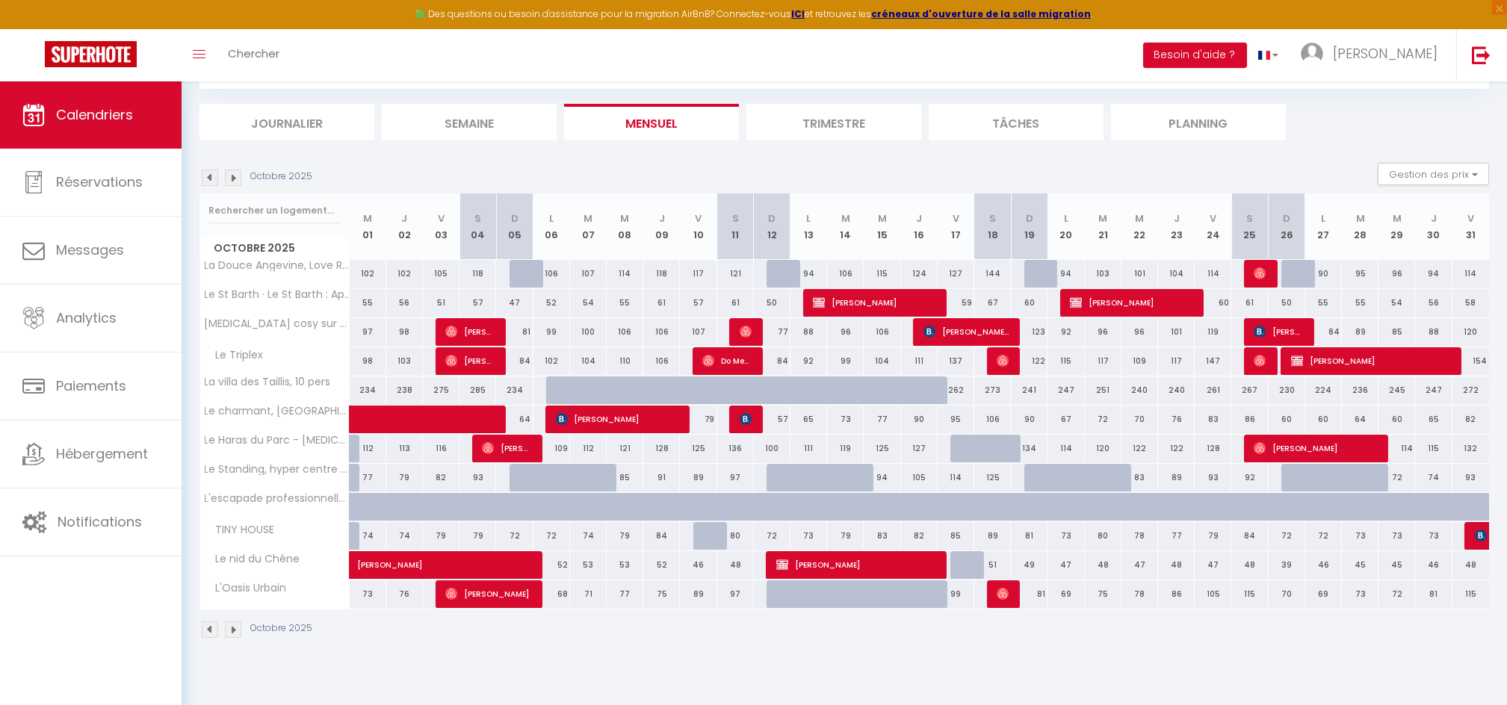
click at [235, 176] on img at bounding box center [233, 178] width 16 height 16
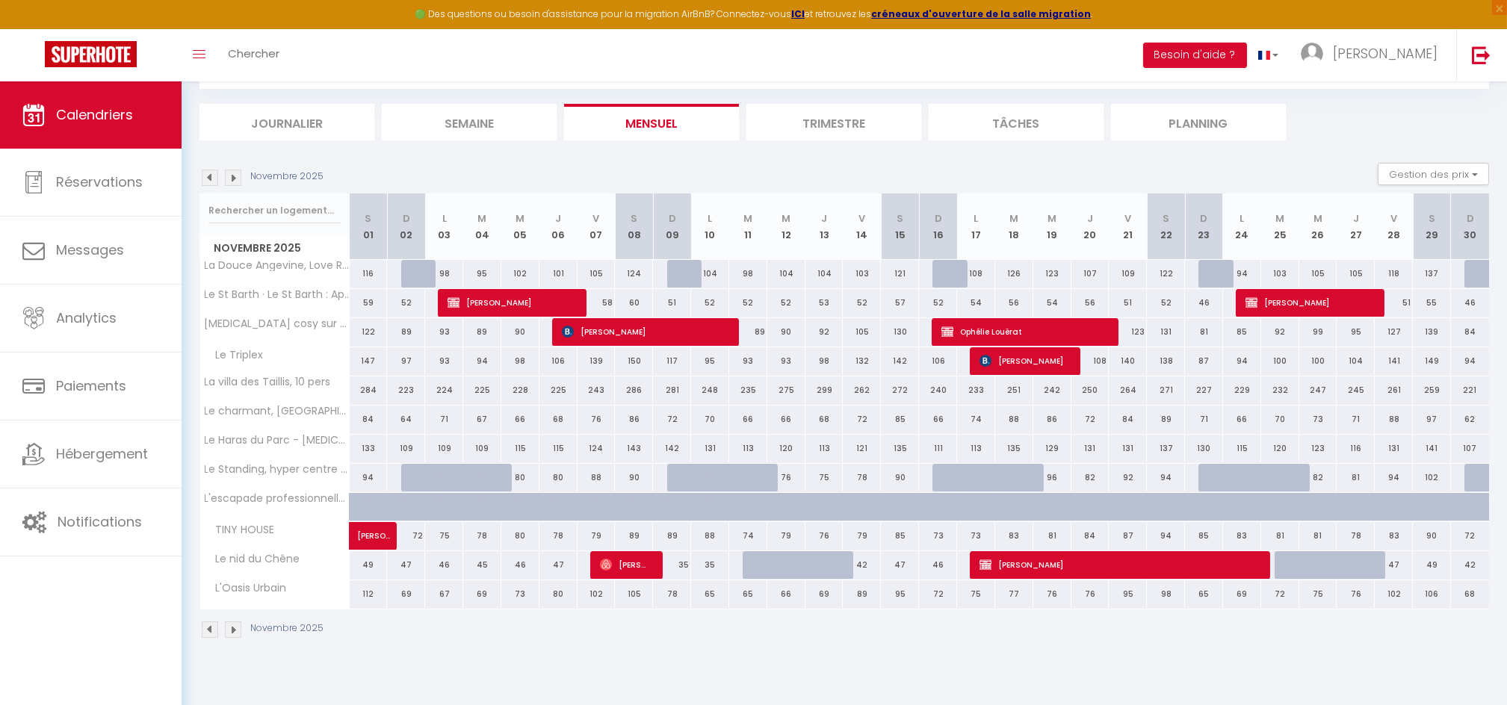
click at [212, 178] on img at bounding box center [210, 178] width 16 height 16
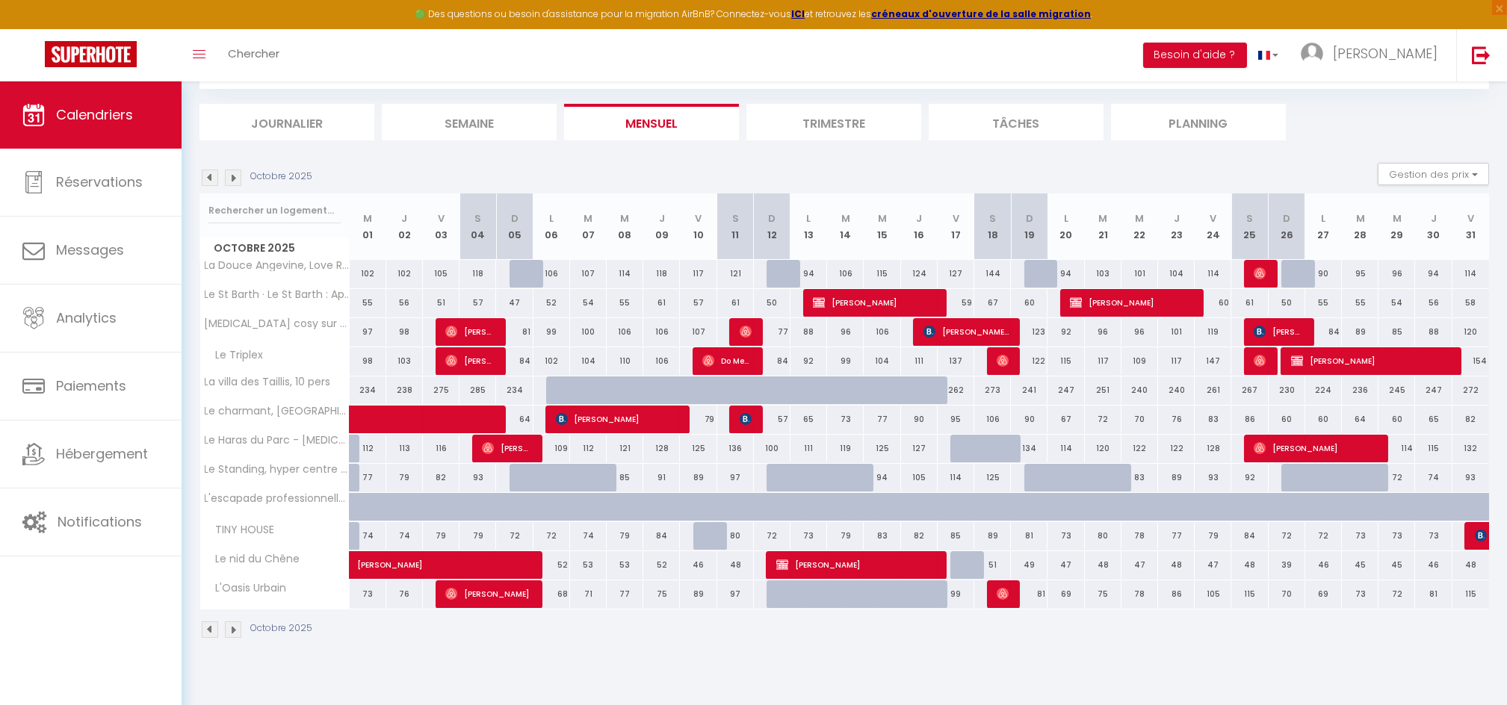
click at [212, 178] on img at bounding box center [210, 178] width 16 height 16
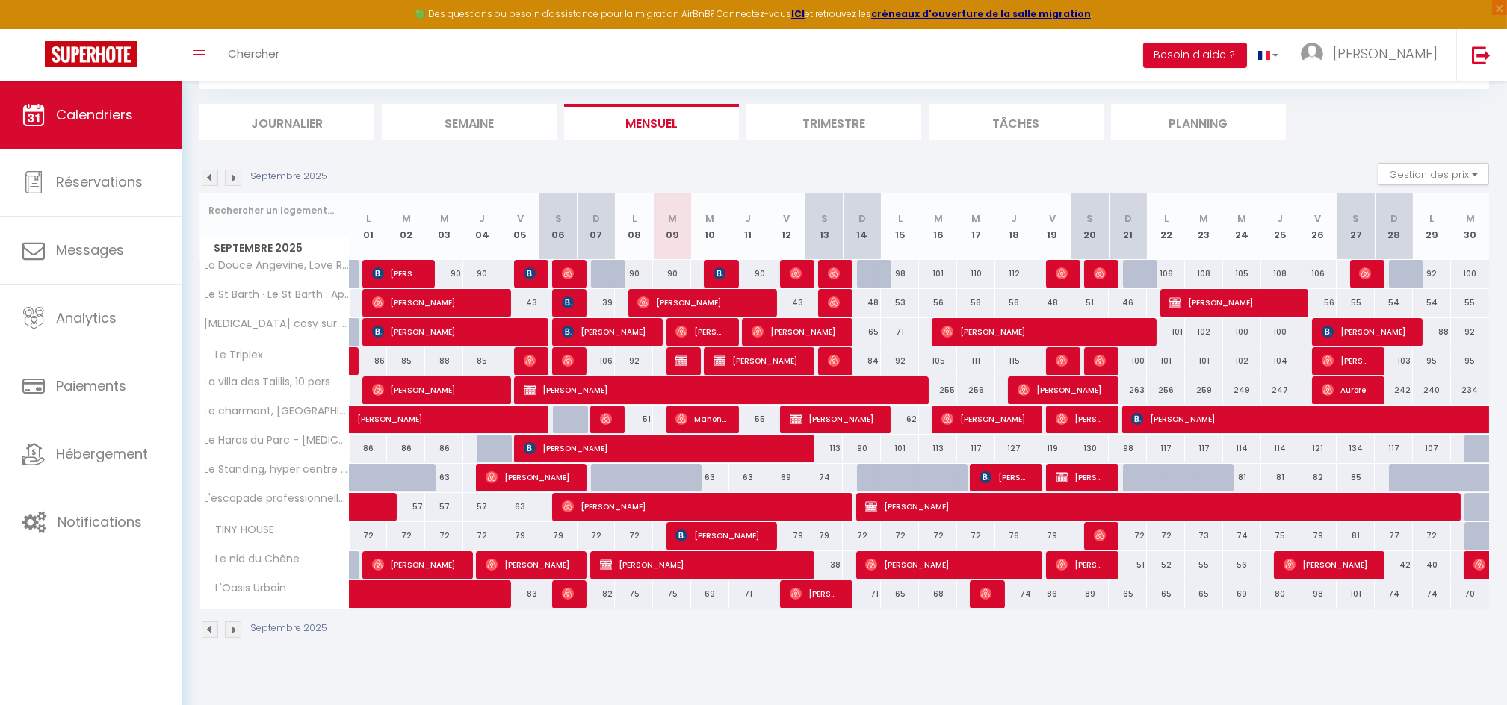
click at [213, 182] on img at bounding box center [210, 178] width 16 height 16
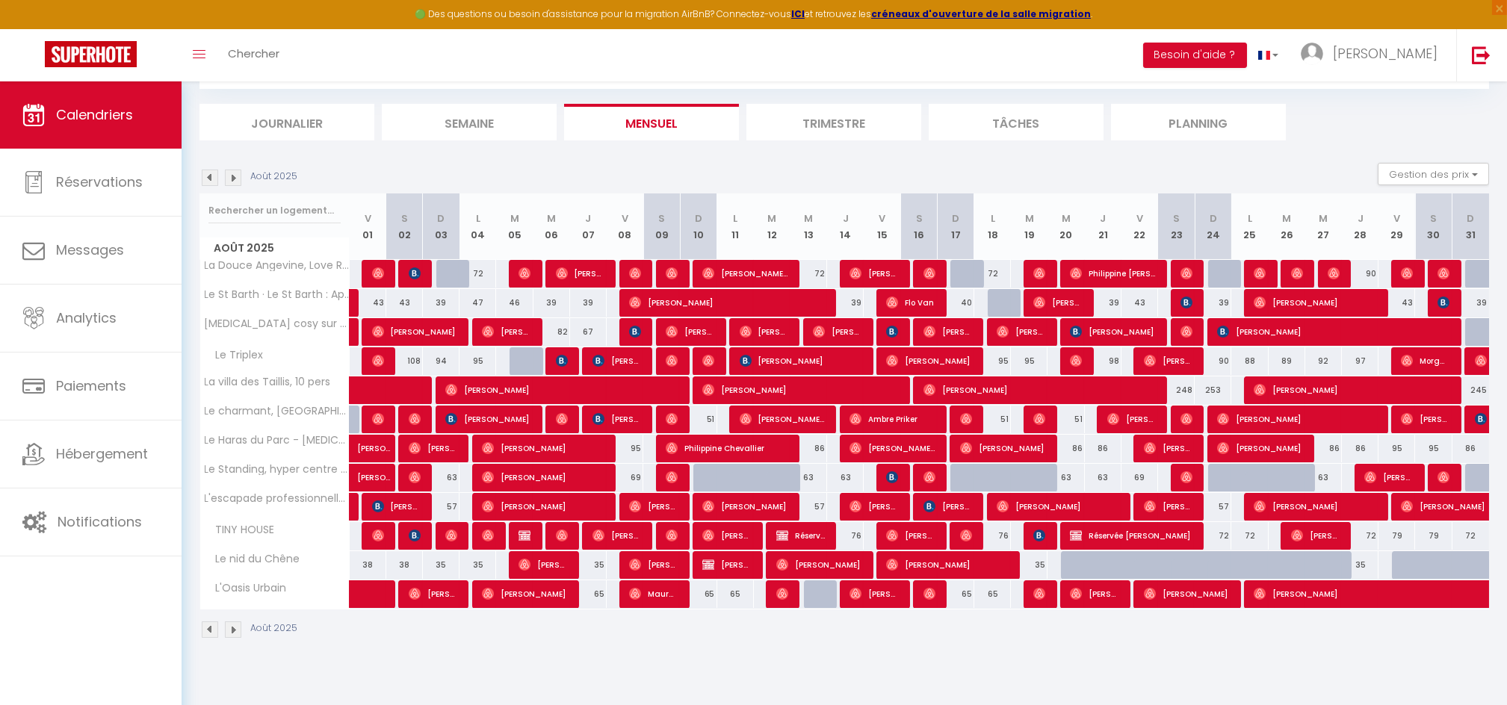
scroll to position [25, 0]
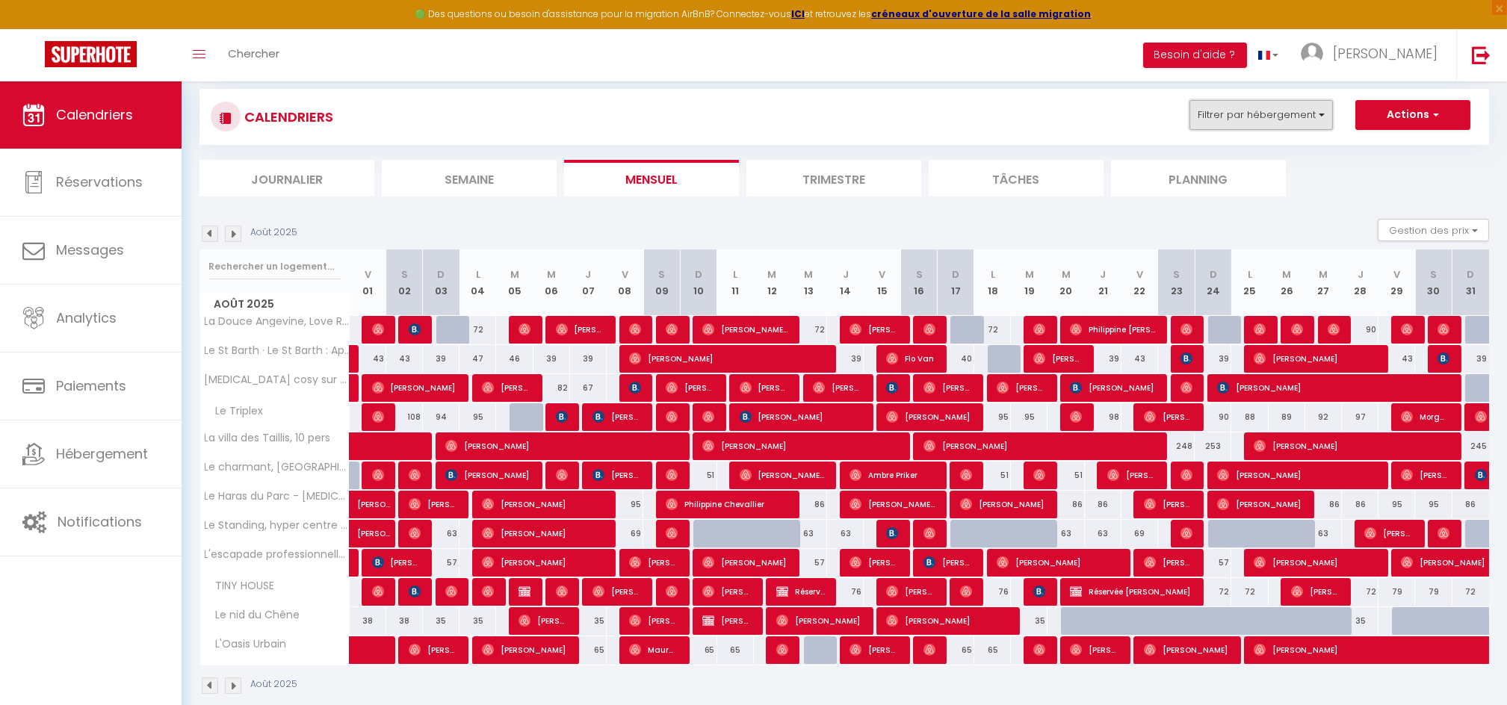
click at [1295, 114] on button "Filtrer par hébergement" at bounding box center [1260, 115] width 143 height 30
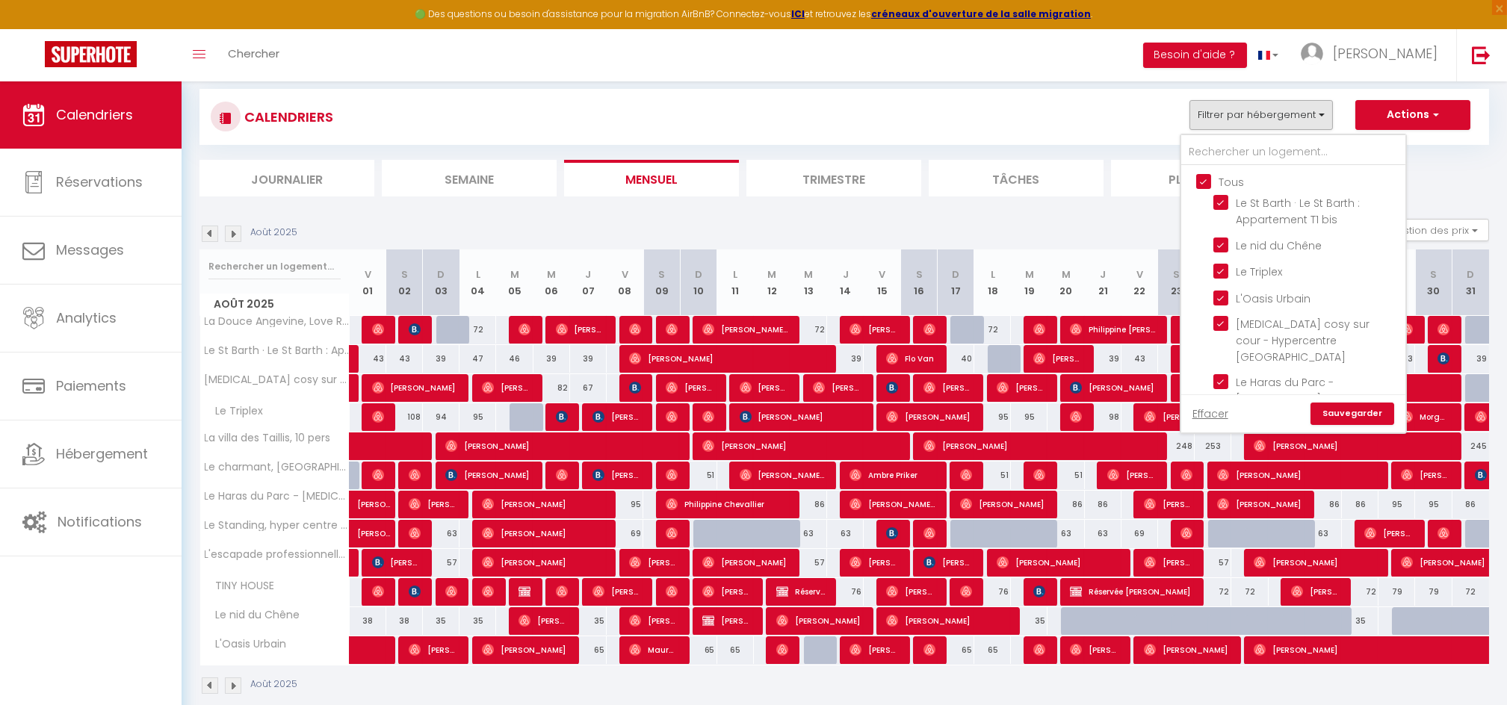
click at [1200, 178] on input "Tous" at bounding box center [1308, 180] width 224 height 15
click at [1225, 353] on input "TINY HOUSE" at bounding box center [1306, 360] width 187 height 15
click at [1361, 411] on link "Sauvegarder" at bounding box center [1352, 414] width 84 height 22
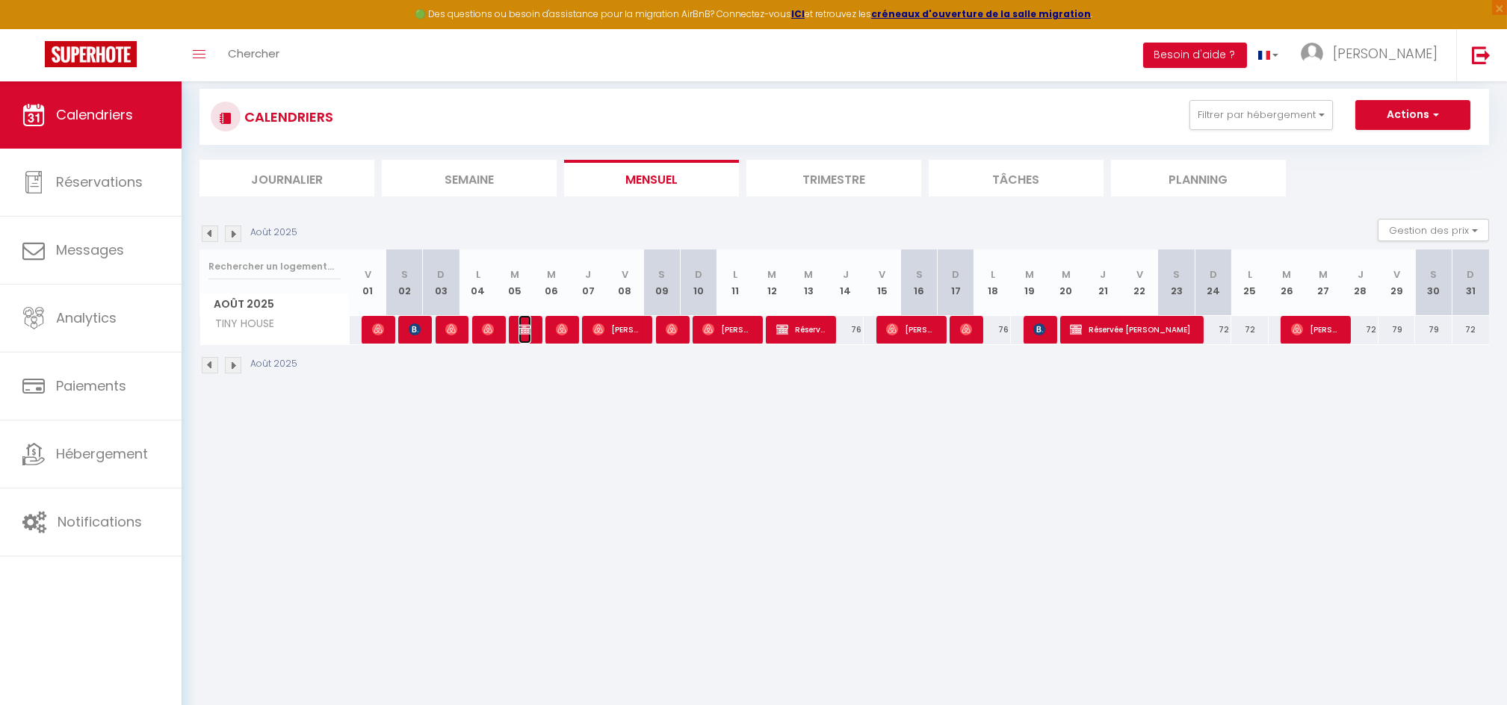
click at [521, 327] on img at bounding box center [524, 329] width 12 height 12
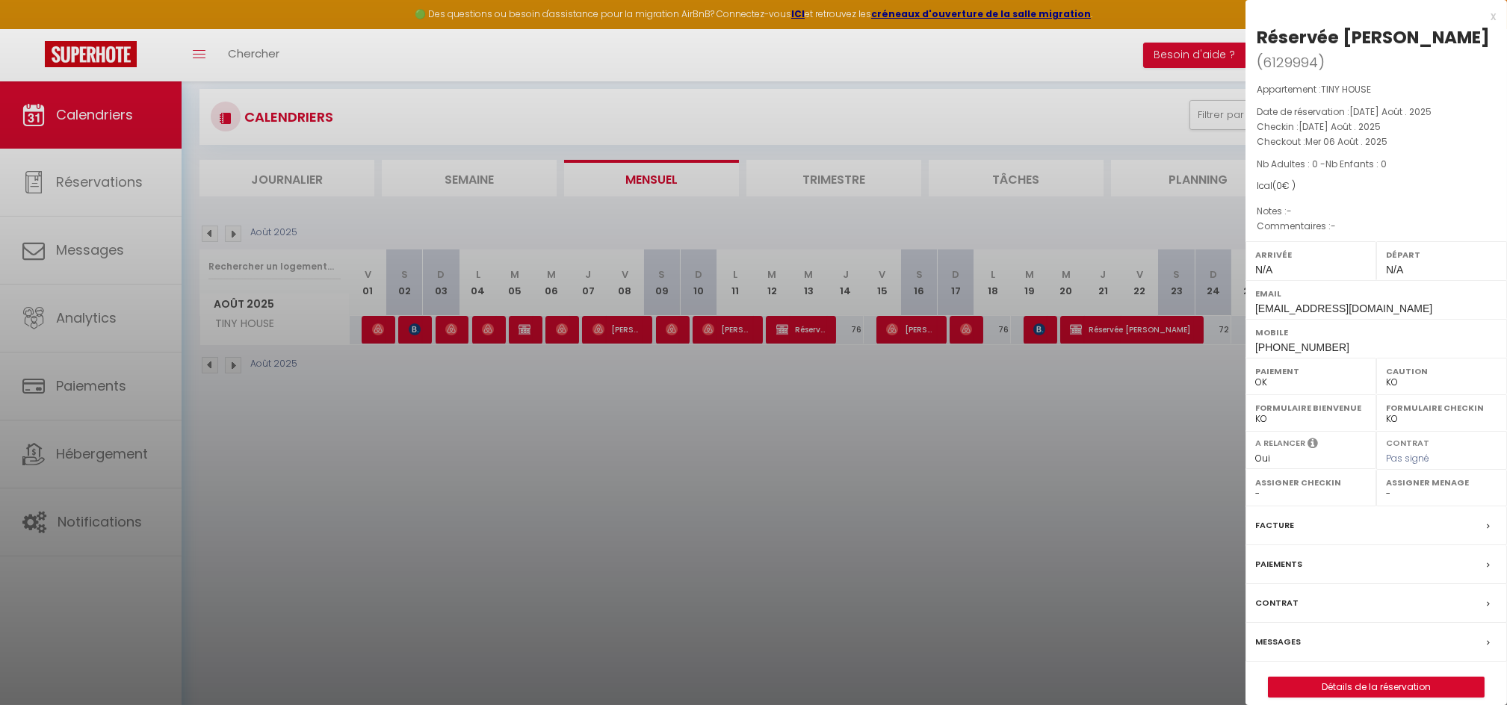
click at [521, 327] on div at bounding box center [753, 352] width 1507 height 705
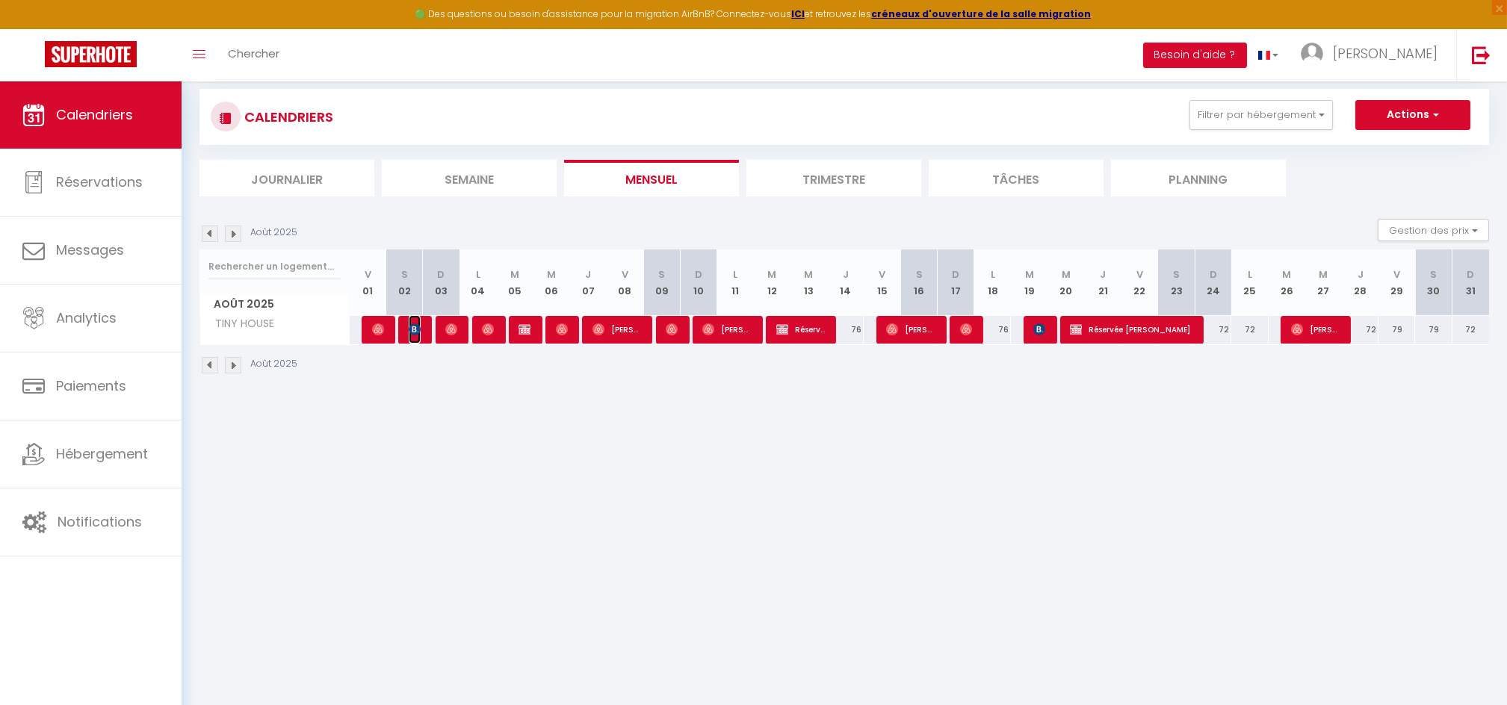
click at [413, 338] on span "Cécile Angays" at bounding box center [415, 329] width 12 height 28
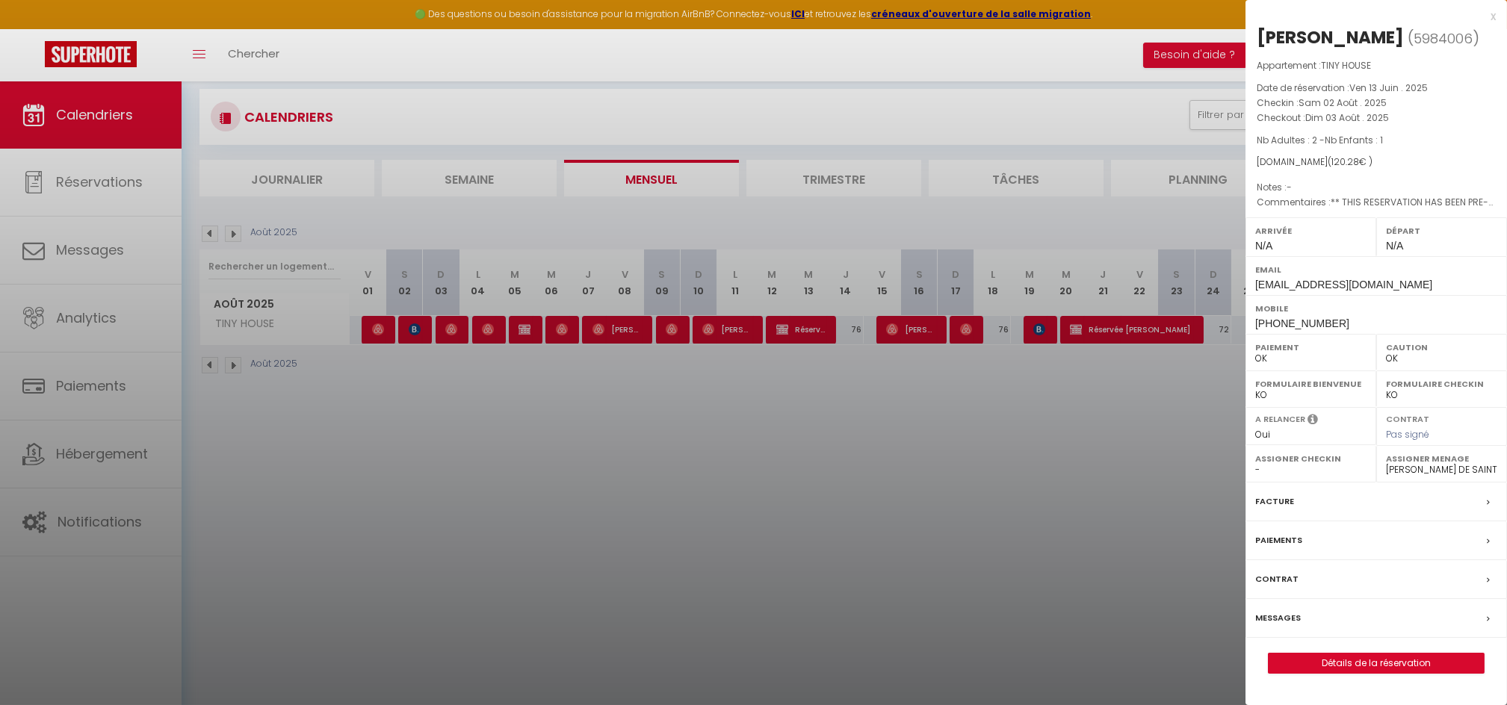
click at [1029, 515] on div at bounding box center [753, 352] width 1507 height 705
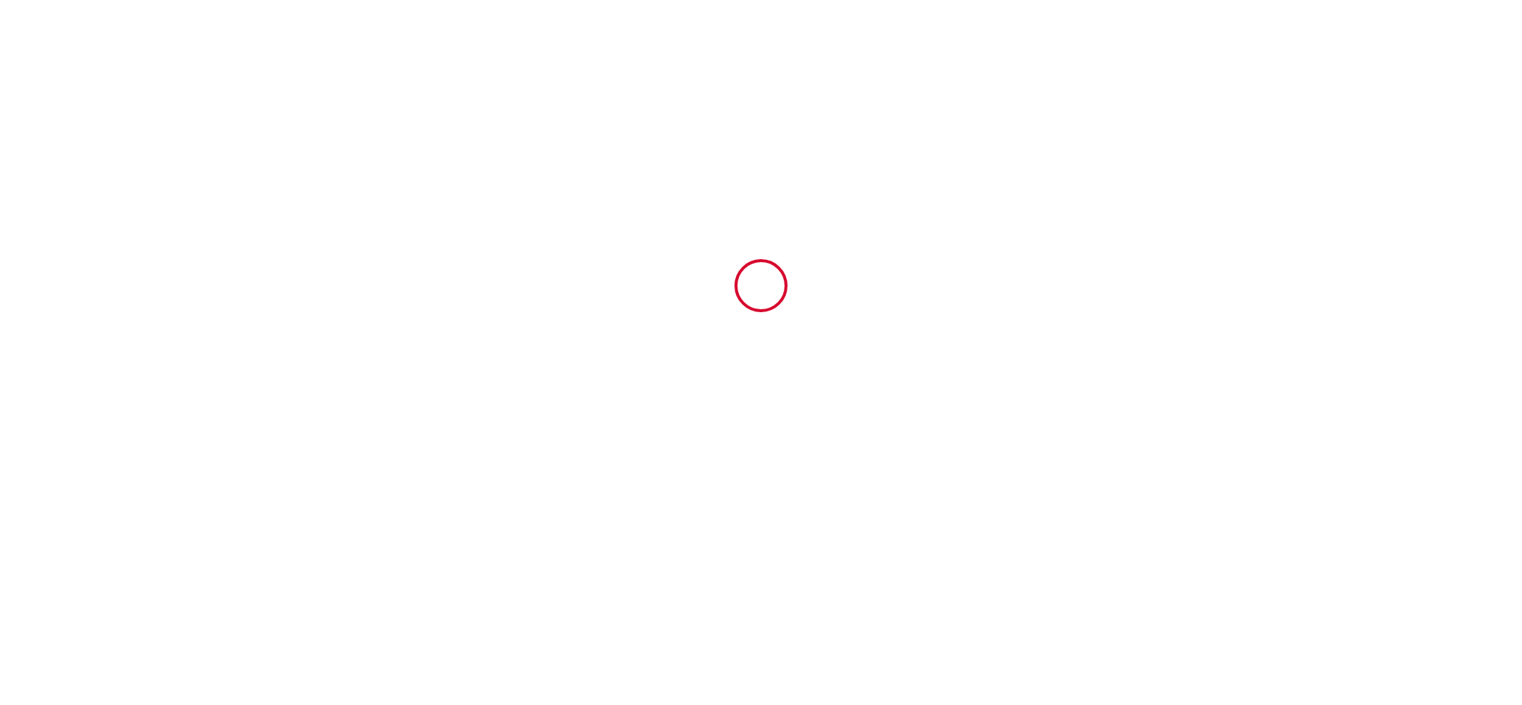
type input "6533863"
type input "Le nid du Chêne"
type input "[STREET_ADDRESS]"
type input "49130"
type input "[GEOGRAPHIC_DATA]"
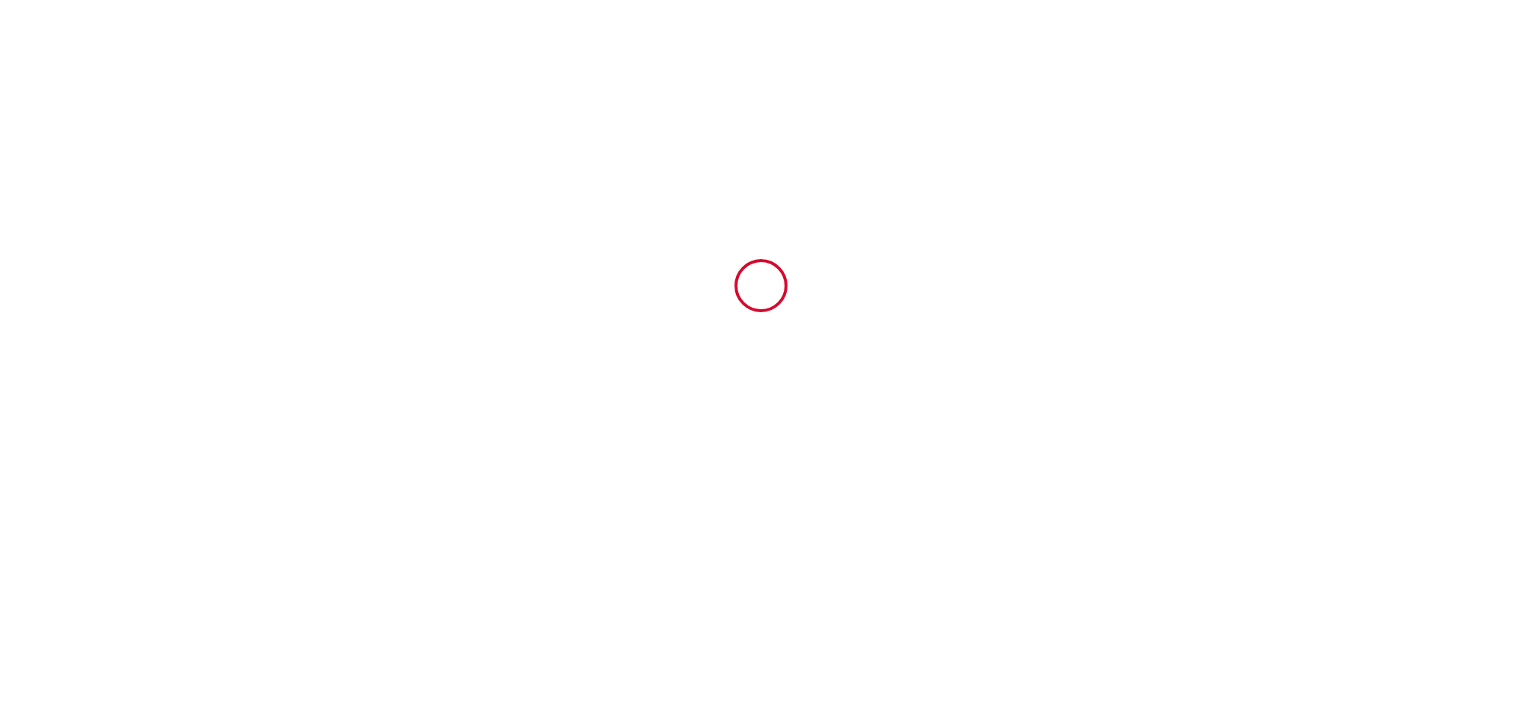
type input "[GEOGRAPHIC_DATA]"
type input "29 Mon December 2025"
type input "08 Thu January 2026"
type input "2"
type input "0"
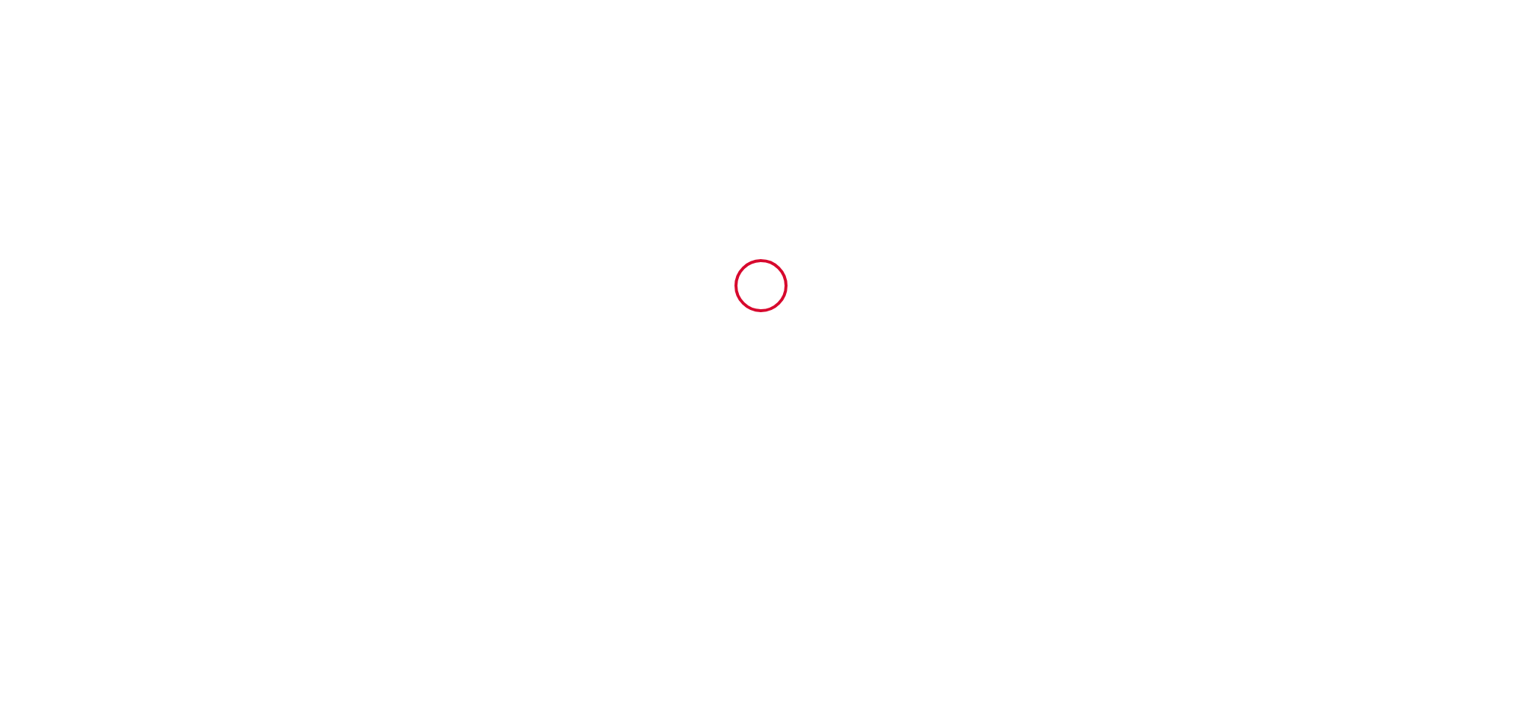
type input "200"
type input "230"
type input "Marina"
type input "BOUCHER"
type input "[STREET_ADDRESS]"
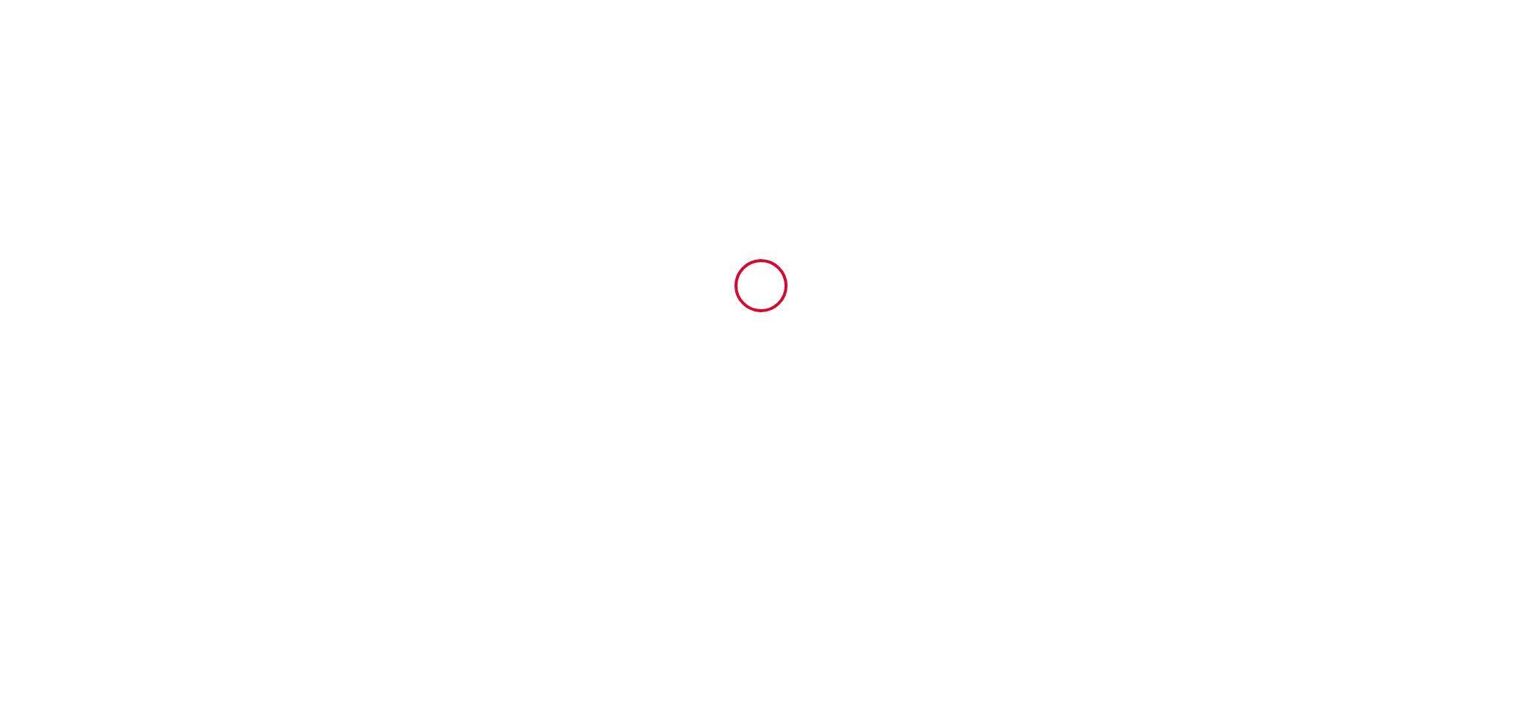
type input "49130"
type input "st gemmes sur loire"
type input "[GEOGRAPHIC_DATA]"
type input "[EMAIL_ADDRESS][DOMAIN_NAME]"
type input "Gisele"
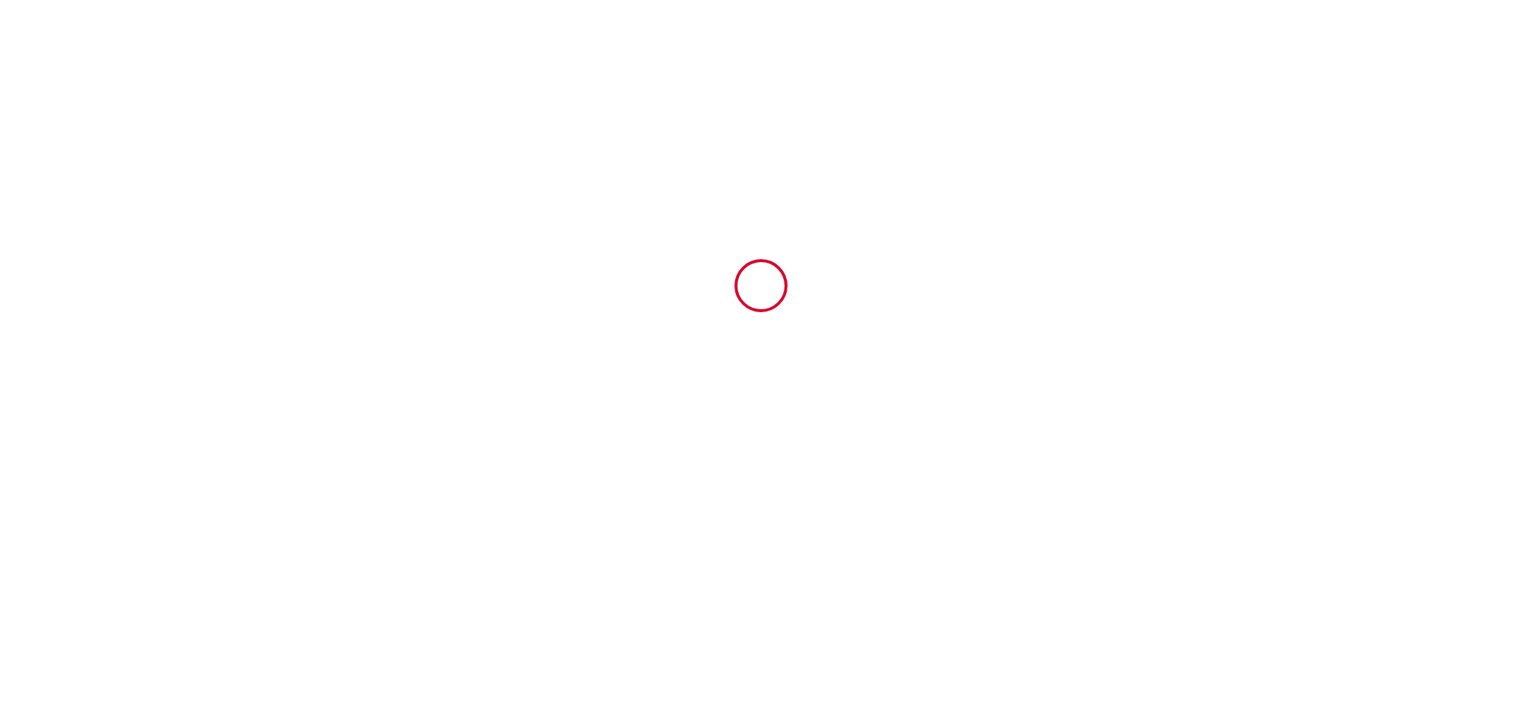
type input "Bossin"
type input "[STREET_ADDRESS]"
type input "49100"
type input "[GEOGRAPHIC_DATA]"
type input "[EMAIL_ADDRESS][DOMAIN_NAME]"
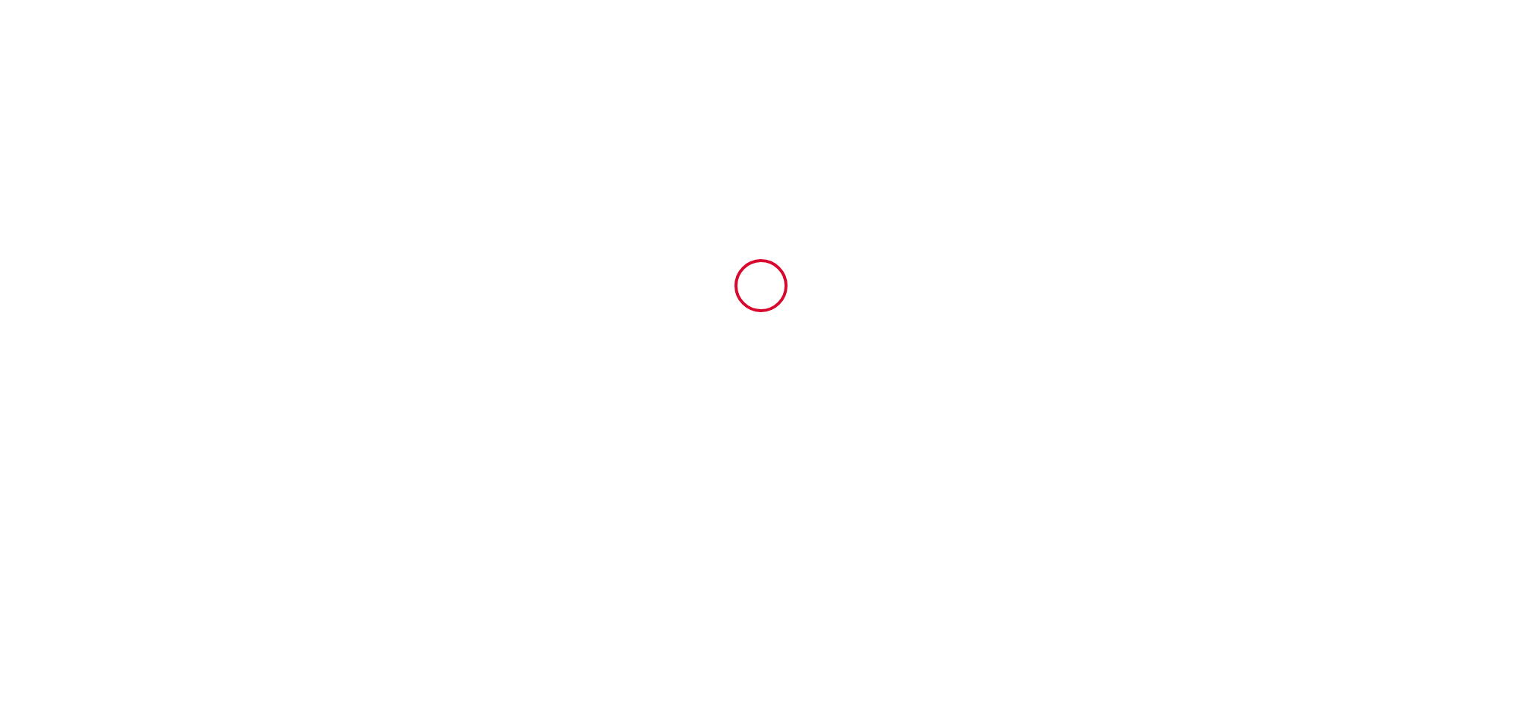
type input "+33 6 16 12 70 75"
type input "6533863"
type input "Le nid du Chêne"
type input "[STREET_ADDRESS]"
type input "49130"
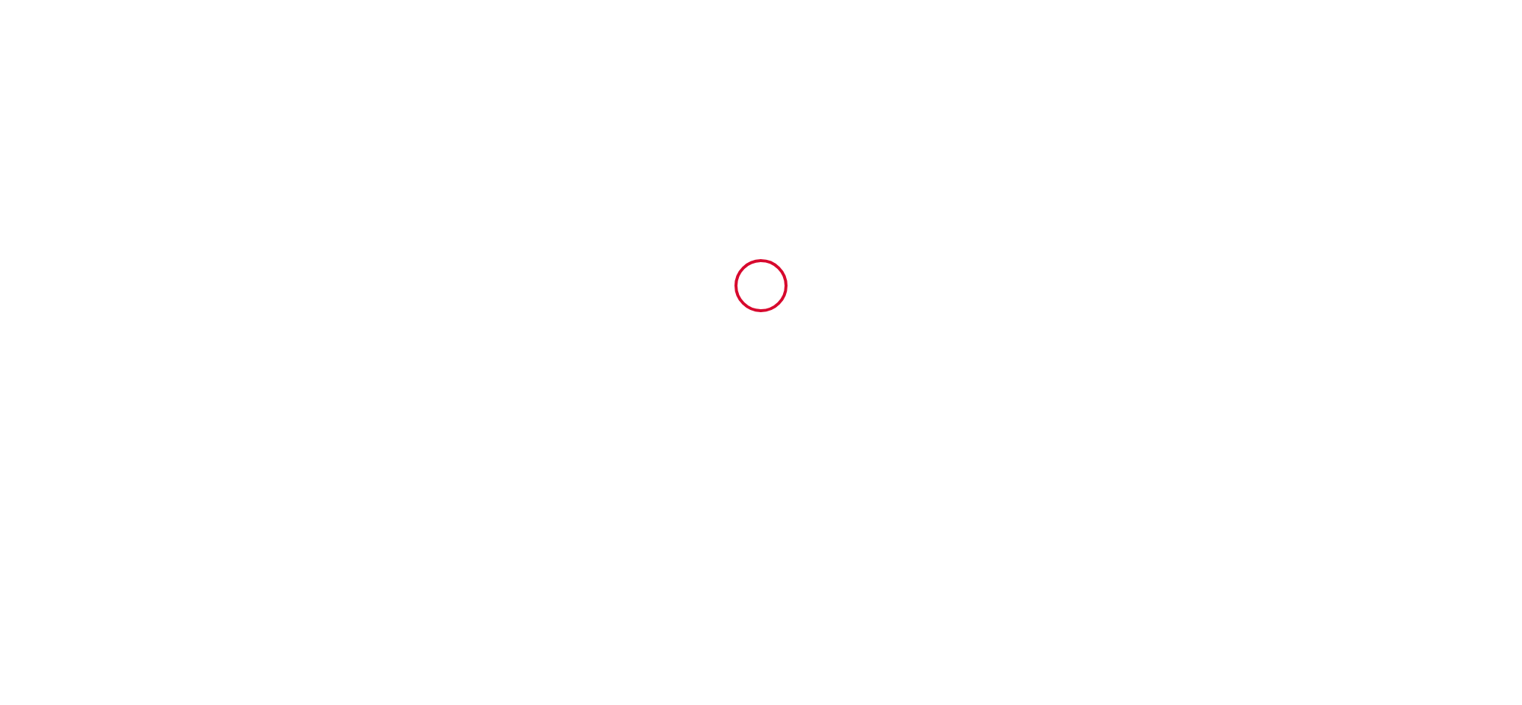
type input "[GEOGRAPHIC_DATA]"
type input "[DATE]"
type input "2"
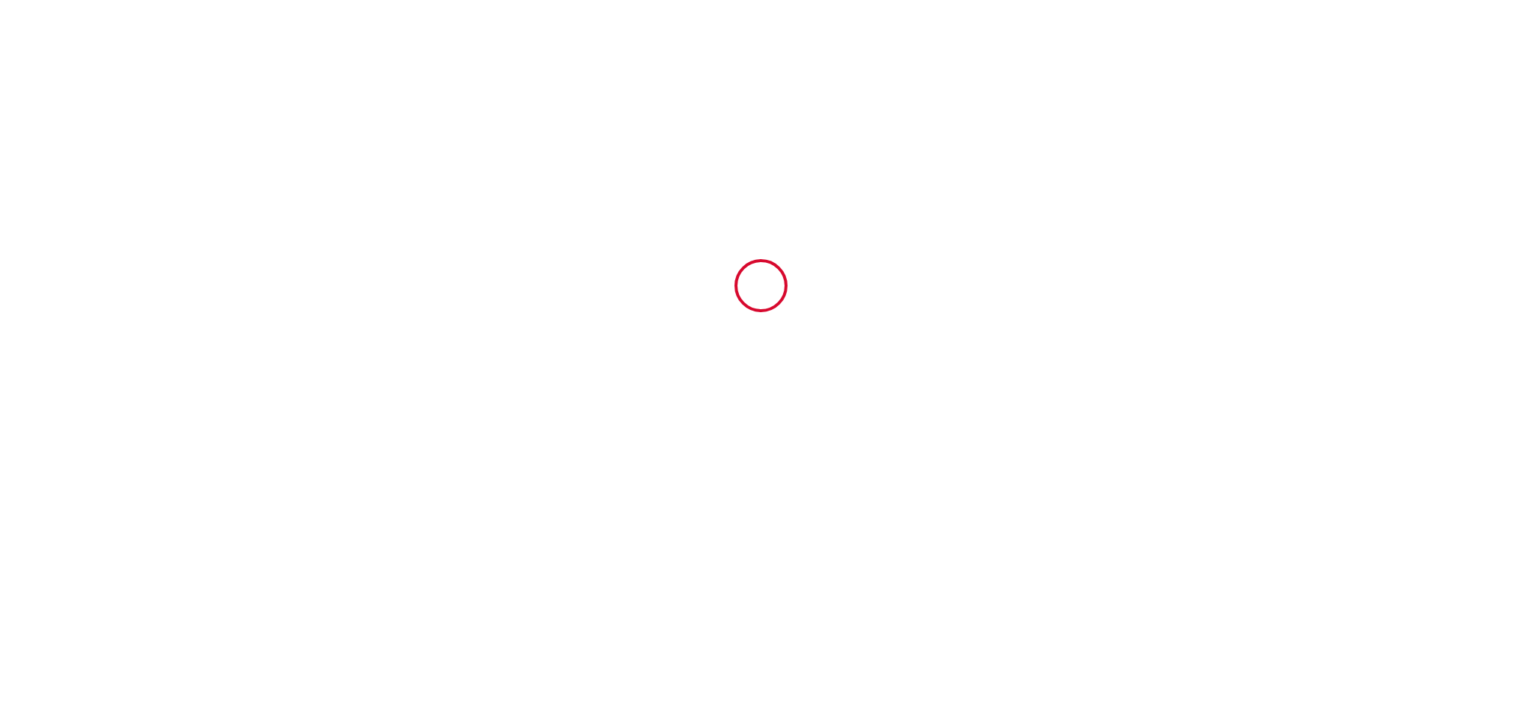
type input "0"
type input "200"
type input "230"
type input "Marina"
type input "BOUCHER"
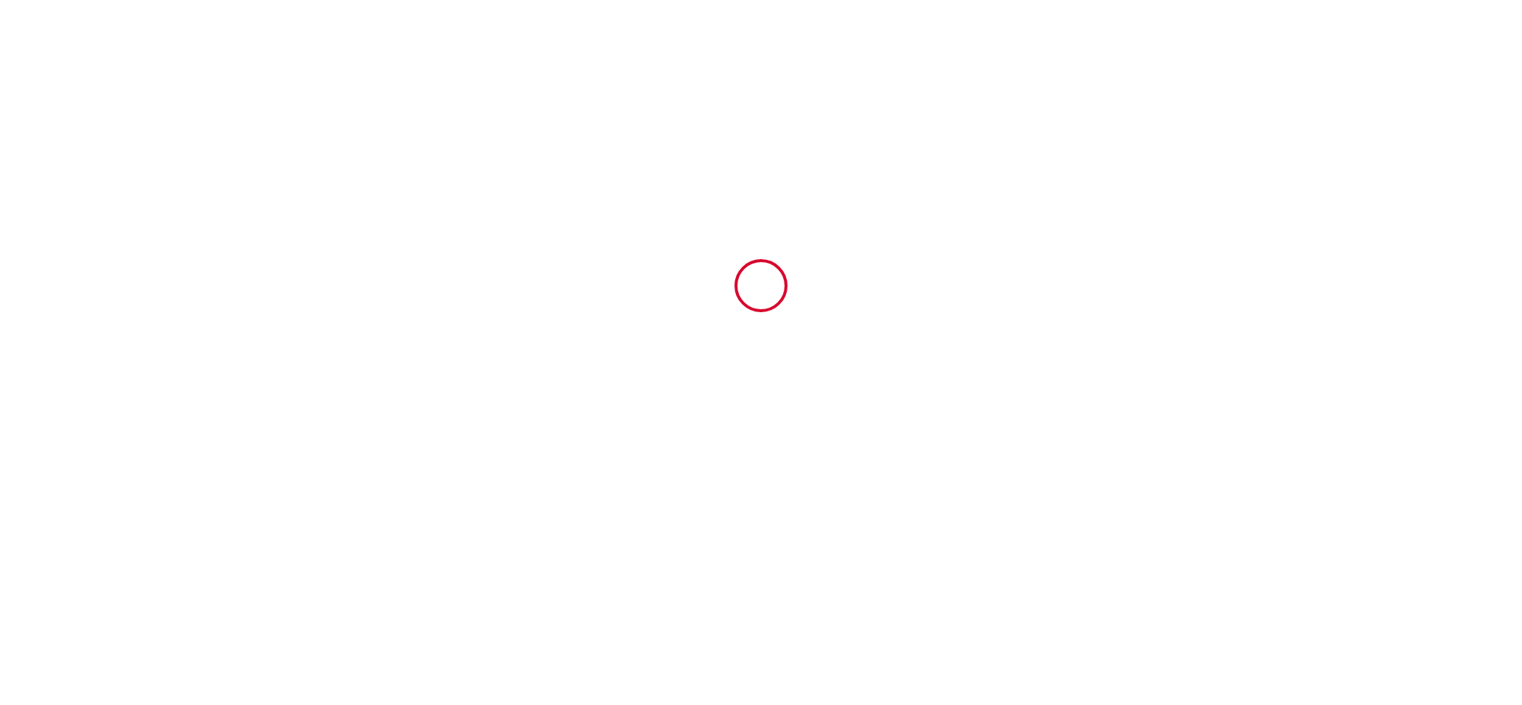
type input "[STREET_ADDRESS]"
type input "49130"
type input "[GEOGRAPHIC_DATA]"
type input "[EMAIL_ADDRESS][DOMAIN_NAME]"
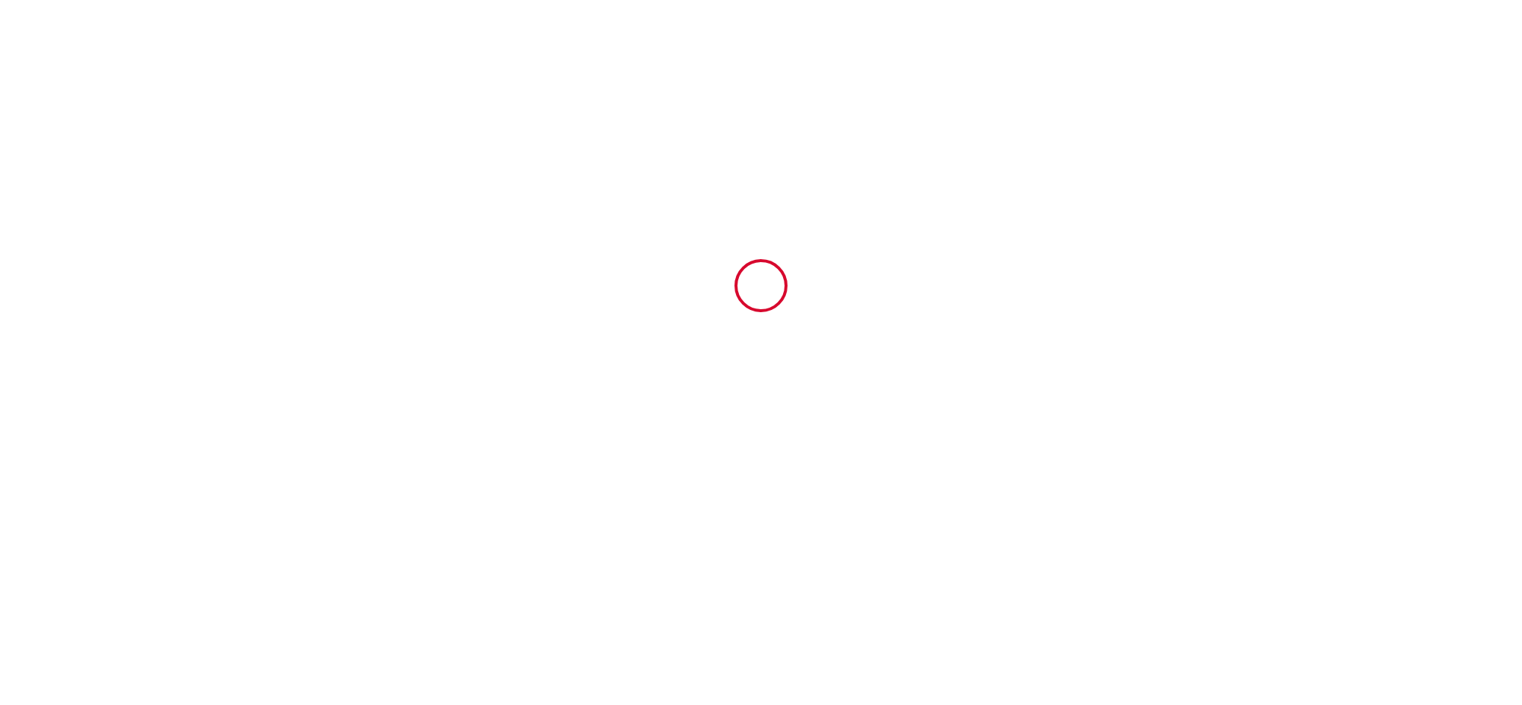
type input "Gisele"
type input "Bossin"
type input "[STREET_ADDRESS]"
type input "49100"
type input "[GEOGRAPHIC_DATA]"
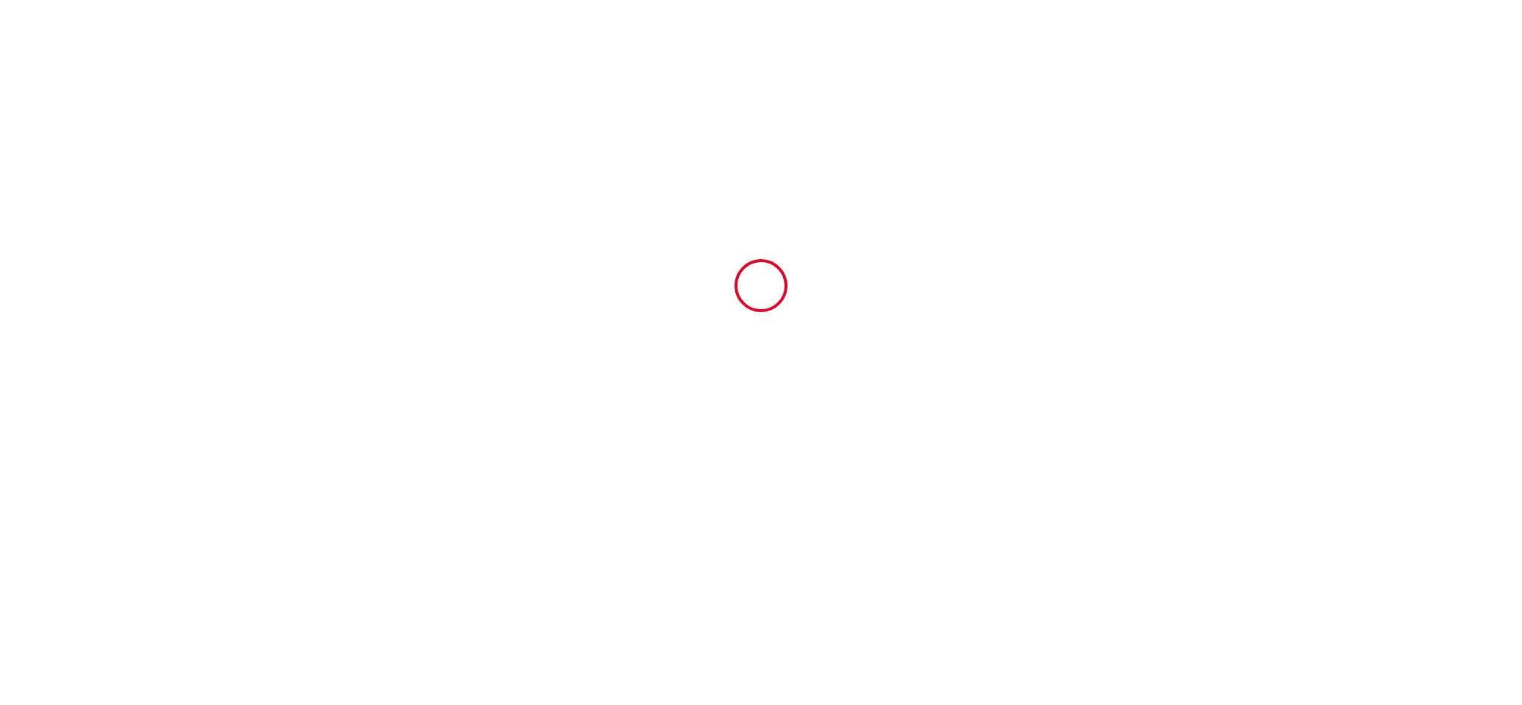
type input "[EMAIL_ADDRESS][DOMAIN_NAME]"
type input "[PHONE_NUMBER]"
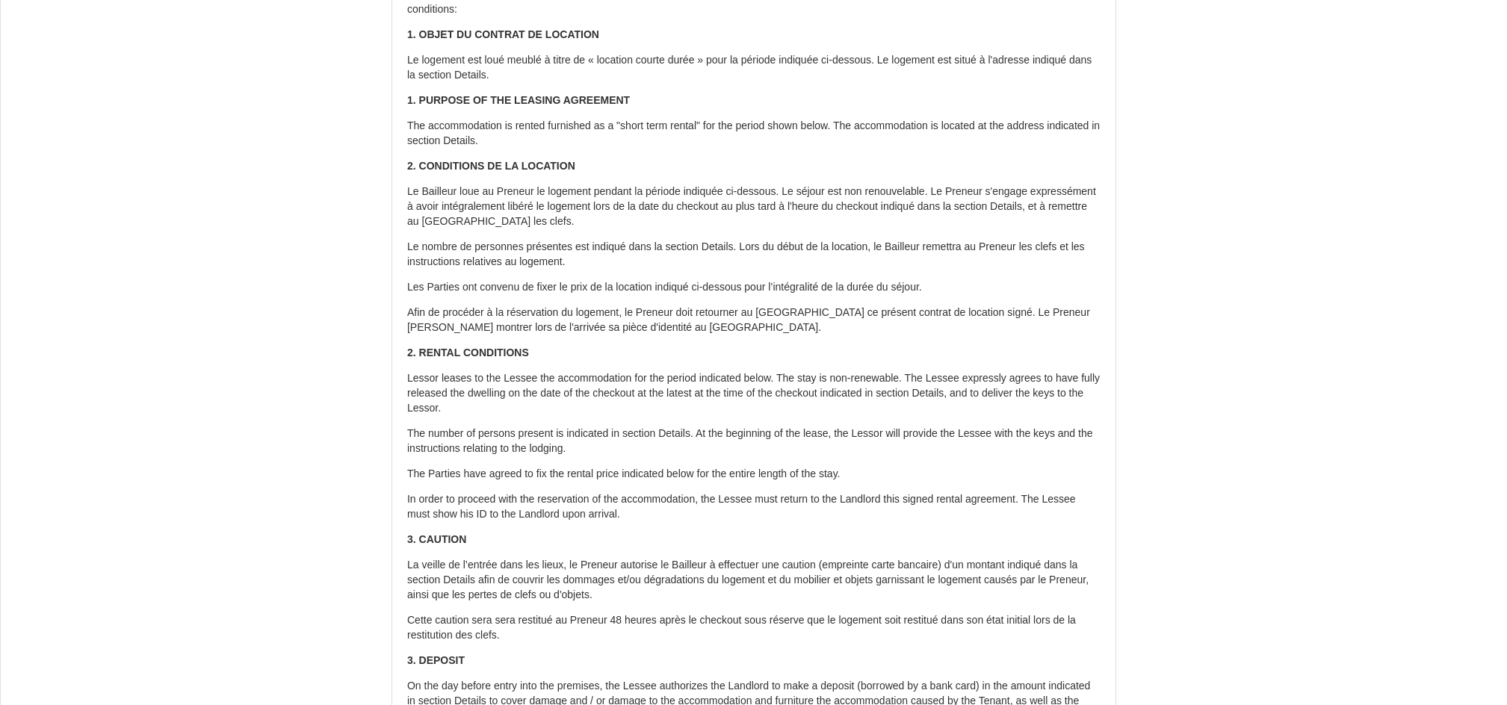
scroll to position [187, 0]
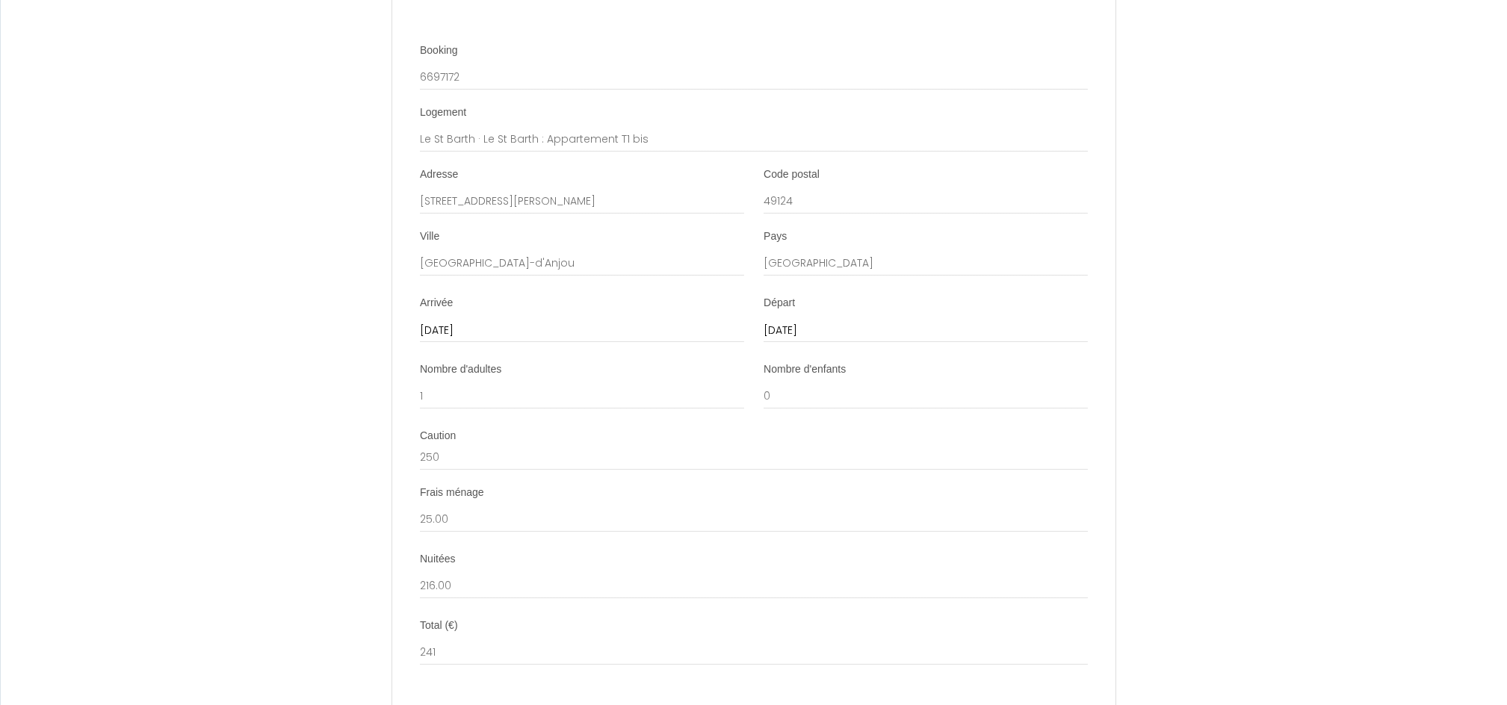
scroll to position [1826, 0]
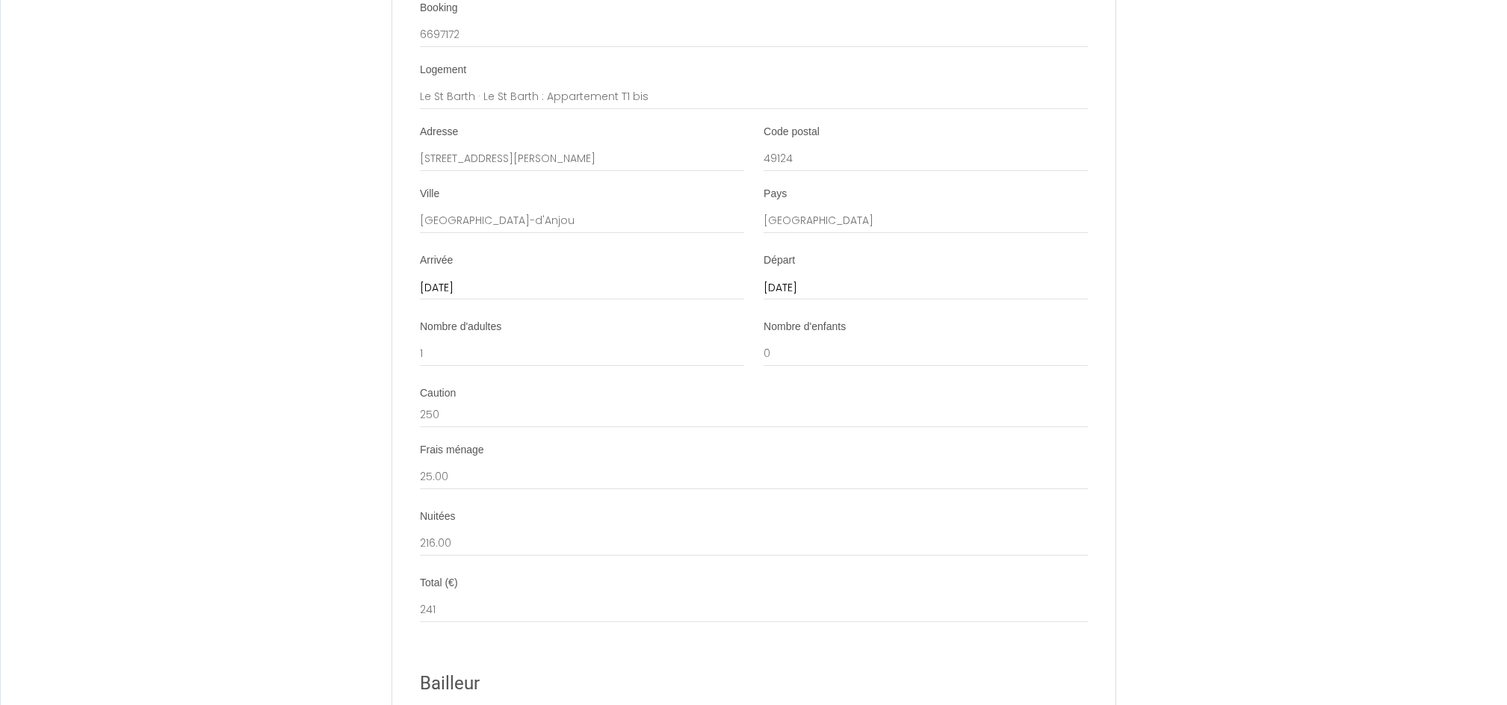
drag, startPoint x: 1507, startPoint y: 408, endPoint x: 1455, endPoint y: 130, distance: 282.6
